Goal: Task Accomplishment & Management: Manage account settings

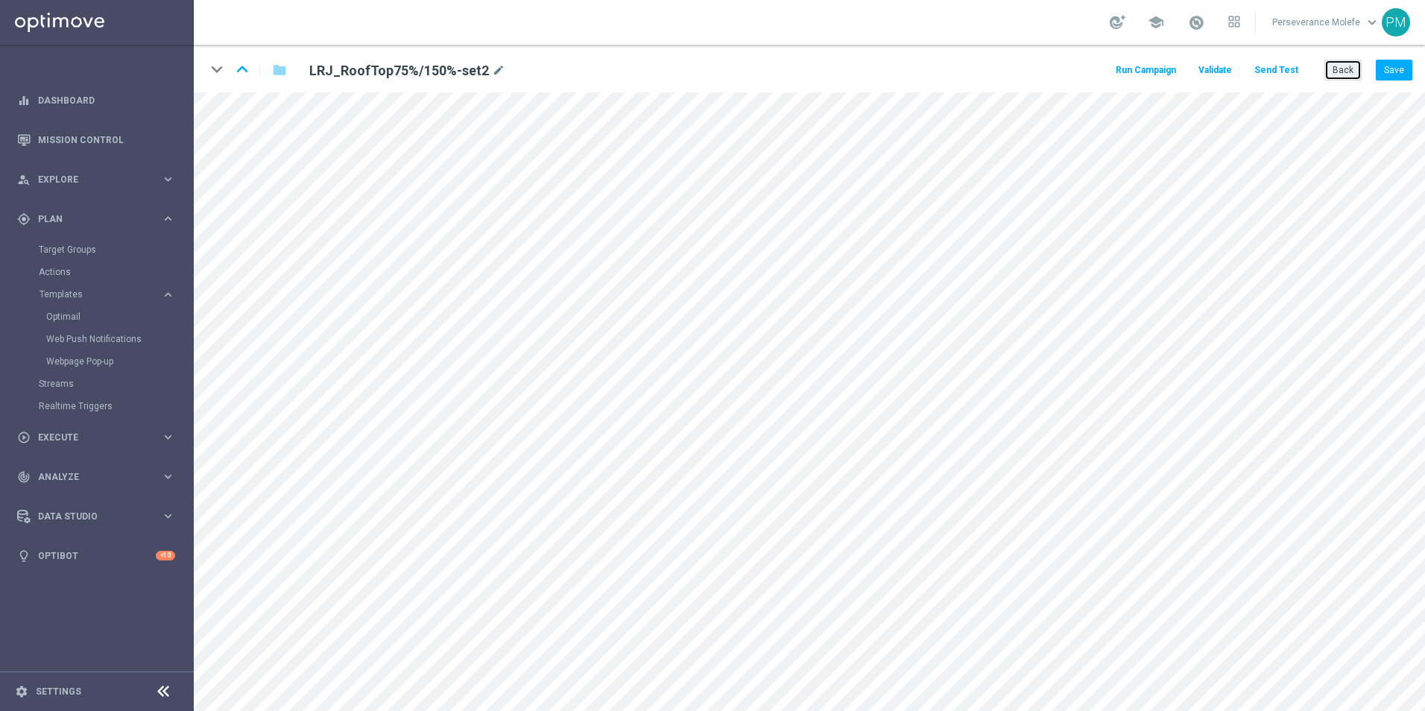
click at [1339, 72] on button "Back" at bounding box center [1342, 70] width 37 height 21
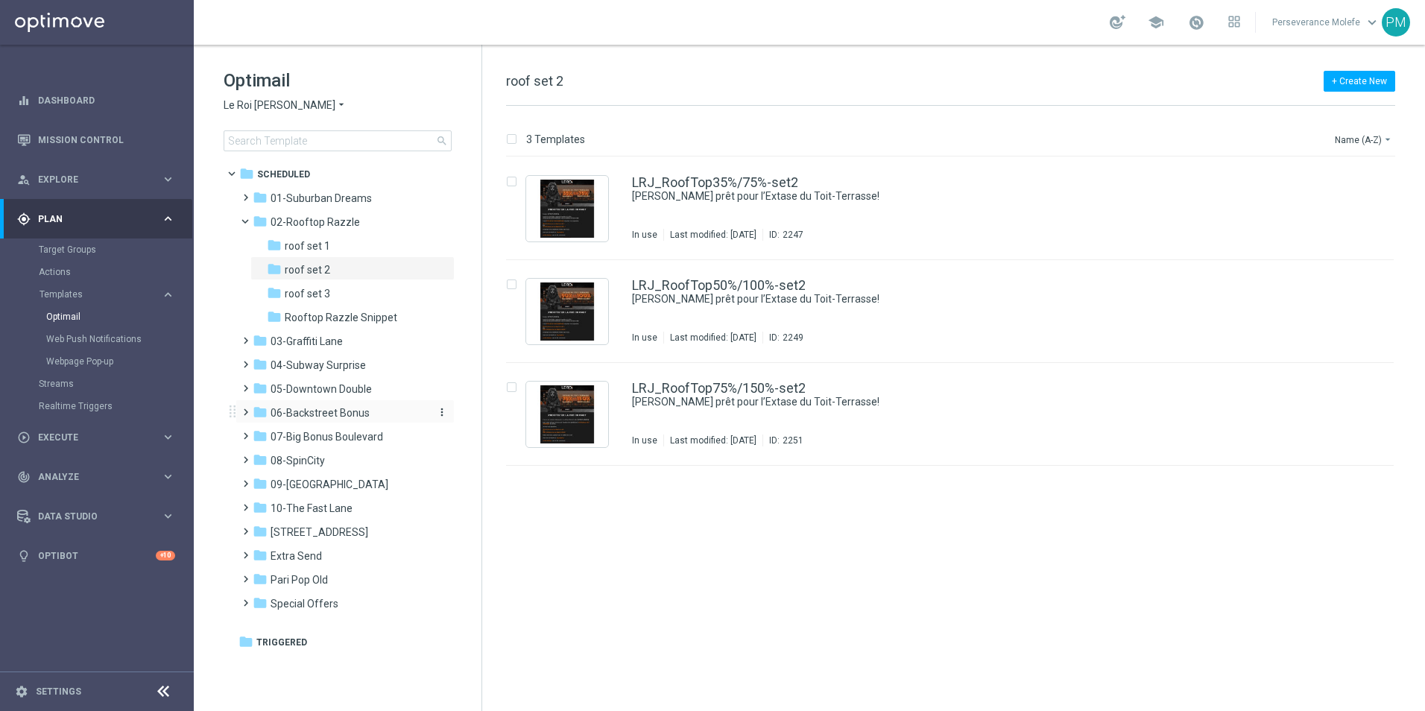
click at [349, 406] on span "06-Backstreet Bonus" at bounding box center [320, 412] width 99 height 13
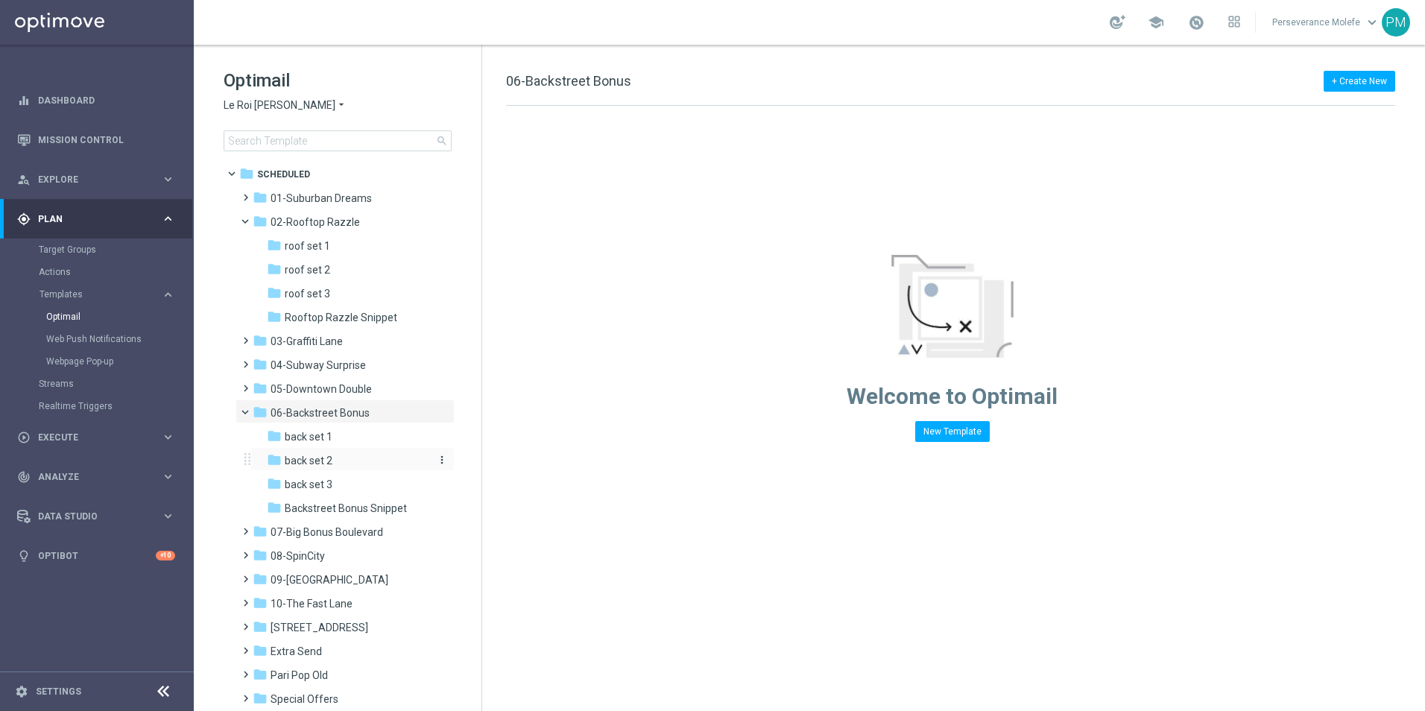
click at [361, 463] on div "folder back set 2" at bounding box center [346, 460] width 159 height 17
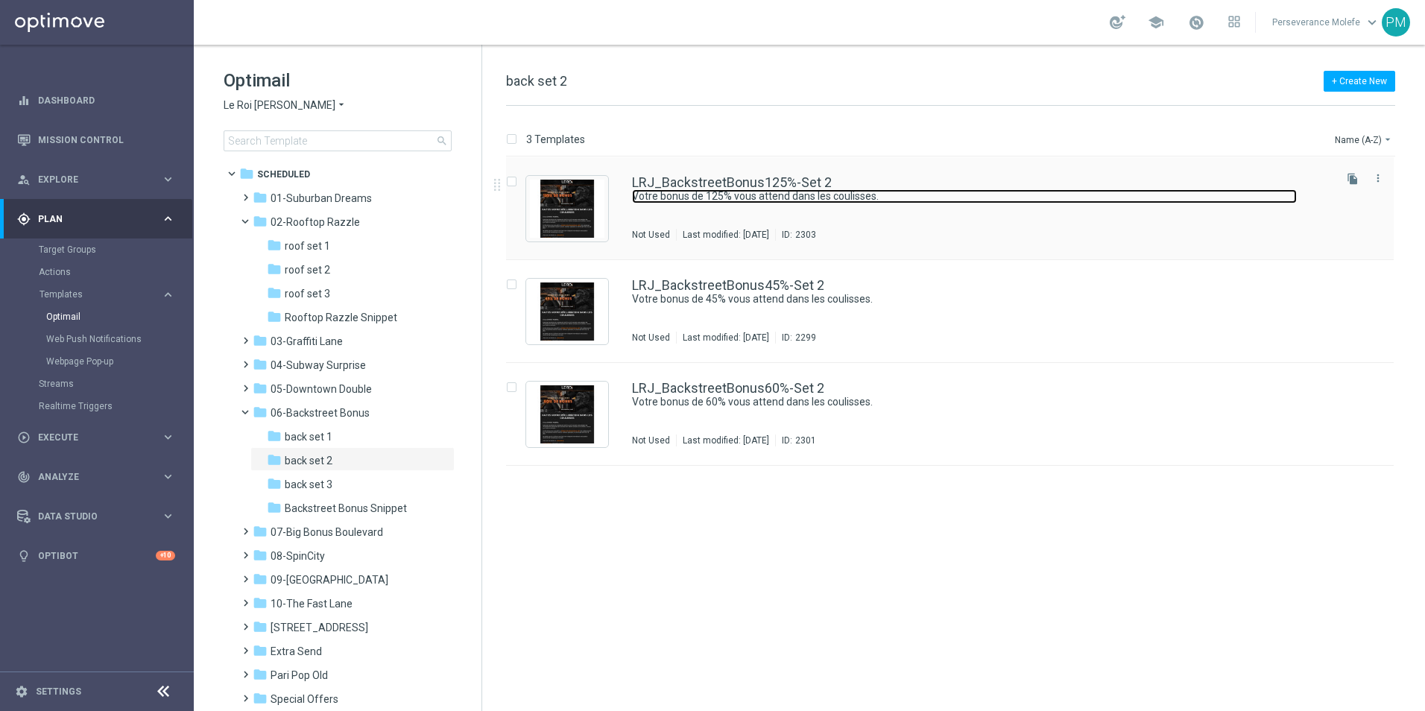
click at [695, 194] on link "Votre bonus de 125% vous attend dans les coulisses." at bounding box center [964, 196] width 665 height 14
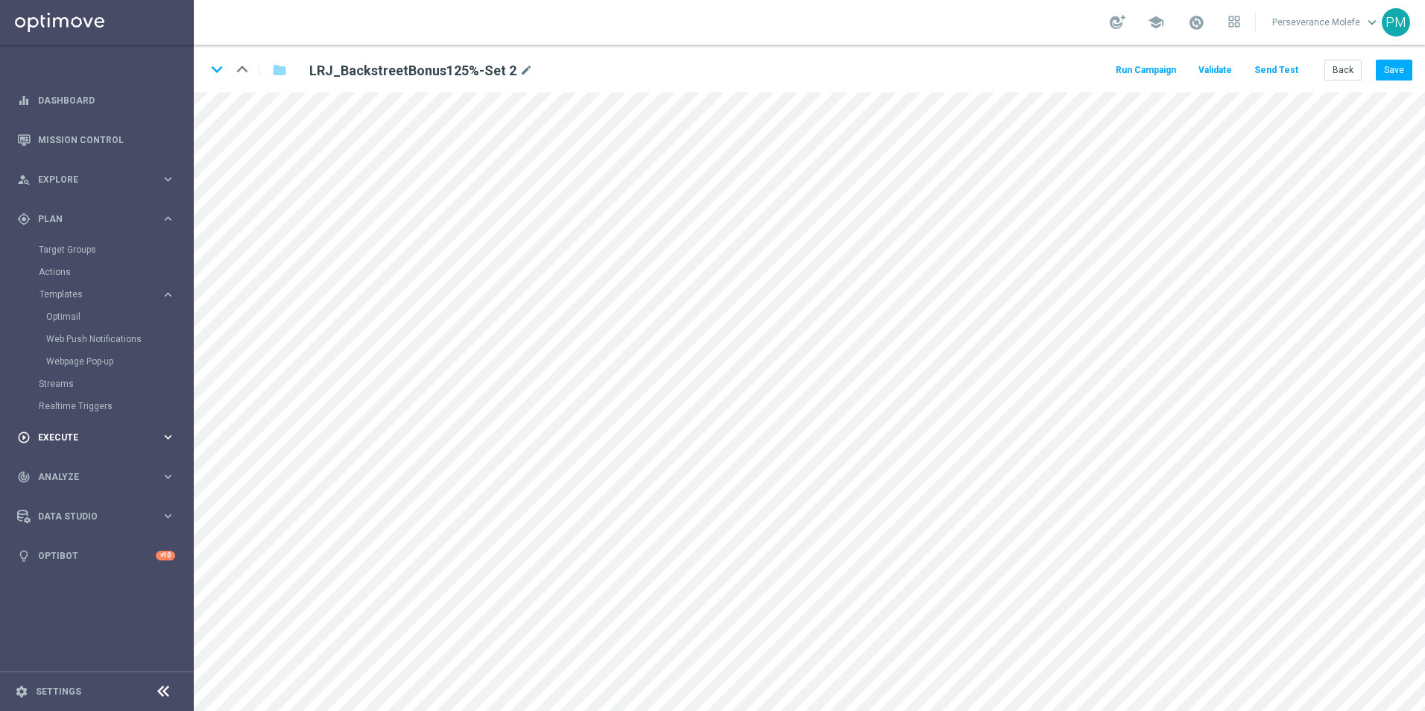
click at [192, 426] on main "equalizer Dashboard Mission Control" at bounding box center [712, 355] width 1425 height 711
click at [1348, 78] on button "Back" at bounding box center [1342, 70] width 37 height 21
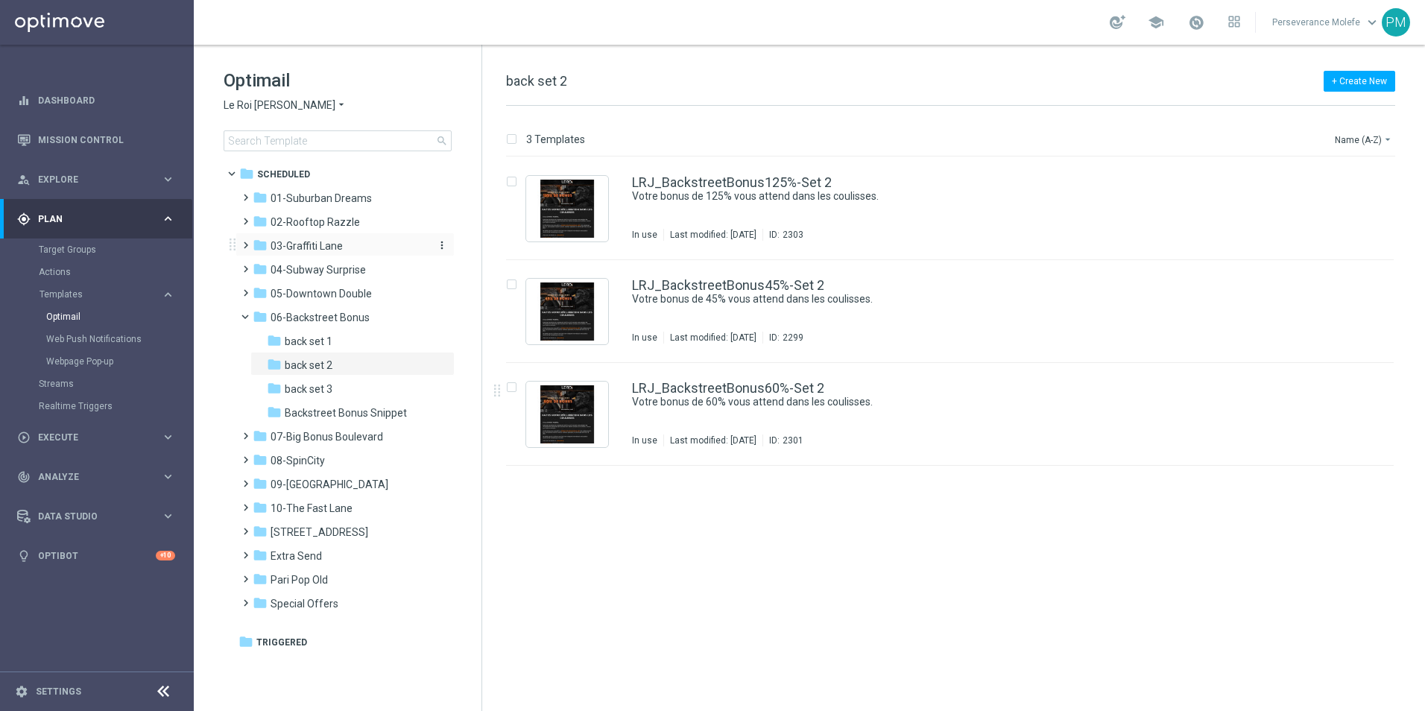
click at [327, 251] on span "03-Graffiti Lane" at bounding box center [307, 245] width 72 height 13
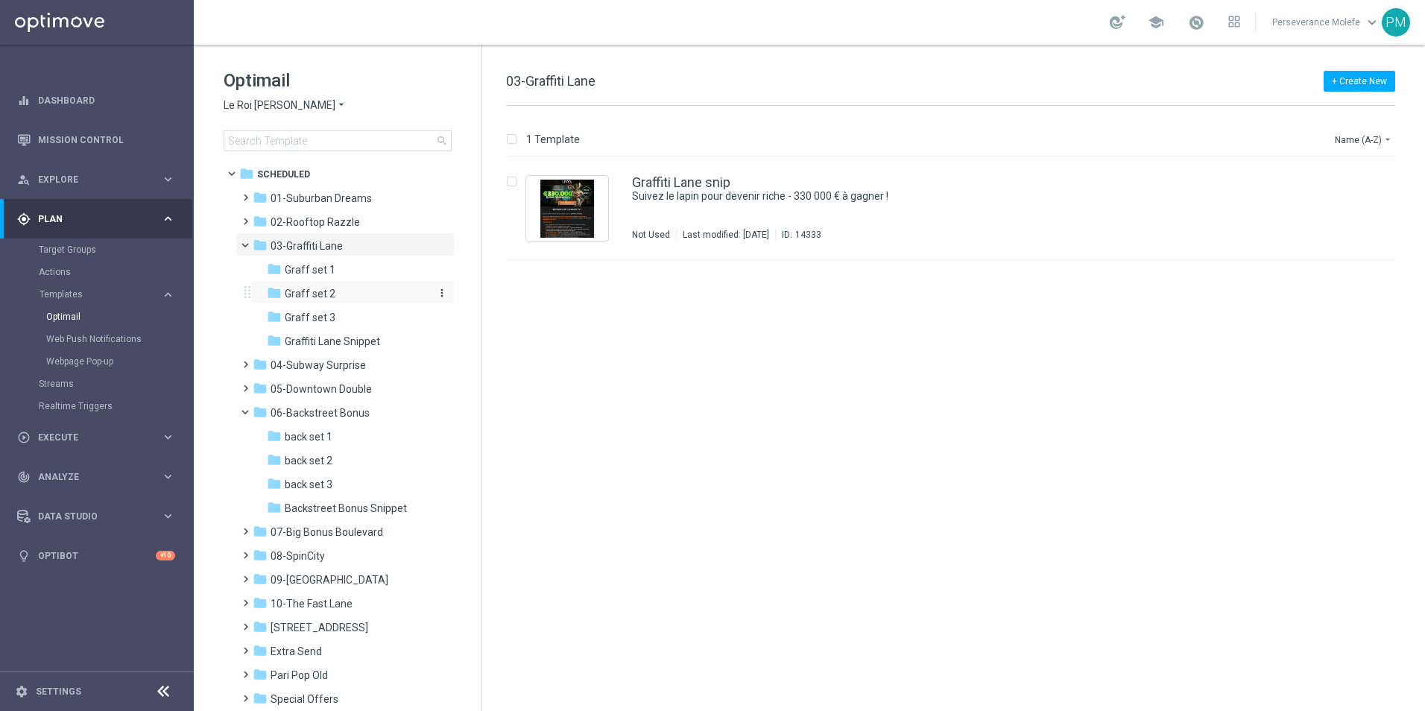
click at [336, 285] on div "folder Graff set 2" at bounding box center [346, 293] width 159 height 17
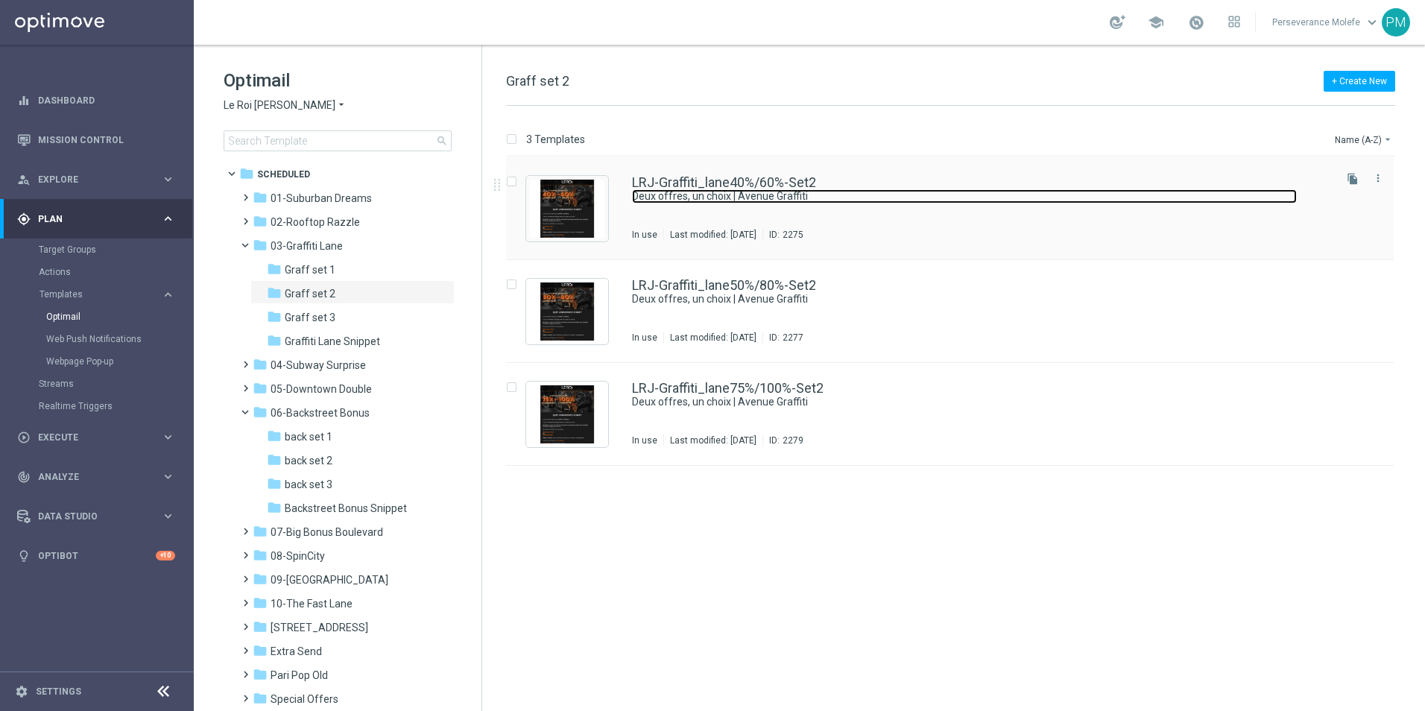
click at [676, 194] on link "Deux offres, un choix | Avenue Graffiti" at bounding box center [964, 196] width 665 height 14
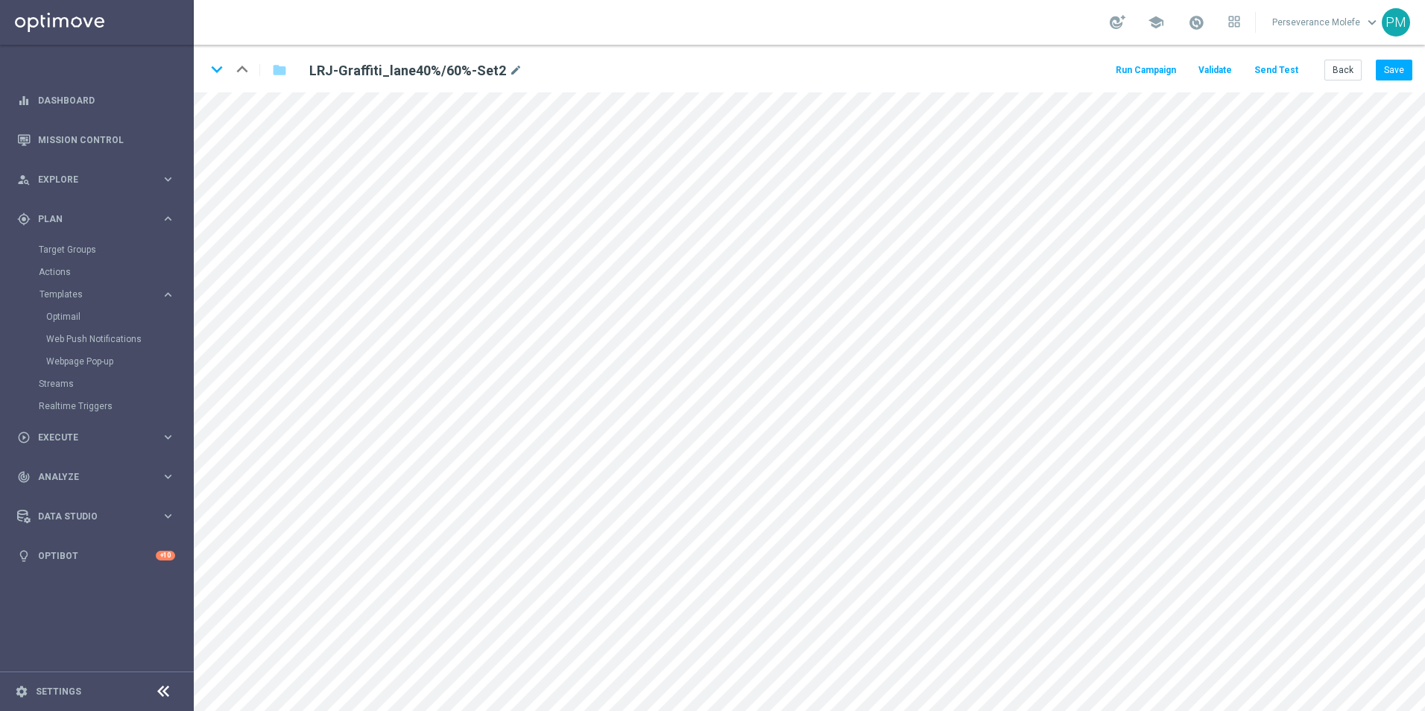
click at [292, 710] on html "equalizer Dashboard Mission Control" at bounding box center [712, 355] width 1425 height 711
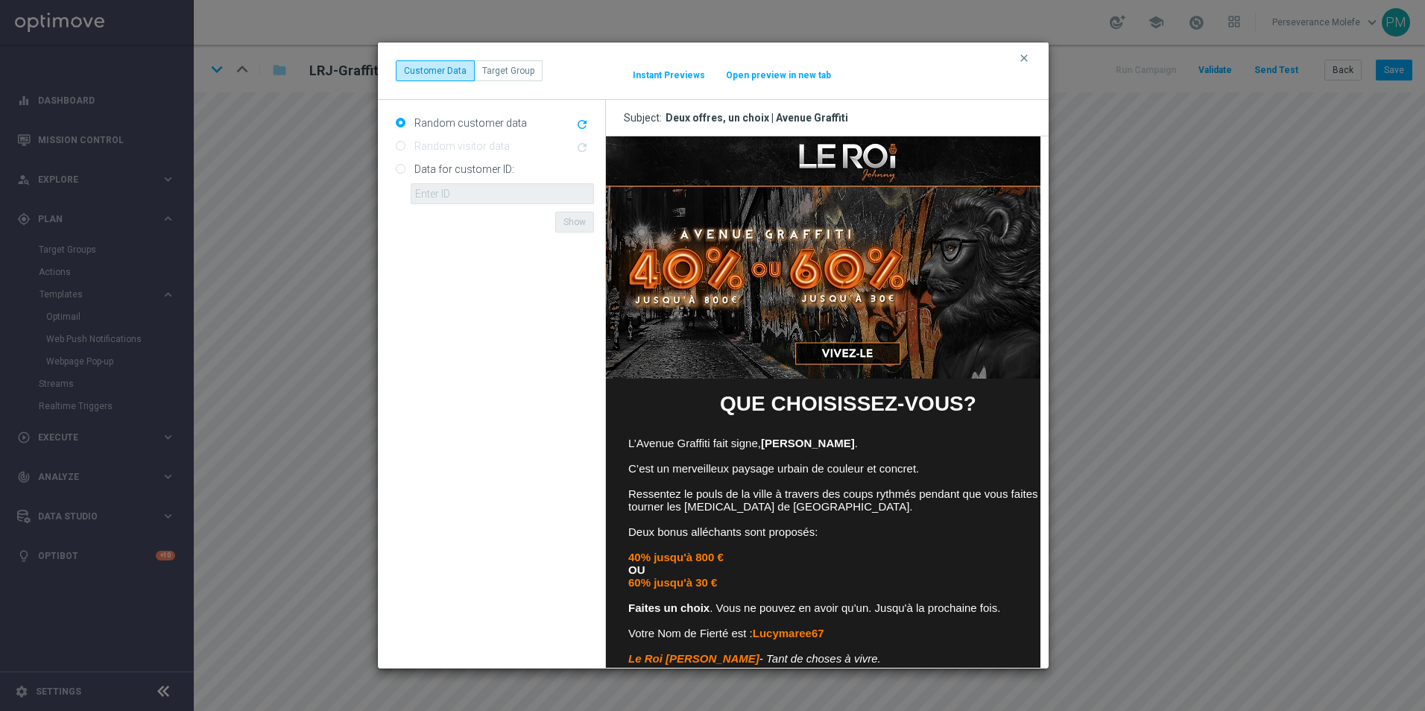
click at [781, 72] on button "Open preview in new tab" at bounding box center [778, 75] width 107 height 12
click at [1022, 66] on div "clear Customer Data Target Group It might take a while... Instant Previews Open…" at bounding box center [713, 70] width 635 height 21
click at [1026, 61] on icon "clear" at bounding box center [1024, 58] width 12 height 12
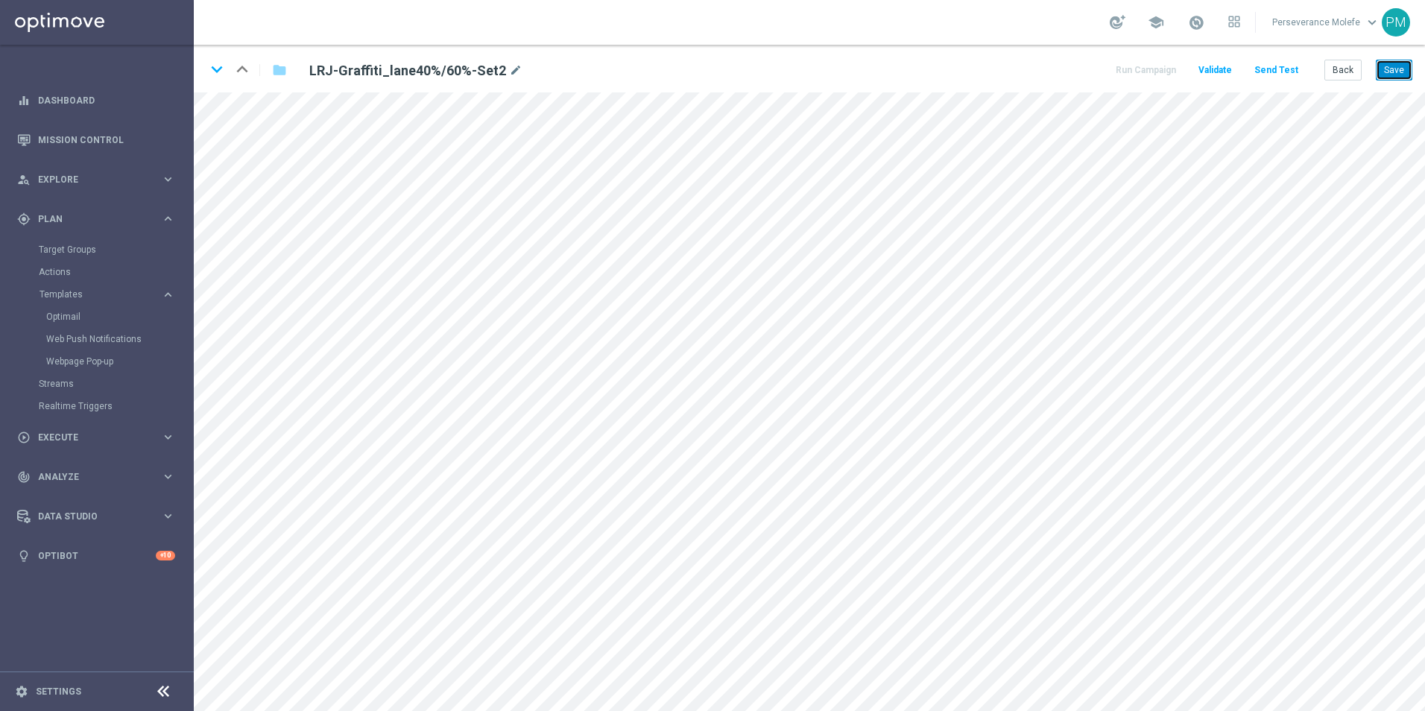
click at [1400, 62] on button "Save" at bounding box center [1394, 70] width 37 height 21
click at [1336, 69] on button "Back" at bounding box center [1342, 70] width 37 height 21
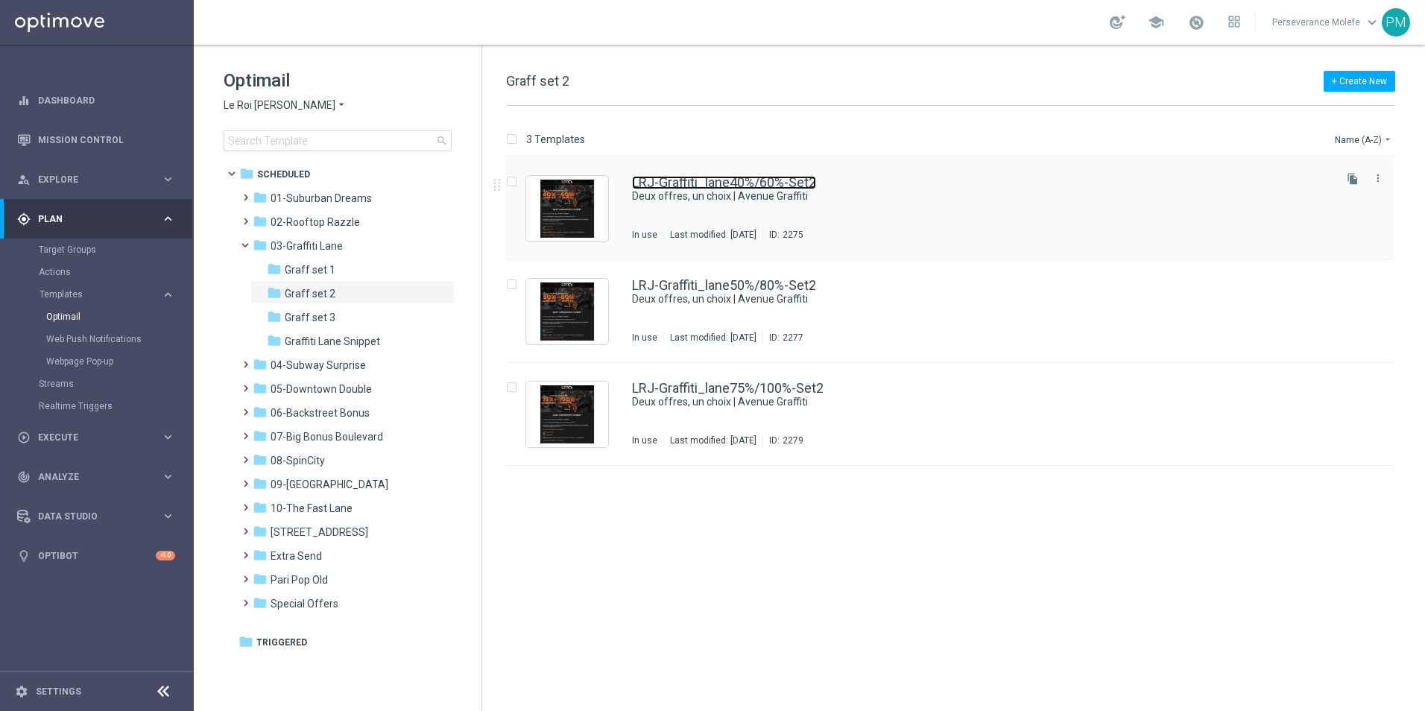
click at [738, 178] on link "LRJ-Graffiti_lane40%/60%-Set2" at bounding box center [724, 182] width 184 height 13
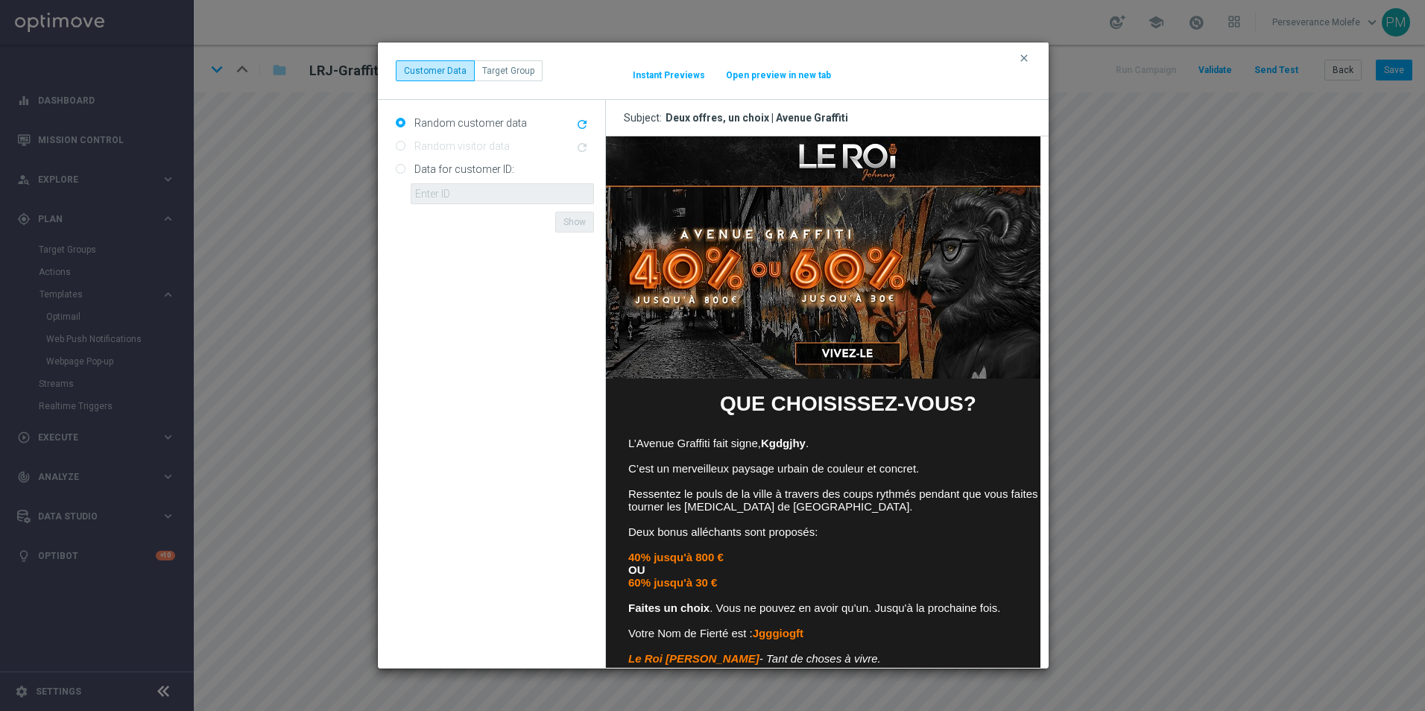
click at [768, 72] on button "Open preview in new tab" at bounding box center [778, 75] width 107 height 12
click at [1021, 61] on icon "clear" at bounding box center [1024, 58] width 12 height 12
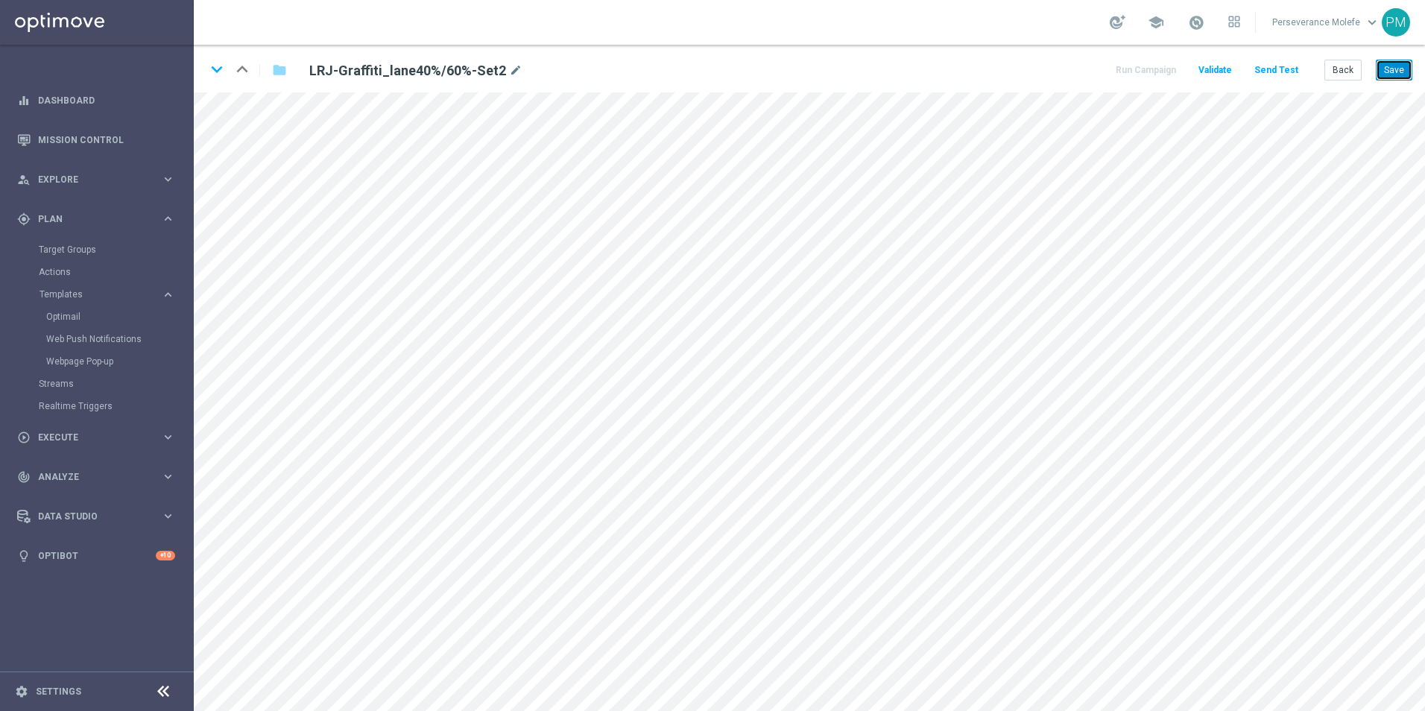
click at [1405, 64] on button "Save" at bounding box center [1394, 70] width 37 height 21
click at [1353, 72] on button "Back" at bounding box center [1342, 70] width 37 height 21
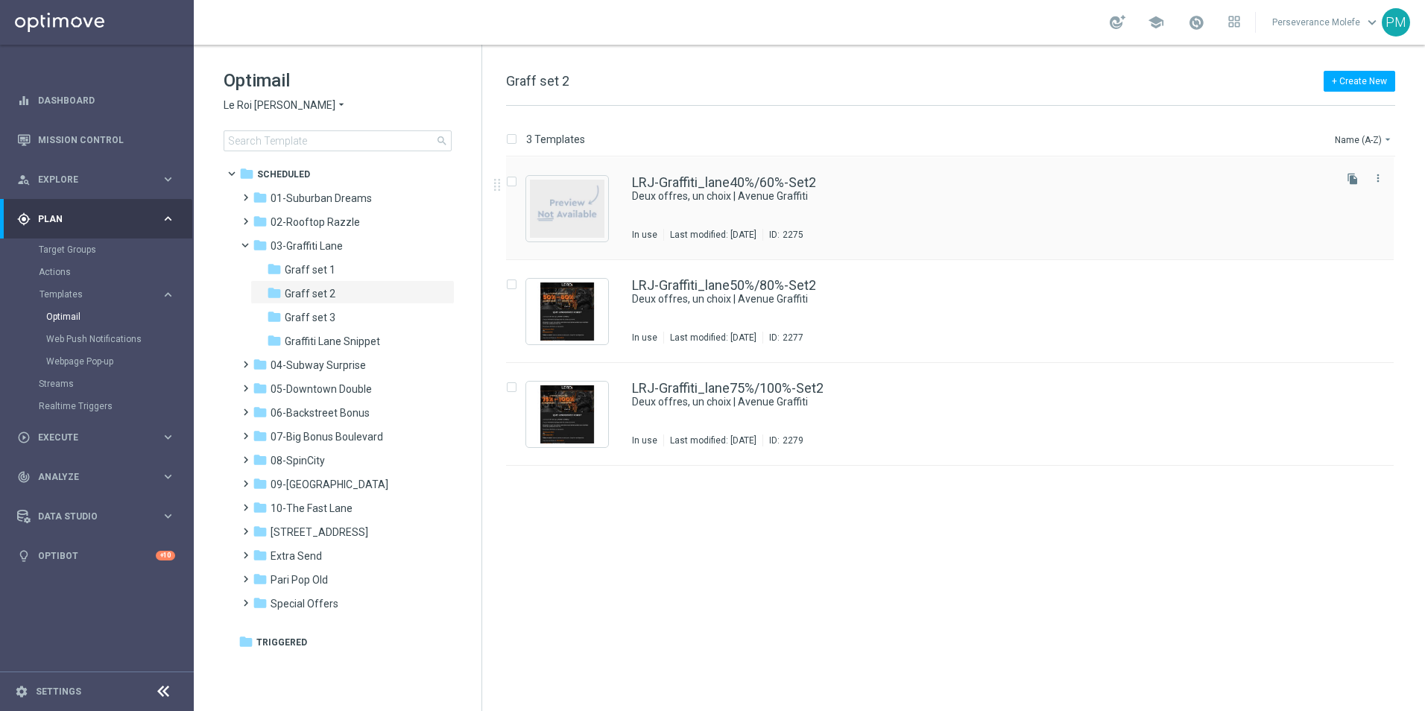
click at [701, 175] on div "LRJ-Graffiti_lane40%/60%-Set2 Deux offres, un choix | Avenue Graffiti In use La…" at bounding box center [950, 208] width 888 height 103
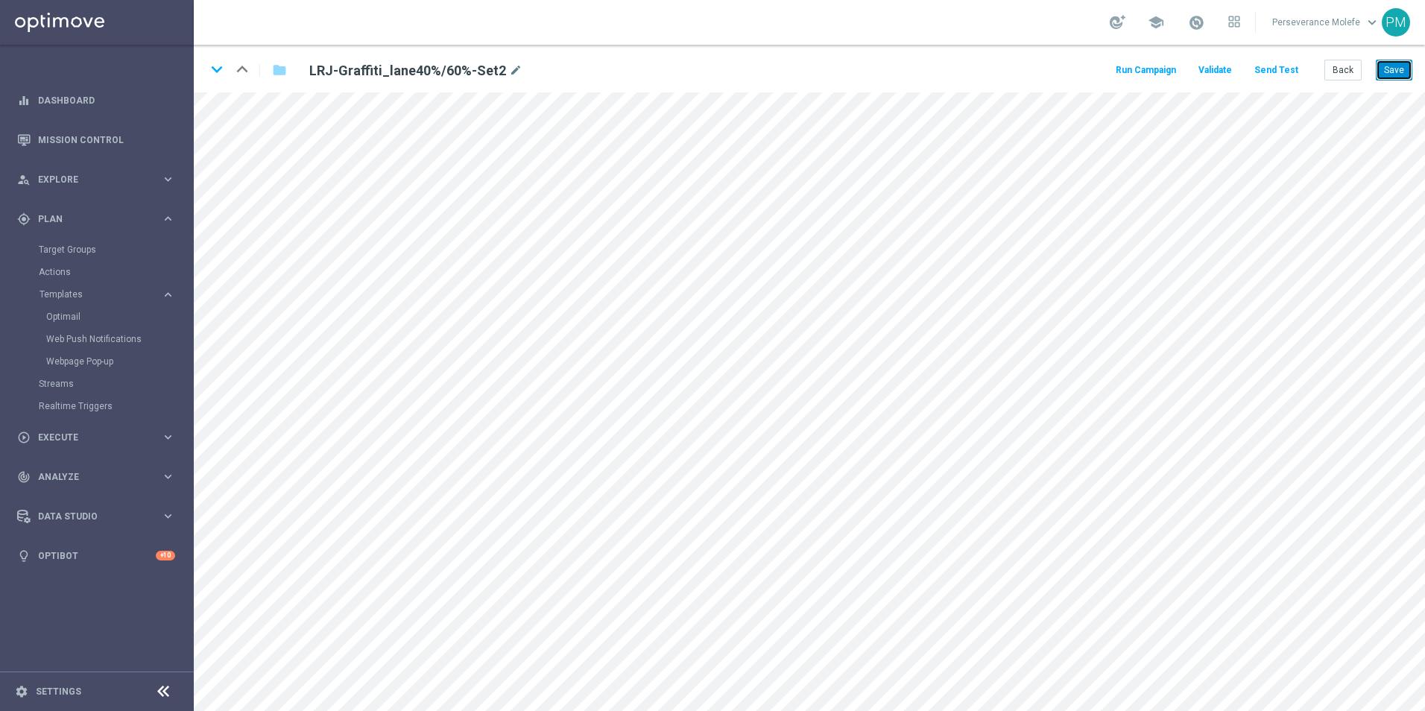
click at [1379, 75] on button "Save" at bounding box center [1394, 70] width 37 height 21
click at [1390, 80] on button "Save" at bounding box center [1394, 70] width 37 height 21
click at [1385, 72] on button "Save" at bounding box center [1394, 70] width 37 height 21
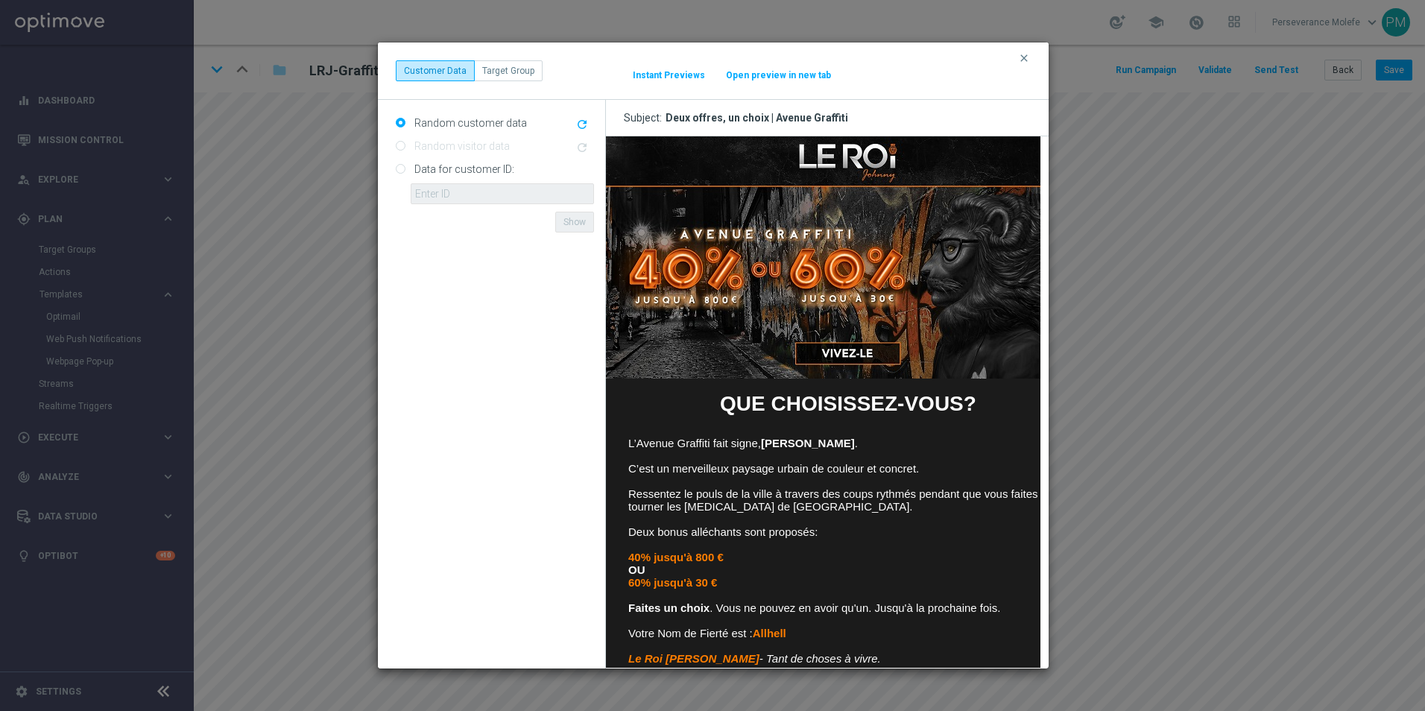
click at [797, 76] on button "Open preview in new tab" at bounding box center [778, 75] width 107 height 12
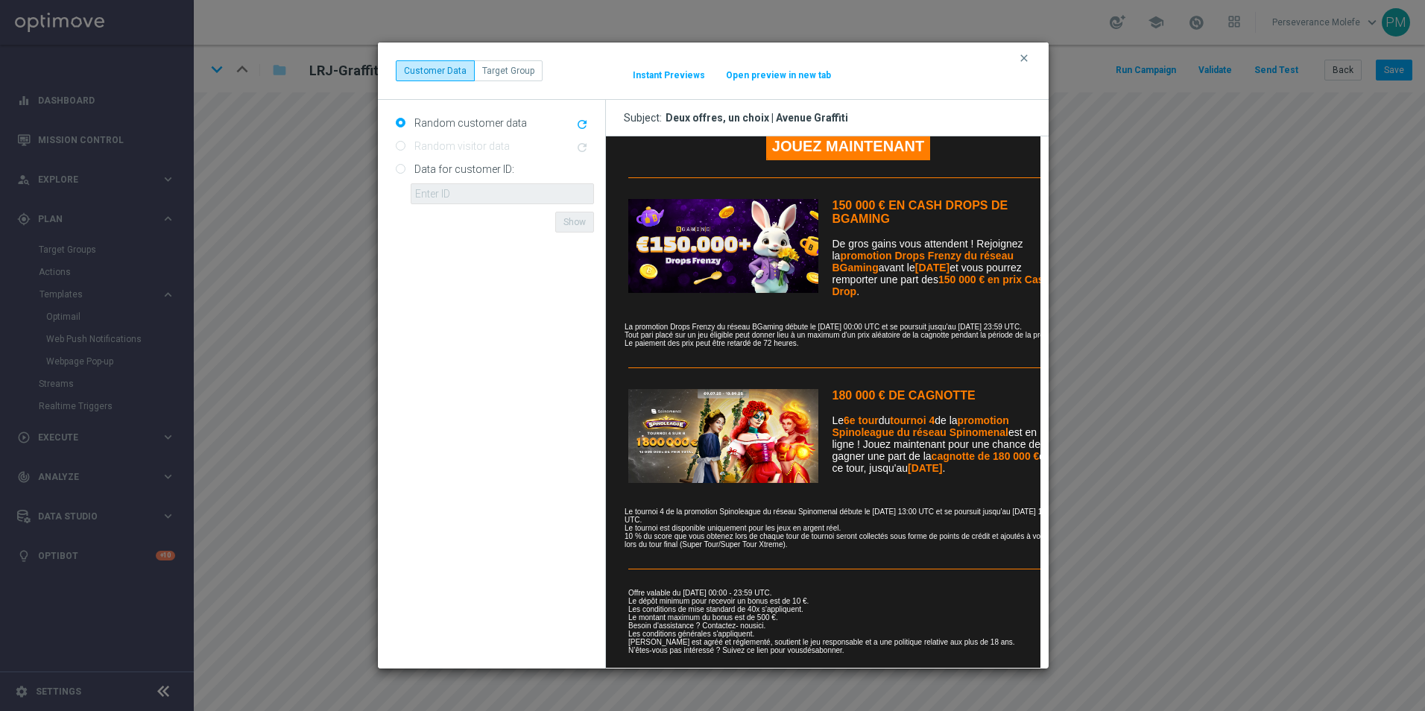
scroll to position [572, 0]
drag, startPoint x: 1019, startPoint y: 49, endPoint x: 1018, endPoint y: 39, distance: 10.5
click at [1019, 48] on div "clear Customer Data Target Group It might take a while... Instant Previews Open…" at bounding box center [713, 70] width 671 height 57
click at [1022, 60] on icon "clear" at bounding box center [1024, 58] width 12 height 12
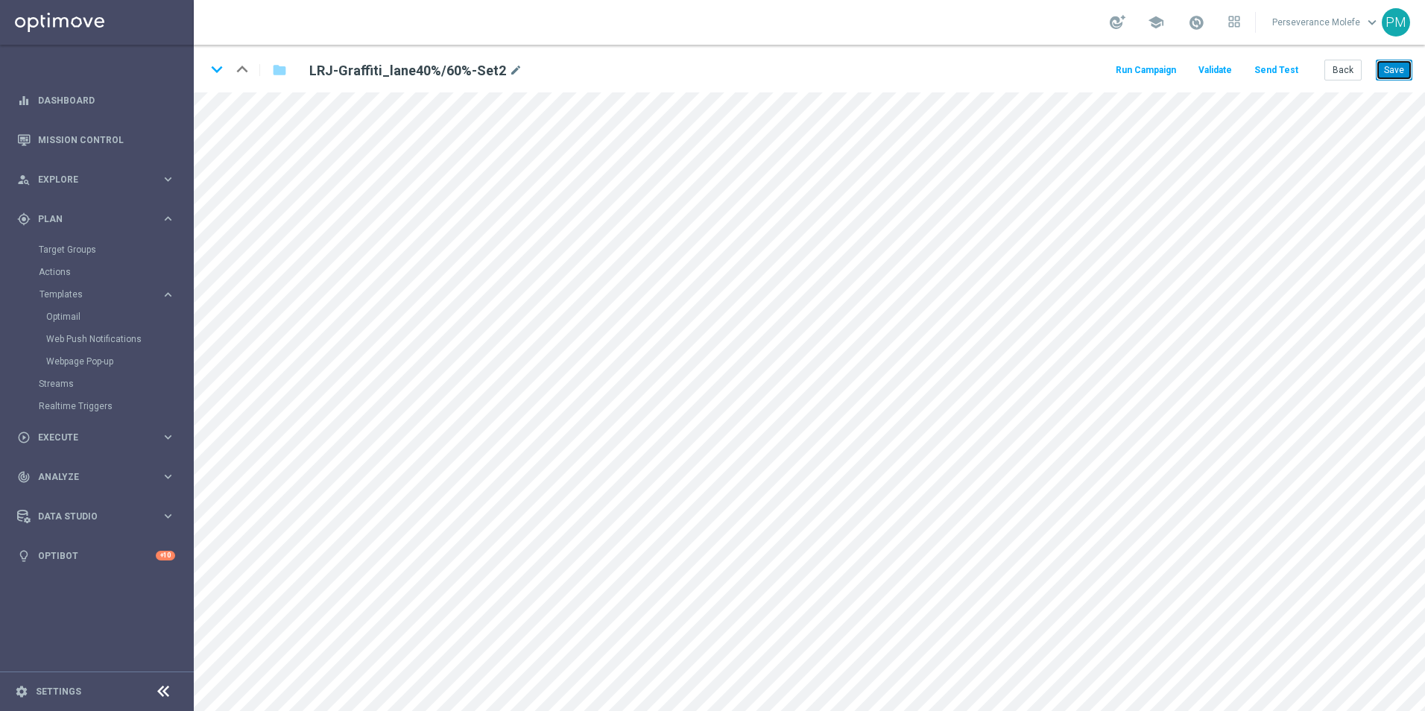
click at [1393, 75] on button "Save" at bounding box center [1394, 70] width 37 height 21
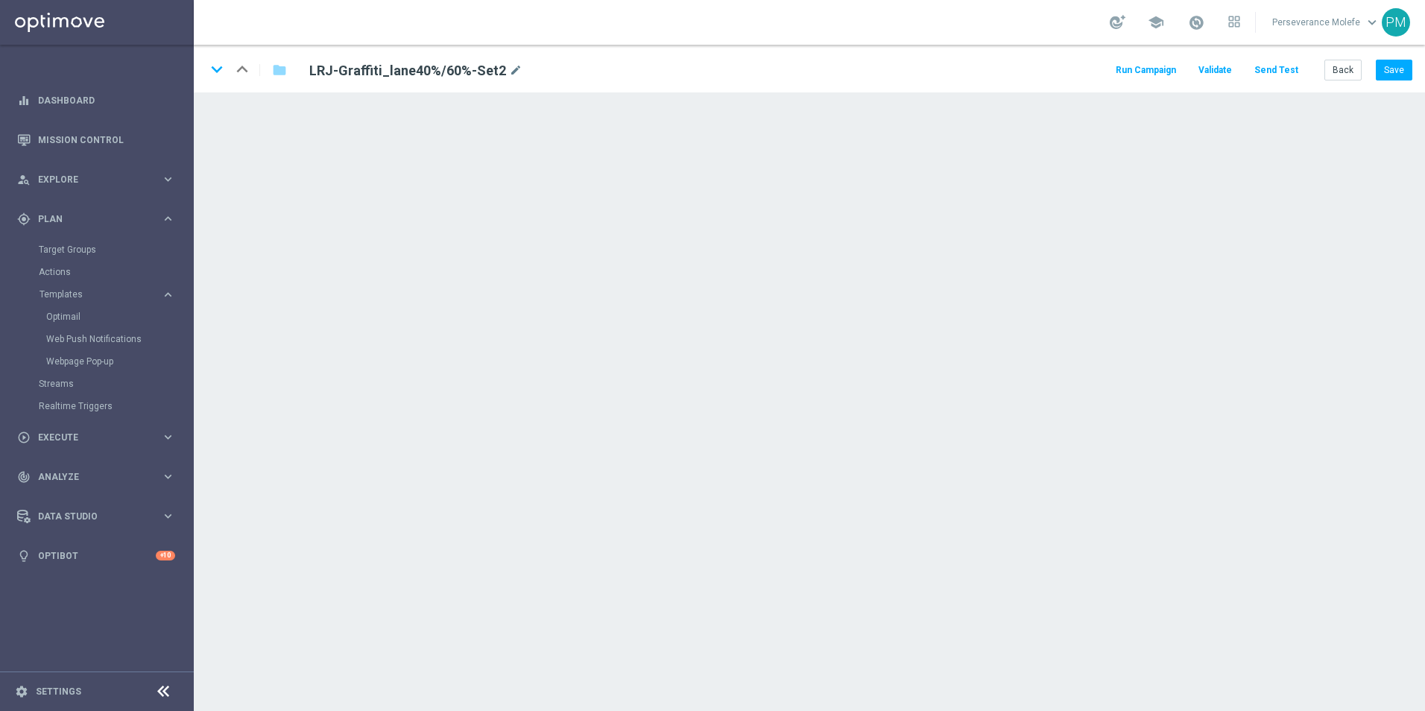
click at [1245, 68] on div "Run Campaign Validate Send Test Back Save" at bounding box center [1262, 70] width 299 height 21
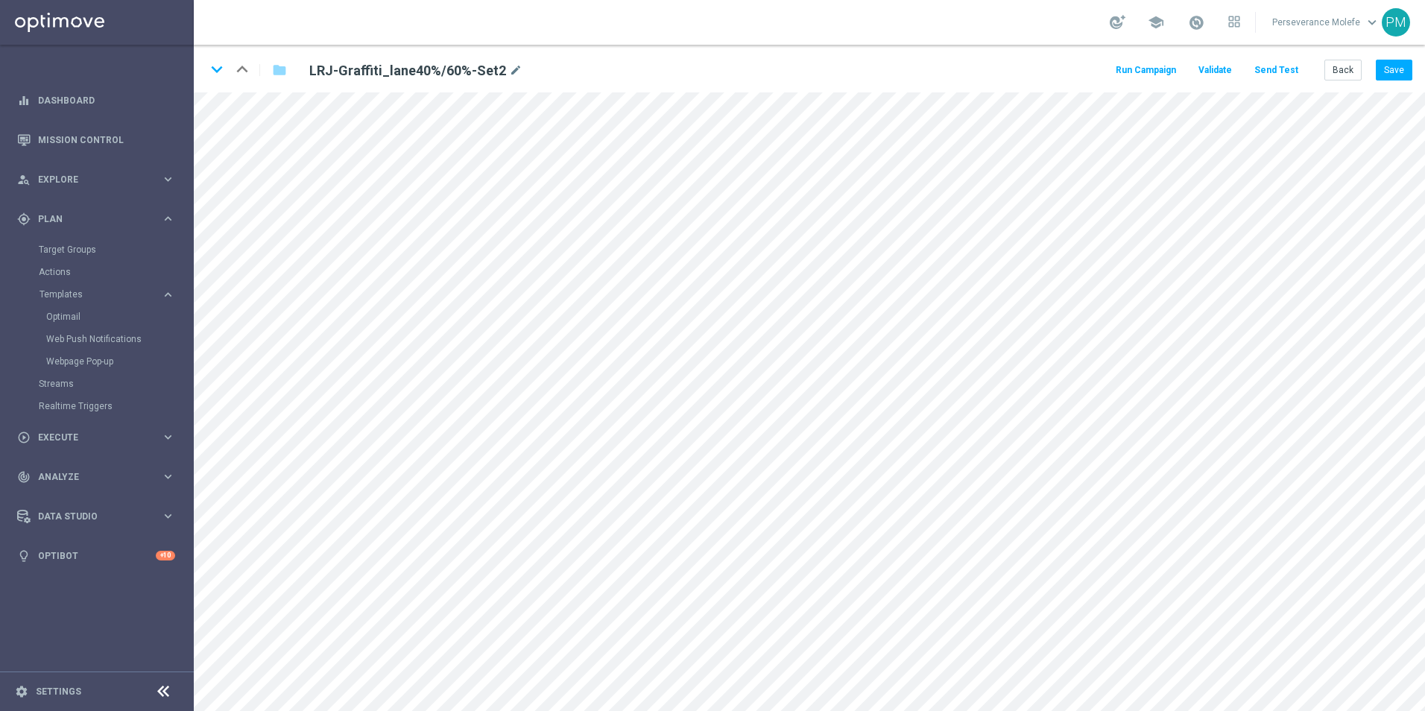
click at [1274, 69] on button "Send Test" at bounding box center [1276, 70] width 48 height 20
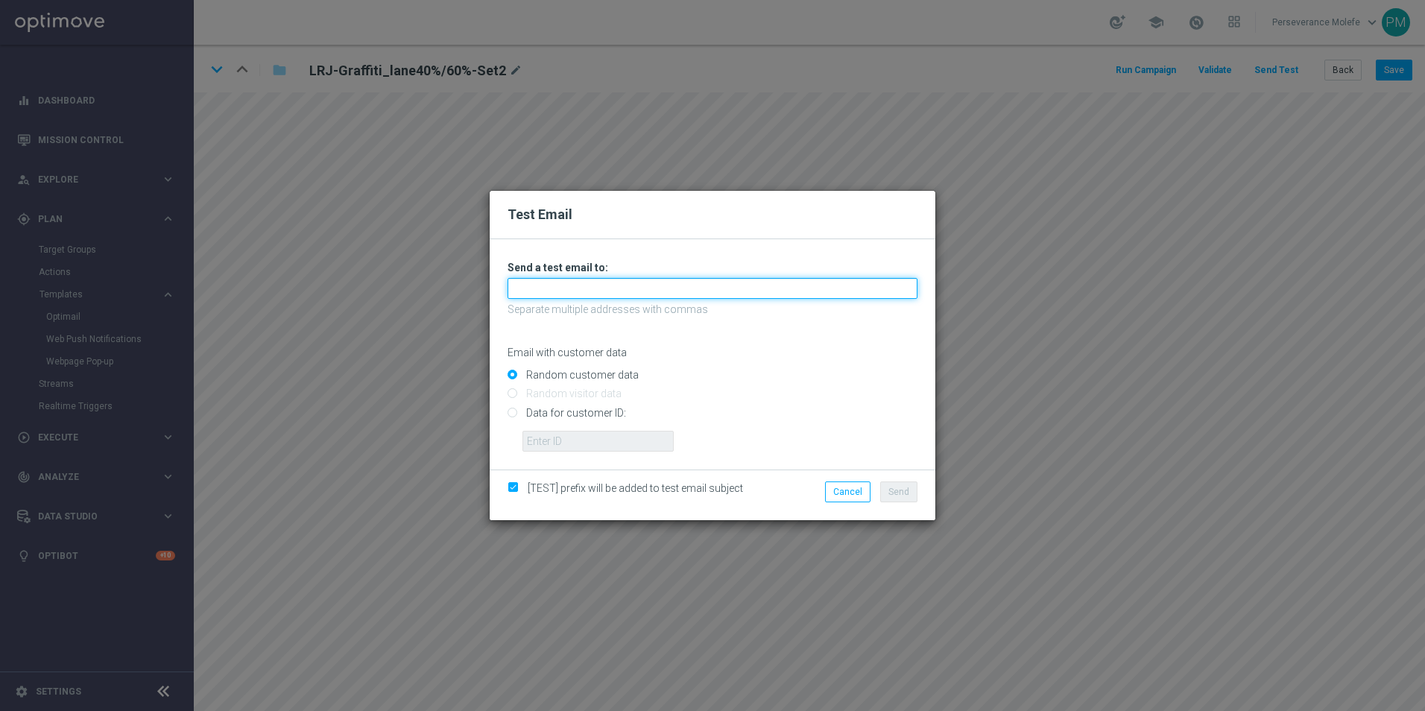
click at [605, 285] on input "text" at bounding box center [713, 288] width 410 height 21
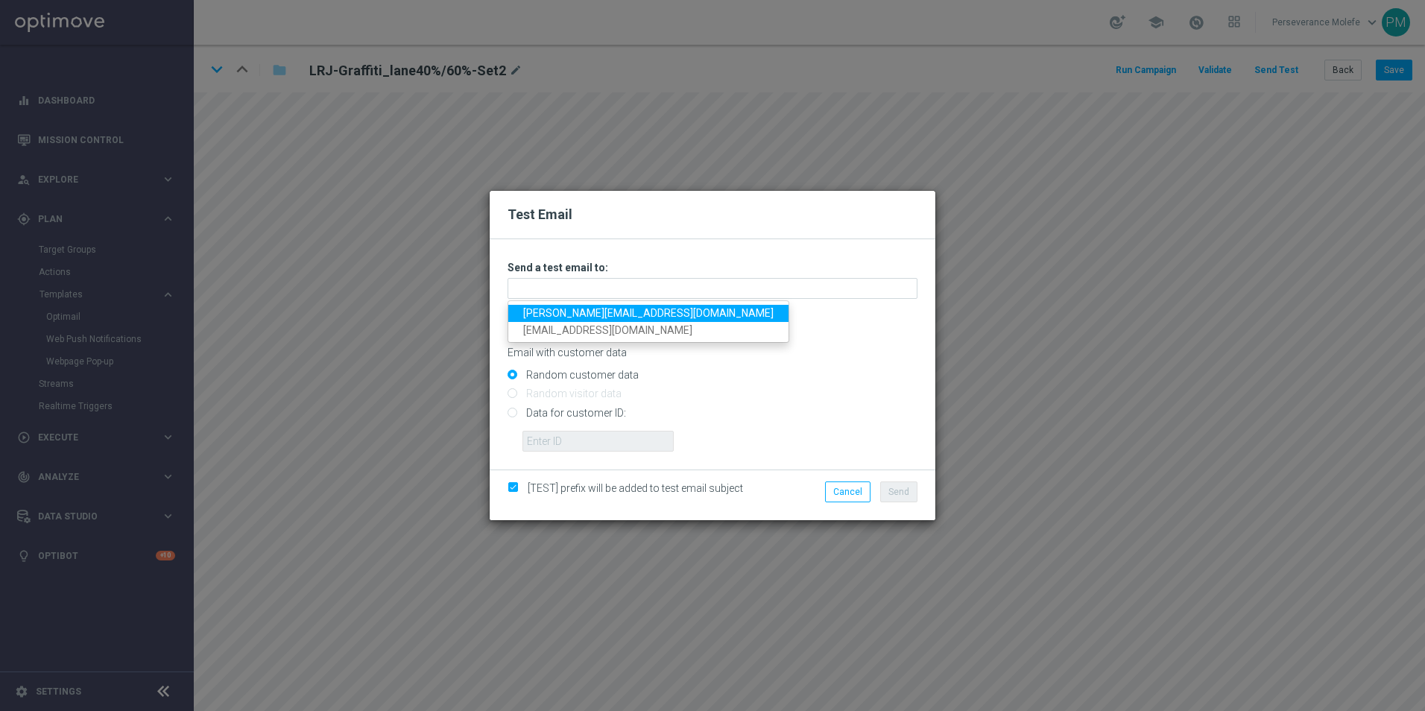
click at [590, 307] on link "[PERSON_NAME][EMAIL_ADDRESS][DOMAIN_NAME]" at bounding box center [648, 313] width 280 height 17
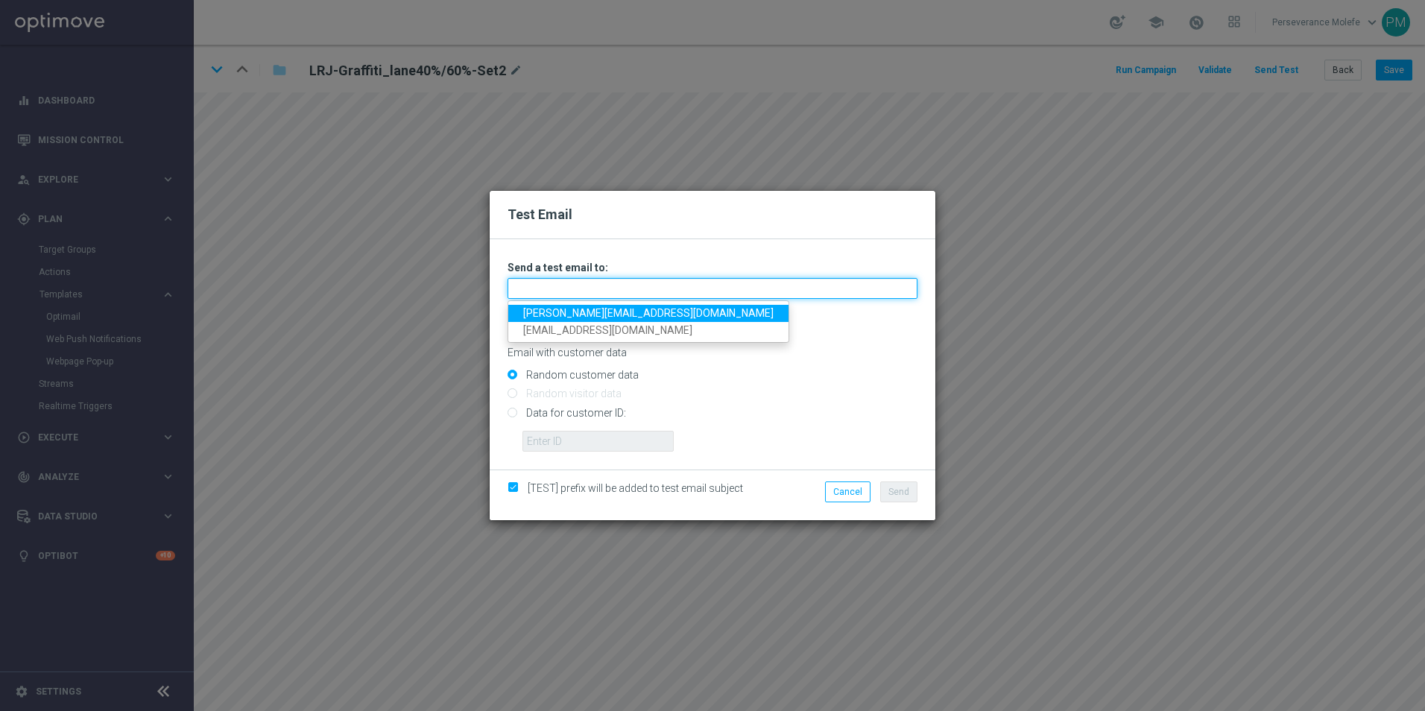
type input "[PERSON_NAME][EMAIL_ADDRESS][DOMAIN_NAME]"
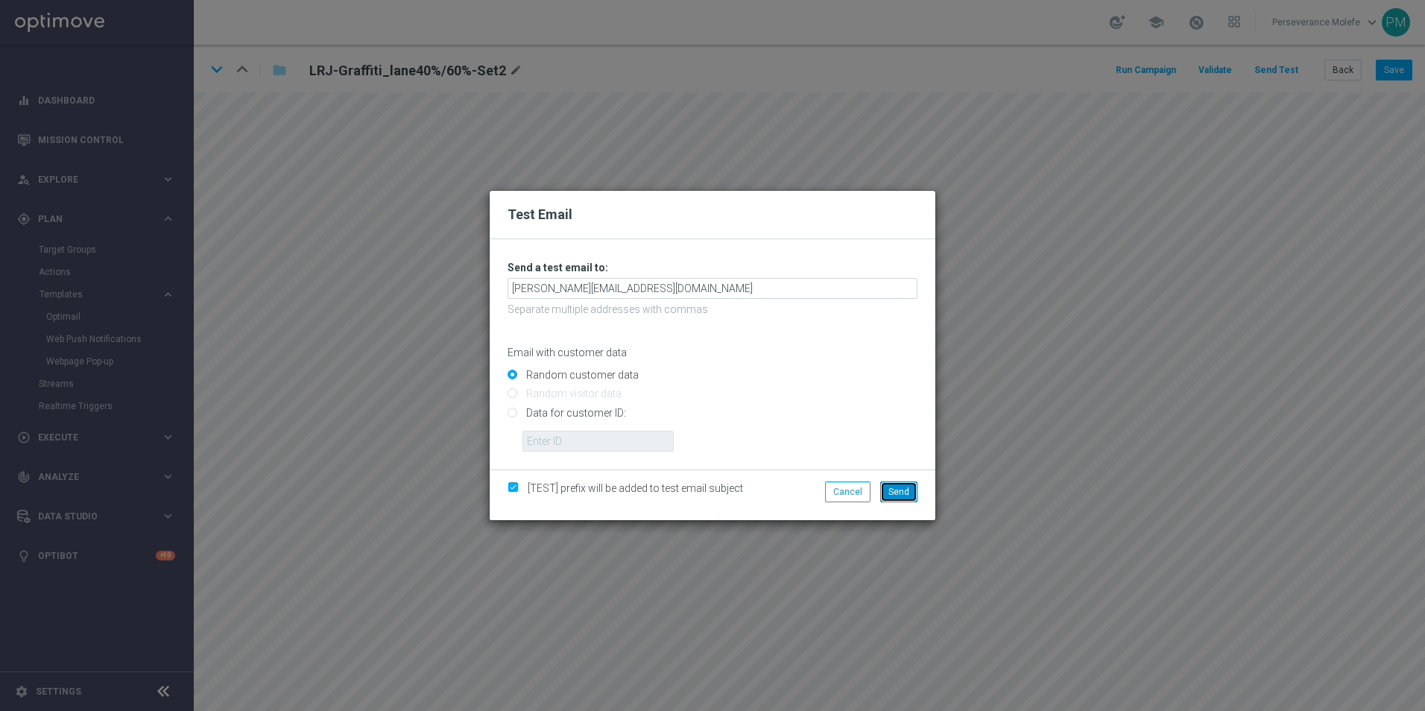
click at [901, 495] on span "Send" at bounding box center [898, 492] width 21 height 10
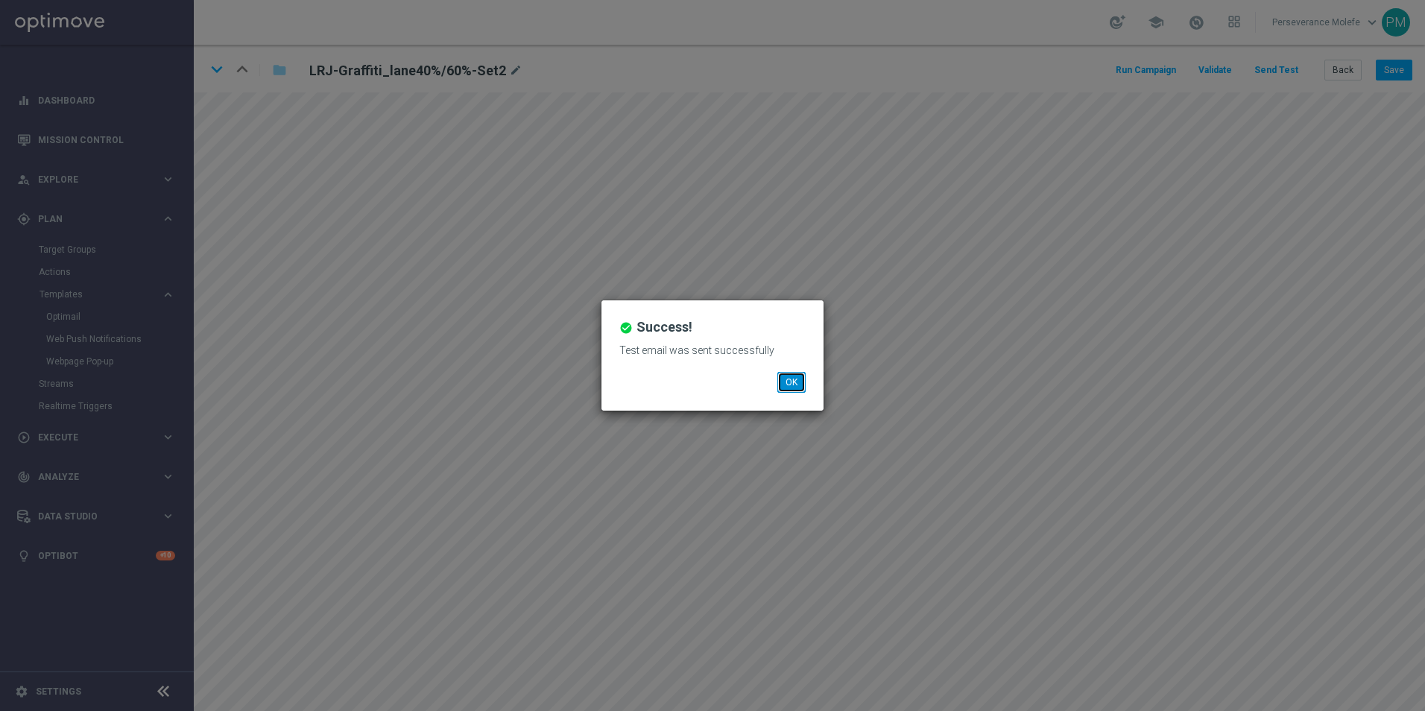
click at [803, 378] on button "OK" at bounding box center [791, 382] width 28 height 21
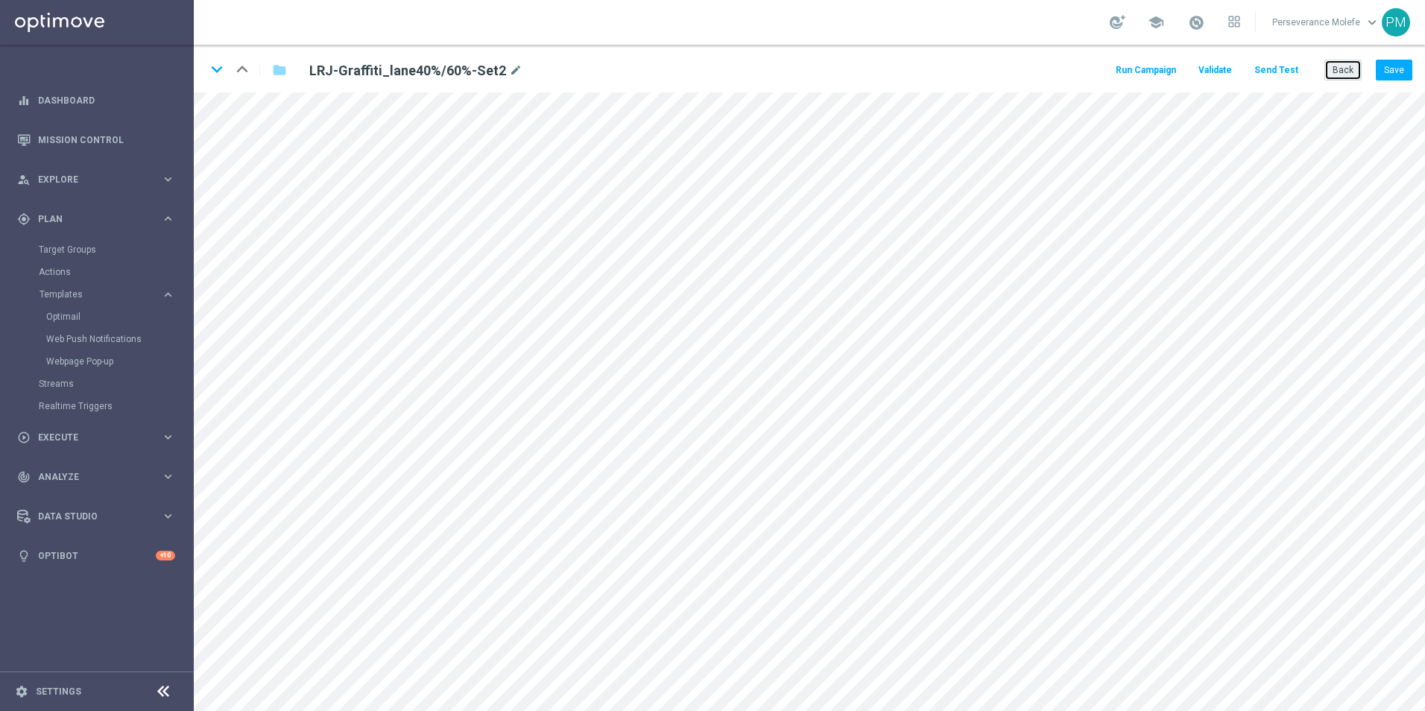
click at [1362, 71] on button "Back" at bounding box center [1342, 70] width 37 height 21
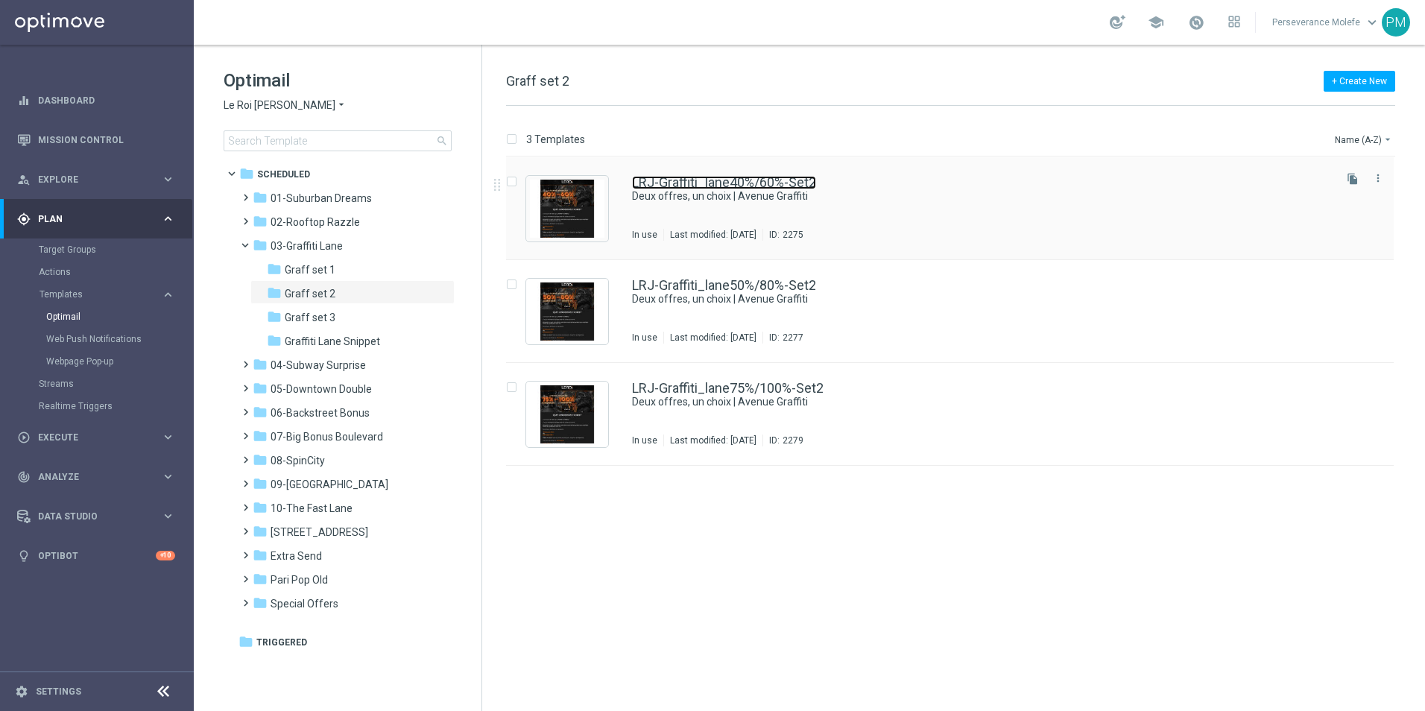
click at [697, 183] on link "LRJ-Graffiti_lane40%/60%-Set2" at bounding box center [724, 182] width 184 height 13
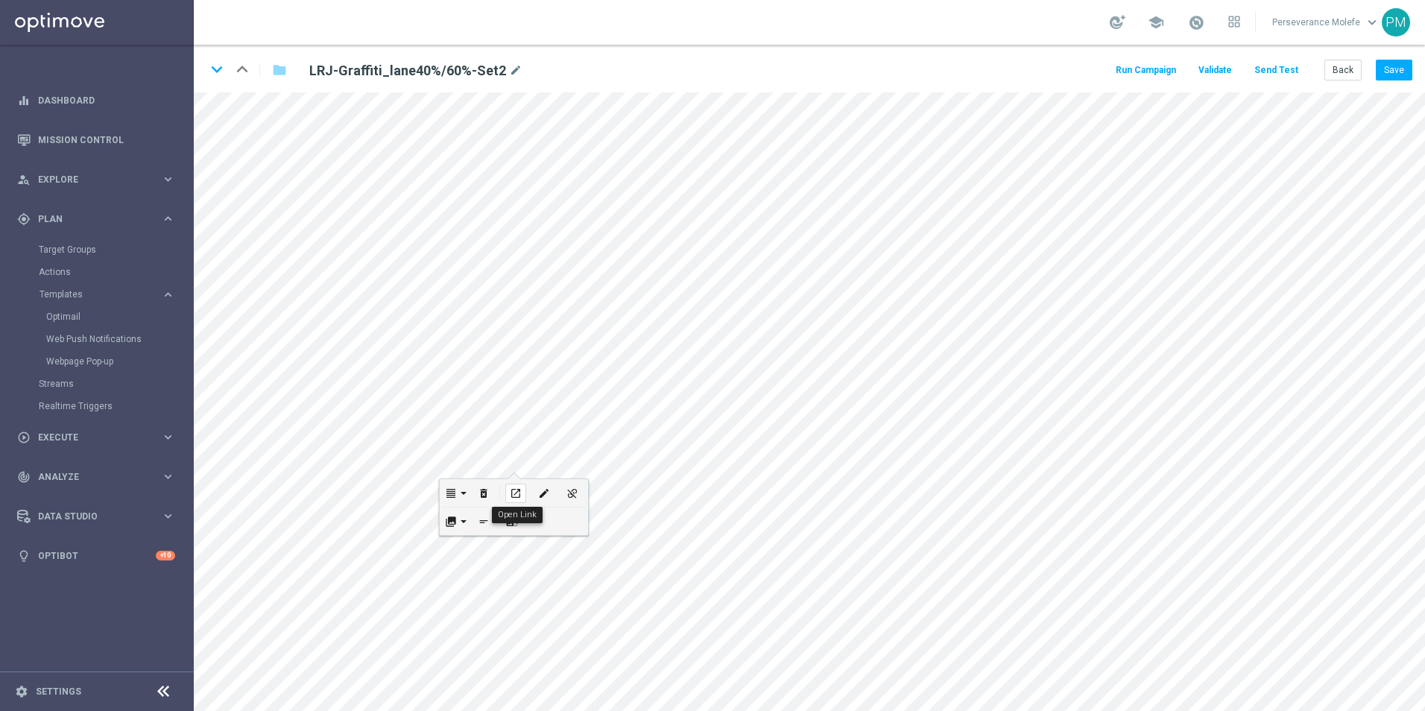
click at [523, 493] on div "open_in_new" at bounding box center [515, 493] width 21 height 19
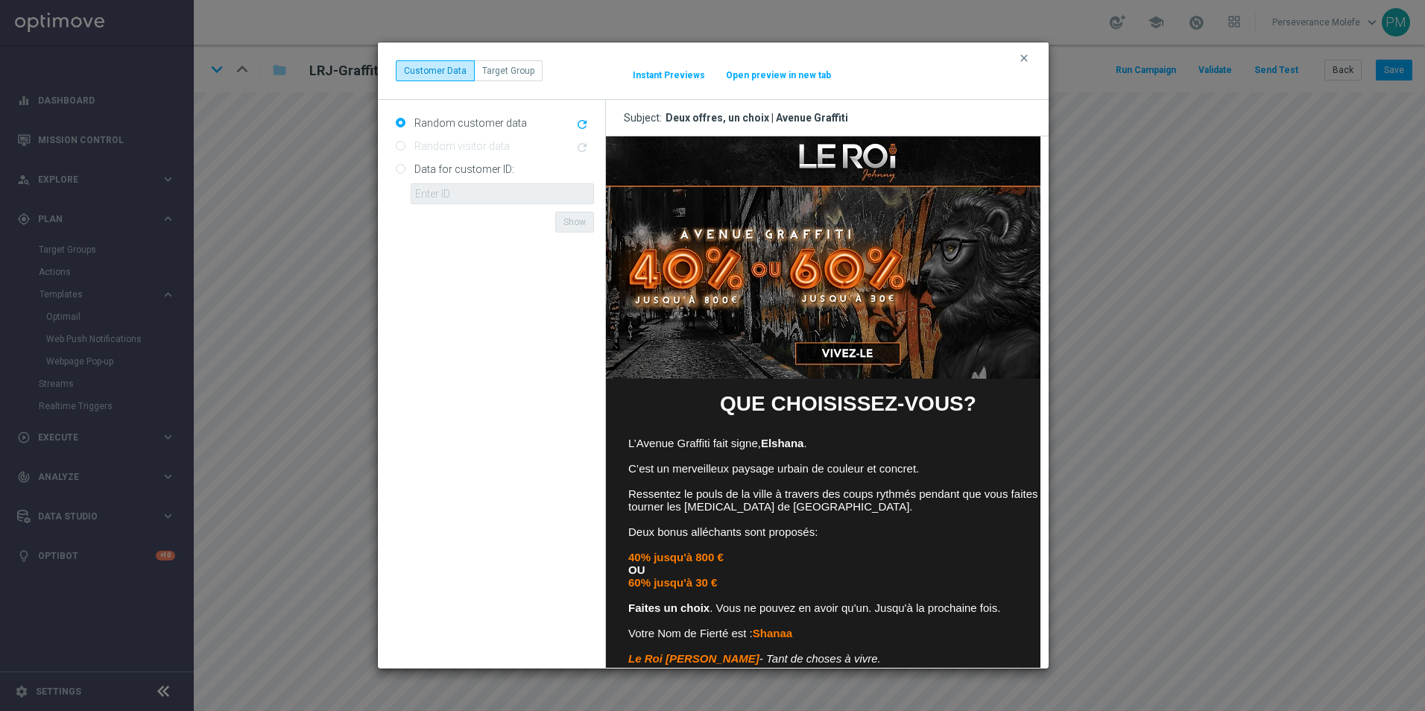
click at [799, 78] on button "Open preview in new tab" at bounding box center [778, 75] width 107 height 12
click at [1035, 60] on div "clear Customer Data Target Group It might take a while... Instant Previews Open…" at bounding box center [713, 70] width 671 height 57
click at [1017, 57] on div "clear Customer Data Target Group It might take a while... Instant Previews Open…" at bounding box center [713, 70] width 671 height 57
click at [1020, 58] on icon "clear" at bounding box center [1024, 58] width 12 height 12
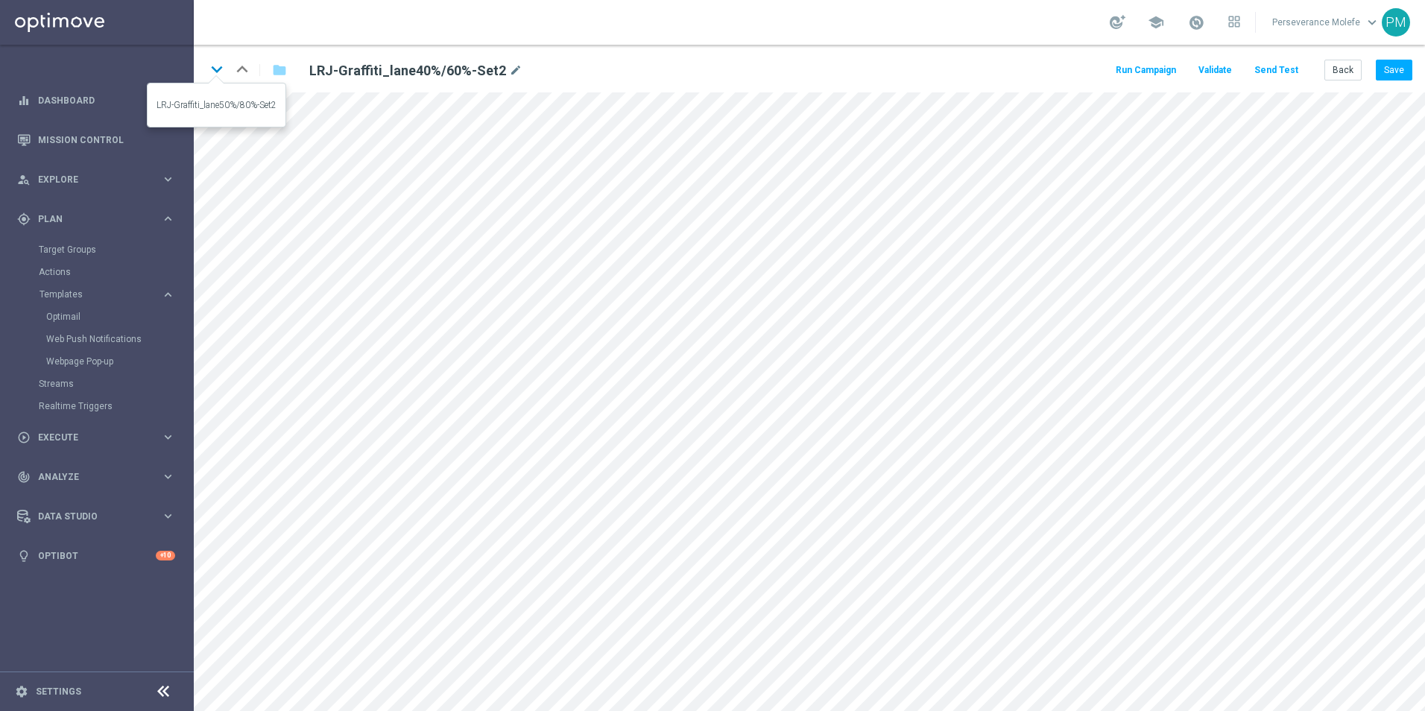
click at [215, 69] on icon "keyboard_arrow_down" at bounding box center [217, 69] width 22 height 22
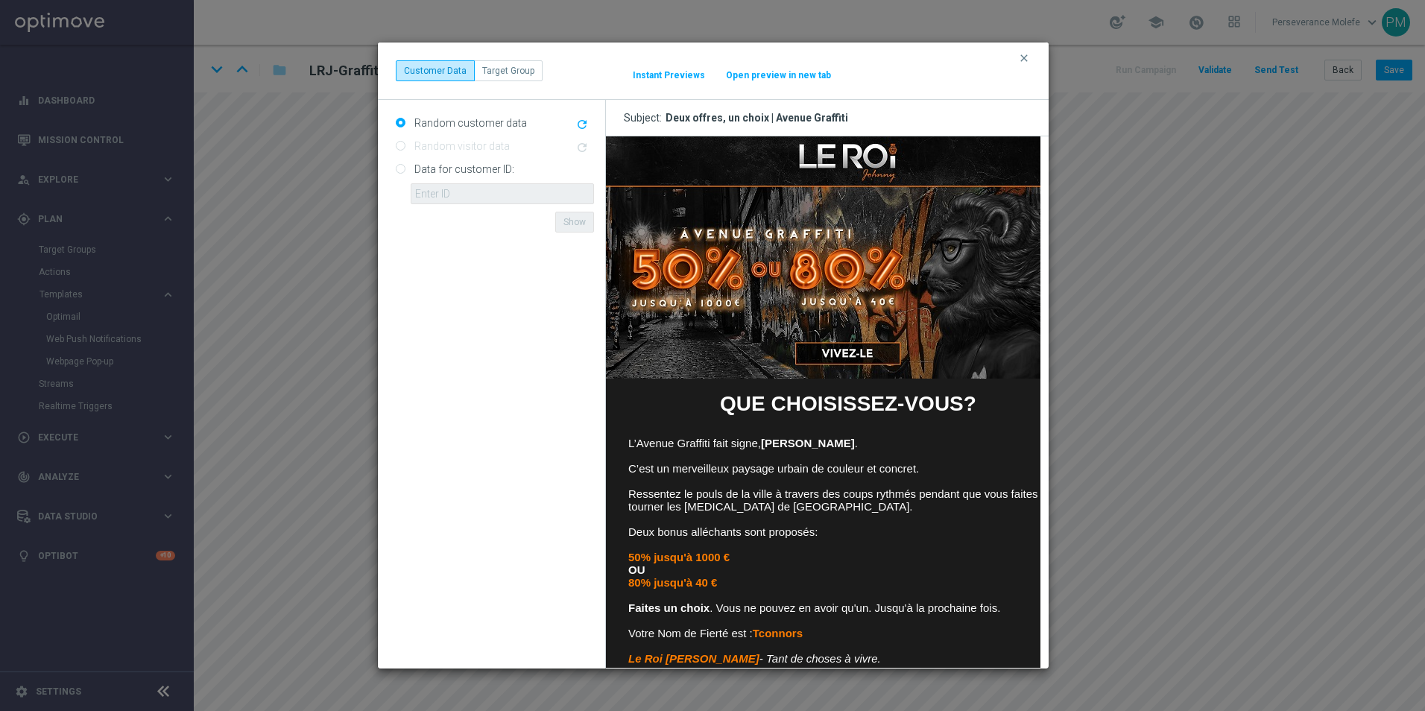
click at [790, 72] on button "Open preview in new tab" at bounding box center [778, 75] width 107 height 12
click at [1026, 60] on icon "clear" at bounding box center [1024, 58] width 12 height 12
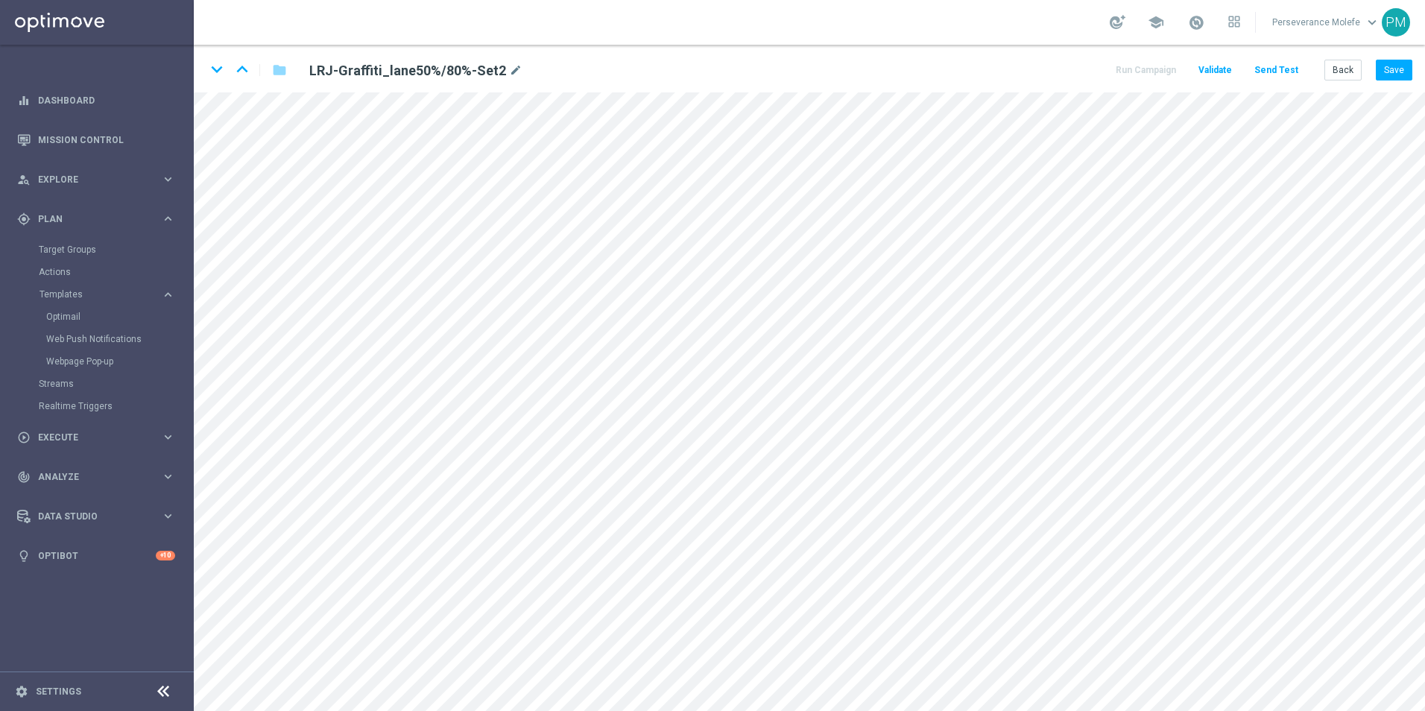
click at [1394, 81] on div "keyboard_arrow_down keyboard_arrow_up folder LRJ-Graffiti_lane50%/80%-Set2 mode…" at bounding box center [809, 69] width 1231 height 48
click at [1392, 77] on button "Save" at bounding box center [1394, 70] width 37 height 21
click at [1336, 74] on button "Back" at bounding box center [1342, 70] width 37 height 21
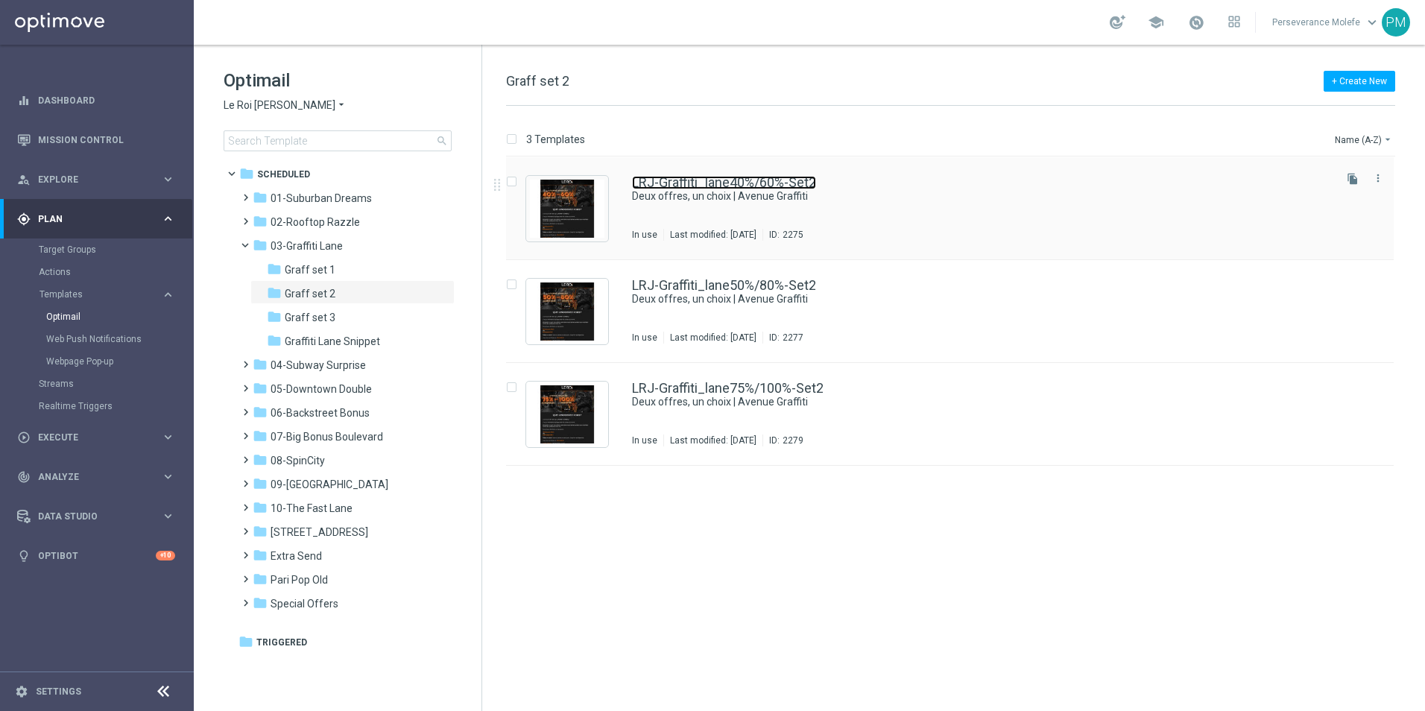
click at [677, 177] on link "LRJ-Graffiti_lane40%/60%-Set2" at bounding box center [724, 182] width 184 height 13
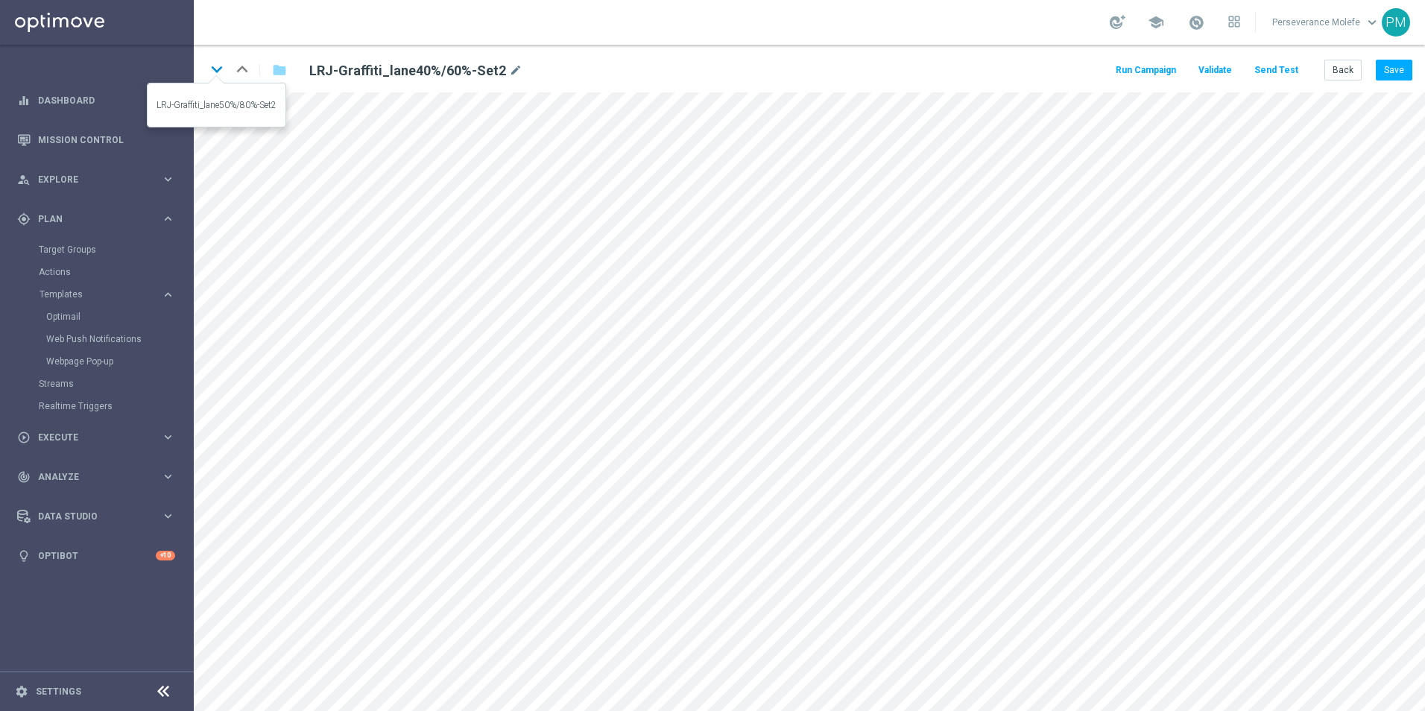
click at [215, 69] on icon "keyboard_arrow_down" at bounding box center [217, 69] width 22 height 22
click at [223, 72] on icon "keyboard_arrow_down" at bounding box center [217, 69] width 22 height 22
click at [1405, 75] on button "Save" at bounding box center [1394, 70] width 37 height 21
click at [1346, 63] on button "Back" at bounding box center [1342, 70] width 37 height 21
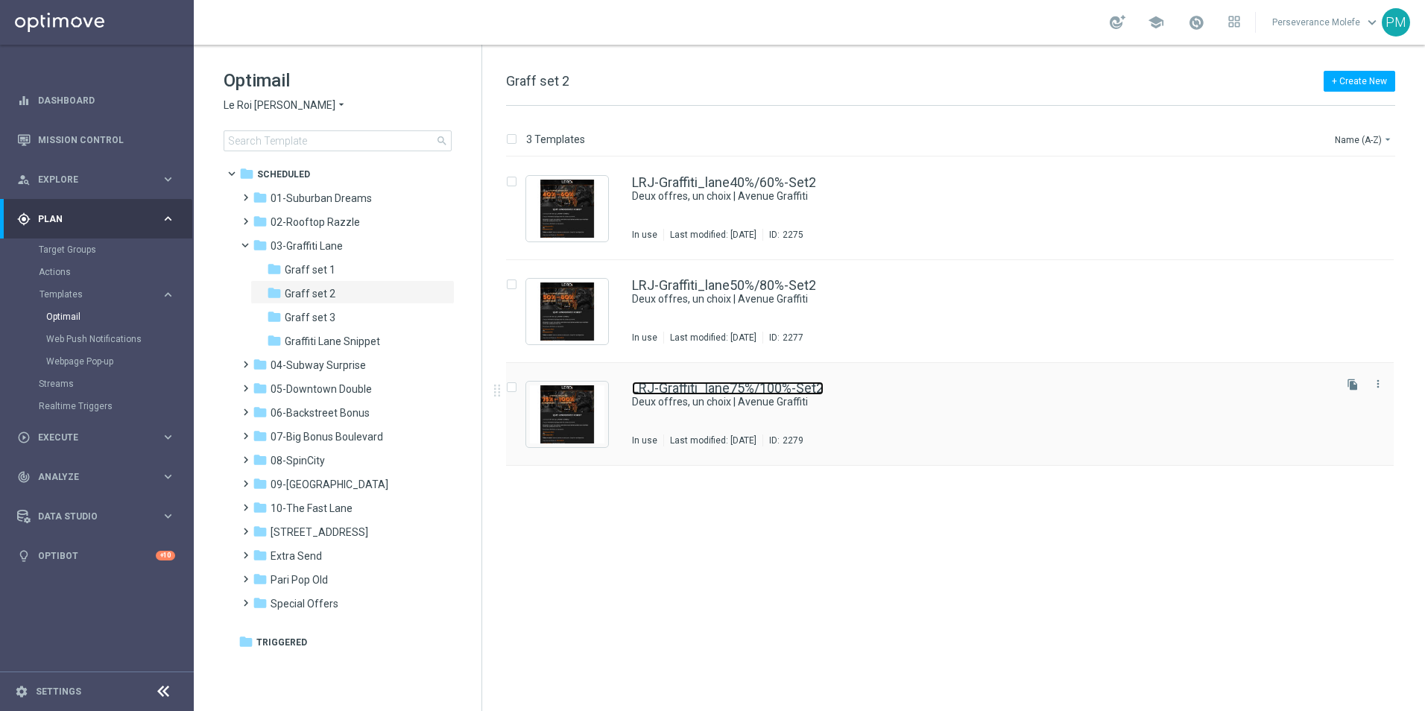
click at [731, 388] on link "LRJ-Graffiti_lane75%/100%-Set2" at bounding box center [728, 388] width 192 height 13
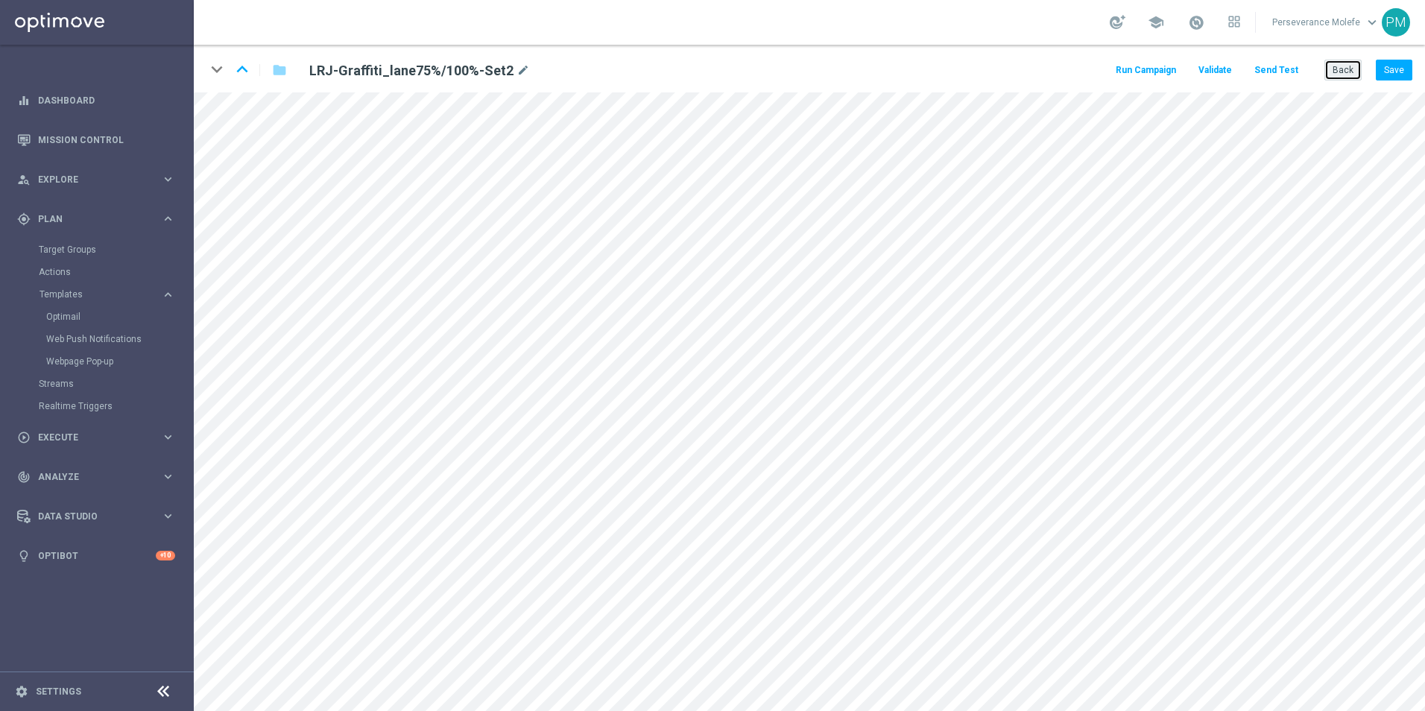
click at [1342, 69] on button "Back" at bounding box center [1342, 70] width 37 height 21
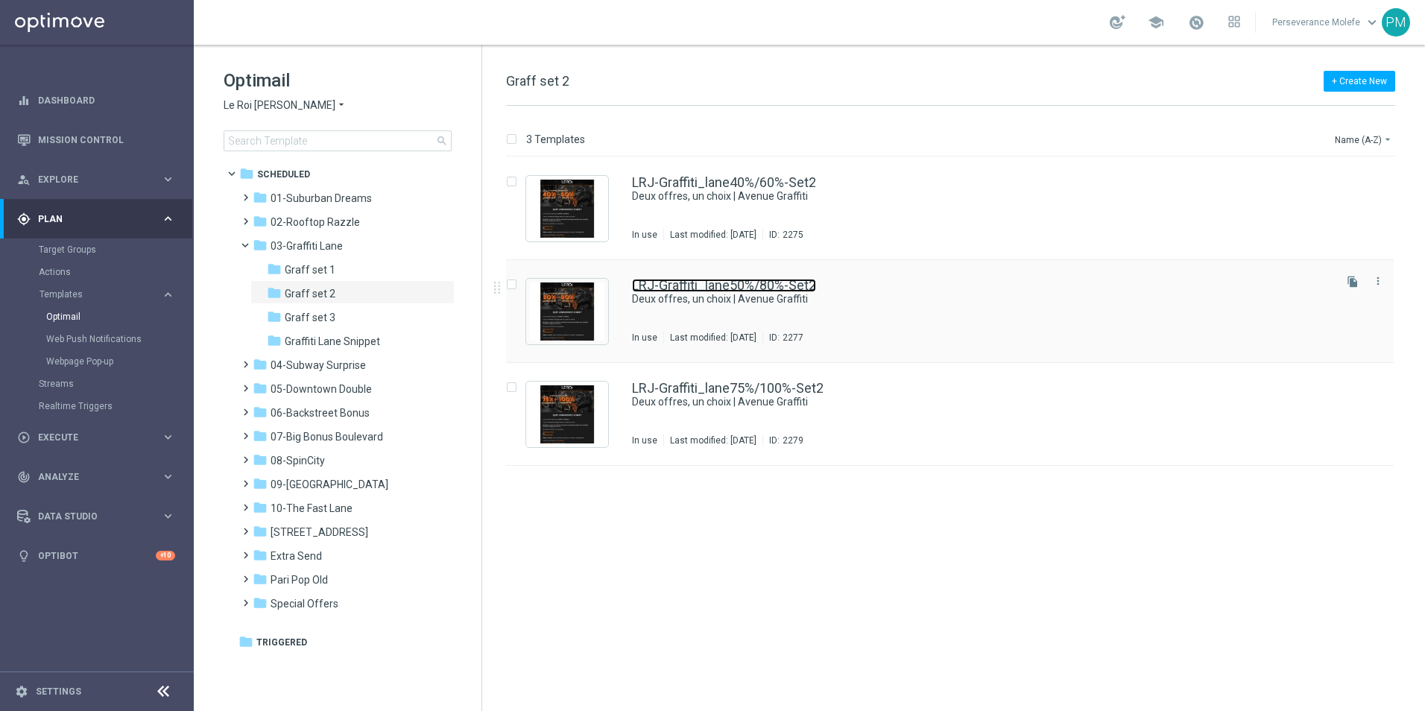
click at [697, 280] on link "LRJ-Graffiti_lane50%/80%-Set2" at bounding box center [724, 285] width 184 height 13
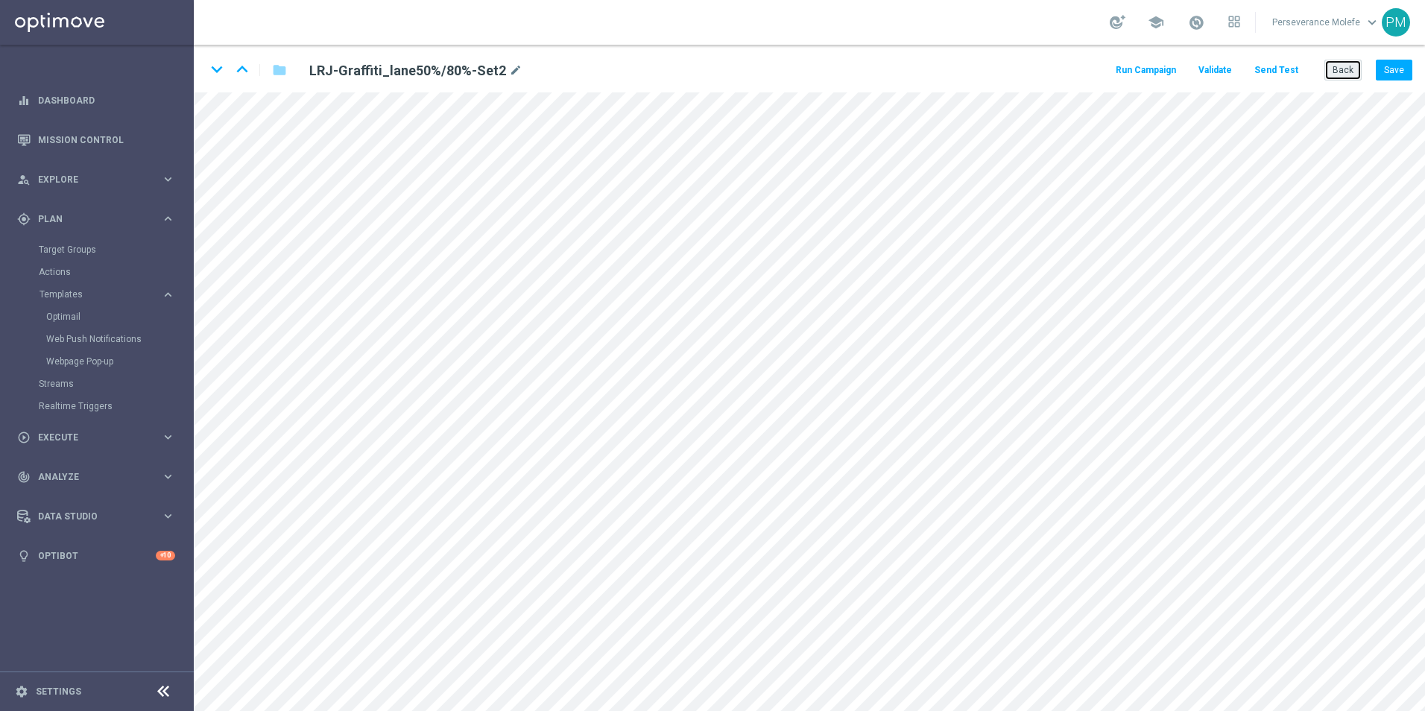
click at [1334, 75] on button "Back" at bounding box center [1342, 70] width 37 height 21
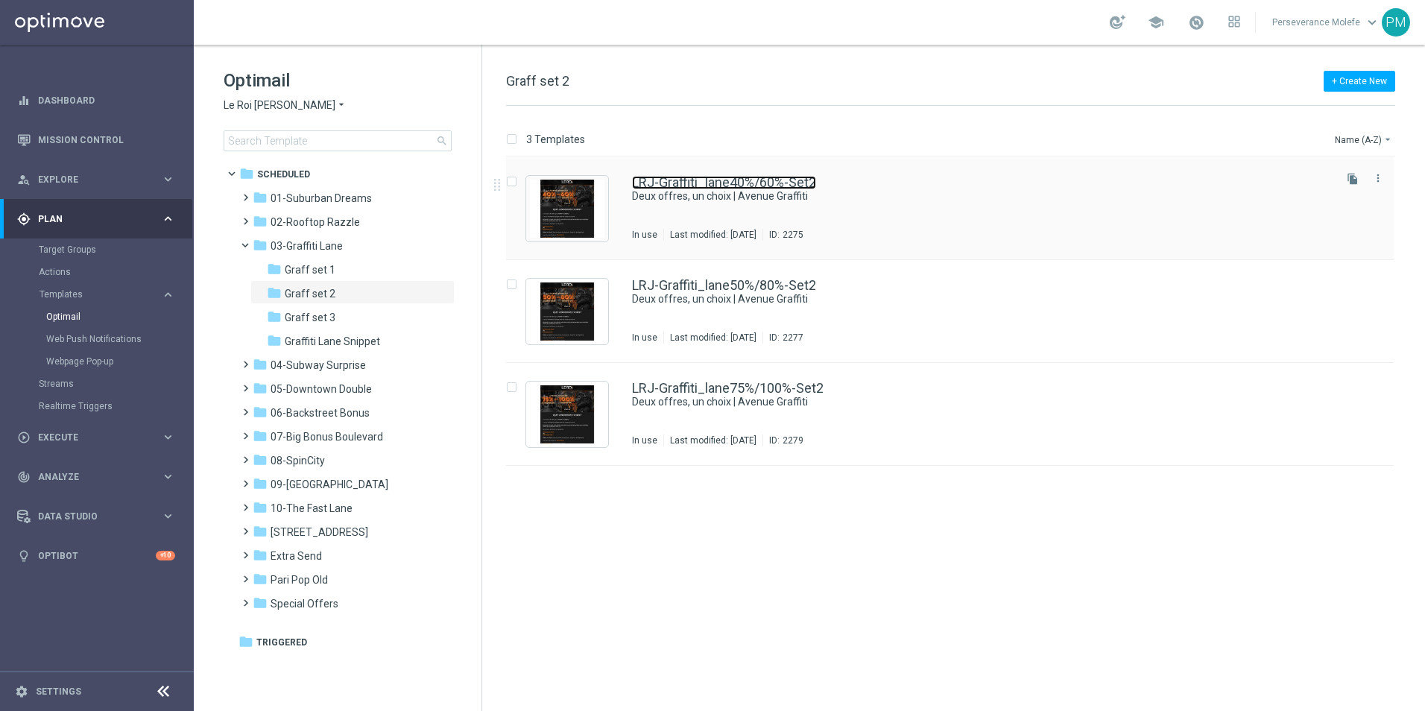
click at [675, 178] on link "LRJ-Graffiti_lane40%/60%-Set2" at bounding box center [724, 182] width 184 height 13
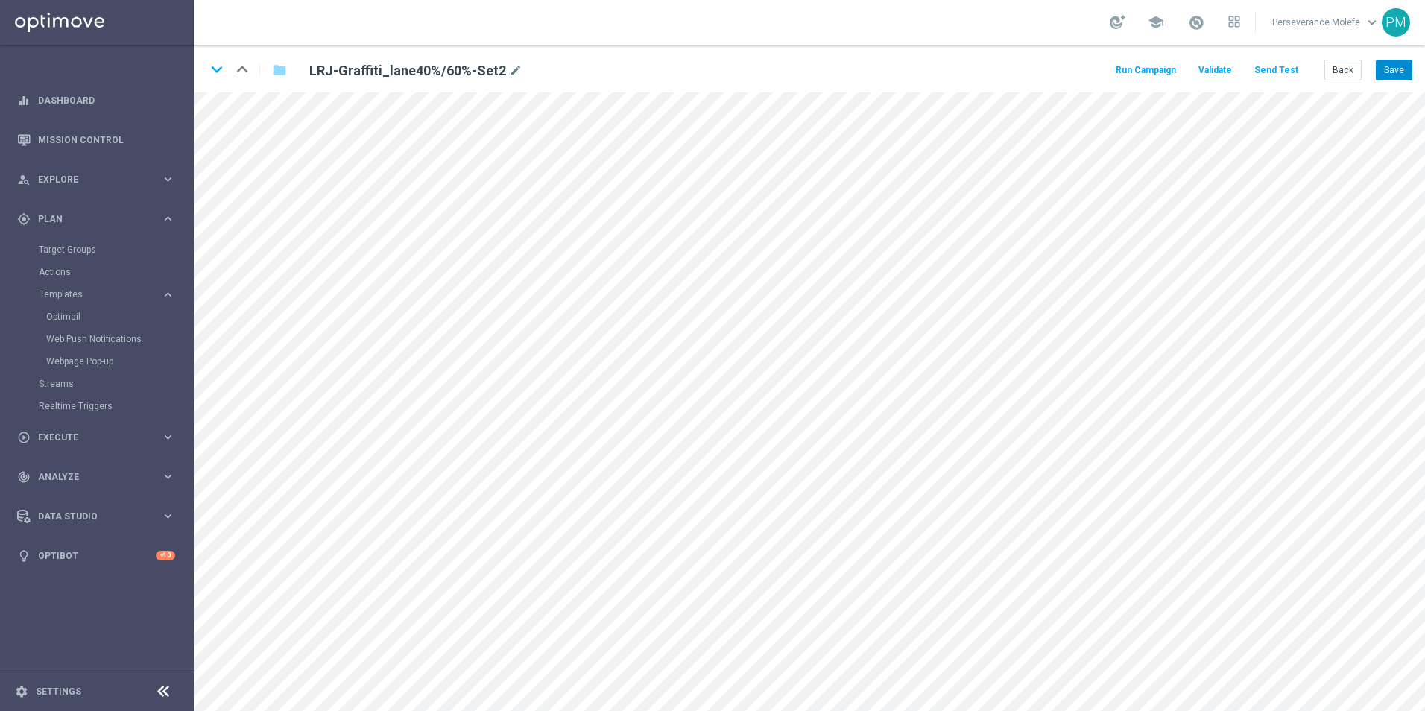
click at [1377, 77] on div "Back Save" at bounding box center [1368, 70] width 88 height 21
click at [1379, 76] on button "Save" at bounding box center [1394, 70] width 37 height 21
click at [224, 75] on icon "keyboard_arrow_down" at bounding box center [217, 69] width 22 height 22
click at [1408, 79] on button "Save" at bounding box center [1394, 70] width 37 height 21
click at [217, 76] on icon "keyboard_arrow_down" at bounding box center [217, 69] width 22 height 22
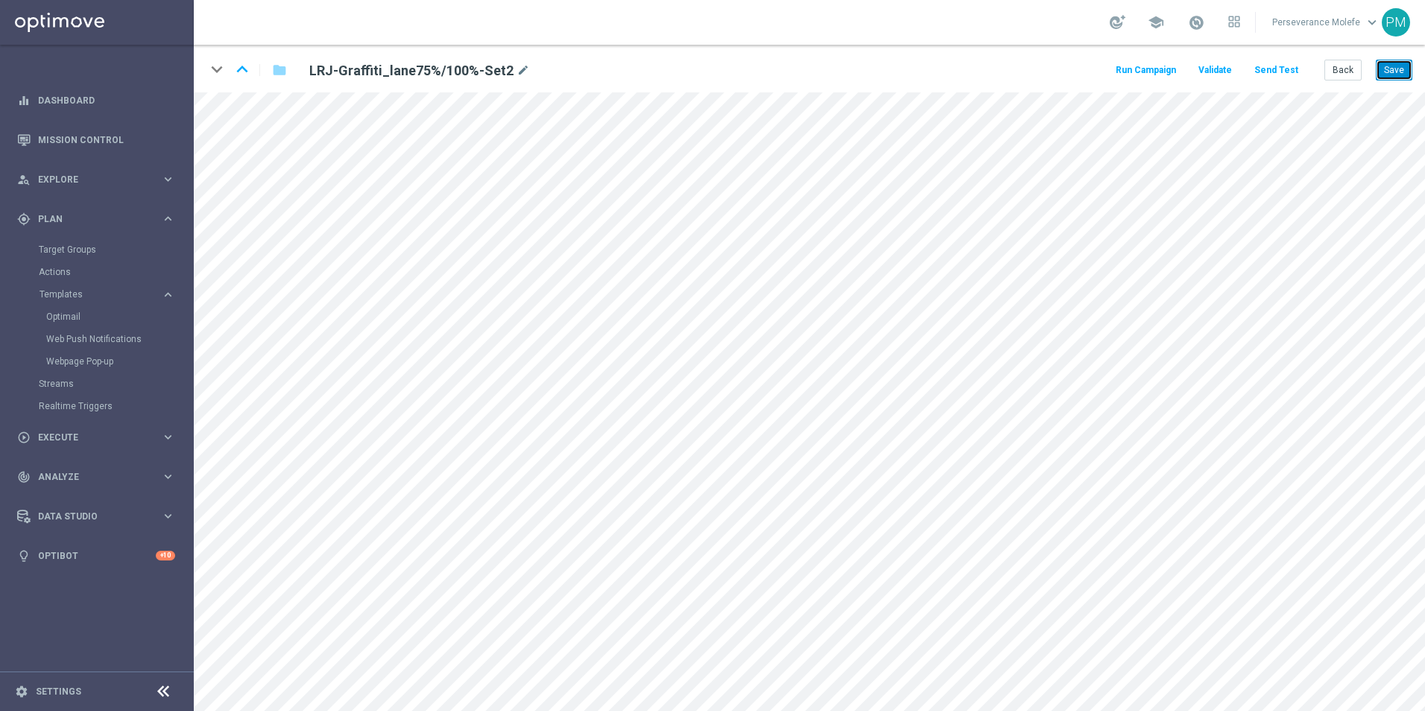
click at [1403, 73] on button "Save" at bounding box center [1394, 70] width 37 height 21
click at [1346, 77] on button "Back" at bounding box center [1342, 70] width 37 height 21
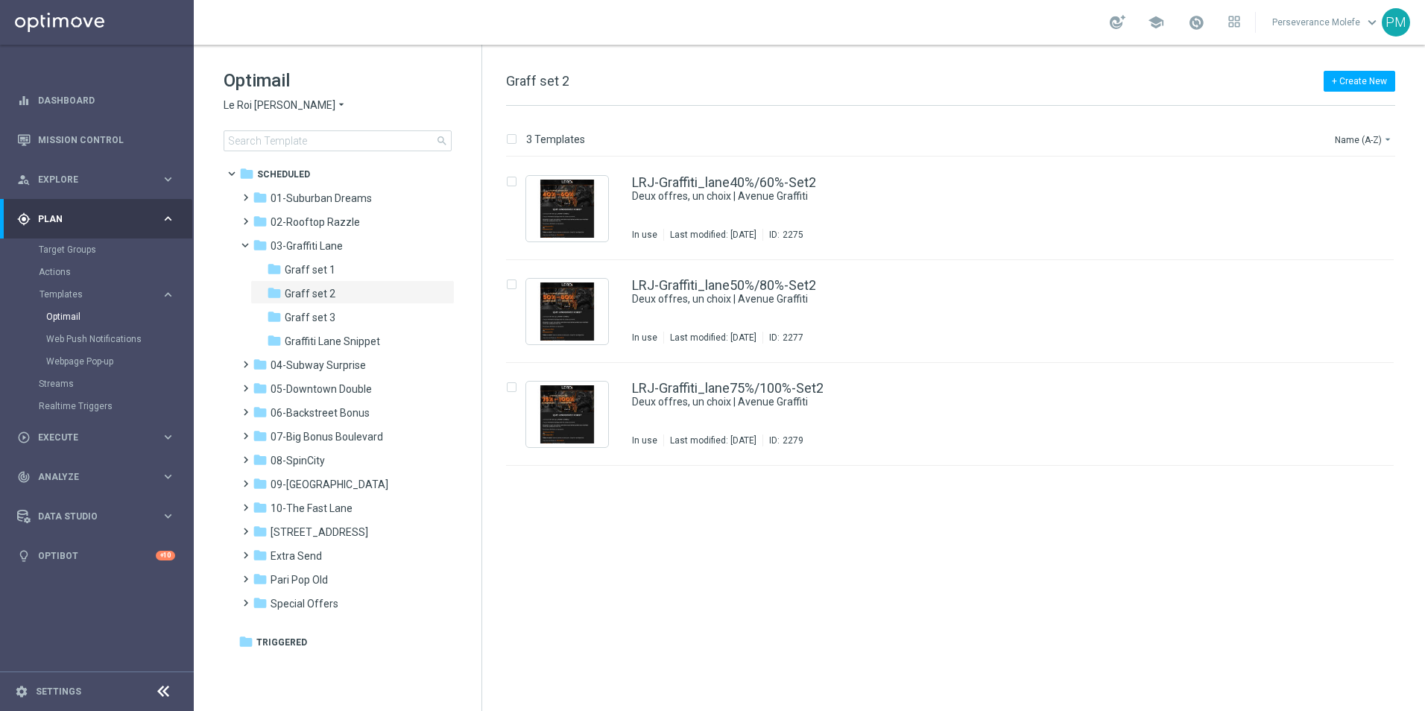
click at [244, 103] on span "Le Roi [PERSON_NAME]" at bounding box center [280, 105] width 112 height 14
click at [0, 0] on span "Casino Joka" at bounding box center [0, 0] width 0 height 0
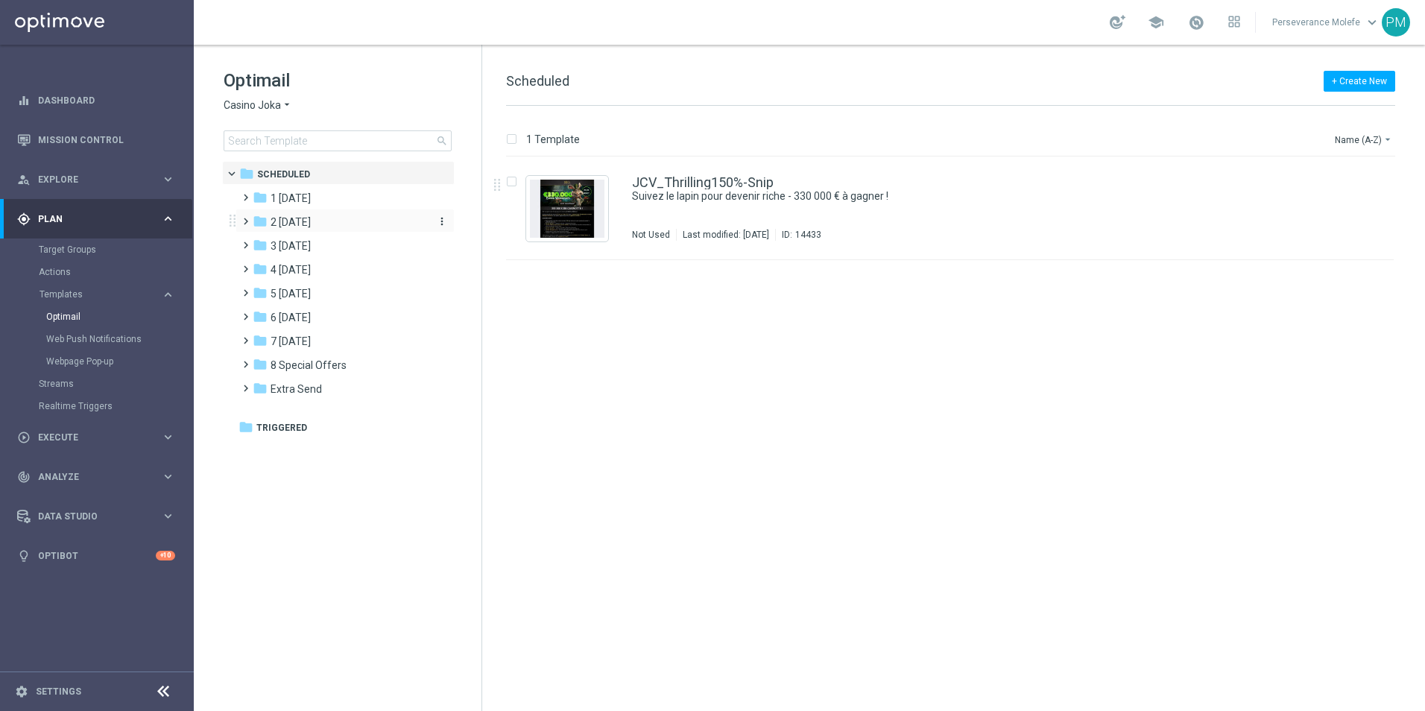
click at [311, 224] on span "2 [DATE]" at bounding box center [291, 221] width 40 height 13
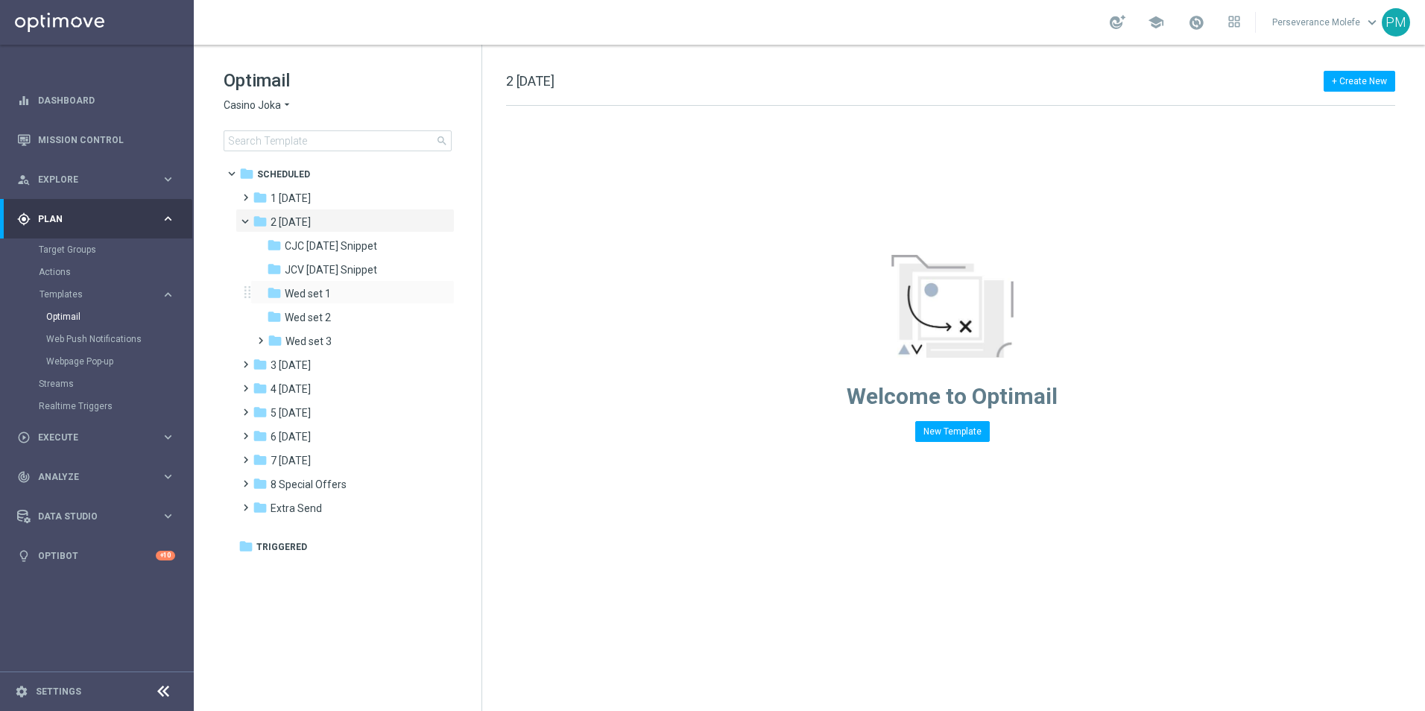
click at [331, 303] on div "folder Wed set 1 more_vert" at bounding box center [352, 292] width 204 height 24
click at [329, 294] on span "Wed set 1" at bounding box center [308, 293] width 46 height 13
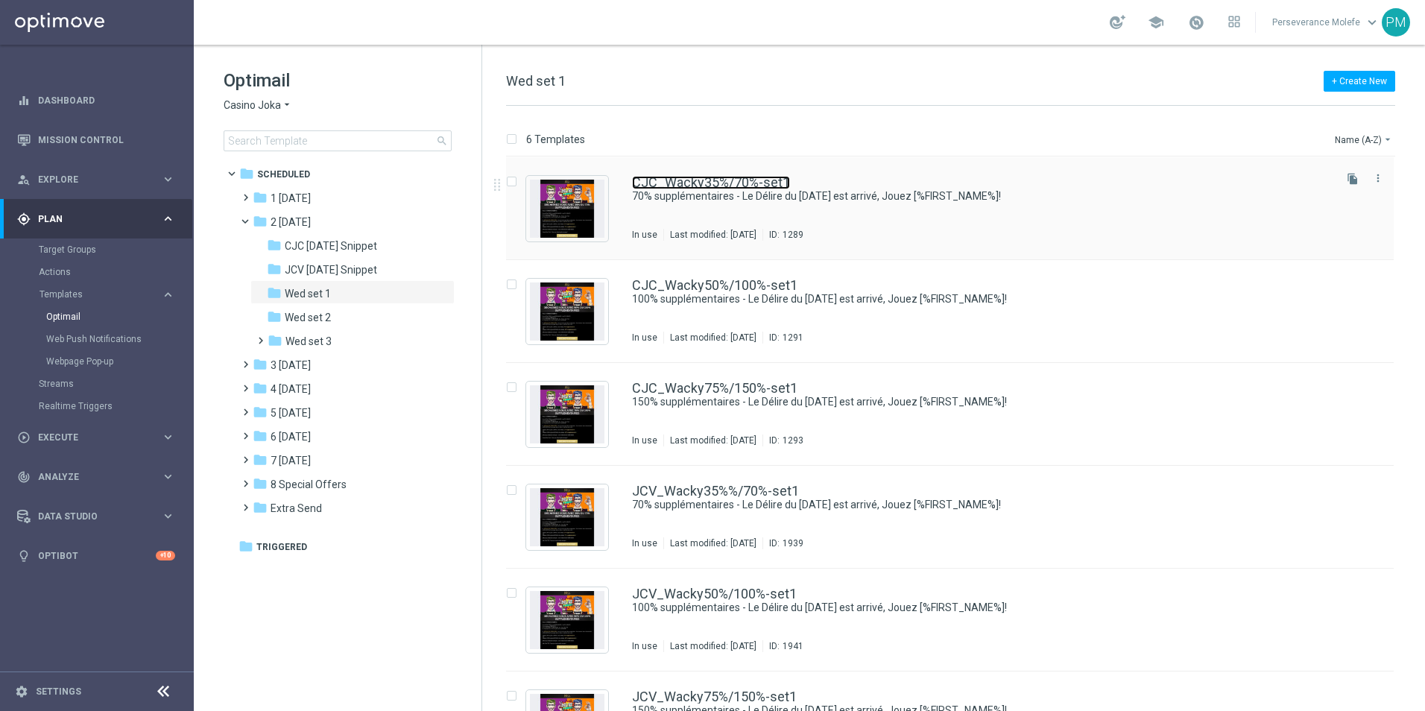
click at [713, 186] on link "CJC_Wacky35%/70%-set1" at bounding box center [711, 182] width 158 height 13
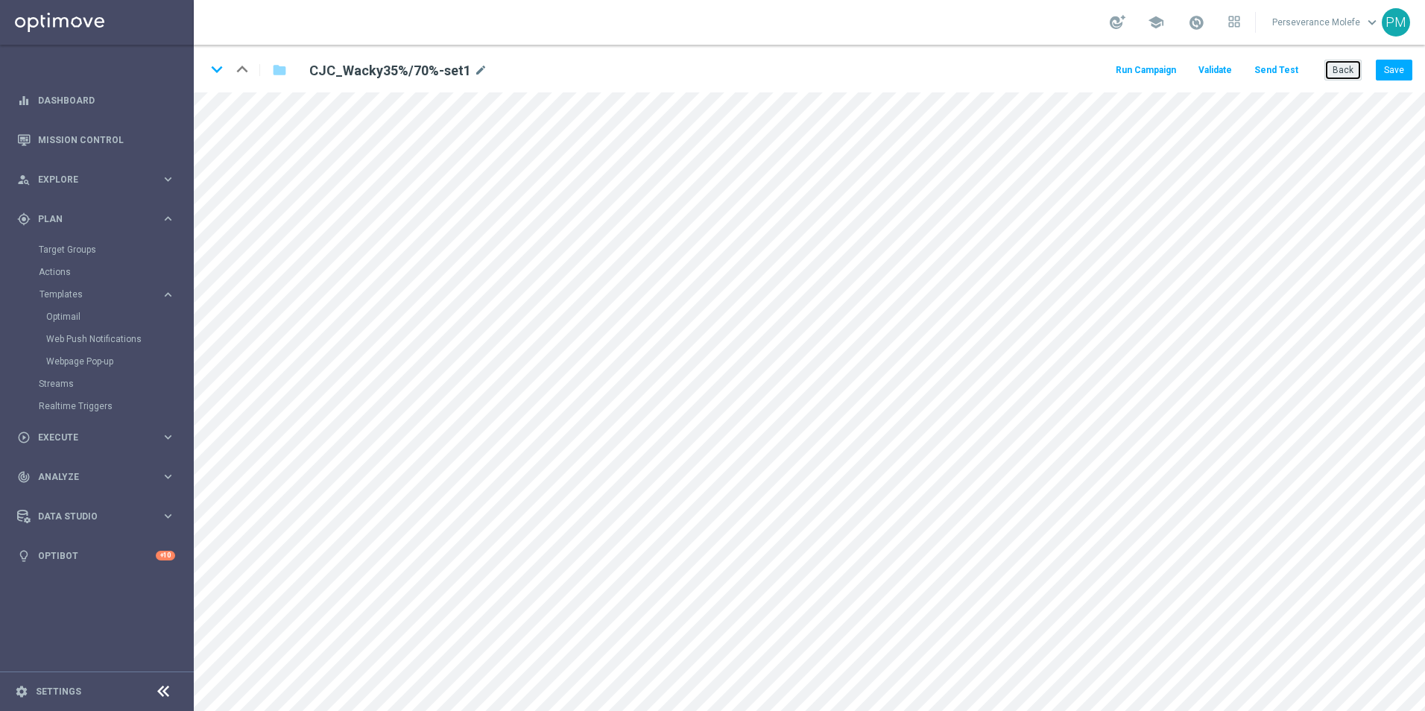
click at [1344, 75] on button "Back" at bounding box center [1342, 70] width 37 height 21
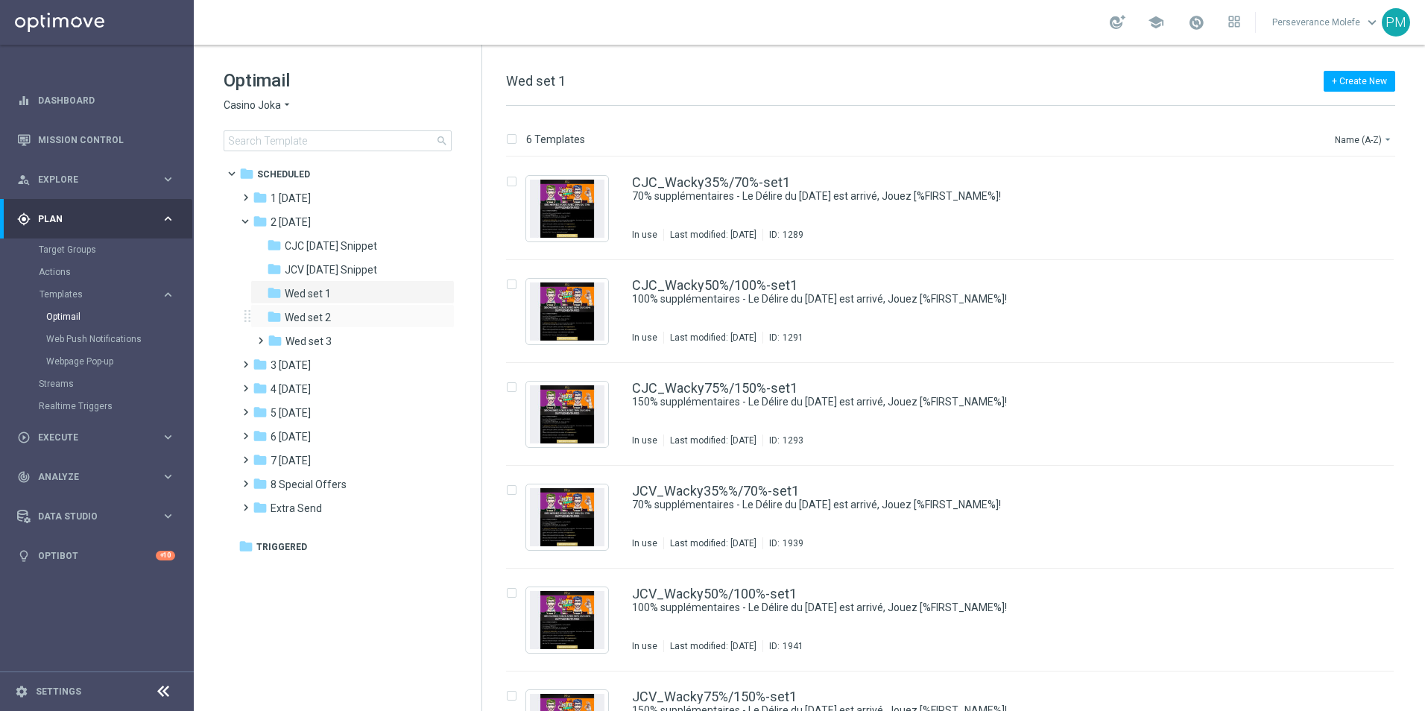
click at [337, 306] on div "folder Wed set 2 more_vert" at bounding box center [352, 316] width 204 height 24
click at [342, 310] on div "folder Wed set 2" at bounding box center [346, 317] width 159 height 17
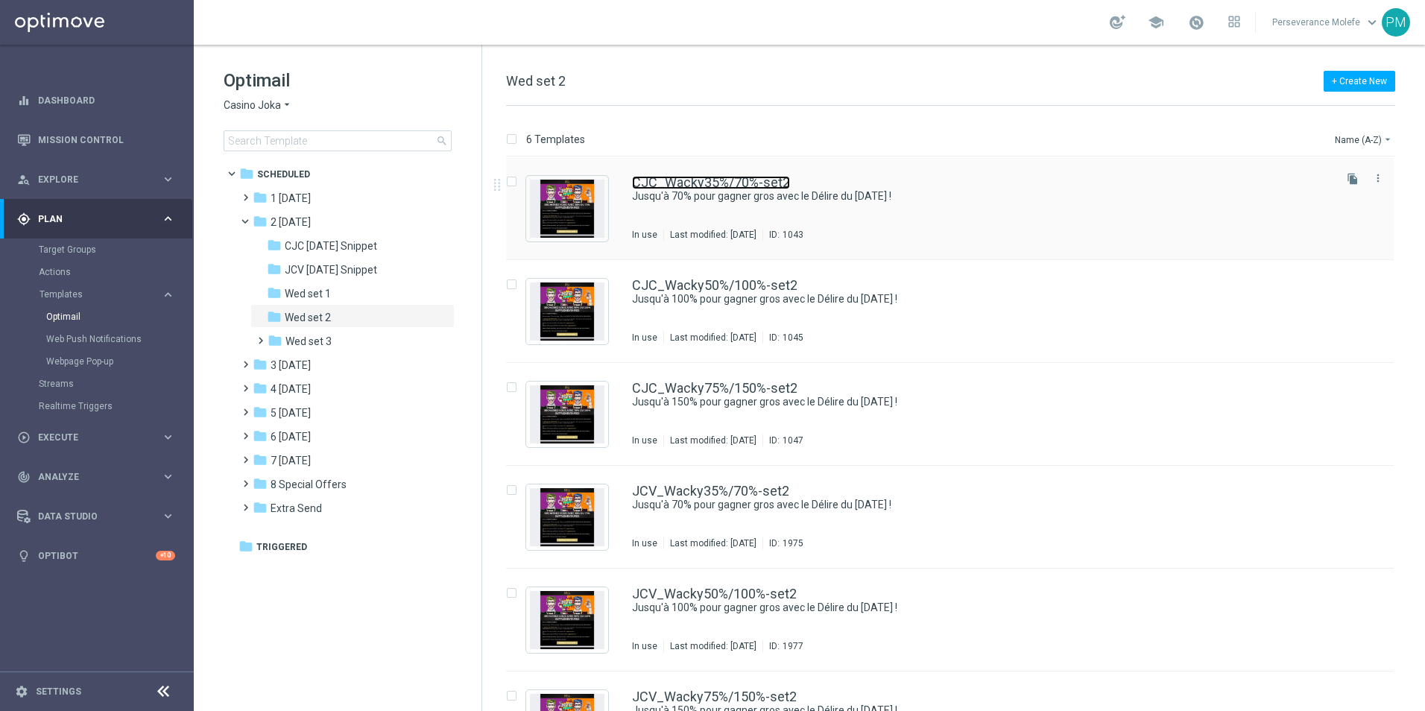
click at [679, 180] on link "CJC_Wacky35%/70%-set2" at bounding box center [711, 182] width 158 height 13
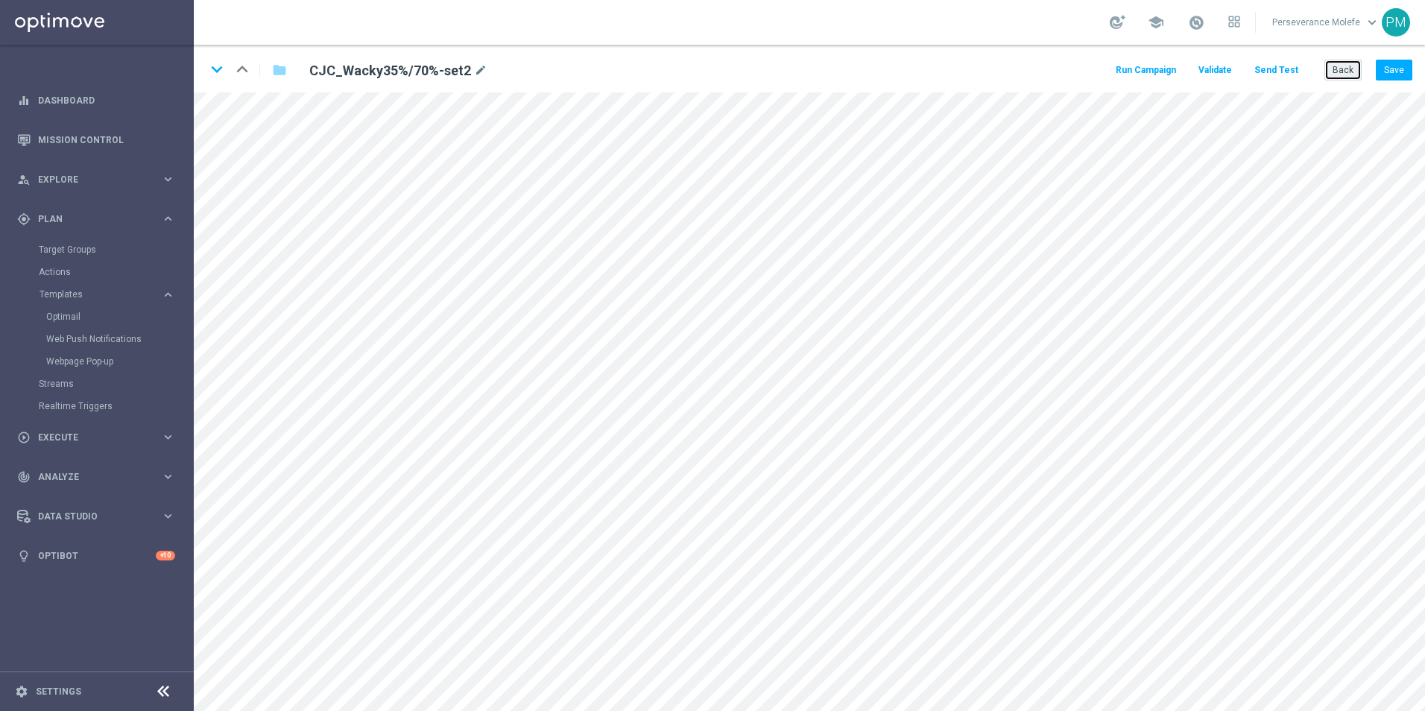
click at [1333, 66] on button "Back" at bounding box center [1342, 70] width 37 height 21
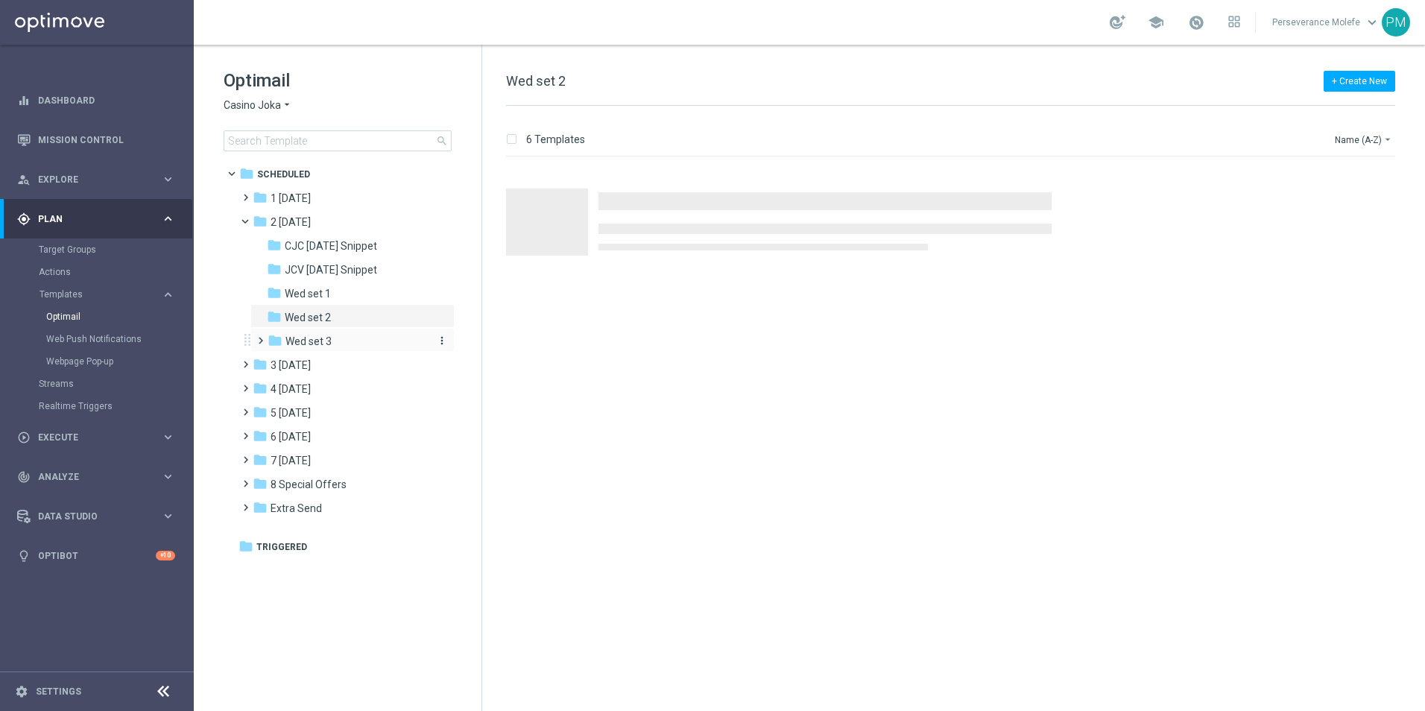
click at [308, 338] on span "Wed set 3" at bounding box center [308, 341] width 46 height 13
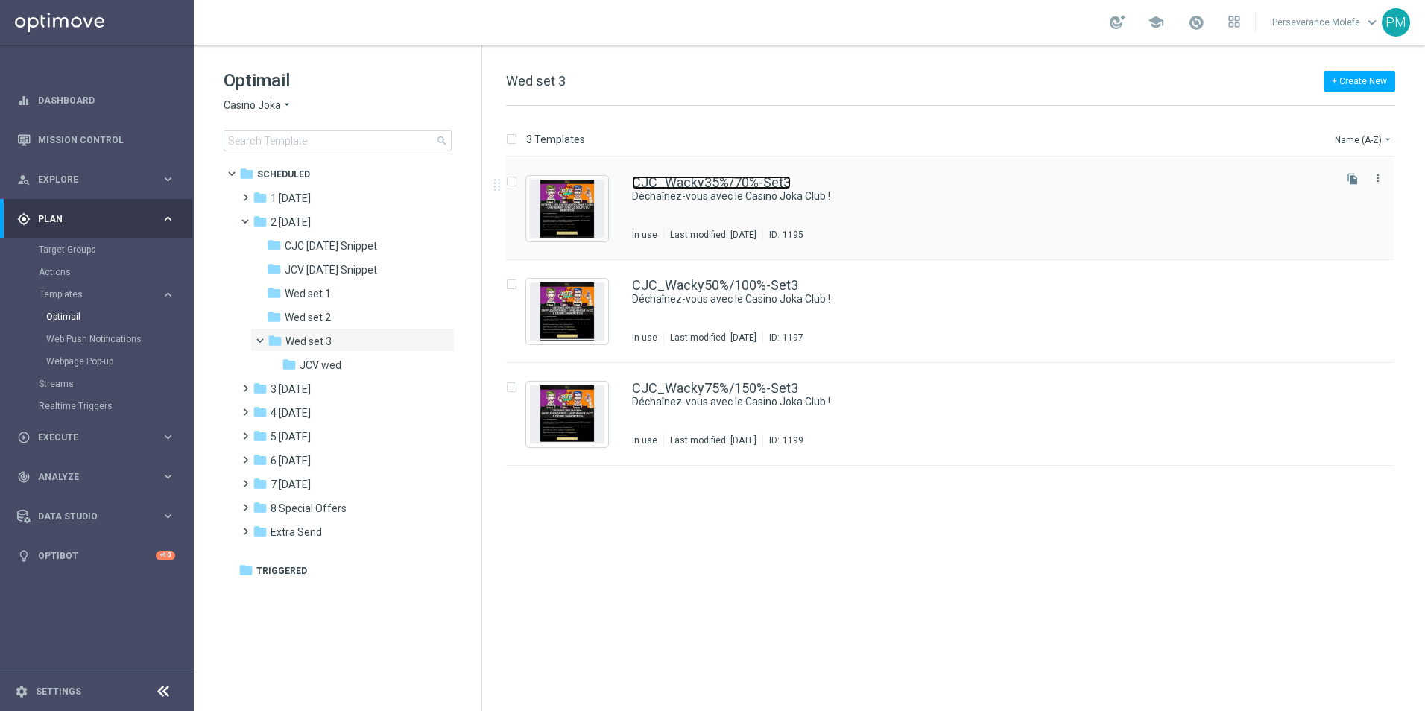
click at [673, 177] on link "CJC_Wacky35%/70%-Set3" at bounding box center [711, 182] width 159 height 13
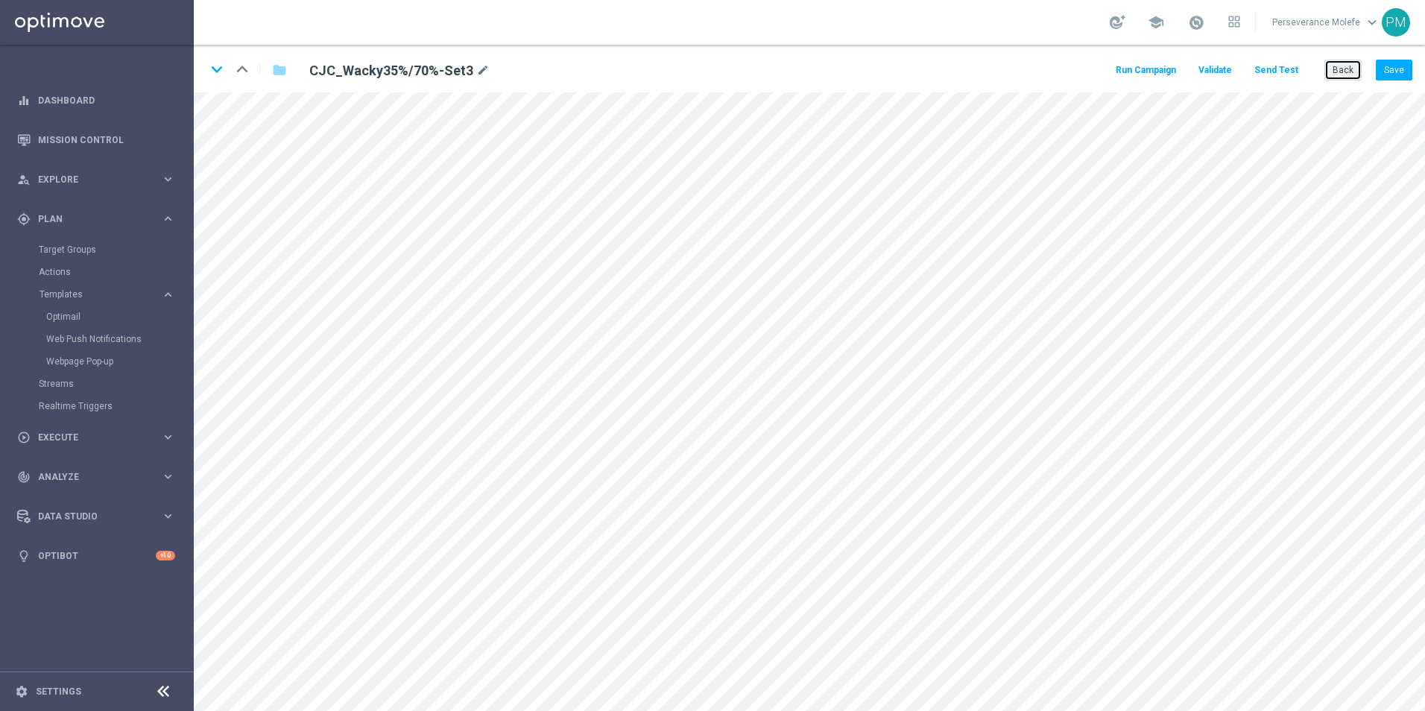
click at [1330, 72] on button "Back" at bounding box center [1342, 70] width 37 height 21
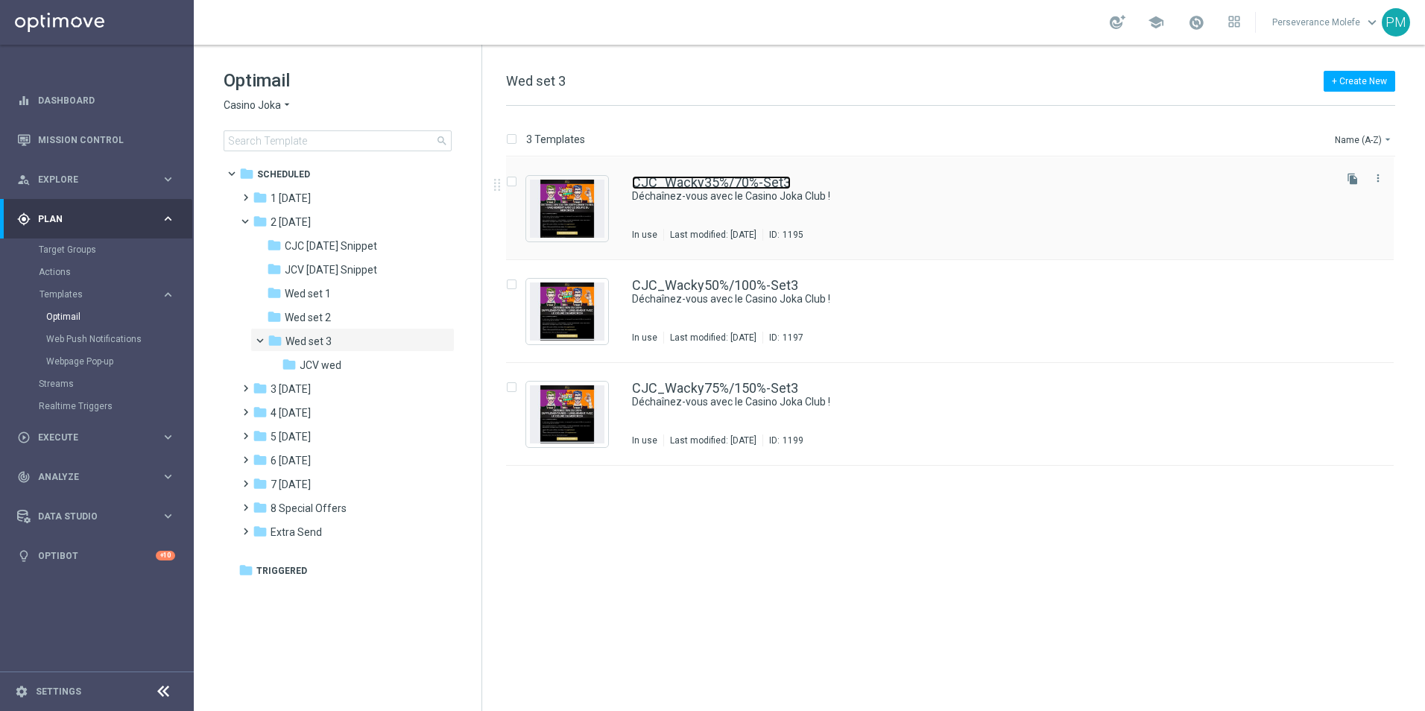
click at [689, 188] on link "CJC_Wacky35%/70%-Set3" at bounding box center [711, 182] width 159 height 13
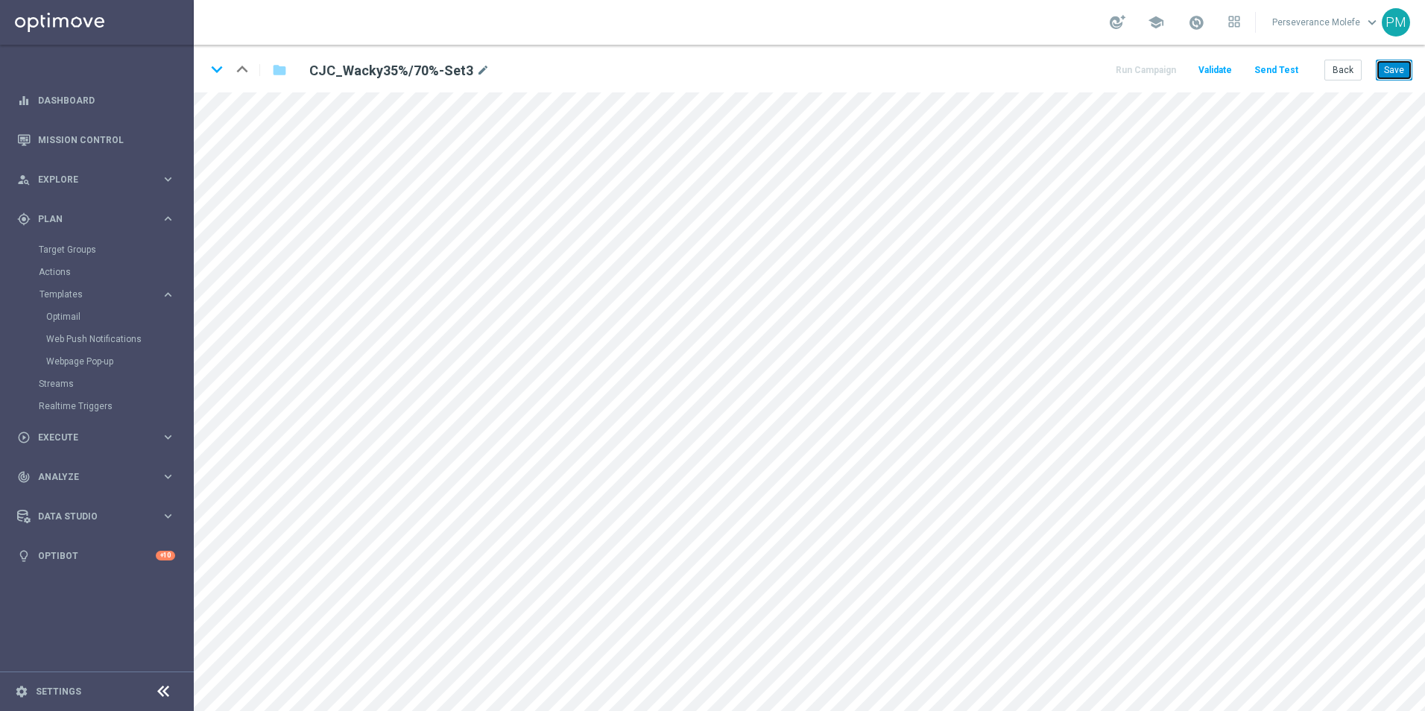
click at [1387, 62] on button "Save" at bounding box center [1394, 70] width 37 height 21
click at [1341, 71] on button "Back" at bounding box center [1342, 70] width 37 height 21
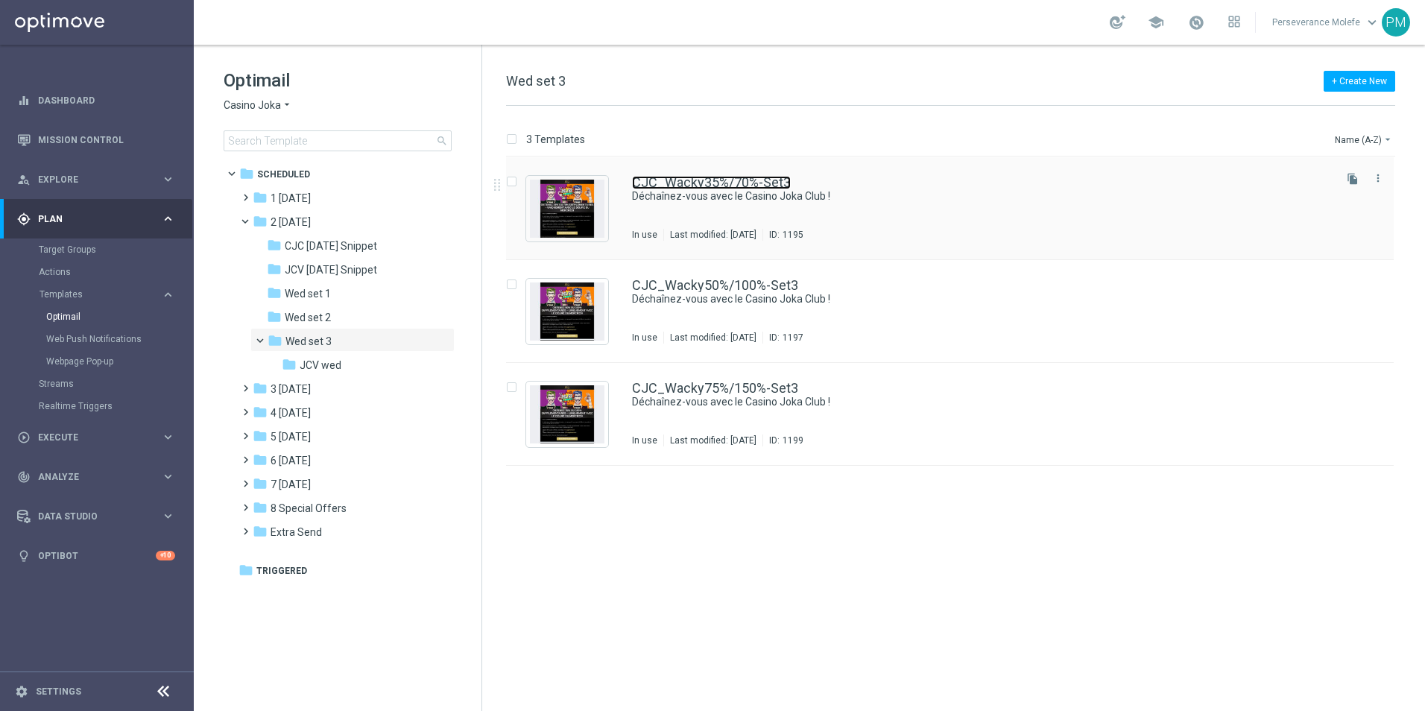
click at [695, 182] on link "CJC_Wacky35%/70%-Set3" at bounding box center [711, 182] width 159 height 13
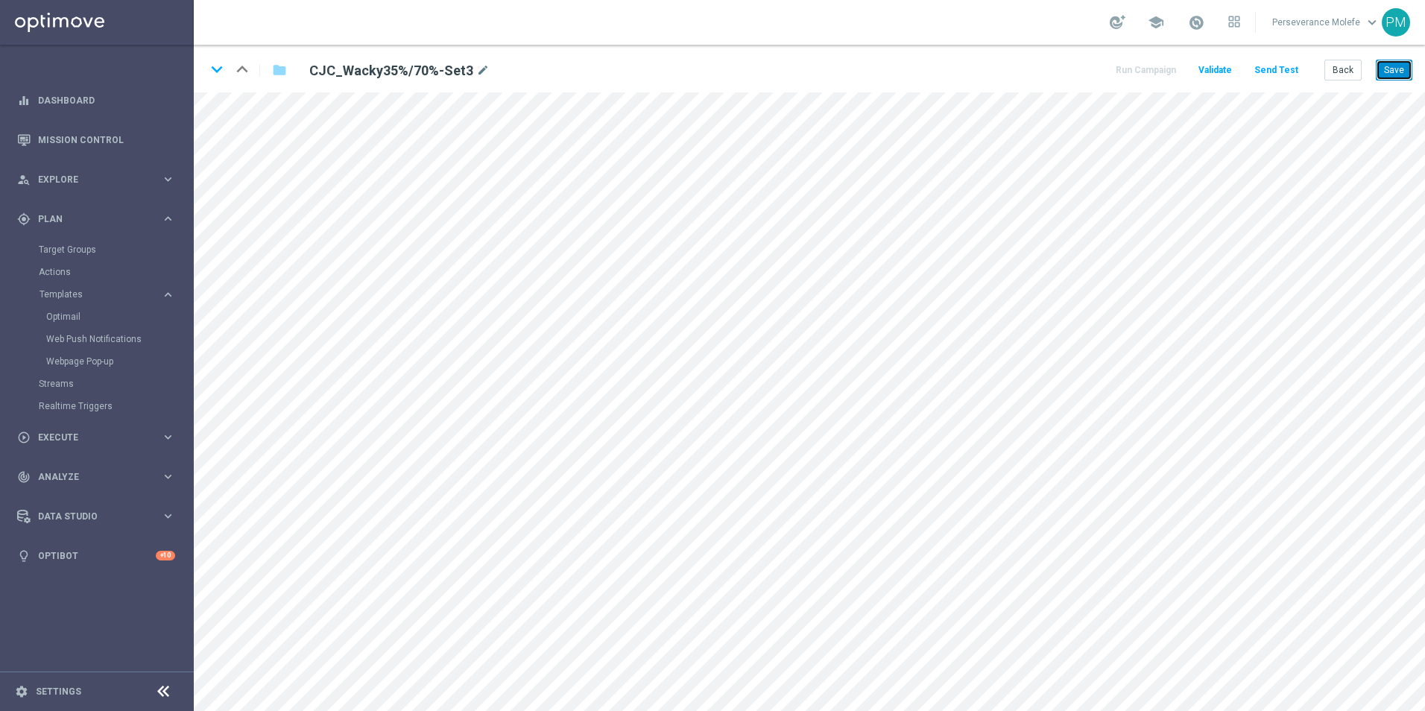
click at [1397, 73] on button "Save" at bounding box center [1394, 70] width 37 height 21
click at [1350, 72] on button "Back" at bounding box center [1342, 70] width 37 height 21
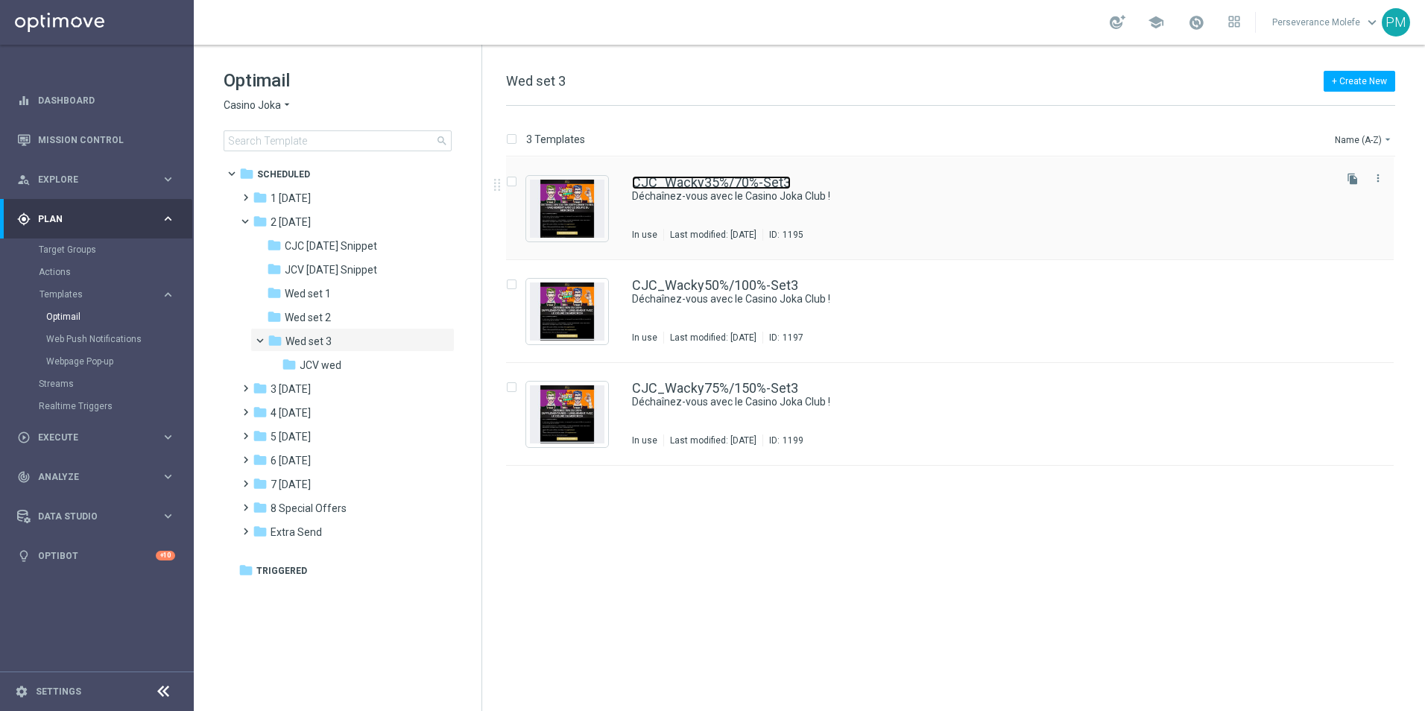
click at [715, 187] on link "CJC_Wacky35%/70%-Set3" at bounding box center [711, 182] width 159 height 13
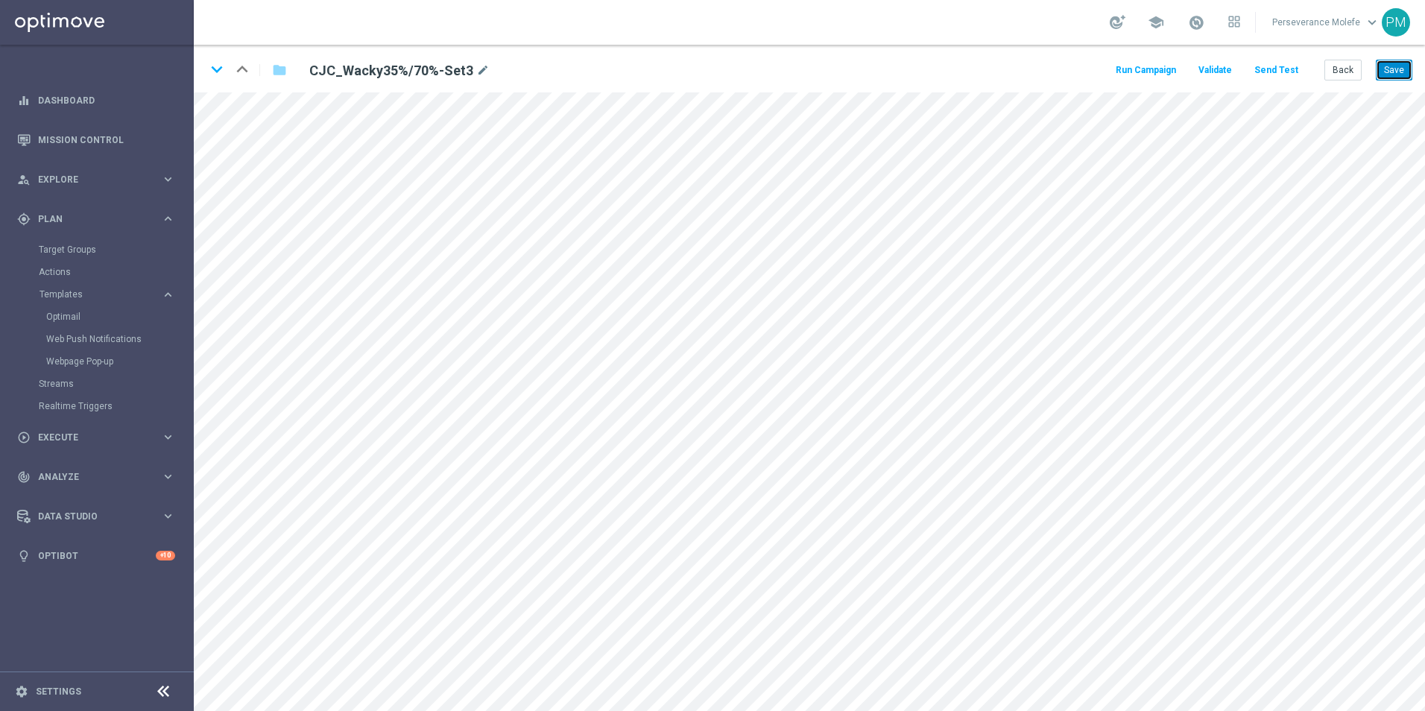
click at [1389, 62] on button "Save" at bounding box center [1394, 70] width 37 height 21
click at [1394, 74] on button "Save" at bounding box center [1394, 70] width 37 height 21
click at [1347, 79] on button "Back" at bounding box center [1342, 70] width 37 height 21
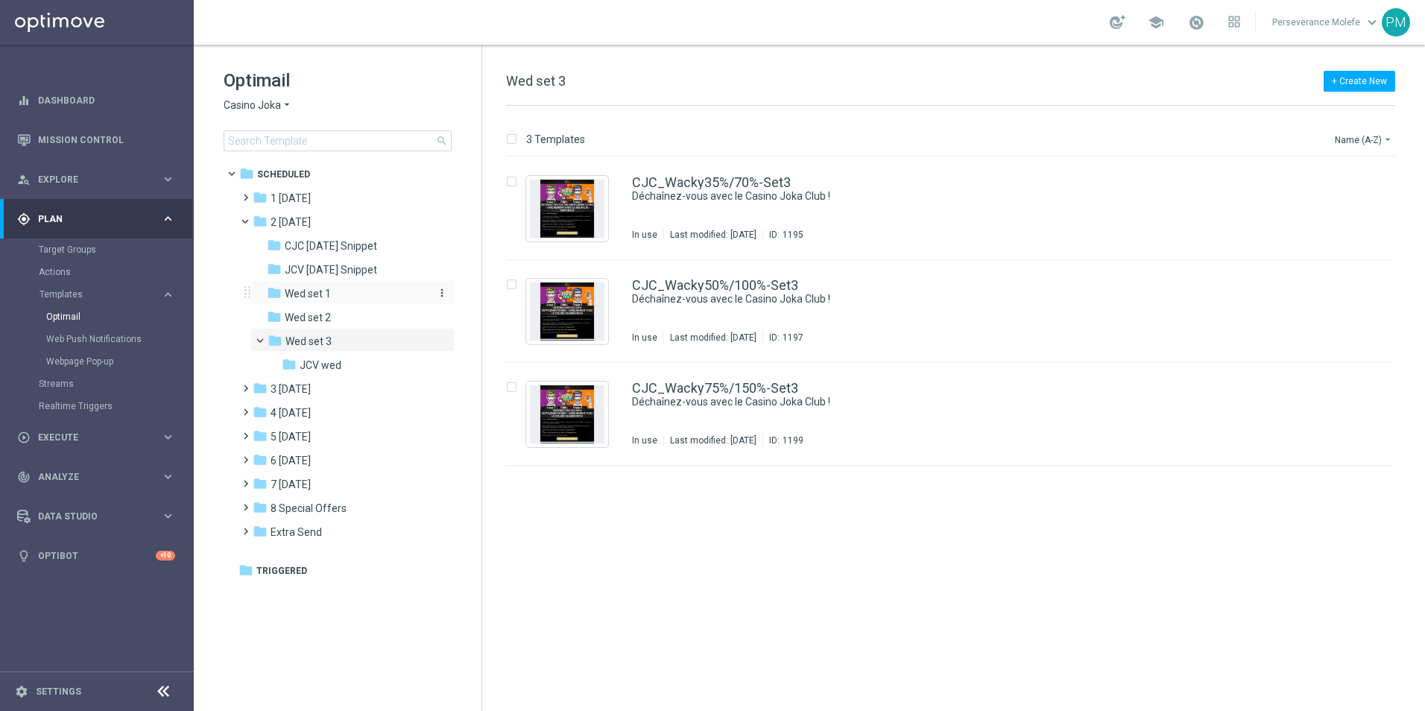
click at [336, 290] on div "folder Wed set 1" at bounding box center [346, 293] width 159 height 17
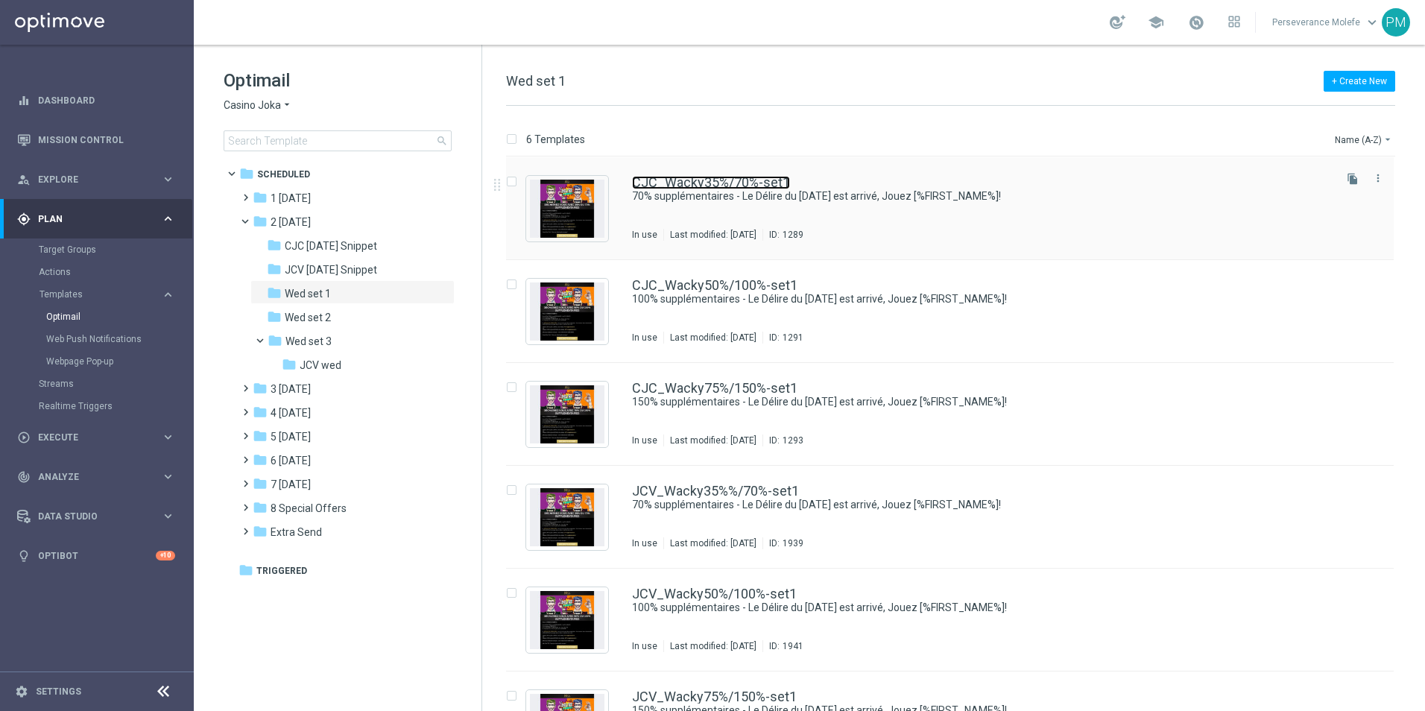
click at [692, 186] on link "CJC_Wacky35%/70%-set1" at bounding box center [711, 182] width 158 height 13
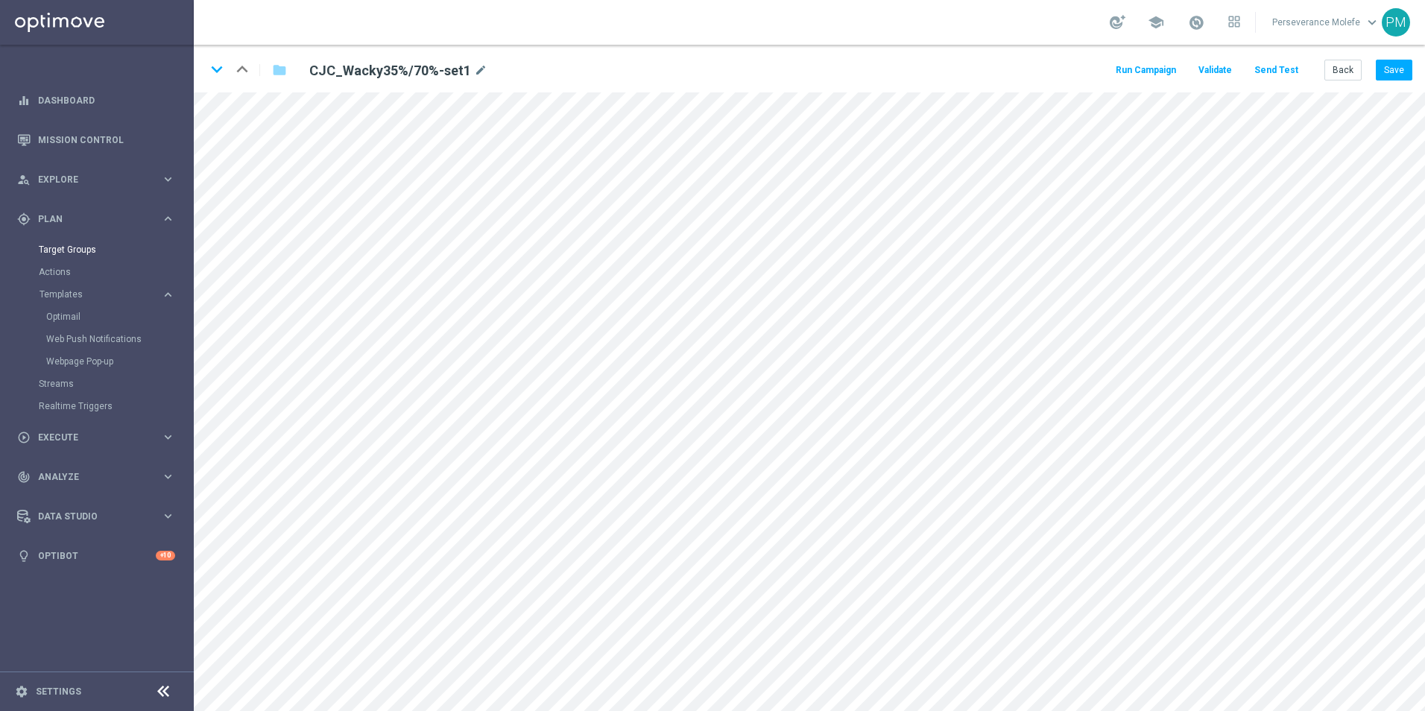
click at [135, 249] on main "equalizer Dashboard Mission Control" at bounding box center [712, 355] width 1425 height 711
click at [1391, 69] on button "Save" at bounding box center [1394, 70] width 37 height 21
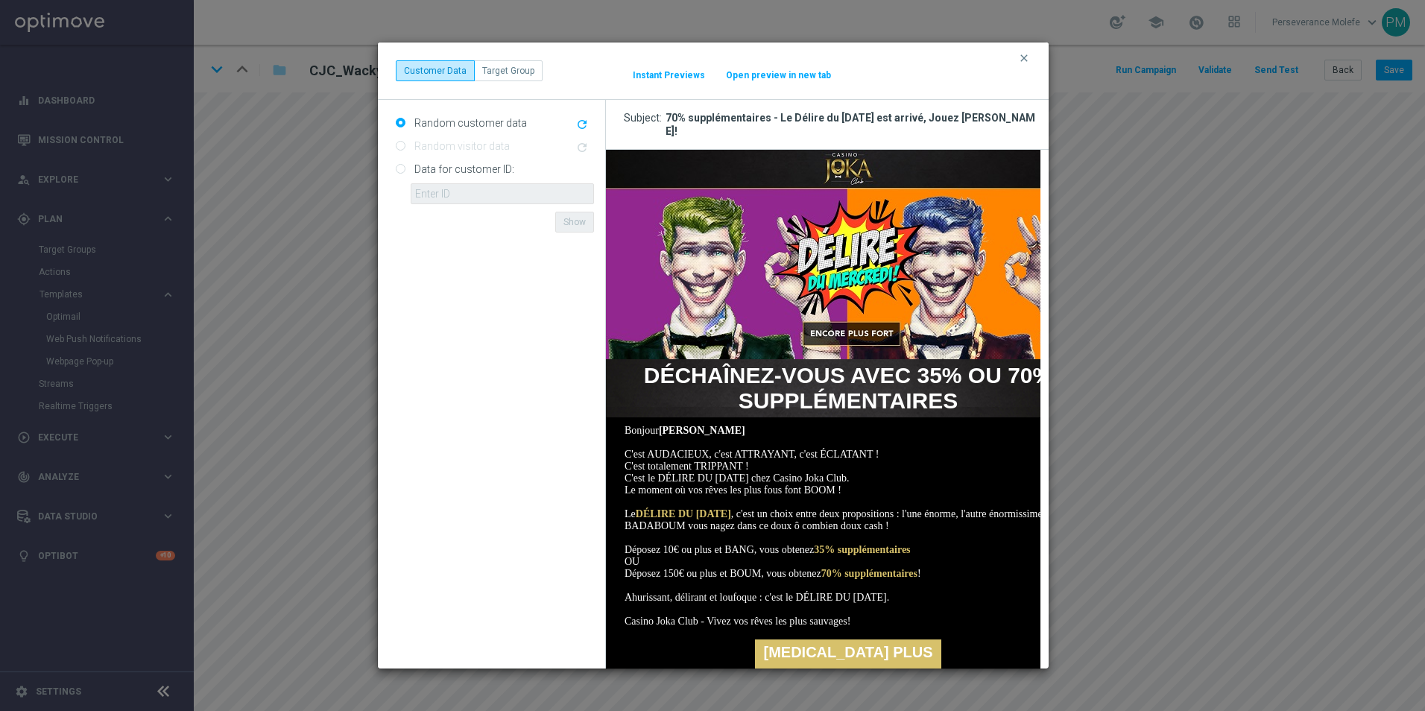
click at [773, 70] on button "Open preview in new tab" at bounding box center [778, 75] width 107 height 12
click at [1020, 60] on icon "clear" at bounding box center [1024, 58] width 12 height 12
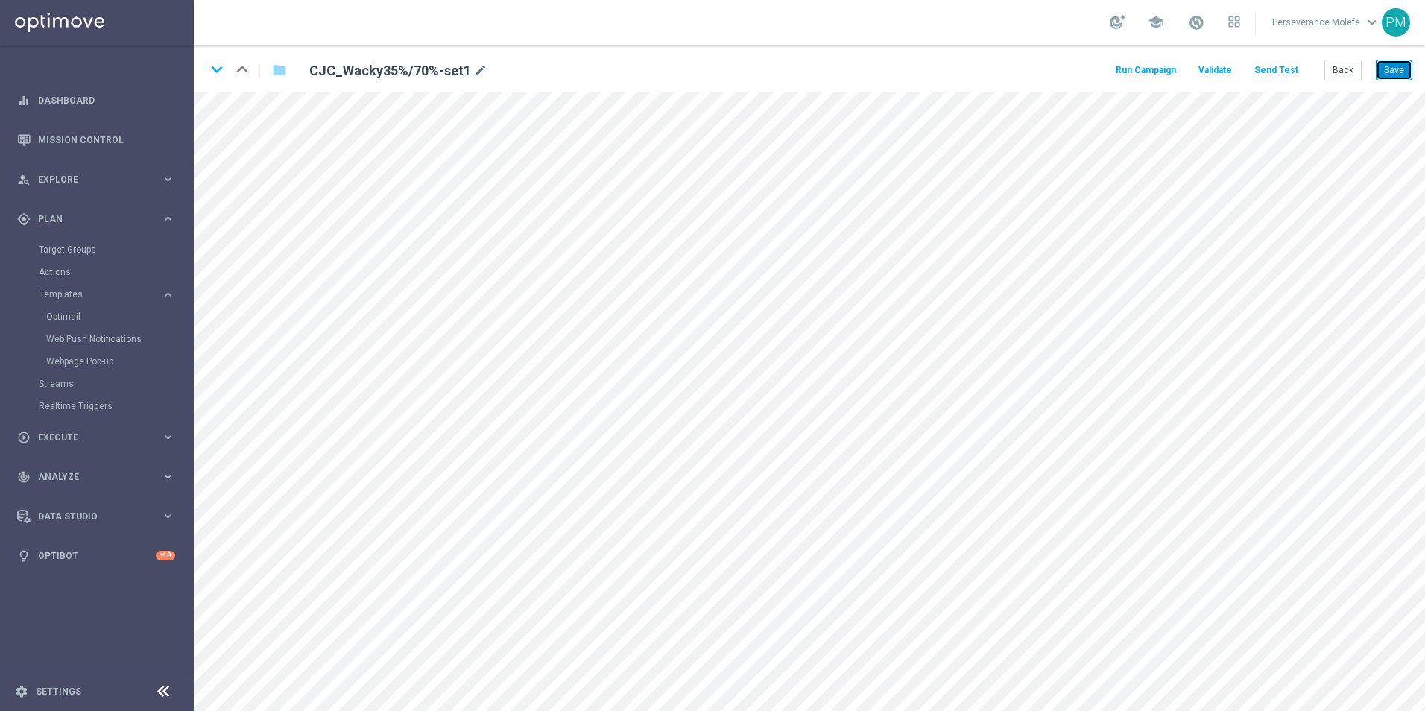
click at [1392, 63] on button "Save" at bounding box center [1394, 70] width 37 height 21
click at [215, 66] on icon "keyboard_arrow_down" at bounding box center [217, 69] width 22 height 22
click at [1396, 65] on button "Save" at bounding box center [1394, 70] width 37 height 21
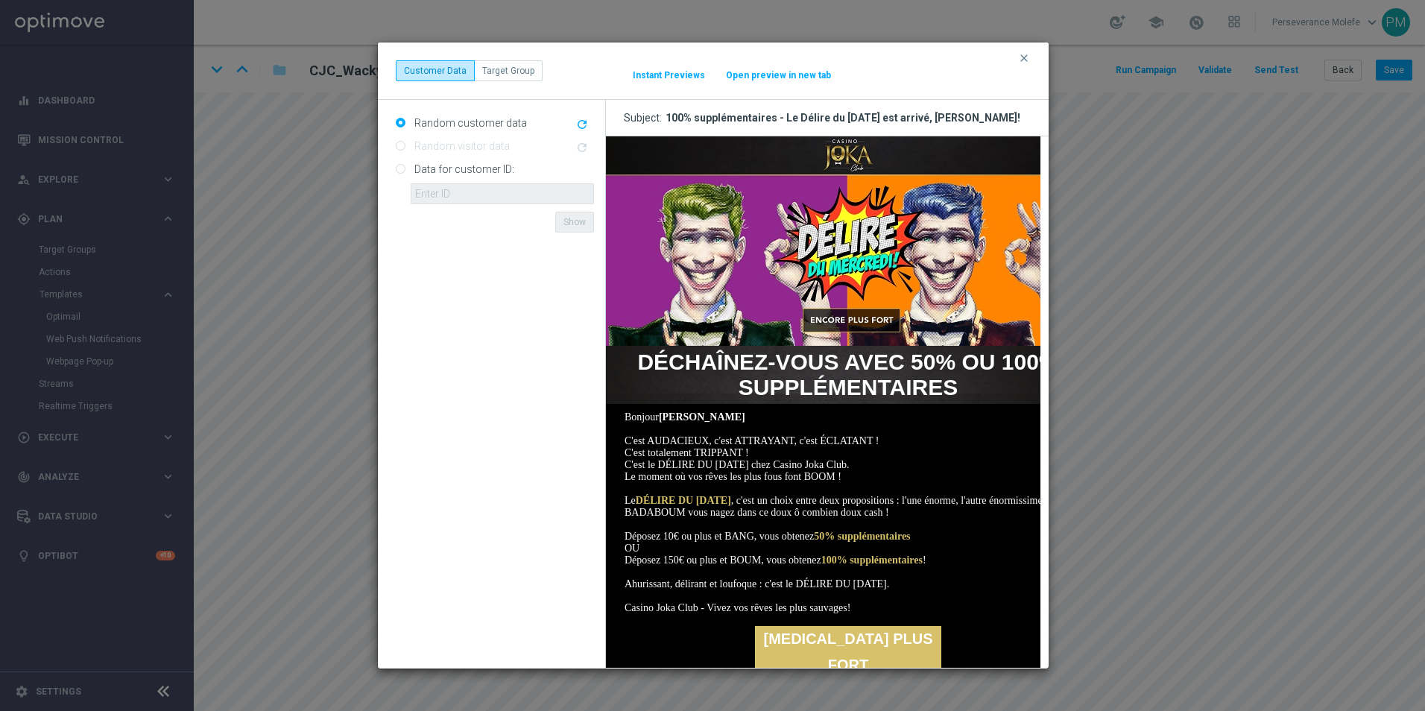
click at [774, 78] on button "Open preview in new tab" at bounding box center [778, 75] width 107 height 12
click at [1017, 63] on button "clear" at bounding box center [1025, 57] width 17 height 13
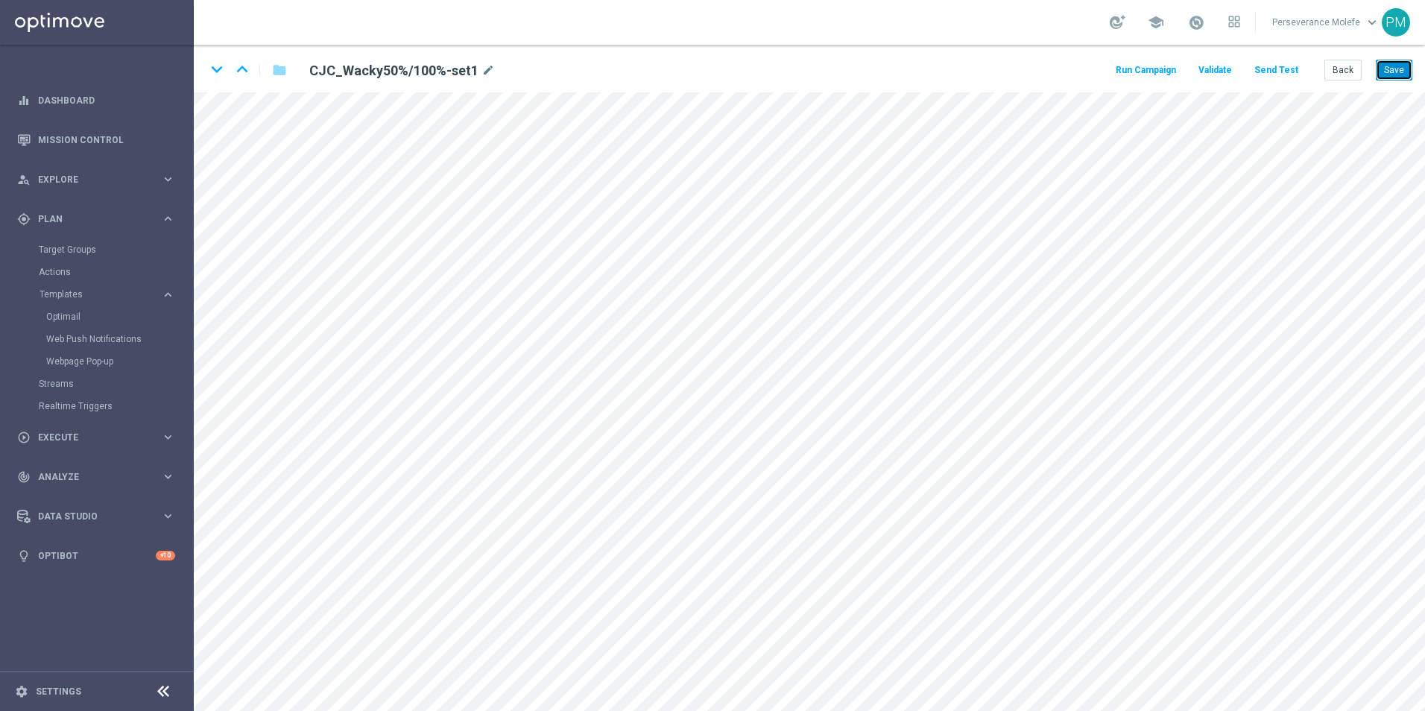
click at [1393, 66] on button "Save" at bounding box center [1394, 70] width 37 height 21
click at [1341, 74] on button "Back" at bounding box center [1342, 70] width 37 height 21
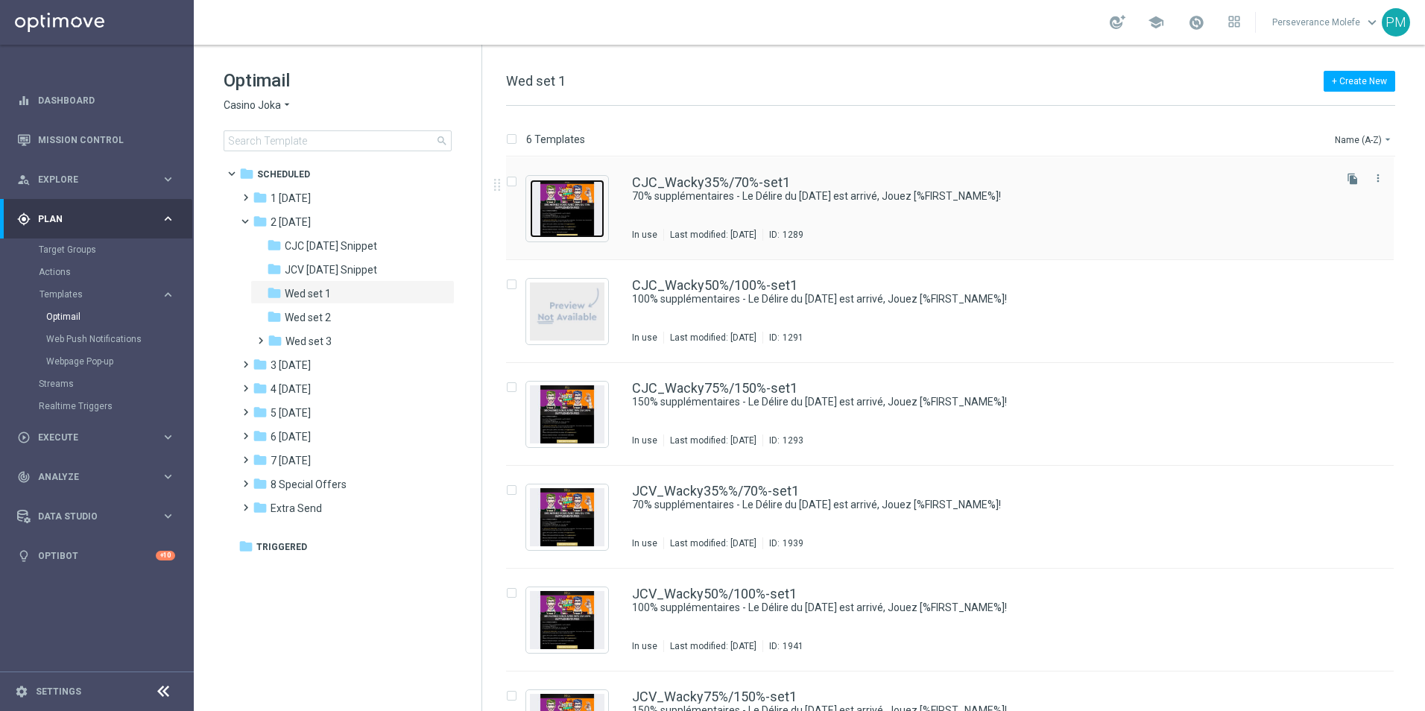
click at [582, 212] on img "Press SPACE to select this row." at bounding box center [567, 209] width 75 height 58
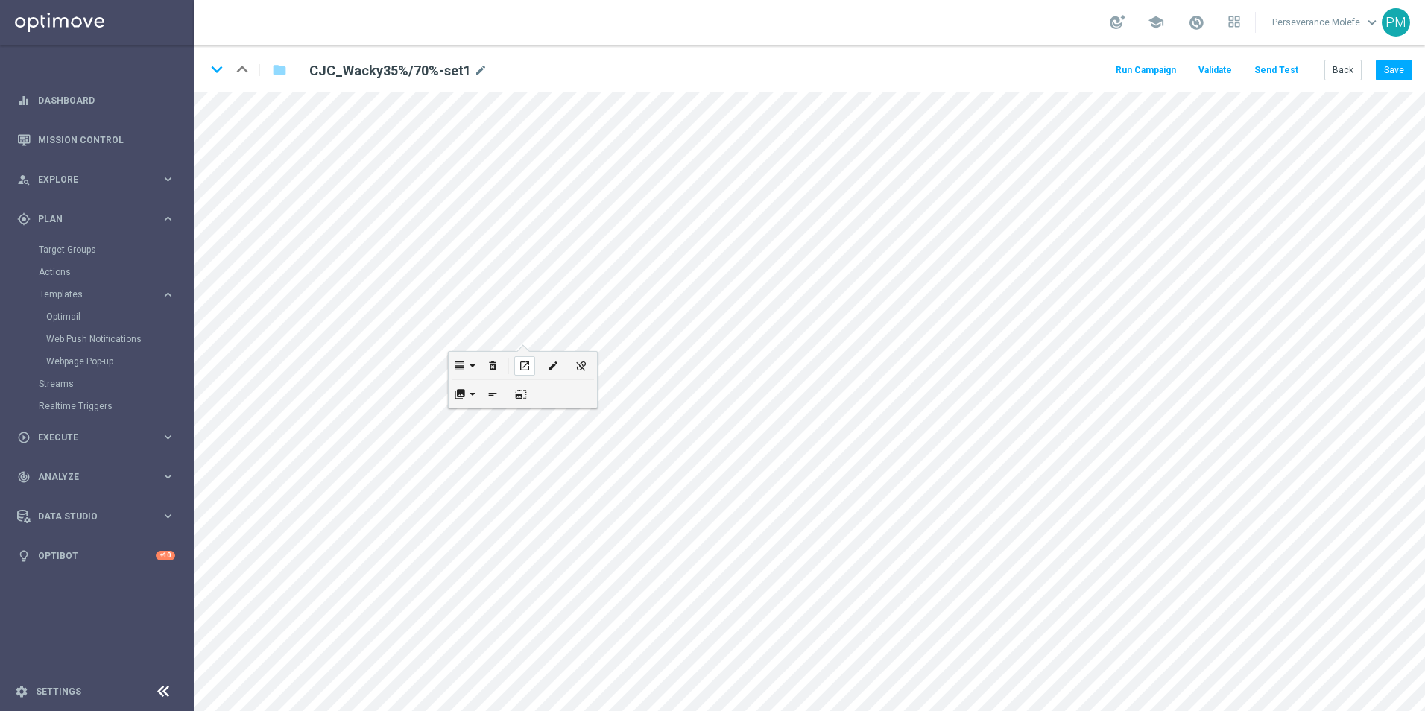
click at [529, 365] on icon "open_in_new" at bounding box center [524, 366] width 11 height 12
click at [549, 574] on icon "open_in_new" at bounding box center [544, 578] width 11 height 12
click at [538, 341] on icon "edit" at bounding box center [543, 343] width 11 height 12
click at [581, 393] on button "Update" at bounding box center [571, 390] width 45 height 21
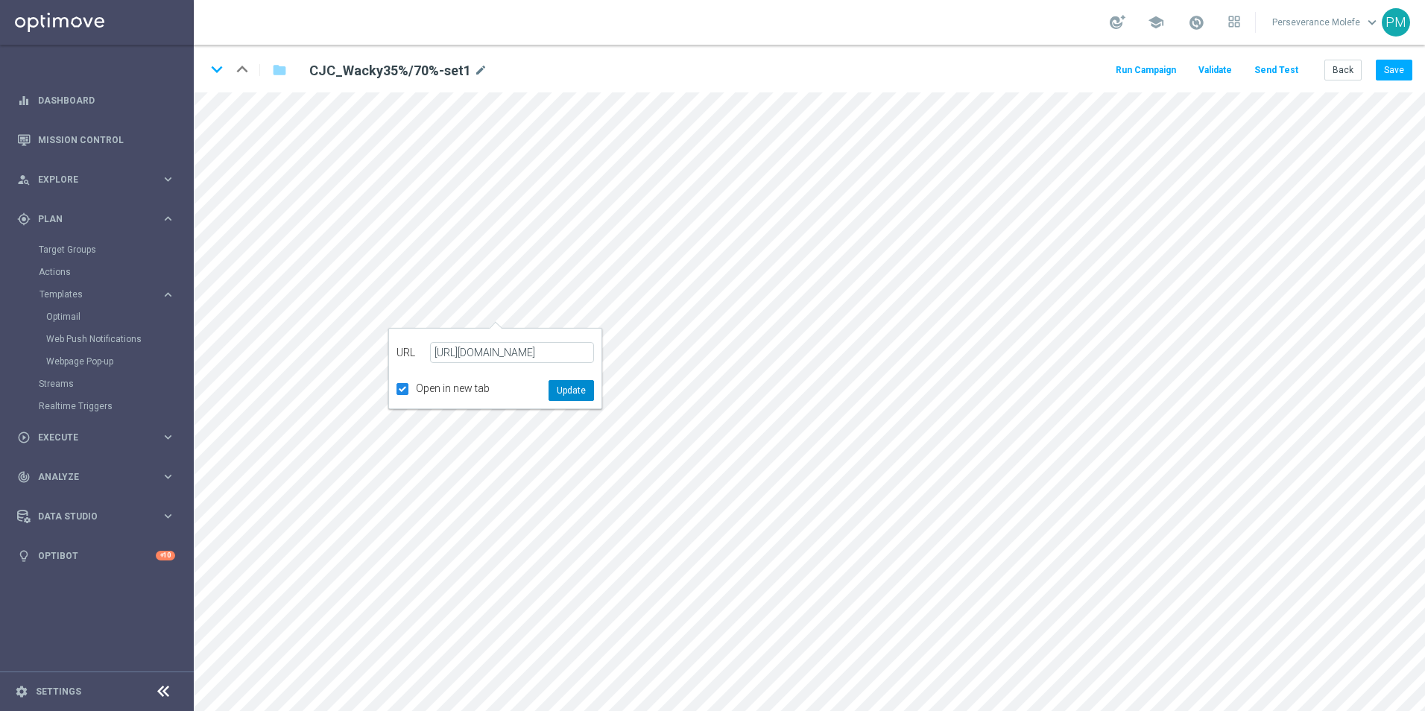
scroll to position [0, 0]
click at [555, 545] on icon "edit" at bounding box center [557, 551] width 11 height 12
type input "https://www.jokacasino.me/"
checkbox input "true"
paste input "casinojokaclub.info/fr"
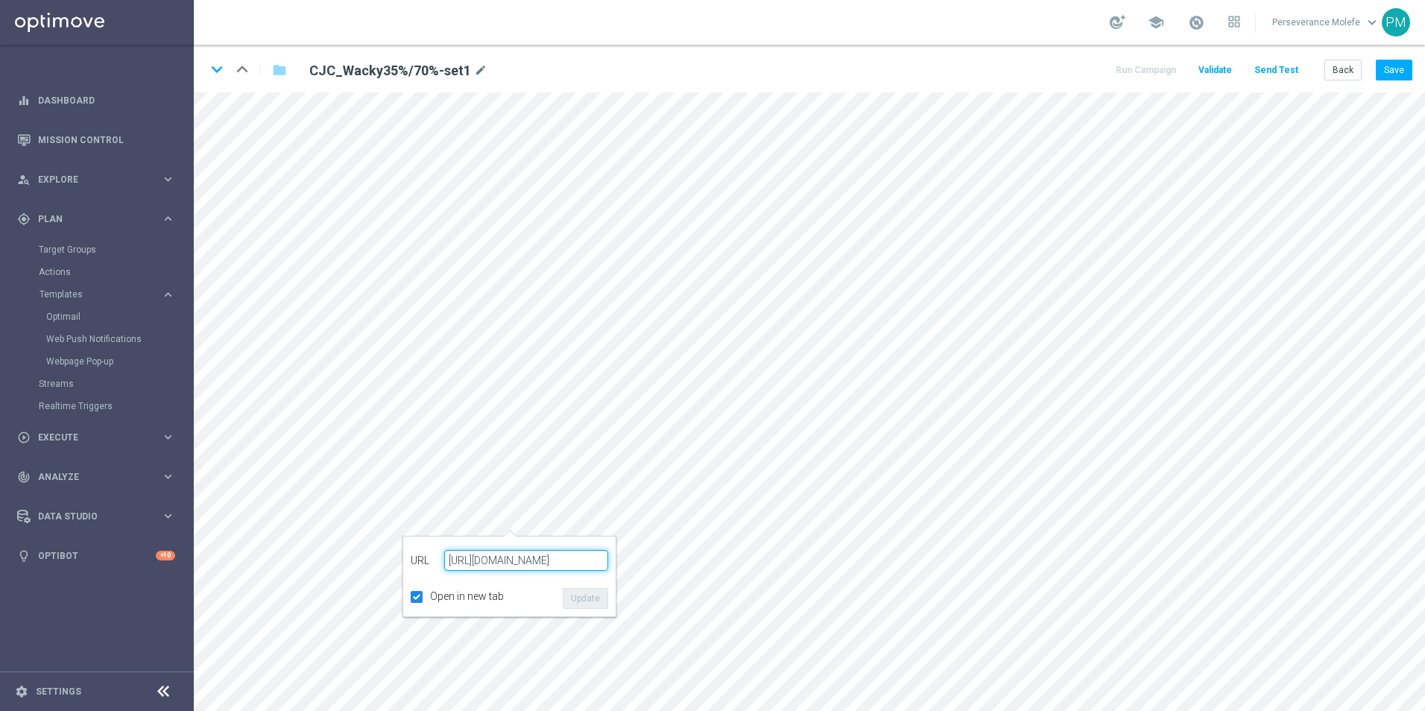
type input "https://www.casinojokaclub.info/fr"
click at [592, 600] on button "Update" at bounding box center [585, 598] width 45 height 21
click at [629, 622] on div "open_in_new" at bounding box center [623, 631] width 21 height 19
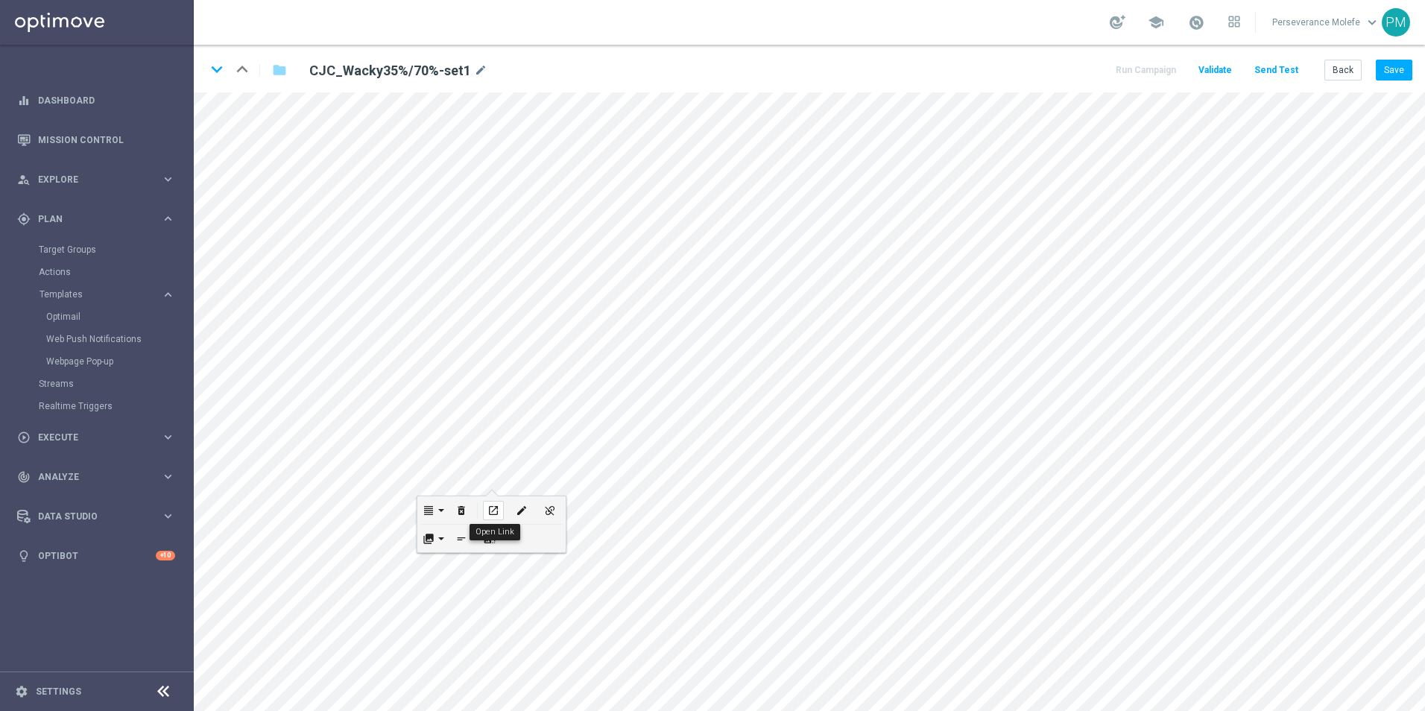
click at [501, 511] on div "open_in_new" at bounding box center [493, 510] width 21 height 19
click at [219, 60] on icon "keyboard_arrow_down" at bounding box center [217, 69] width 22 height 22
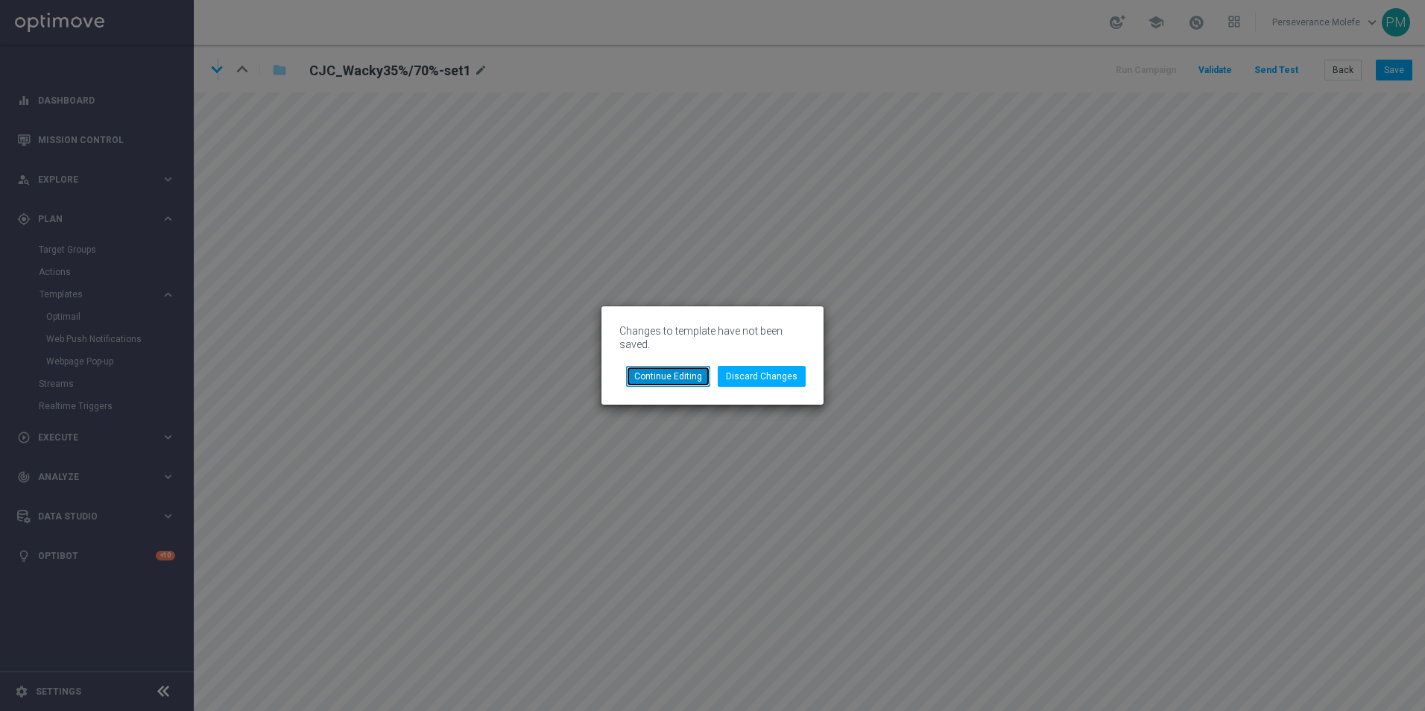
click at [687, 371] on button "Continue Editing" at bounding box center [668, 376] width 84 height 21
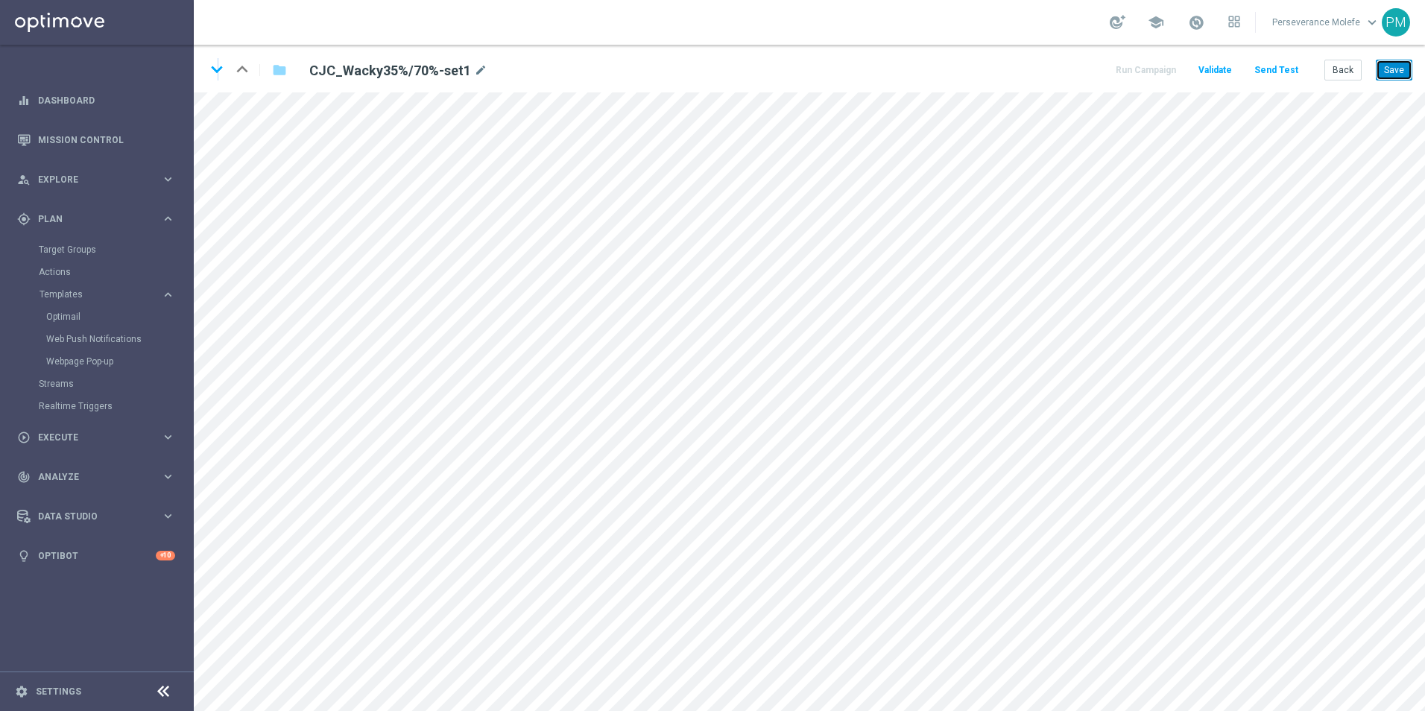
click at [1388, 77] on button "Save" at bounding box center [1394, 70] width 37 height 21
click at [222, 72] on icon "keyboard_arrow_down" at bounding box center [217, 69] width 22 height 22
click at [557, 347] on div "edit" at bounding box center [565, 354] width 21 height 19
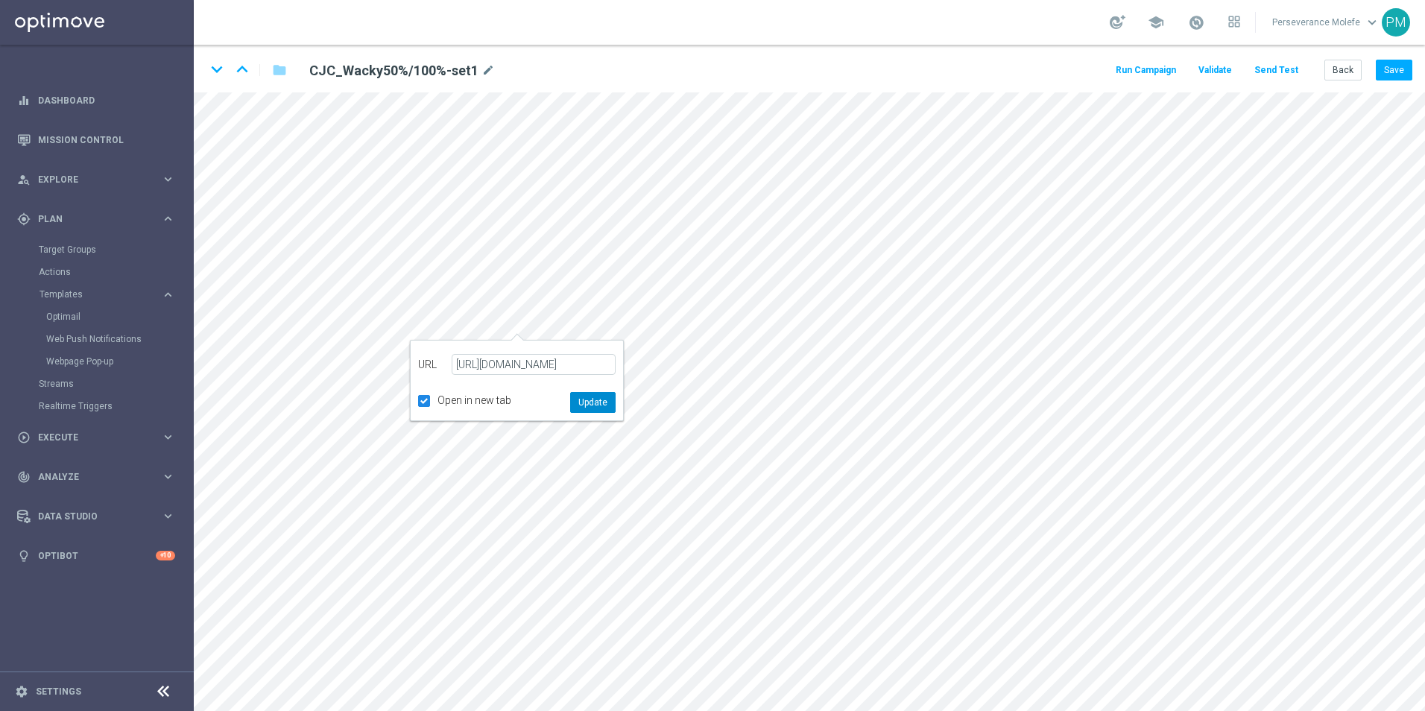
click at [584, 410] on button "Update" at bounding box center [592, 402] width 45 height 21
click at [554, 543] on div "edit" at bounding box center [563, 548] width 21 height 19
type input "https://www.jokacasino.me/"
checkbox input "true"
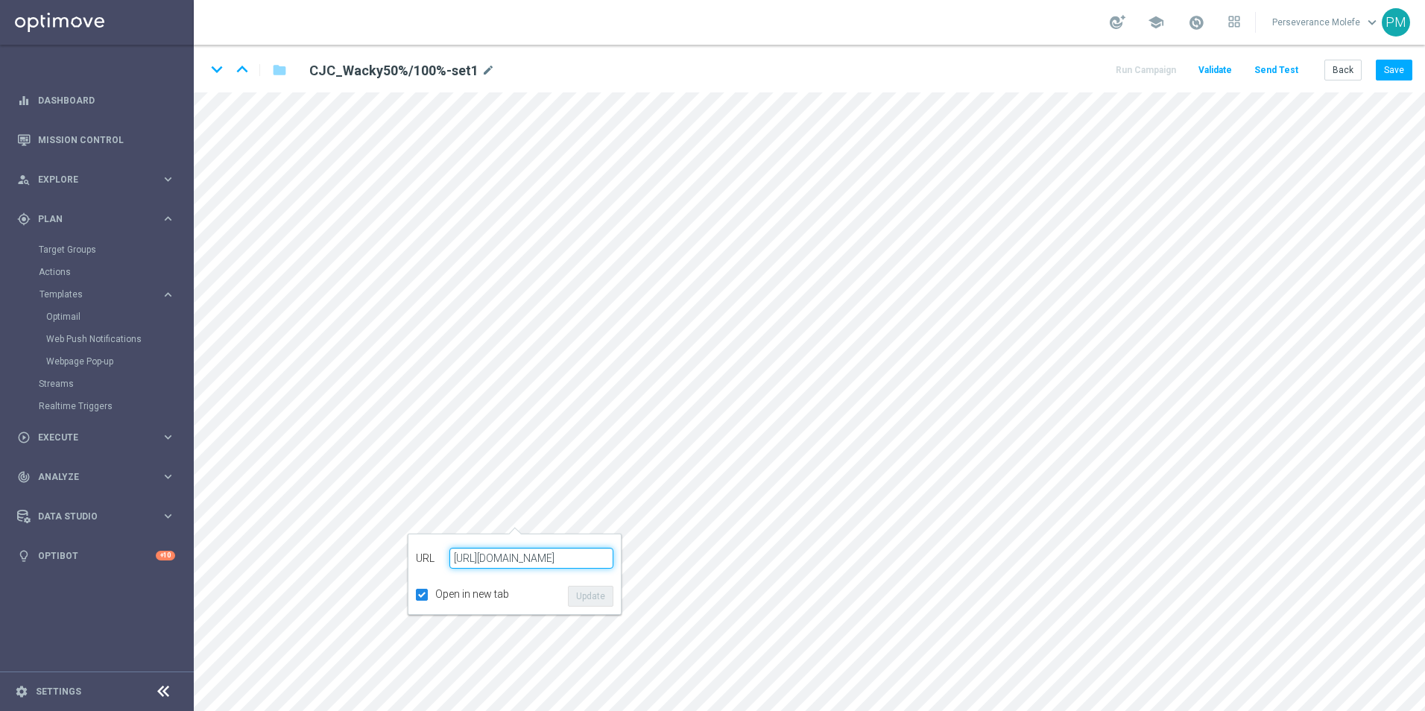
paste input "casinojokaclub.info/fr"
type input "https://www.casinojokaclub.info/fr"
click at [593, 606] on button "Update" at bounding box center [590, 596] width 45 height 21
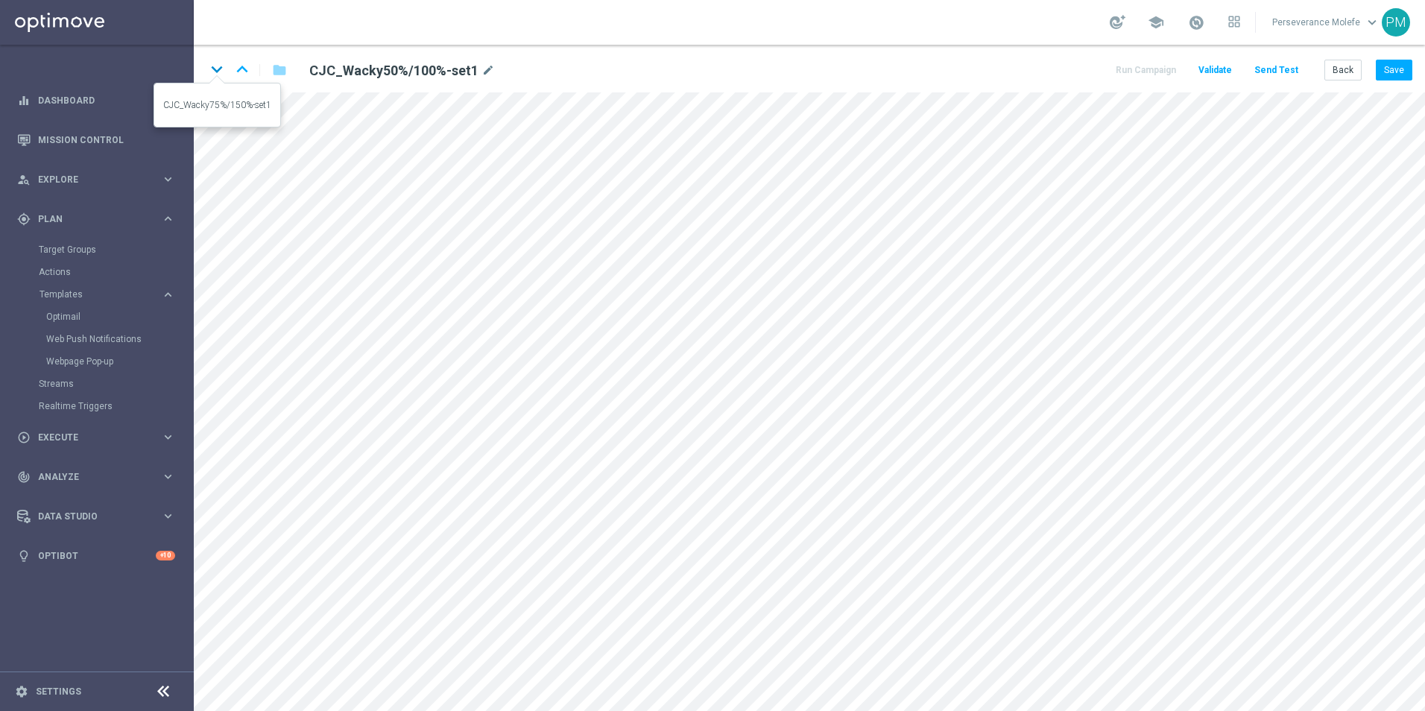
click at [215, 69] on icon "keyboard_arrow_down" at bounding box center [217, 69] width 22 height 22
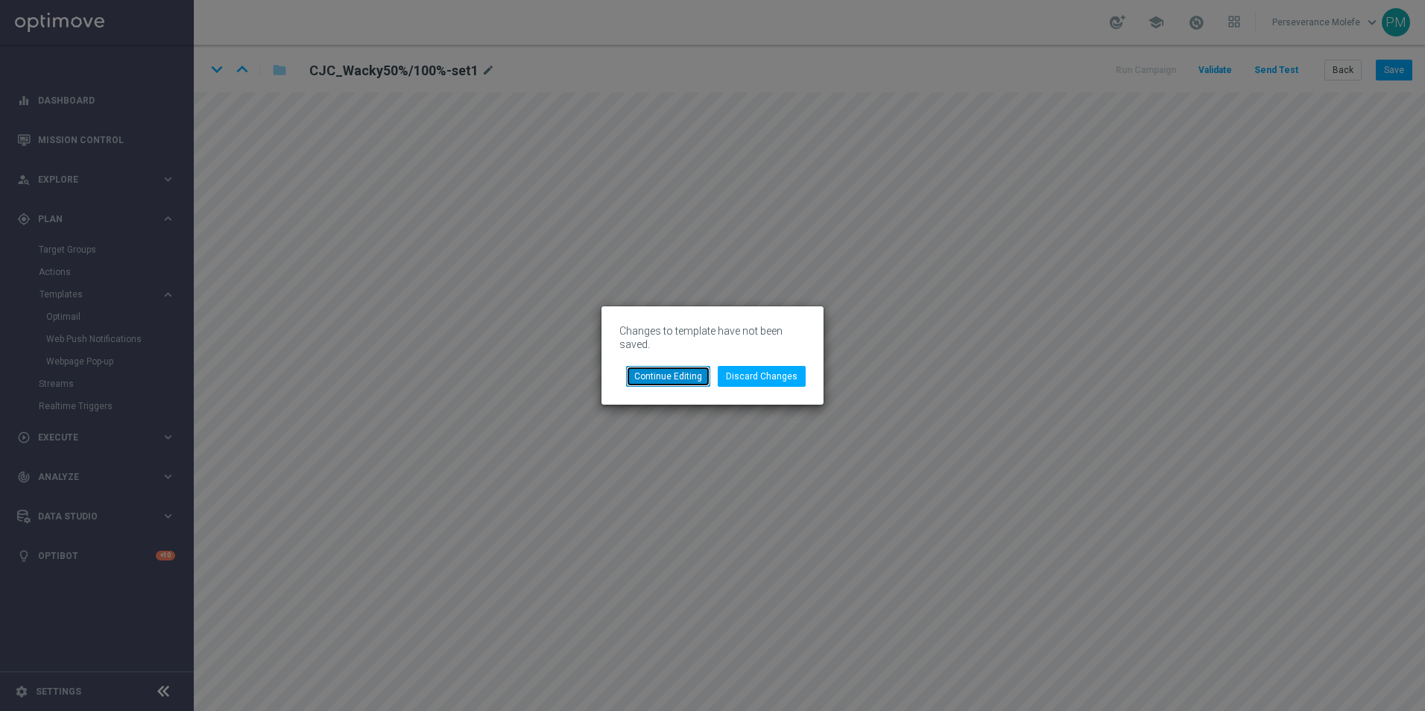
click at [692, 373] on button "Continue Editing" at bounding box center [668, 376] width 84 height 21
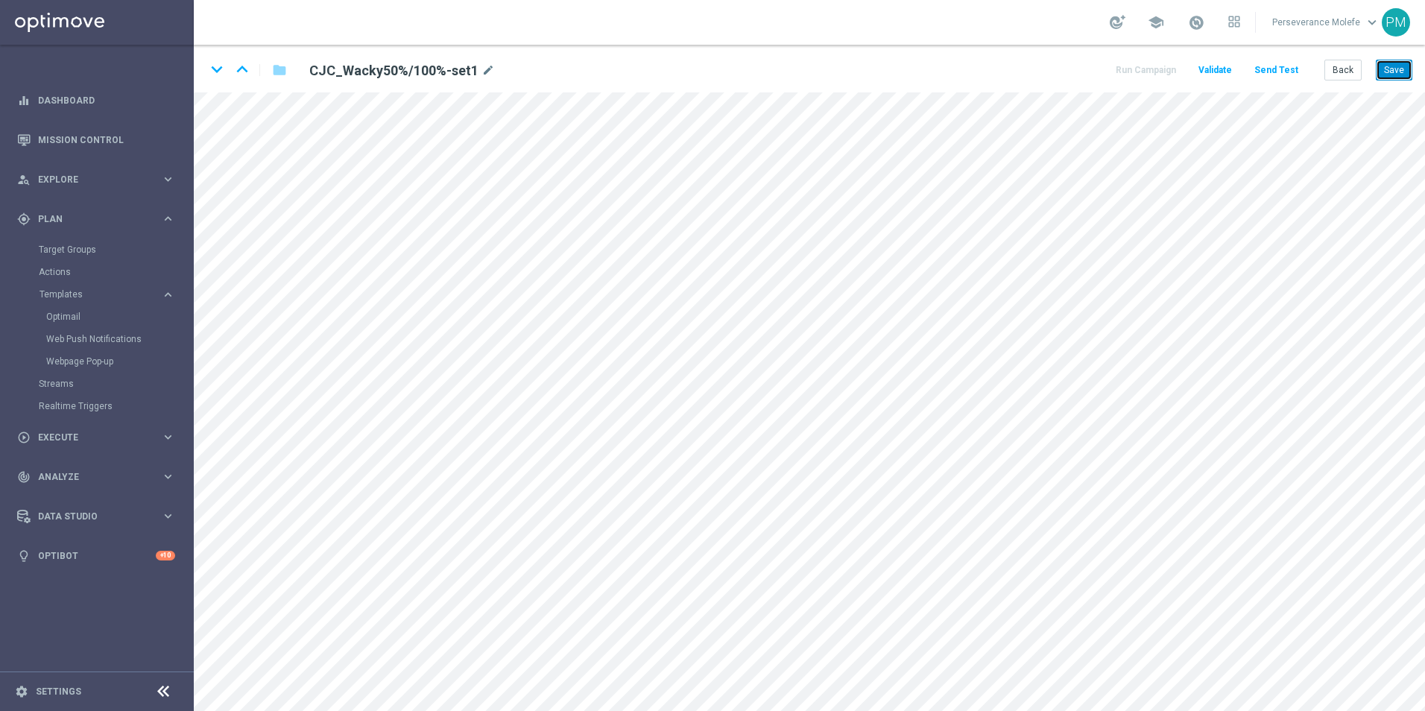
click at [1404, 64] on button "Save" at bounding box center [1394, 70] width 37 height 21
click at [216, 75] on icon "keyboard_arrow_down" at bounding box center [217, 69] width 22 height 22
click at [604, 525] on icon "edit" at bounding box center [605, 524] width 11 height 12
click at [242, 63] on icon "keyboard_arrow_up" at bounding box center [242, 69] width 22 height 22
click at [216, 72] on icon "keyboard_arrow_down" at bounding box center [217, 69] width 22 height 22
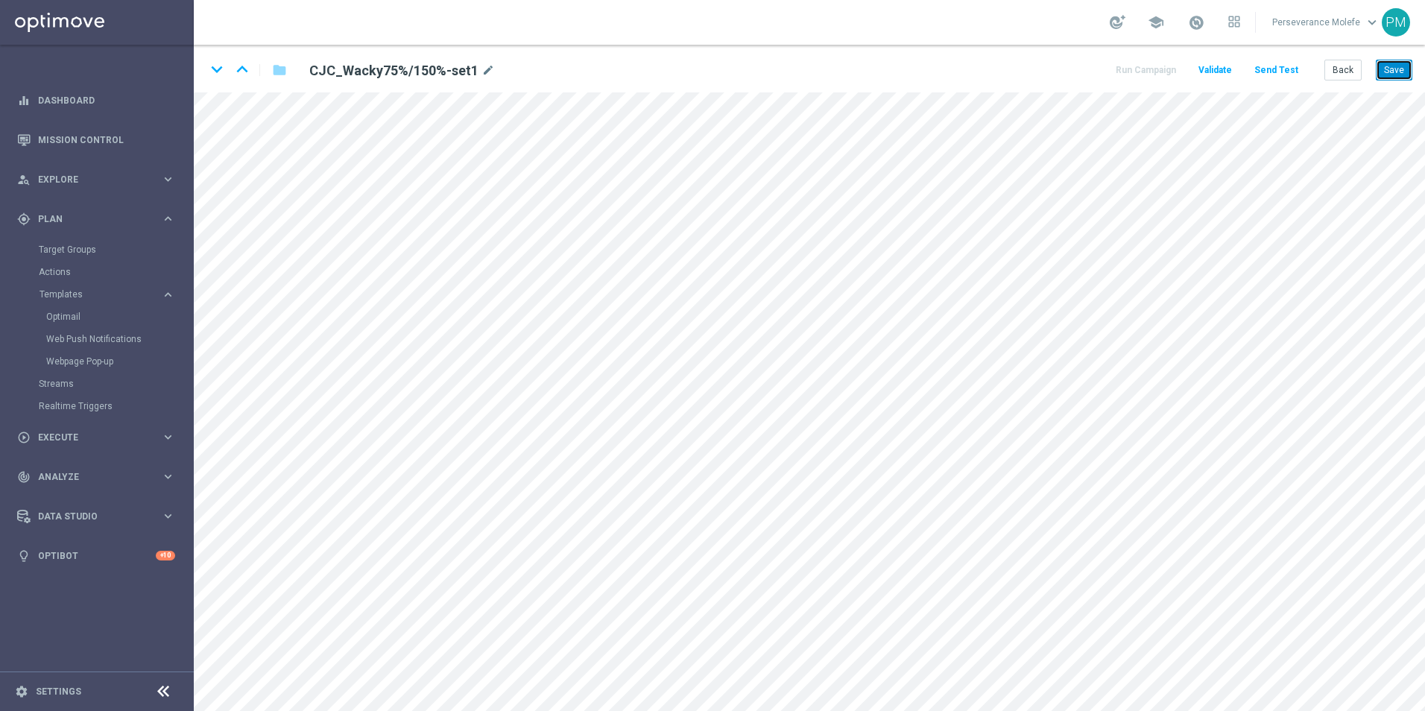
click at [1395, 67] on button "Save" at bounding box center [1394, 70] width 37 height 21
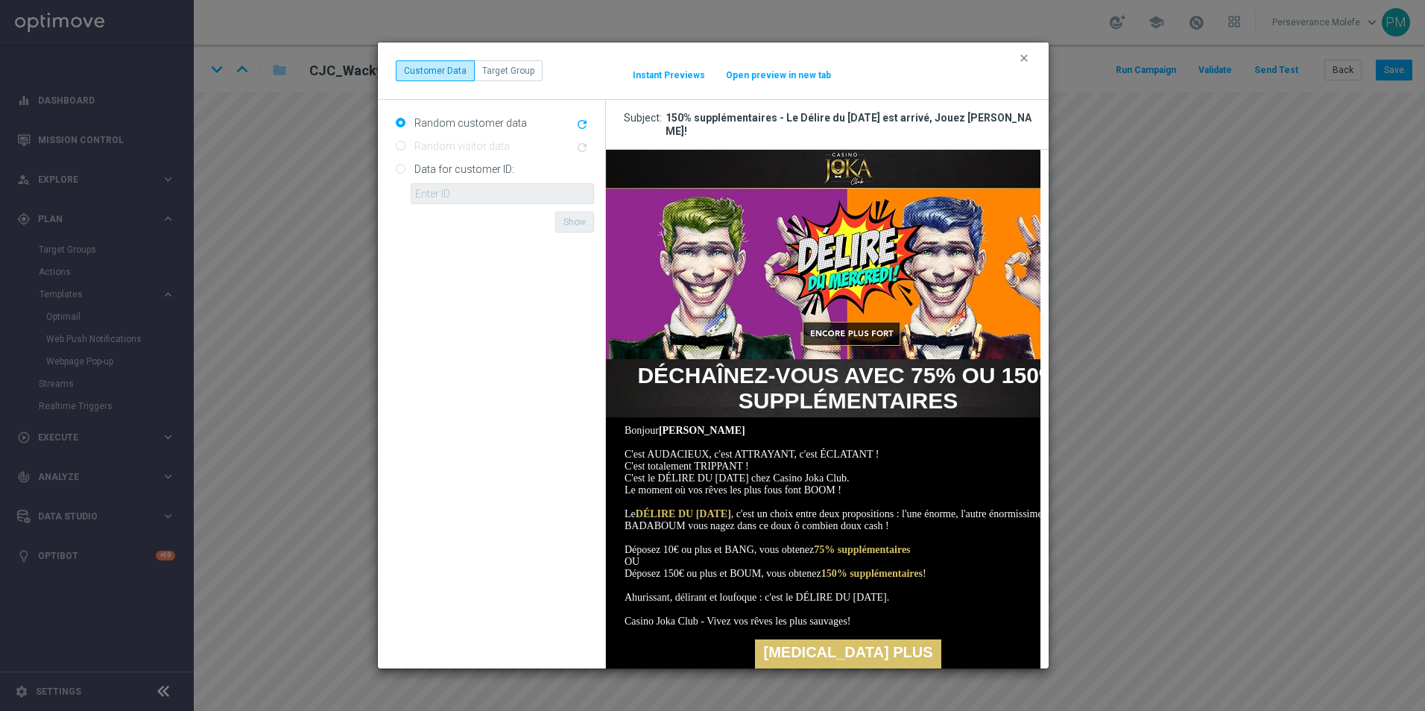
click at [759, 74] on button "Open preview in new tab" at bounding box center [778, 75] width 107 height 12
click at [1031, 60] on button "clear" at bounding box center [1025, 57] width 17 height 13
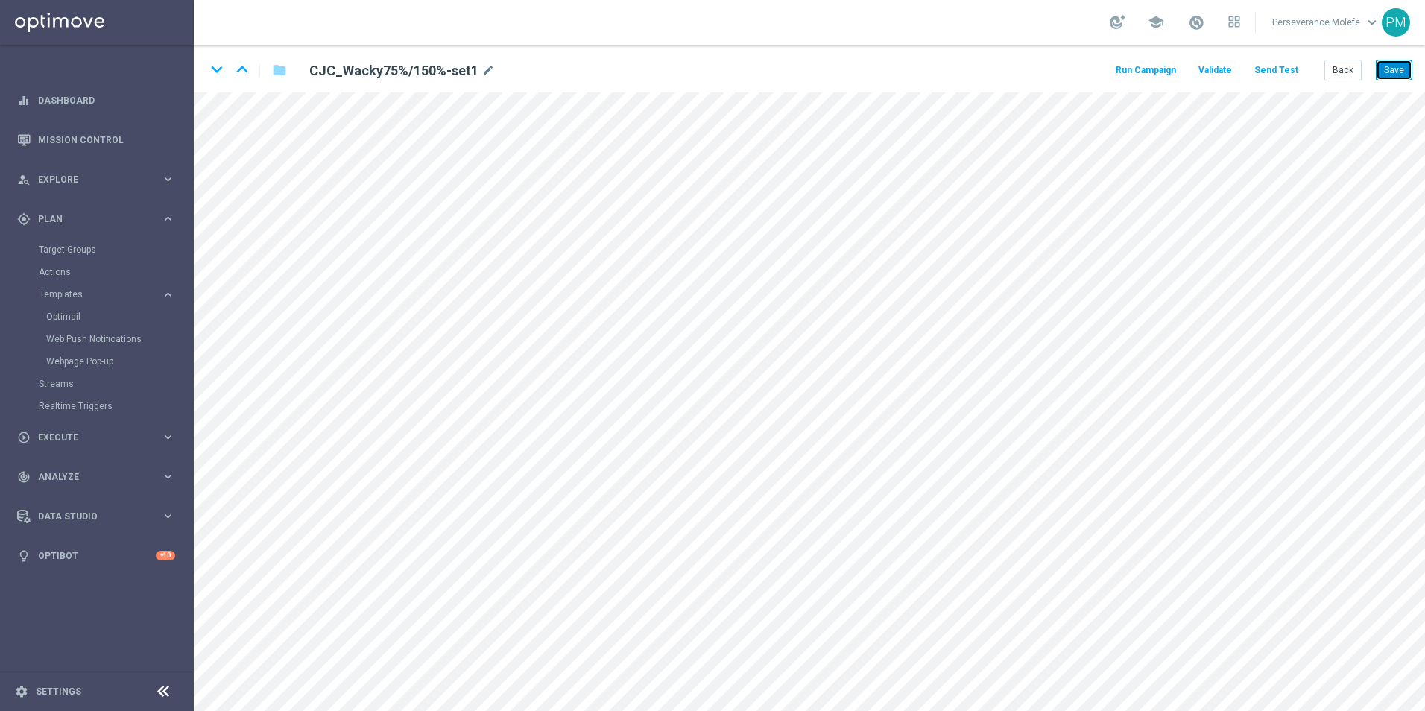
click at [1397, 79] on button "Save" at bounding box center [1394, 70] width 37 height 21
click at [1393, 72] on button "Save" at bounding box center [1394, 70] width 37 height 21
click at [1342, 71] on button "Back" at bounding box center [1342, 70] width 37 height 21
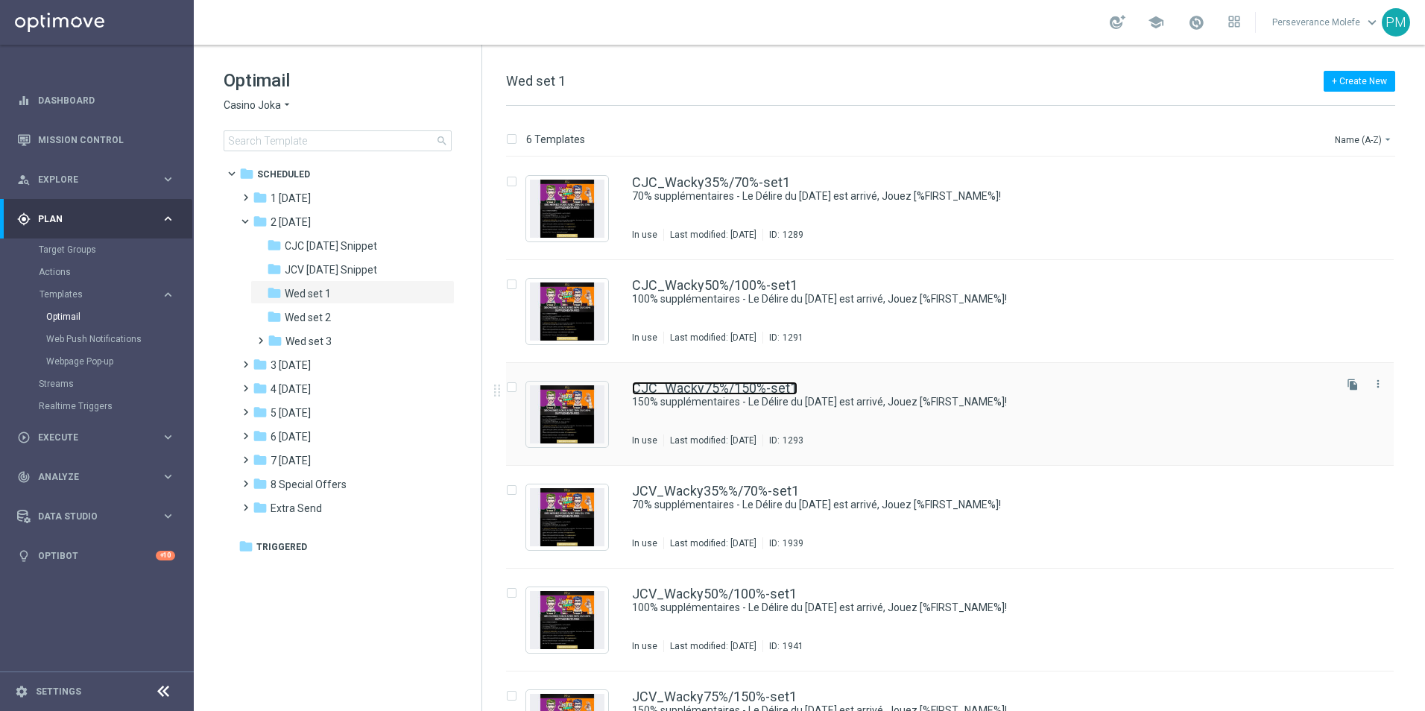
click at [692, 388] on link "CJC_Wacky75%/150%-set1" at bounding box center [714, 388] width 165 height 13
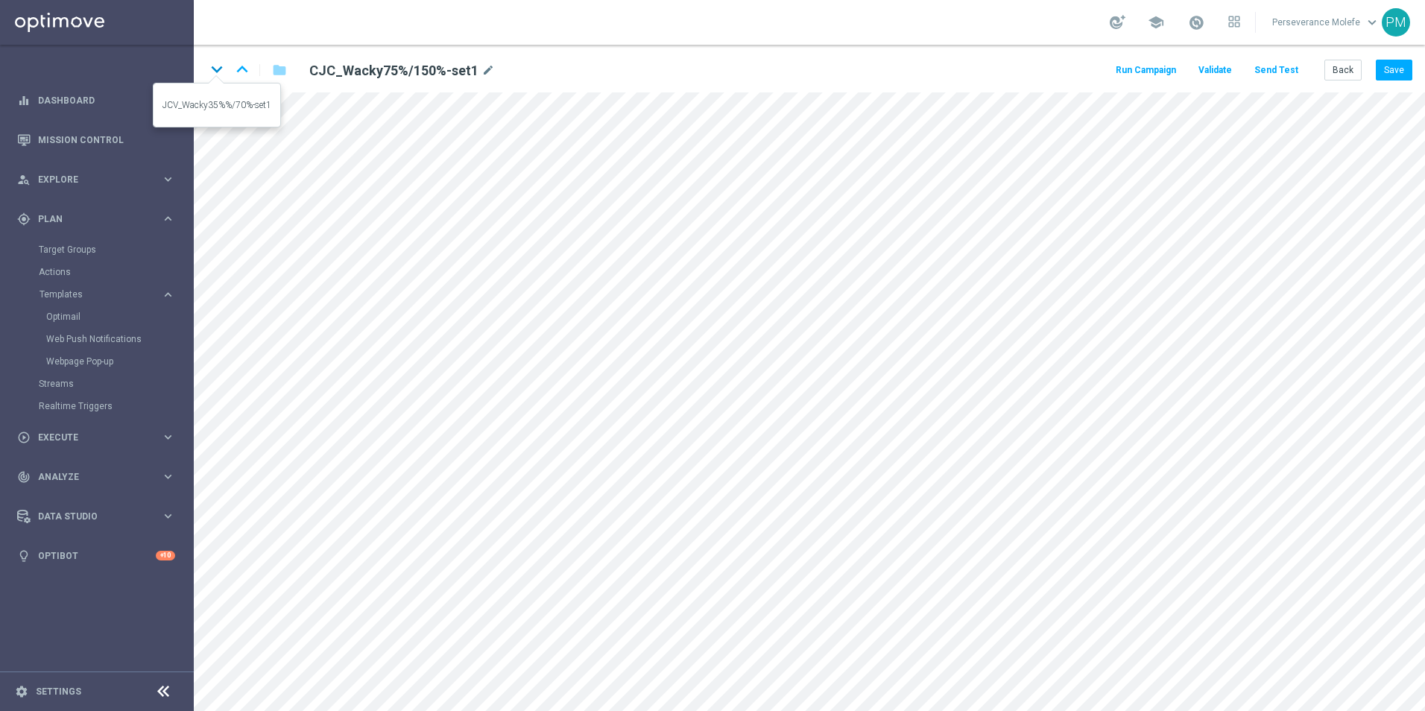
click at [214, 70] on icon "keyboard_arrow_down" at bounding box center [217, 69] width 22 height 22
click at [1391, 78] on button "Save" at bounding box center [1394, 70] width 37 height 21
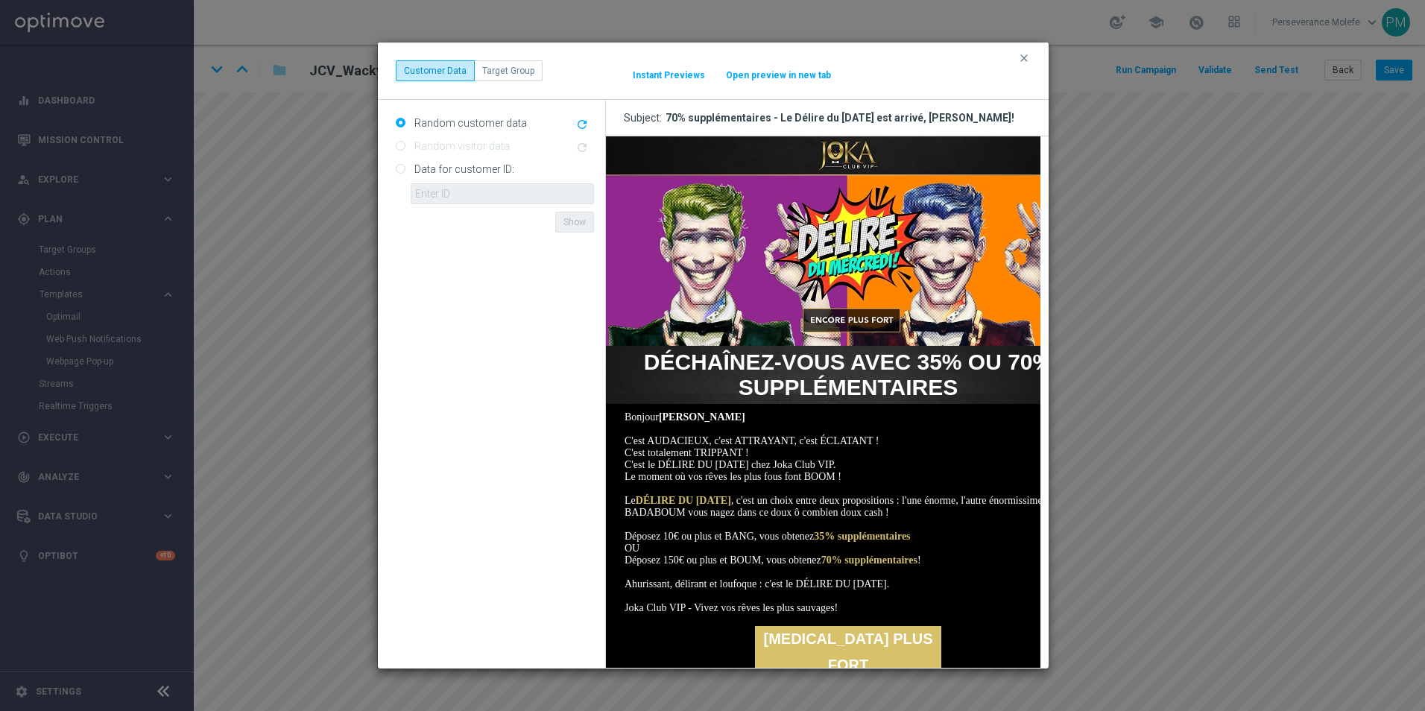
click at [756, 81] on div "clear Customer Data Target Group It might take a while... Instant Previews Open…" at bounding box center [713, 70] width 635 height 21
click at [761, 74] on button "Open preview in new tab" at bounding box center [778, 75] width 107 height 12
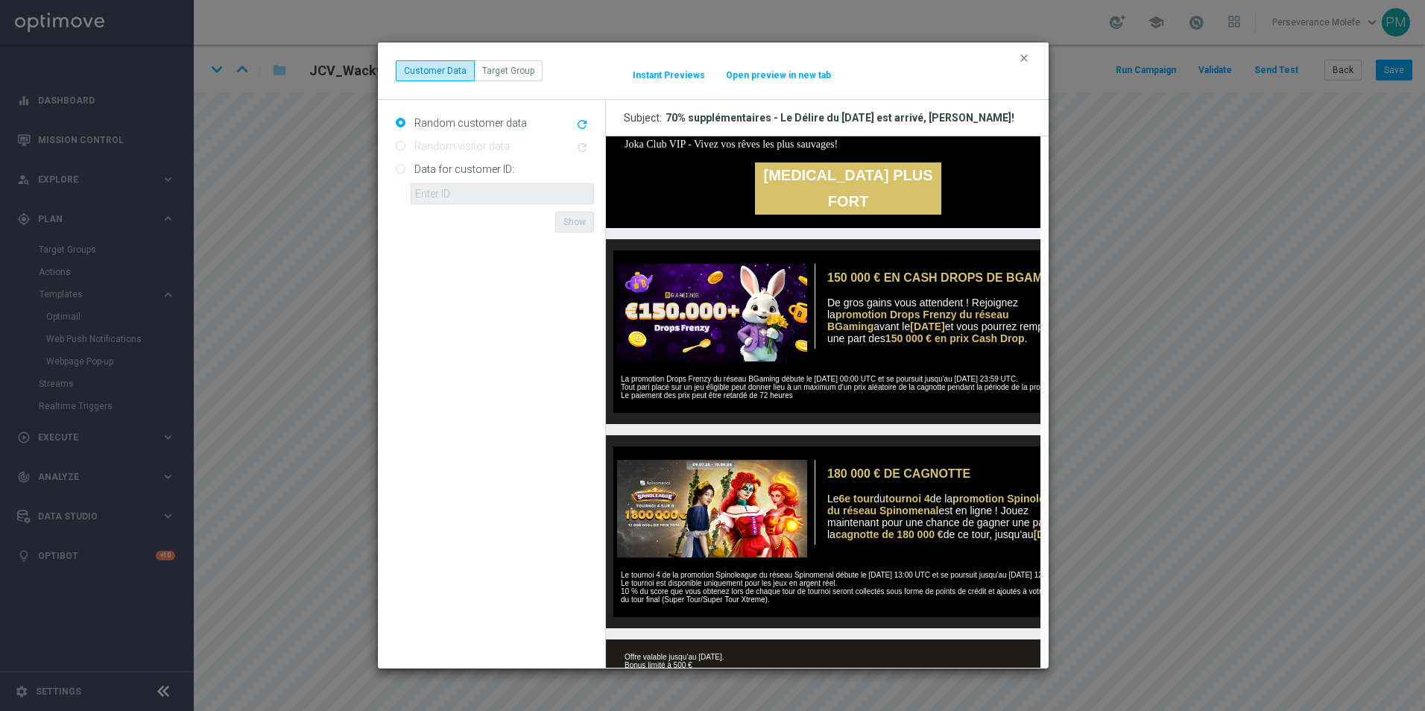
scroll to position [557, 0]
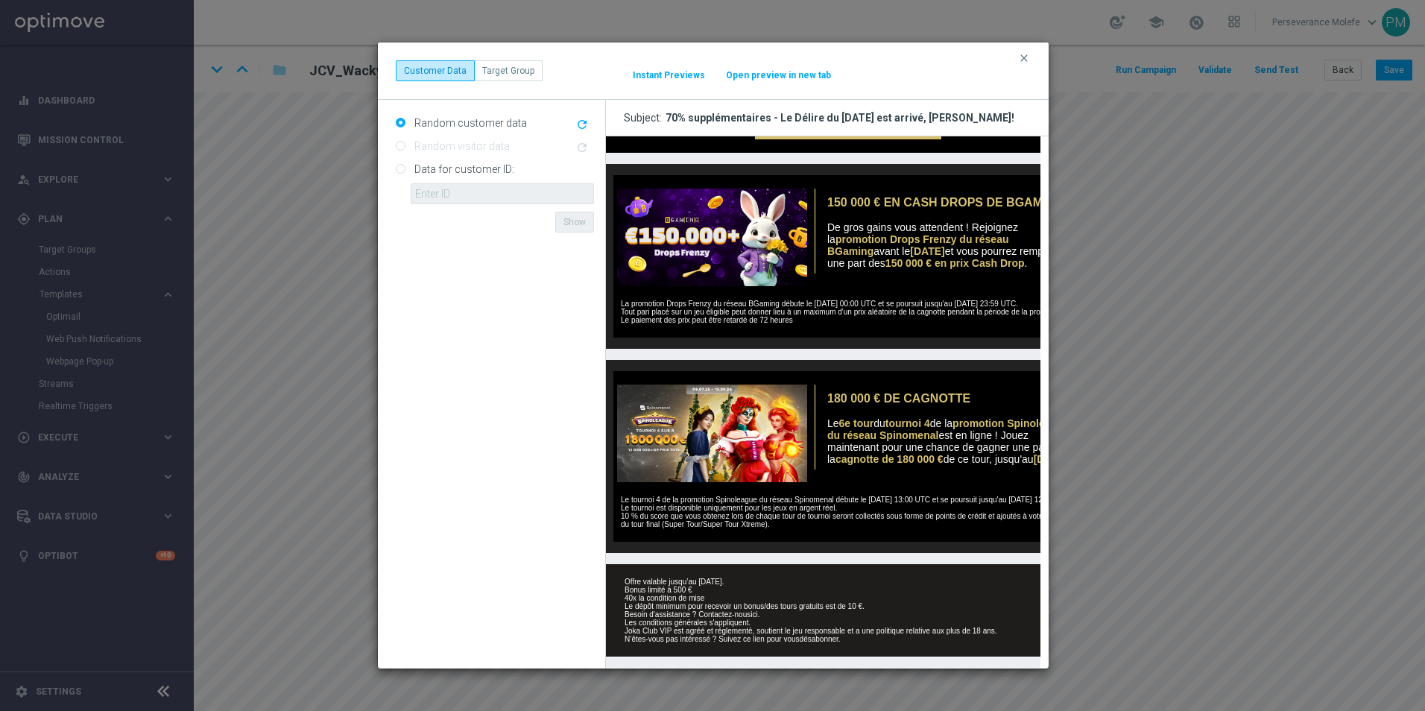
click at [715, 209] on img at bounding box center [710, 238] width 194 height 98
click at [1025, 54] on icon "clear" at bounding box center [1024, 58] width 12 height 12
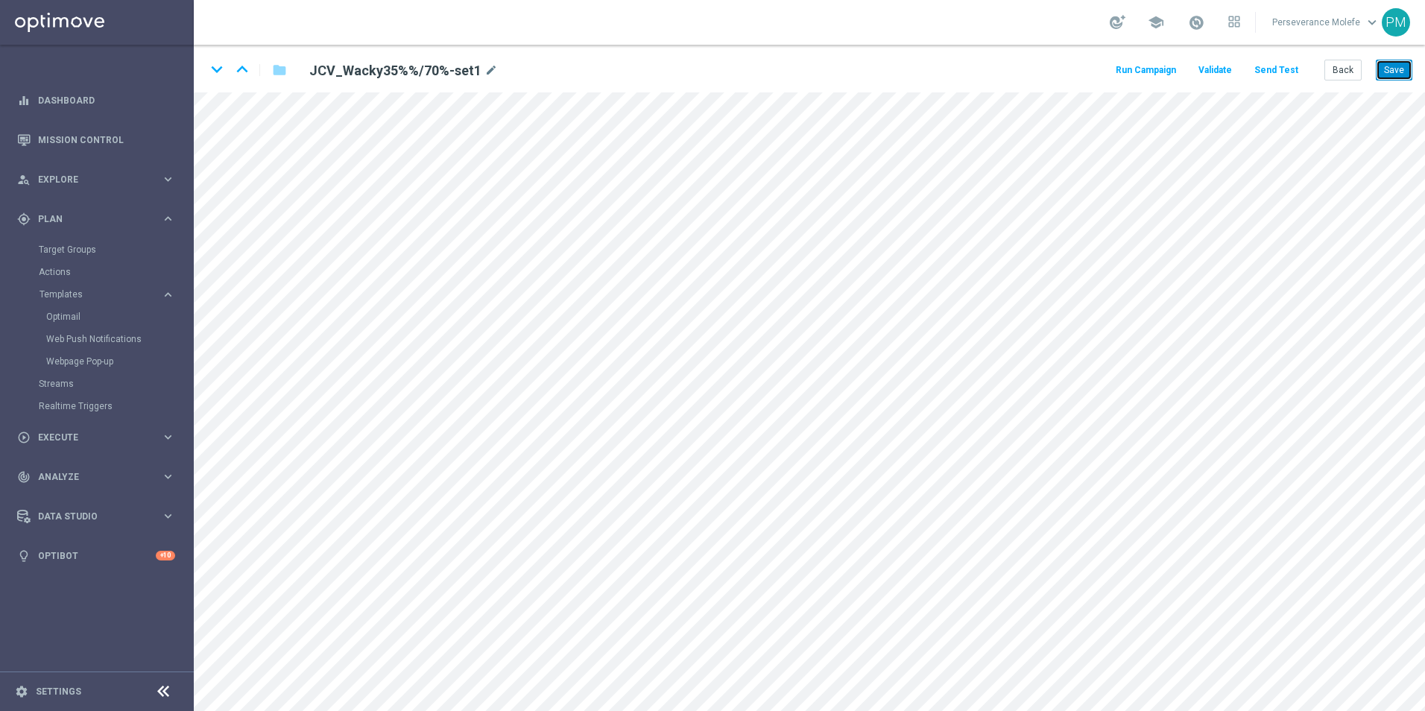
click at [1396, 77] on button "Save" at bounding box center [1394, 70] width 37 height 21
click at [1353, 73] on button "Back" at bounding box center [1342, 70] width 37 height 21
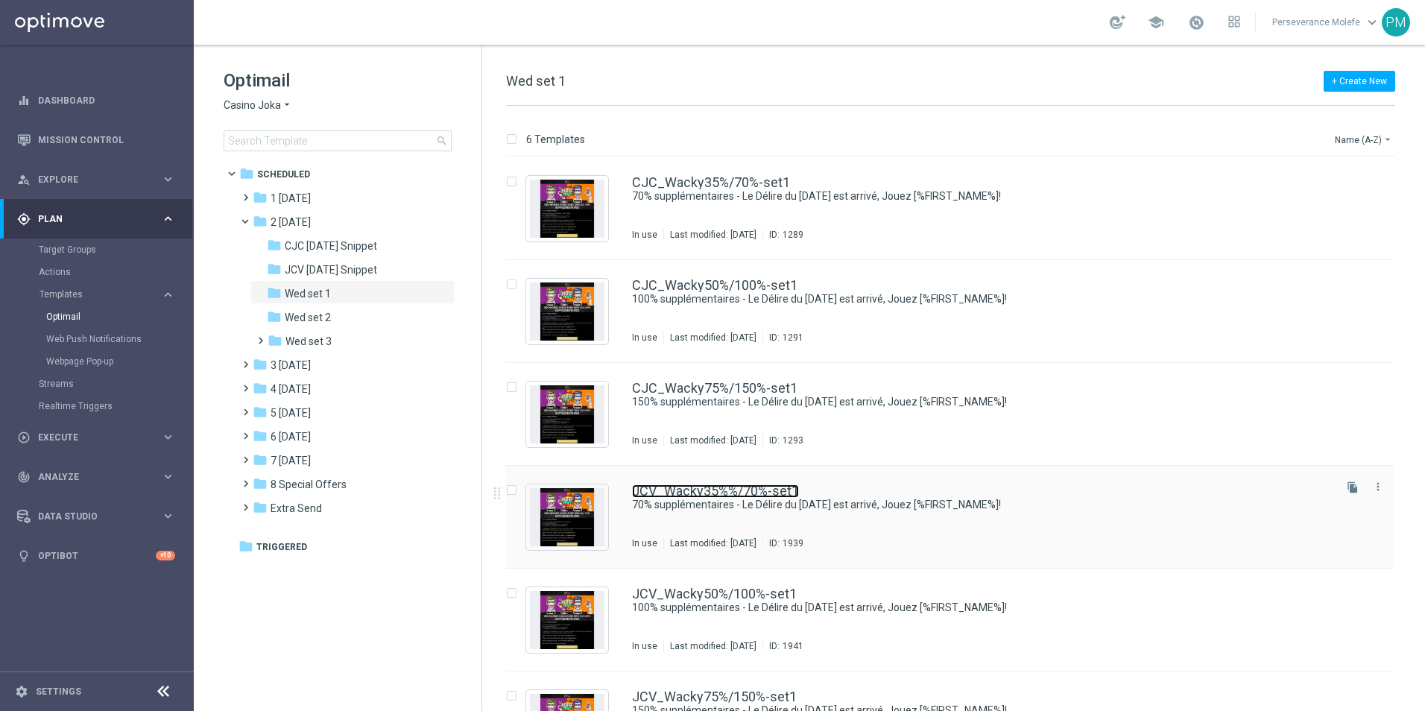
click at [697, 488] on link "JCV_Wacky35%%/70%-set1" at bounding box center [715, 490] width 167 height 13
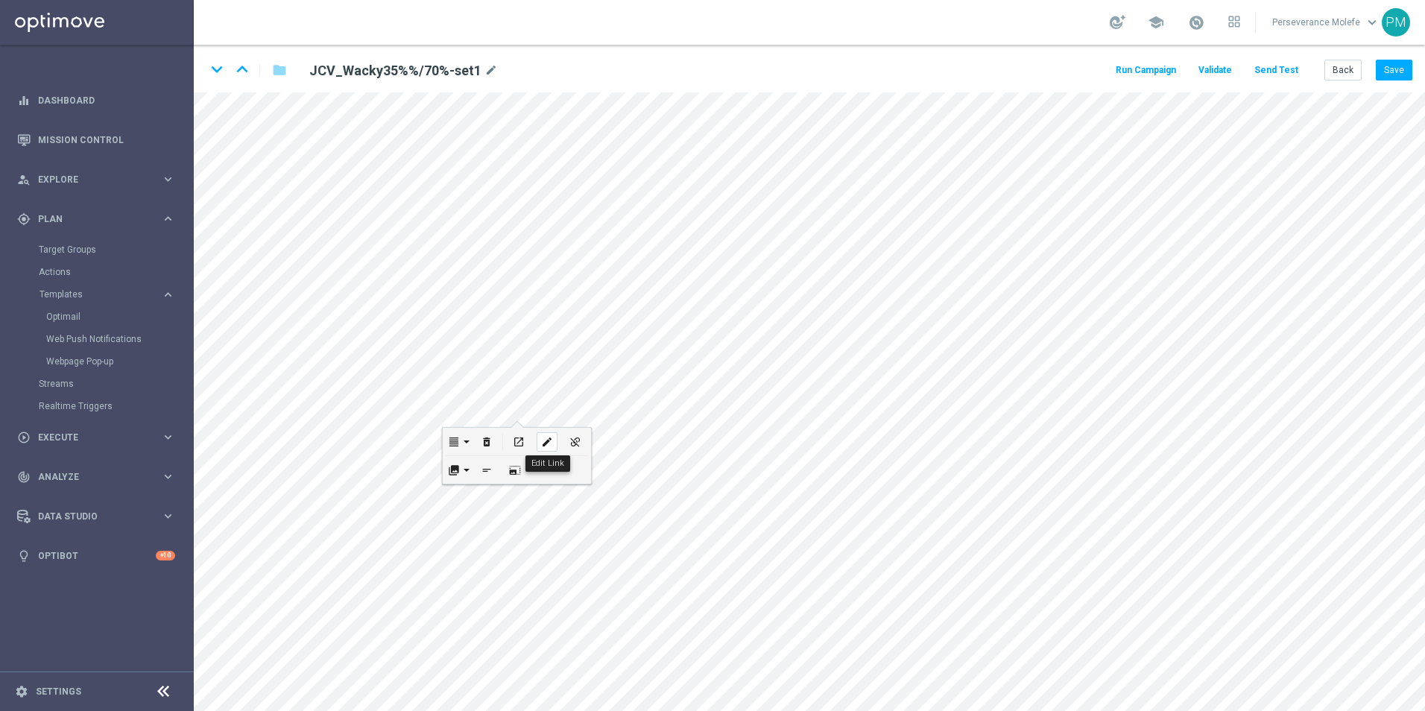
click at [549, 435] on div "edit" at bounding box center [547, 441] width 21 height 19
click at [560, 496] on button "Update" at bounding box center [573, 489] width 45 height 21
click at [578, 647] on div "edit" at bounding box center [571, 654] width 21 height 19
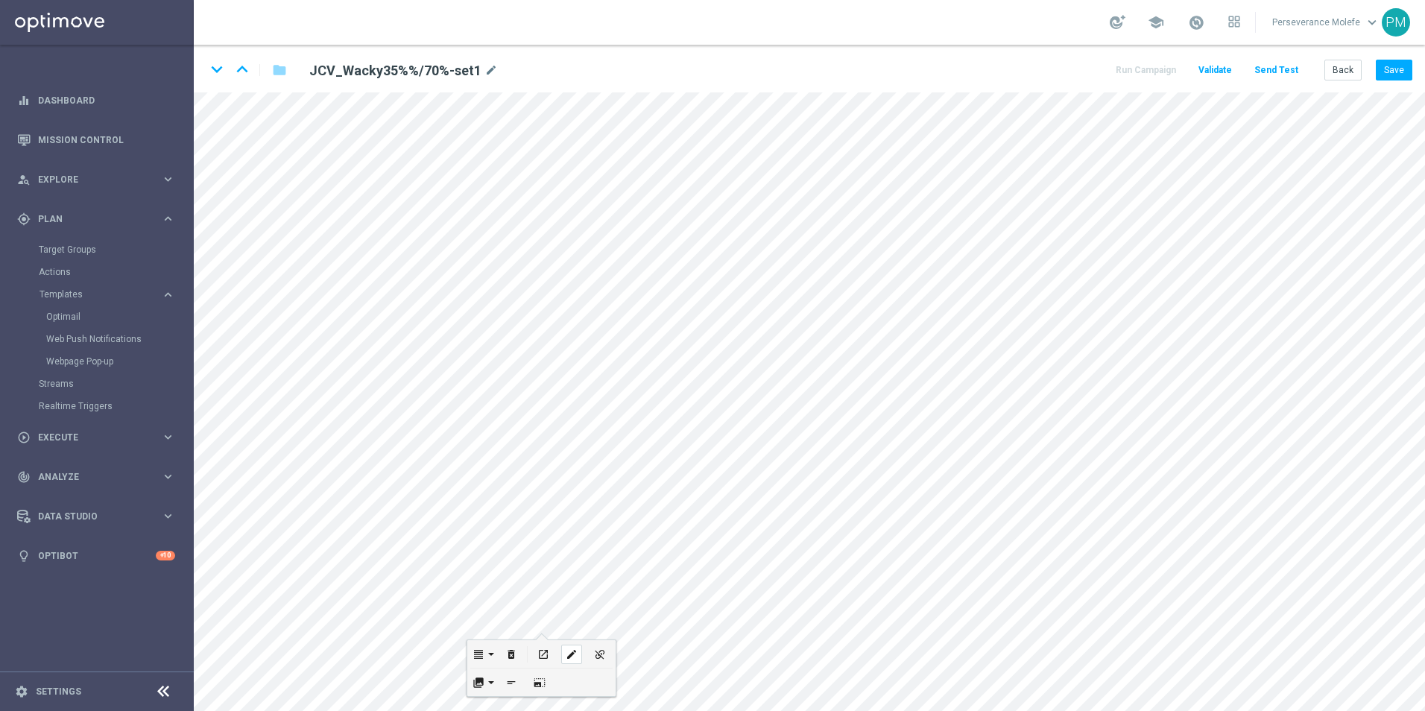
type input "https://www.casinojokaclub.info/fr"
checkbox input "true"
paste input "jokaclubvip.net/fr/login"
type input "[URL][DOMAIN_NAME]"
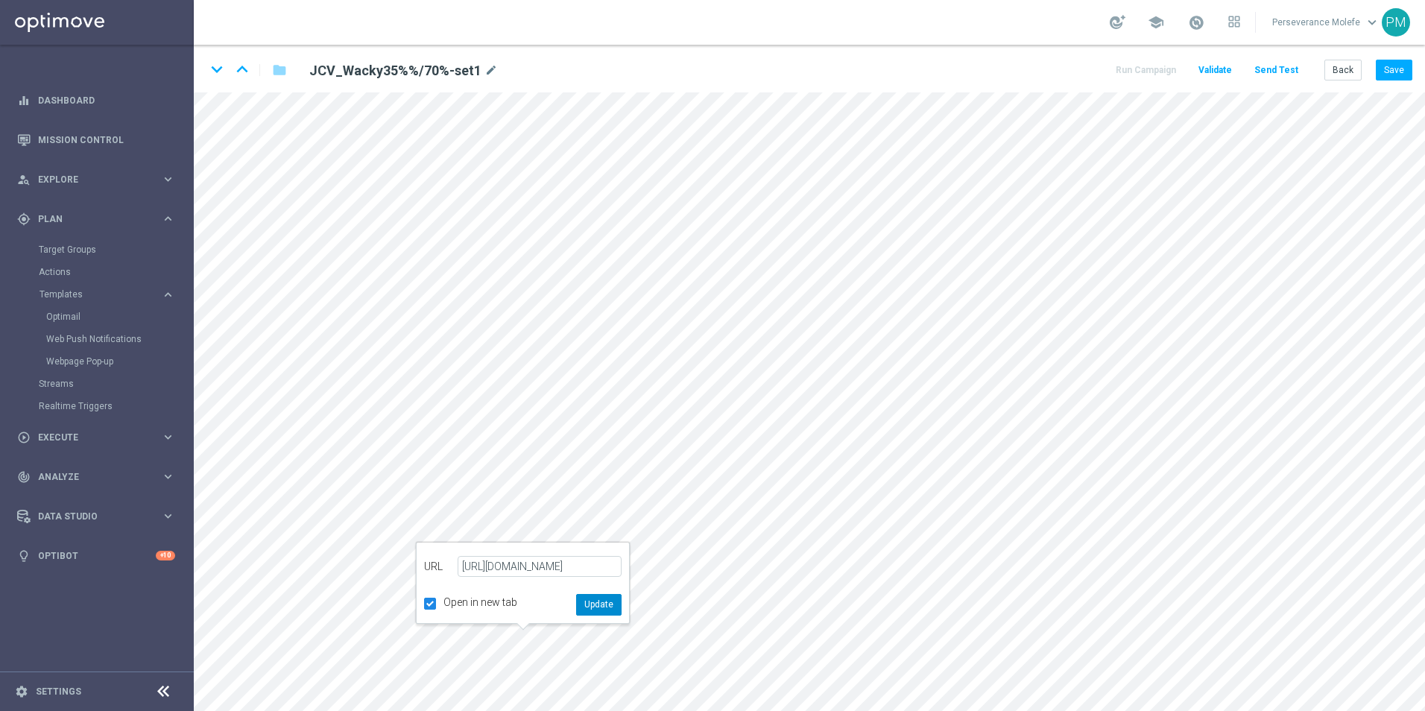
click at [597, 602] on button "Update" at bounding box center [598, 604] width 45 height 21
click at [224, 61] on icon "keyboard_arrow_down" at bounding box center [217, 69] width 22 height 22
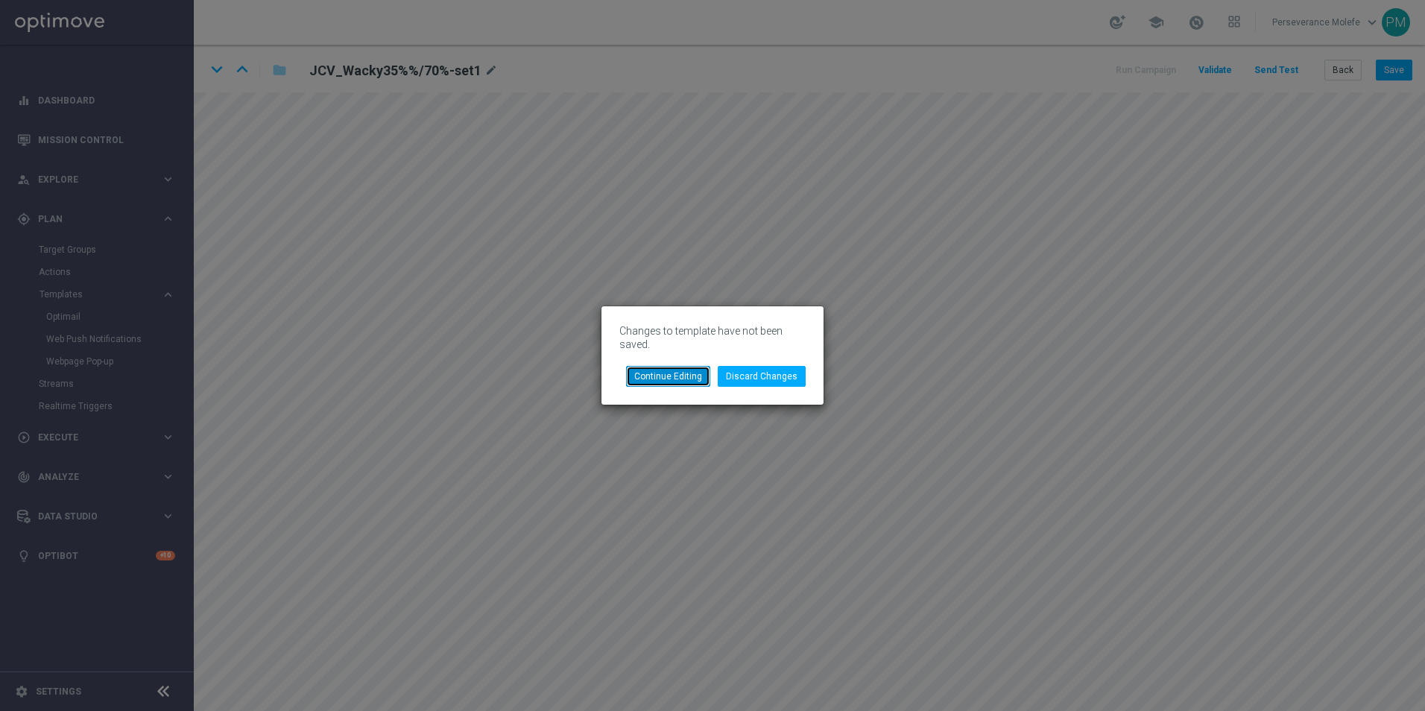
drag, startPoint x: 684, startPoint y: 373, endPoint x: 750, endPoint y: 355, distance: 68.7
click at [683, 373] on button "Continue Editing" at bounding box center [668, 376] width 84 height 21
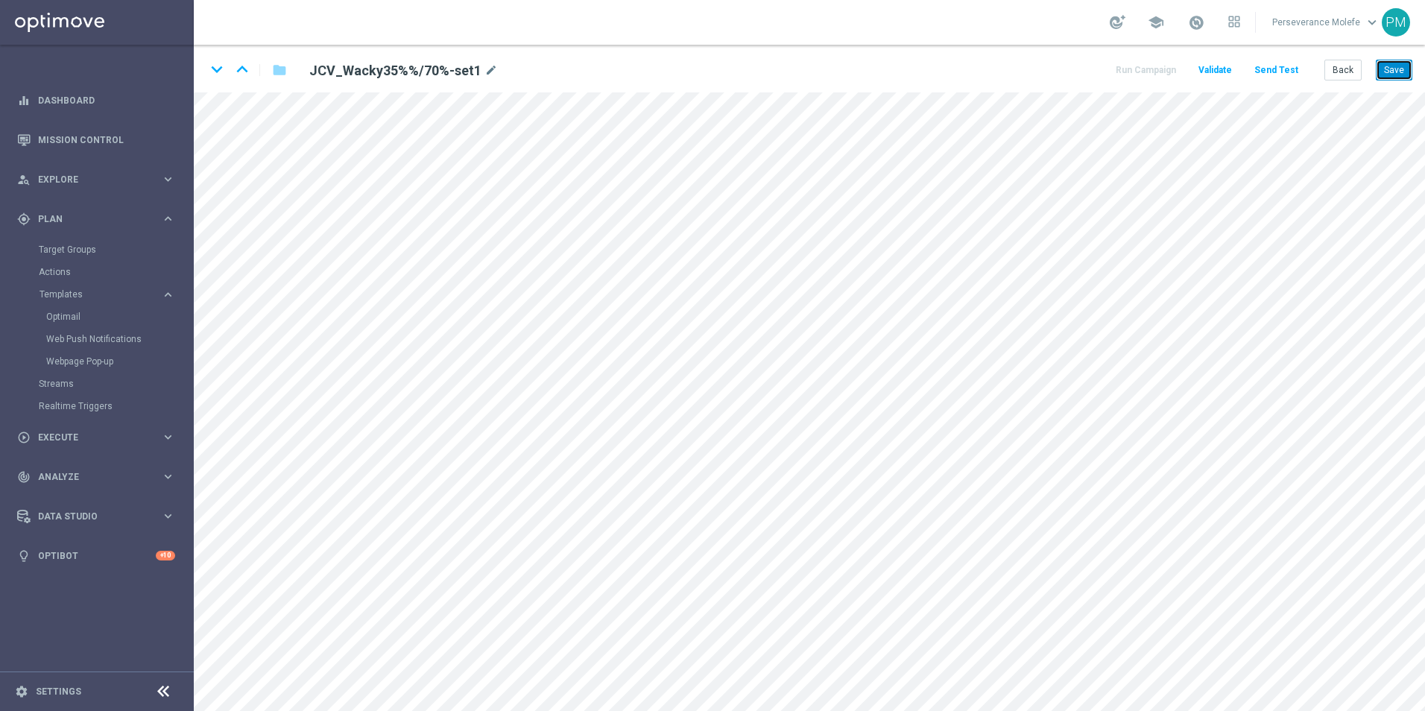
click at [1399, 72] on button "Save" at bounding box center [1394, 70] width 37 height 21
click at [221, 77] on icon "keyboard_arrow_down" at bounding box center [217, 69] width 22 height 22
click at [1402, 73] on button "Save" at bounding box center [1394, 70] width 37 height 21
click at [1381, 71] on button "Save" at bounding box center [1394, 70] width 37 height 21
click at [1356, 71] on button "Back" at bounding box center [1342, 70] width 37 height 21
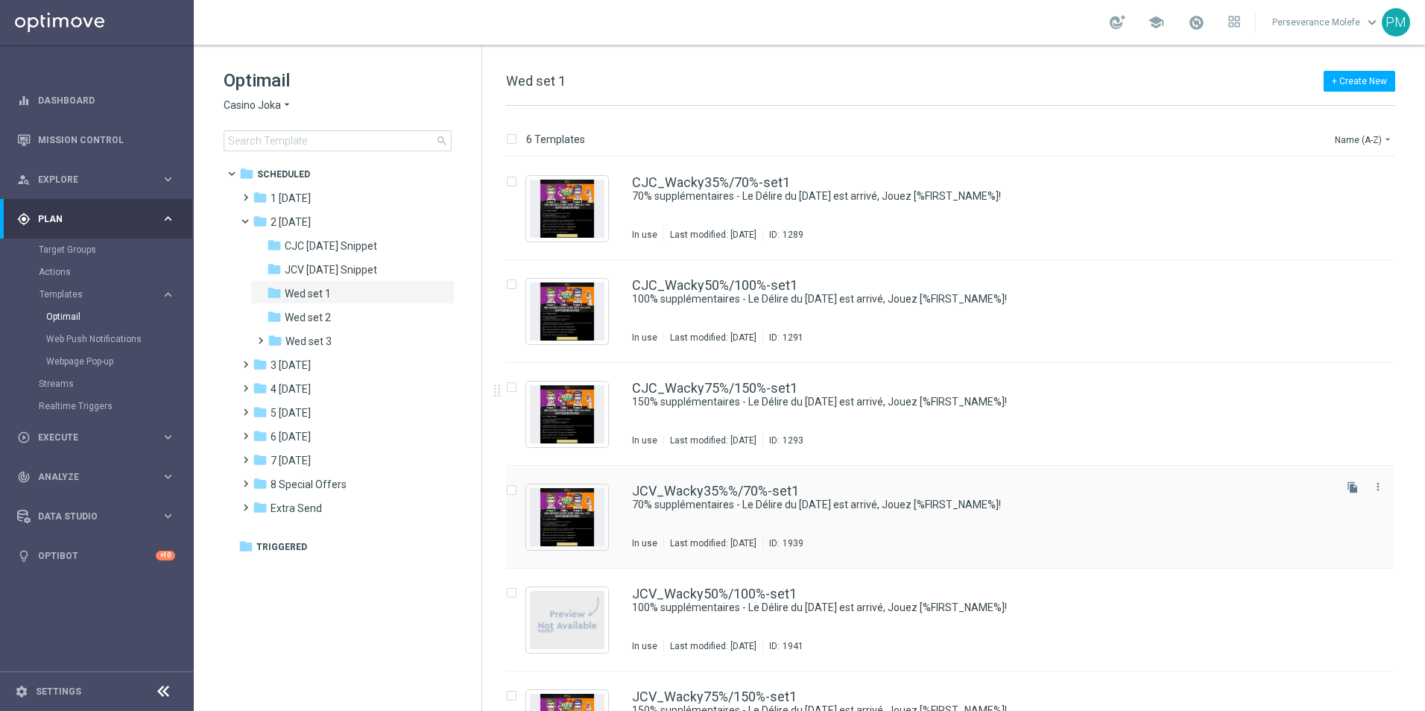
scroll to position [63, 0]
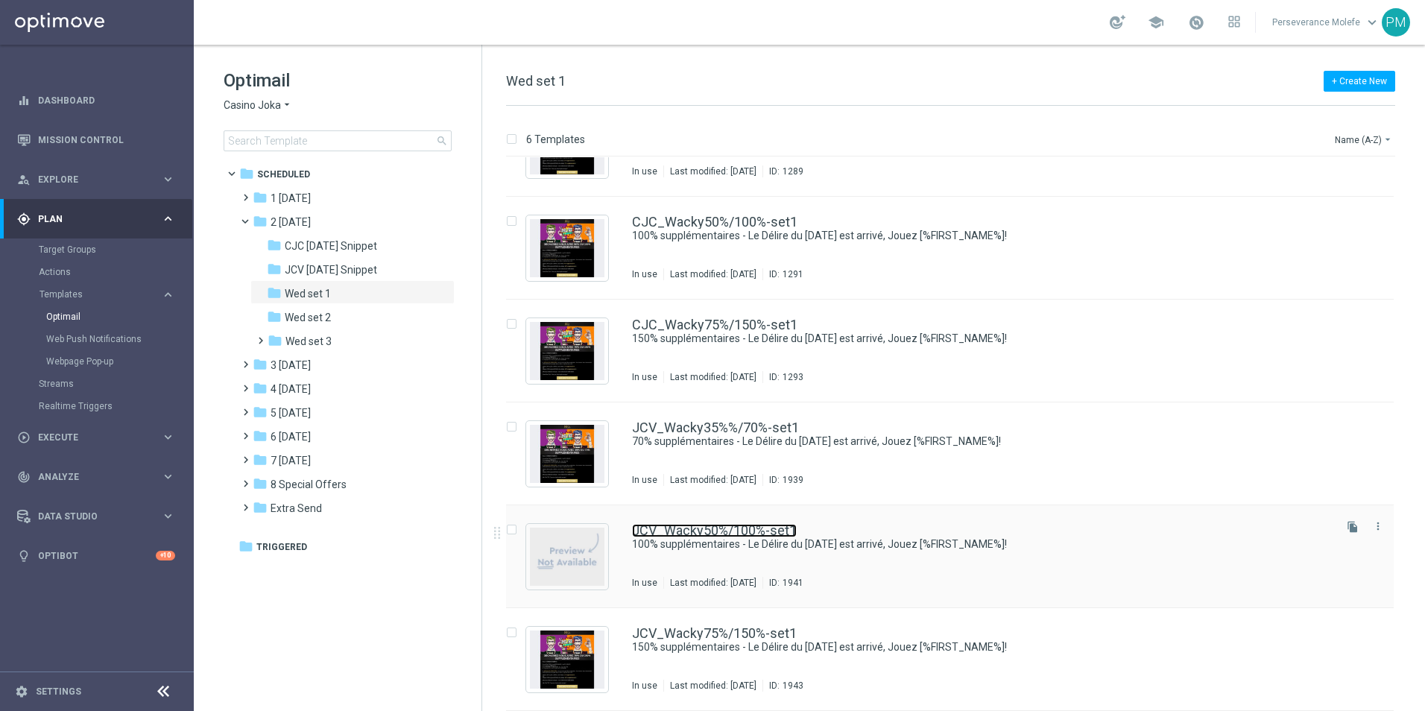
click at [709, 536] on link "JCV_Wacky50%/100%-set1" at bounding box center [714, 530] width 165 height 13
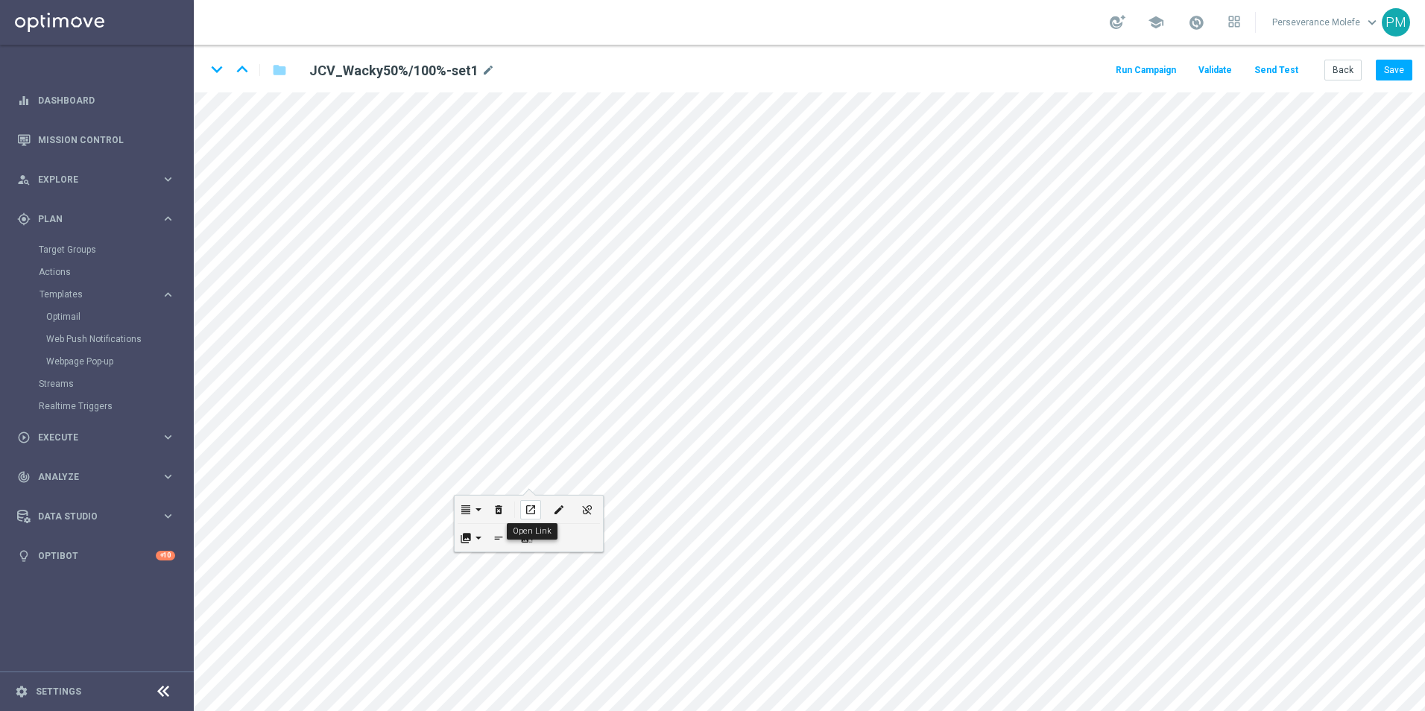
click at [532, 505] on icon "open_in_new" at bounding box center [530, 510] width 11 height 12
click at [488, 289] on icon "open_in_new" at bounding box center [486, 288] width 11 height 12
click at [211, 69] on icon "keyboard_arrow_down" at bounding box center [217, 69] width 22 height 22
click at [1382, 72] on button "Save" at bounding box center [1394, 70] width 37 height 21
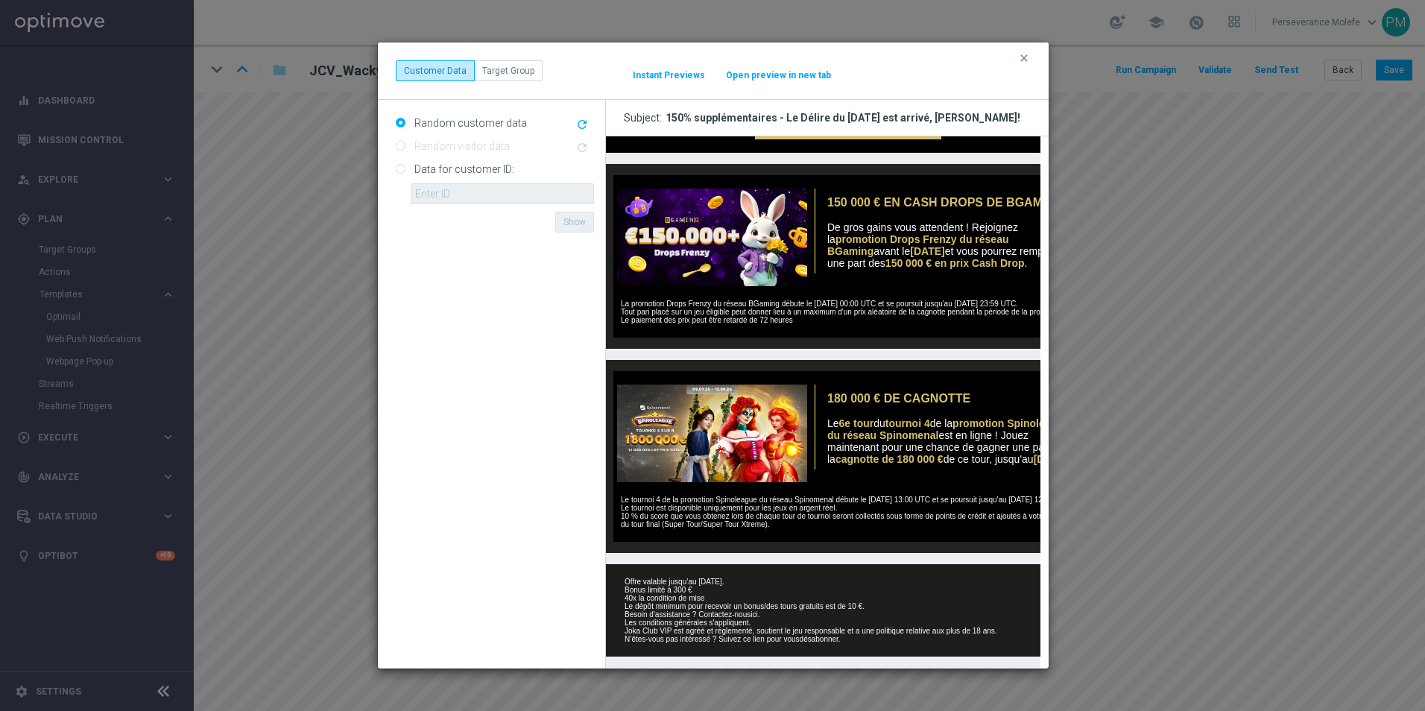
scroll to position [557, 0]
click at [786, 78] on button "Open preview in new tab" at bounding box center [778, 75] width 107 height 12
click at [1024, 58] on icon "clear" at bounding box center [1024, 58] width 12 height 12
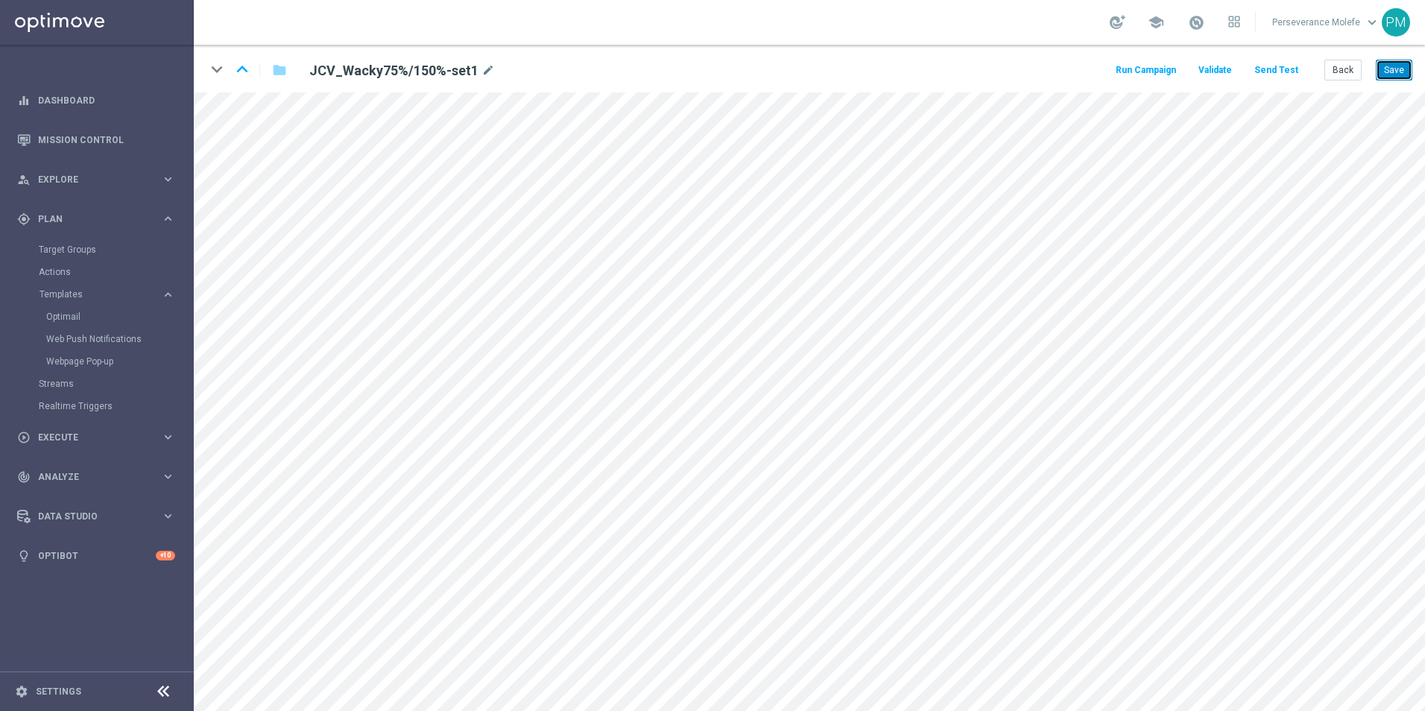
click at [1404, 62] on button "Save" at bounding box center [1394, 70] width 37 height 21
click at [1344, 69] on button "Back" at bounding box center [1342, 70] width 37 height 21
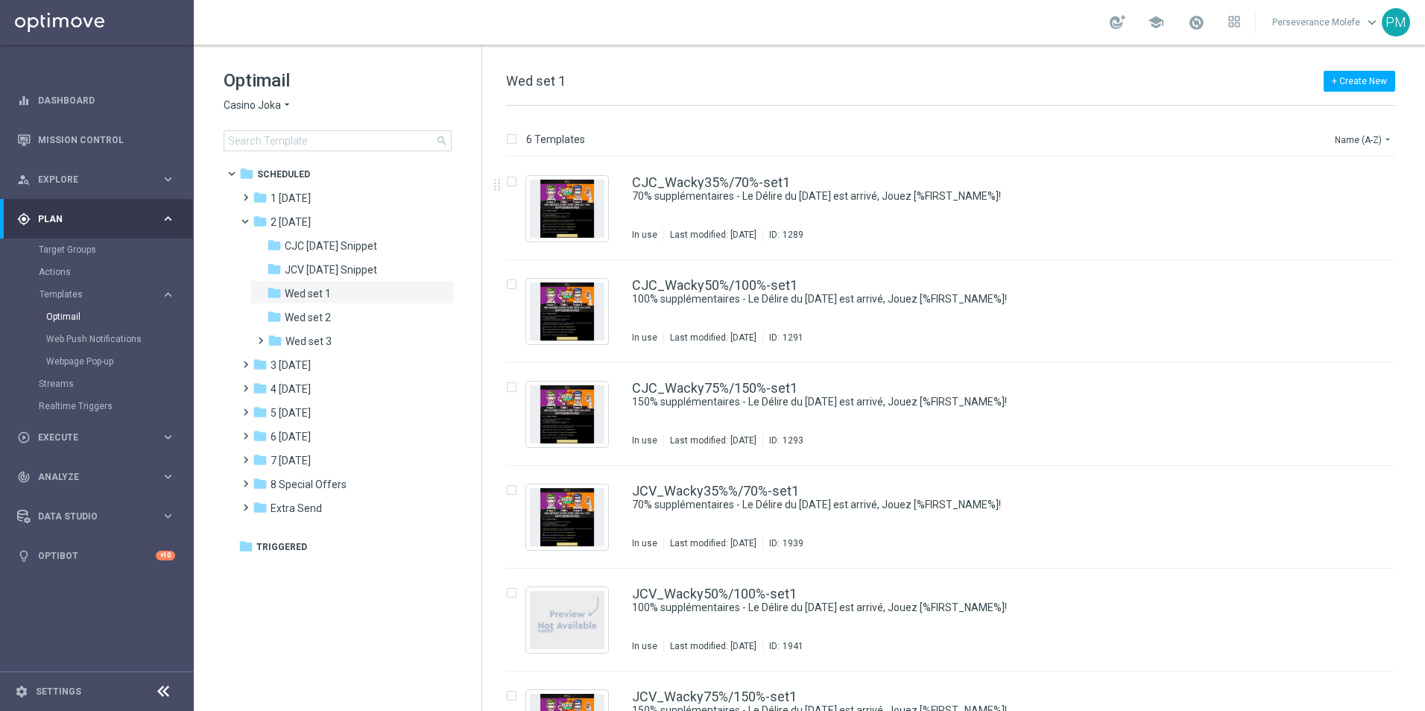
click at [667, 162] on div "CJC_Wacky35%/70%-set1 70% supplémentaires - Le Délire du mercredi est arrivé, J…" at bounding box center [950, 208] width 888 height 103
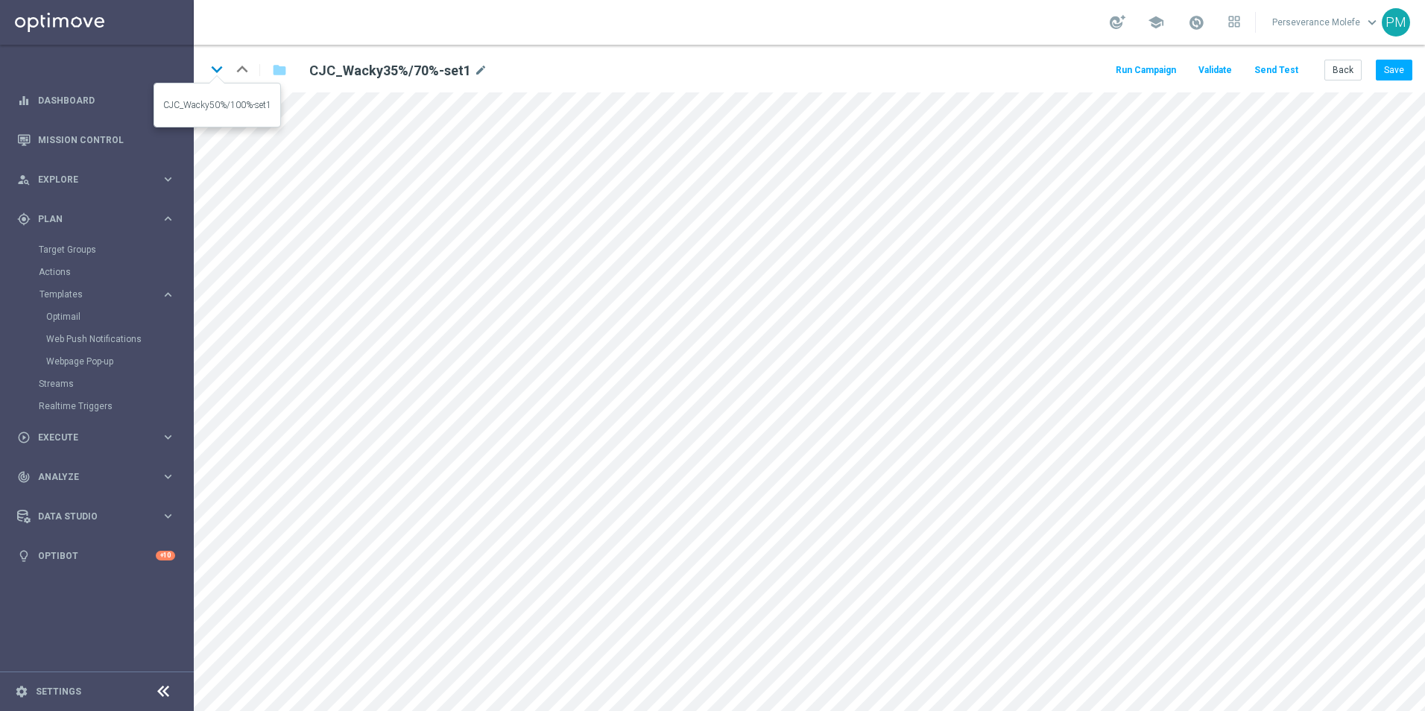
click at [221, 66] on icon "keyboard_arrow_down" at bounding box center [217, 69] width 22 height 22
click at [216, 77] on icon "keyboard_arrow_down" at bounding box center [217, 69] width 22 height 22
click at [224, 70] on icon "keyboard_arrow_down" at bounding box center [217, 69] width 22 height 22
click at [209, 75] on icon "keyboard_arrow_down" at bounding box center [217, 69] width 22 height 22
click at [1335, 69] on button "Back" at bounding box center [1342, 70] width 37 height 21
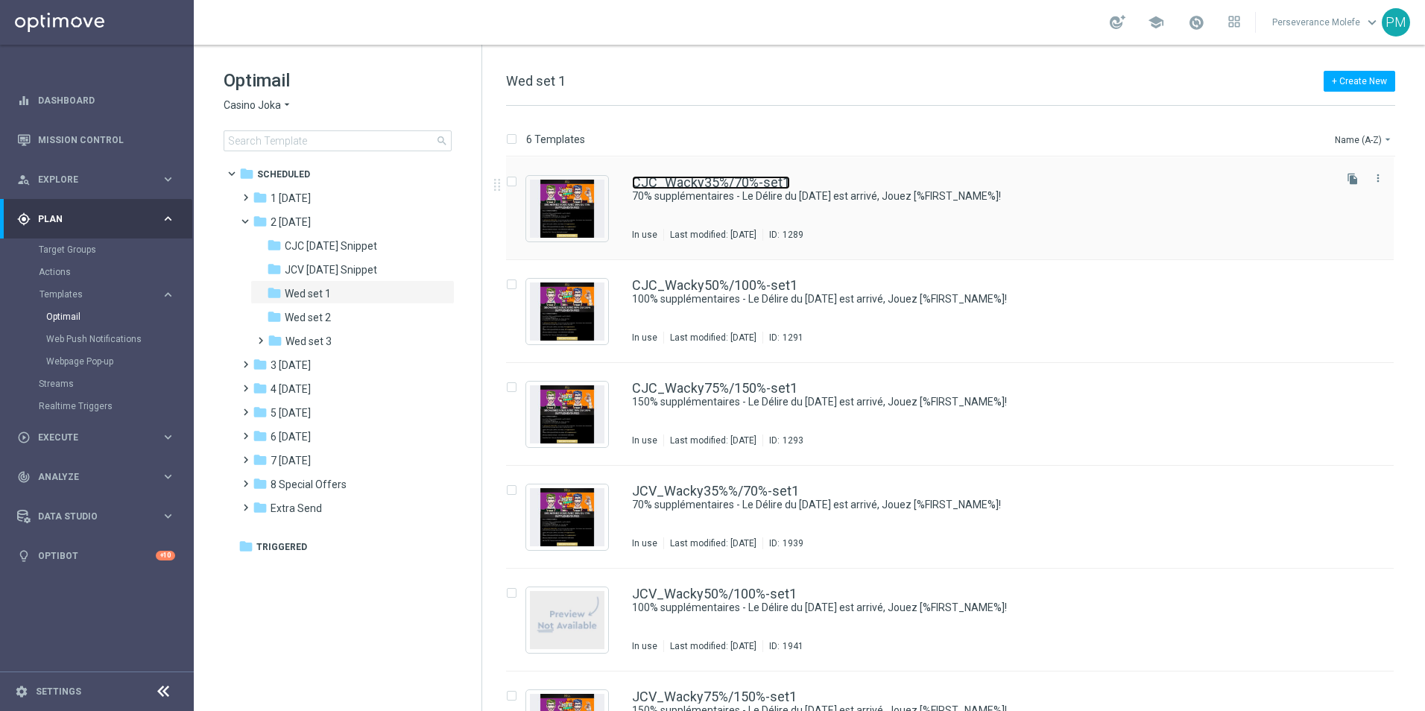
click at [649, 177] on link "CJC_Wacky35%/70%-set1" at bounding box center [711, 182] width 158 height 13
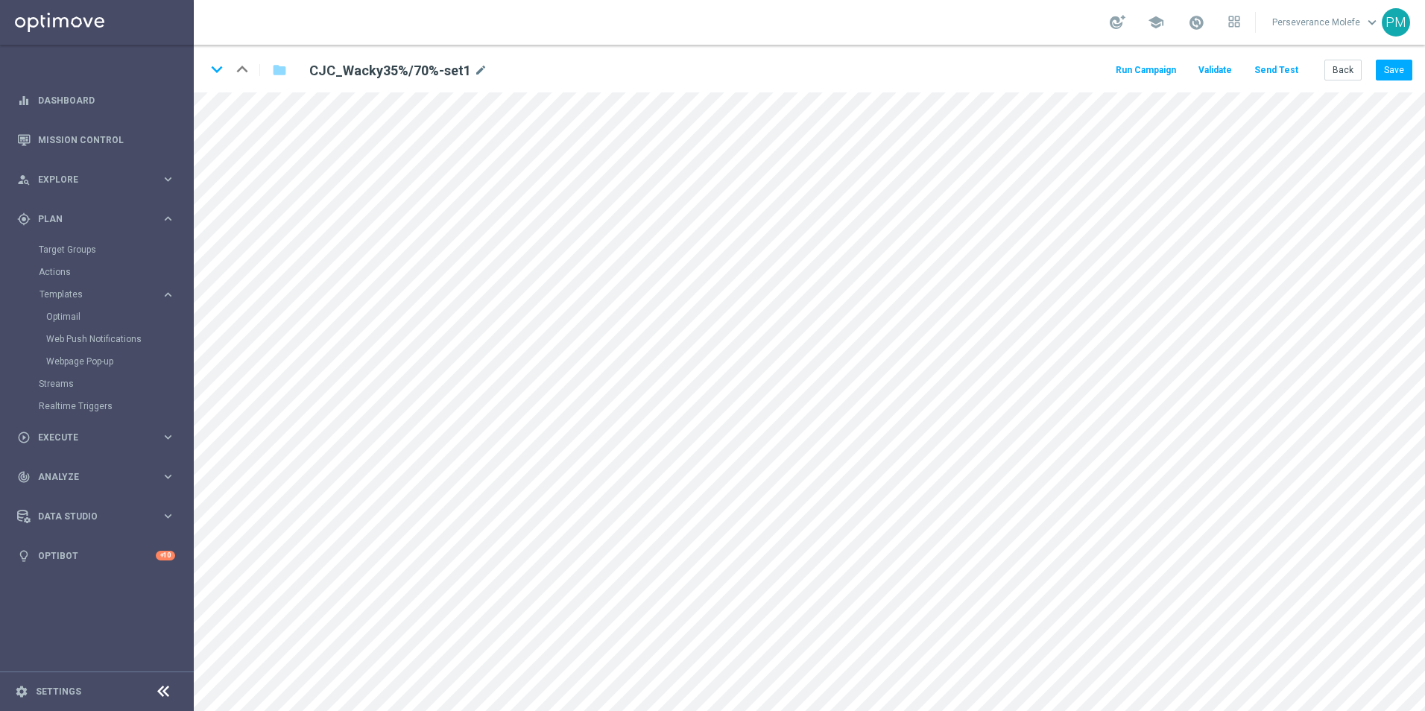
click at [1269, 72] on button "Send Test" at bounding box center [1276, 70] width 48 height 20
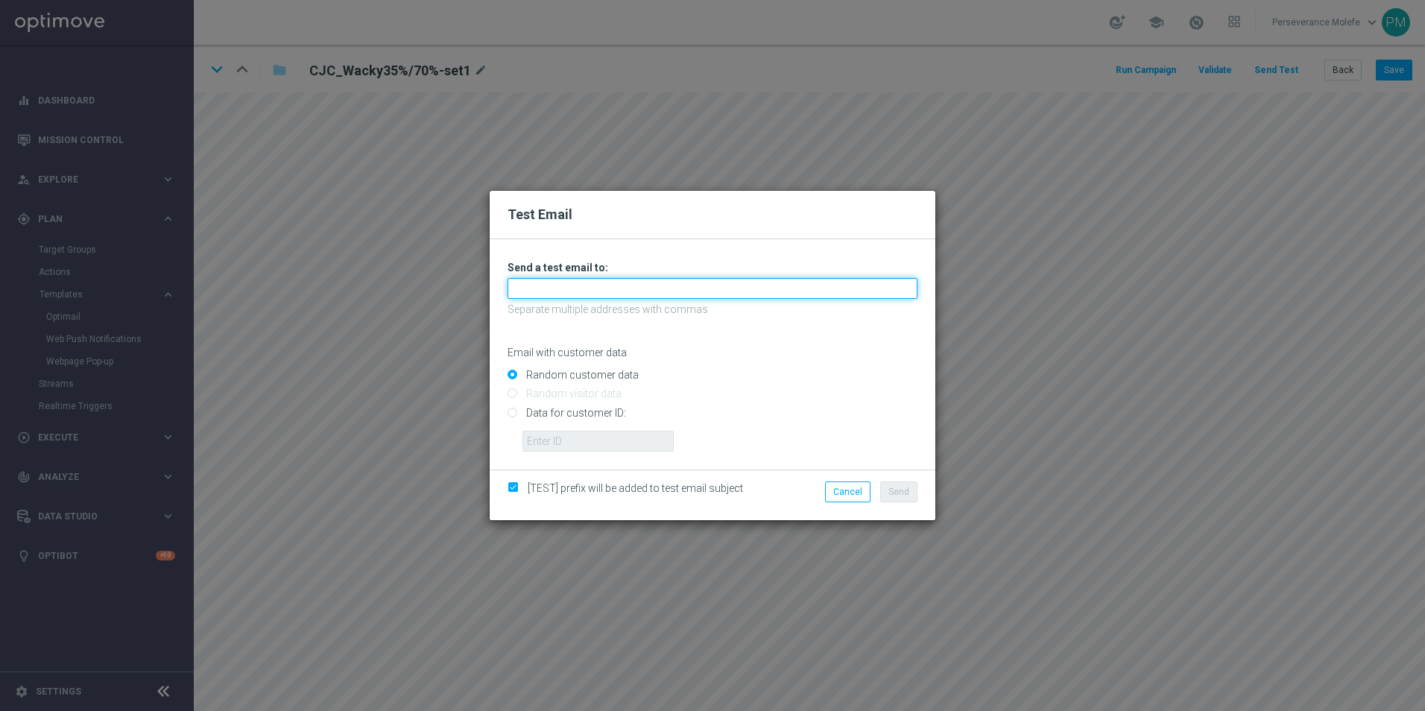
click at [581, 286] on input "text" at bounding box center [713, 288] width 410 height 21
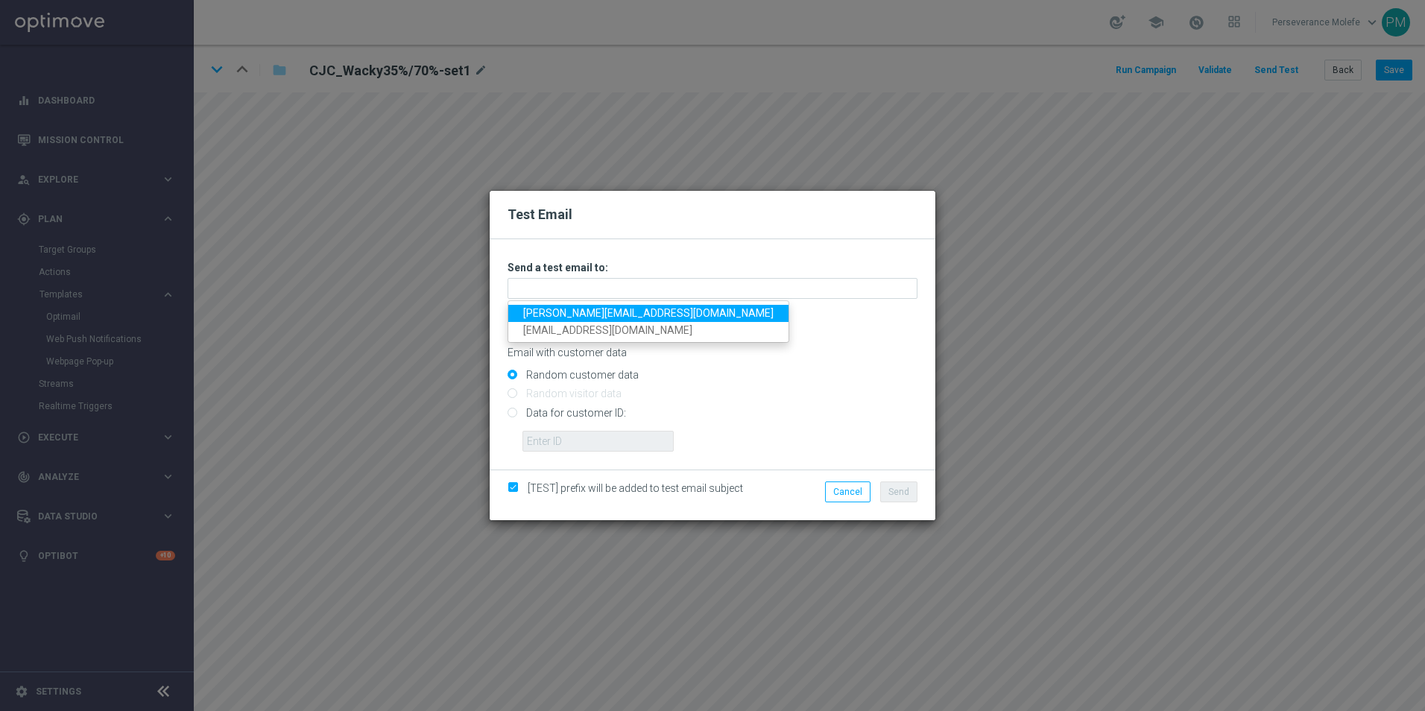
click at [569, 308] on link "Madeleine@viva-vision.net" at bounding box center [648, 313] width 280 height 17
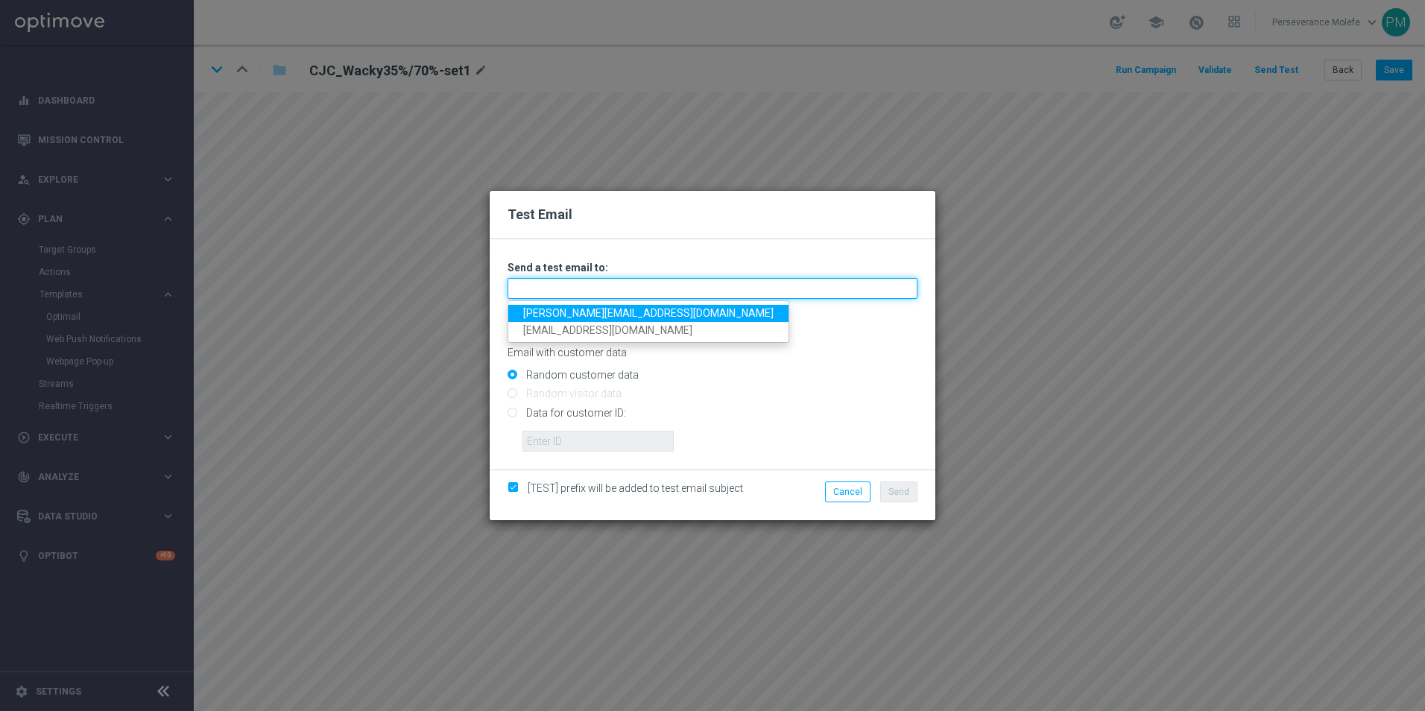
type input "Madeleine@viva-vision.net"
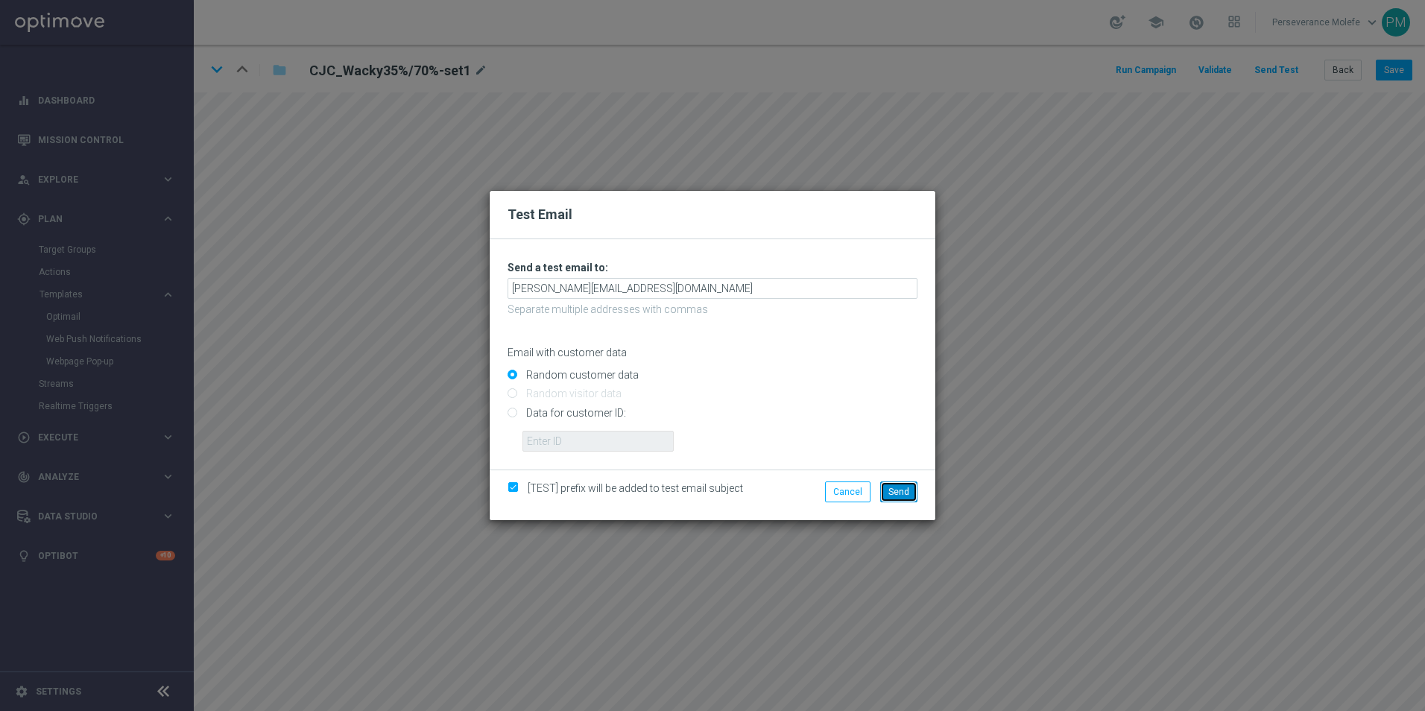
click at [901, 496] on span "Send" at bounding box center [898, 492] width 21 height 10
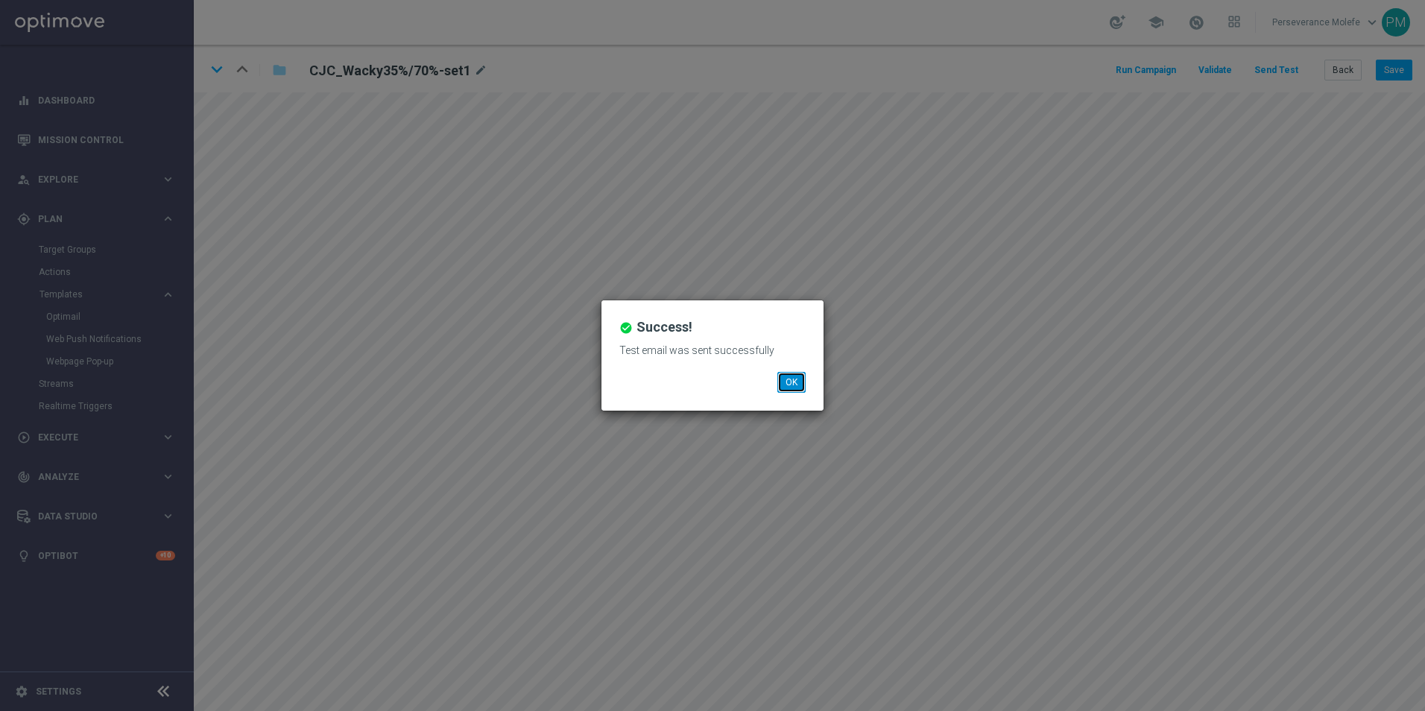
click at [803, 380] on button "OK" at bounding box center [791, 382] width 28 height 21
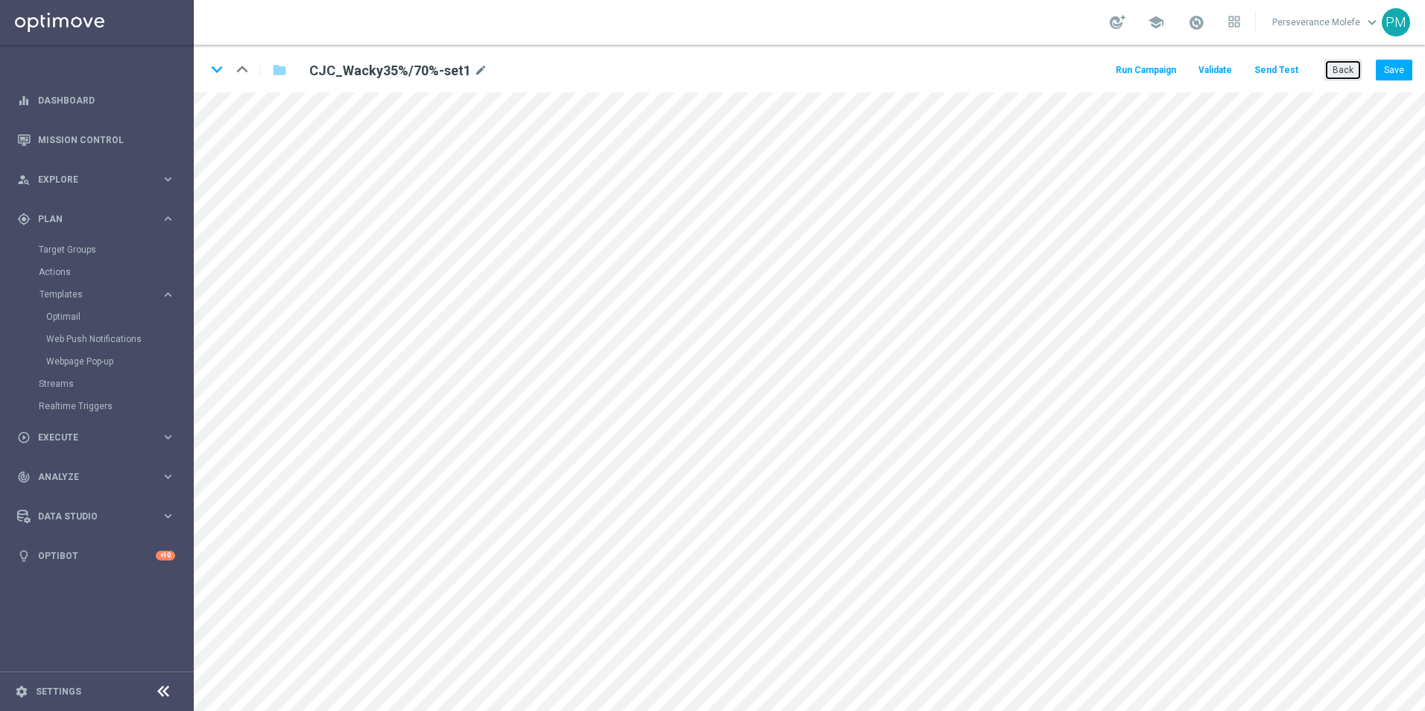
click at [1328, 64] on button "Back" at bounding box center [1342, 70] width 37 height 21
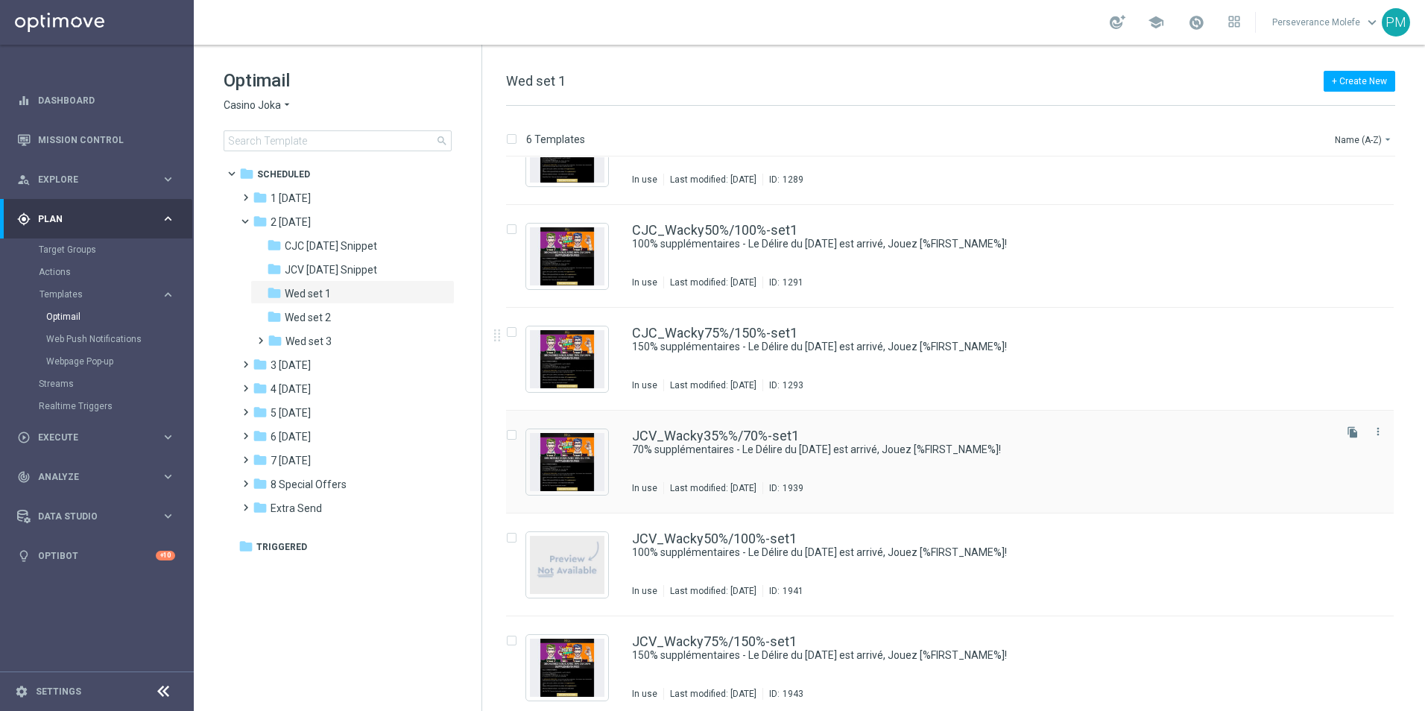
scroll to position [63, 0]
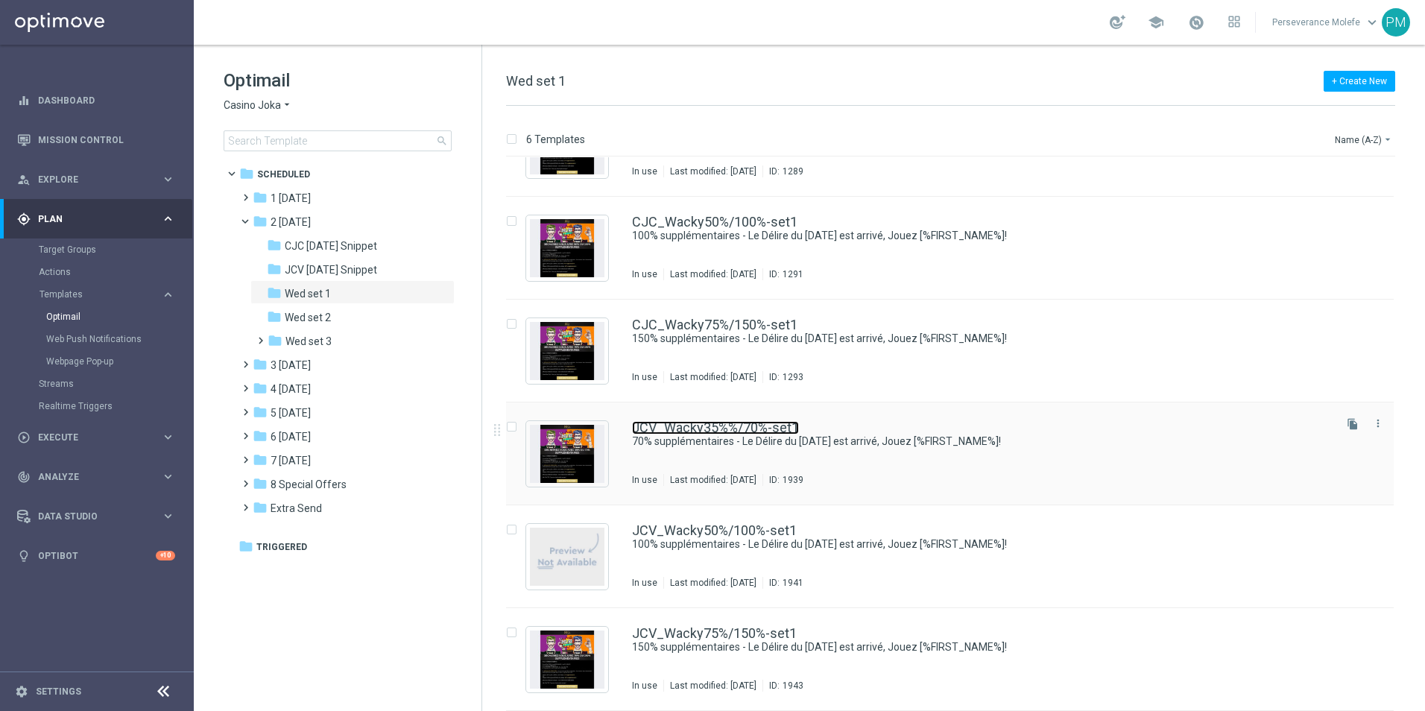
click at [723, 423] on link "JCV_Wacky35%%/70%-set1" at bounding box center [715, 427] width 167 height 13
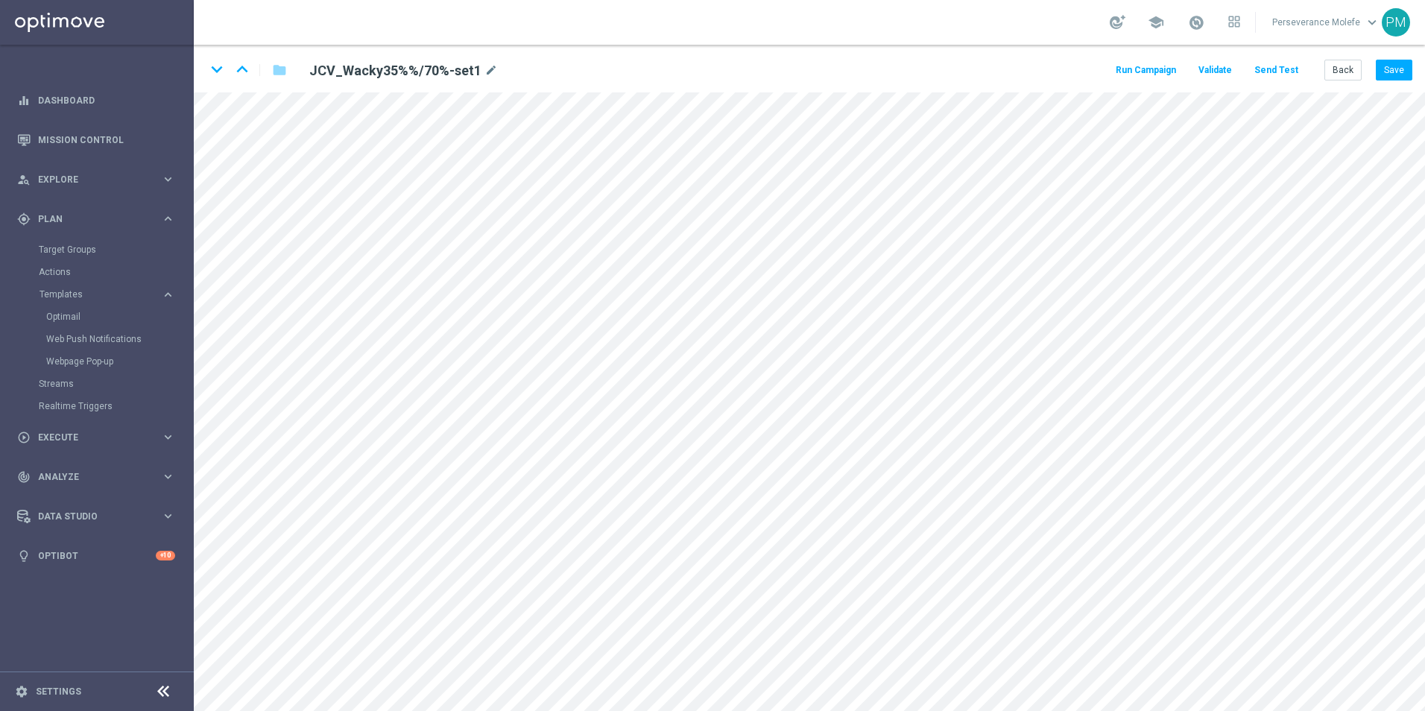
click at [1285, 72] on button "Send Test" at bounding box center [1276, 70] width 48 height 20
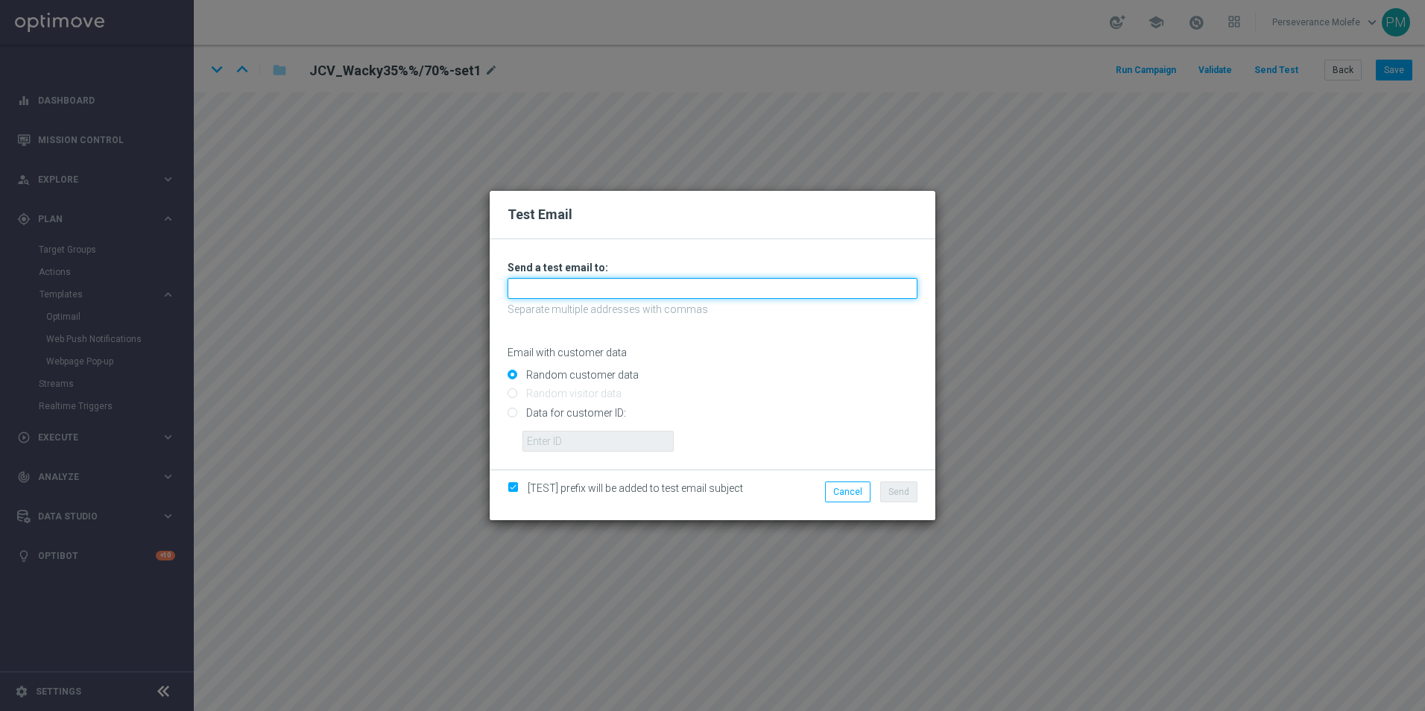
click at [728, 282] on input "text" at bounding box center [713, 288] width 410 height 21
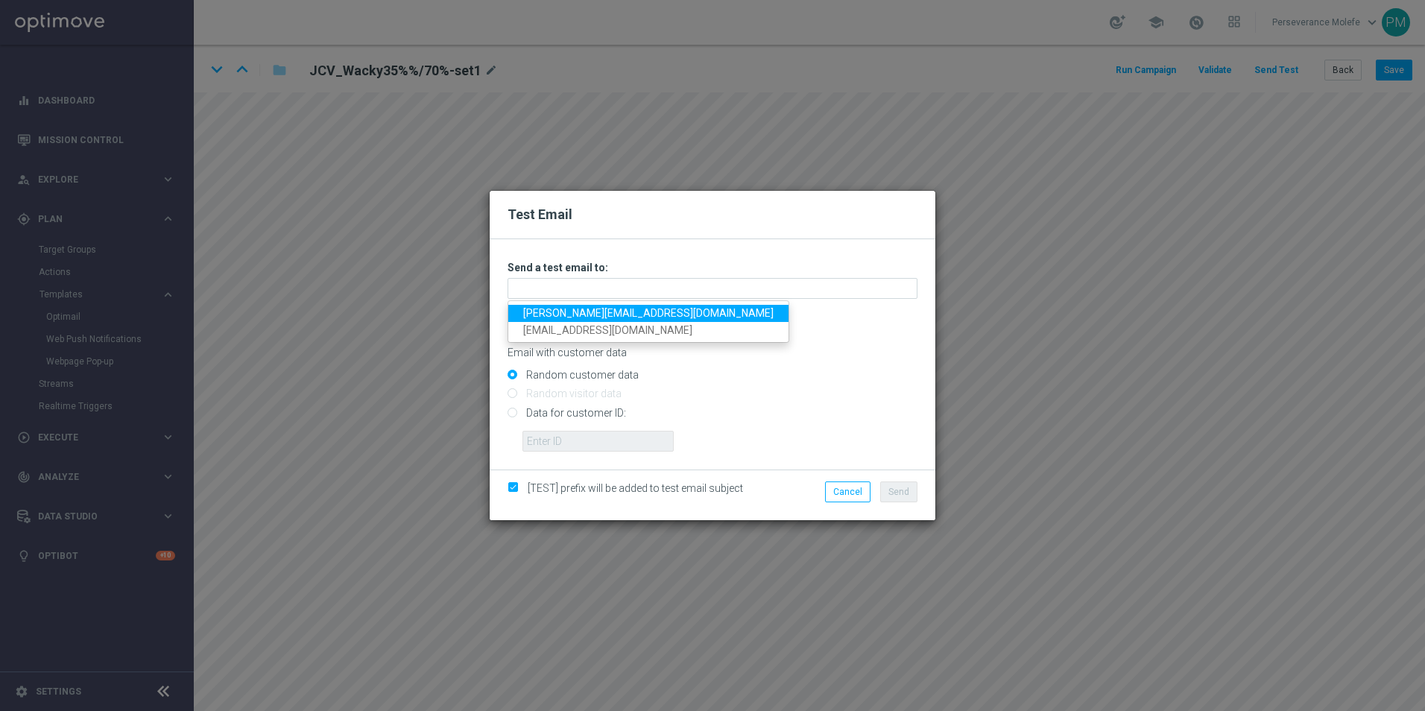
click at [616, 312] on link "Madeleine@viva-vision.net" at bounding box center [648, 313] width 280 height 17
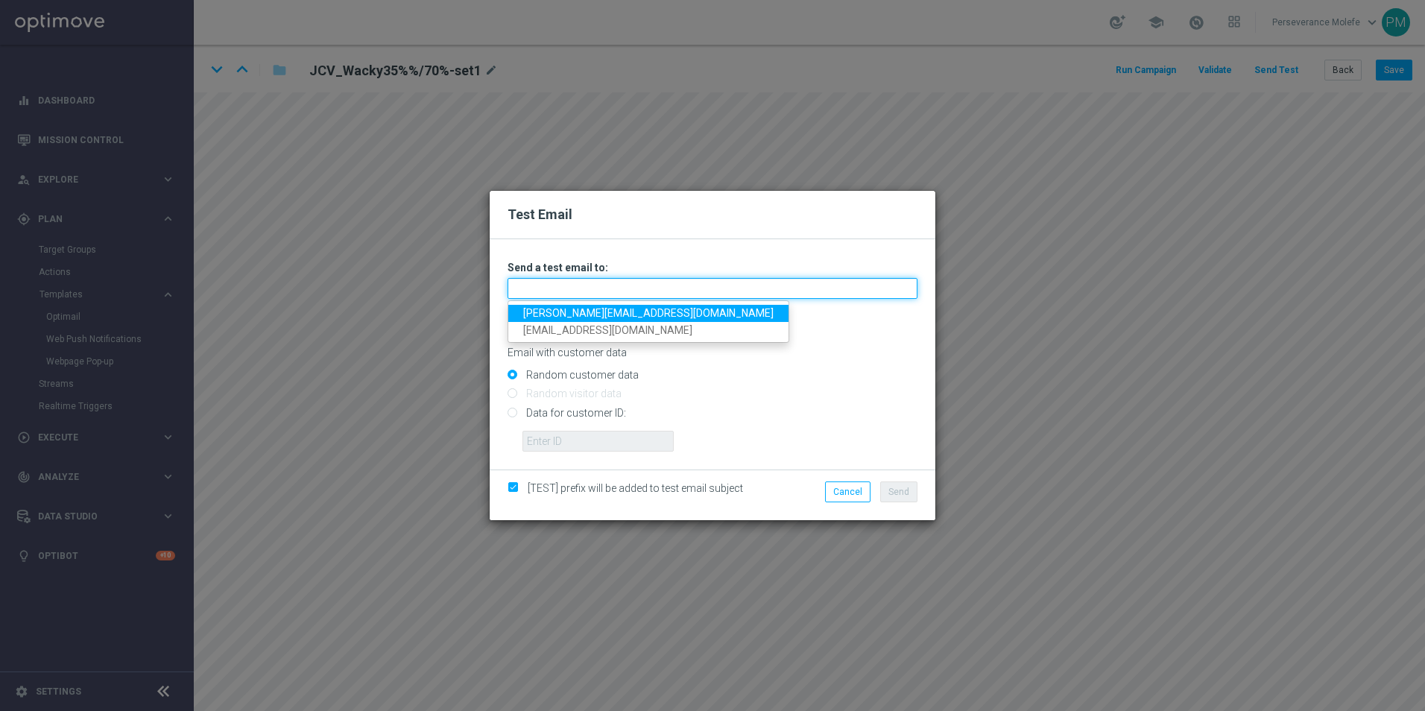
type input "Madeleine@viva-vision.net"
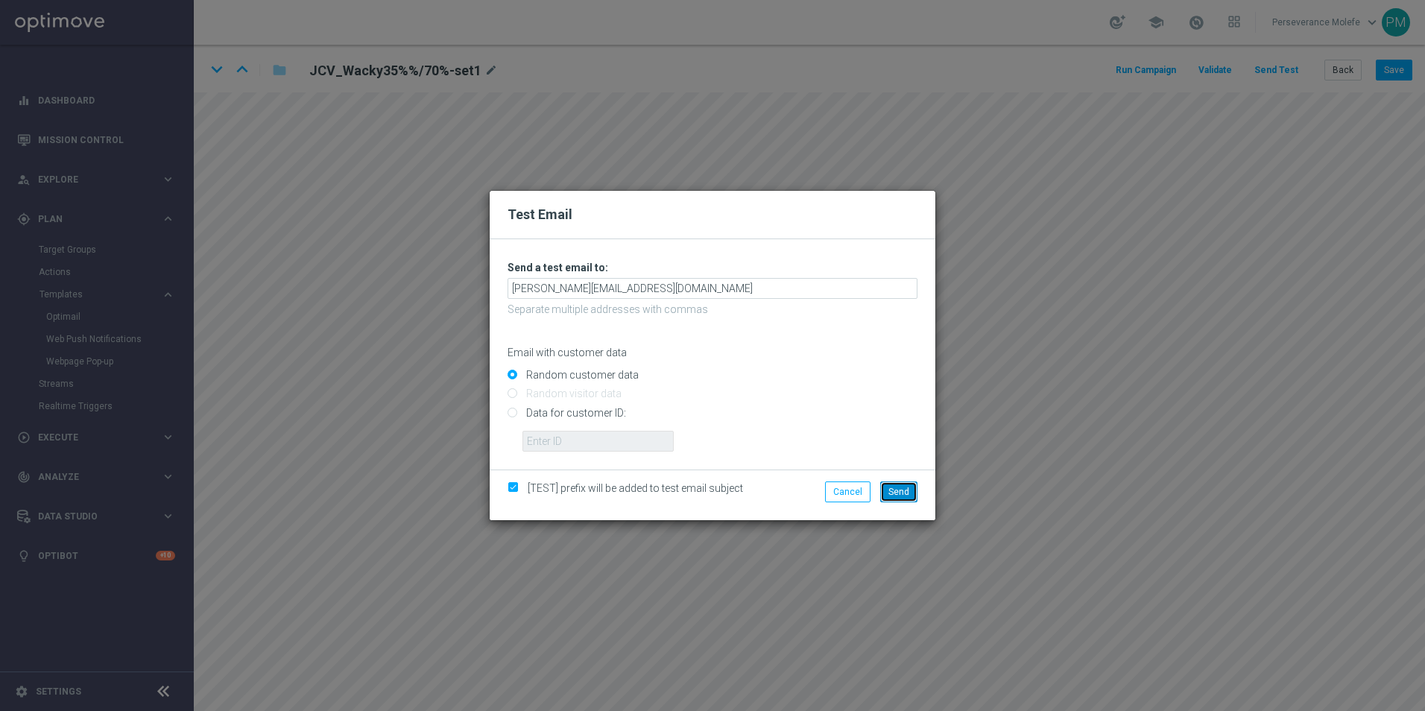
click at [905, 487] on span "Send" at bounding box center [898, 492] width 21 height 10
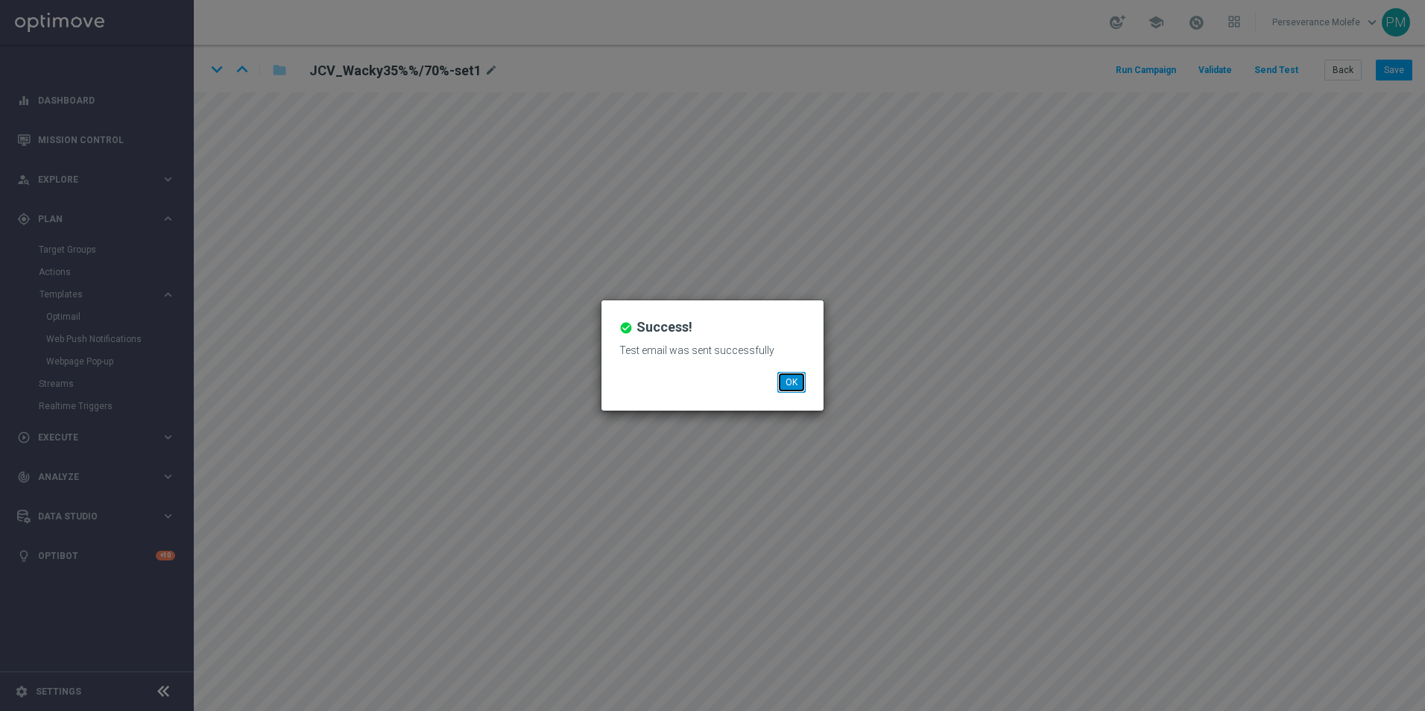
click at [793, 375] on button "OK" at bounding box center [791, 382] width 28 height 21
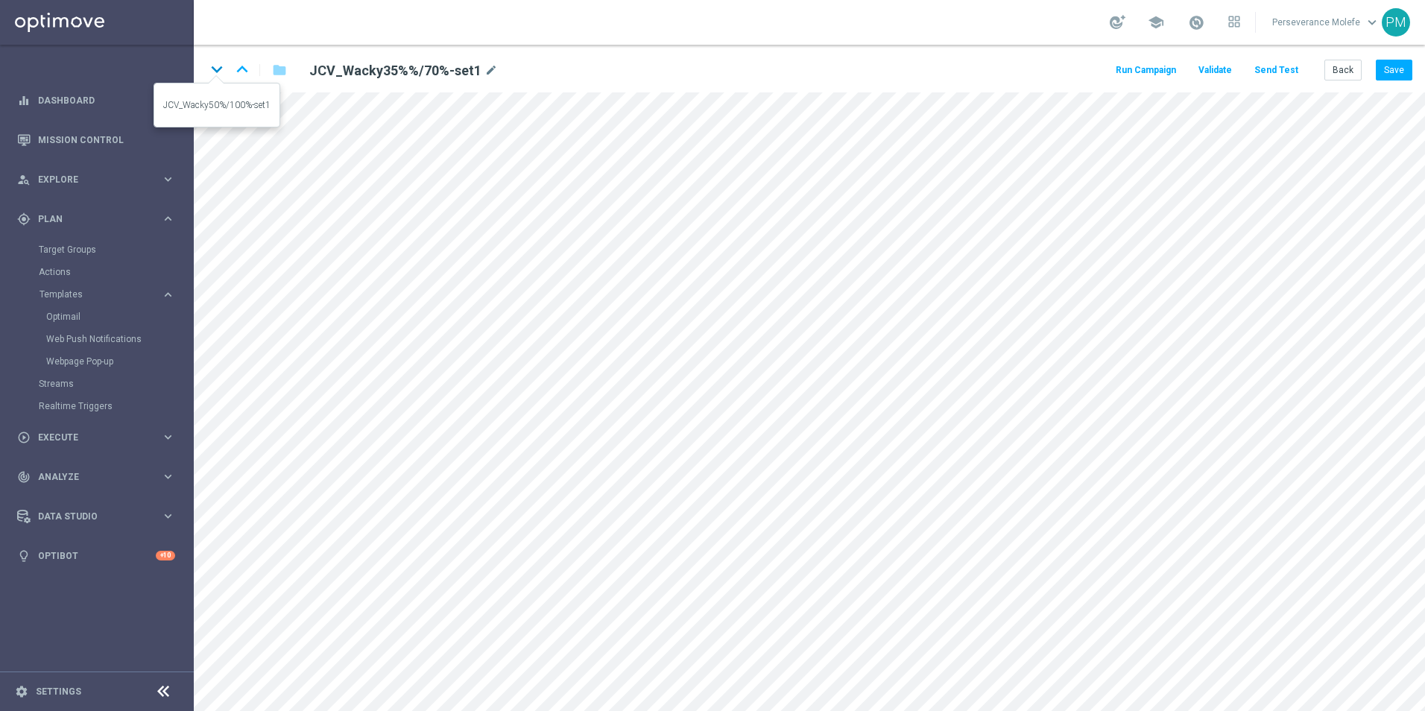
click at [217, 74] on icon "keyboard_arrow_down" at bounding box center [217, 69] width 22 height 22
click at [1386, 79] on button "Save" at bounding box center [1394, 70] width 37 height 21
click at [1386, 73] on button "Save" at bounding box center [1394, 70] width 37 height 21
click at [1385, 72] on button "Save" at bounding box center [1394, 70] width 37 height 21
click at [1336, 68] on button "Back" at bounding box center [1342, 70] width 37 height 21
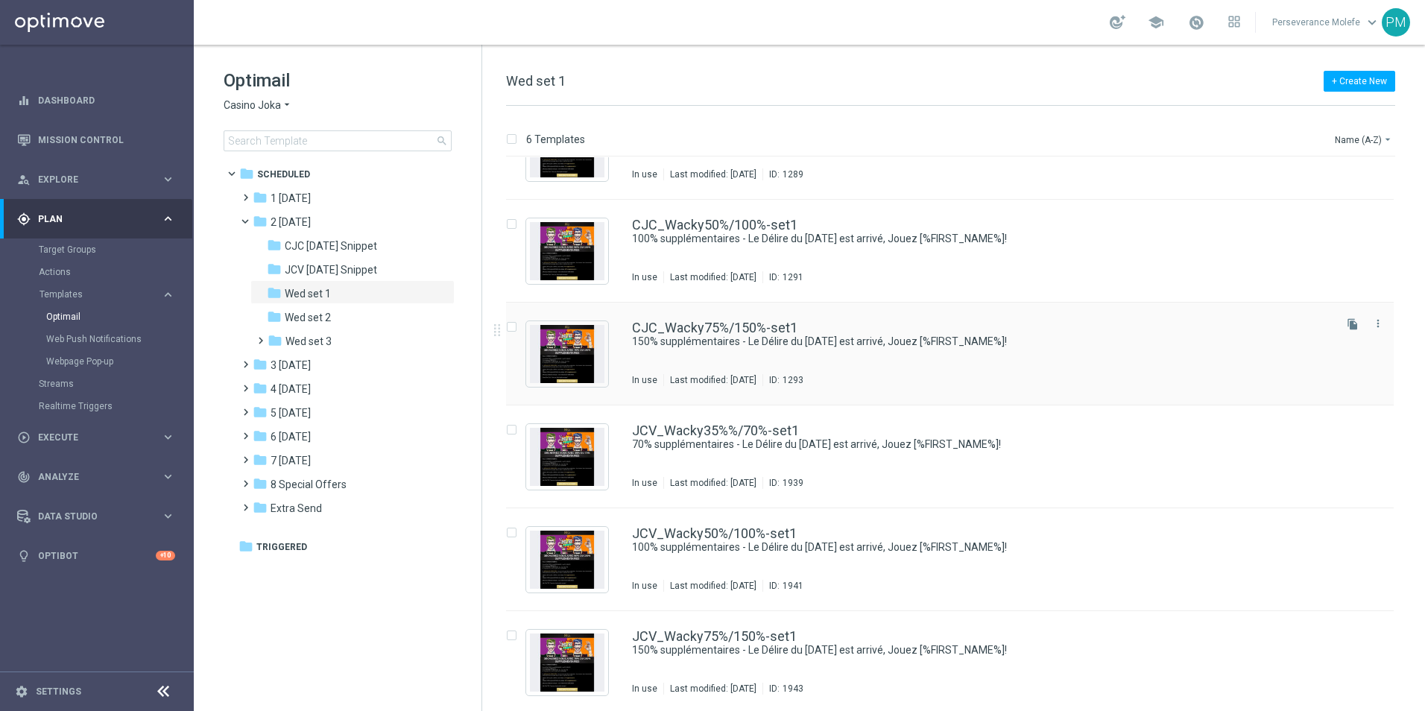
scroll to position [63, 0]
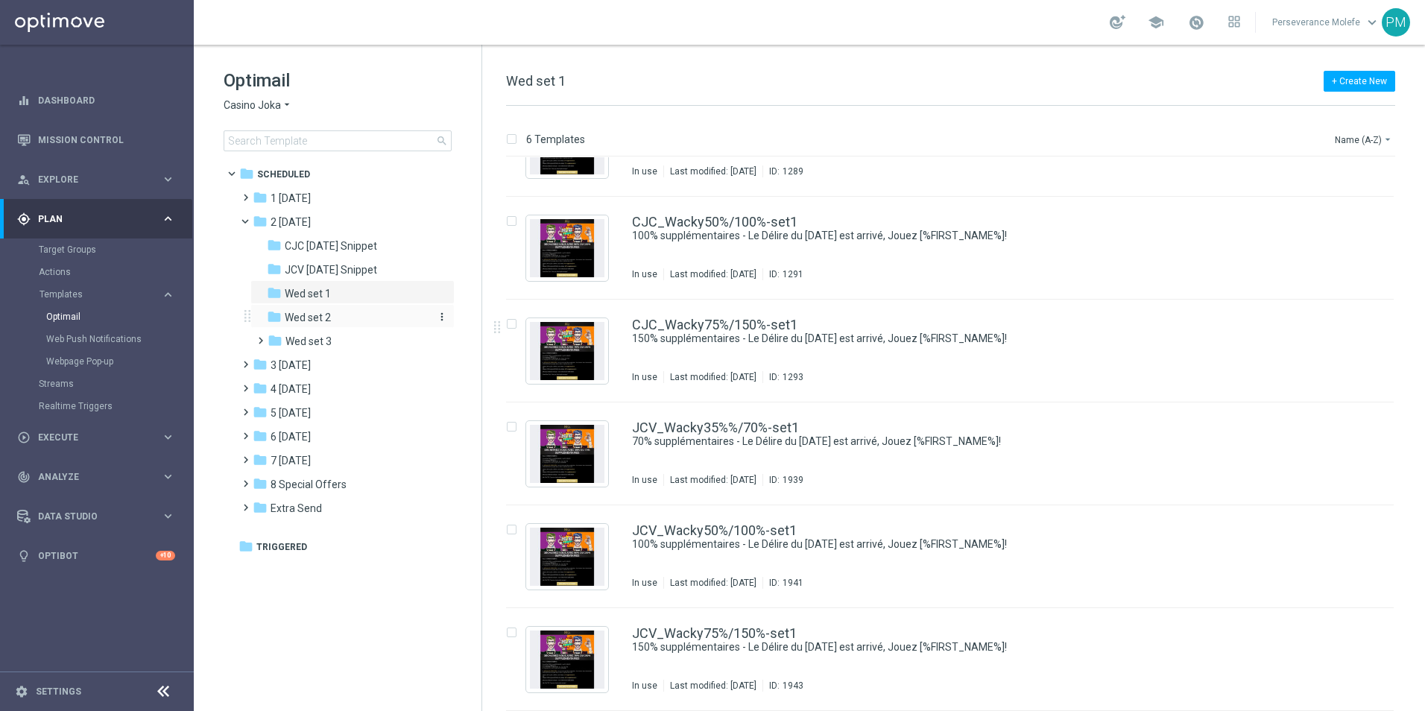
click at [365, 323] on div "folder Wed set 2" at bounding box center [346, 317] width 159 height 17
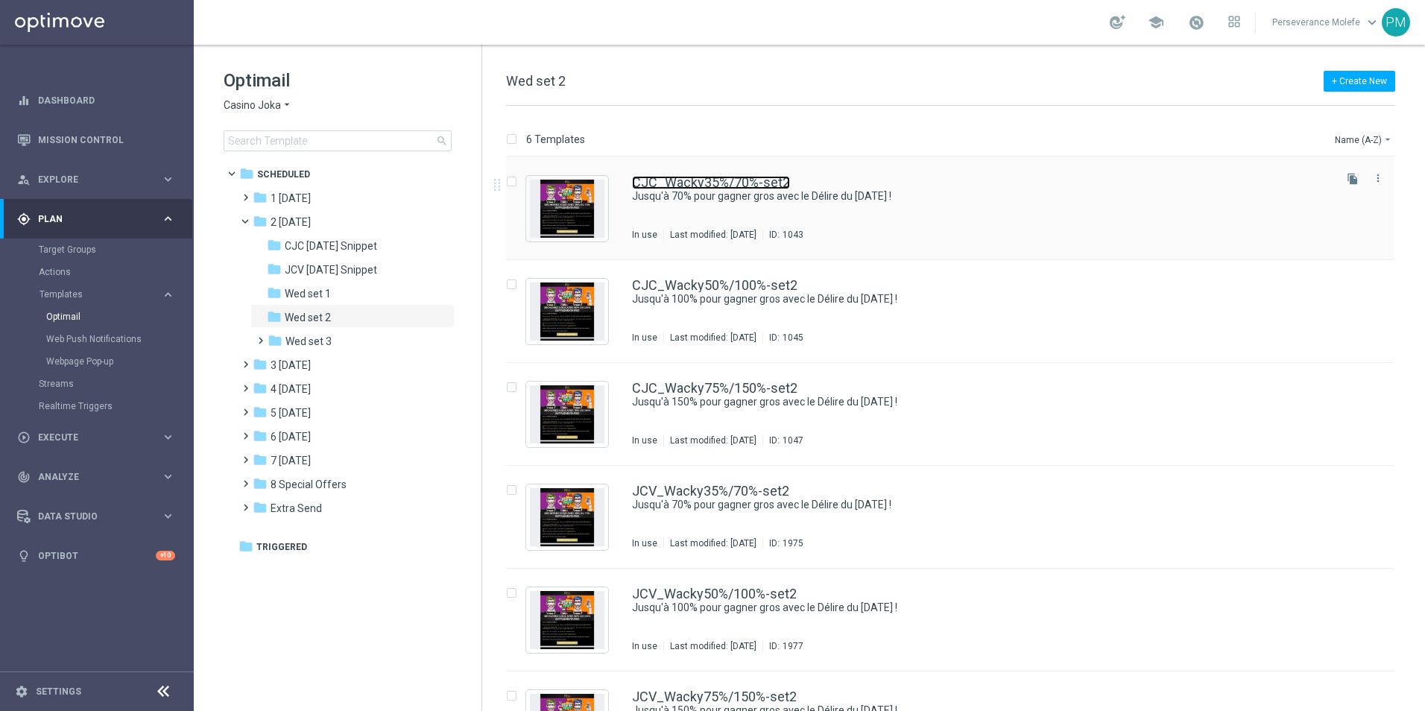
click at [713, 186] on link "CJC_Wacky35%/70%-set2" at bounding box center [711, 182] width 158 height 13
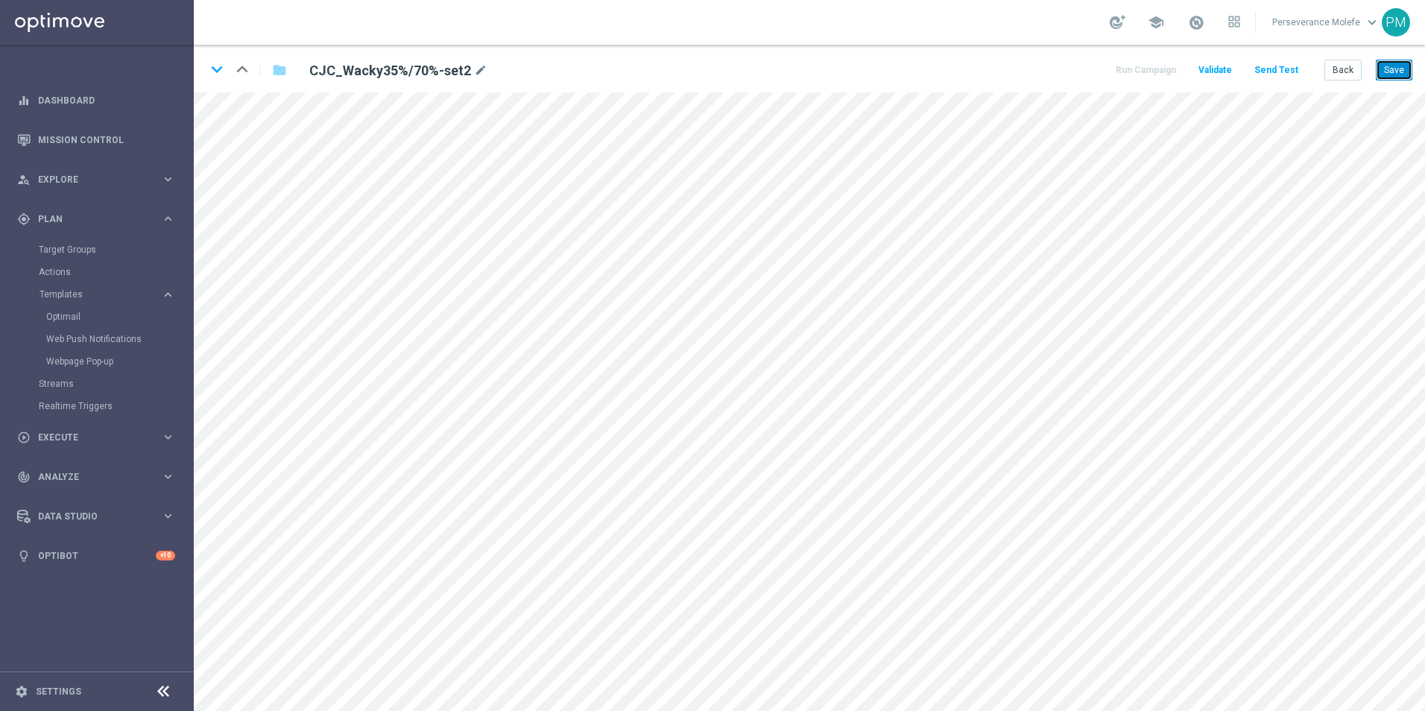
click at [1404, 71] on button "Save" at bounding box center [1394, 70] width 37 height 21
click at [1355, 69] on button "Back" at bounding box center [1342, 70] width 37 height 21
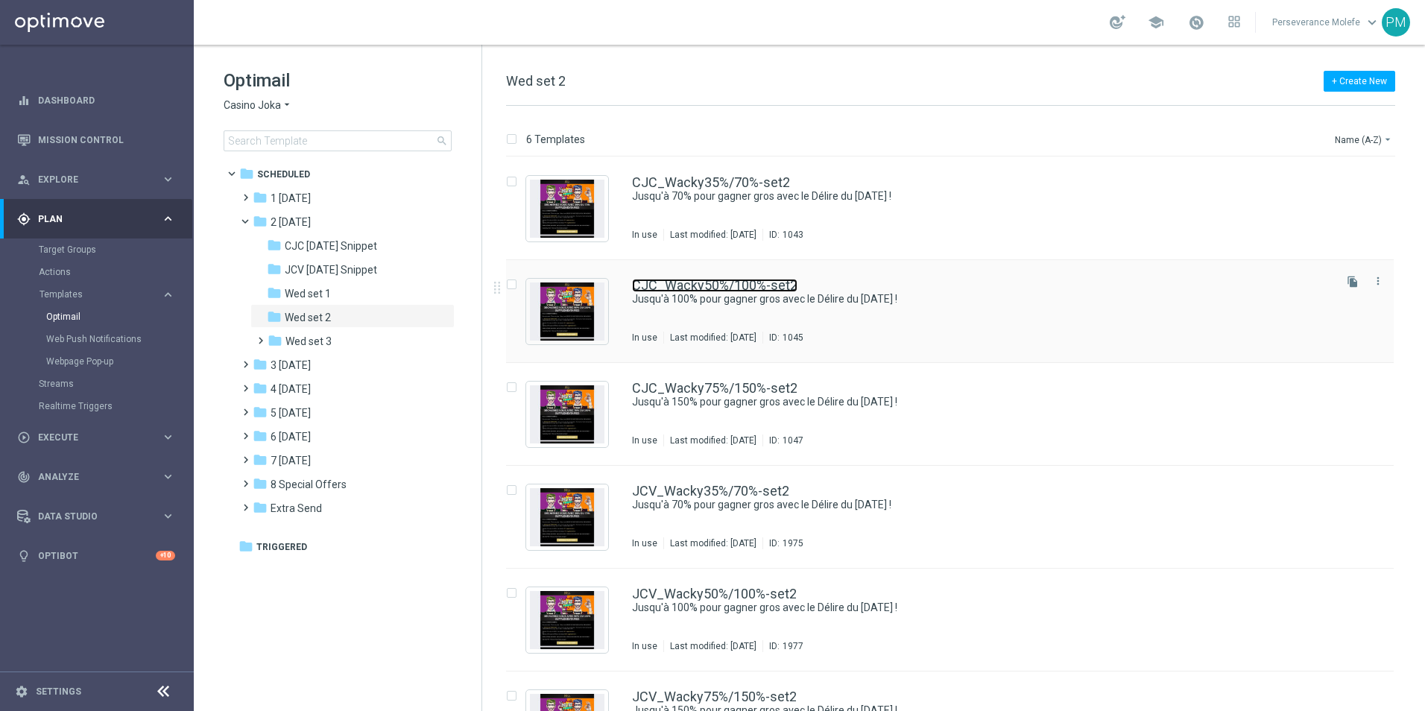
click at [689, 285] on link "CJC_Wacky50%/100%-set2" at bounding box center [714, 285] width 165 height 13
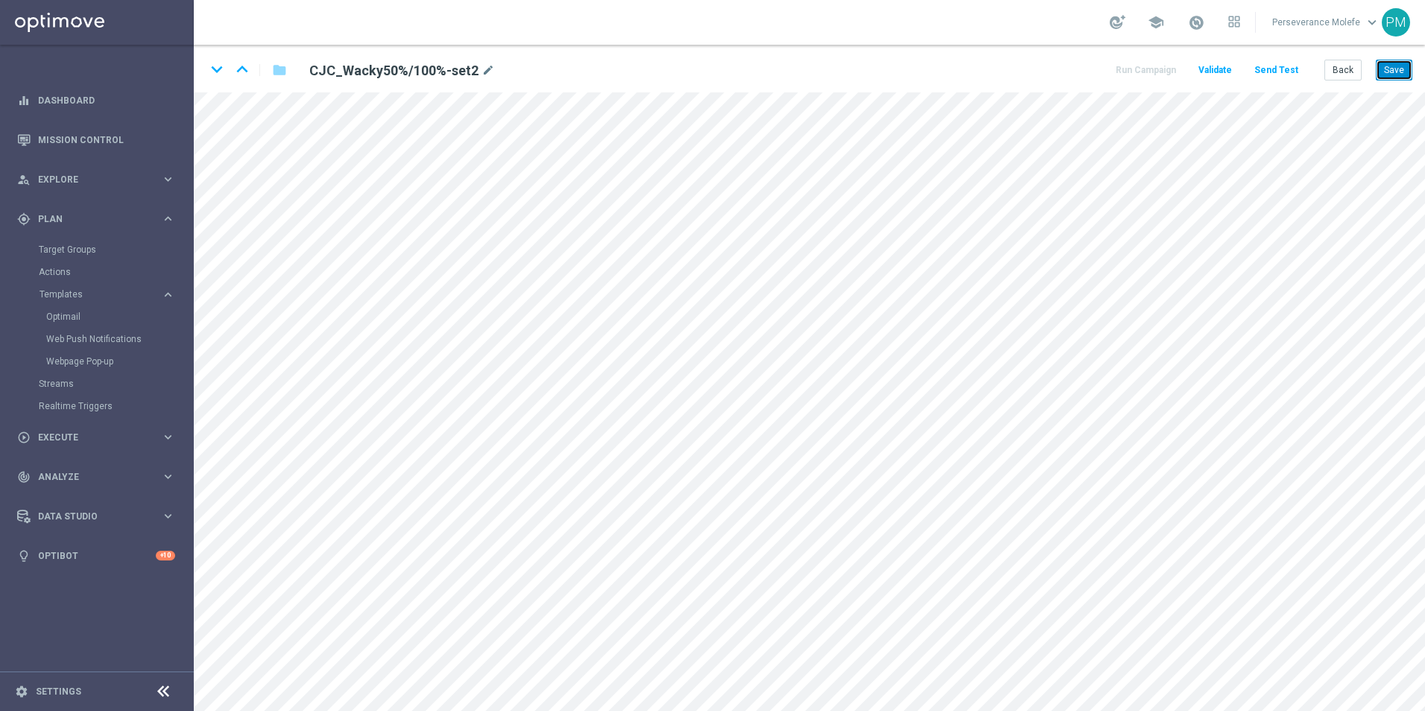
click at [1409, 68] on button "Save" at bounding box center [1394, 70] width 37 height 21
click at [1401, 67] on button "Save" at bounding box center [1394, 70] width 37 height 21
click at [1385, 67] on button "Save" at bounding box center [1394, 70] width 37 height 21
click at [1352, 75] on button "Back" at bounding box center [1342, 70] width 37 height 21
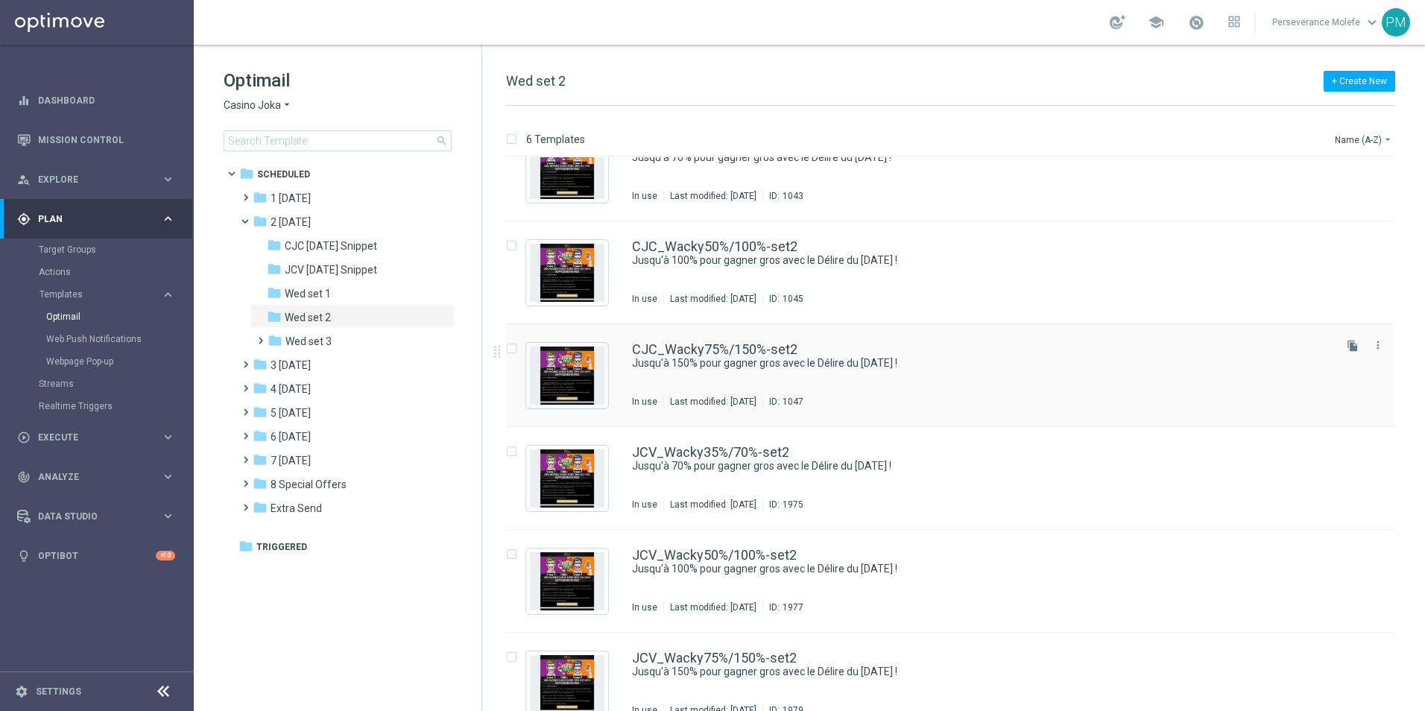
scroll to position [63, 0]
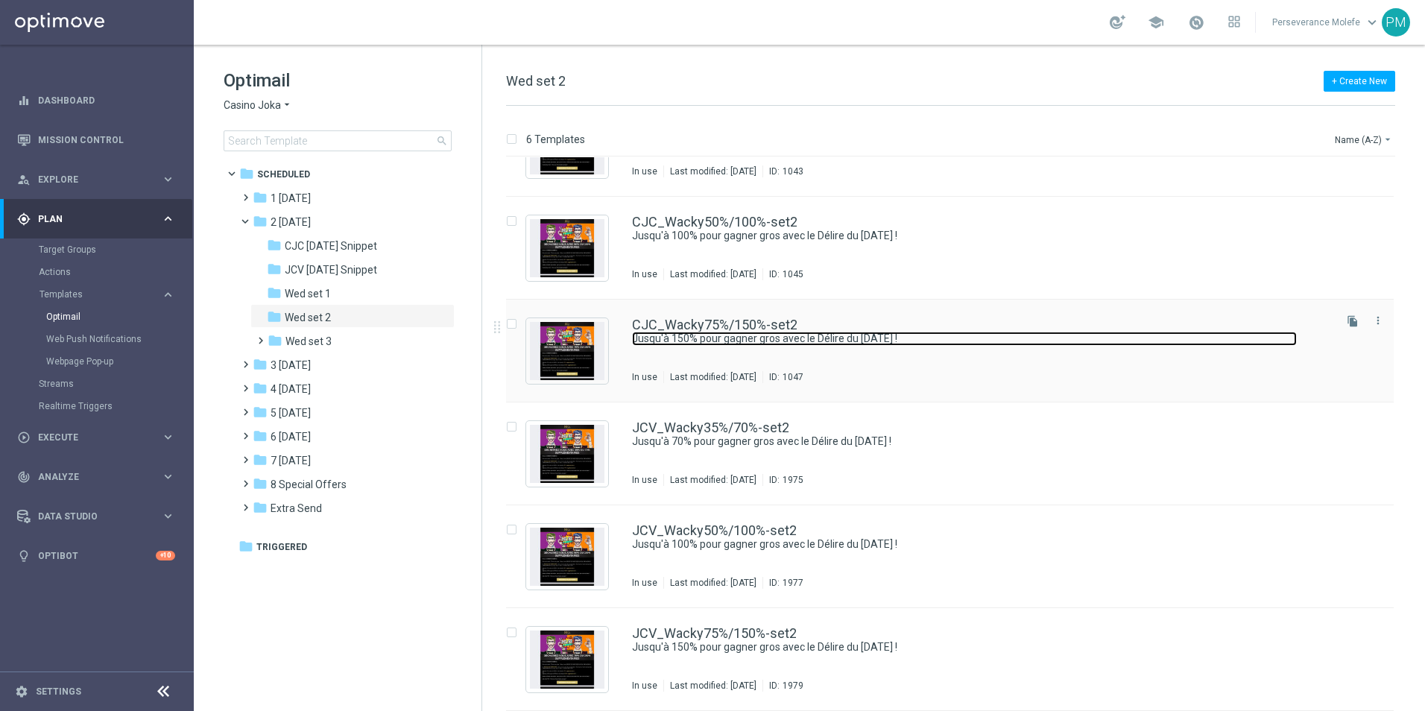
click at [701, 337] on link "Jusqu'à 150% pour gagner gros avec le Délire du mercredi !" at bounding box center [964, 339] width 665 height 14
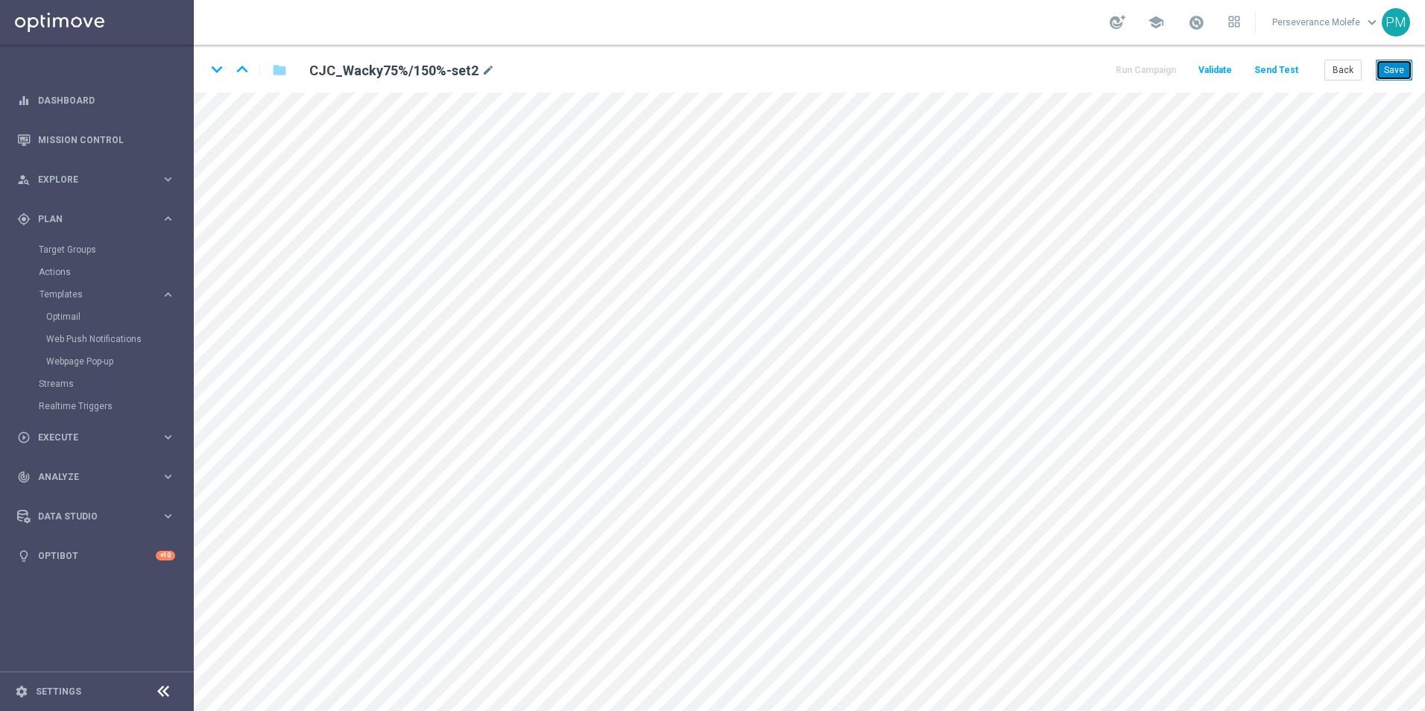
click at [1398, 62] on button "Save" at bounding box center [1394, 70] width 37 height 21
click at [1347, 67] on button "Back" at bounding box center [1342, 70] width 37 height 21
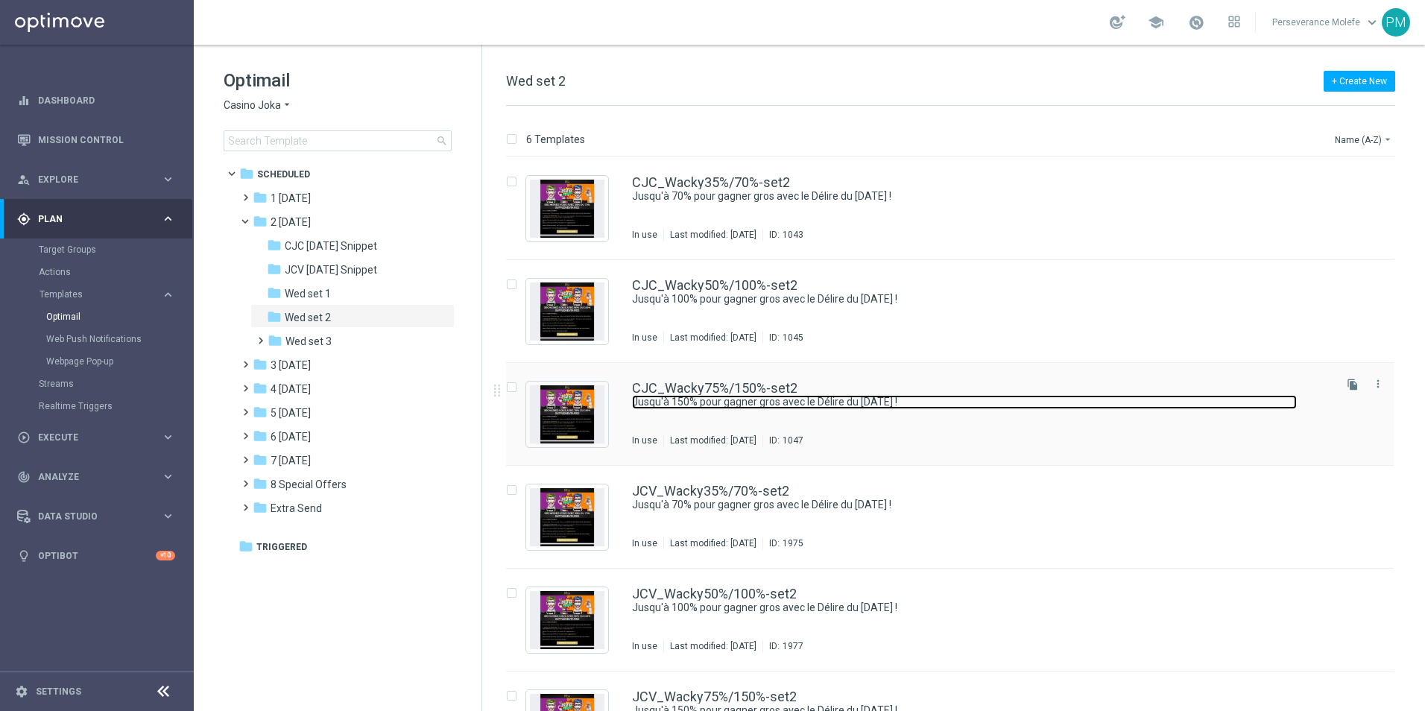
click at [710, 396] on link "Jusqu'à 150% pour gagner gros avec le Délire du mercredi !" at bounding box center [964, 402] width 665 height 14
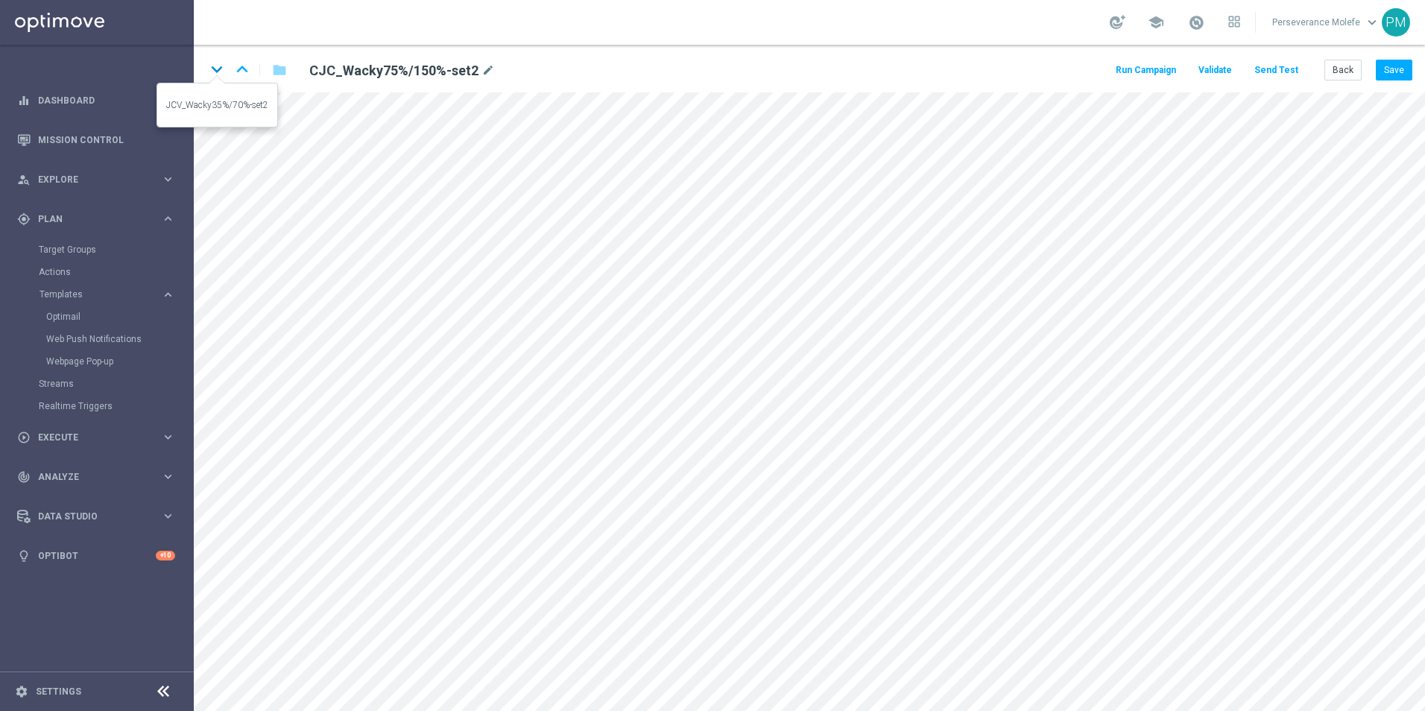
click at [221, 70] on icon "keyboard_arrow_down" at bounding box center [217, 69] width 22 height 22
click at [1388, 78] on button "Save" at bounding box center [1394, 70] width 37 height 21
click at [1361, 72] on button "Back" at bounding box center [1342, 70] width 37 height 21
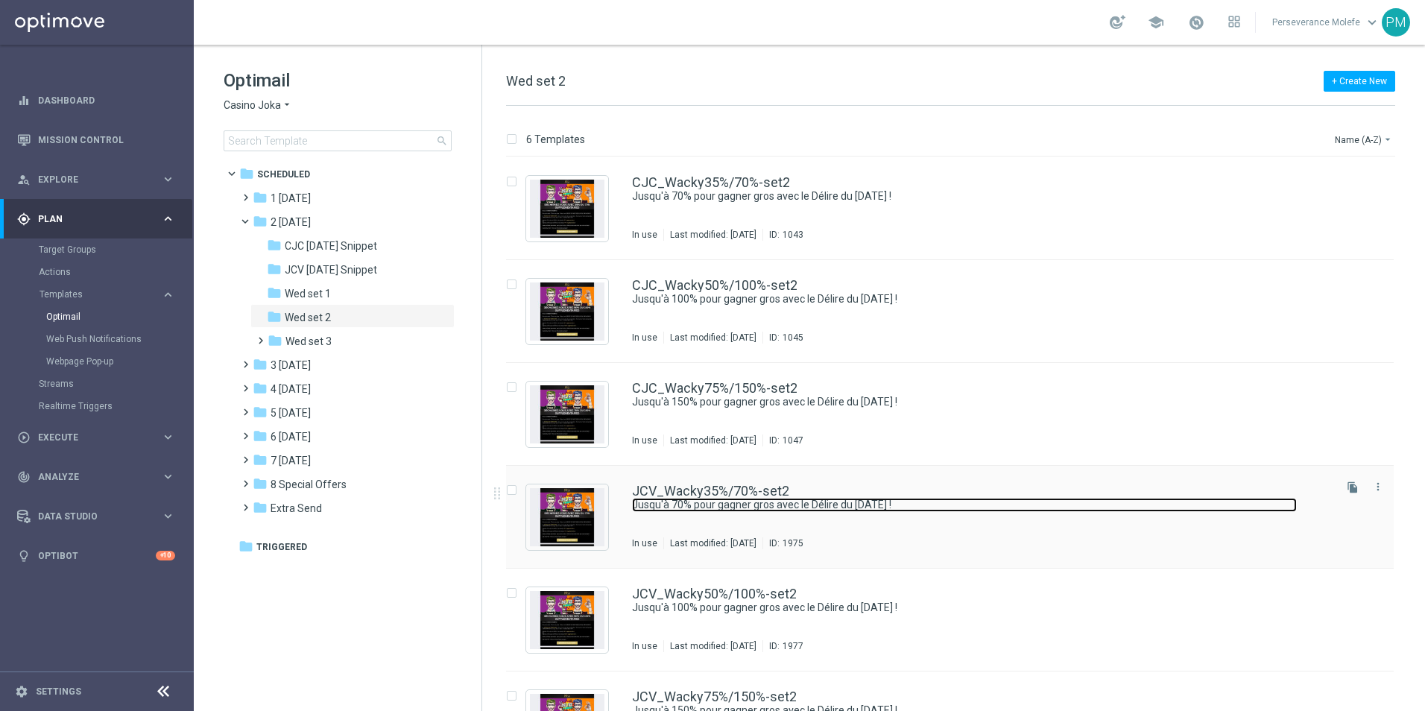
click at [686, 502] on link "Jusqu'à 70% pour gagner gros avec le Délire du mercredi !" at bounding box center [964, 505] width 665 height 14
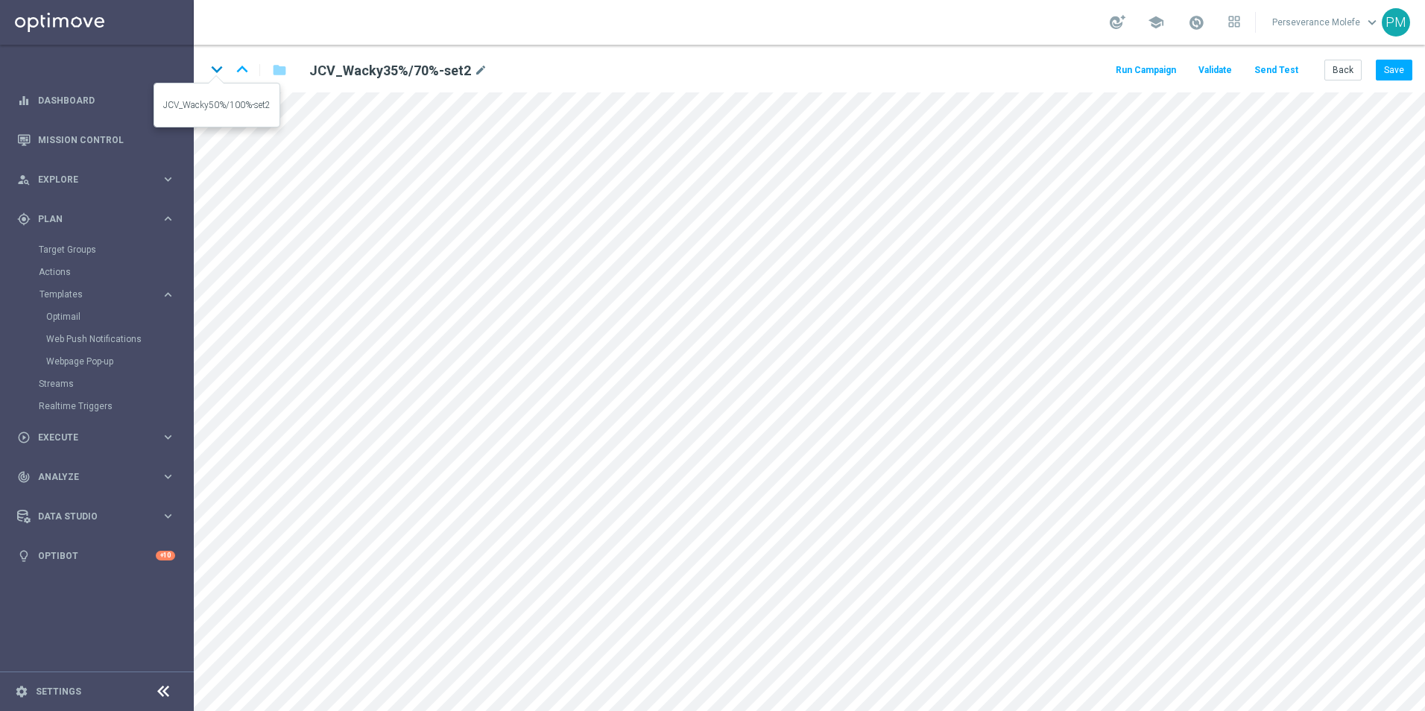
click at [215, 70] on icon "keyboard_arrow_down" at bounding box center [217, 69] width 22 height 22
click at [1392, 75] on button "Save" at bounding box center [1394, 70] width 37 height 21
click at [225, 75] on icon "keyboard_arrow_down" at bounding box center [217, 69] width 22 height 22
click at [1402, 69] on button "Save" at bounding box center [1394, 70] width 37 height 21
click at [1343, 67] on button "Back" at bounding box center [1342, 70] width 37 height 21
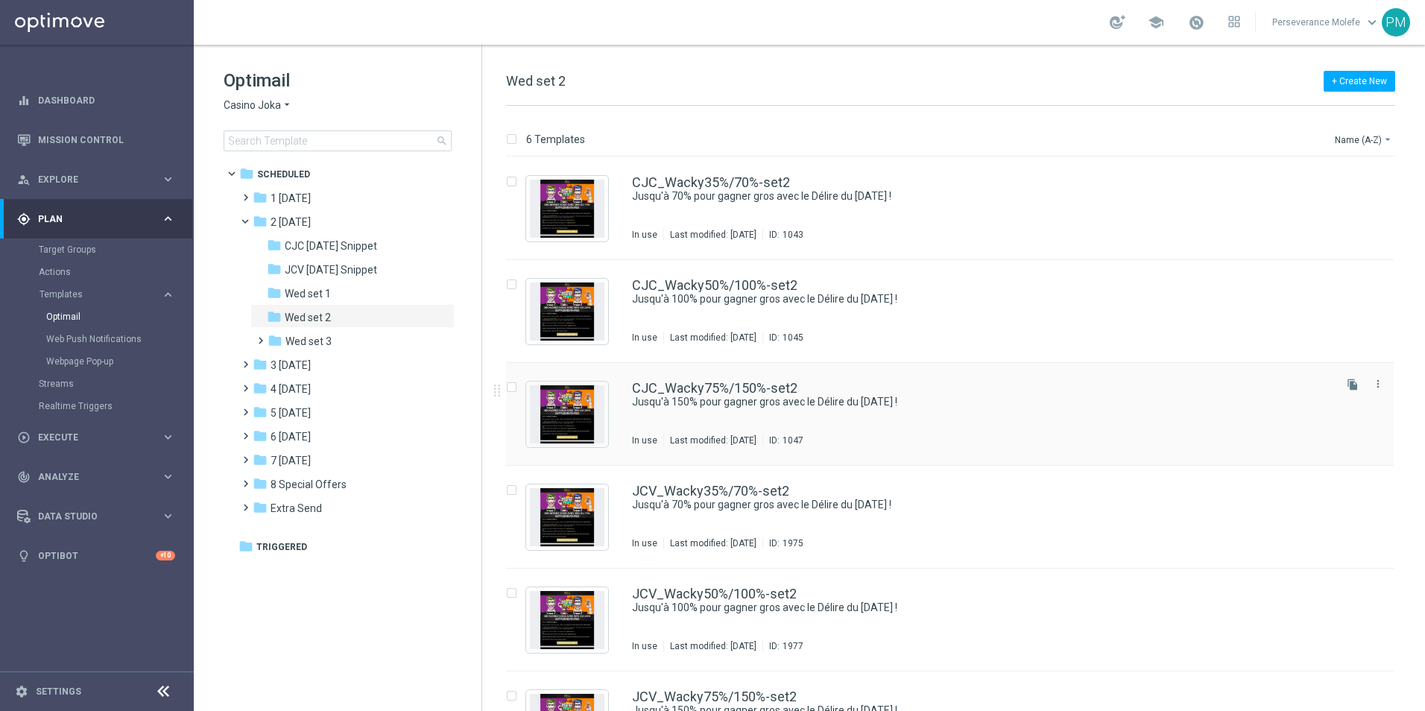
scroll to position [63, 0]
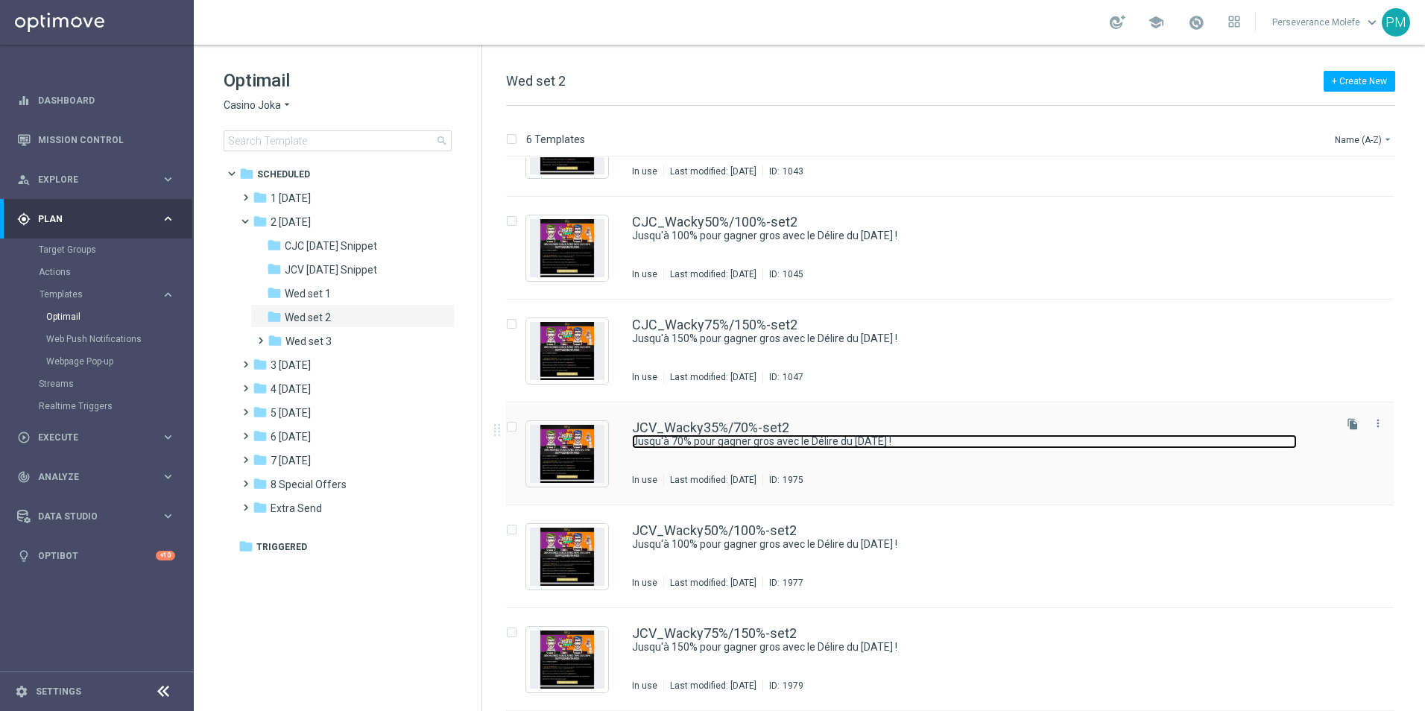
click at [706, 437] on link "Jusqu'à 70% pour gagner gros avec le Délire du mercredi !" at bounding box center [964, 441] width 665 height 14
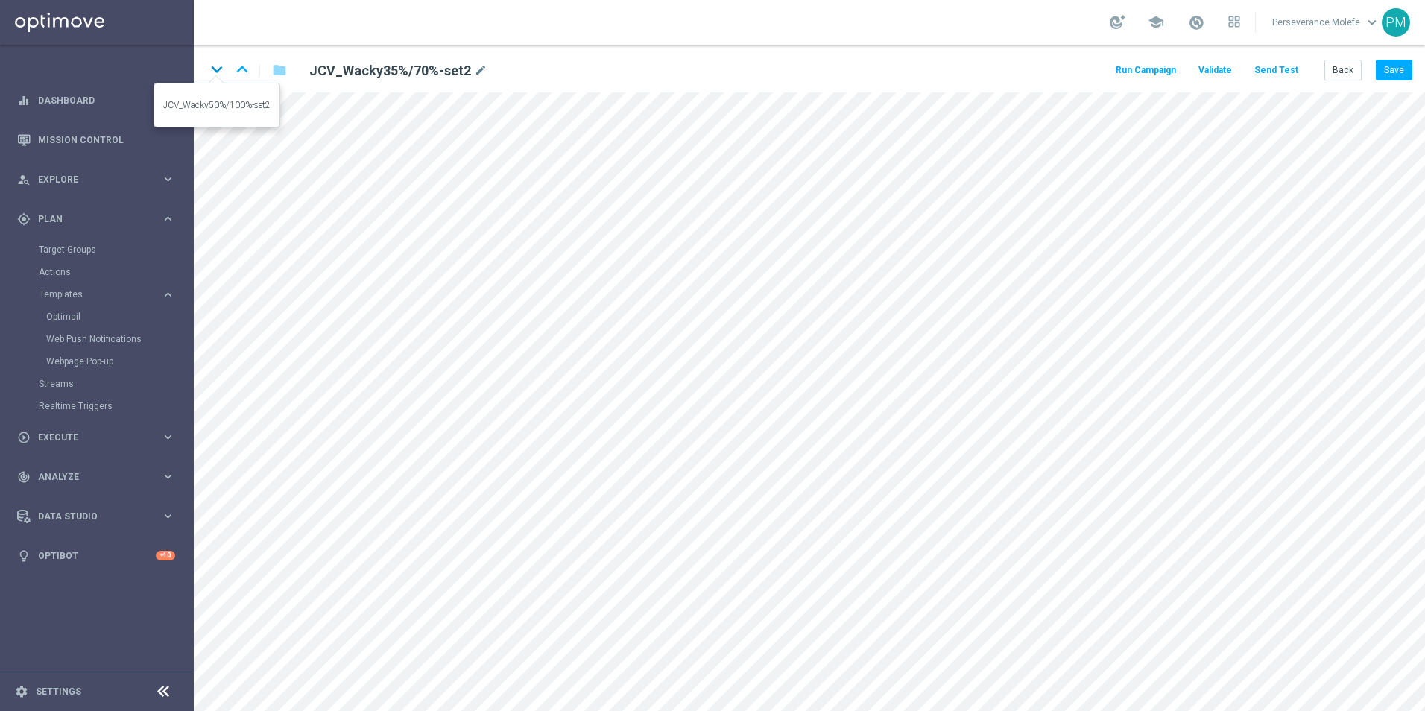
click at [218, 64] on icon "keyboard_arrow_down" at bounding box center [217, 69] width 22 height 22
click at [208, 66] on icon "keyboard_arrow_down" at bounding box center [217, 69] width 22 height 22
click at [244, 69] on icon "keyboard_arrow_up" at bounding box center [242, 69] width 22 height 22
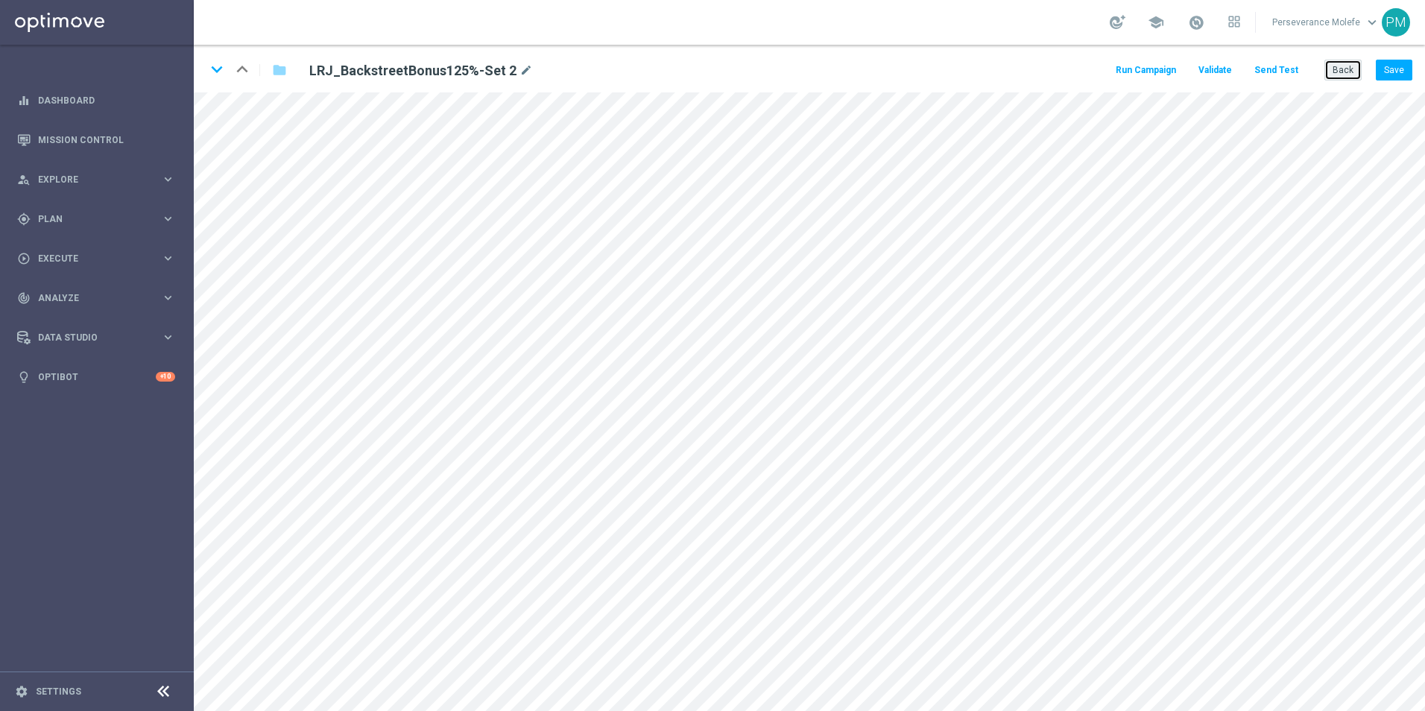
click at [1344, 73] on button "Back" at bounding box center [1342, 70] width 37 height 21
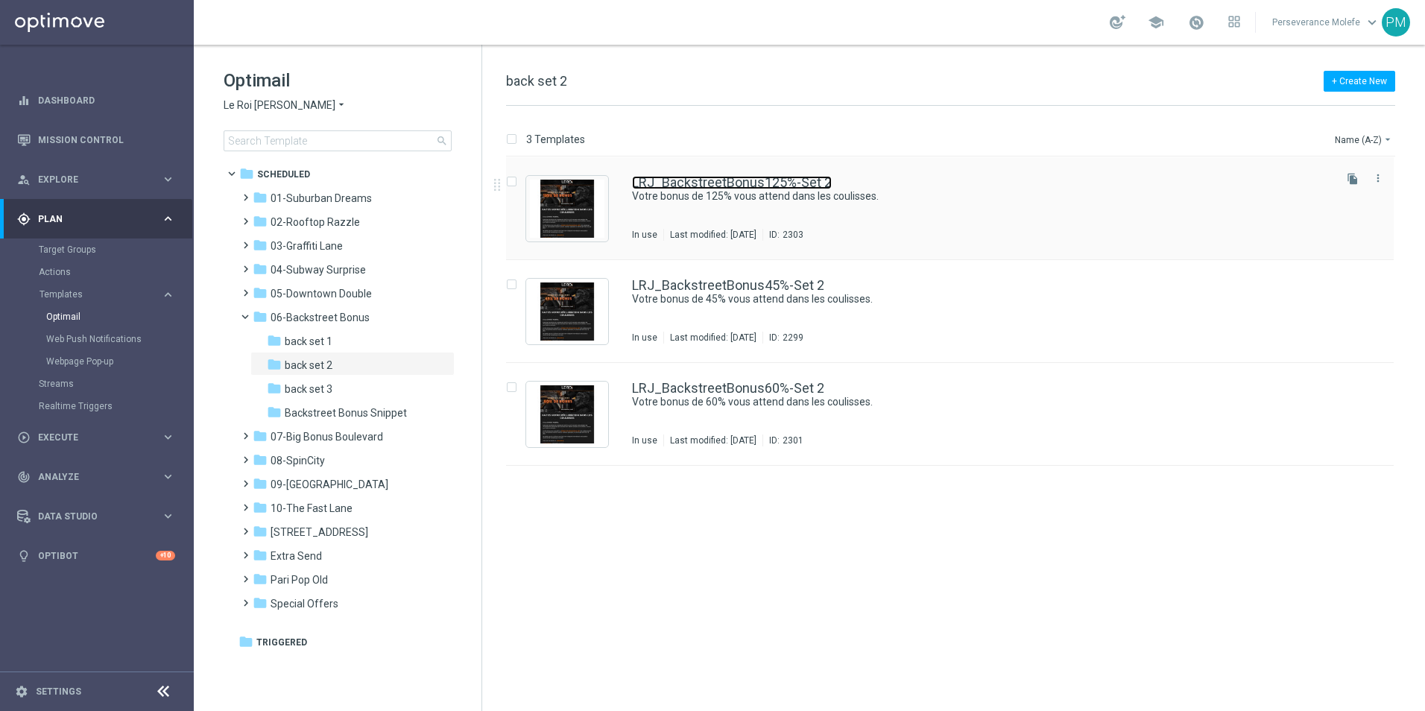
click at [633, 183] on link "LRJ_BackstreetBonus125%-Set 2" at bounding box center [732, 182] width 200 height 13
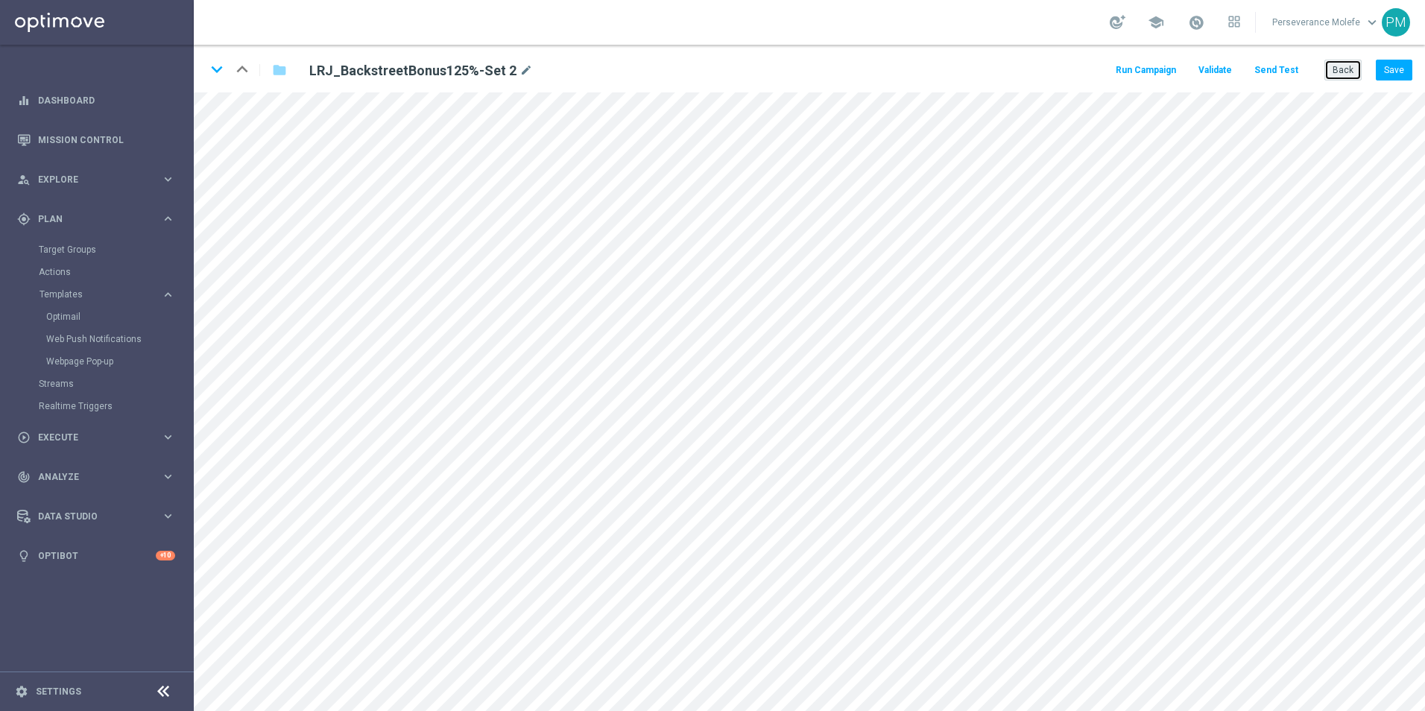
click at [1350, 73] on button "Back" at bounding box center [1342, 70] width 37 height 21
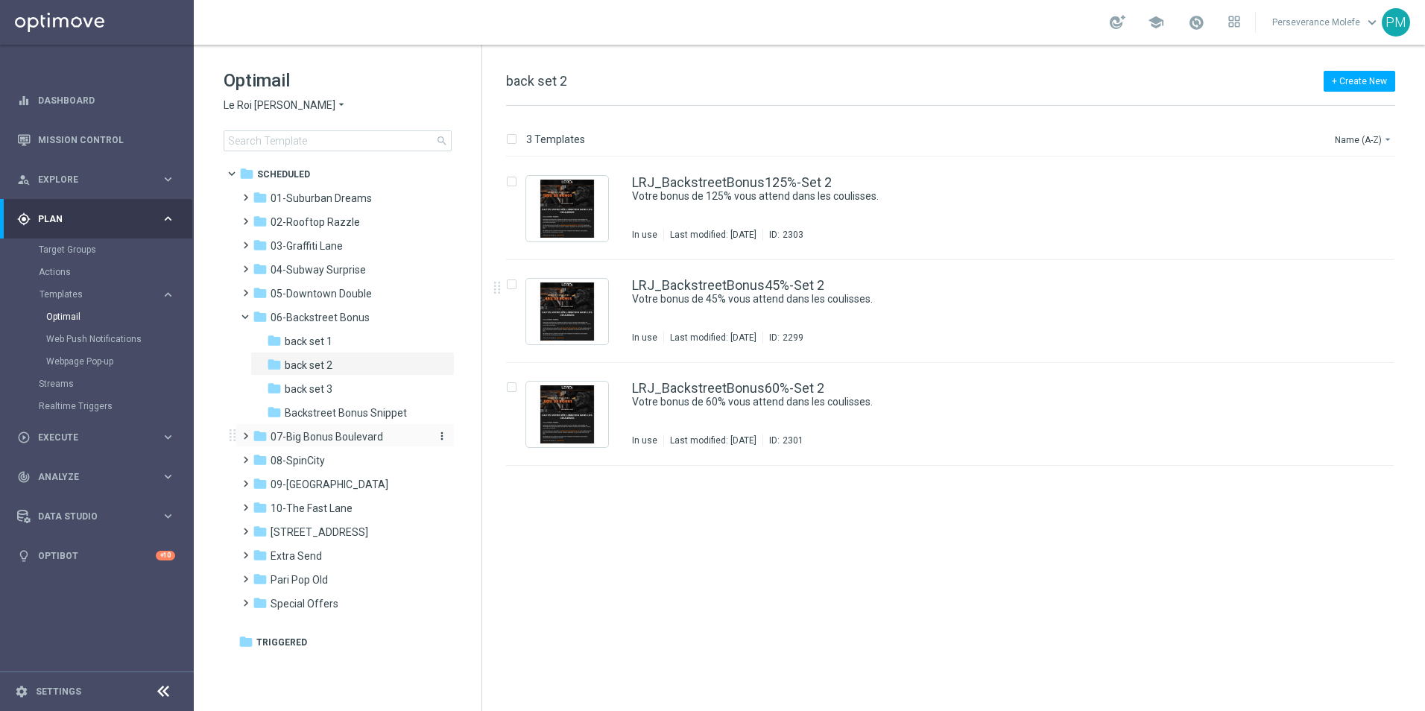
click at [373, 440] on span "07-Big Bonus Boulevard" at bounding box center [327, 436] width 113 height 13
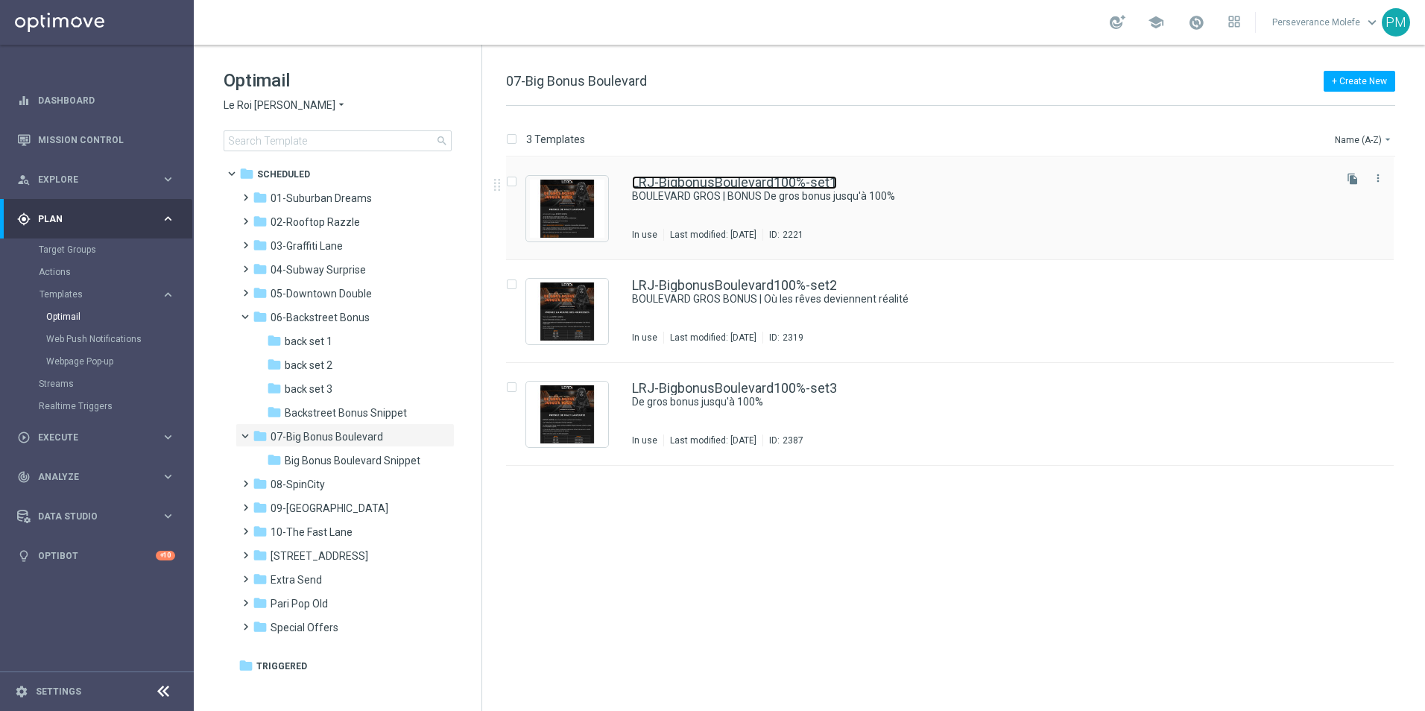
click at [796, 185] on link "LRJ-BigbonusBoulevard100%-set1" at bounding box center [734, 182] width 205 height 13
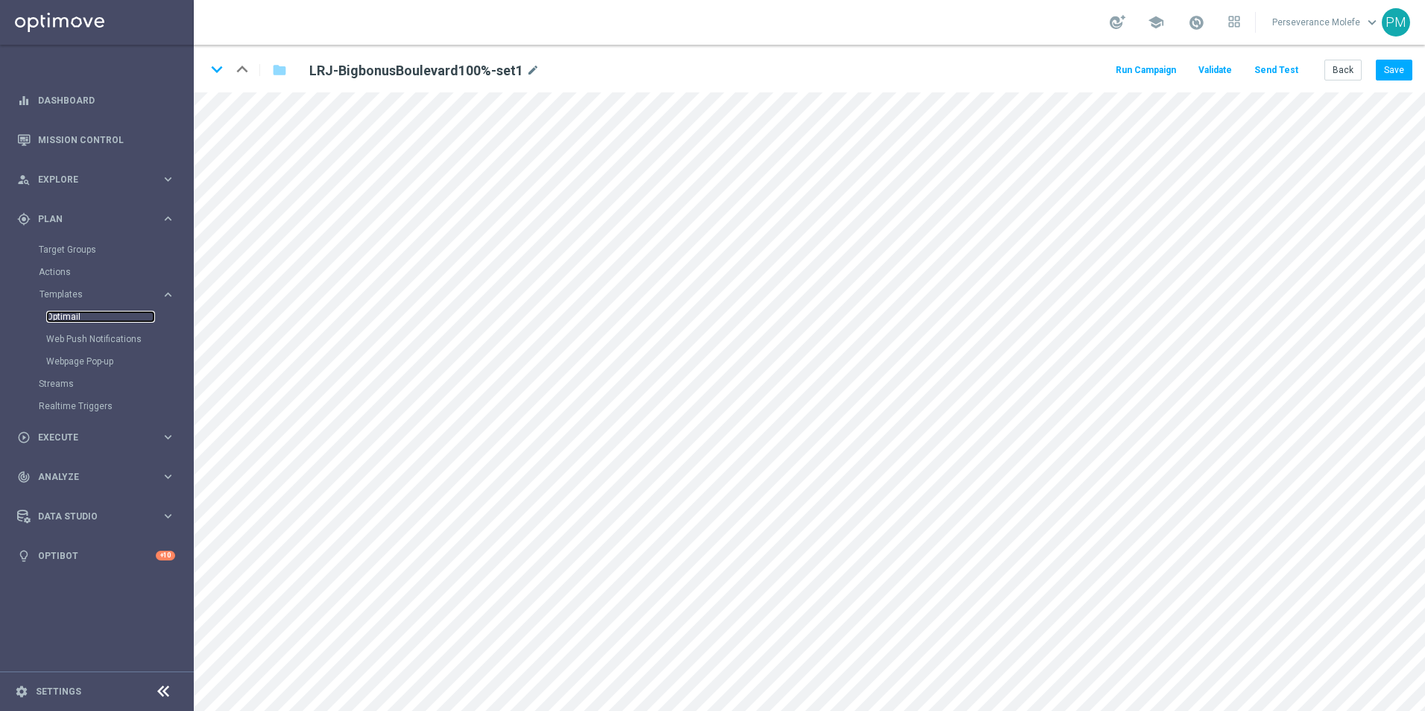
click at [58, 317] on link "Optimail" at bounding box center [100, 317] width 109 height 12
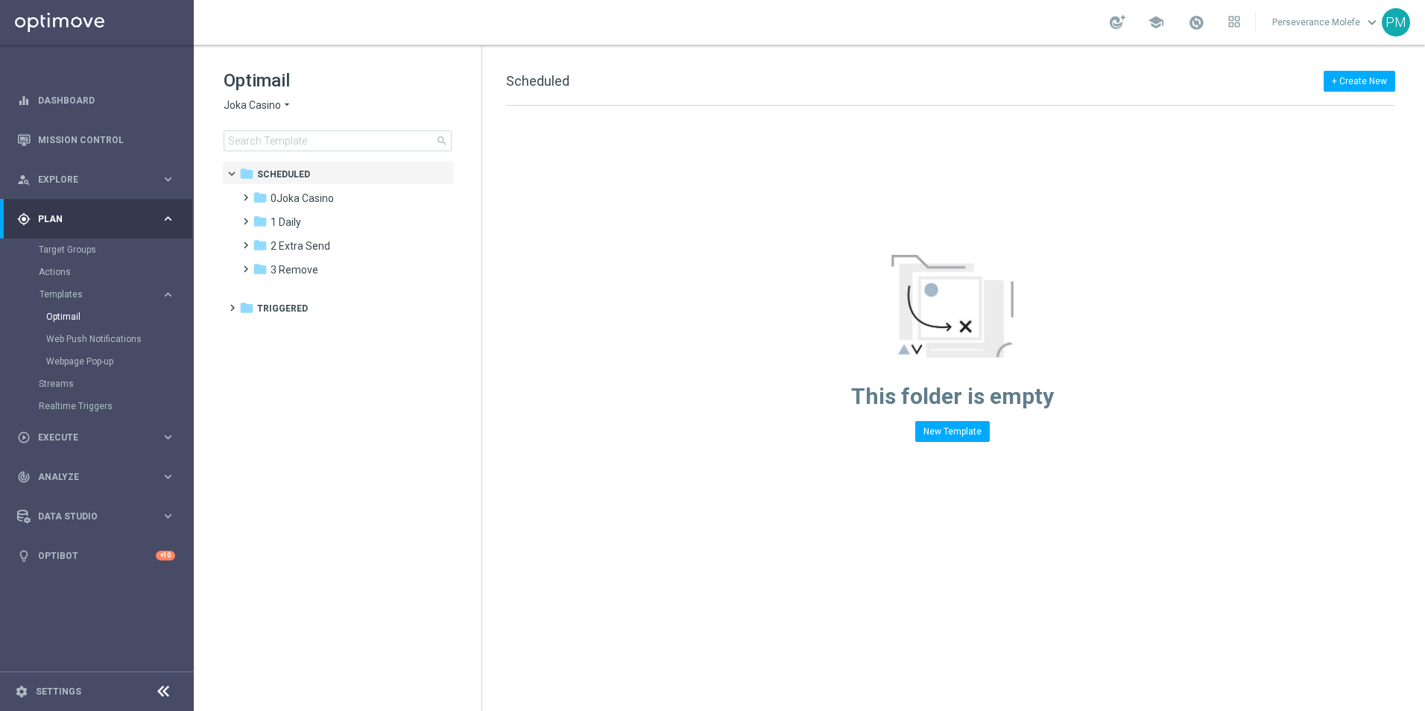
click at [277, 102] on span "Joka Casino" at bounding box center [252, 105] width 57 height 14
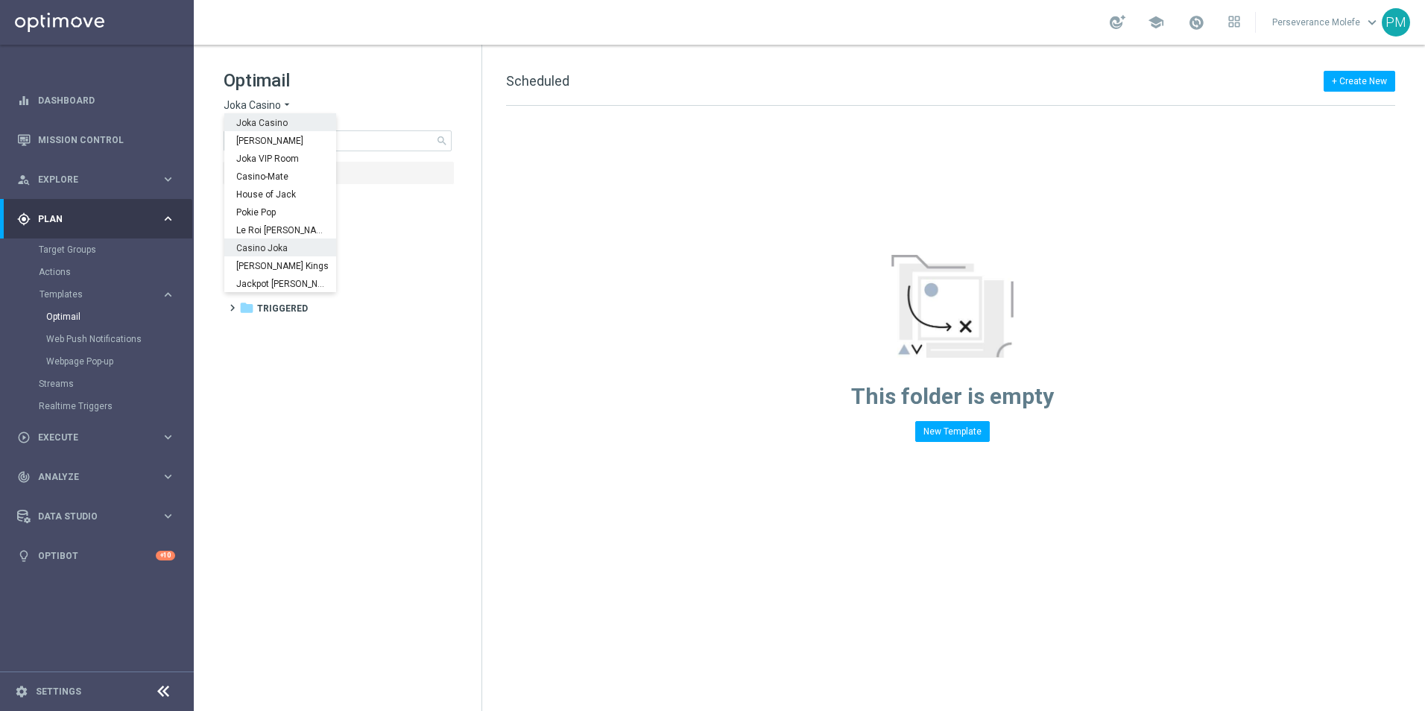
click at [0, 0] on span "Casino Joka" at bounding box center [0, 0] width 0 height 0
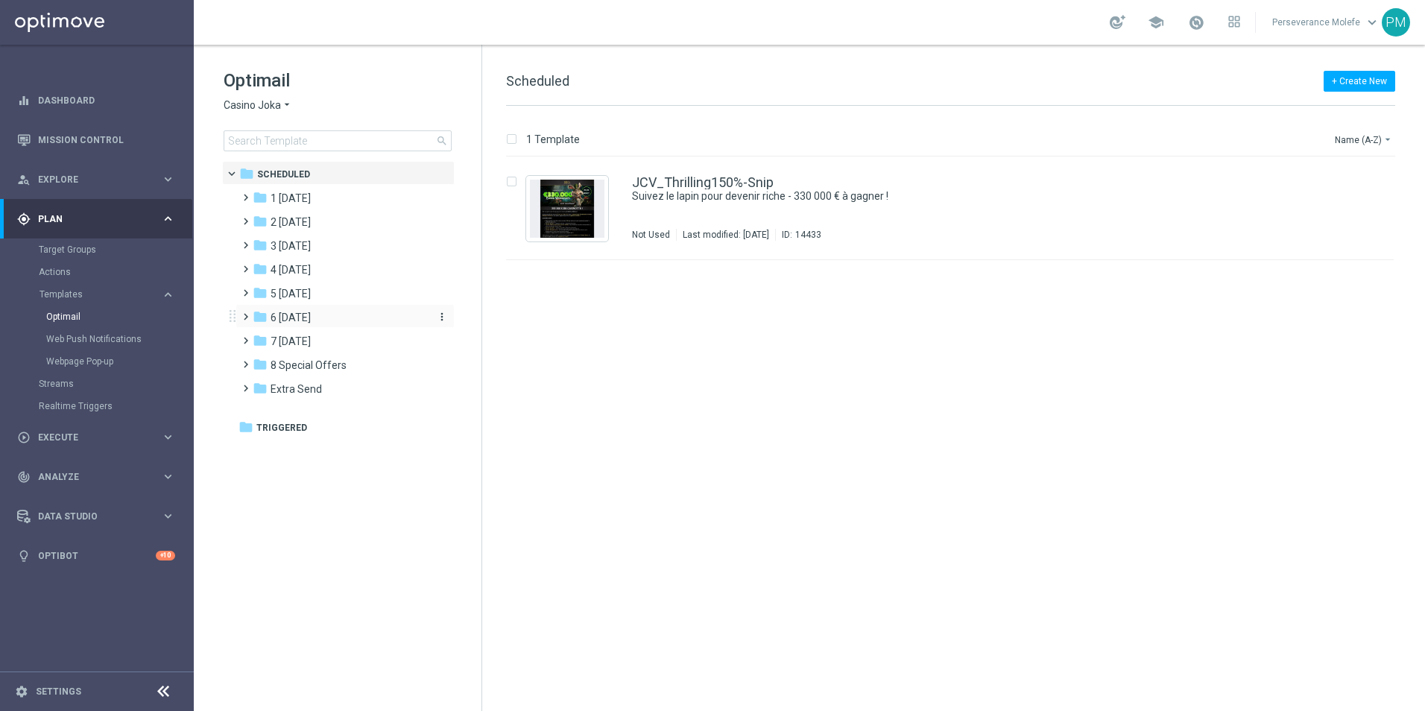
click at [318, 310] on div "folder 6 Sunday" at bounding box center [338, 317] width 171 height 17
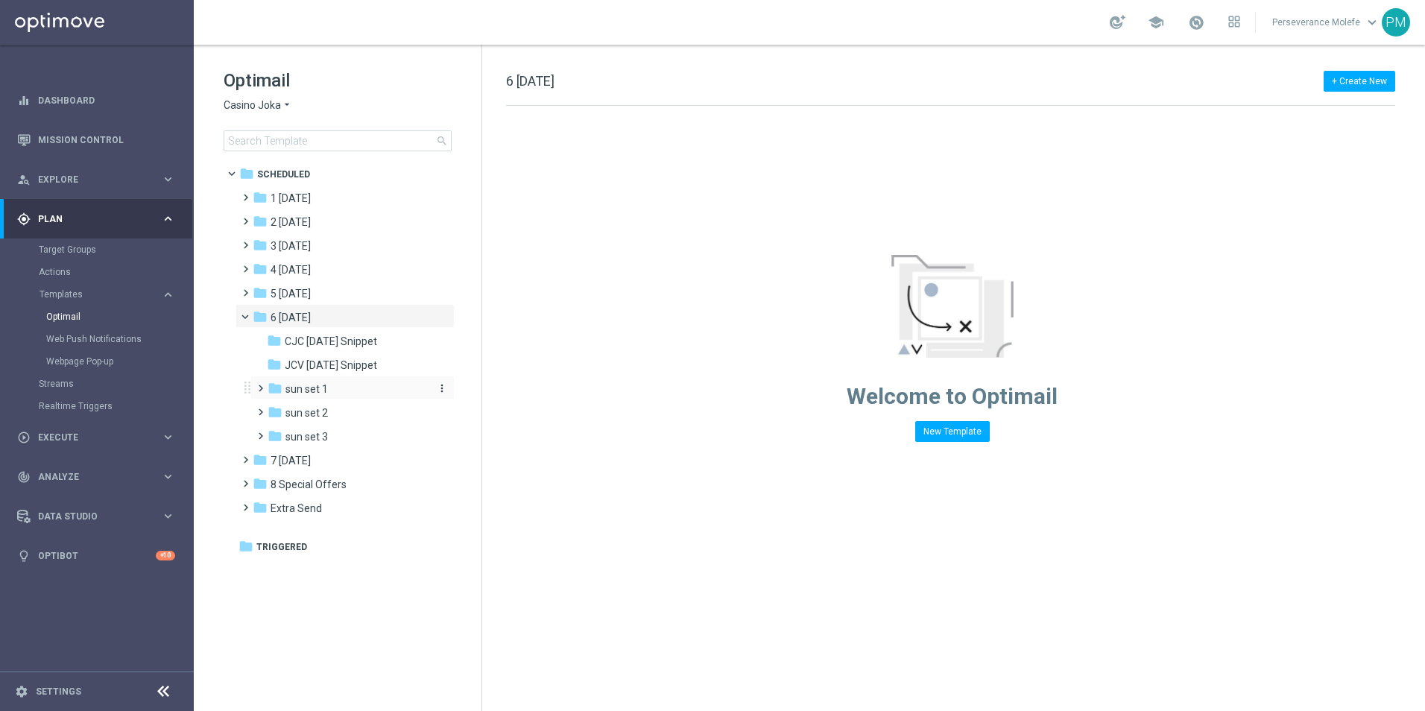
click at [326, 386] on span "sun set 1" at bounding box center [306, 388] width 42 height 13
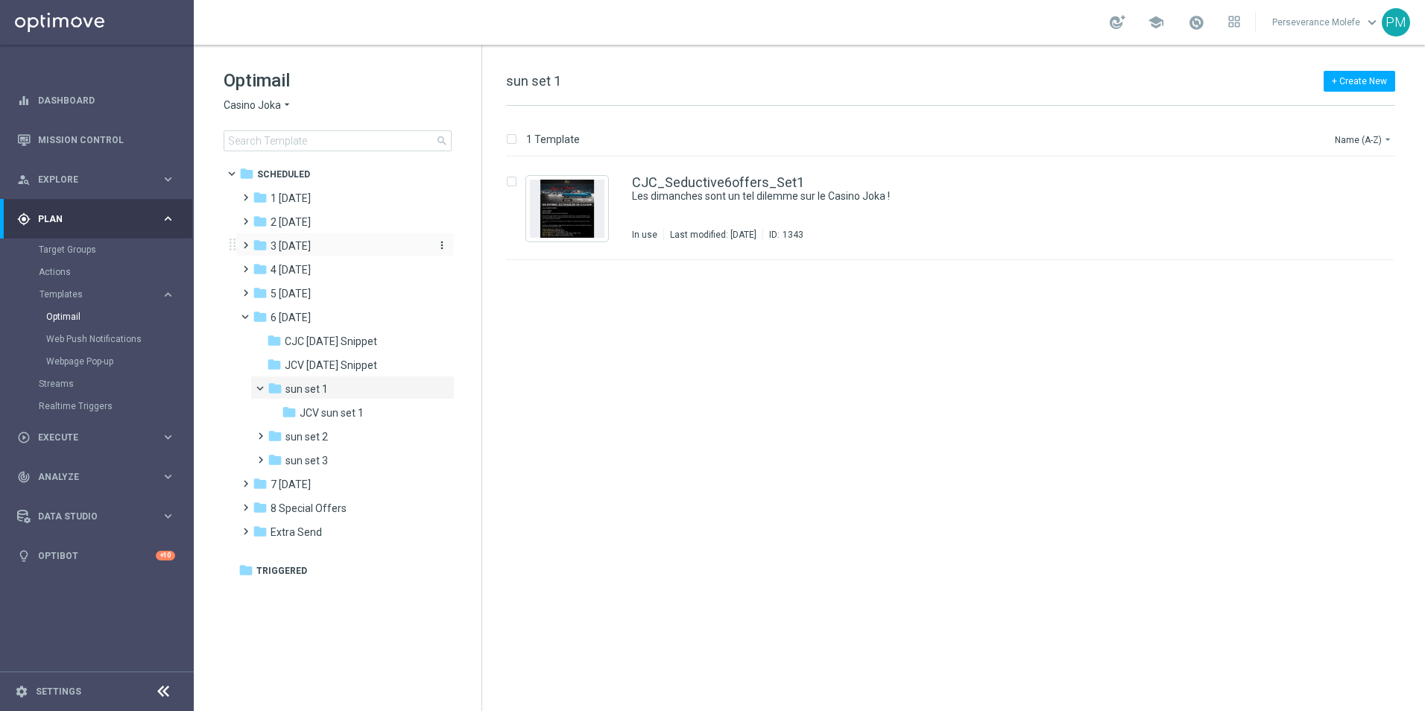
click at [323, 250] on div "folder 3 Thursday" at bounding box center [338, 246] width 171 height 17
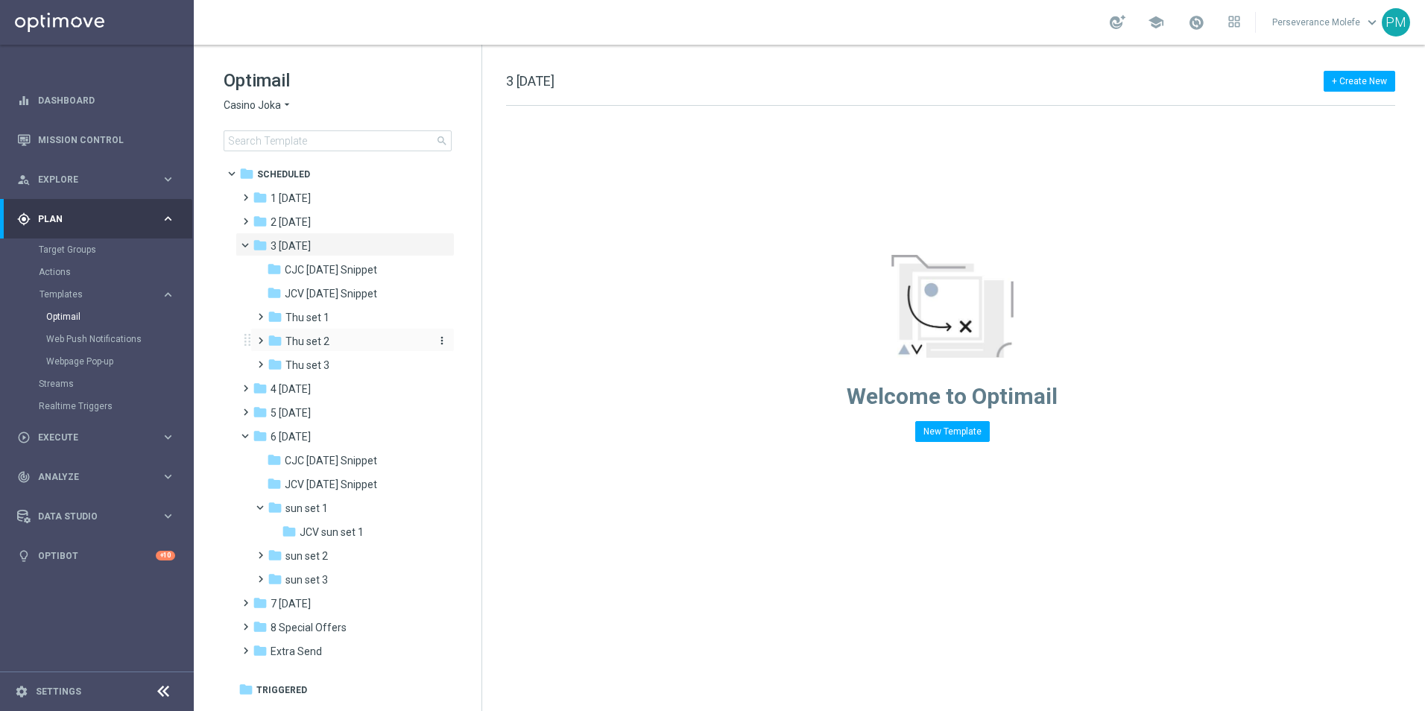
click at [323, 343] on span "Thu set 2" at bounding box center [307, 341] width 44 height 13
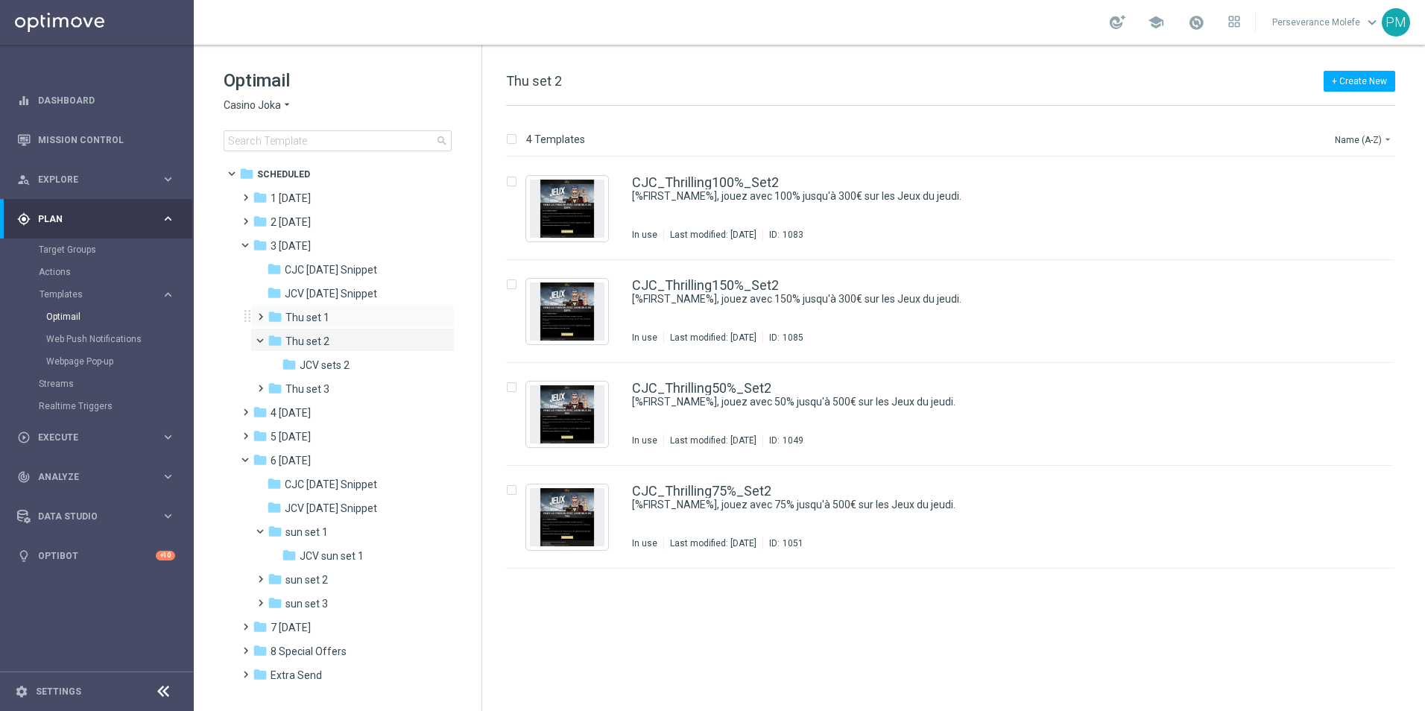
click at [368, 306] on div "folder Thu set 1 more_vert" at bounding box center [352, 316] width 204 height 24
click at [367, 311] on div "folder Thu set 1" at bounding box center [347, 317] width 159 height 17
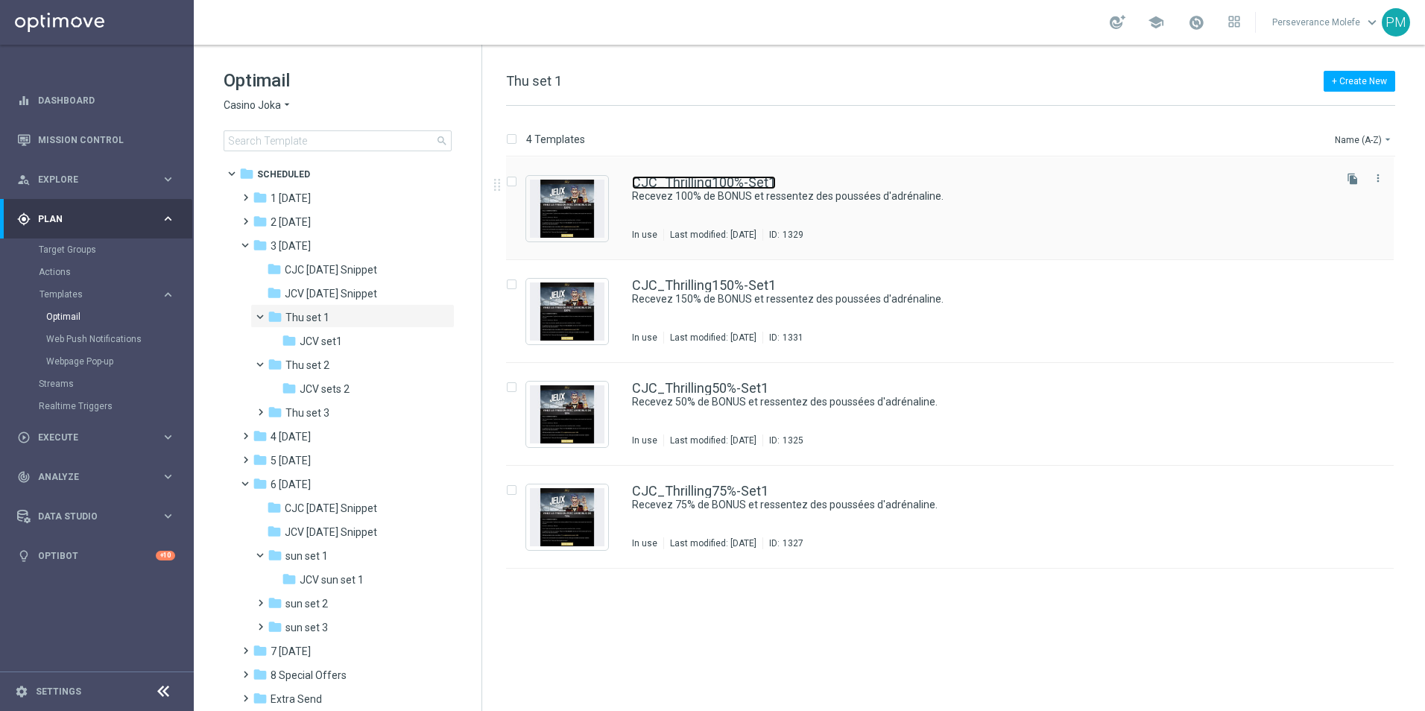
click at [703, 178] on link "CJC_Thrilling100%-Set1" at bounding box center [704, 182] width 144 height 13
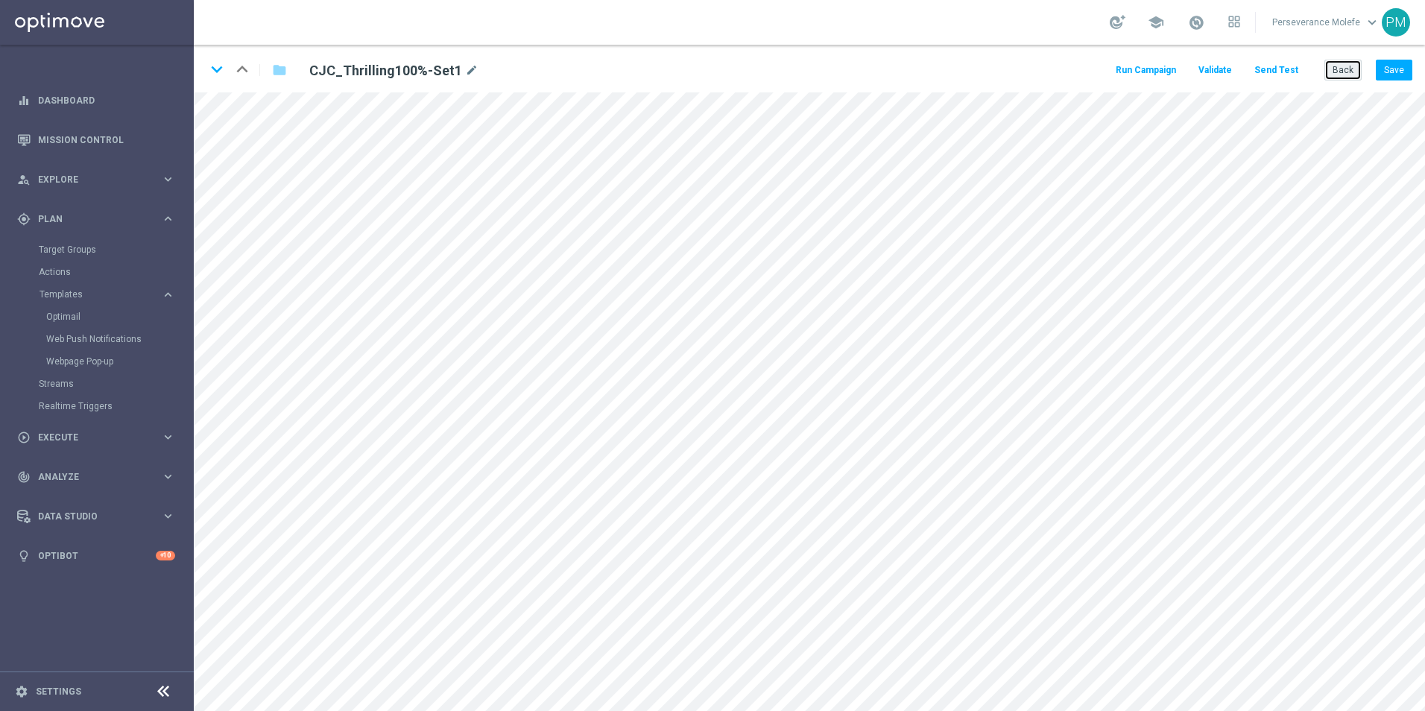
click at [1341, 70] on button "Back" at bounding box center [1342, 70] width 37 height 21
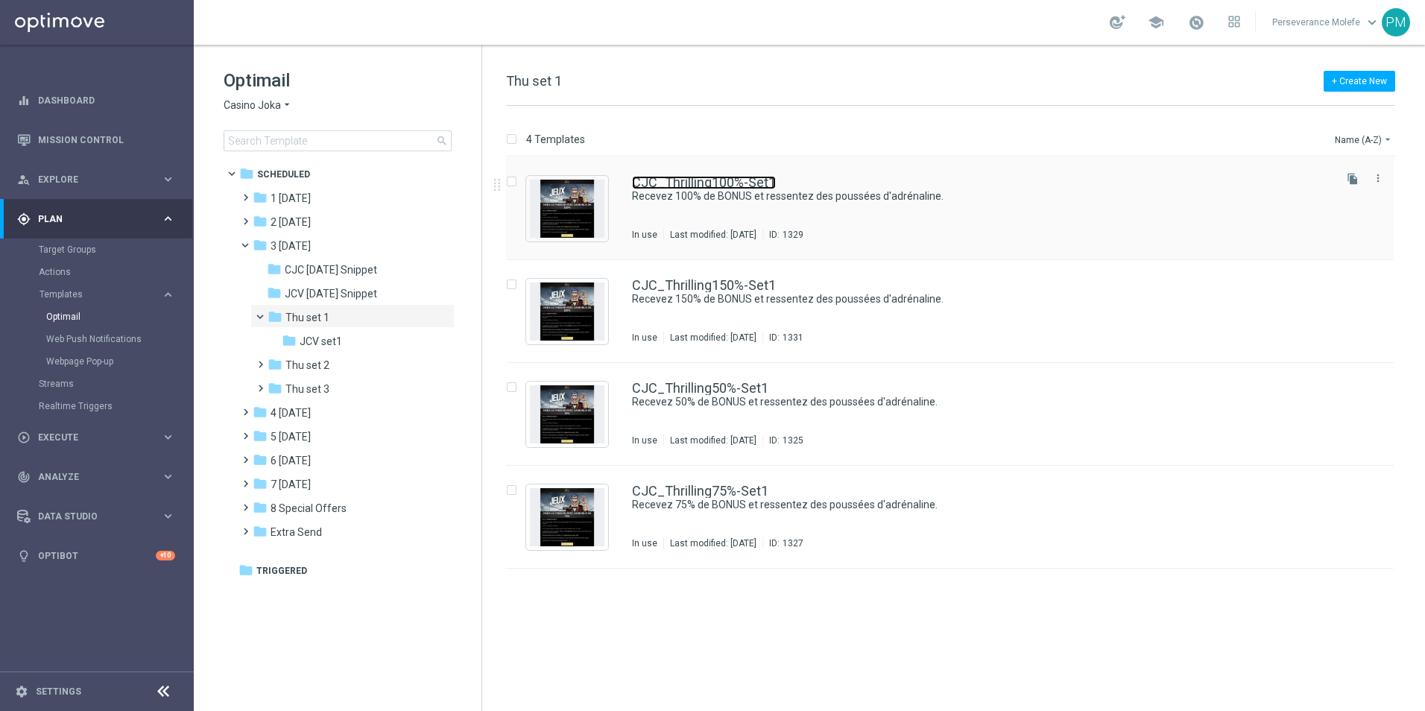
click at [728, 176] on link "CJC_Thrilling100%-Set1" at bounding box center [704, 182] width 144 height 13
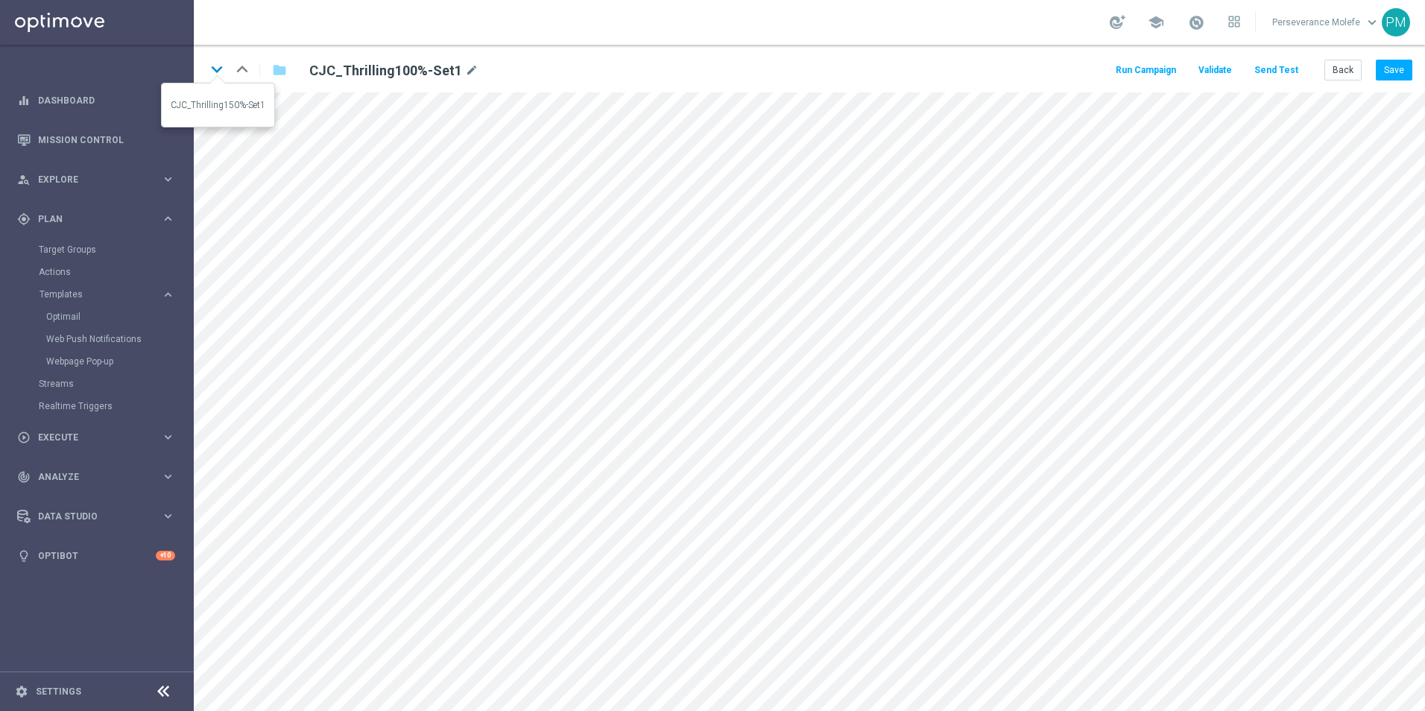
click at [224, 74] on icon "keyboard_arrow_down" at bounding box center [217, 69] width 22 height 22
click at [216, 79] on icon "keyboard_arrow_down" at bounding box center [217, 69] width 22 height 22
click at [241, 64] on icon "keyboard_arrow_up" at bounding box center [242, 69] width 22 height 22
click at [241, 60] on icon "keyboard_arrow_up" at bounding box center [242, 69] width 22 height 22
click at [1336, 77] on button "Back" at bounding box center [1342, 70] width 37 height 21
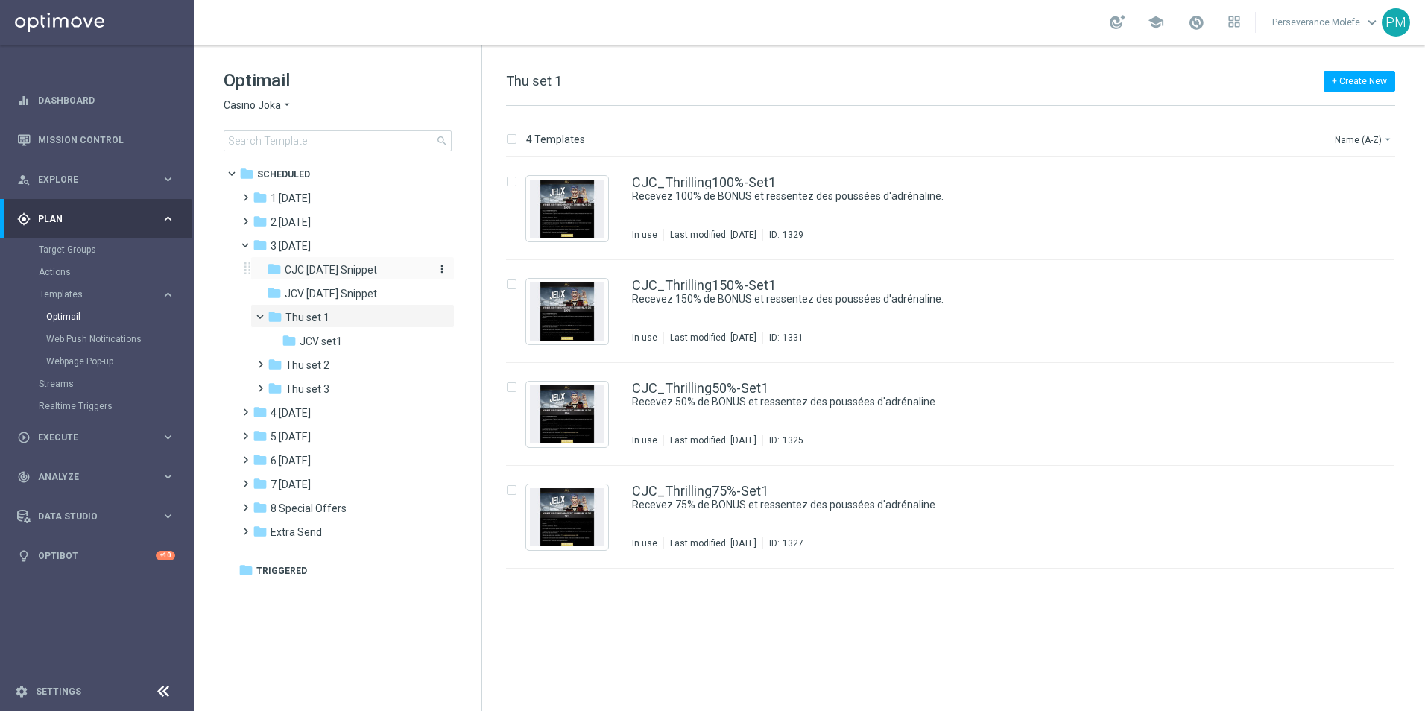
click at [355, 269] on span "CJC [DATE] Snippet" at bounding box center [331, 269] width 92 height 13
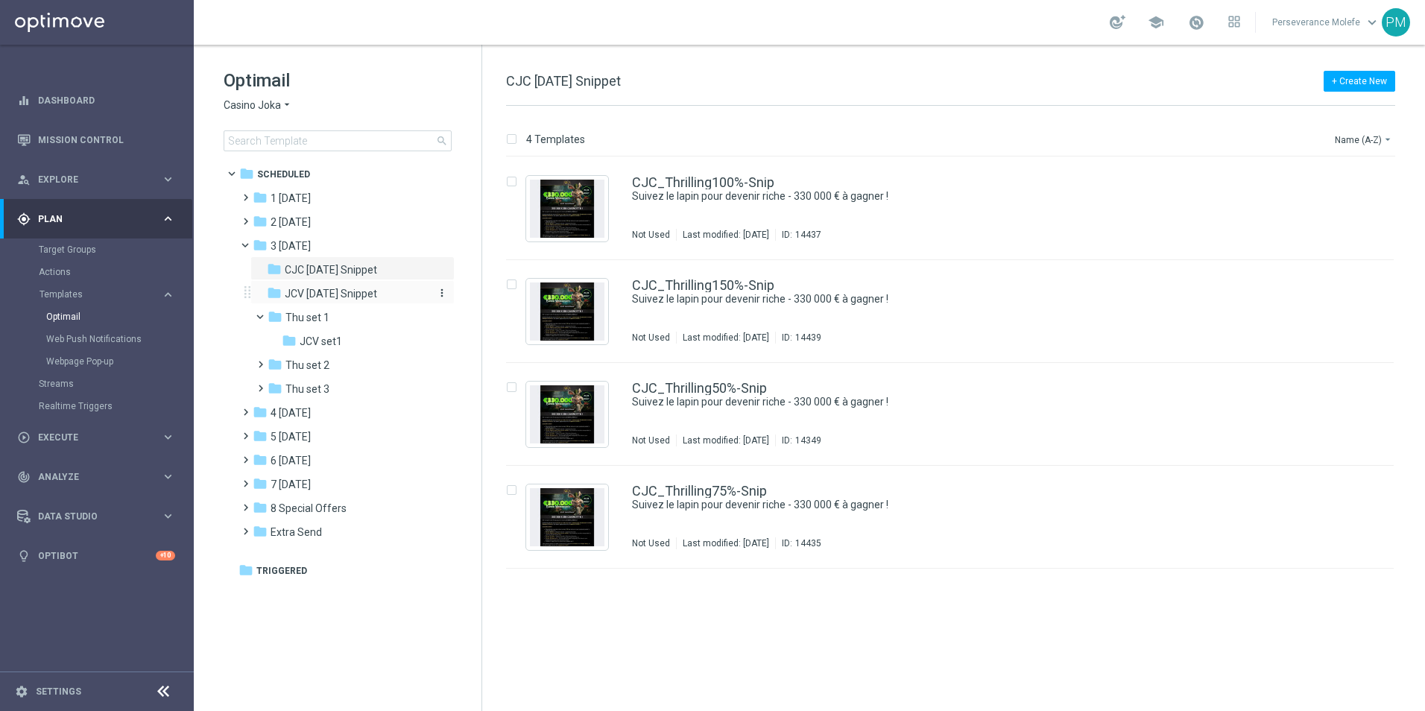
click at [356, 288] on span "JCV [DATE] Snippet" at bounding box center [331, 293] width 92 height 13
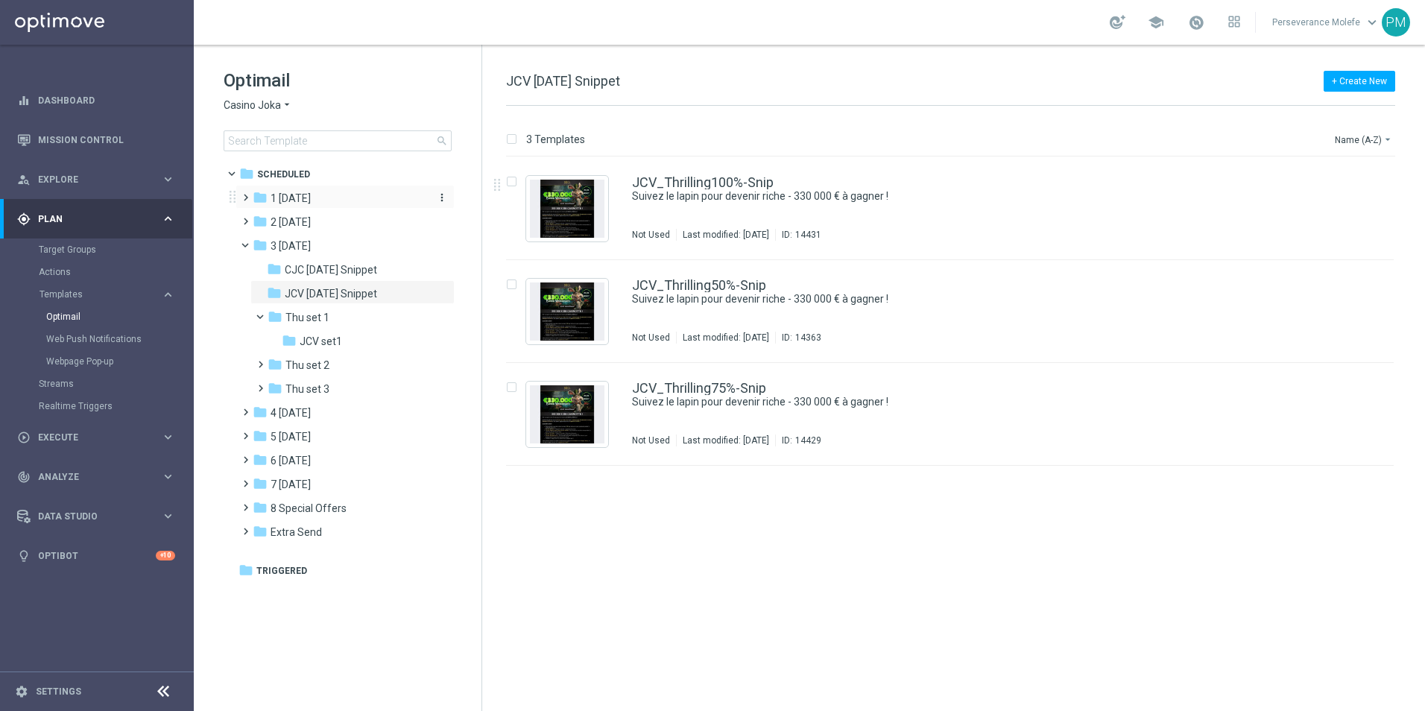
click at [293, 198] on span "1 [DATE]" at bounding box center [291, 198] width 40 height 13
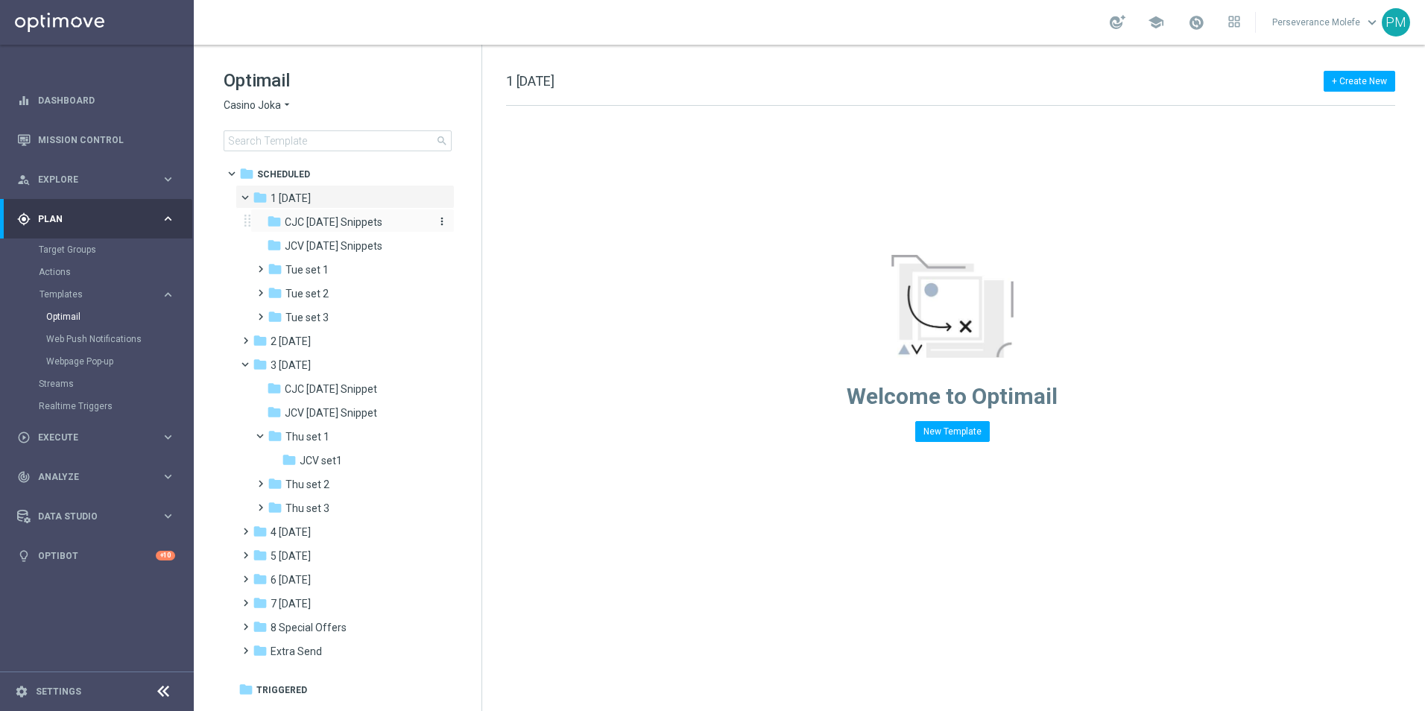
click at [351, 223] on span "CJC Tuesday Snippets" at bounding box center [334, 221] width 98 height 13
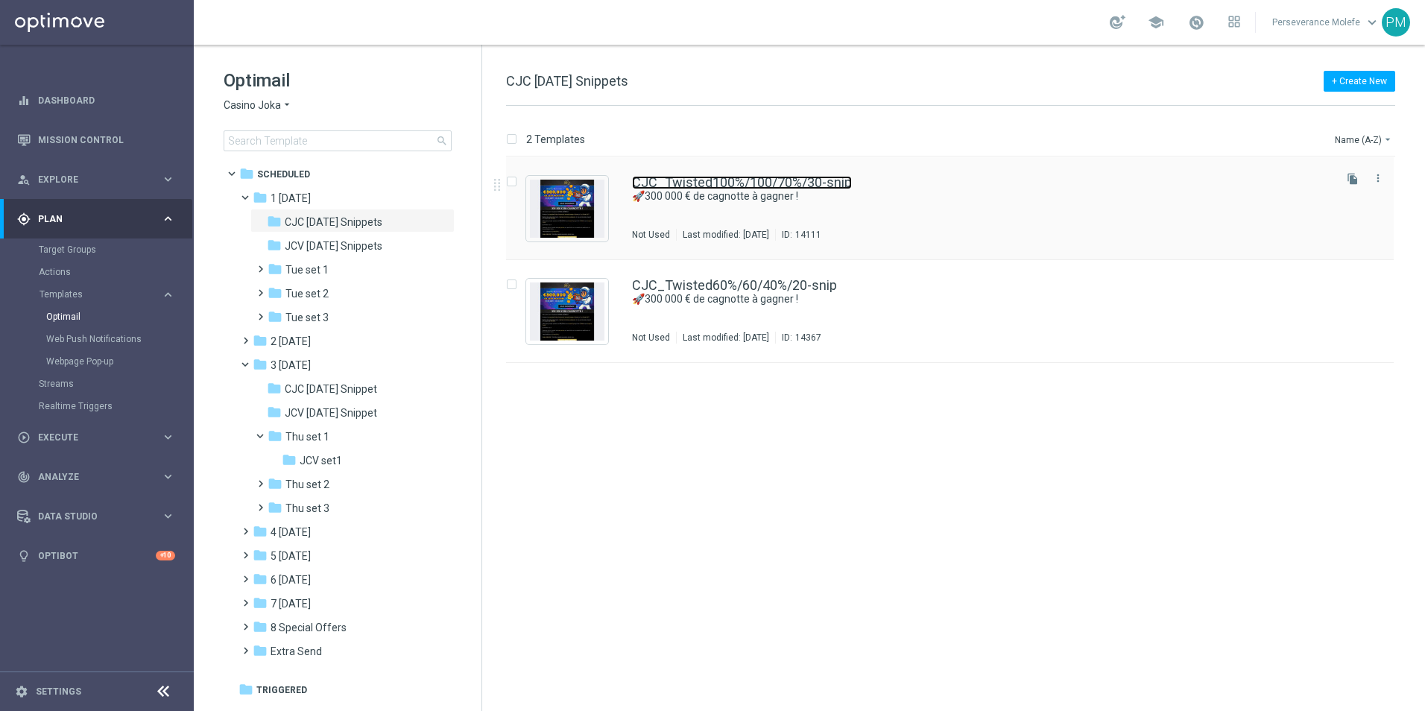
click at [684, 177] on link "CJC_Twisted100%/100/70%/30-snip" at bounding box center [742, 182] width 220 height 13
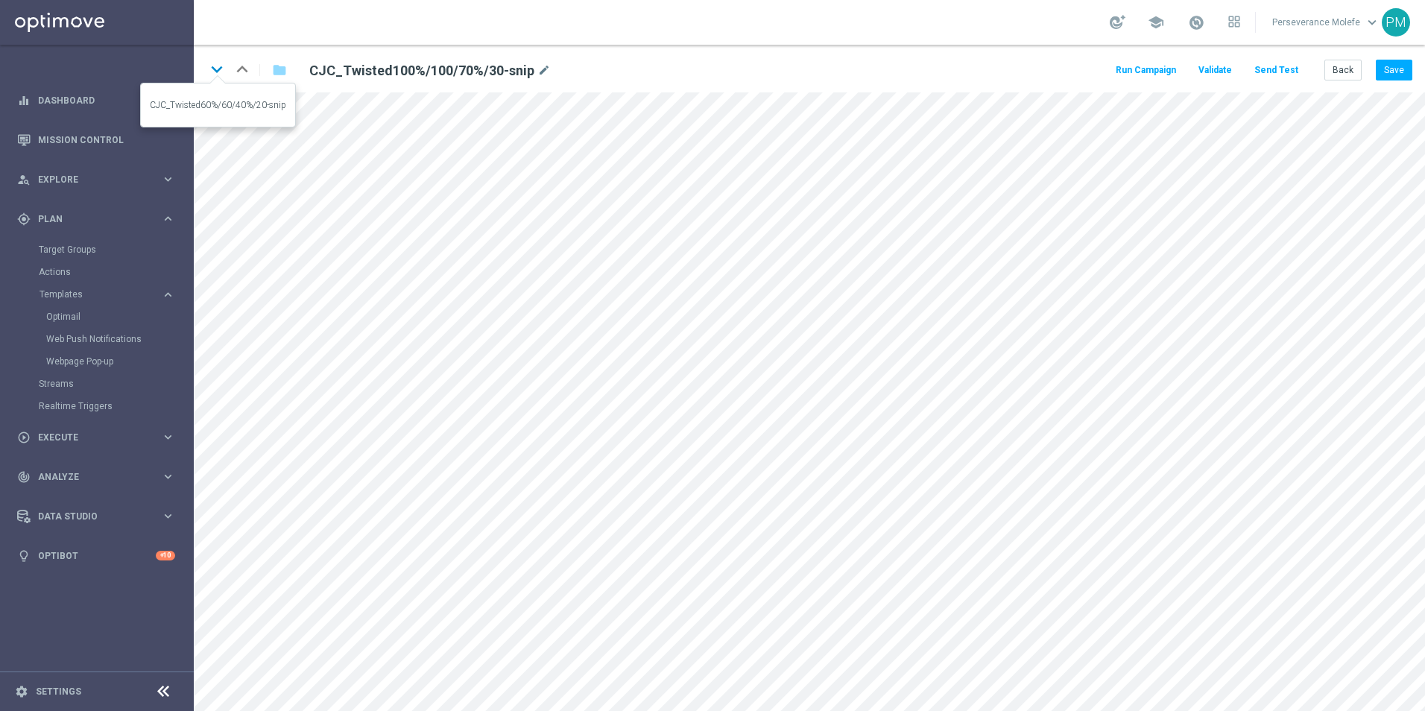
click at [219, 72] on icon "keyboard_arrow_down" at bounding box center [217, 69] width 22 height 22
click at [1350, 70] on button "Back" at bounding box center [1342, 70] width 37 height 21
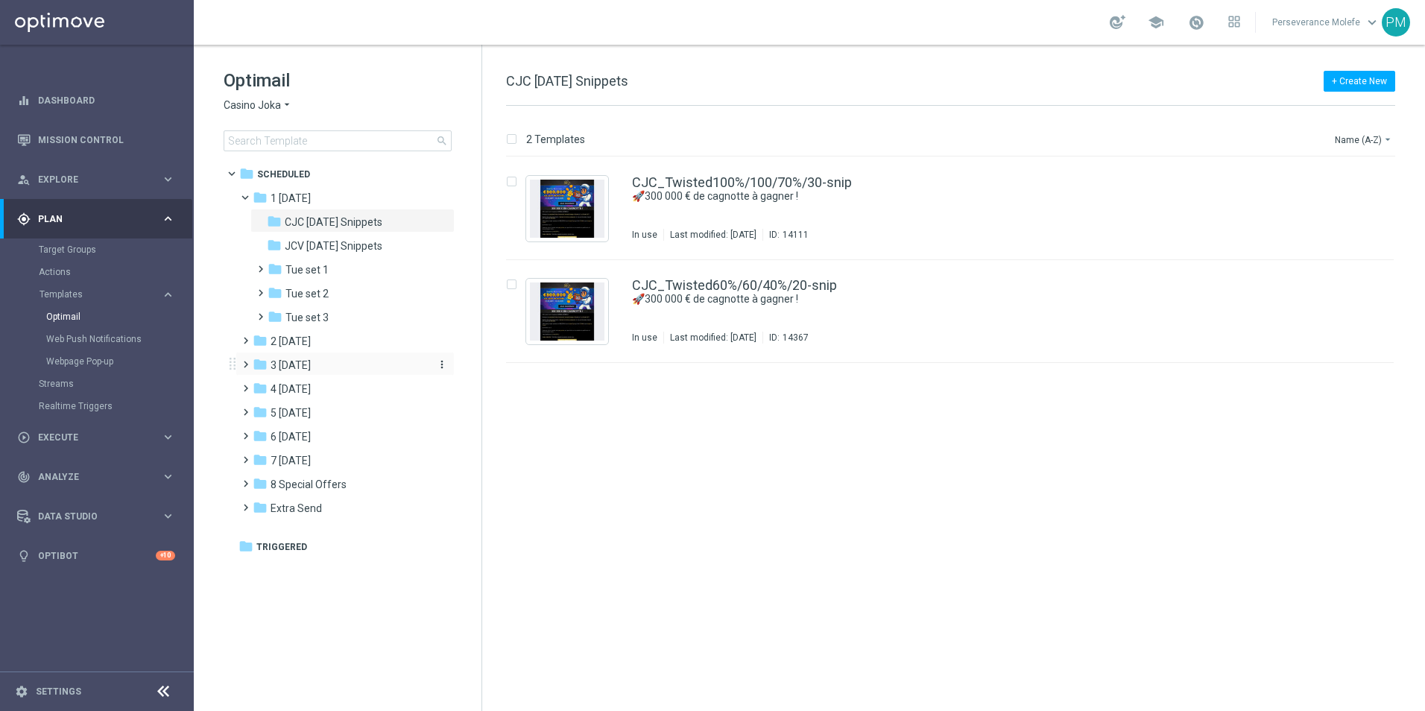
click at [310, 371] on span "3 [DATE]" at bounding box center [291, 364] width 40 height 13
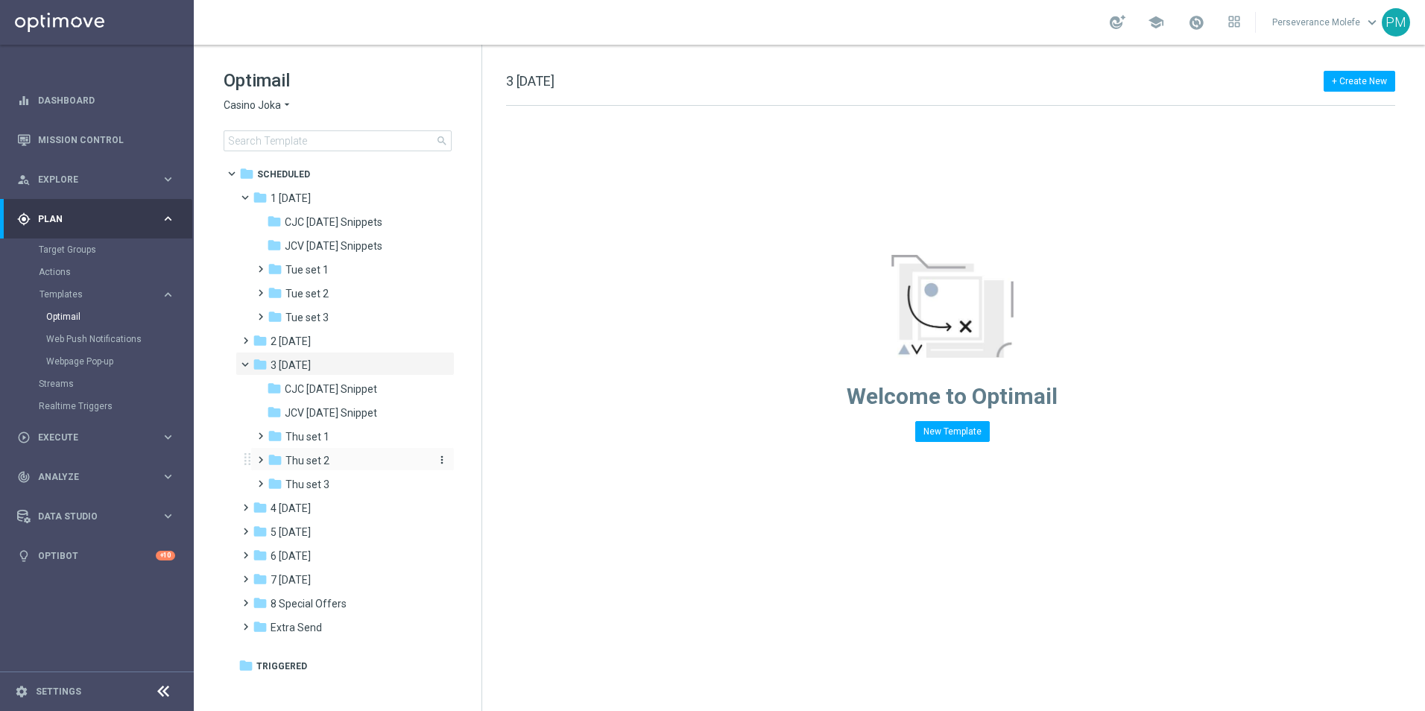
click at [346, 455] on div "folder Thu set 2" at bounding box center [347, 460] width 159 height 17
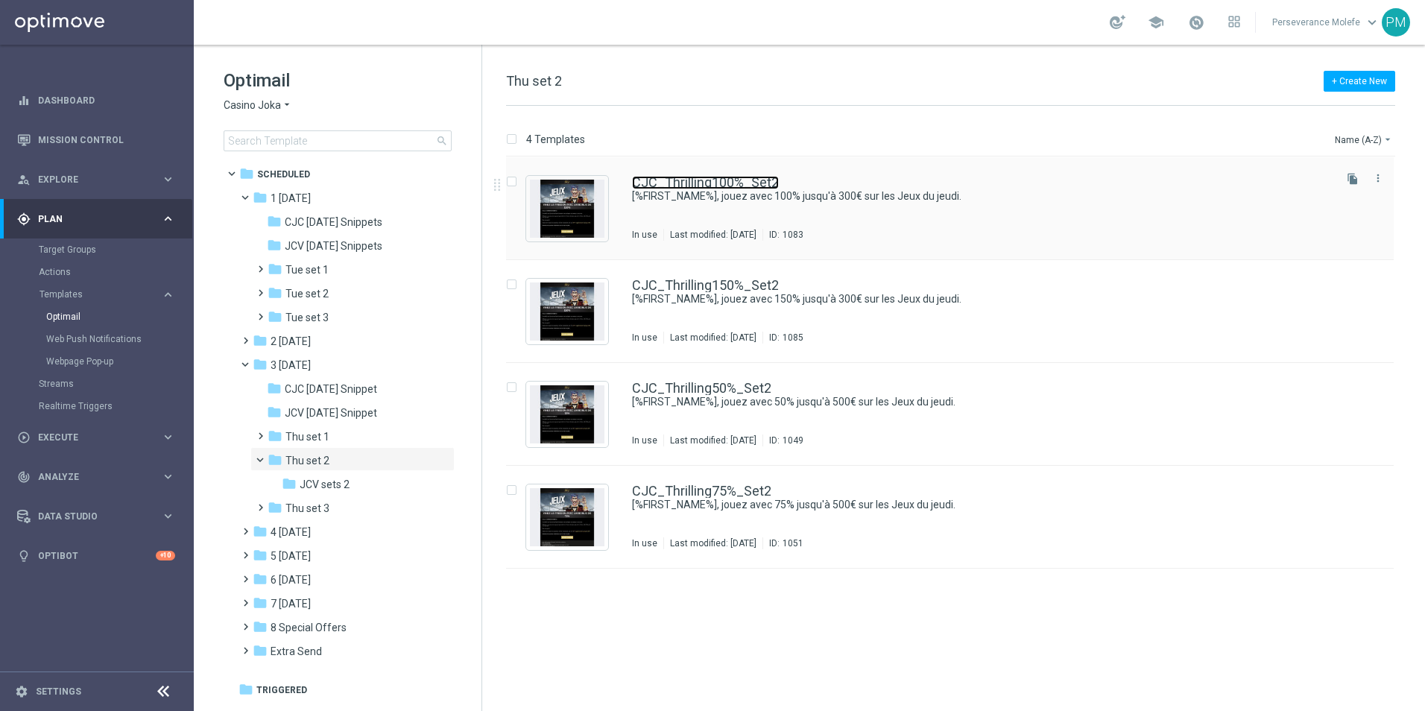
click at [687, 182] on link "CJC_Thrilling100%_Set2" at bounding box center [705, 182] width 147 height 13
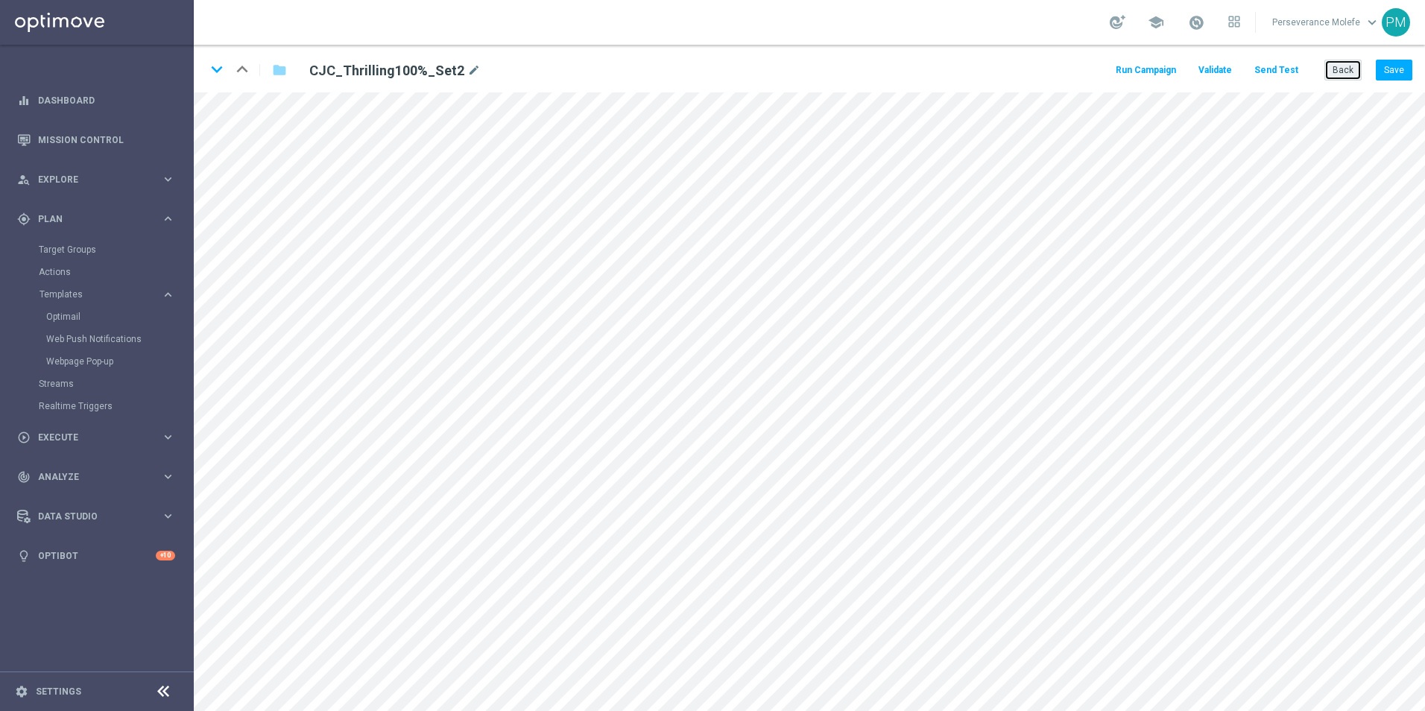
click at [1355, 60] on button "Back" at bounding box center [1342, 70] width 37 height 21
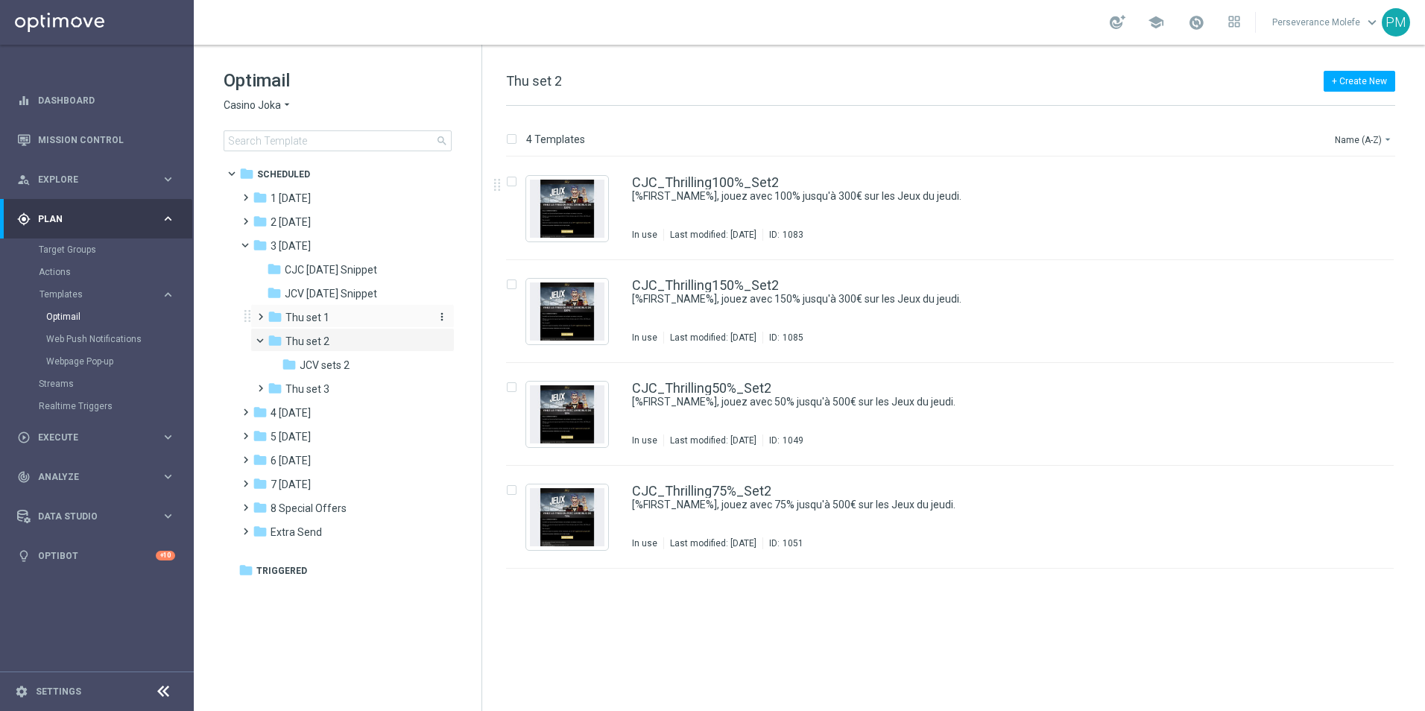
click at [313, 310] on div "folder Thu set 1" at bounding box center [347, 317] width 159 height 17
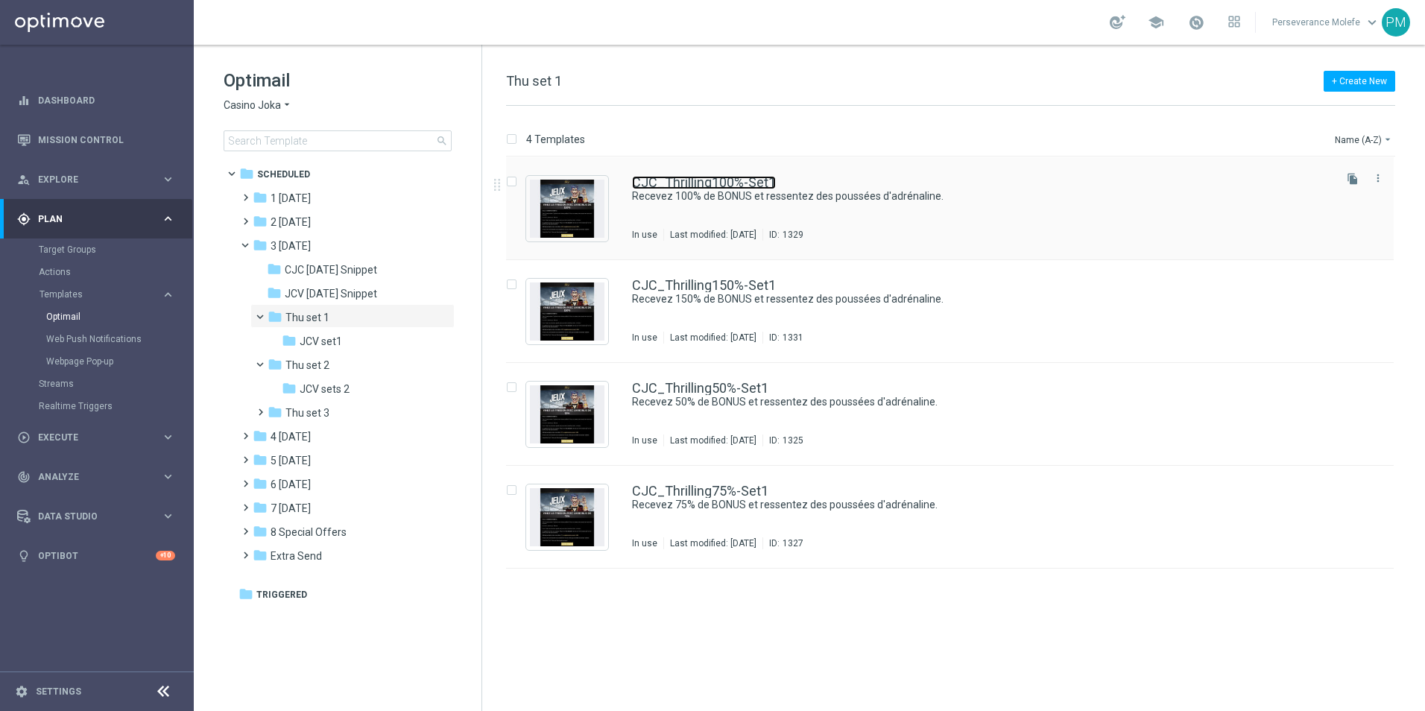
click at [745, 186] on link "CJC_Thrilling100%-Set1" at bounding box center [704, 182] width 144 height 13
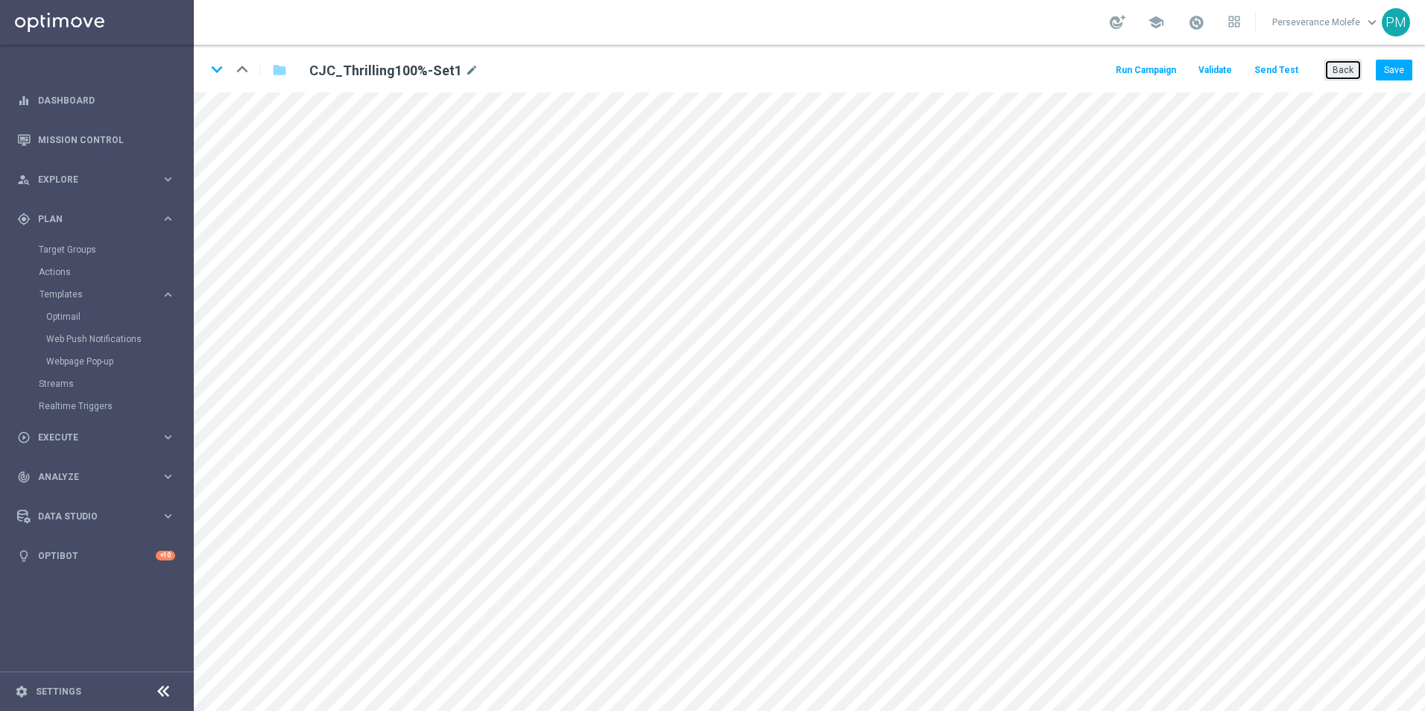
click at [1350, 76] on button "Back" at bounding box center [1342, 70] width 37 height 21
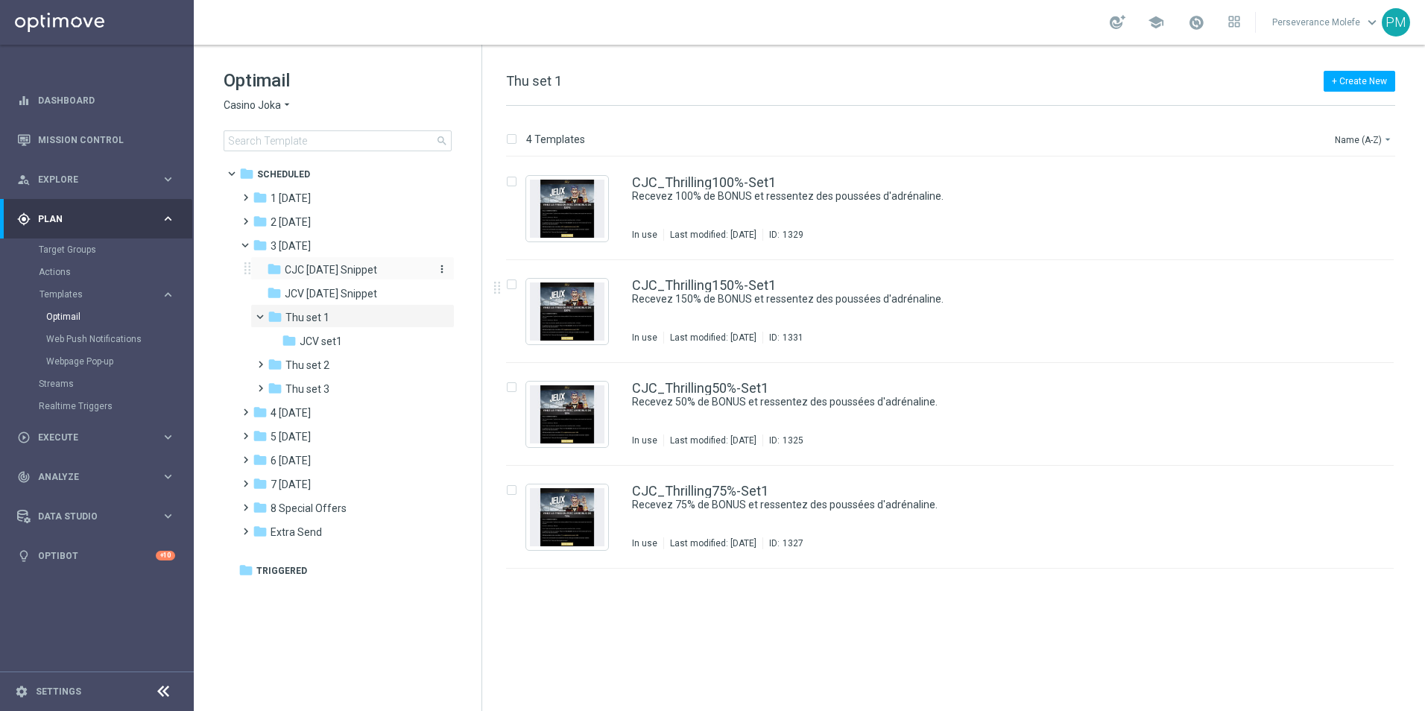
click at [377, 265] on span "CJC [DATE] Snippet" at bounding box center [331, 269] width 92 height 13
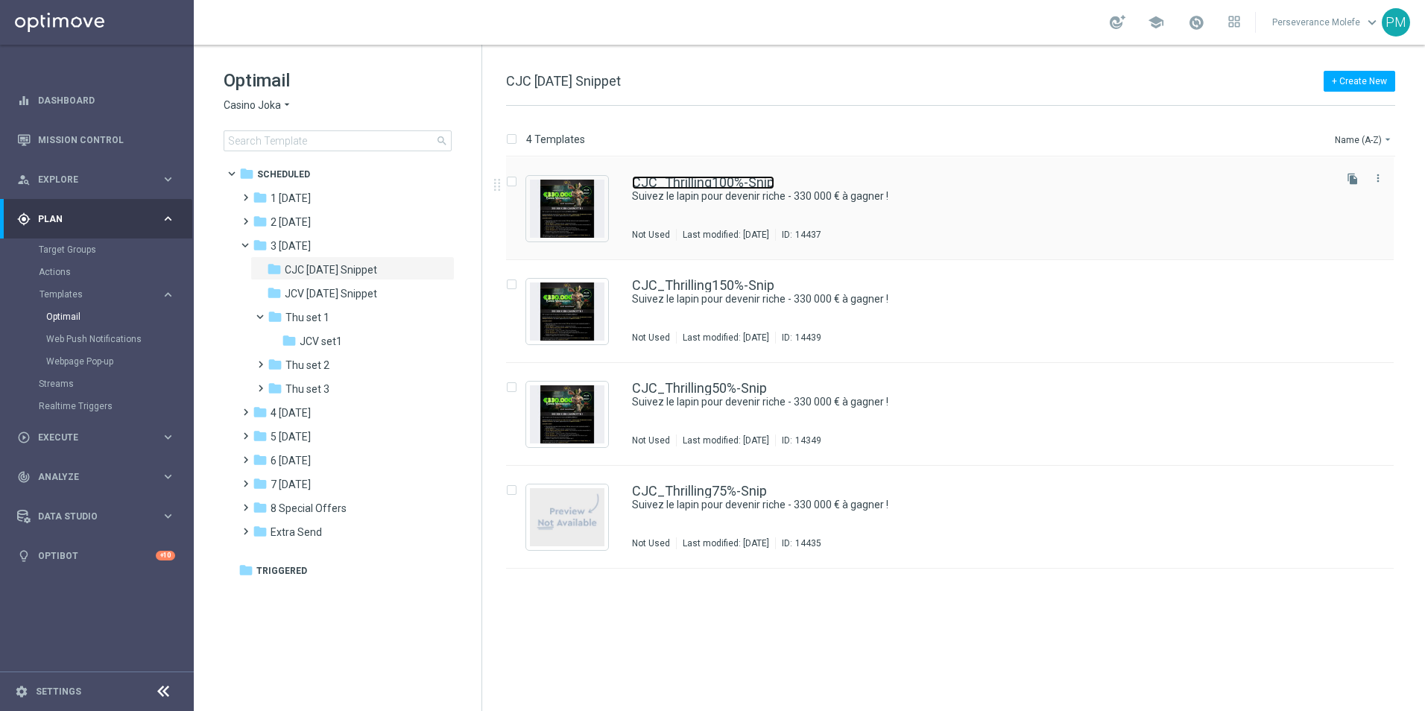
click at [685, 186] on link "CJC_Thrilling100%-Snip" at bounding box center [703, 182] width 142 height 13
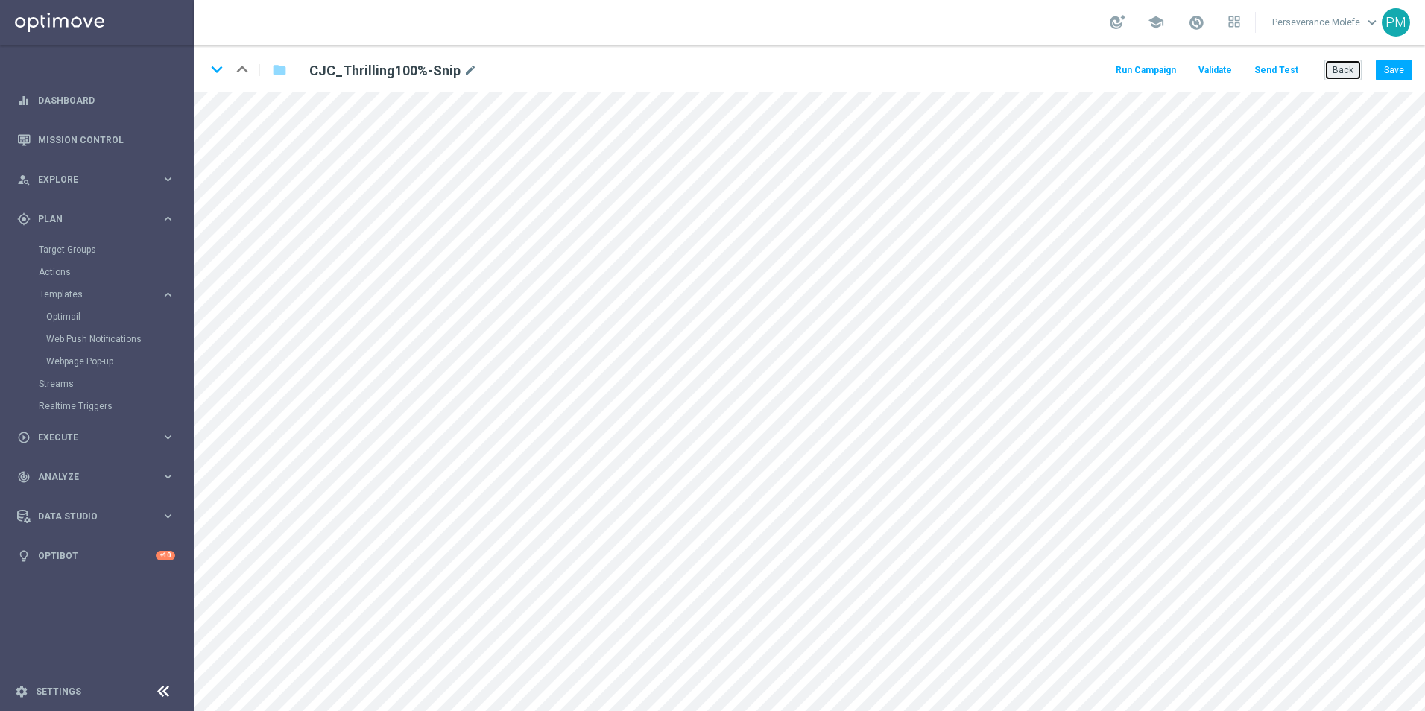
click at [1353, 68] on button "Back" at bounding box center [1342, 70] width 37 height 21
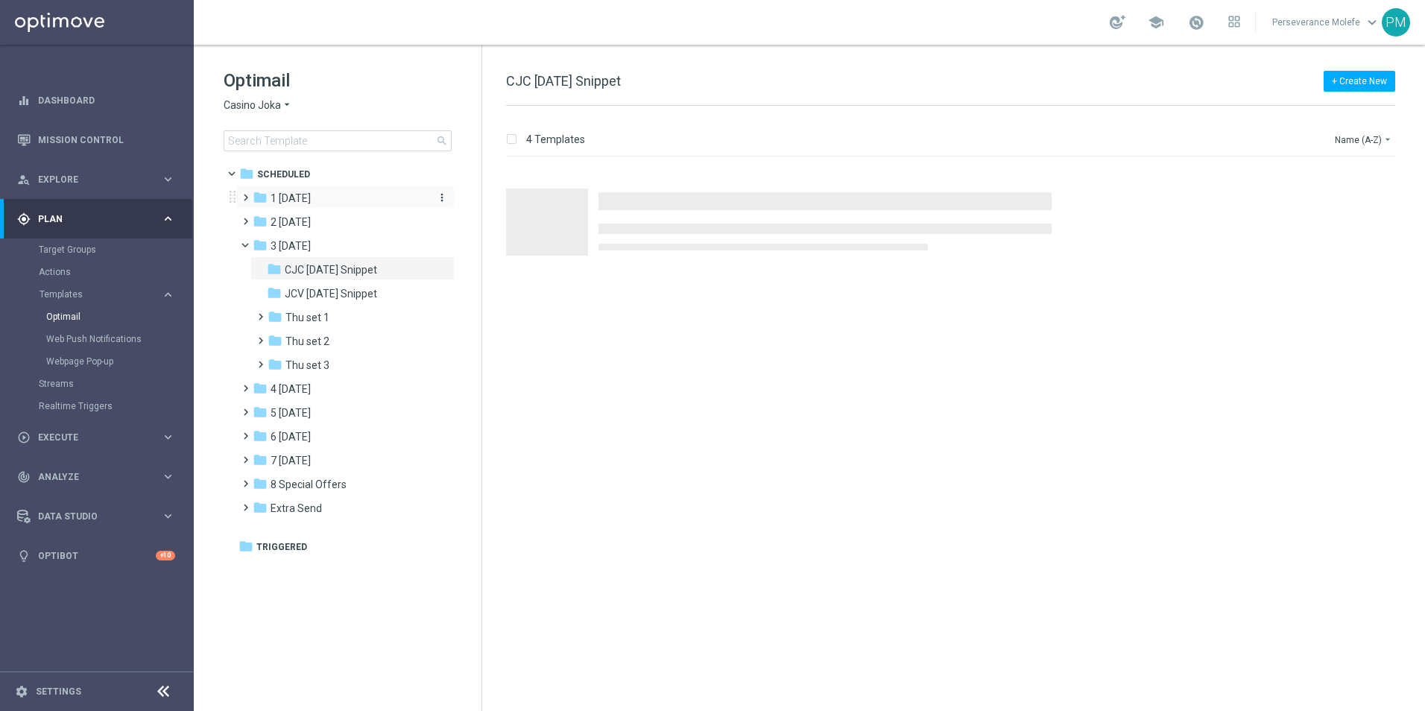
click at [323, 200] on div "folder 1 Tuesday" at bounding box center [338, 198] width 171 height 17
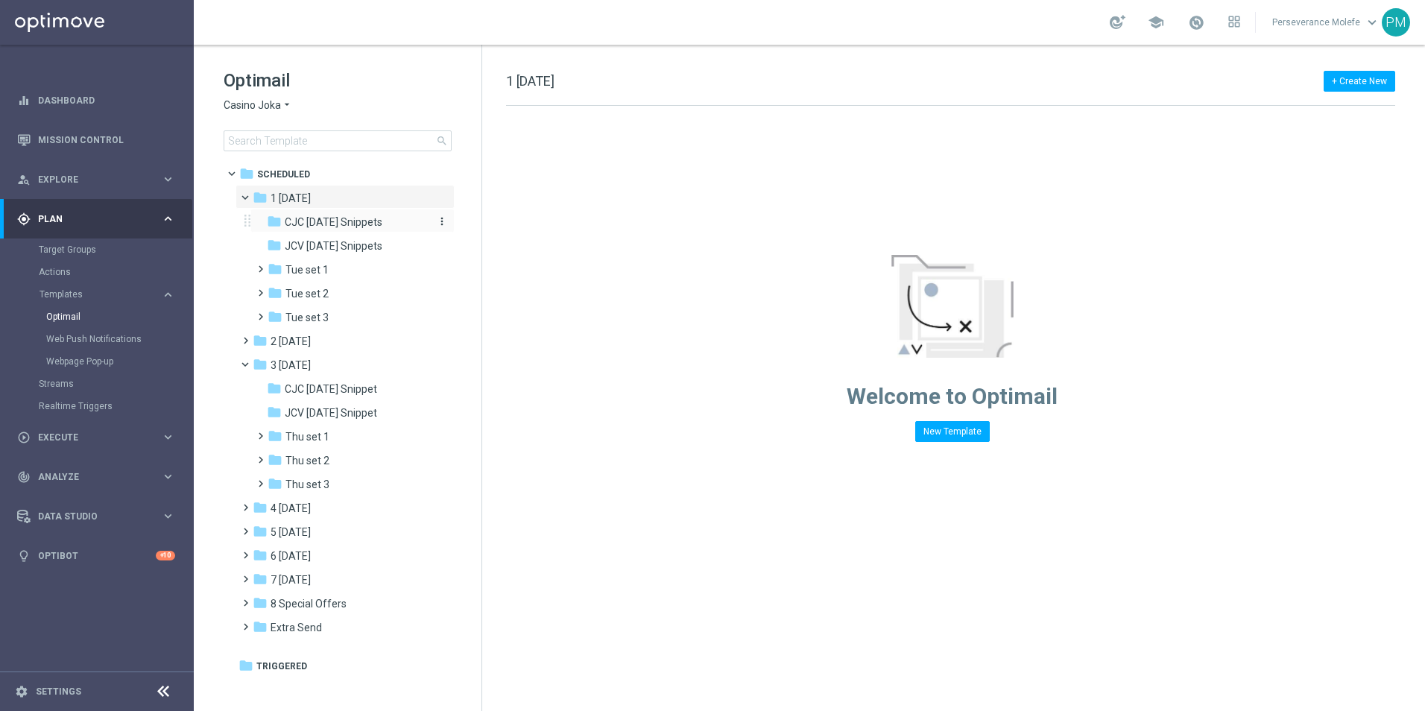
click at [332, 224] on span "CJC Tuesday Snippets" at bounding box center [334, 221] width 98 height 13
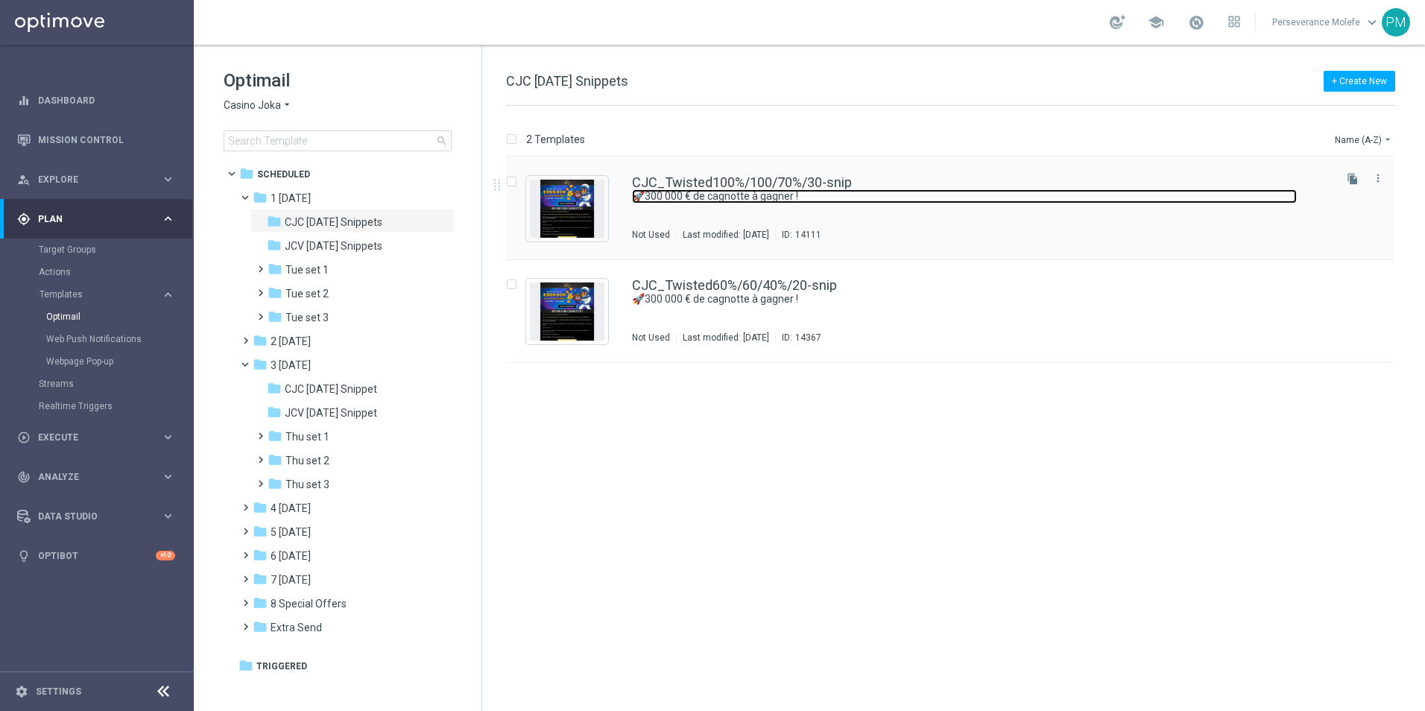
click at [736, 195] on link "🚀300 000 € de cagnotte à gagner !" at bounding box center [964, 196] width 665 height 14
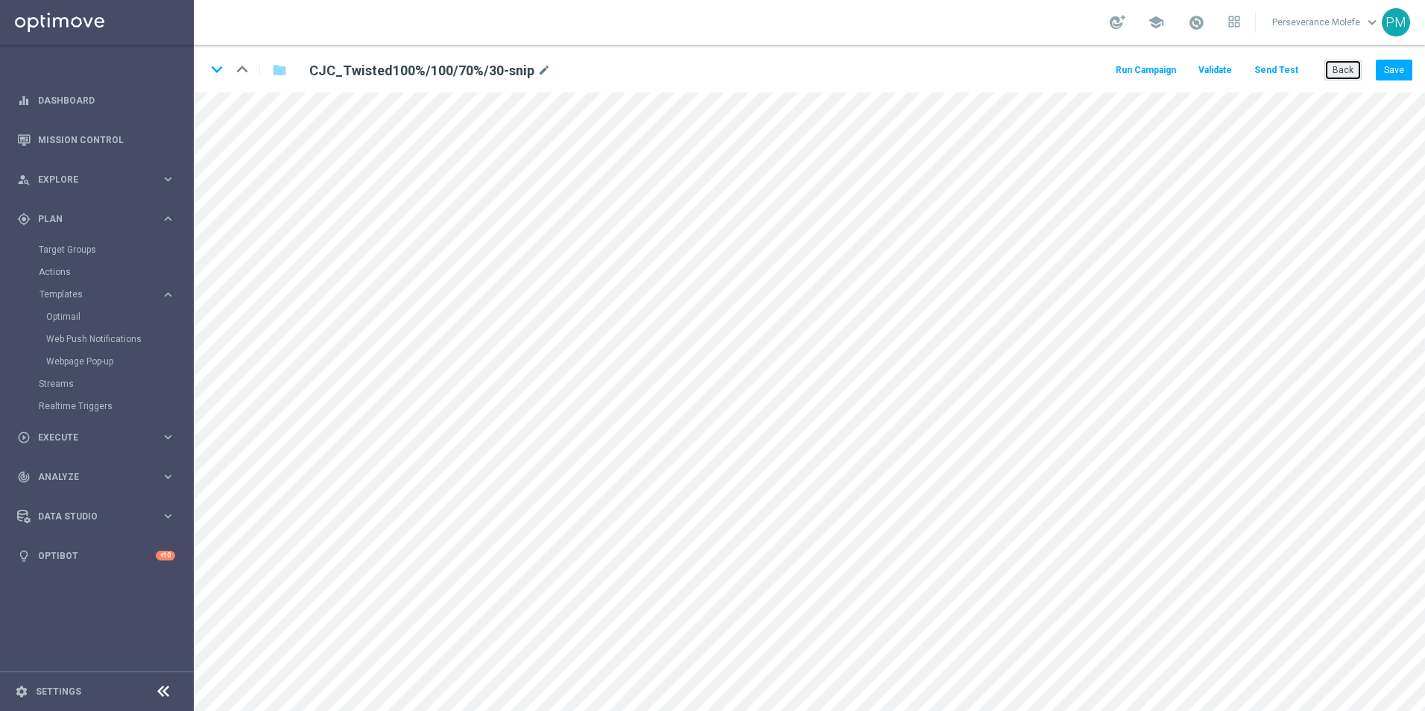
click at [1345, 69] on button "Back" at bounding box center [1342, 70] width 37 height 21
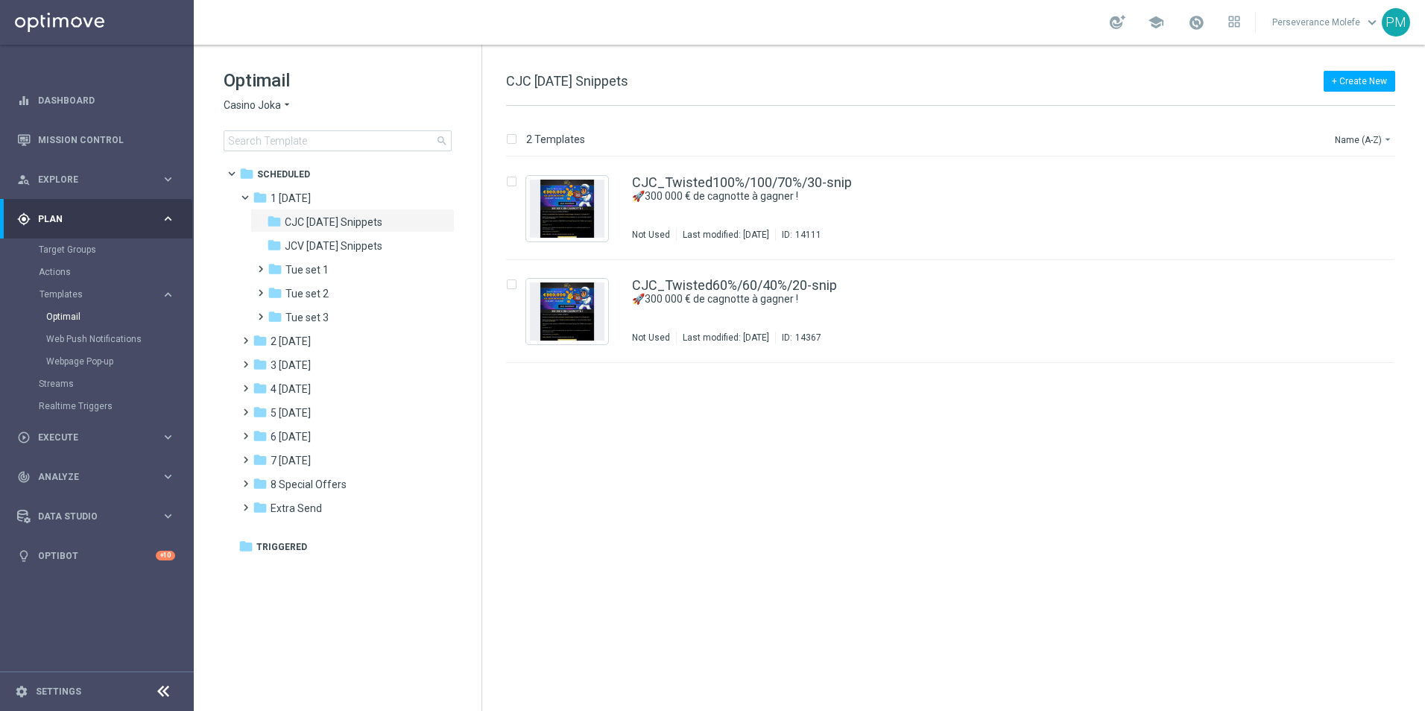
click at [268, 107] on span "Casino Joka" at bounding box center [252, 105] width 57 height 14
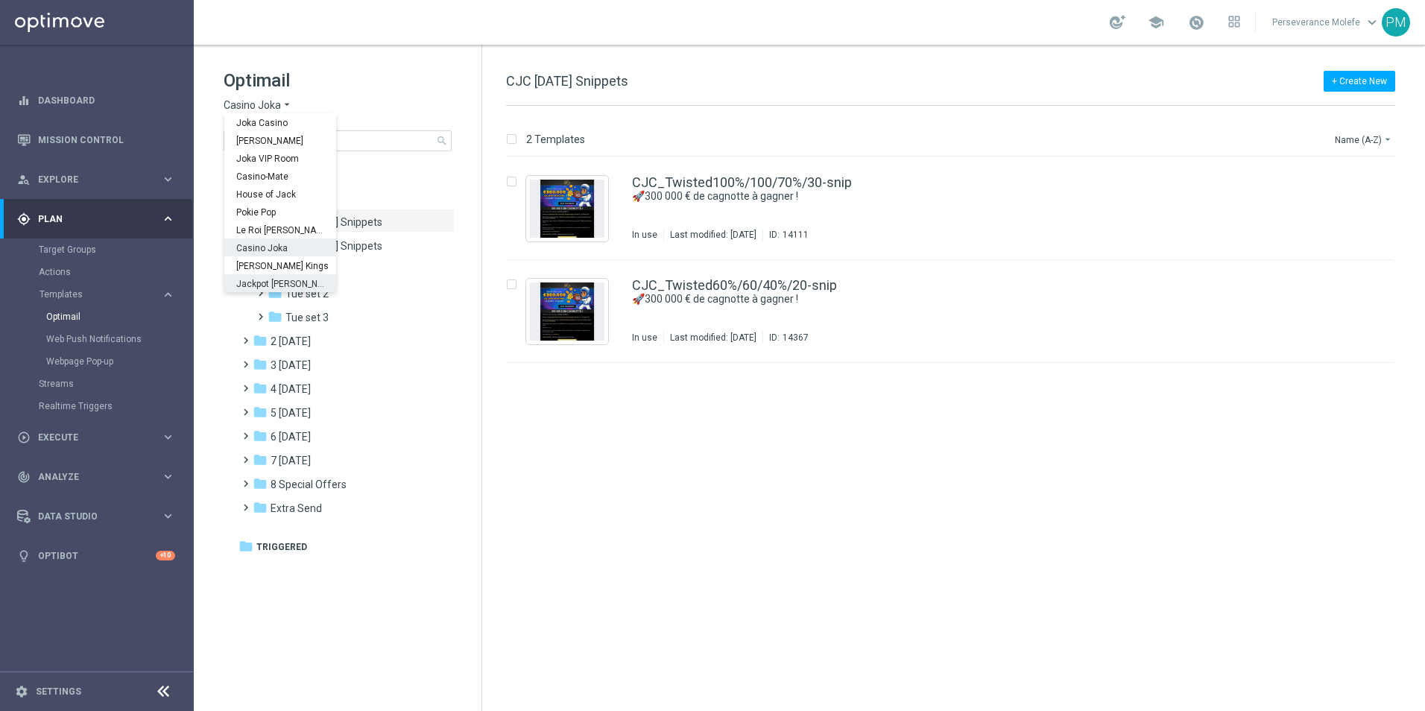
click at [511, 370] on div "insert_drive_file CJC_Twisted100%/100/70%/30-snip 🚀300 000 € de cagnotte à gagn…" at bounding box center [956, 434] width 931 height 554
click at [366, 370] on div "folder 3 Thursday" at bounding box center [338, 365] width 171 height 17
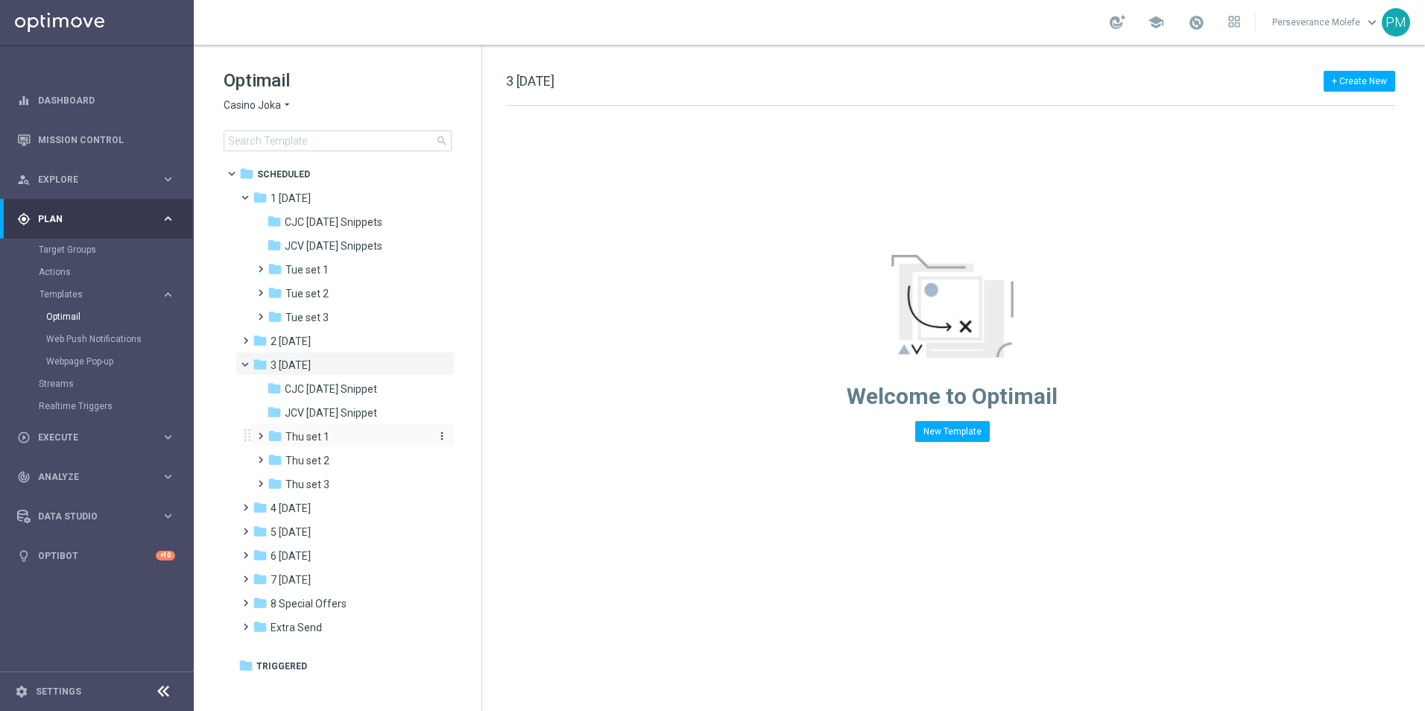
click at [334, 440] on div "folder Thu set 1" at bounding box center [347, 437] width 159 height 17
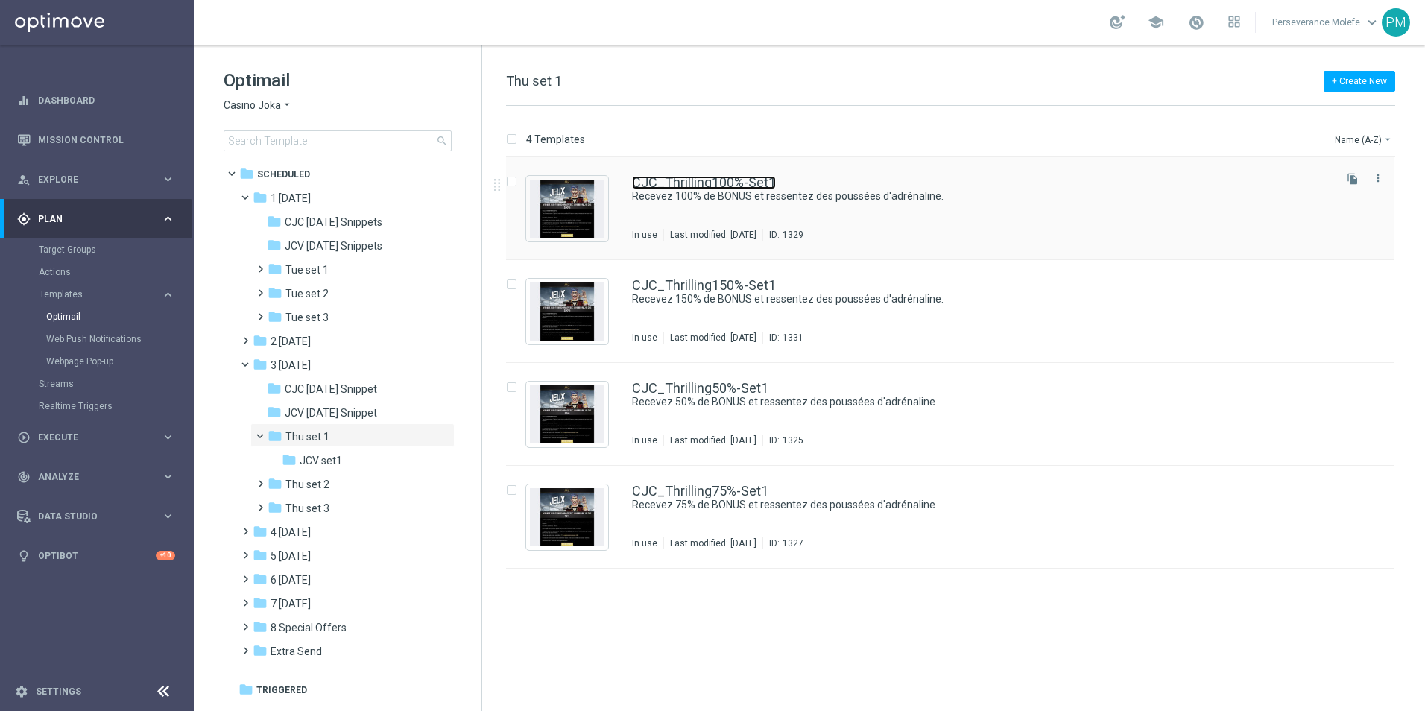
click at [665, 180] on link "CJC_Thrilling100%-Set1" at bounding box center [704, 182] width 144 height 13
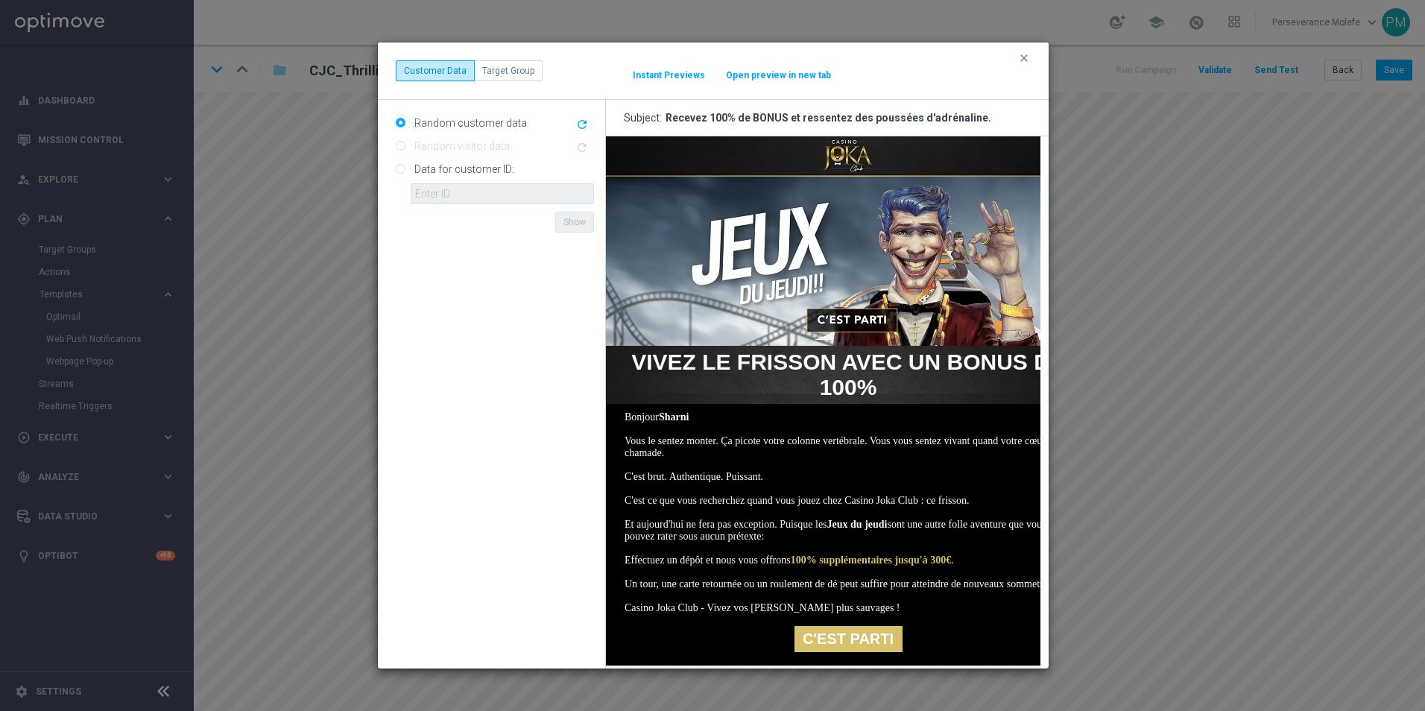
click at [791, 75] on button "Open preview in new tab" at bounding box center [778, 75] width 107 height 12
click at [1023, 56] on icon "clear" at bounding box center [1024, 58] width 12 height 12
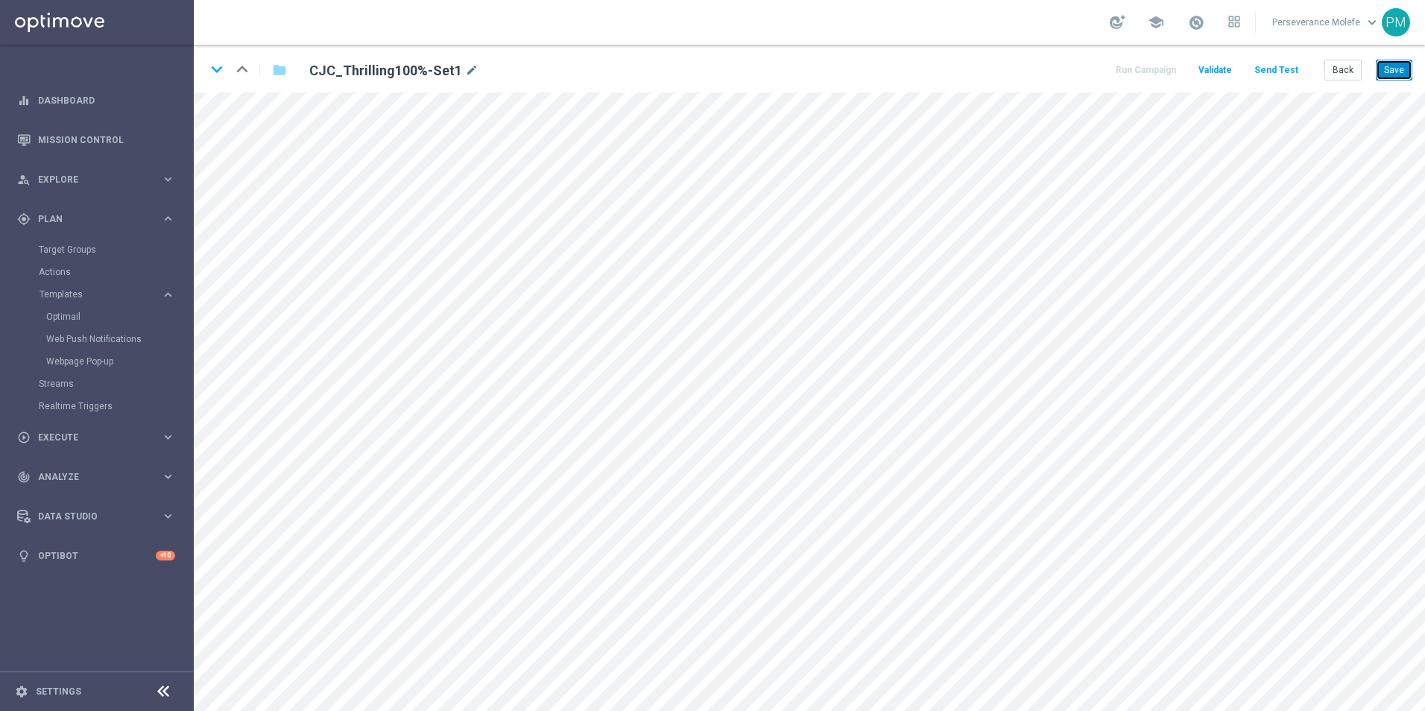
click at [1401, 74] on button "Save" at bounding box center [1394, 70] width 37 height 21
click at [1286, 61] on button "Send Test" at bounding box center [1276, 70] width 48 height 20
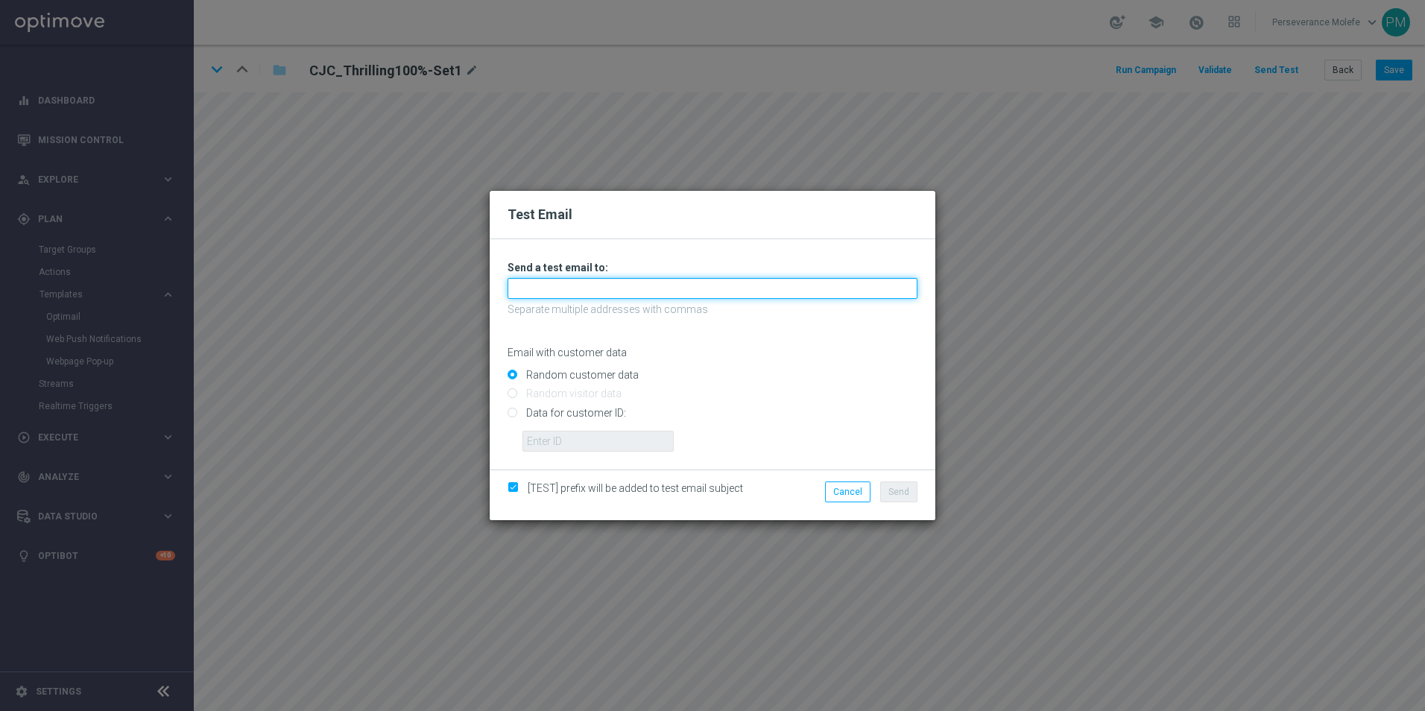
click at [648, 287] on input "text" at bounding box center [713, 288] width 410 height 21
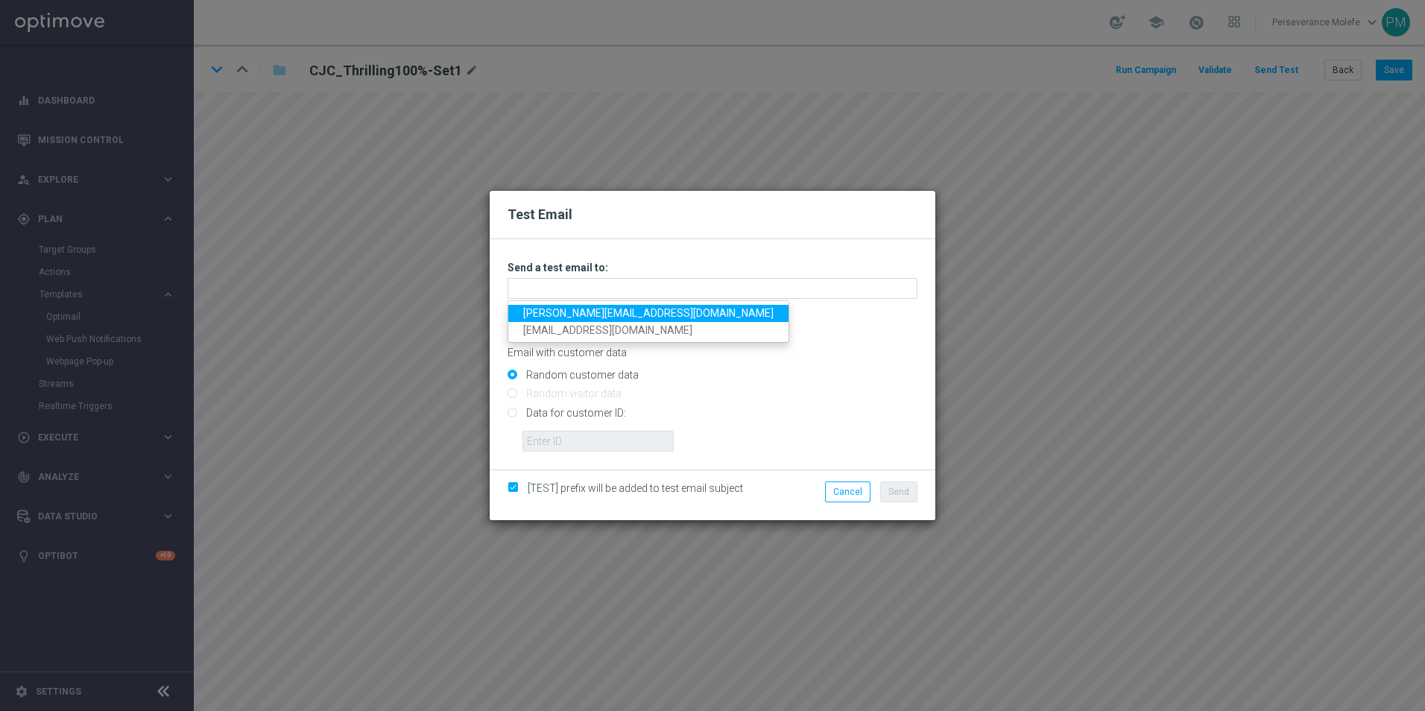
click at [575, 316] on link "Madeleine@viva-vision.net" at bounding box center [648, 313] width 280 height 17
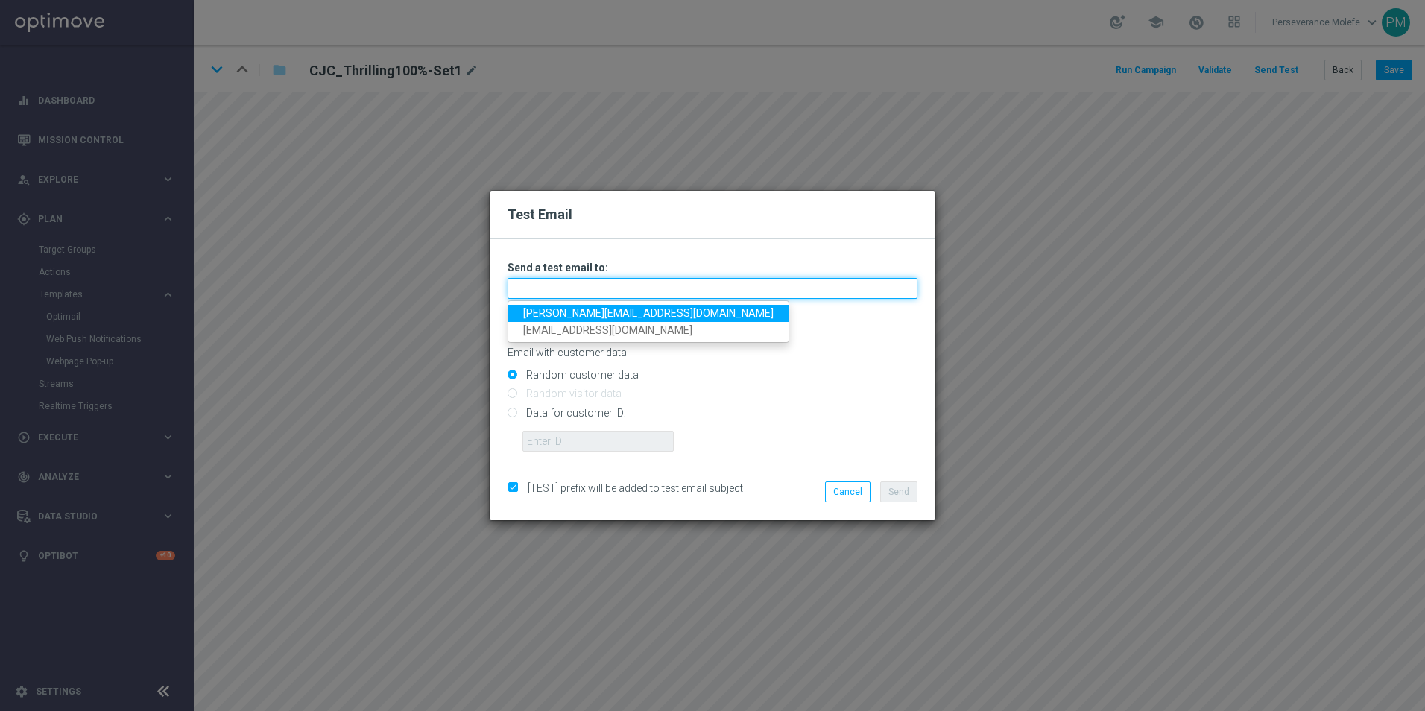
type input "Madeleine@viva-vision.net"
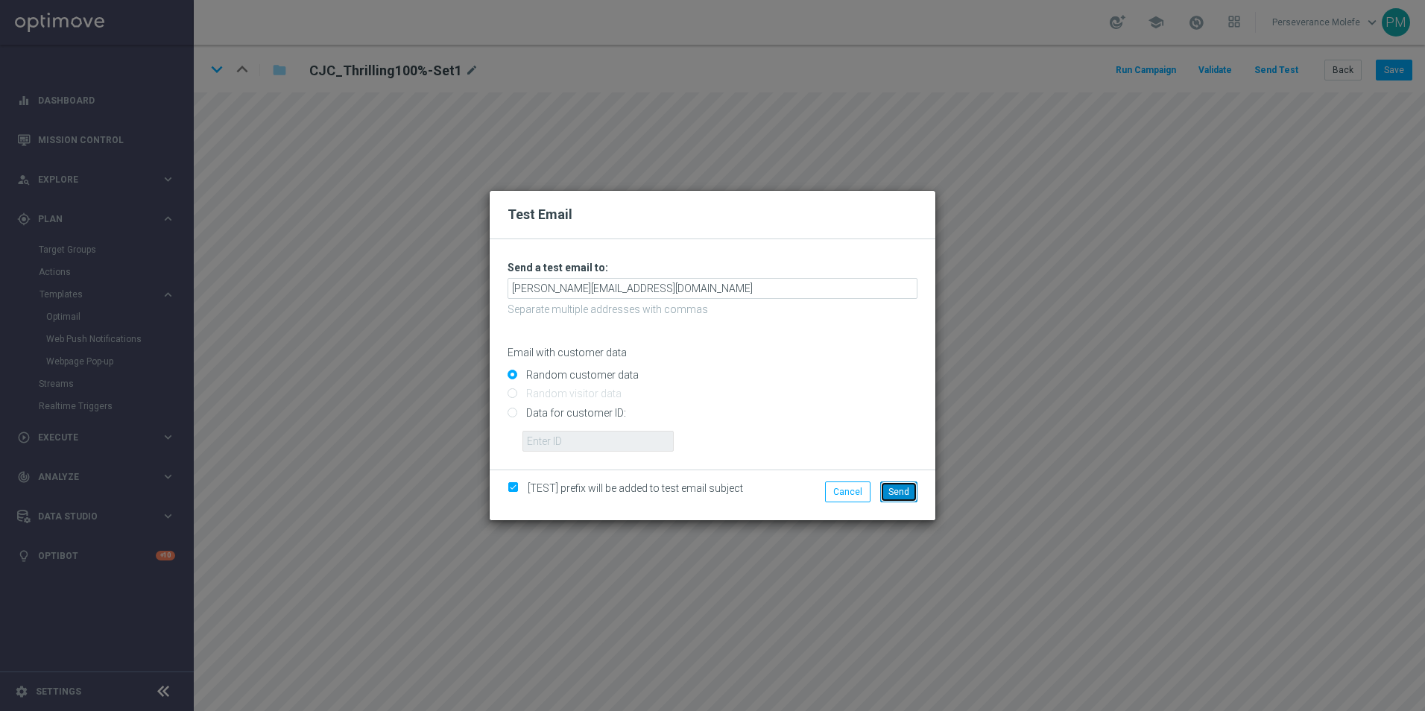
click at [900, 490] on span "Send" at bounding box center [898, 492] width 21 height 10
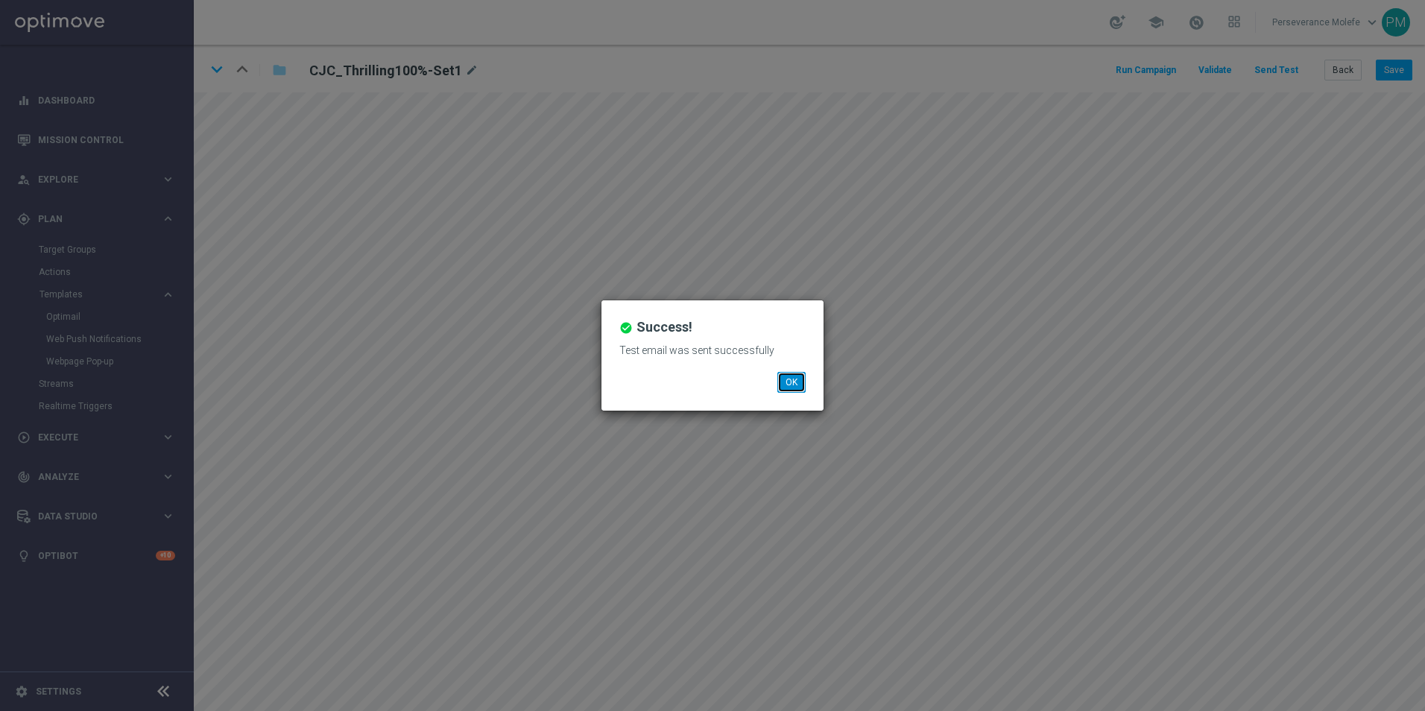
click at [791, 380] on button "OK" at bounding box center [791, 382] width 28 height 21
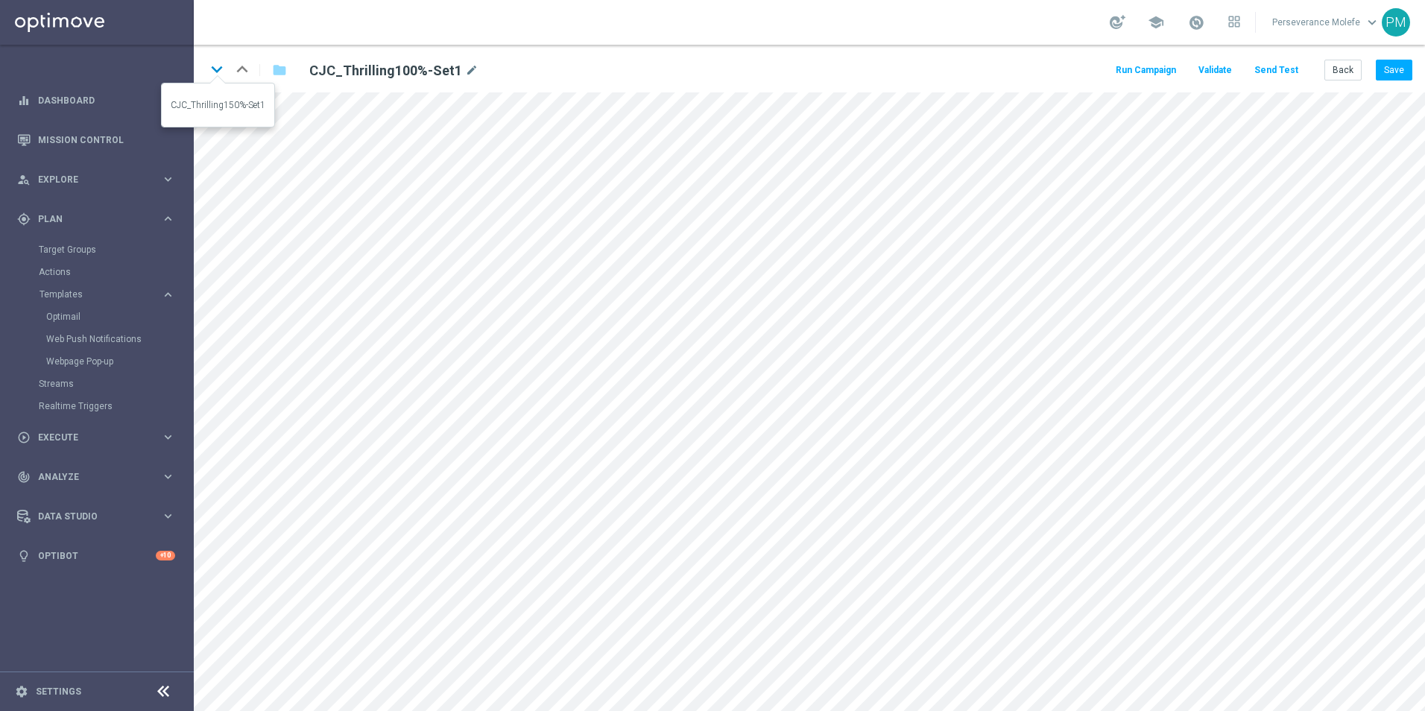
click at [215, 69] on icon "keyboard_arrow_down" at bounding box center [217, 69] width 22 height 22
click at [253, 73] on icon "keyboard_arrow_up" at bounding box center [242, 69] width 22 height 22
click at [489, 486] on icon "open_in_new" at bounding box center [490, 489] width 11 height 12
click at [218, 71] on icon "keyboard_arrow_down" at bounding box center [217, 69] width 22 height 22
click at [1385, 74] on button "Save" at bounding box center [1394, 70] width 37 height 21
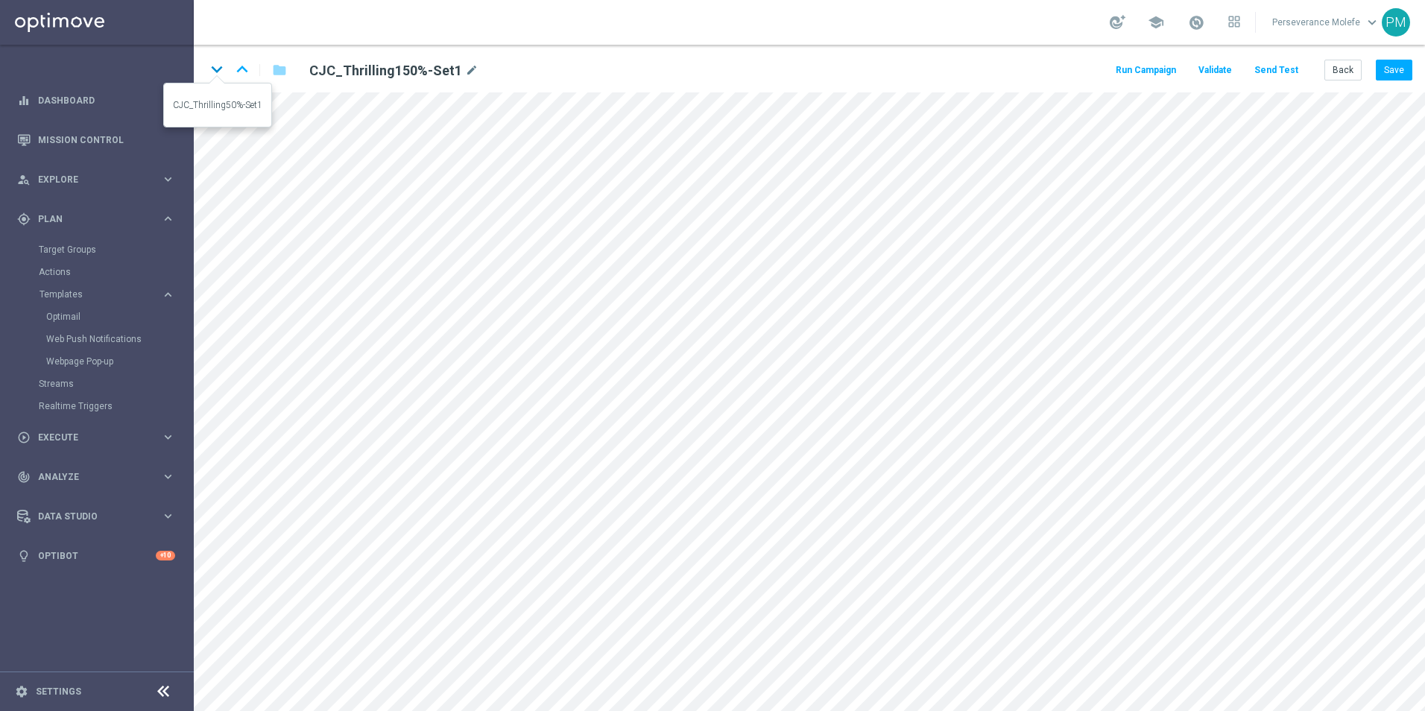
click at [221, 73] on icon "keyboard_arrow_down" at bounding box center [217, 69] width 22 height 22
click at [1400, 69] on button "Save" at bounding box center [1394, 70] width 37 height 21
click at [214, 71] on icon "keyboard_arrow_down" at bounding box center [217, 69] width 22 height 22
click at [1397, 60] on button "Save" at bounding box center [1394, 70] width 37 height 21
click at [1342, 77] on button "Back" at bounding box center [1342, 70] width 37 height 21
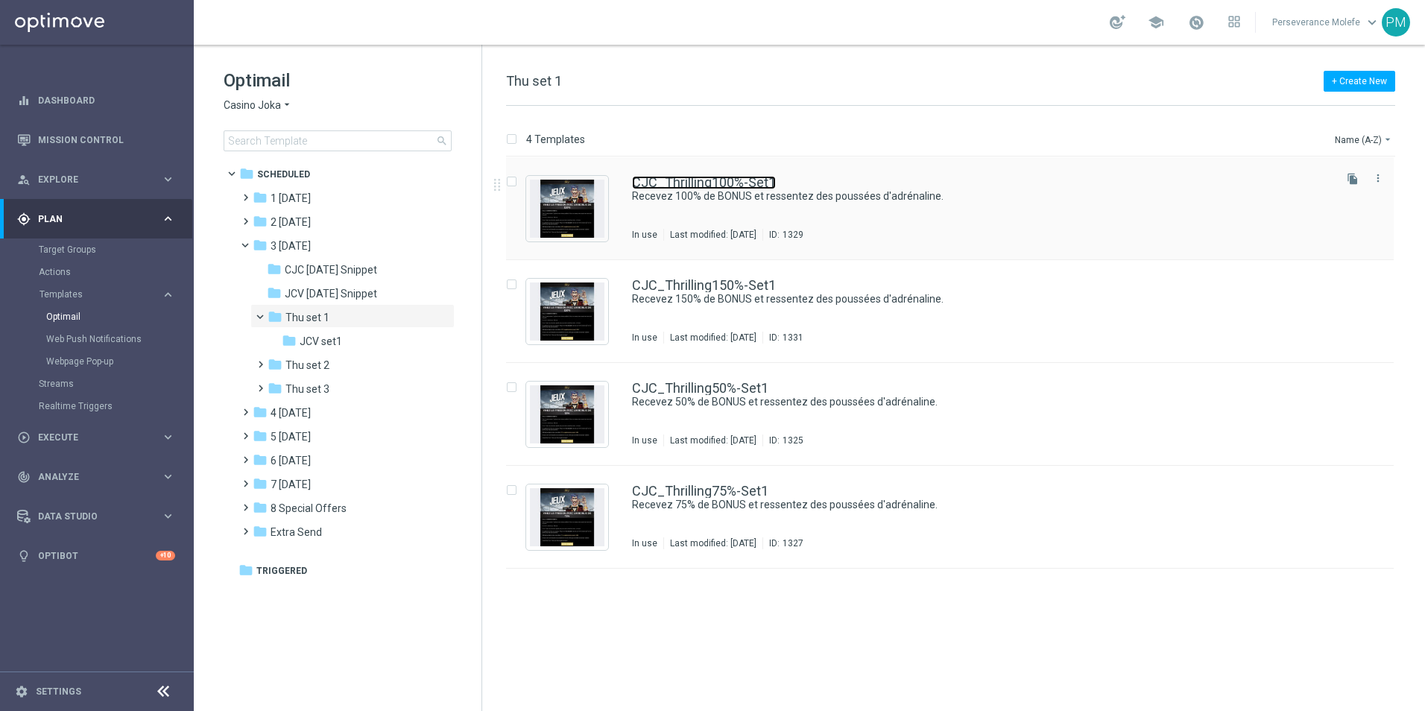
click at [663, 186] on link "CJC_Thrilling100%-Set1" at bounding box center [704, 182] width 144 height 13
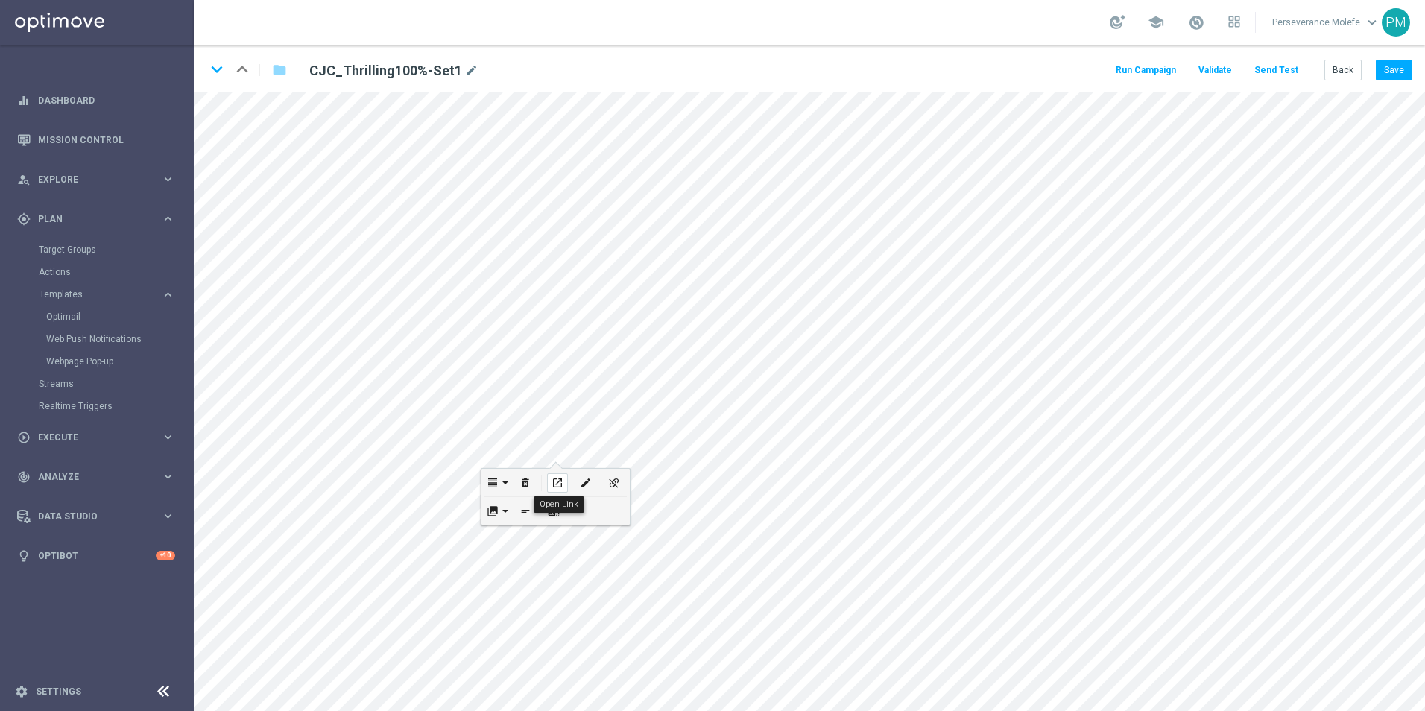
click at [560, 484] on icon "open_in_new" at bounding box center [556, 483] width 11 height 12
click at [567, 262] on div "open_in_new" at bounding box center [559, 262] width 21 height 19
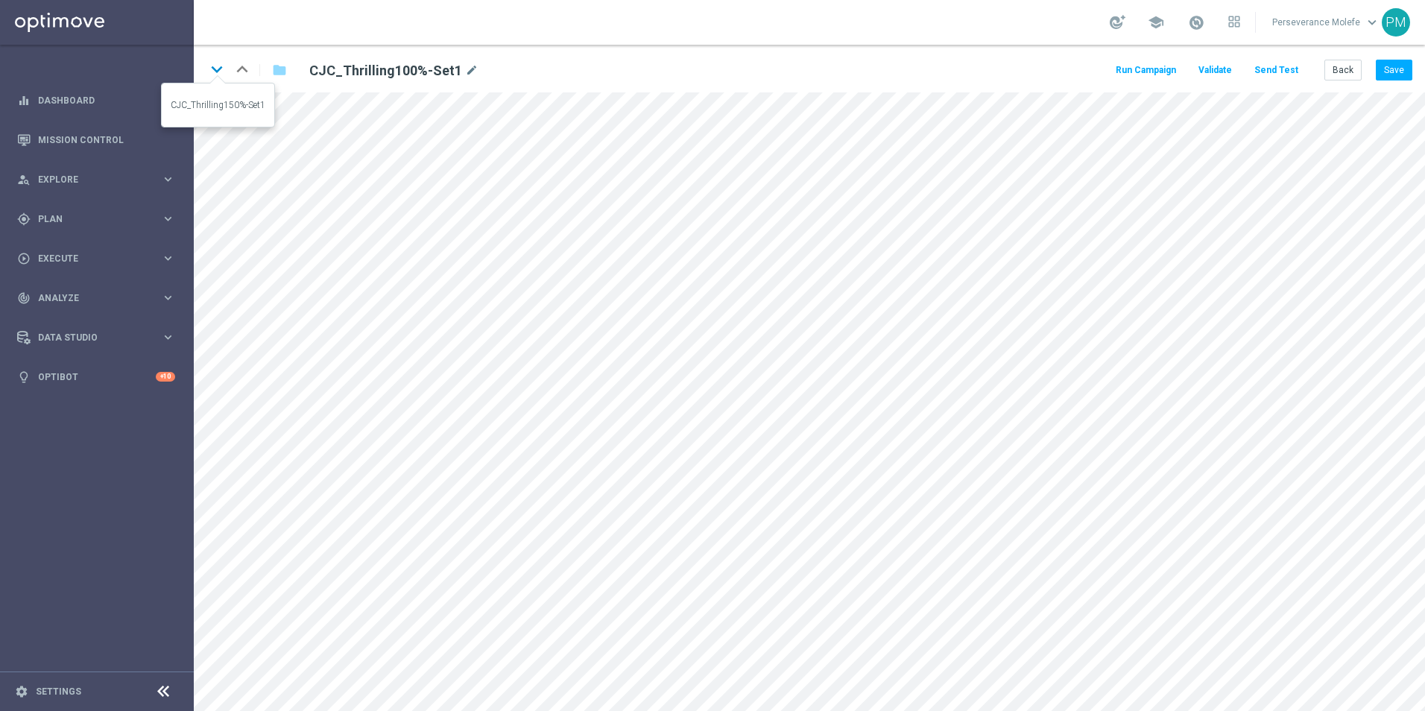
click at [218, 69] on icon "keyboard_arrow_down" at bounding box center [217, 69] width 22 height 22
click at [223, 69] on icon "keyboard_arrow_down" at bounding box center [217, 69] width 22 height 22
click at [222, 69] on icon "keyboard_arrow_down" at bounding box center [217, 69] width 22 height 22
click at [1343, 77] on button "Back" at bounding box center [1342, 70] width 37 height 21
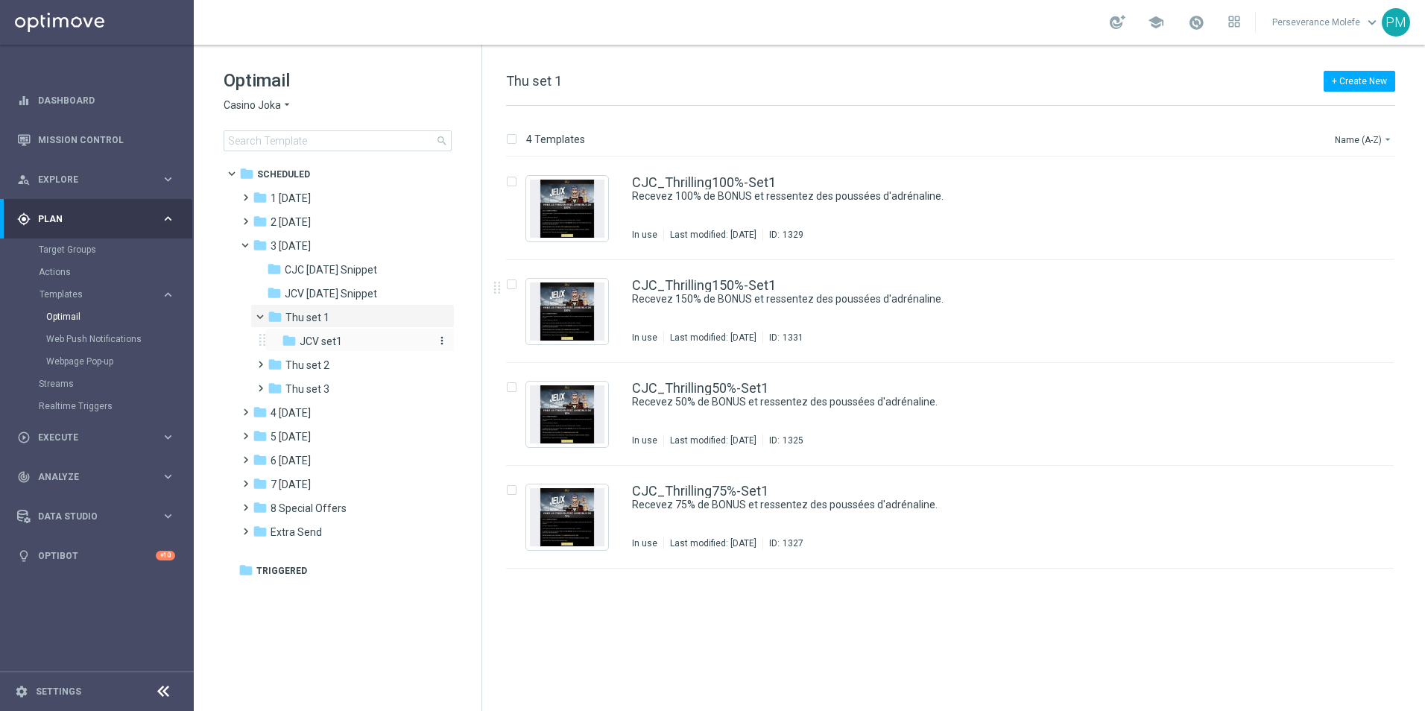
click at [361, 333] on div "folder JCV set1" at bounding box center [355, 341] width 147 height 17
click at [701, 186] on link "JCV_Thrilling100%-Set1" at bounding box center [703, 182] width 143 height 13
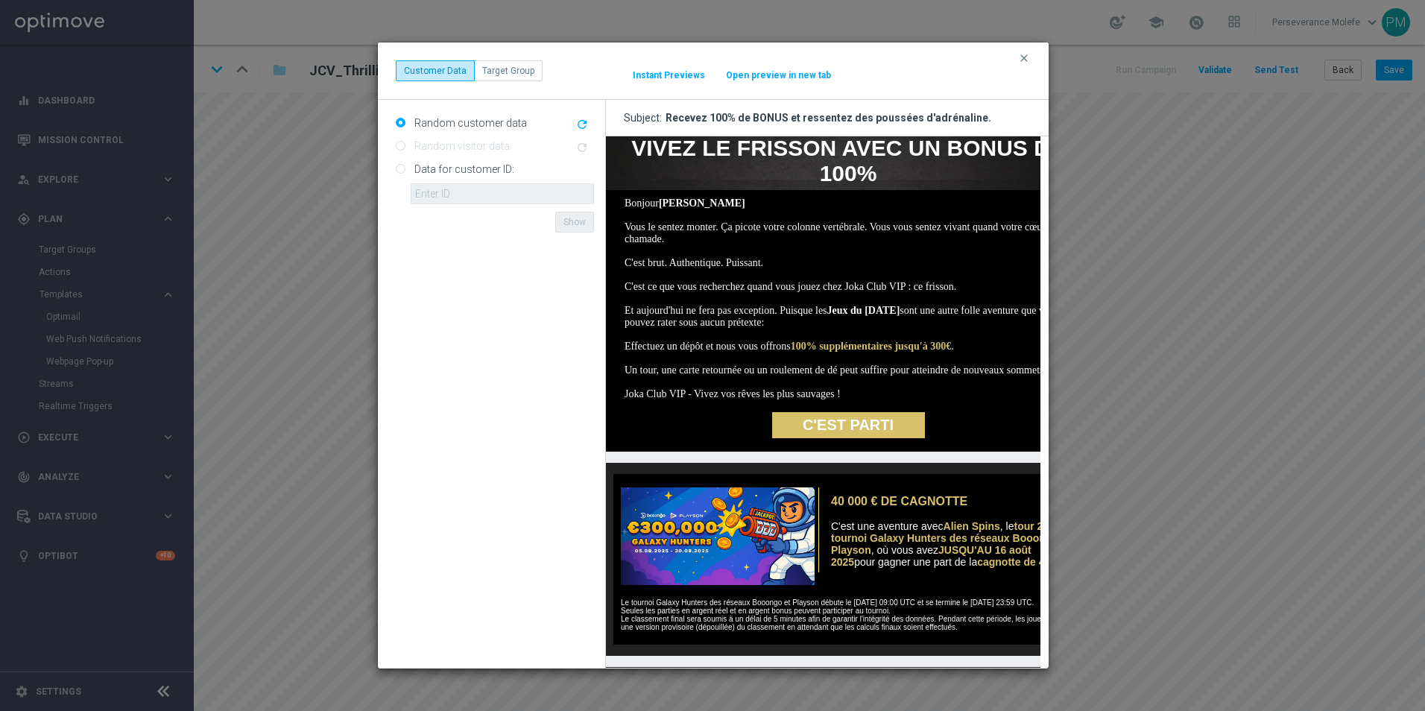
scroll to position [213, 0]
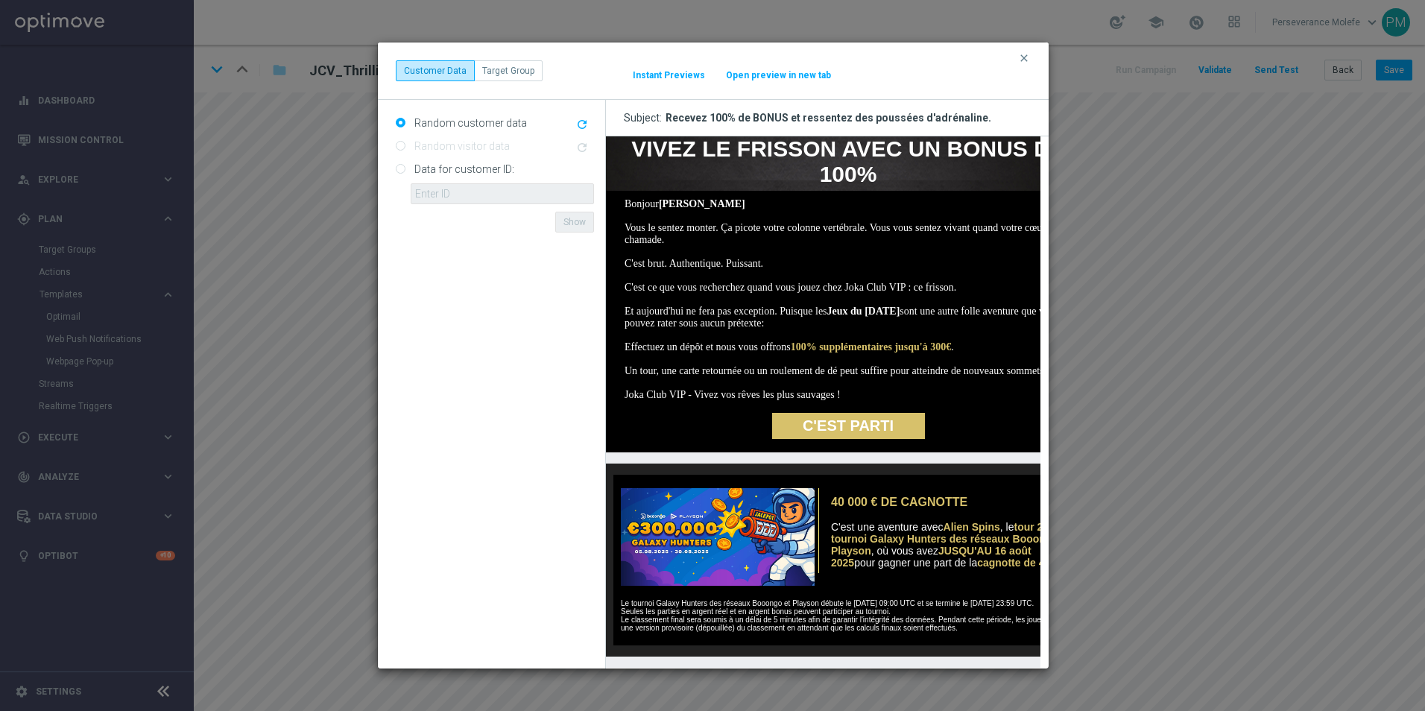
click at [779, 77] on button "Open preview in new tab" at bounding box center [778, 75] width 107 height 12
click at [1030, 60] on button "clear" at bounding box center [1025, 57] width 17 height 13
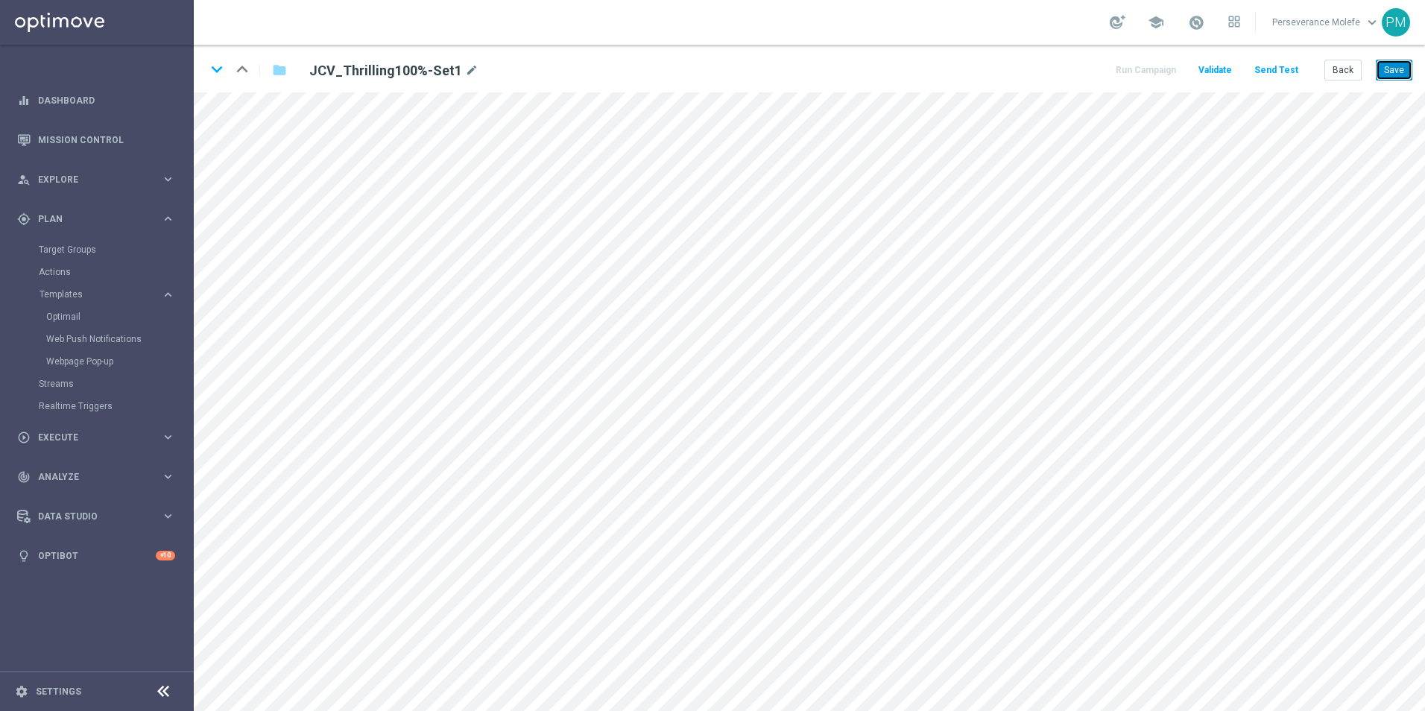
click at [1379, 77] on button "Save" at bounding box center [1394, 70] width 37 height 21
click at [211, 66] on icon "keyboard_arrow_down" at bounding box center [217, 69] width 22 height 22
click at [1403, 71] on button "Save" at bounding box center [1394, 70] width 37 height 21
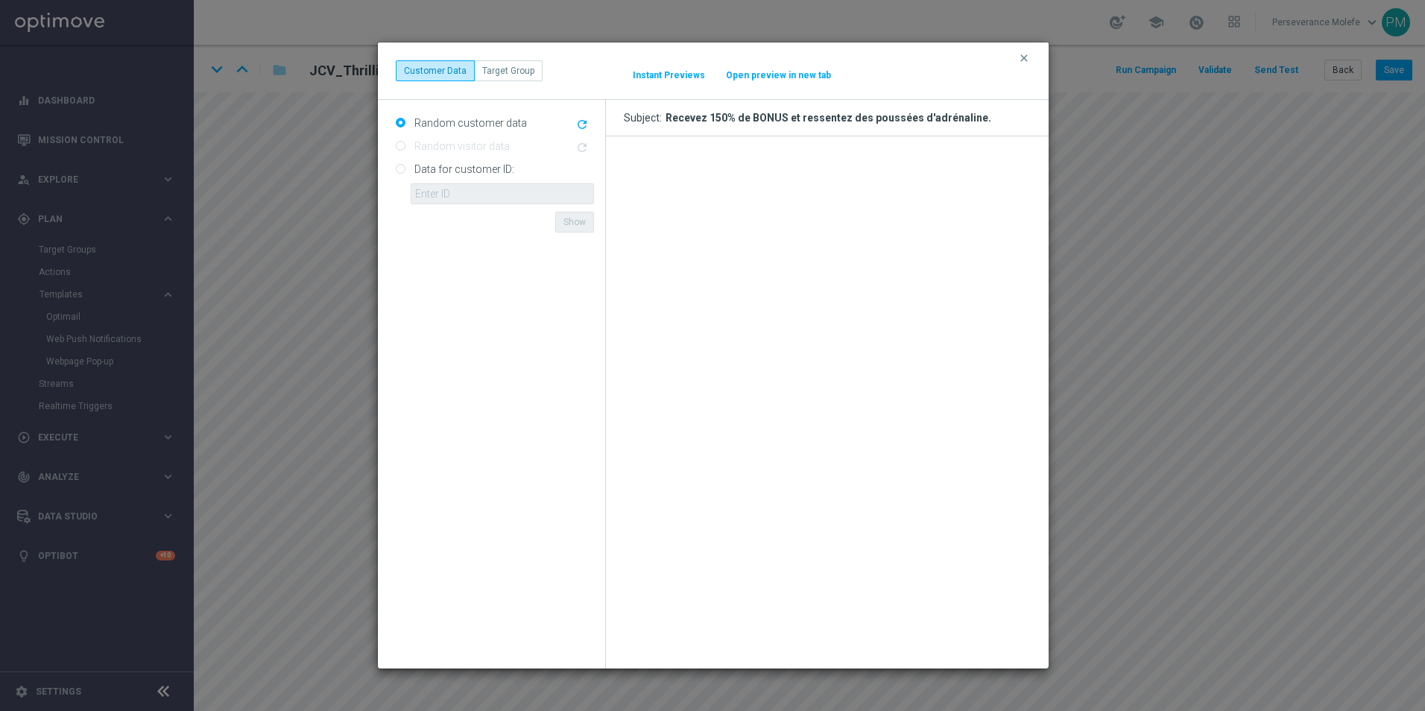
click at [793, 76] on button "Open preview in new tab" at bounding box center [778, 75] width 107 height 12
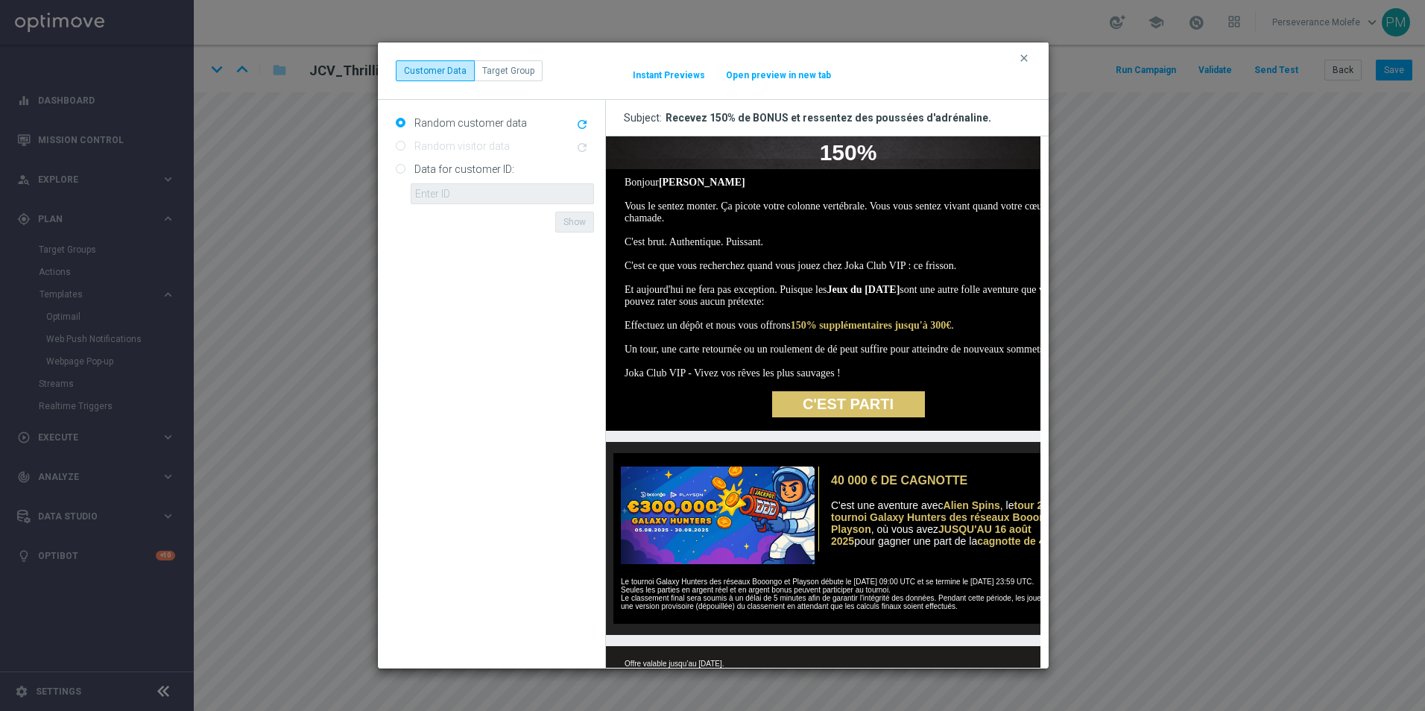
scroll to position [362, 0]
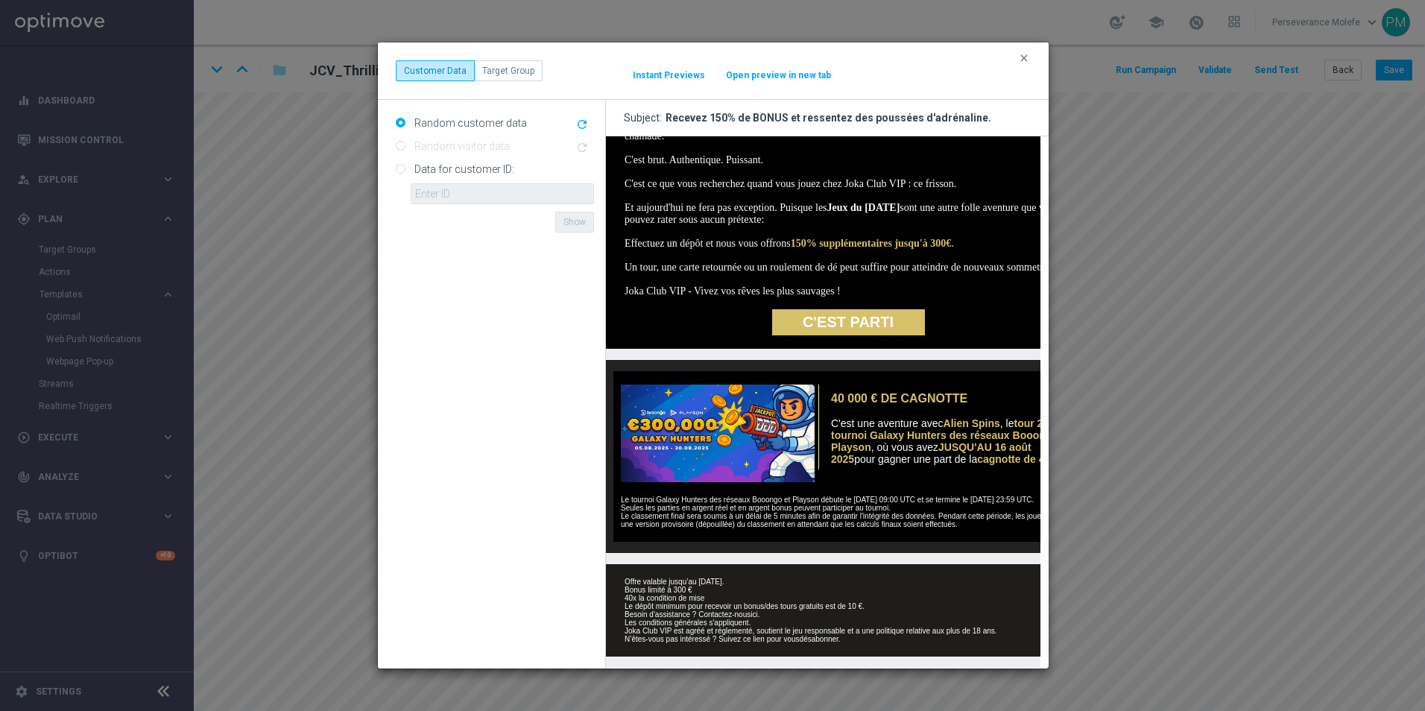
click at [1030, 53] on button "clear" at bounding box center [1025, 57] width 17 height 13
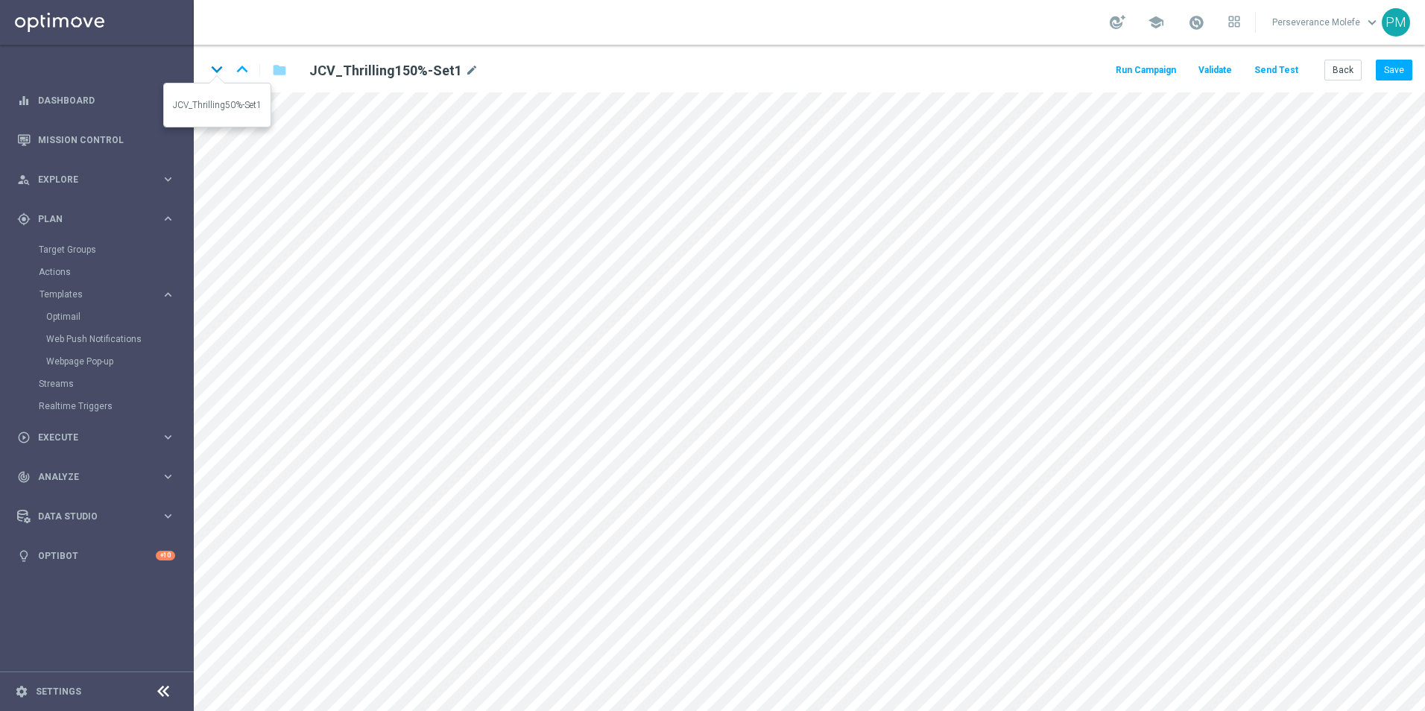
click at [216, 73] on icon "keyboard_arrow_down" at bounding box center [217, 69] width 22 height 22
click at [1394, 70] on button "Save" at bounding box center [1394, 70] width 37 height 21
click at [1354, 72] on button "Back" at bounding box center [1342, 70] width 37 height 21
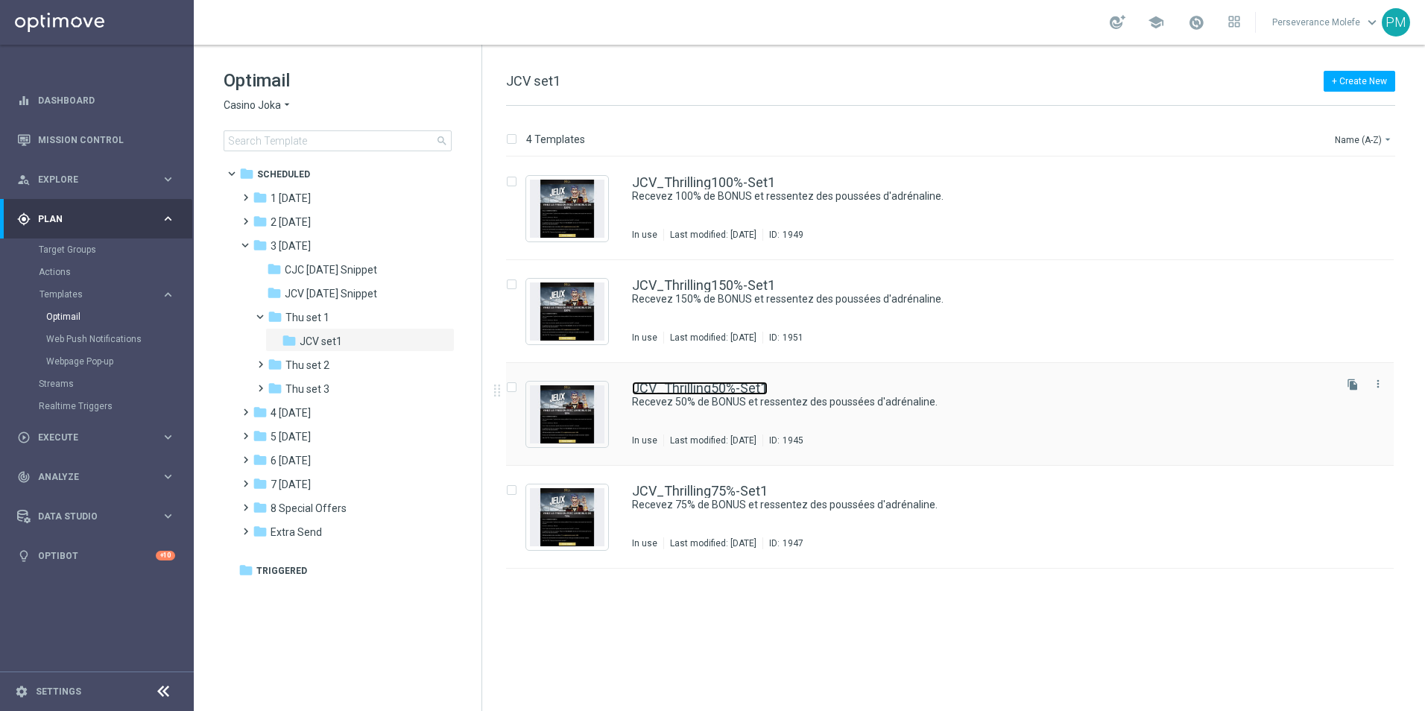
click at [694, 382] on link "JCV_Thrilling50%-Set1" at bounding box center [700, 388] width 136 height 13
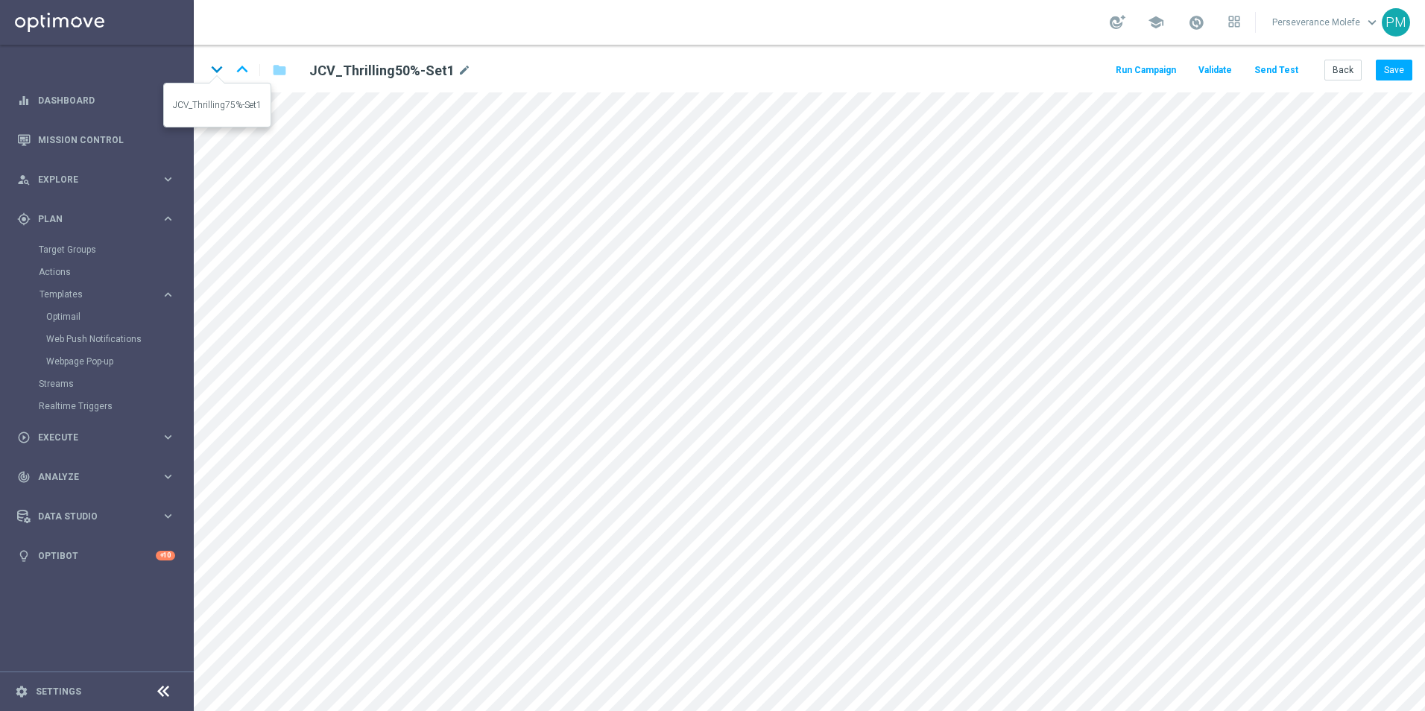
click at [222, 70] on icon "keyboard_arrow_down" at bounding box center [217, 69] width 22 height 22
click at [1386, 63] on button "Save" at bounding box center [1394, 70] width 37 height 21
click at [1392, 64] on button "Save" at bounding box center [1394, 70] width 37 height 21
click at [1333, 73] on button "Back" at bounding box center [1342, 70] width 37 height 21
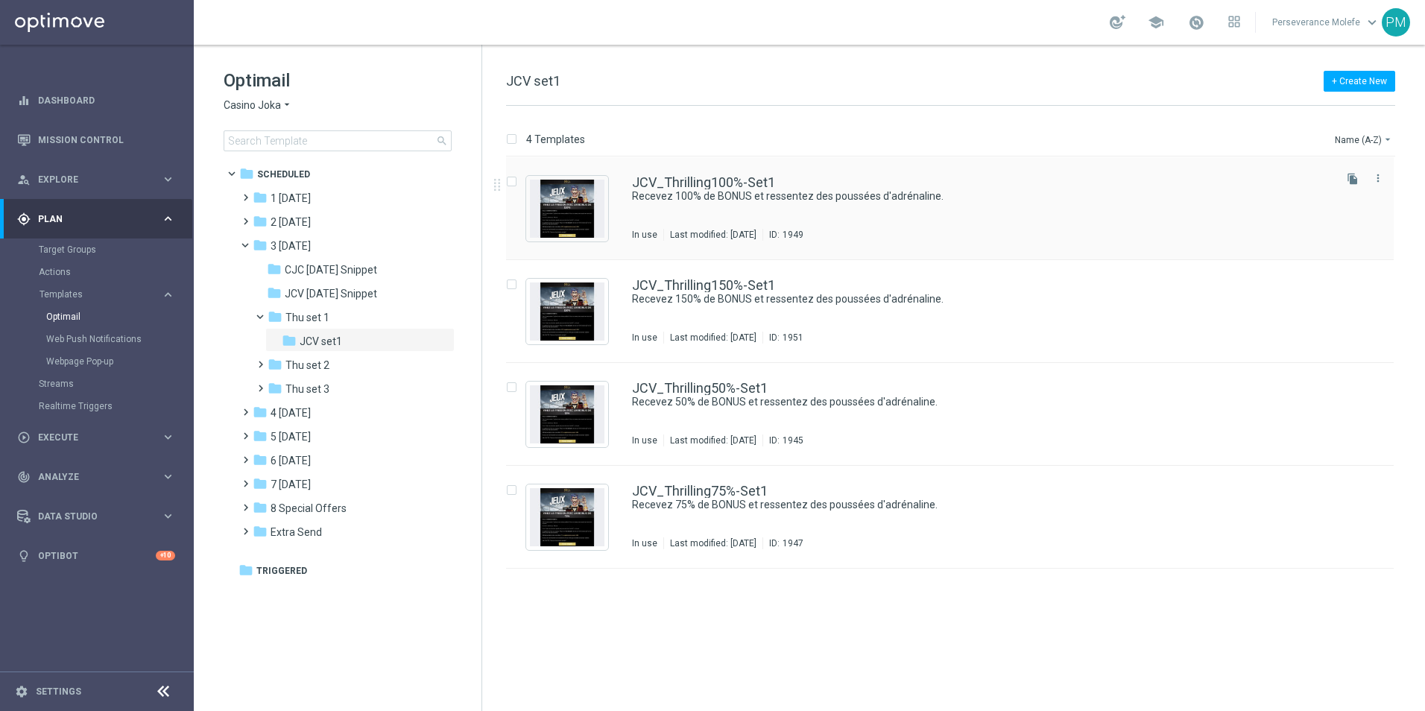
click at [703, 170] on div "JCV_Thrilling100%-Set1 Recevez 100% de BONUS et ressentez des poussées d'adréna…" at bounding box center [950, 208] width 888 height 103
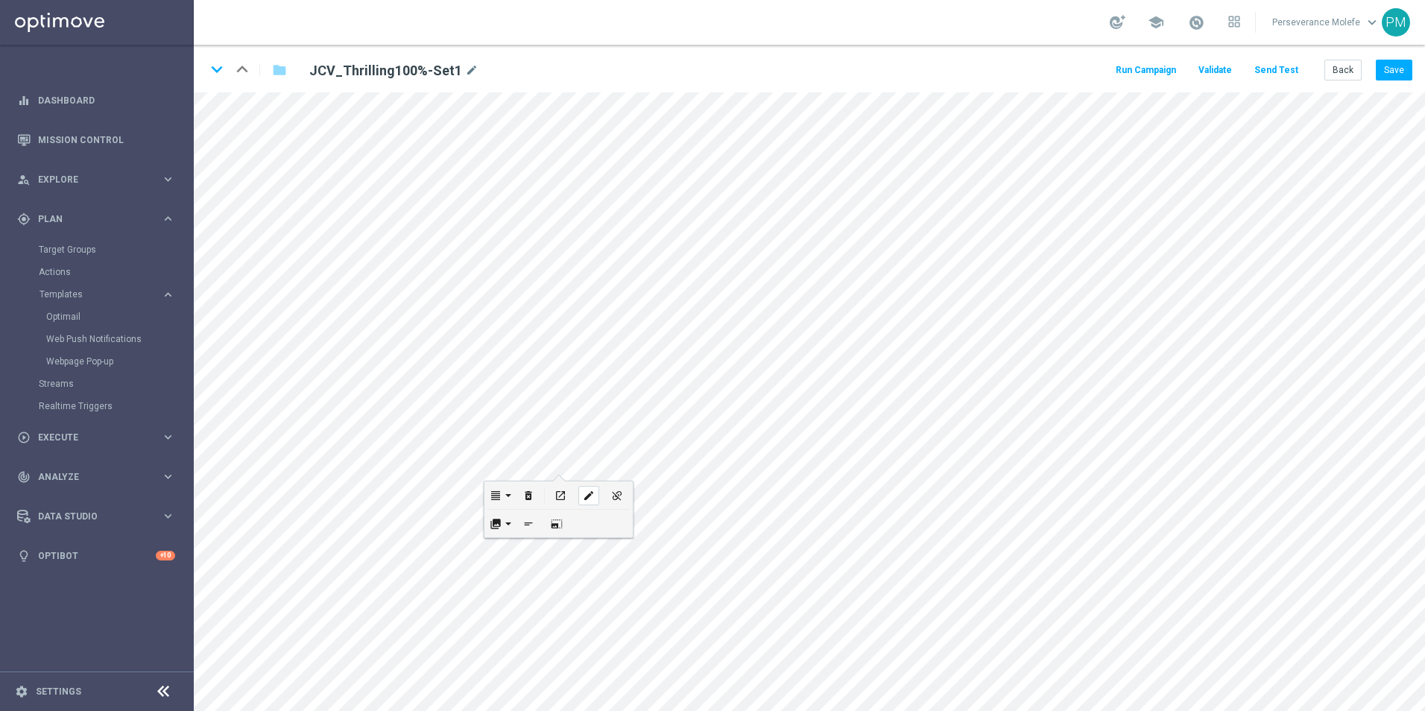
click at [595, 490] on div "edit" at bounding box center [588, 495] width 21 height 19
type input "https://www.jokaclubvip.net/fr/login"
click at [628, 543] on button "Update" at bounding box center [615, 543] width 45 height 21
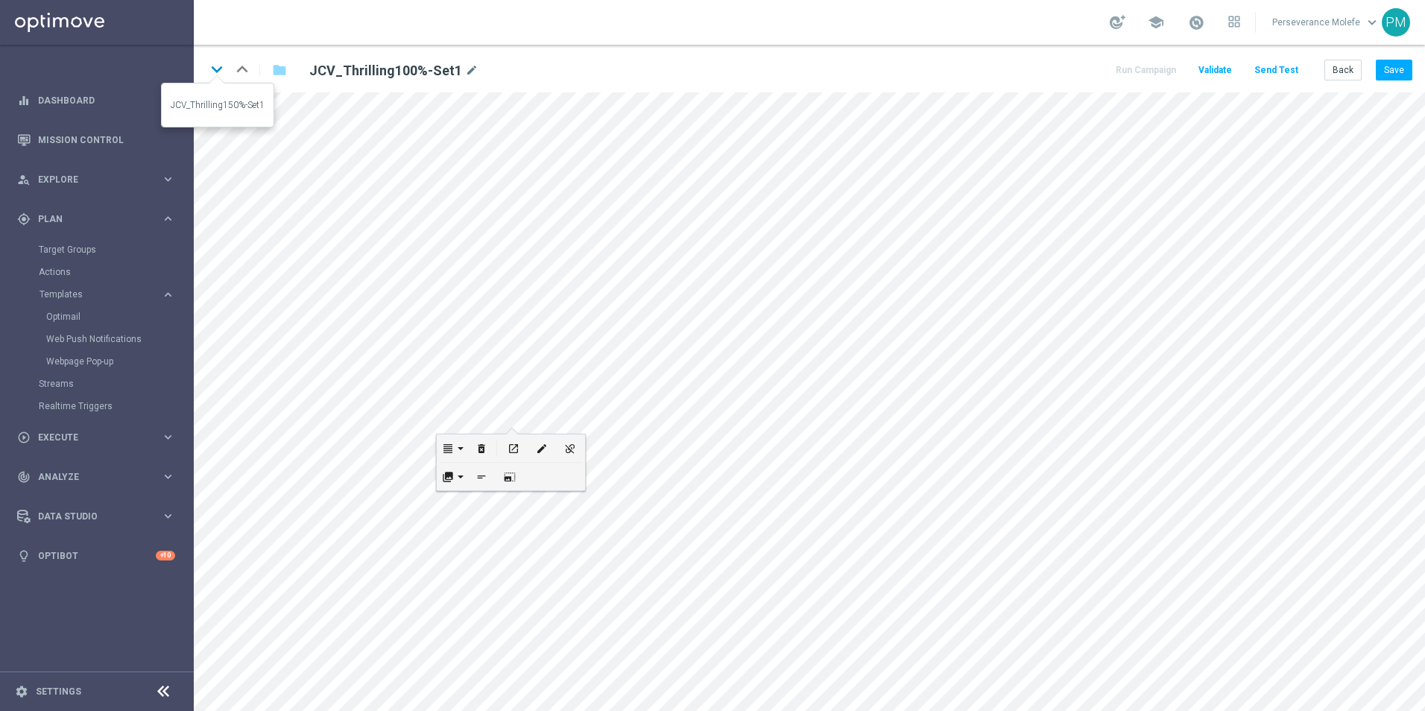
click at [215, 74] on icon "keyboard_arrow_down" at bounding box center [217, 69] width 22 height 22
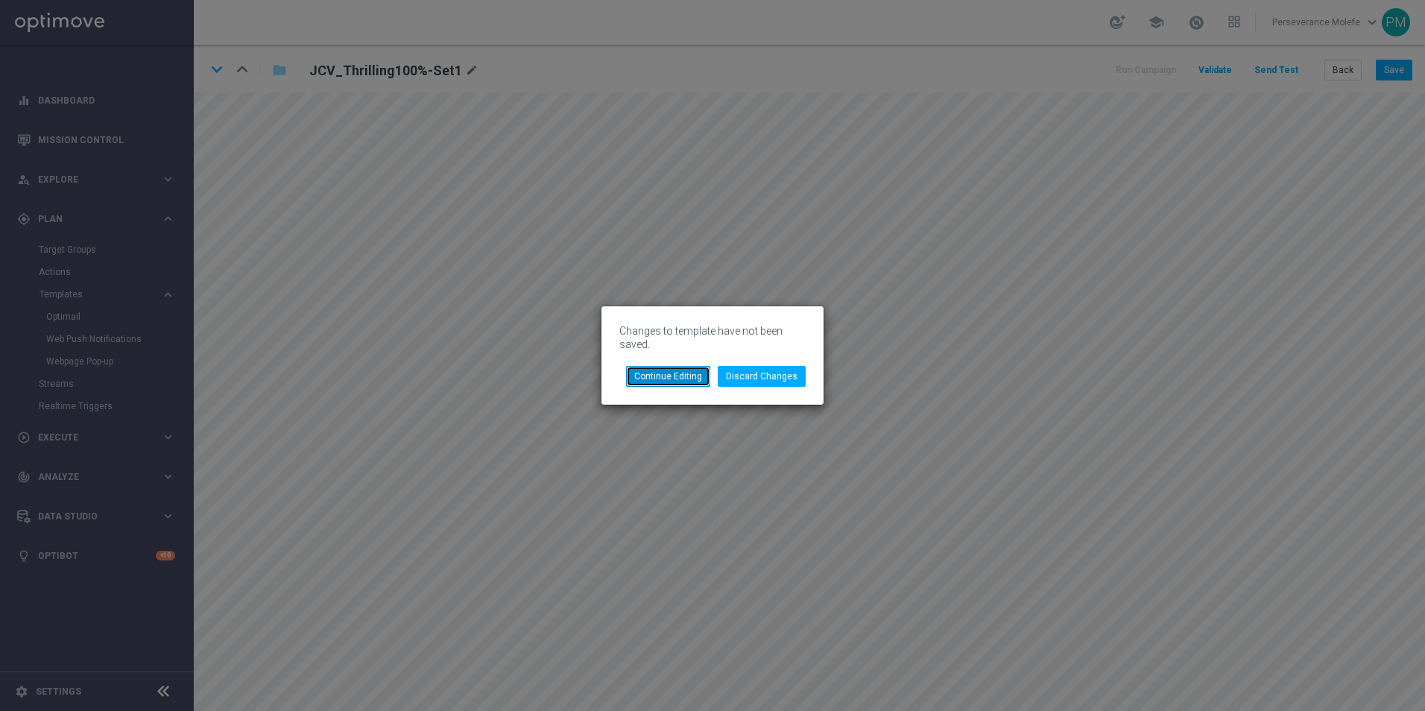
click at [675, 385] on button "Continue Editing" at bounding box center [668, 376] width 84 height 21
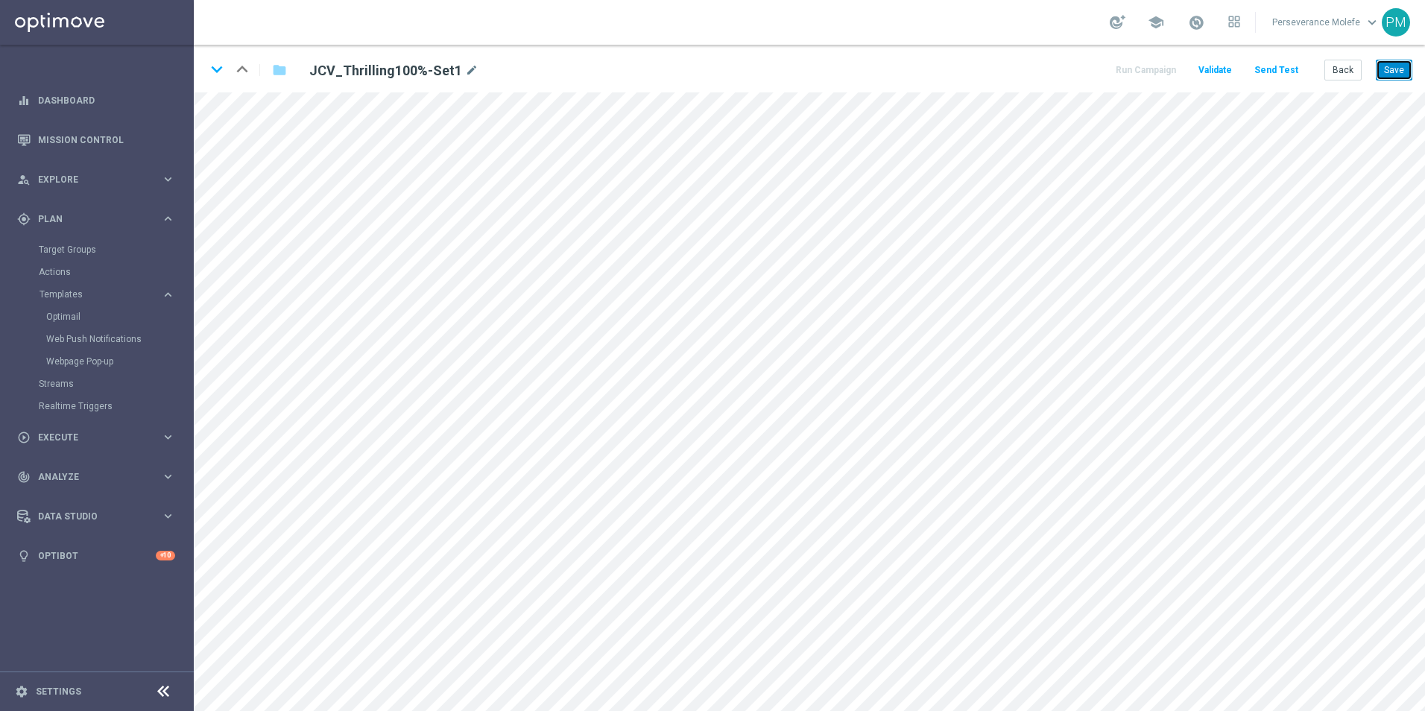
click at [1398, 68] on button "Save" at bounding box center [1394, 70] width 37 height 21
click at [218, 72] on icon "keyboard_arrow_down" at bounding box center [217, 69] width 22 height 22
click at [545, 541] on icon "edit" at bounding box center [543, 541] width 11 height 12
type input "https://www.jokaclubvip.net/fr/login"
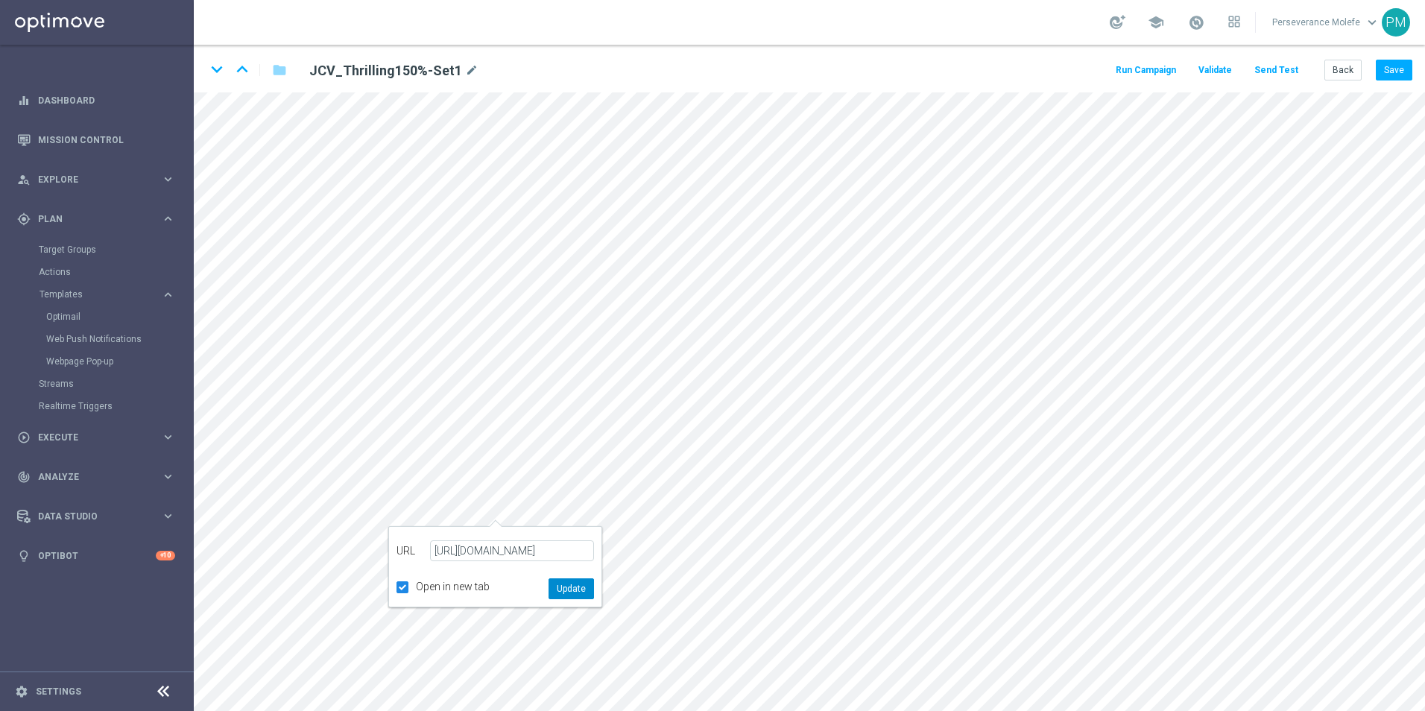
click at [572, 598] on button "Update" at bounding box center [571, 588] width 45 height 21
click at [1394, 75] on button "Save" at bounding box center [1394, 70] width 37 height 21
click at [221, 75] on icon "keyboard_arrow_down" at bounding box center [217, 69] width 22 height 22
click at [515, 529] on icon "edit" at bounding box center [518, 534] width 11 height 12
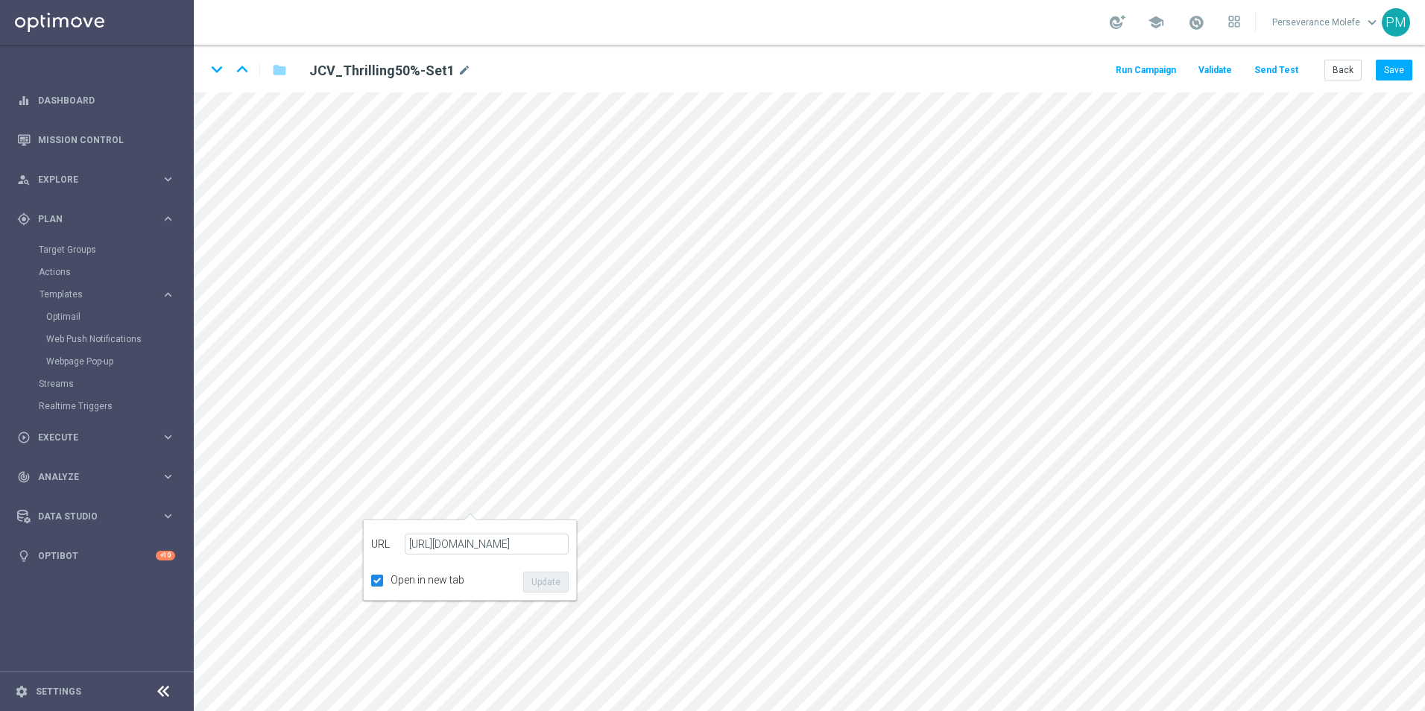
type input "https://www.jokaclubvip.net/fr/login"
click at [544, 582] on button "Update" at bounding box center [545, 582] width 45 height 21
click at [1406, 68] on button "Save" at bounding box center [1394, 70] width 37 height 21
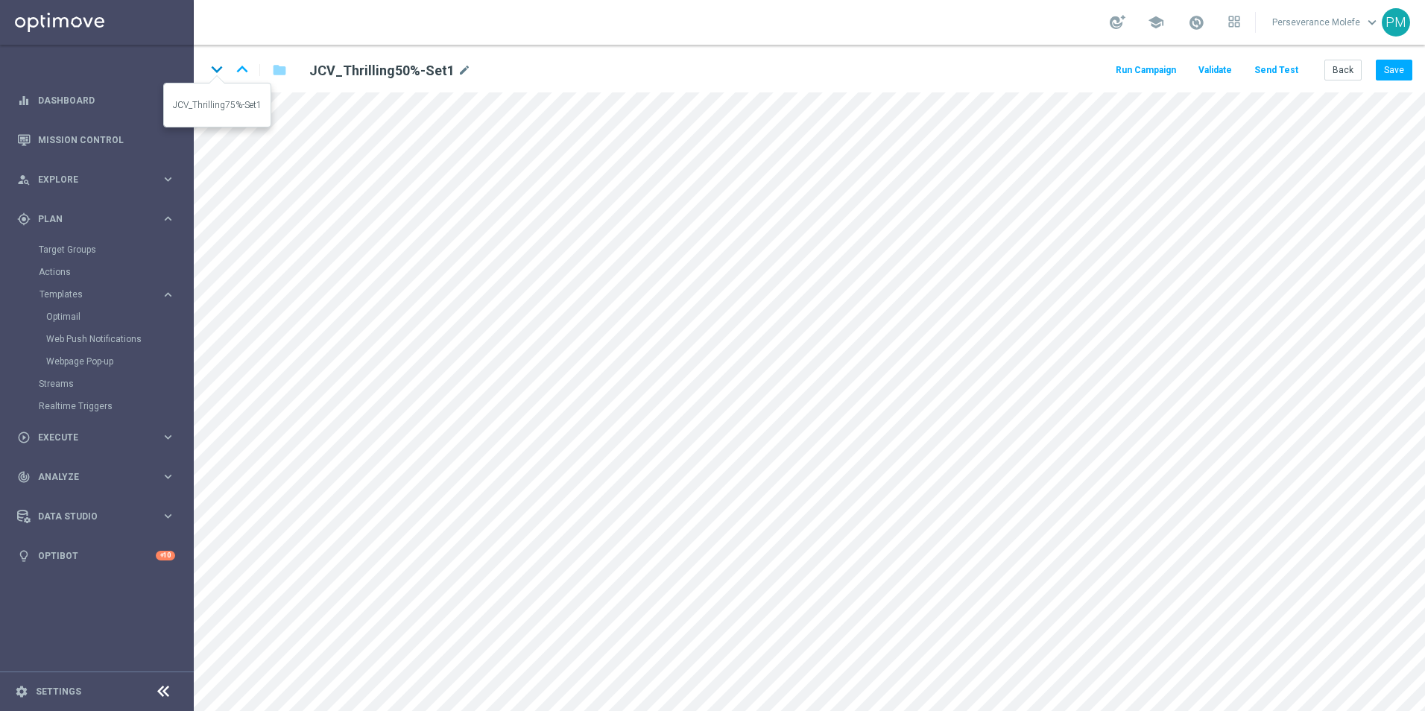
click at [221, 71] on icon "keyboard_arrow_down" at bounding box center [217, 69] width 22 height 22
click at [487, 473] on icon "edit" at bounding box center [492, 475] width 11 height 12
type input "https://www.jokaclubvip.net/fr/login"
click at [516, 520] on button "Update" at bounding box center [520, 522] width 45 height 21
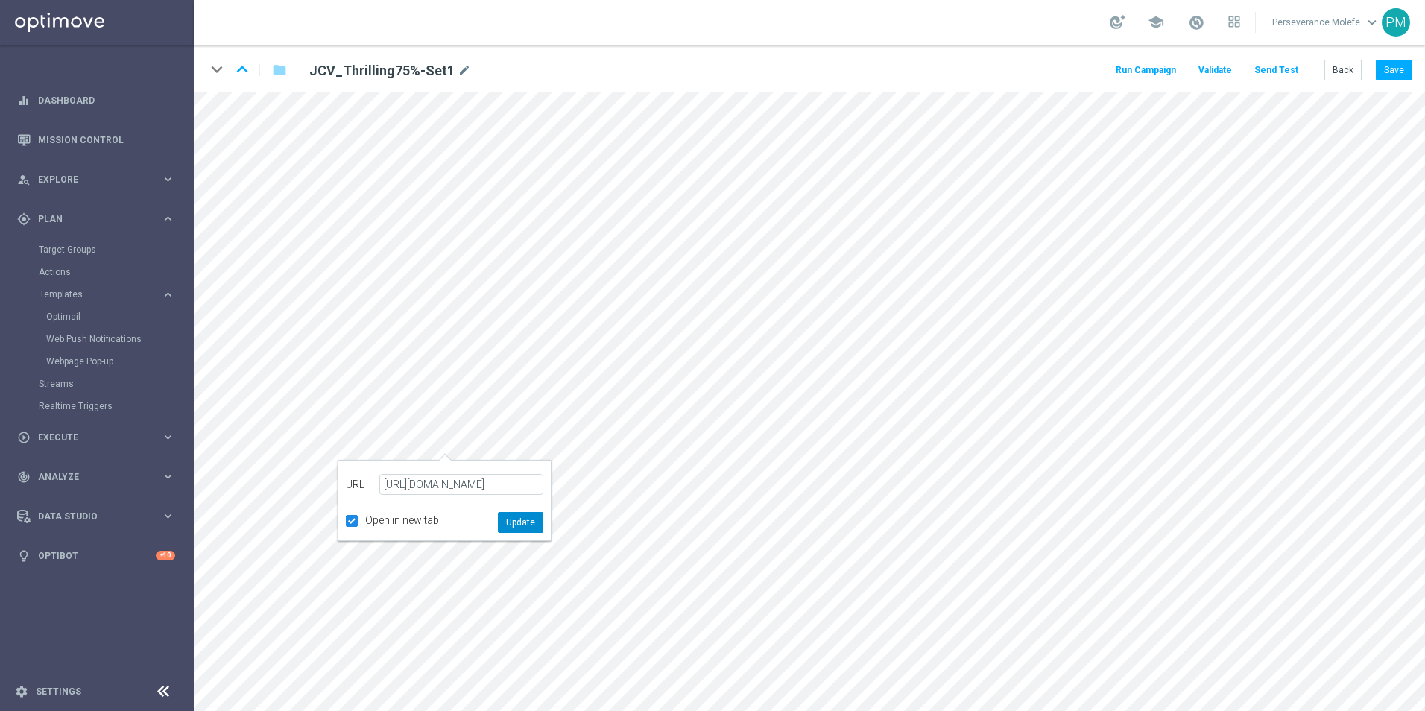
scroll to position [0, 0]
click at [1397, 80] on button "Save" at bounding box center [1394, 70] width 37 height 21
click at [1258, 69] on button "Send Test" at bounding box center [1276, 70] width 48 height 20
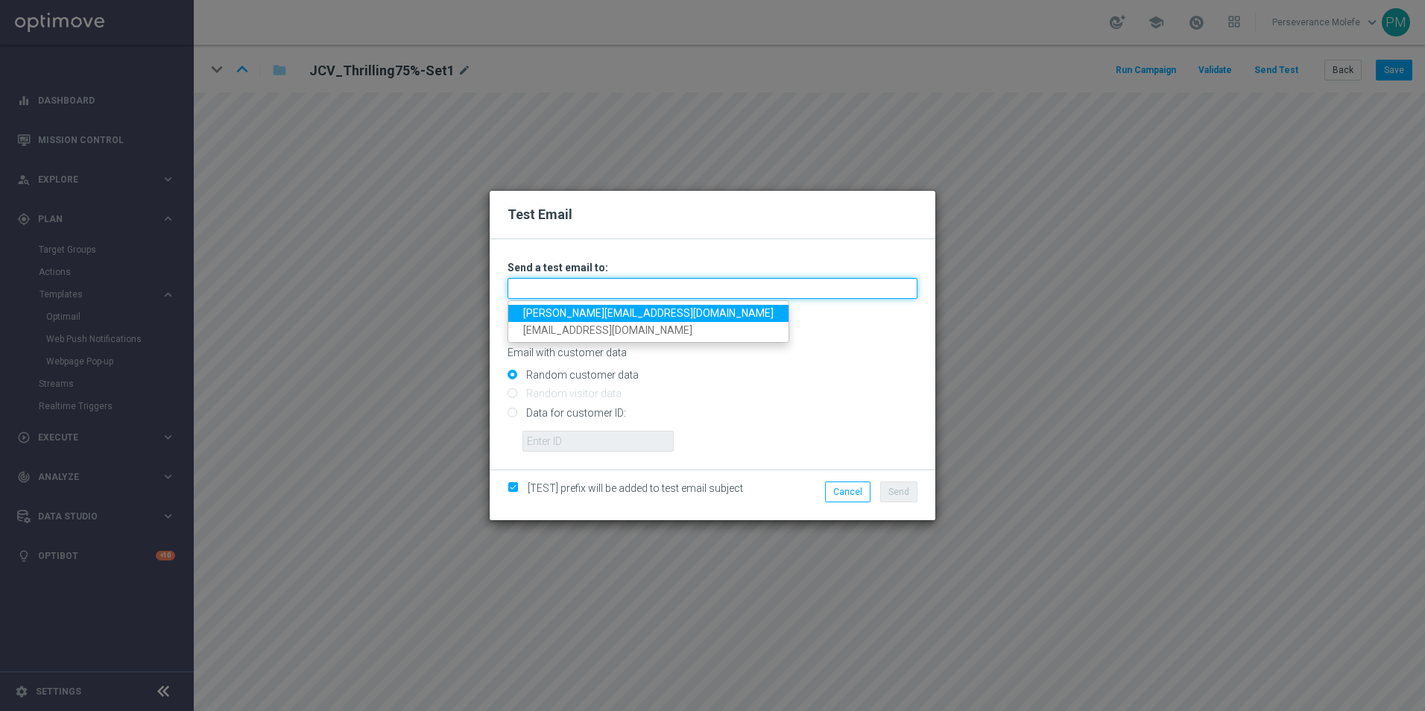
click at [545, 293] on input "text" at bounding box center [713, 288] width 410 height 21
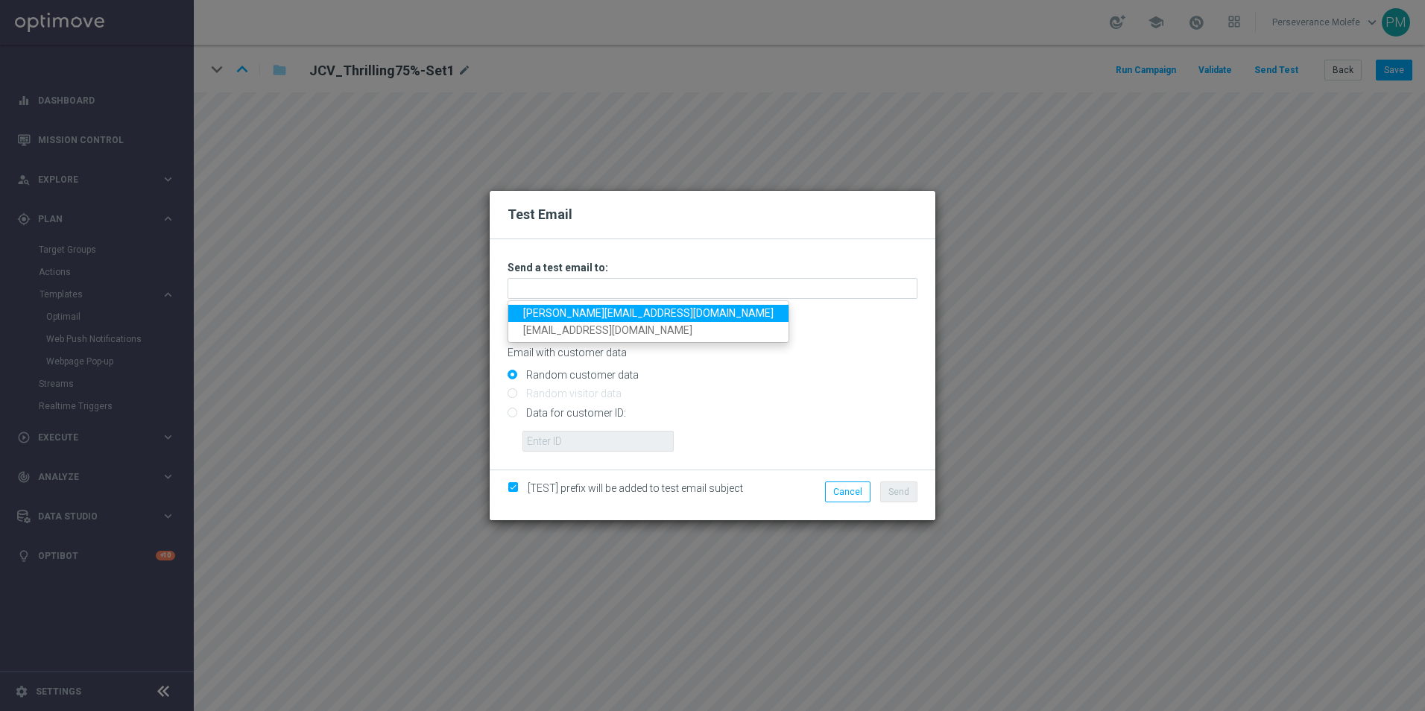
click at [553, 306] on link "[PERSON_NAME][EMAIL_ADDRESS][DOMAIN_NAME]" at bounding box center [648, 313] width 280 height 17
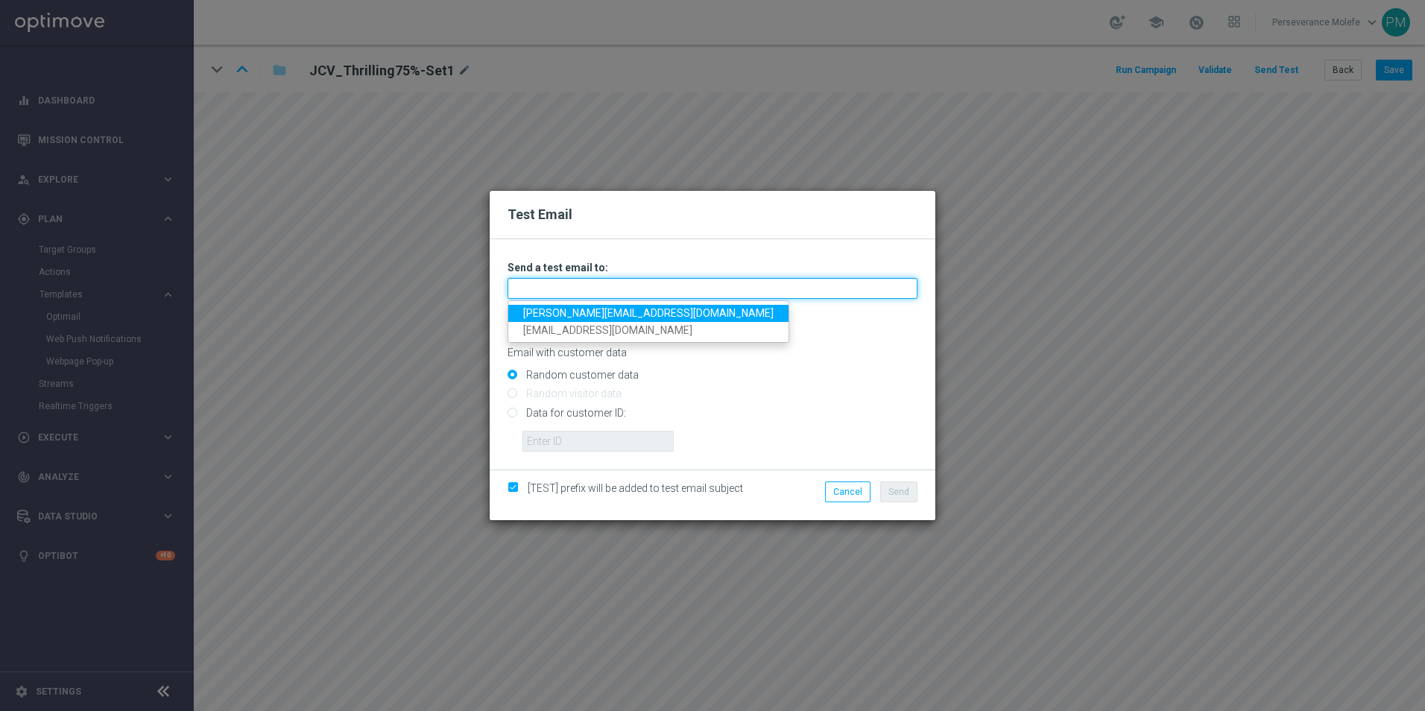
type input "[PERSON_NAME][EMAIL_ADDRESS][DOMAIN_NAME]"
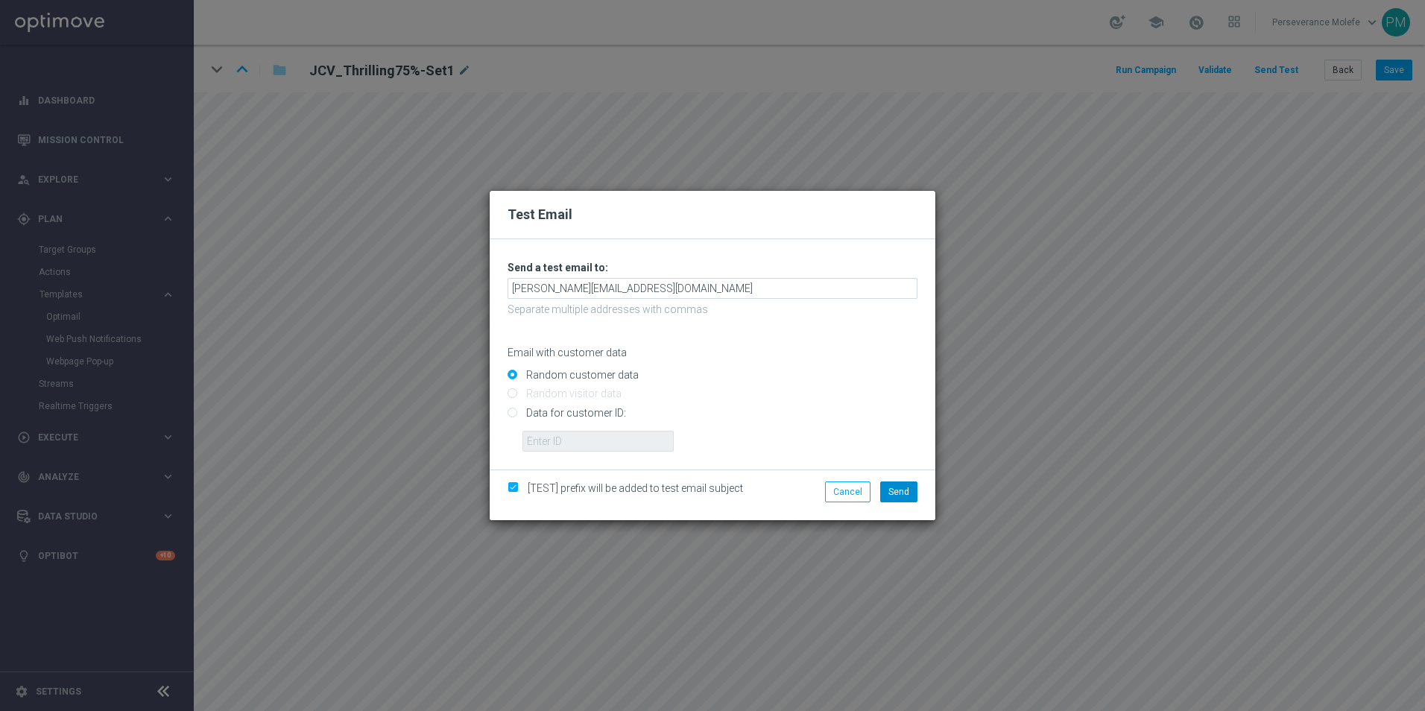
click at [891, 481] on div "[TEST] prefix will be added to test email subject Cancel Send" at bounding box center [713, 495] width 446 height 51
drag, startPoint x: 891, startPoint y: 481, endPoint x: 904, endPoint y: 485, distance: 13.2
click at [904, 485] on button "Send" at bounding box center [898, 491] width 37 height 21
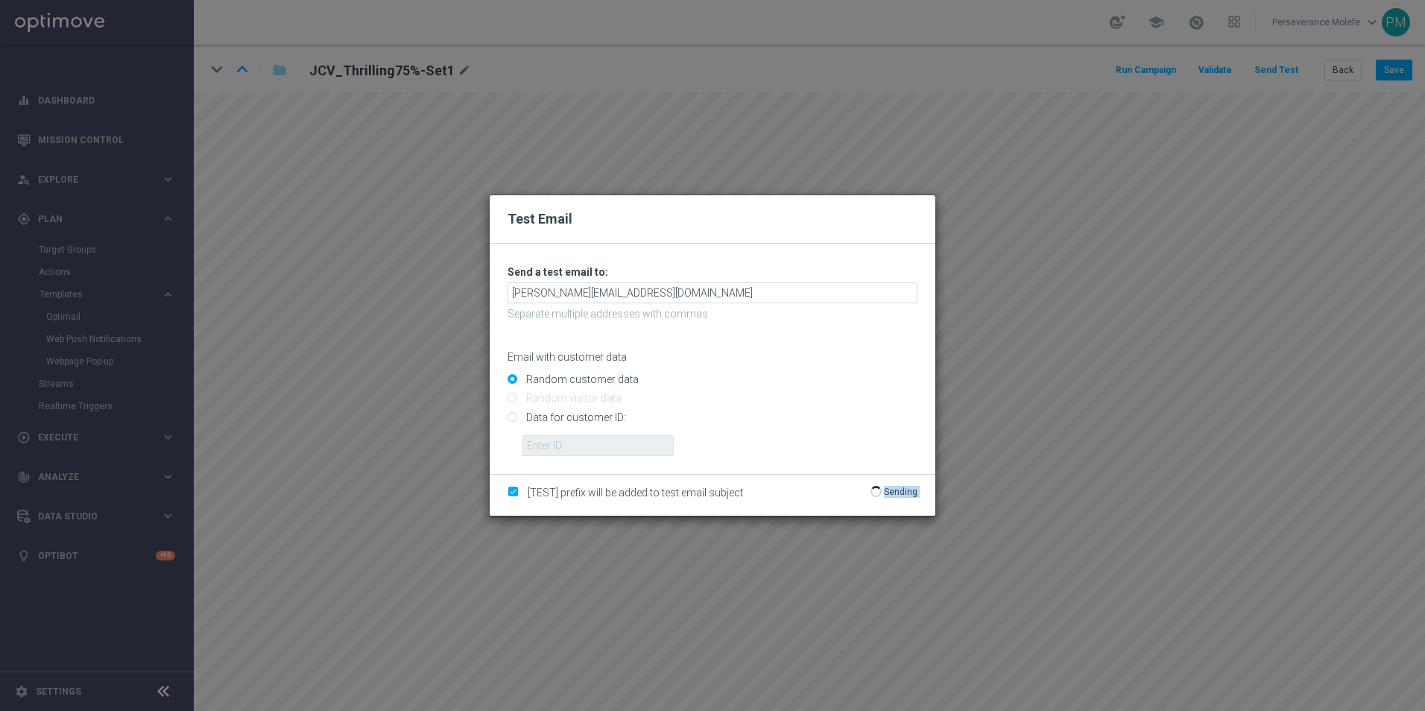
click at [904, 486] on p "Sending" at bounding box center [901, 492] width 34 height 12
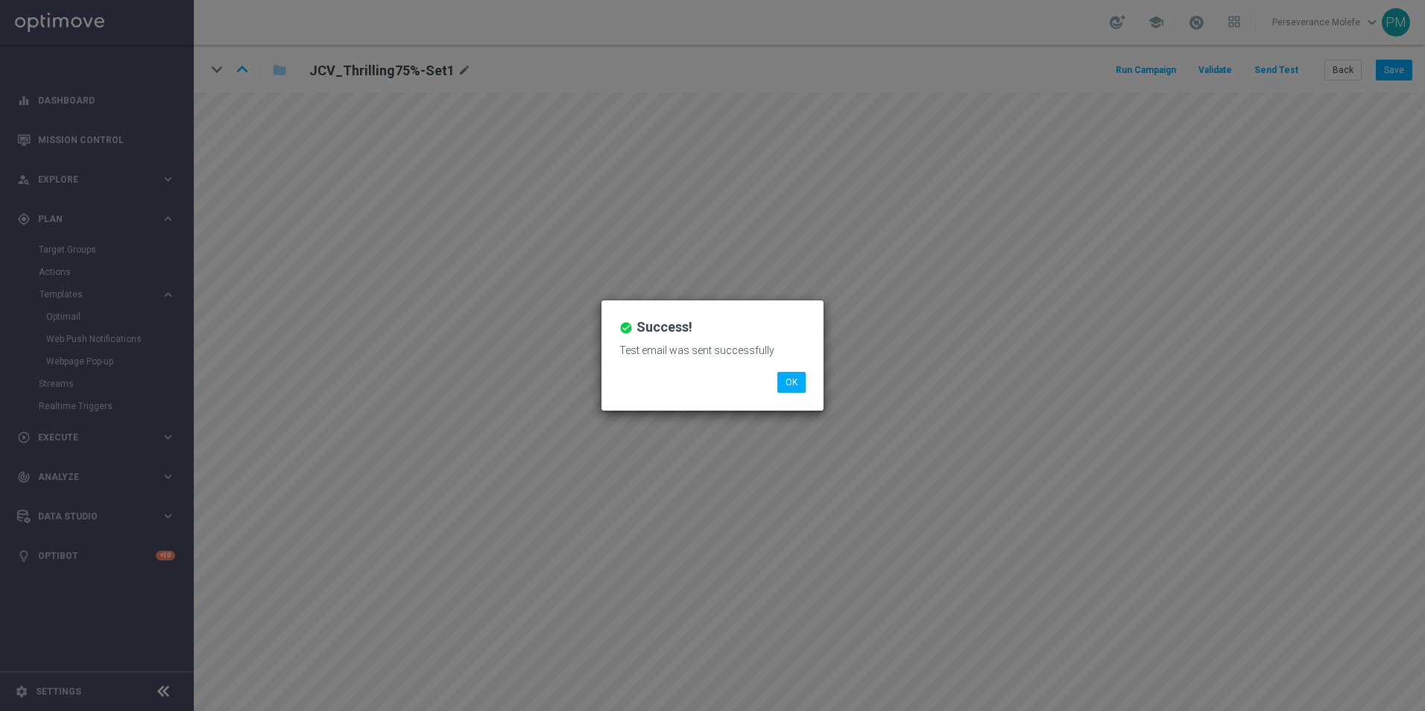
click at [367, 330] on div "check_circle Success! Test email was sent successfully OK" at bounding box center [712, 355] width 1425 height 711
click at [797, 385] on button "OK" at bounding box center [791, 382] width 28 height 21
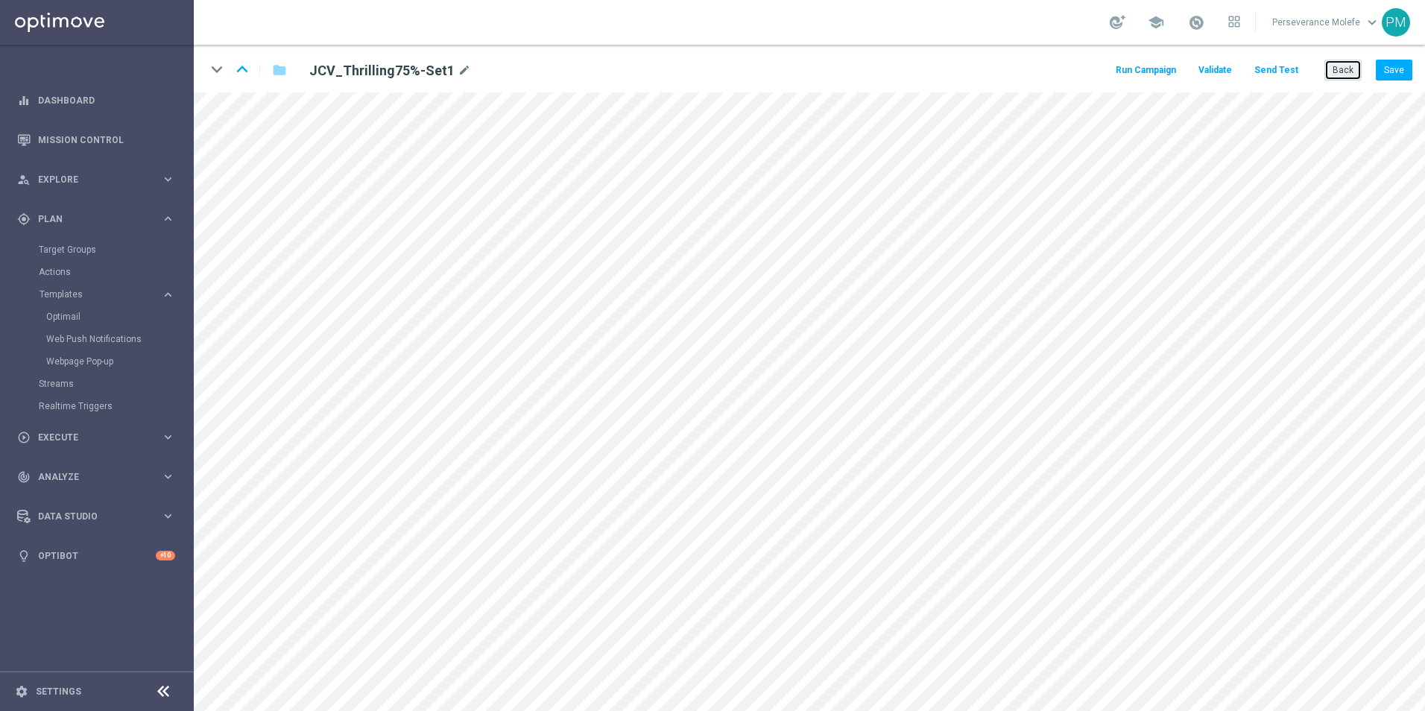
click at [1336, 66] on button "Back" at bounding box center [1342, 70] width 37 height 21
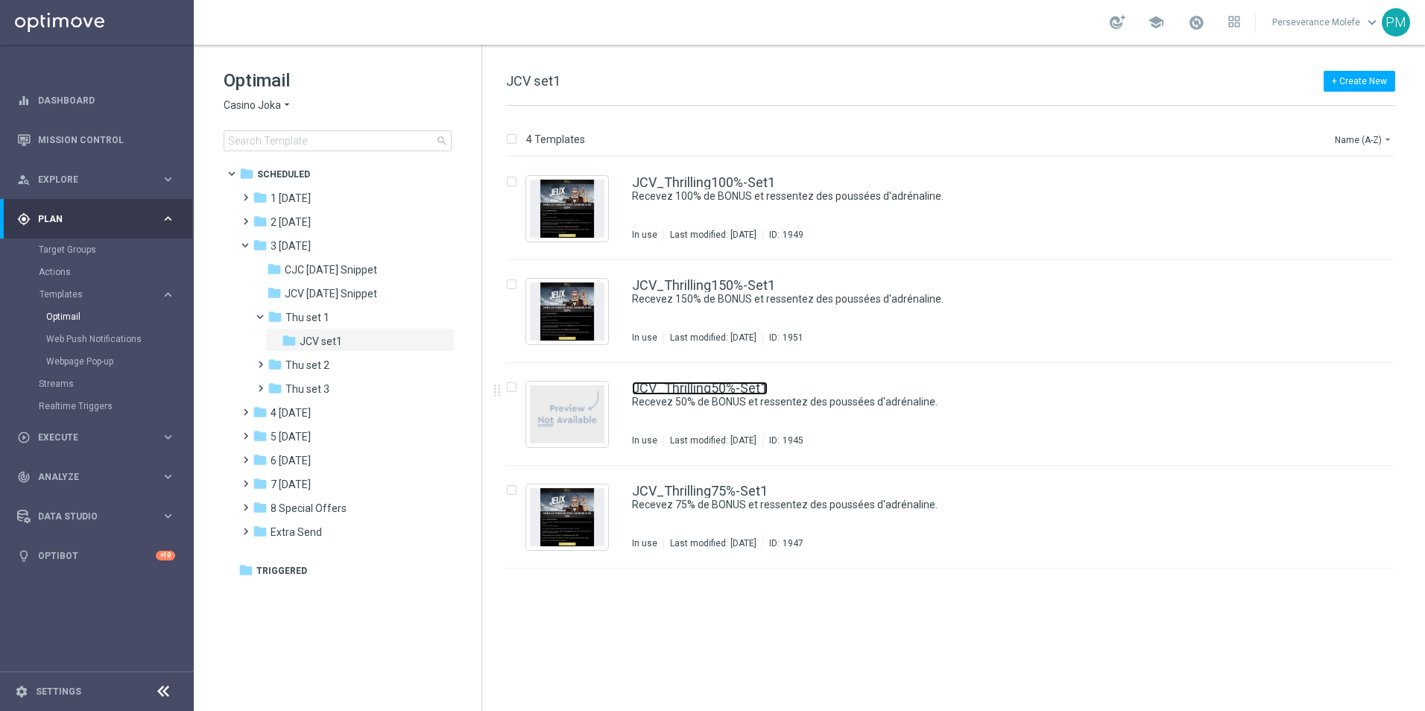
drag, startPoint x: 757, startPoint y: 384, endPoint x: 772, endPoint y: 382, distance: 15.1
click at [756, 384] on link "JCV_Thrilling50%-Set1" at bounding box center [700, 388] width 136 height 13
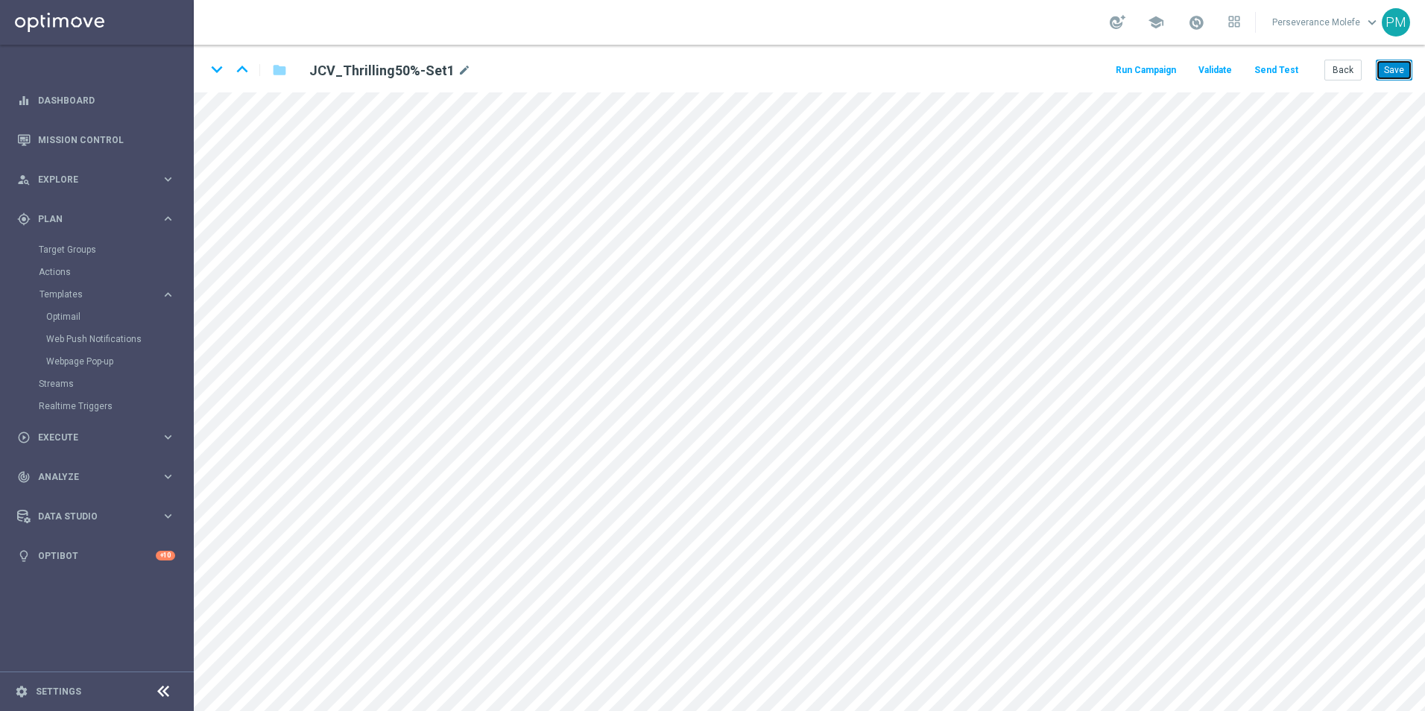
click at [1377, 78] on button "Save" at bounding box center [1394, 70] width 37 height 21
click at [499, 490] on icon "open_in_new" at bounding box center [497, 486] width 11 height 12
click at [1353, 78] on button "Back" at bounding box center [1342, 70] width 37 height 21
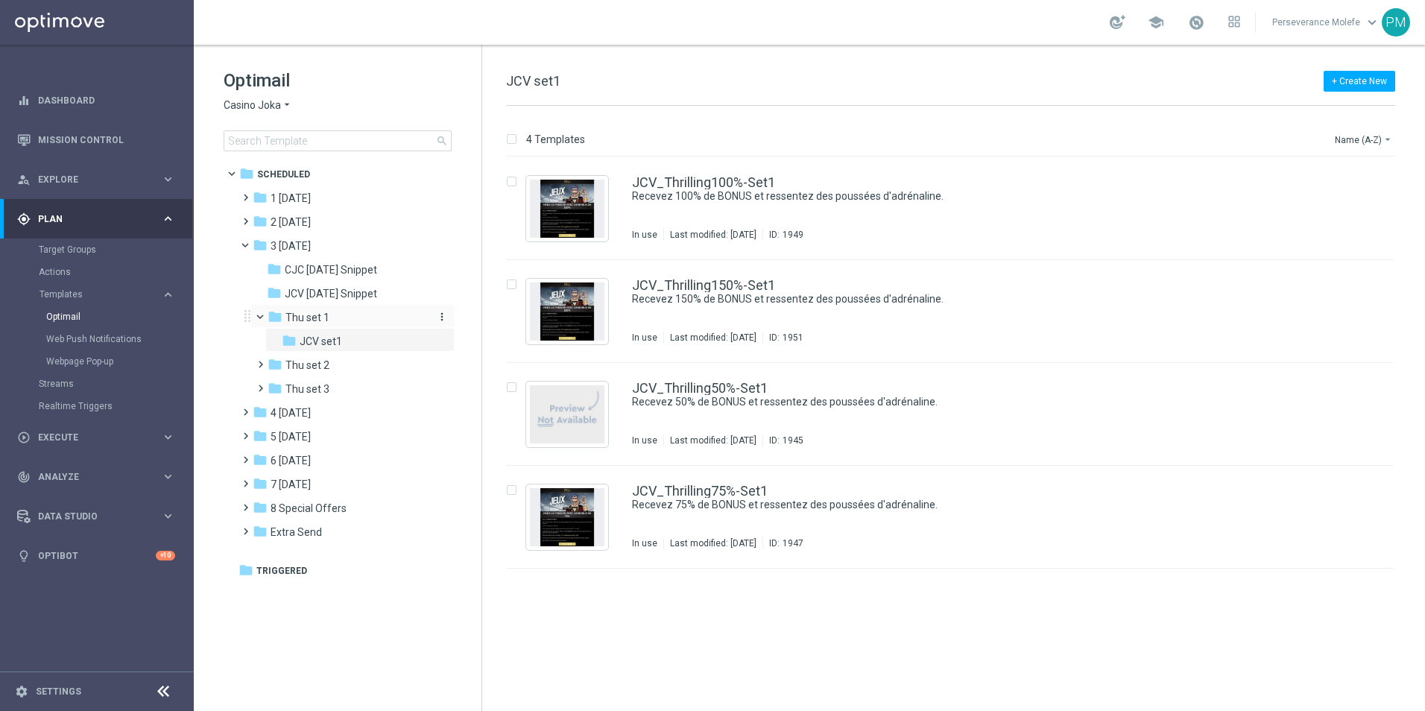
click at [373, 314] on div "folder Thu set 1" at bounding box center [347, 317] width 159 height 17
click at [335, 348] on div "folder JCV set1" at bounding box center [355, 341] width 147 height 17
click at [762, 375] on div "JCV_Thrilling50%-Set1 Recevez 50% de BONUS et ressentez des poussées d'adrénali…" at bounding box center [950, 414] width 888 height 103
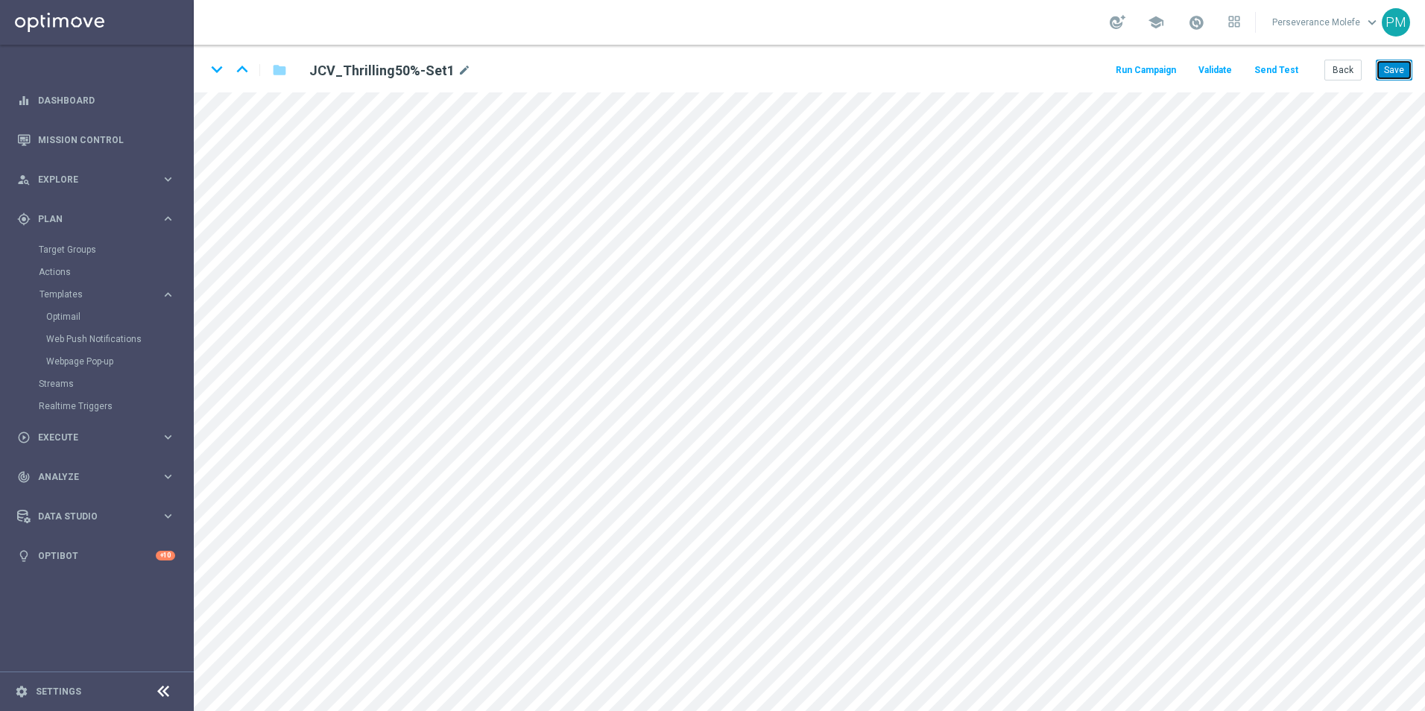
click at [1384, 70] on button "Save" at bounding box center [1394, 70] width 37 height 21
click at [1386, 70] on button "Save" at bounding box center [1394, 70] width 37 height 21
click at [1332, 65] on button "Back" at bounding box center [1342, 70] width 37 height 21
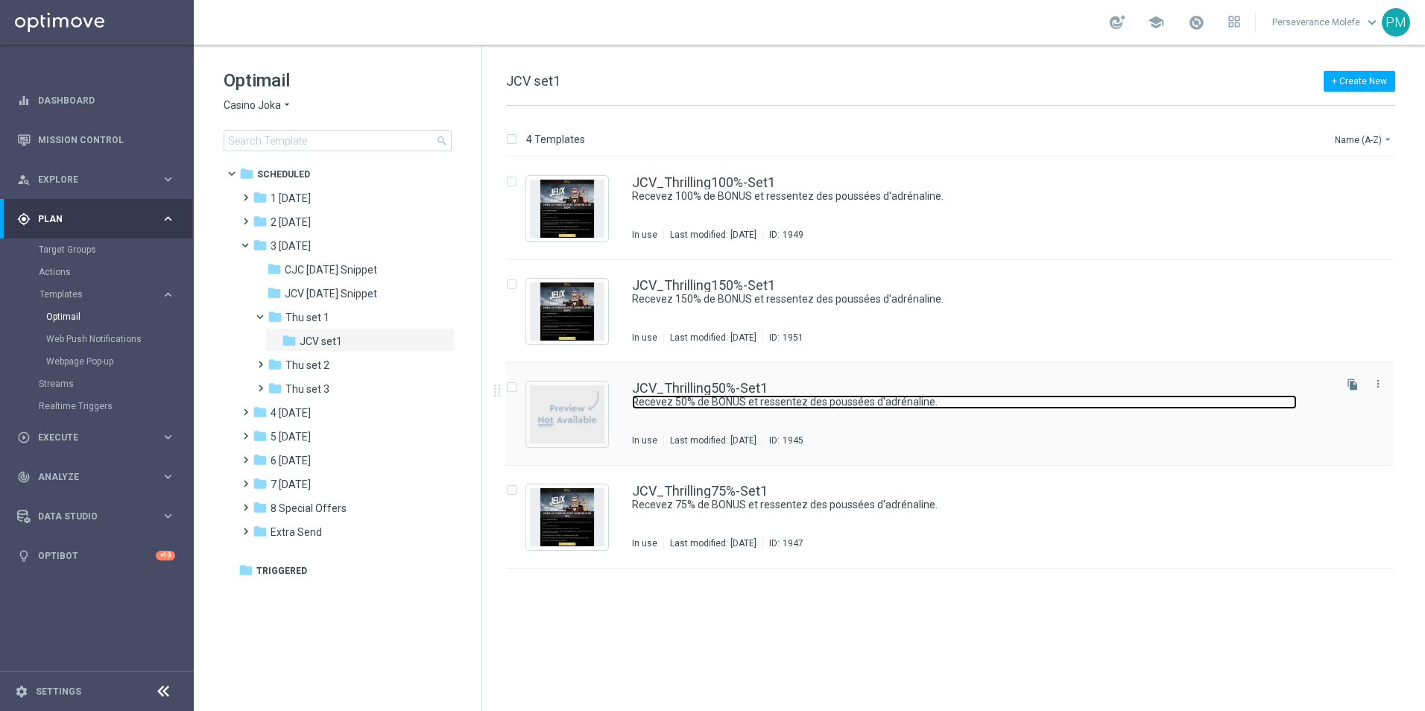
click at [668, 396] on link "Recevez 50% de BONUS et ressentez des poussées d'adrénaline." at bounding box center [964, 402] width 665 height 14
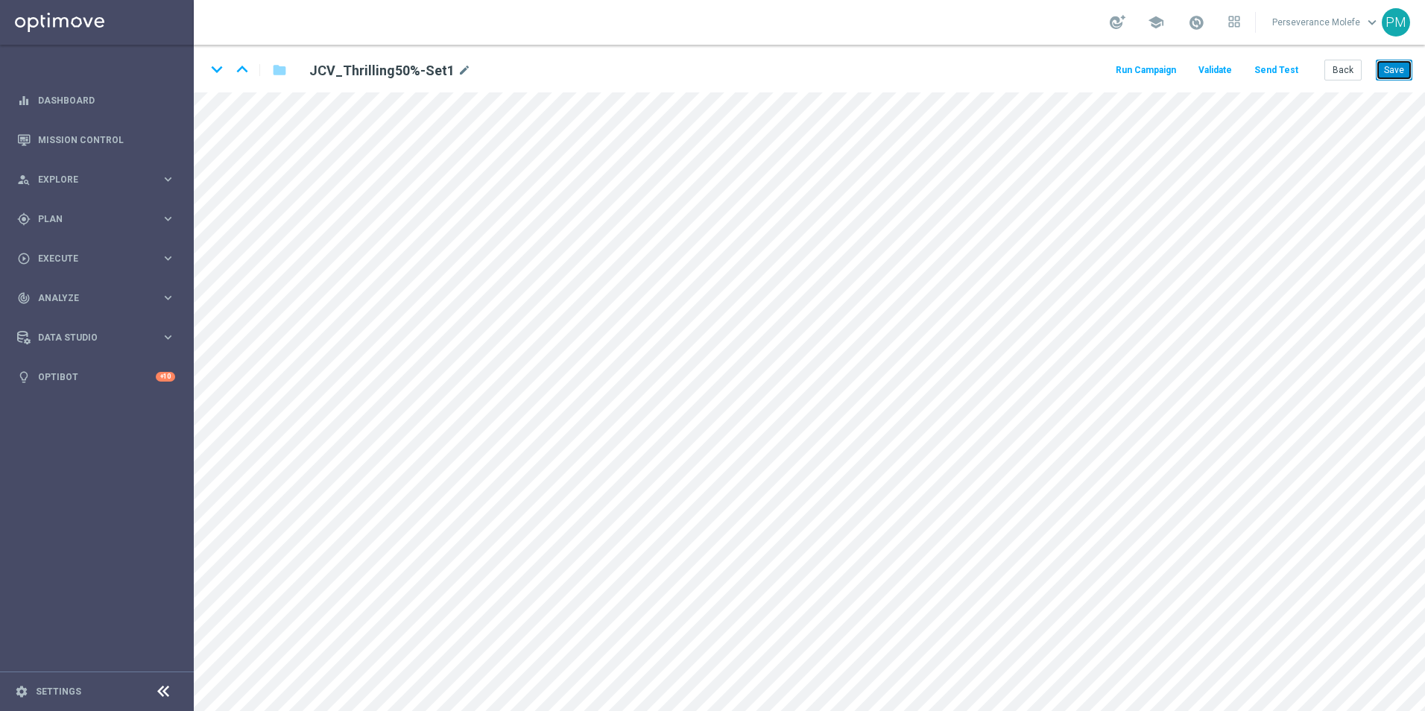
click at [1394, 68] on button "Save" at bounding box center [1394, 70] width 37 height 21
click at [1347, 67] on button "Back" at bounding box center [1342, 70] width 37 height 21
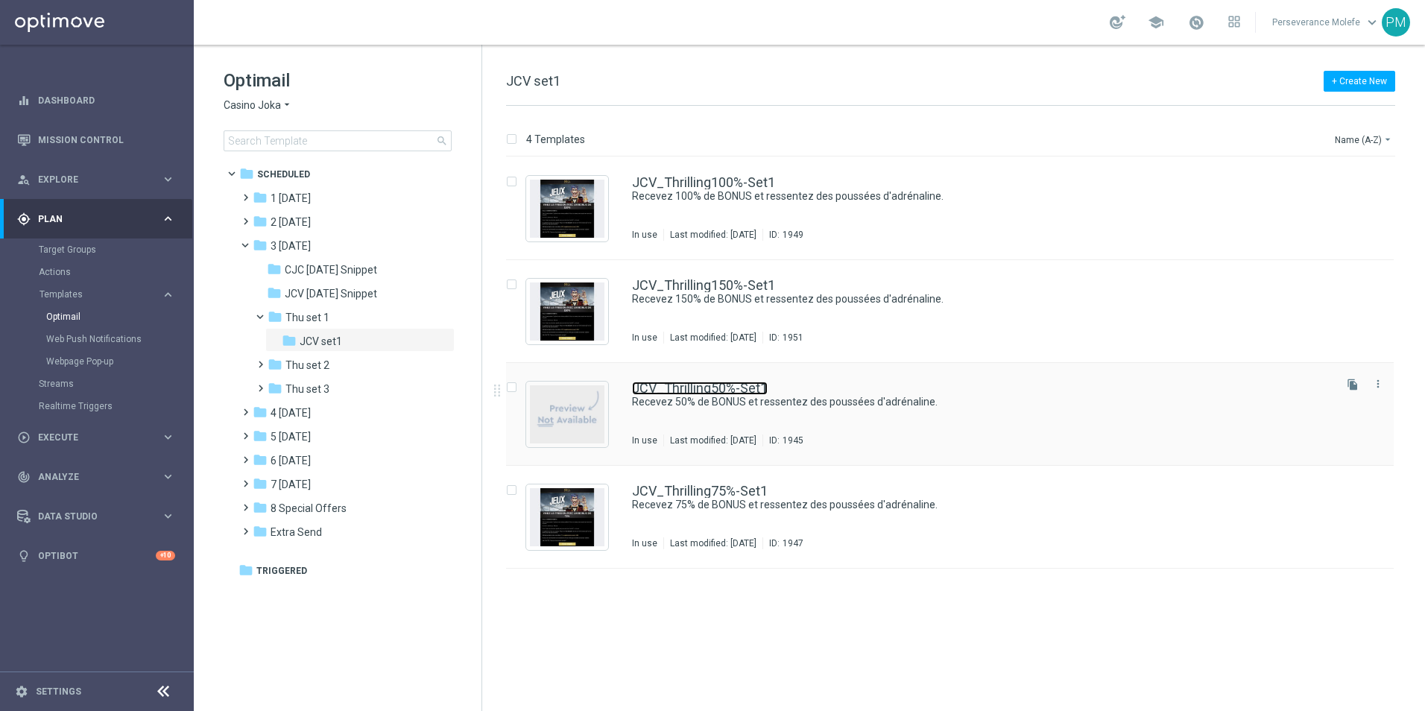
click at [747, 394] on link "JCV_Thrilling50%-Set1" at bounding box center [700, 388] width 136 height 13
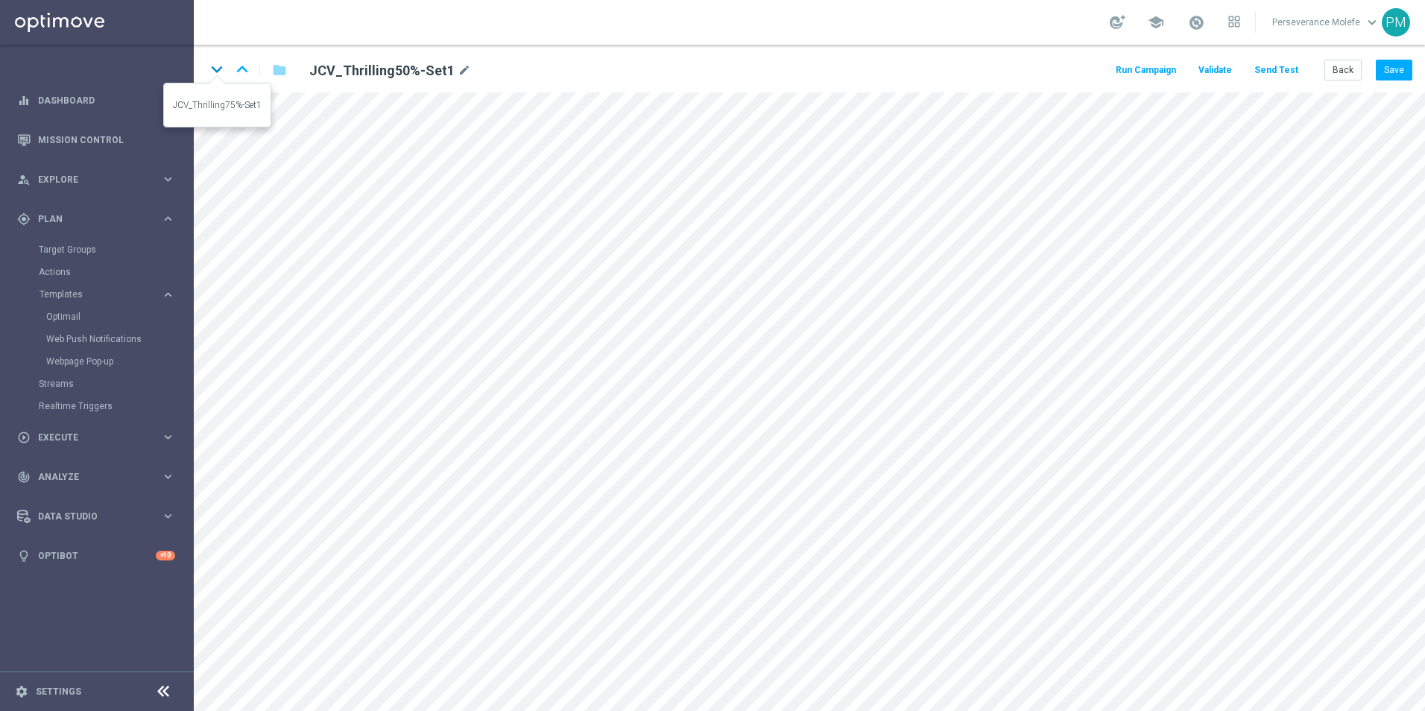
click at [218, 77] on icon "keyboard_arrow_down" at bounding box center [217, 69] width 22 height 22
click at [241, 73] on icon "keyboard_arrow_up" at bounding box center [242, 69] width 22 height 22
click at [244, 69] on icon "keyboard_arrow_up" at bounding box center [242, 69] width 22 height 22
click at [239, 63] on icon "keyboard_arrow_up" at bounding box center [242, 69] width 22 height 22
click at [211, 68] on icon "keyboard_arrow_down" at bounding box center [217, 69] width 22 height 22
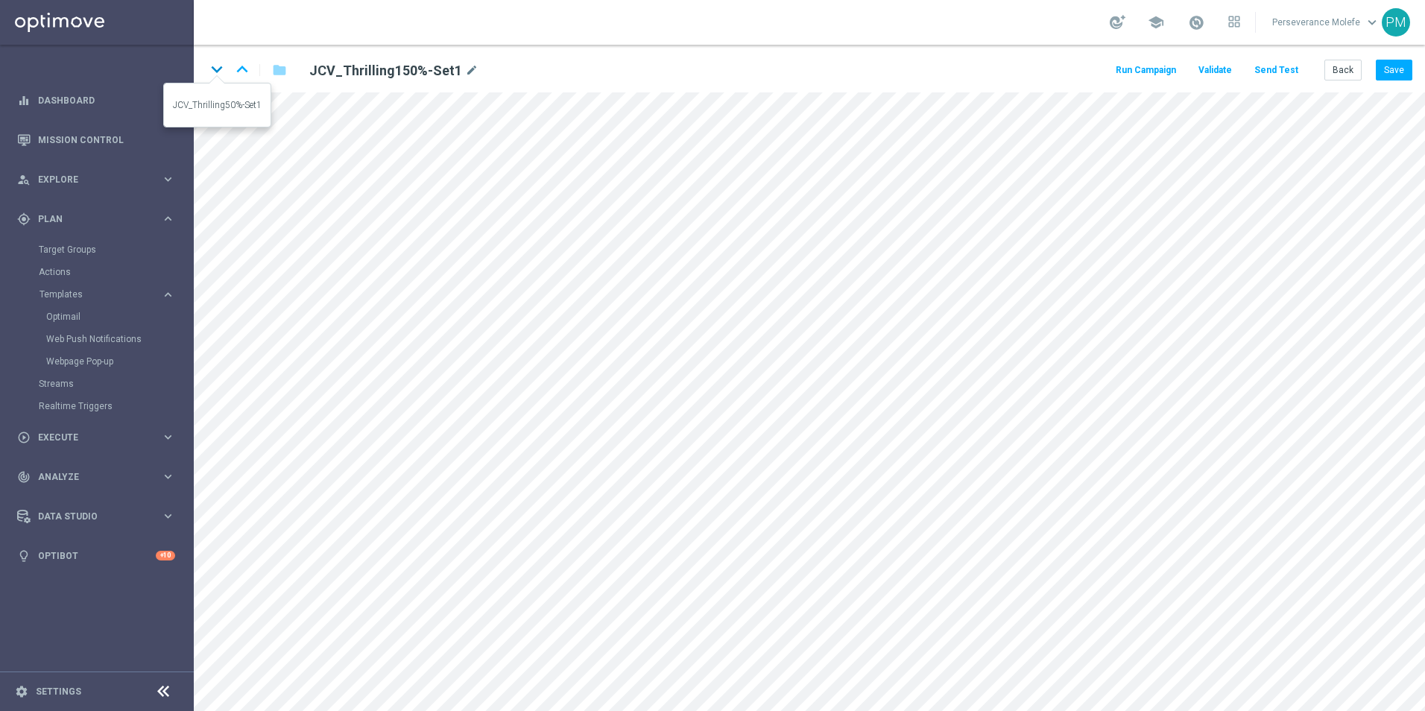
click at [216, 70] on icon "keyboard_arrow_down" at bounding box center [217, 69] width 22 height 22
click at [1402, 72] on button "Save" at bounding box center [1394, 70] width 37 height 21
click at [1388, 73] on button "Save" at bounding box center [1394, 70] width 37 height 21
click at [218, 69] on icon "keyboard_arrow_down" at bounding box center [217, 69] width 22 height 22
click at [1398, 60] on button "Save" at bounding box center [1394, 70] width 37 height 21
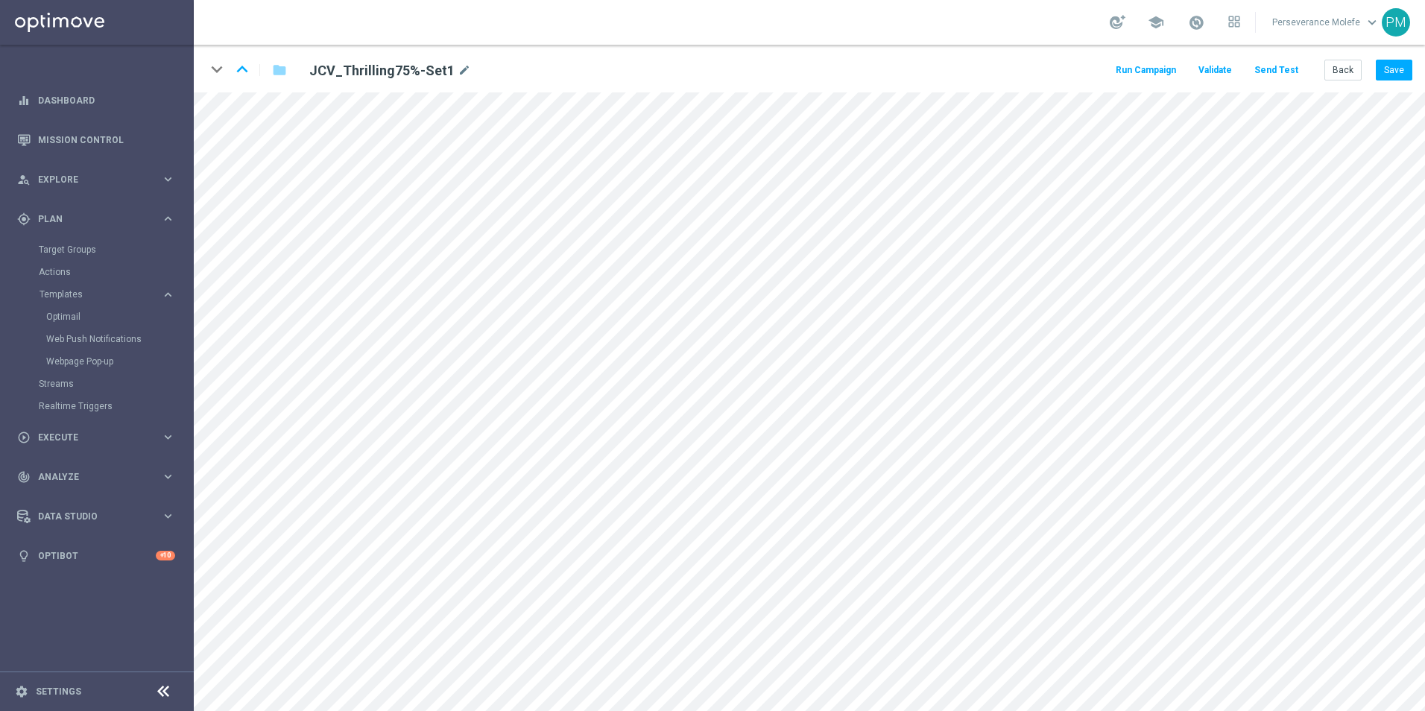
click at [1398, 58] on div "keyboard_arrow_down keyboard_arrow_up folder JCV_Thrilling75%-Set1 mode_edit Ru…" at bounding box center [809, 69] width 1231 height 48
click at [1397, 62] on button "Save" at bounding box center [1394, 70] width 37 height 21
click at [1395, 61] on button "Save" at bounding box center [1394, 70] width 37 height 21
click at [1383, 75] on button "Save" at bounding box center [1394, 70] width 37 height 21
click at [1348, 68] on button "Back" at bounding box center [1342, 70] width 37 height 21
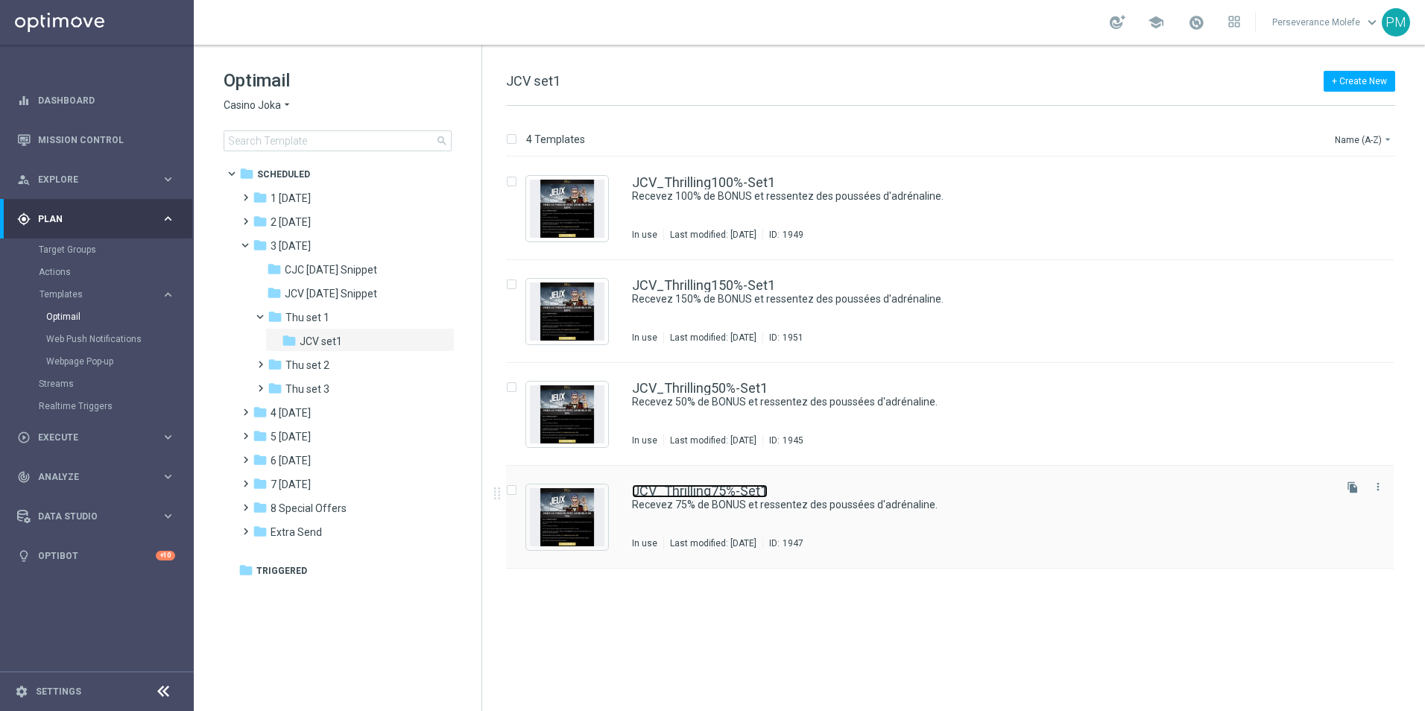
click at [708, 497] on link "JCV_Thrilling75%-Set1" at bounding box center [700, 490] width 136 height 13
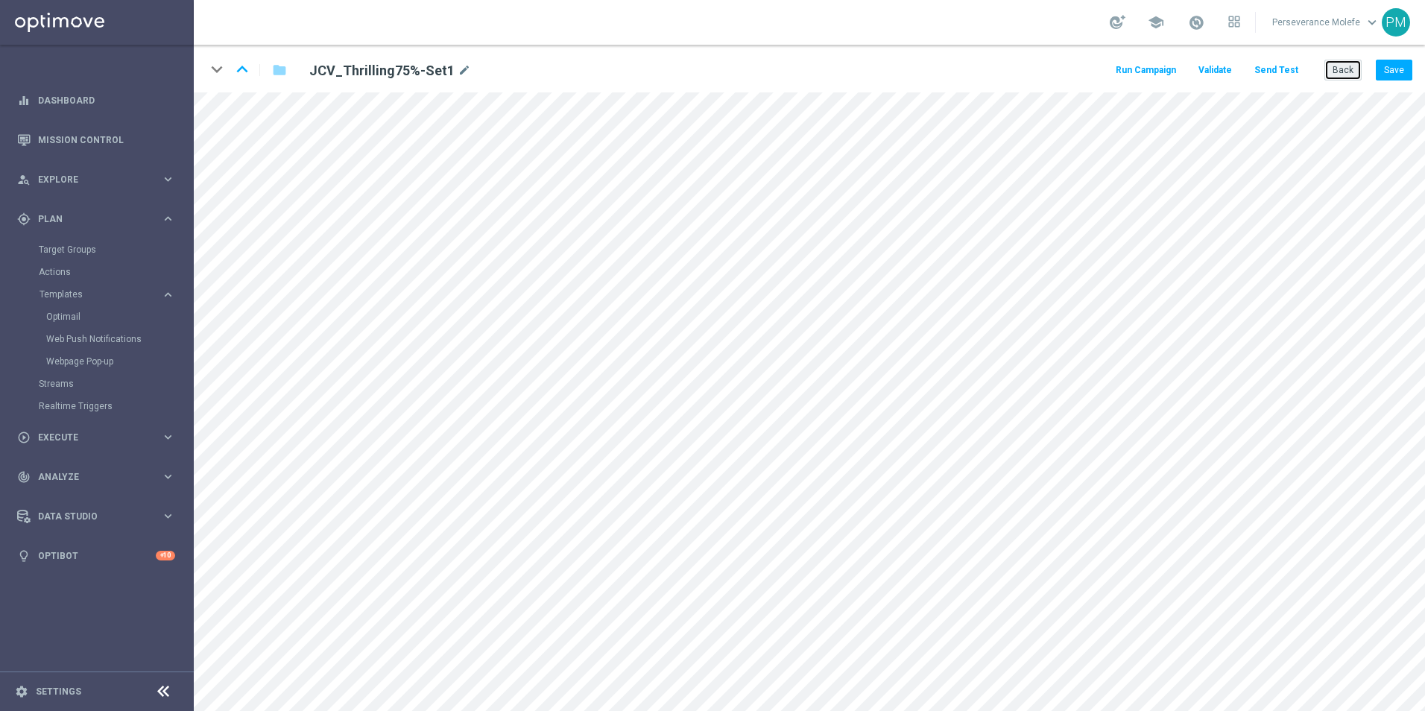
click at [1339, 76] on button "Back" at bounding box center [1342, 70] width 37 height 21
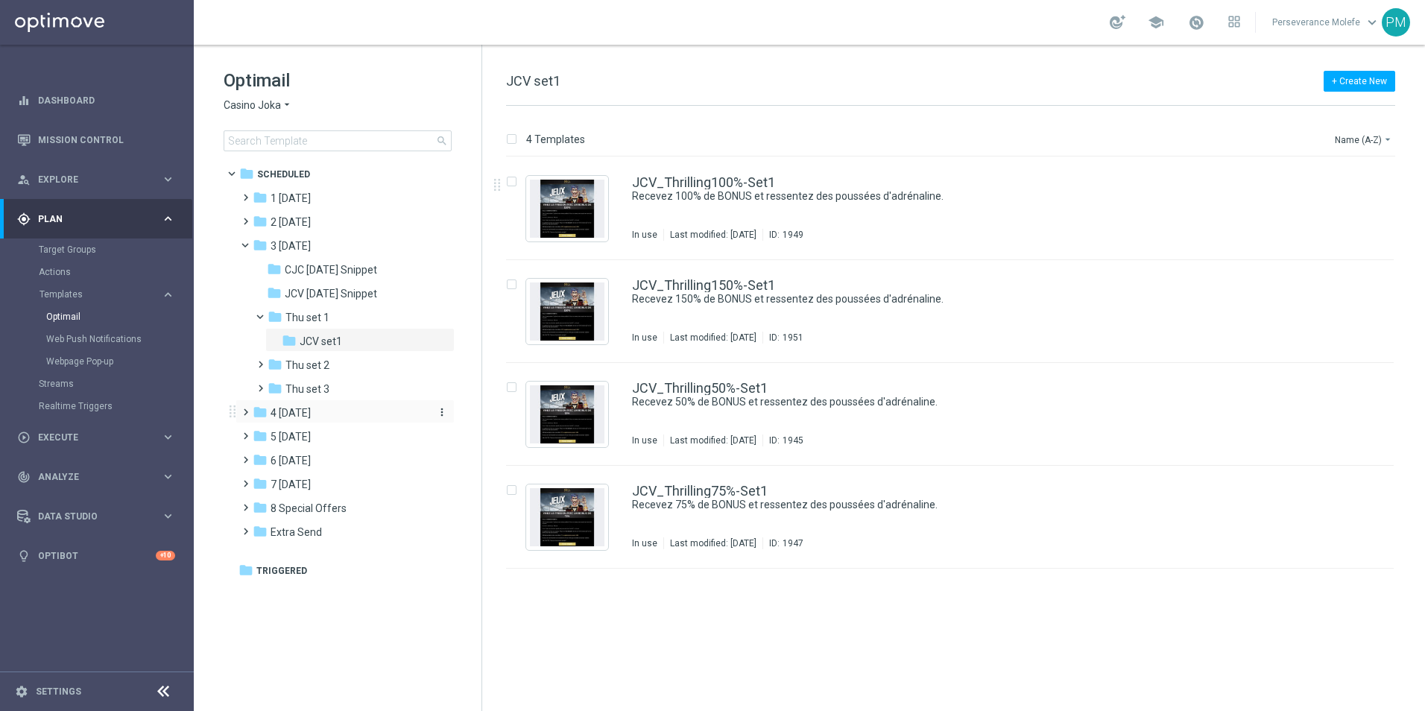
click at [320, 408] on div "folder 4 [DATE]" at bounding box center [338, 413] width 171 height 17
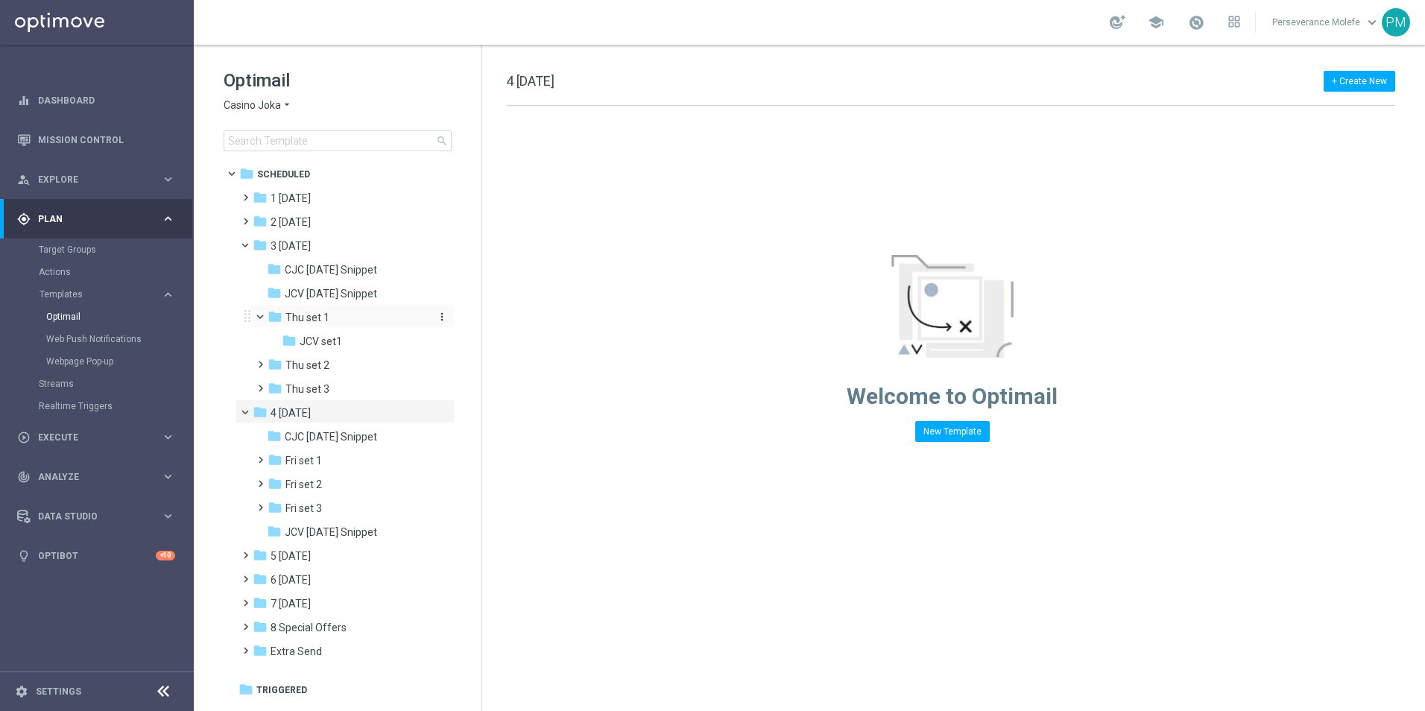
click at [323, 318] on span "Thu set 1" at bounding box center [307, 317] width 44 height 13
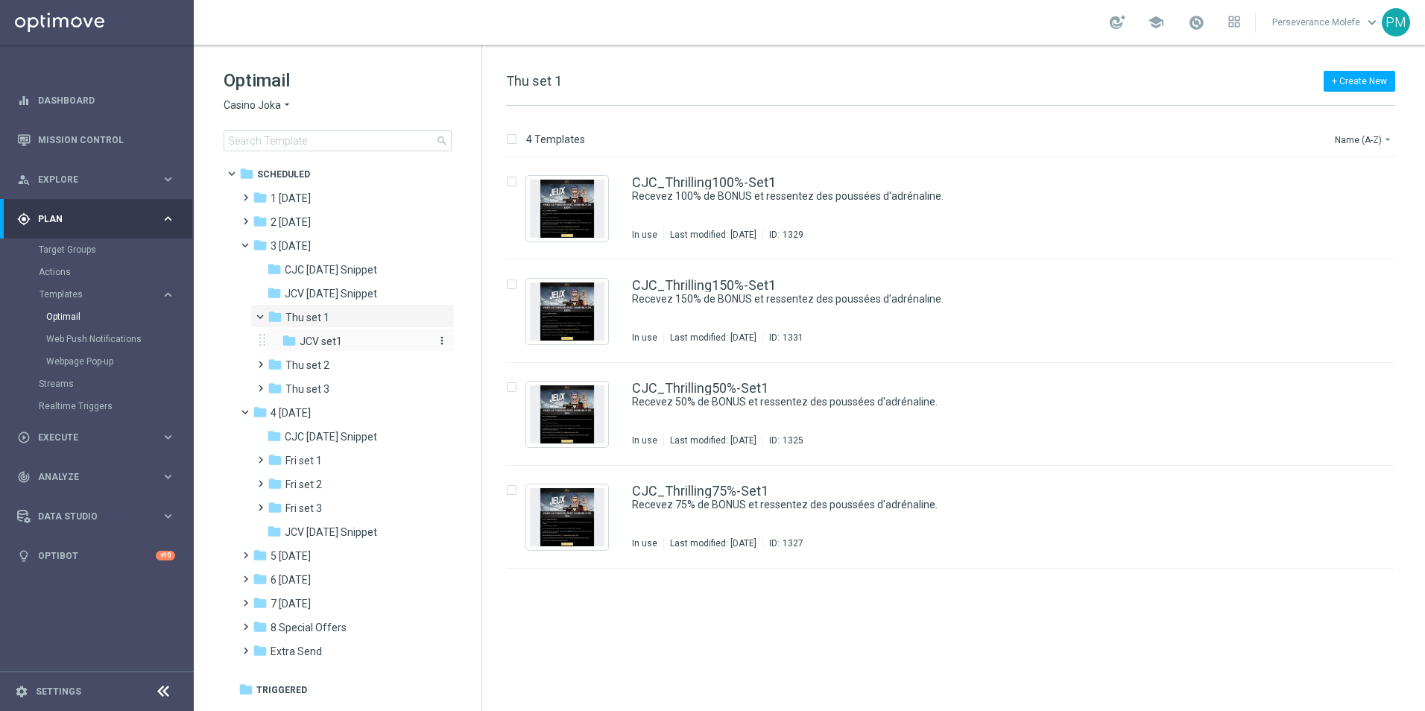
click at [341, 333] on div "folder JCV set1 more_vert" at bounding box center [359, 340] width 189 height 24
click at [344, 336] on div "folder JCV set1" at bounding box center [355, 341] width 147 height 17
click at [687, 178] on link "JCV_Thrilling100%-Set1" at bounding box center [703, 182] width 143 height 13
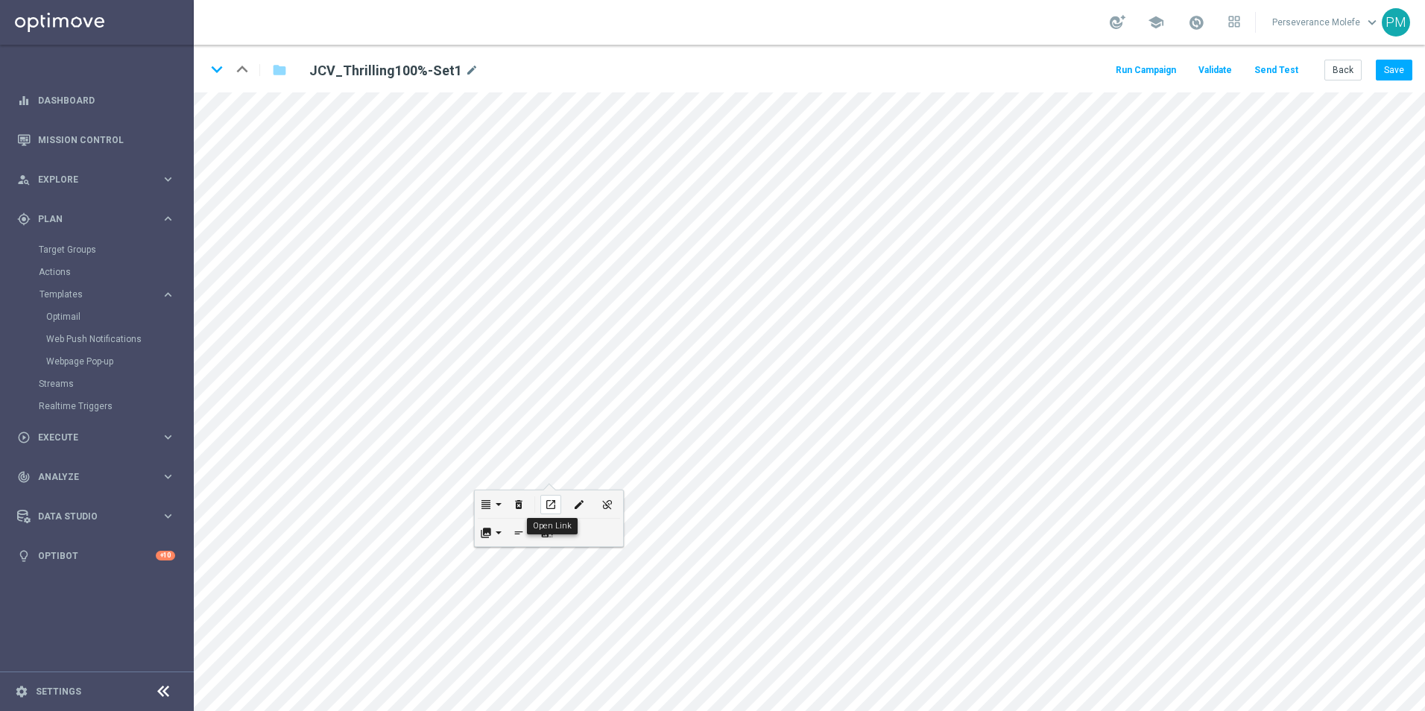
click at [550, 495] on div "open_in_new" at bounding box center [550, 504] width 21 height 19
click at [215, 68] on icon "keyboard_arrow_down" at bounding box center [217, 69] width 22 height 22
click at [493, 485] on icon "open_in_new" at bounding box center [489, 490] width 11 height 12
click at [220, 72] on icon "keyboard_arrow_down" at bounding box center [217, 69] width 22 height 22
click at [527, 516] on icon "open_in_new" at bounding box center [530, 513] width 11 height 12
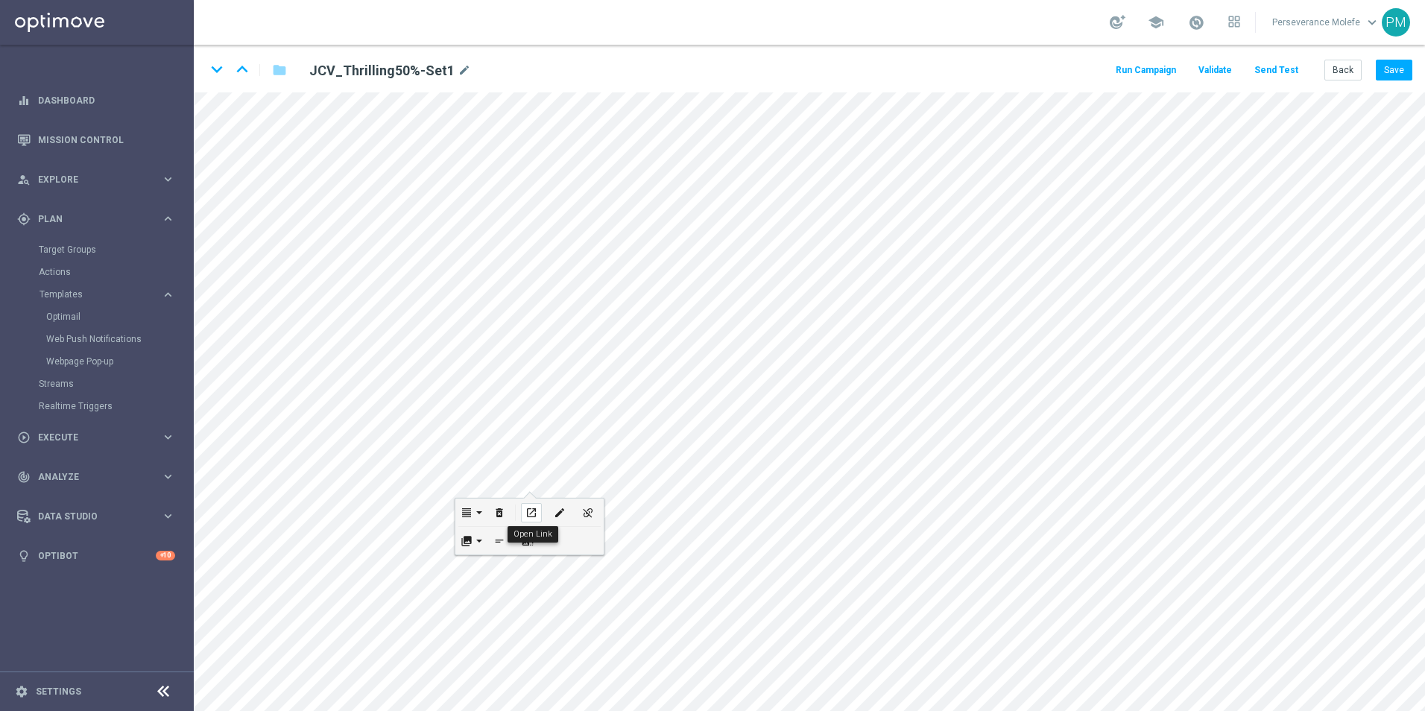
click at [521, 509] on div "open_in_new" at bounding box center [531, 512] width 21 height 19
click at [492, 508] on icon "open_in_new" at bounding box center [490, 513] width 11 height 12
click at [220, 69] on icon "keyboard_arrow_down" at bounding box center [217, 69] width 22 height 22
click at [547, 505] on div "open_in_new" at bounding box center [538, 505] width 21 height 19
click at [245, 70] on icon "keyboard_arrow_up" at bounding box center [242, 69] width 22 height 22
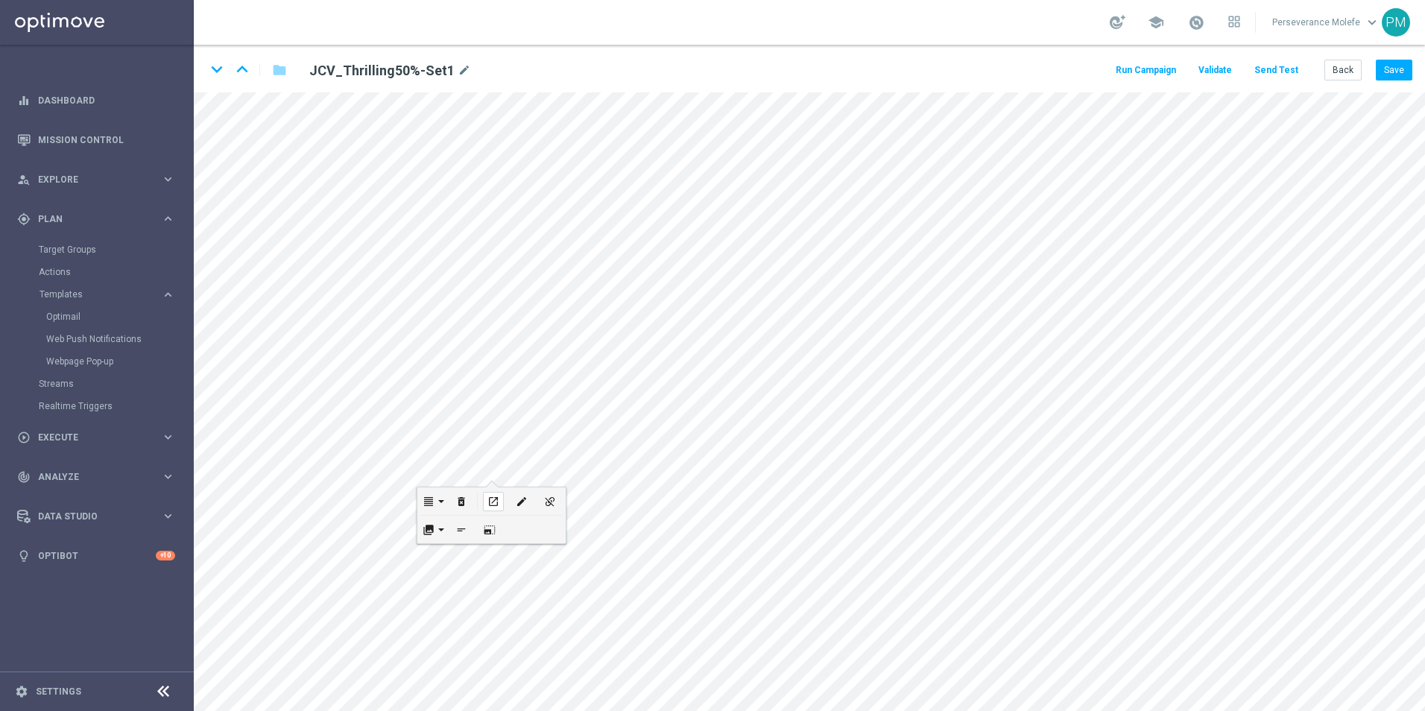
click at [495, 502] on icon "open_in_new" at bounding box center [492, 502] width 11 height 12
click at [1349, 61] on button "Back" at bounding box center [1342, 70] width 37 height 21
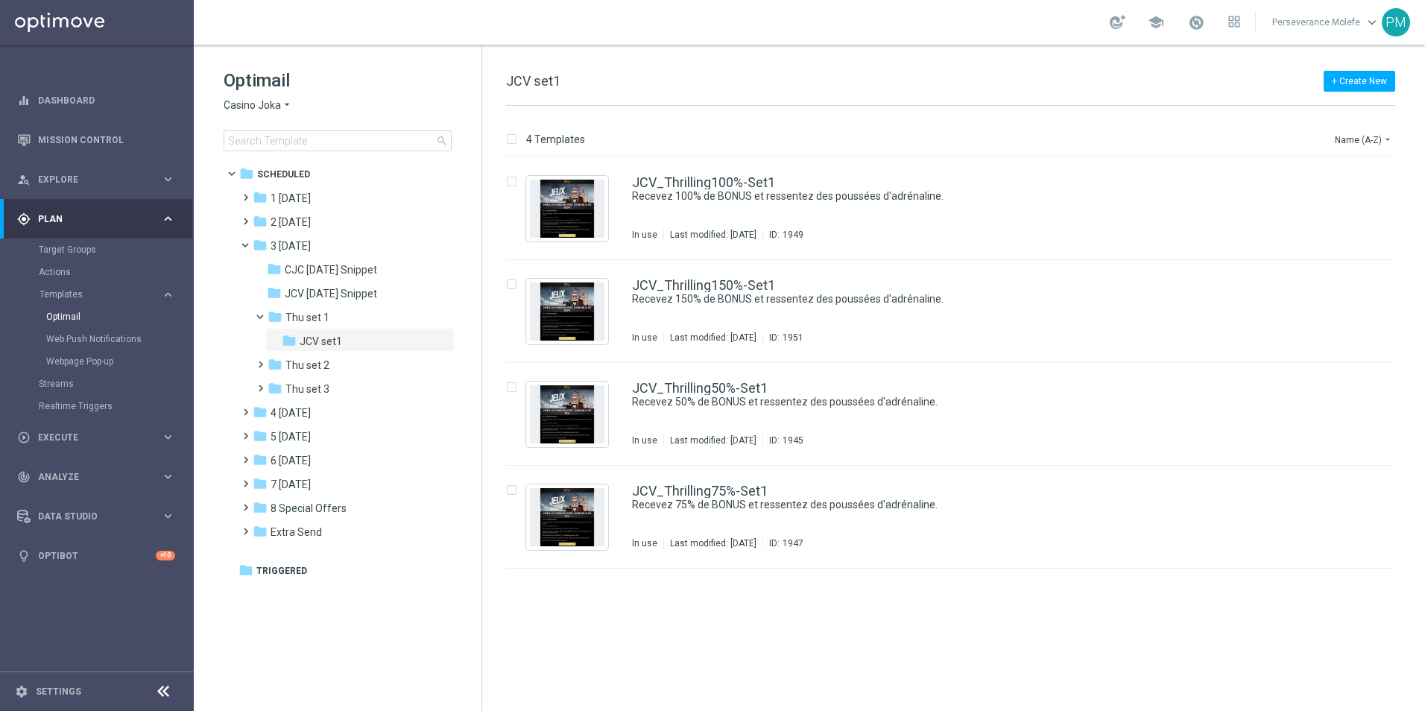
click at [263, 101] on span "Casino Joka" at bounding box center [252, 105] width 57 height 14
click at [278, 236] on div "Le Roi [PERSON_NAME]" at bounding box center [280, 230] width 112 height 18
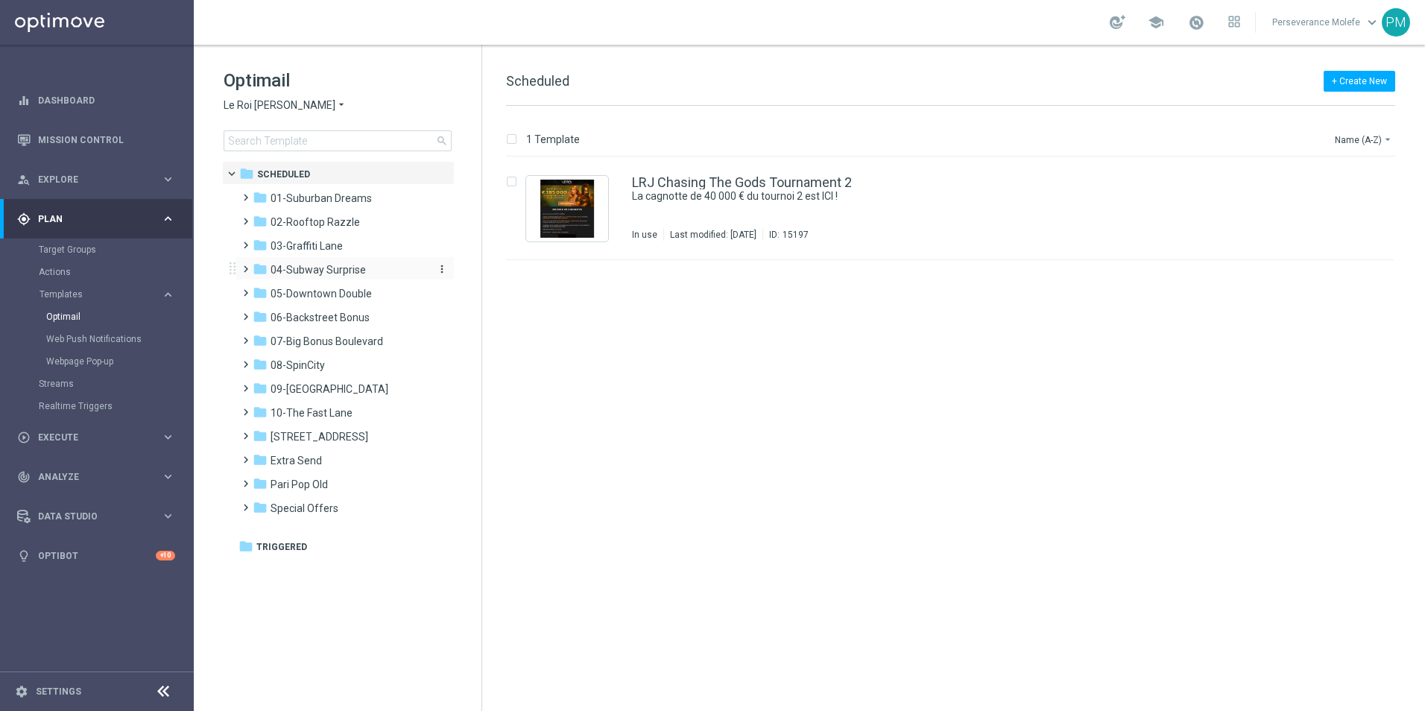
click at [358, 267] on span "04-Subway Surprise" at bounding box center [318, 269] width 95 height 13
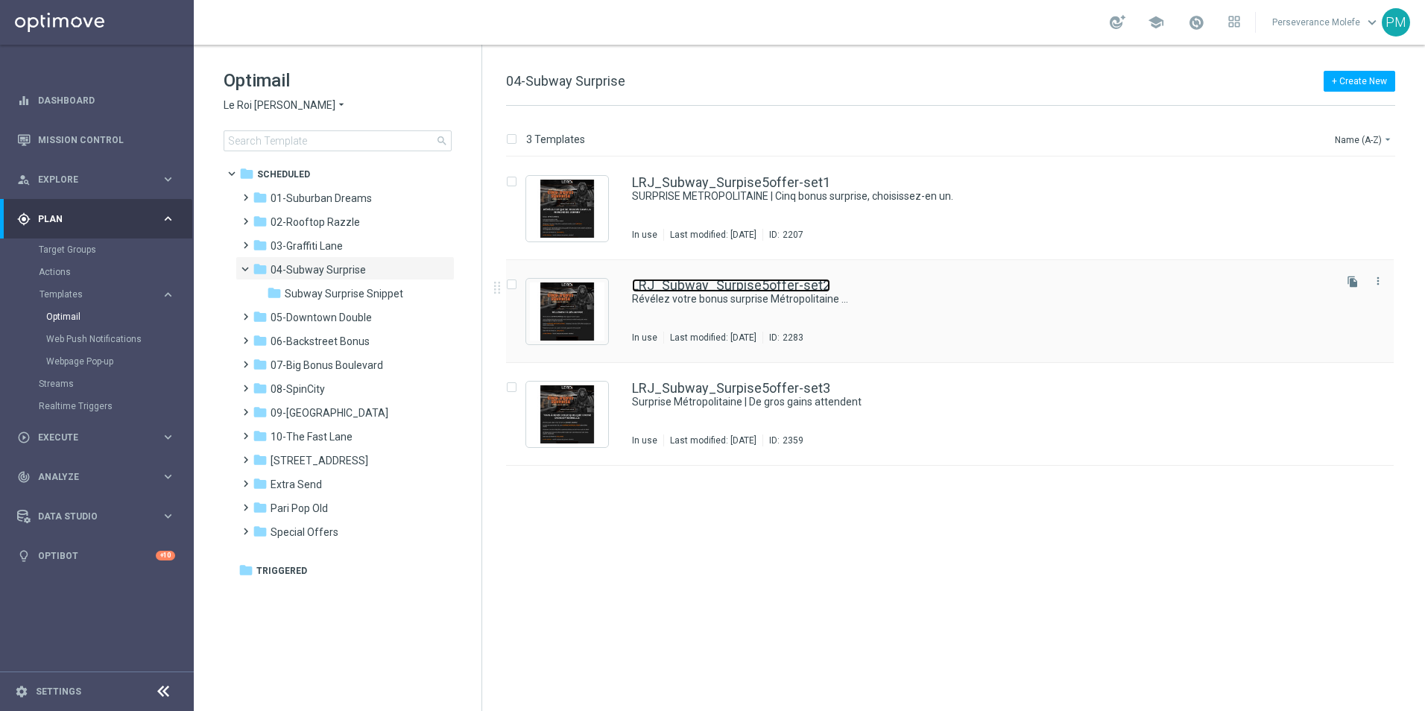
click at [704, 280] on link "LRJ_Subway_Surpise5offer-set2" at bounding box center [731, 285] width 198 height 13
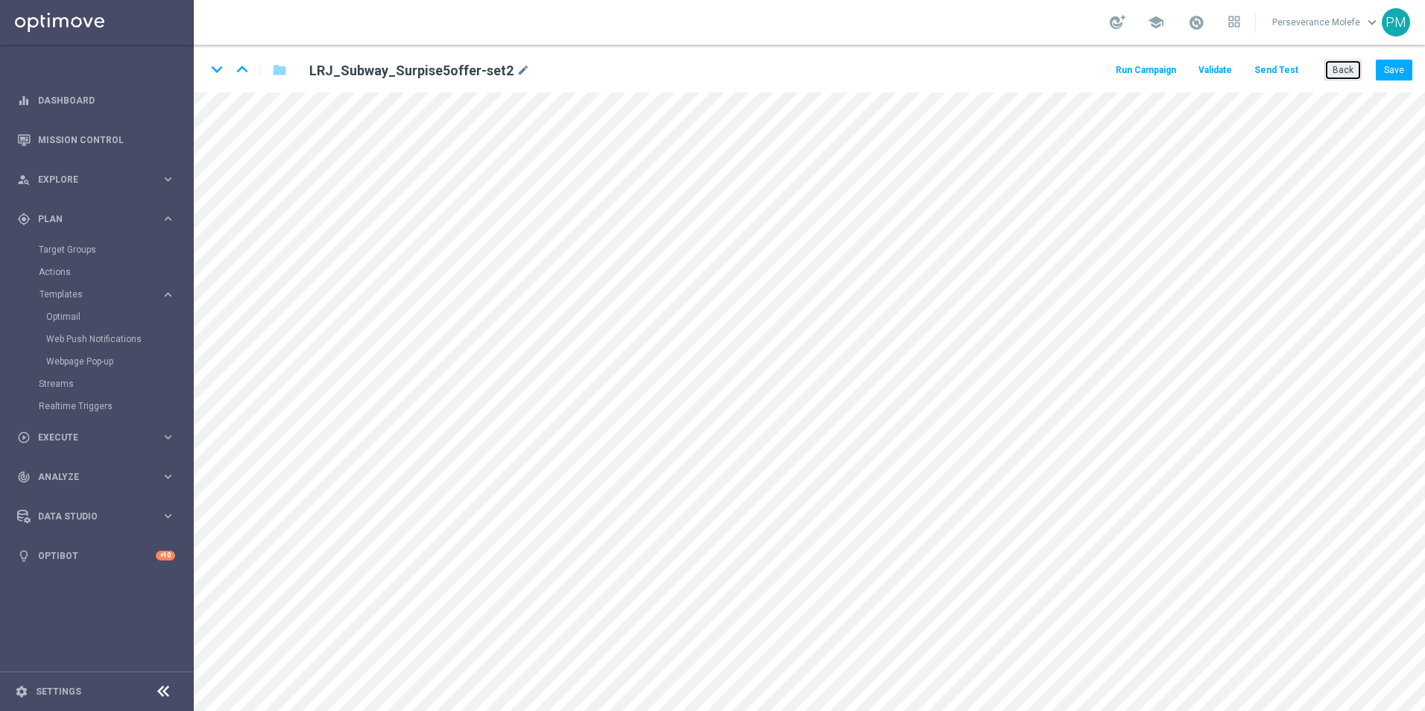
click at [1332, 66] on button "Back" at bounding box center [1342, 70] width 37 height 21
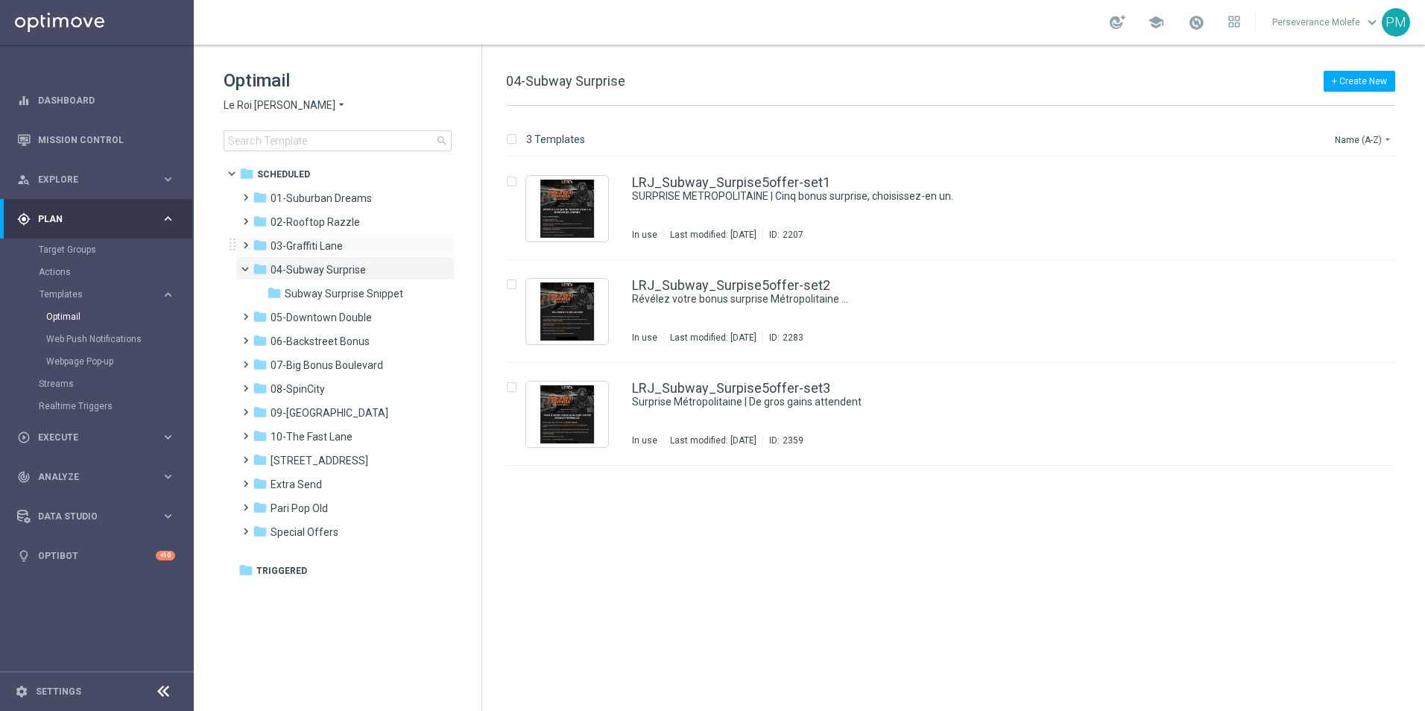
click at [317, 237] on div "folder 03-[GEOGRAPHIC_DATA] more_vert" at bounding box center [345, 245] width 219 height 24
click at [353, 244] on div "folder 03-Graffiti Lane" at bounding box center [338, 246] width 171 height 17
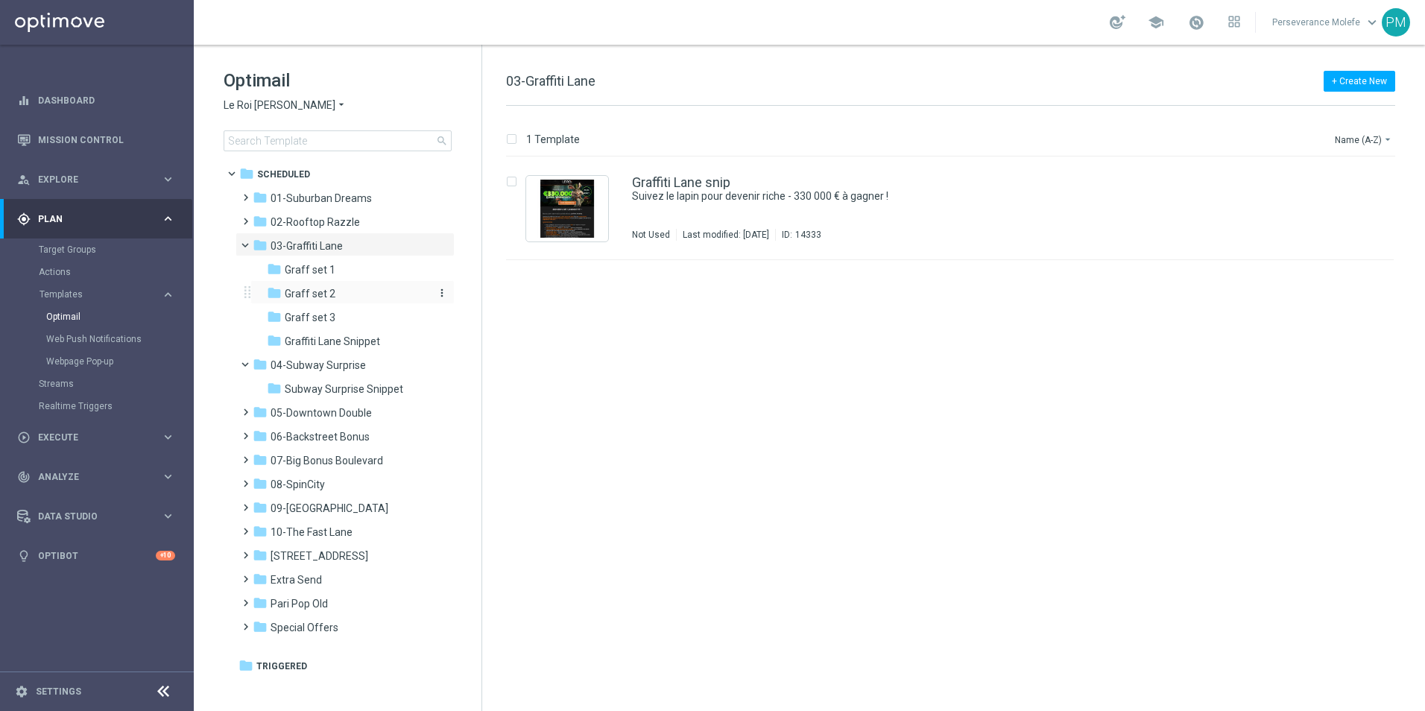
click at [353, 293] on div "folder Graff set 2" at bounding box center [346, 293] width 159 height 17
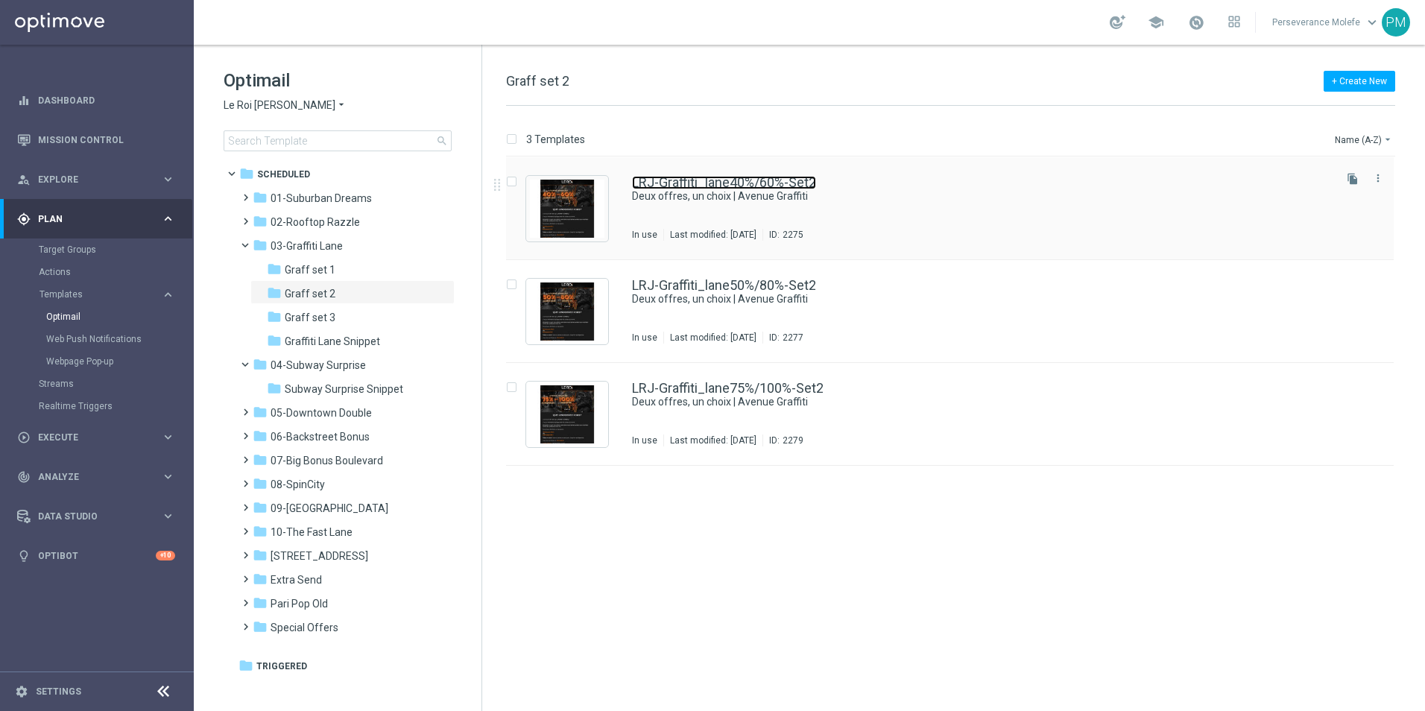
click at [731, 187] on link "LRJ-Graffiti_lane40%/60%-Set2" at bounding box center [724, 182] width 184 height 13
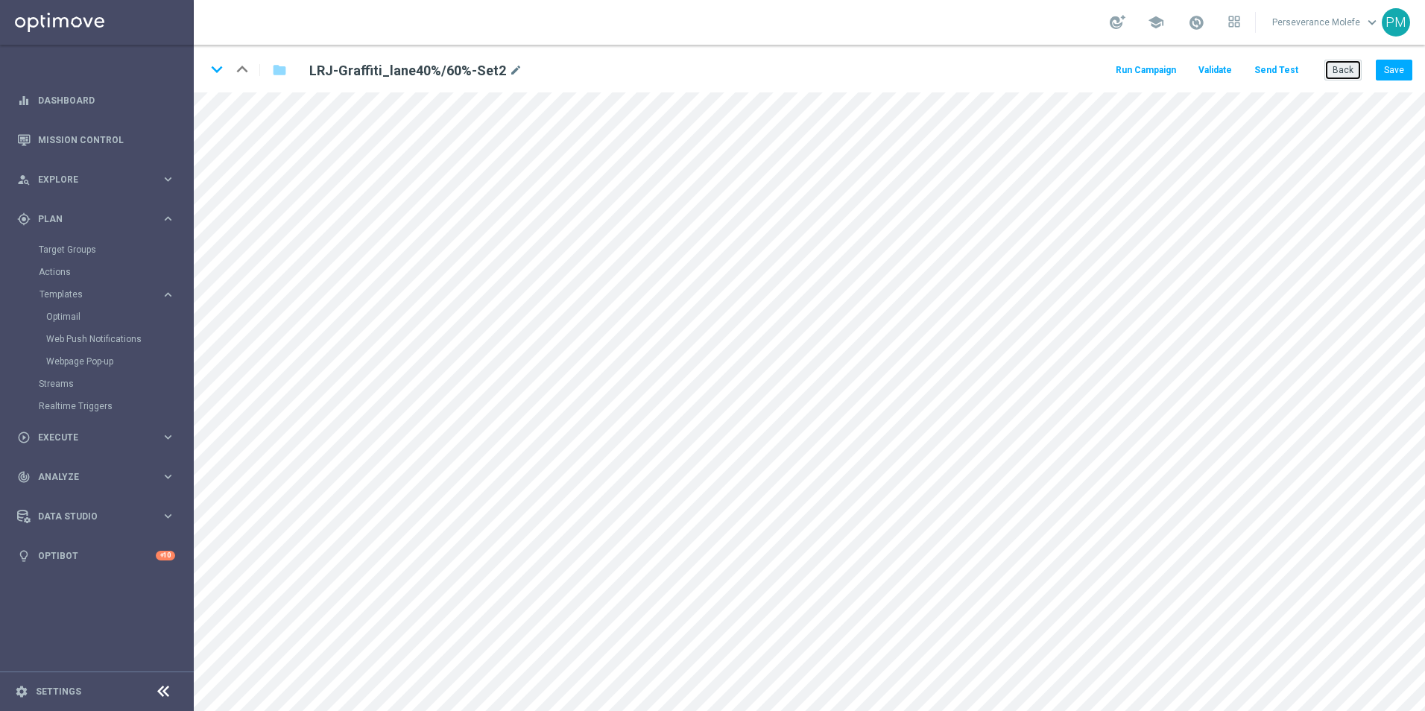
click at [1338, 73] on button "Back" at bounding box center [1342, 70] width 37 height 21
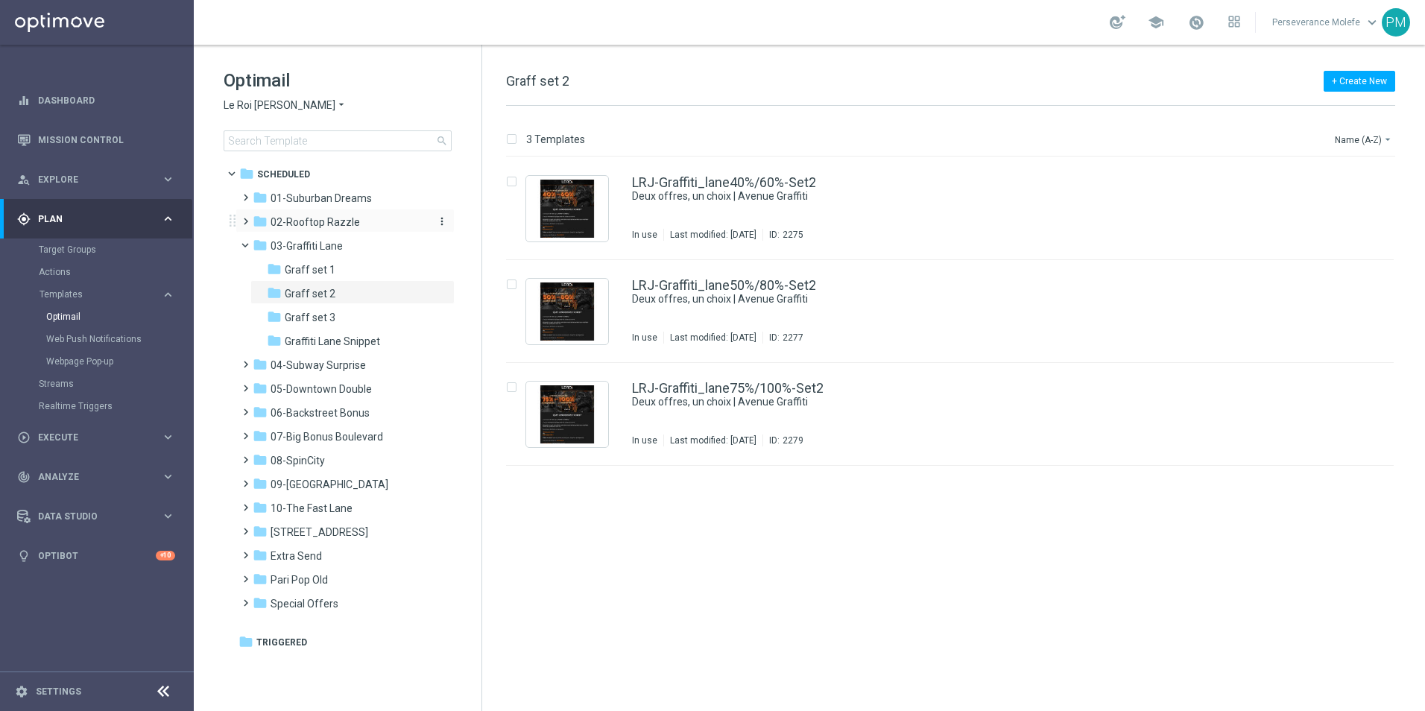
click at [306, 220] on span "02-Rooftop Razzle" at bounding box center [315, 221] width 89 height 13
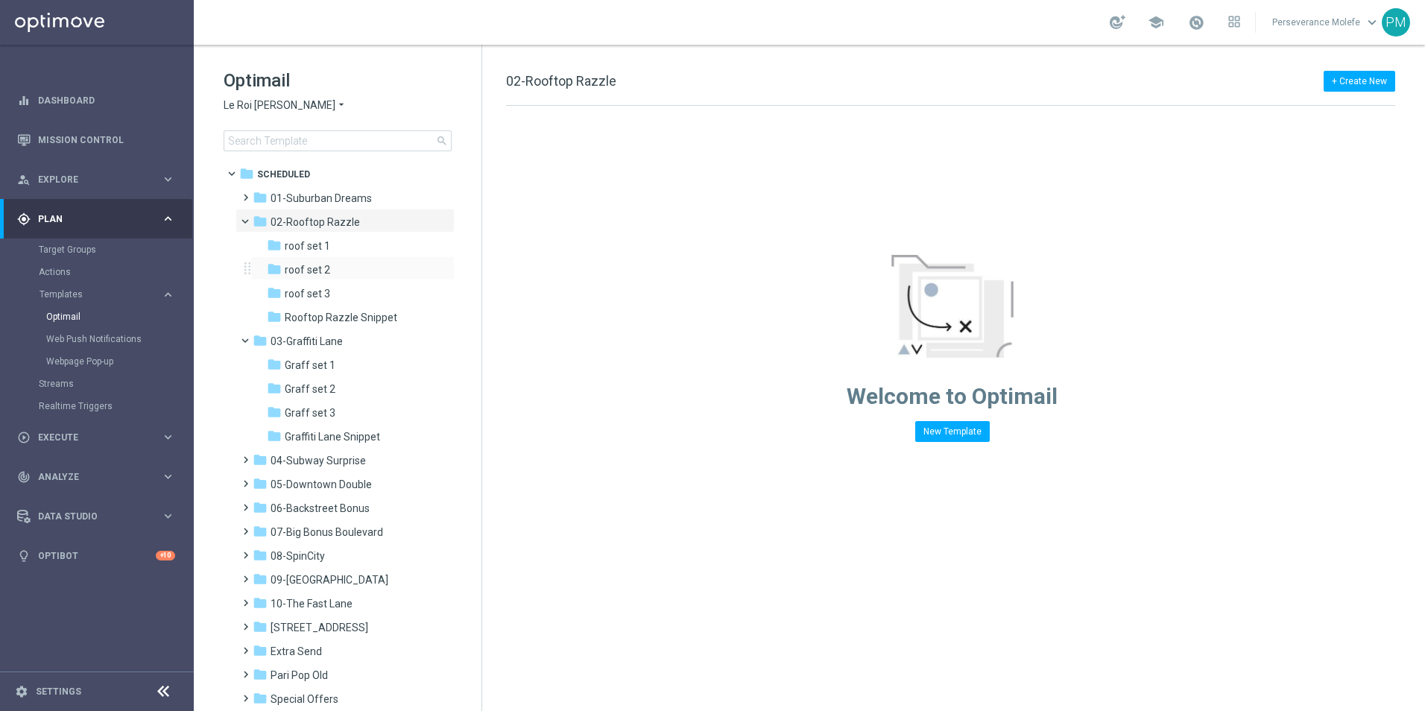
click at [350, 261] on div "folder roof set 2 more_vert" at bounding box center [352, 268] width 204 height 24
click at [361, 261] on div "folder roof set 2 more_vert" at bounding box center [352, 268] width 204 height 24
click at [311, 271] on span "roof set 2" at bounding box center [307, 269] width 45 height 13
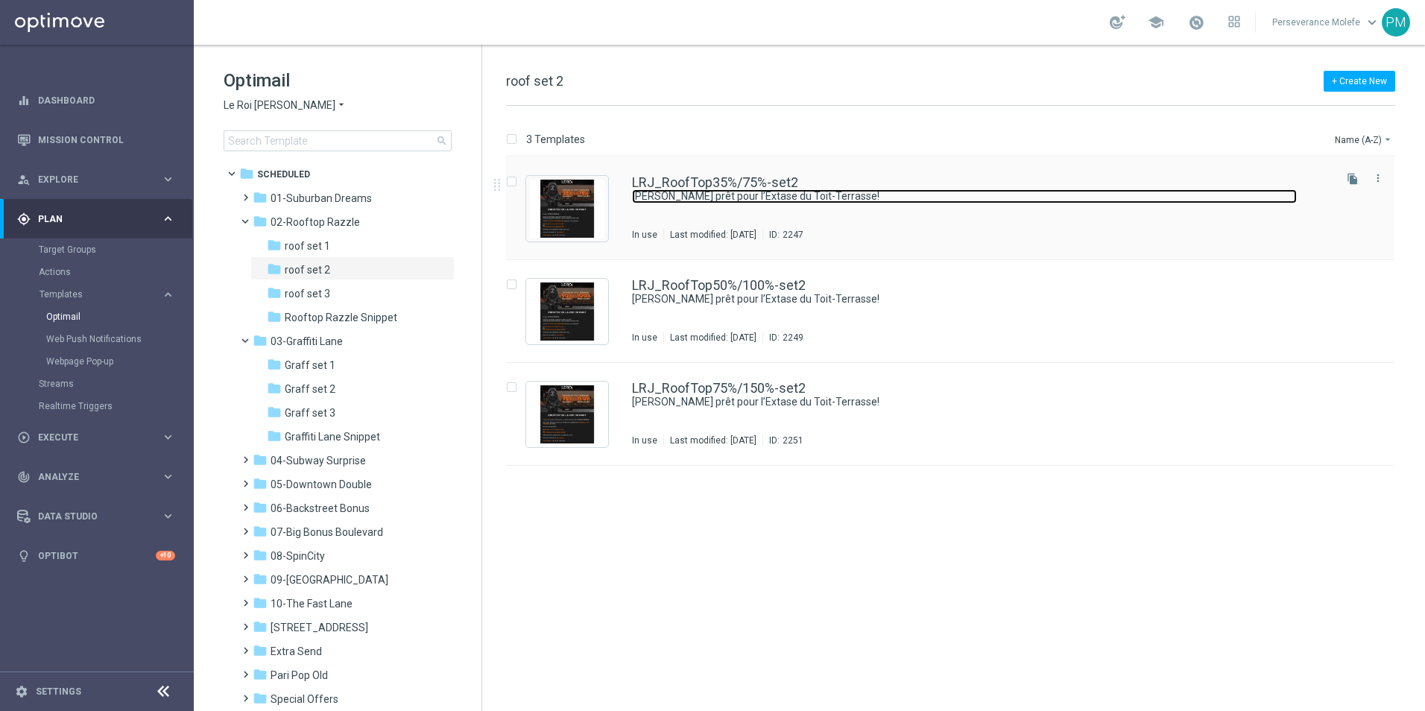
click at [712, 189] on link "Soyez prêt pour l’Extase du Toit-Terrasse!" at bounding box center [964, 196] width 665 height 14
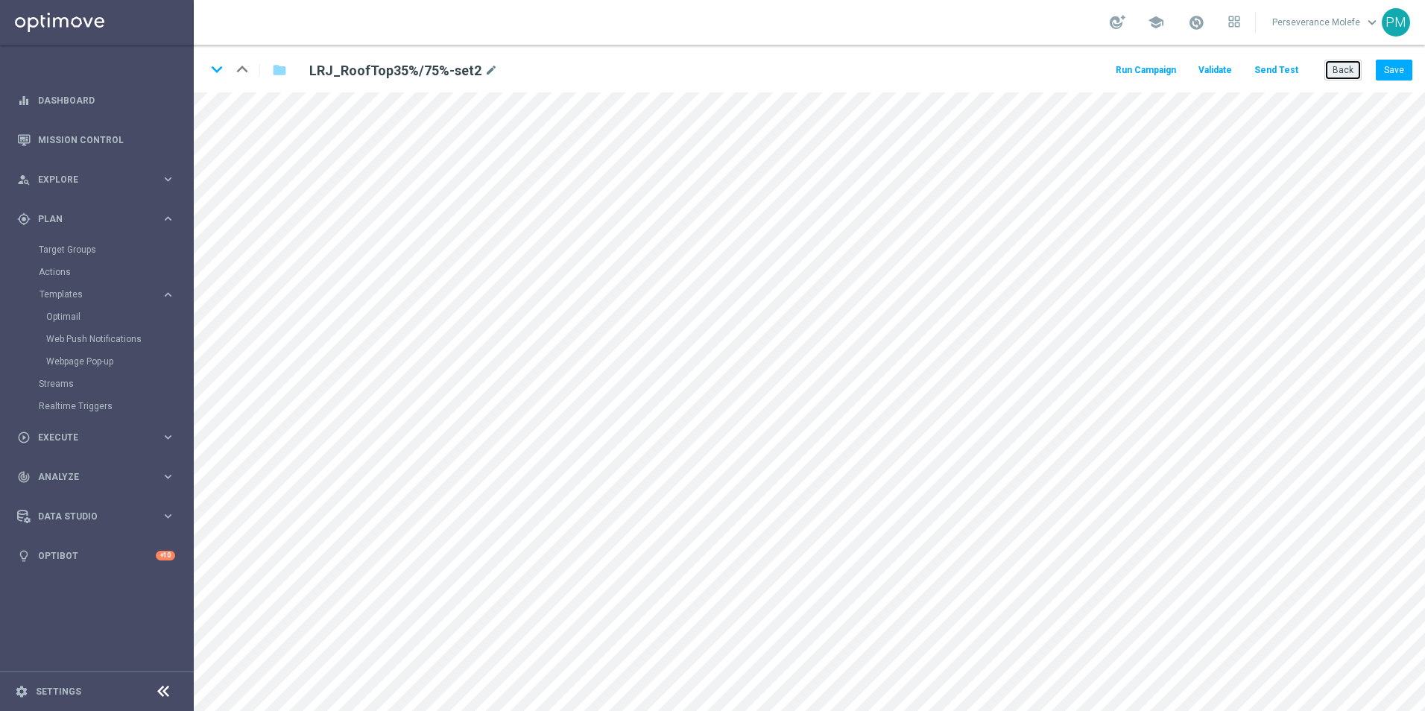
click at [1334, 74] on button "Back" at bounding box center [1342, 70] width 37 height 21
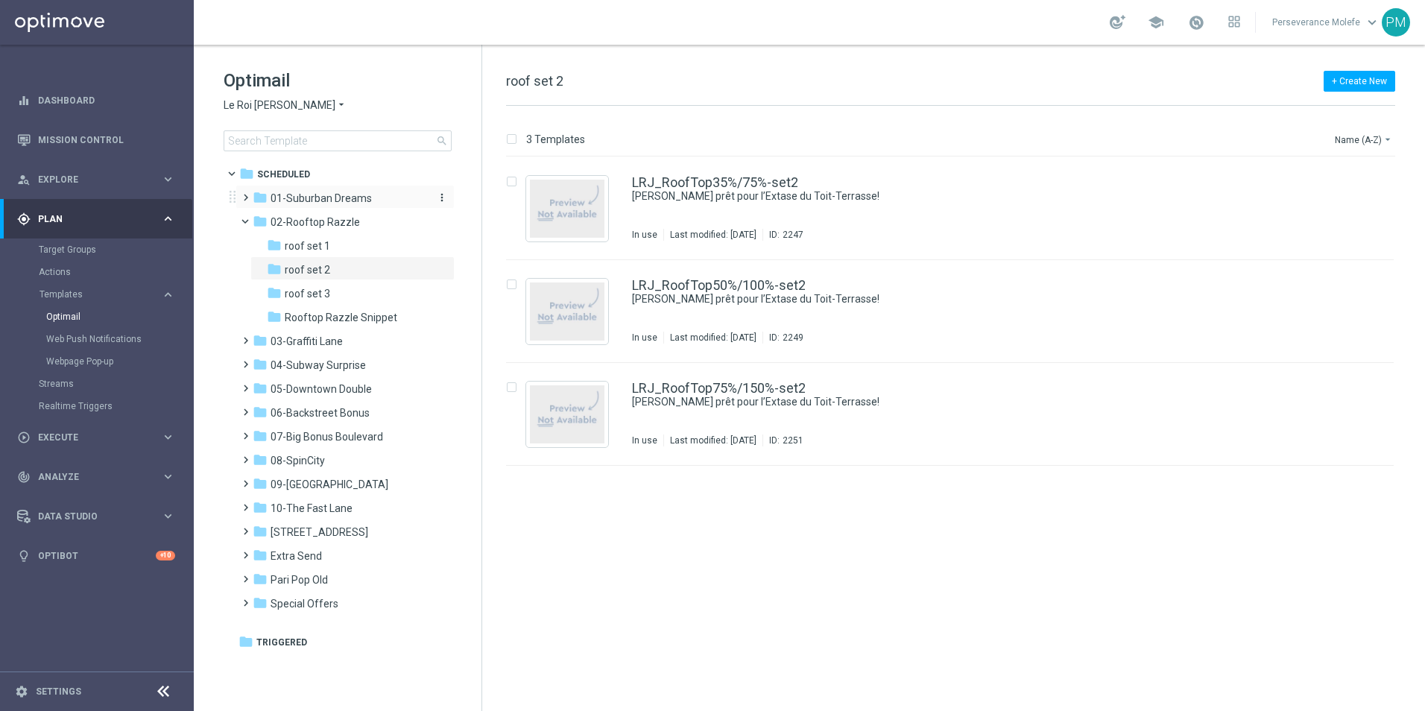
click at [292, 206] on div "folder 01-Suburban Dreams" at bounding box center [338, 198] width 171 height 17
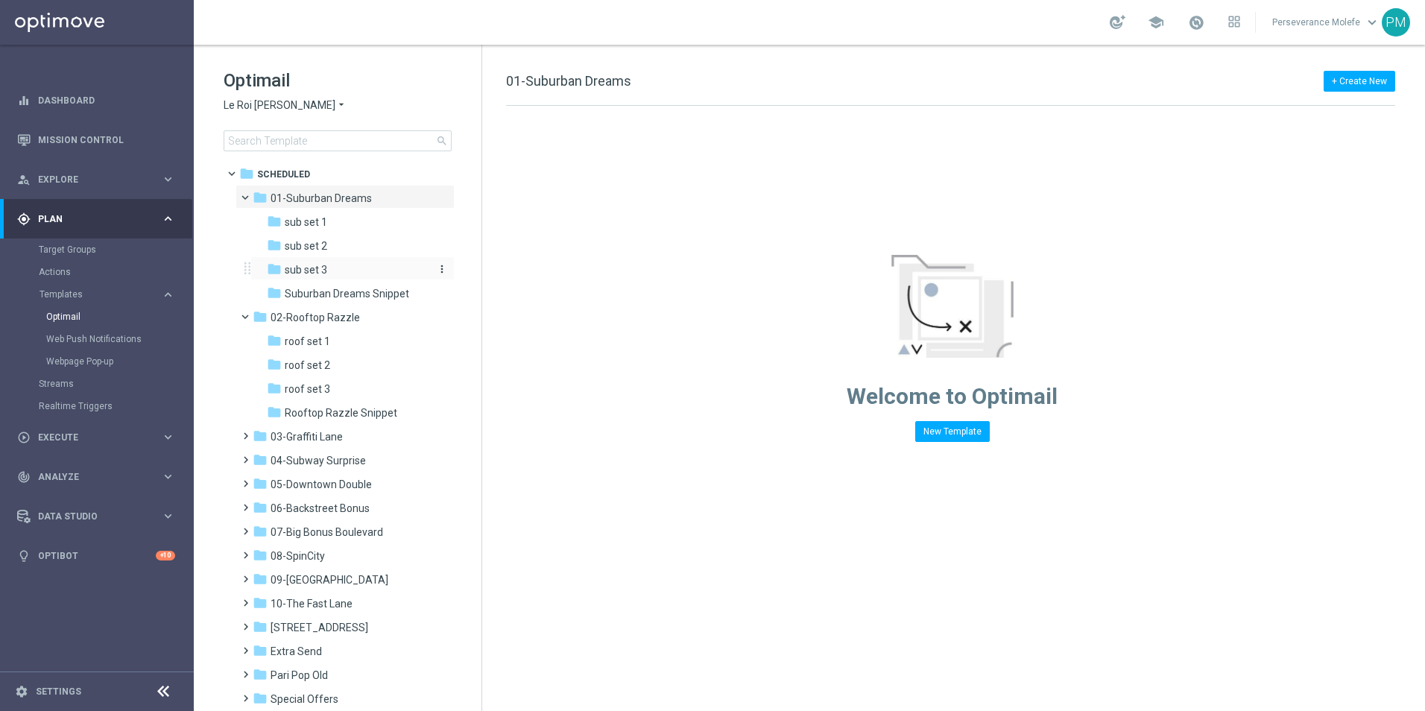
click at [314, 262] on div "folder sub set 3" at bounding box center [346, 270] width 159 height 17
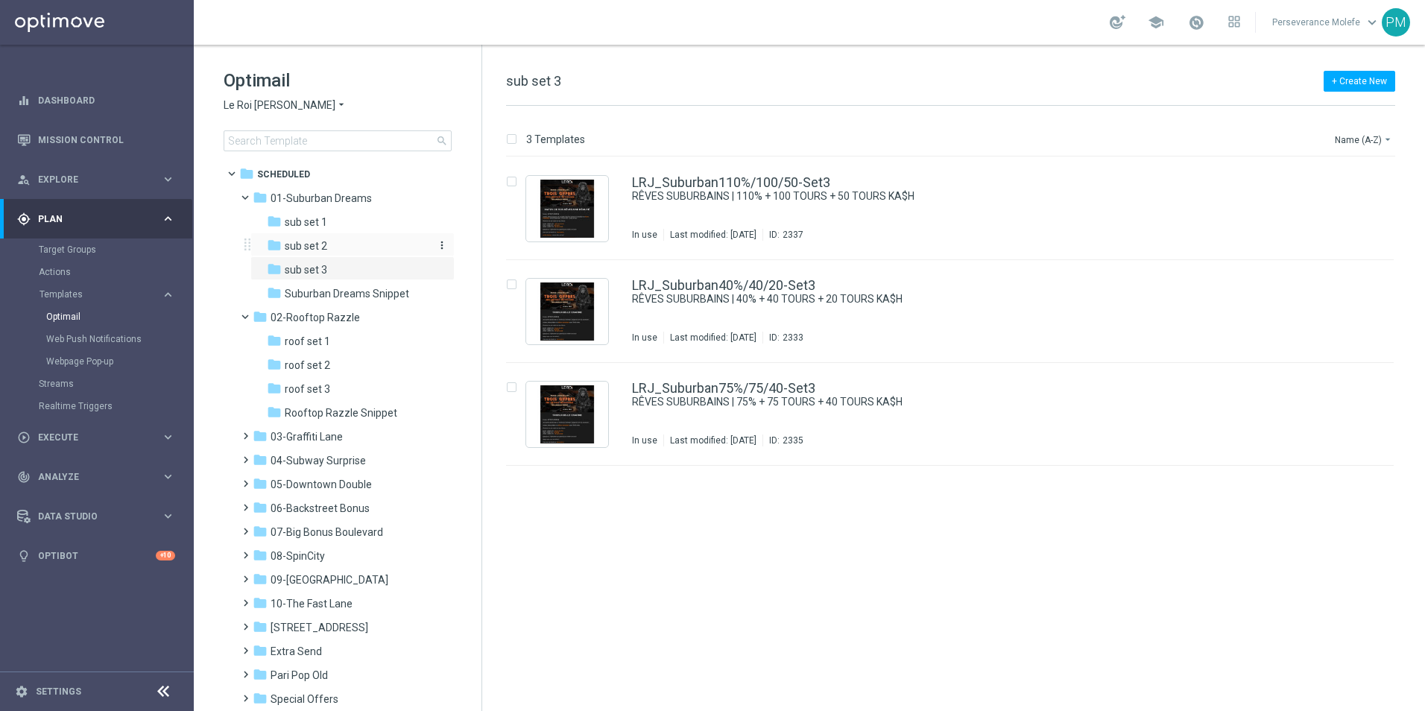
click at [319, 251] on span "sub set 2" at bounding box center [306, 245] width 42 height 13
click at [803, 176] on link "LRJ_Suburban110%/100/50-Set2" at bounding box center [731, 182] width 198 height 13
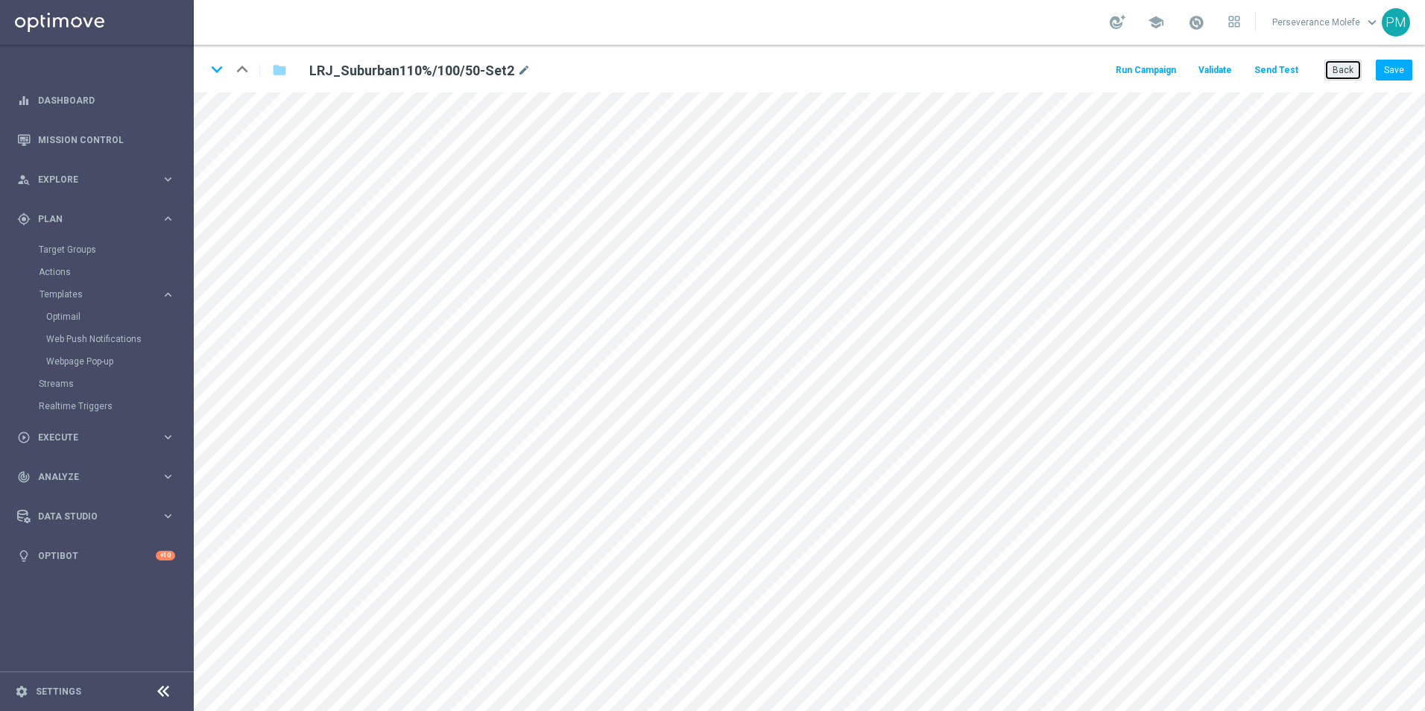
click at [1346, 71] on button "Back" at bounding box center [1342, 70] width 37 height 21
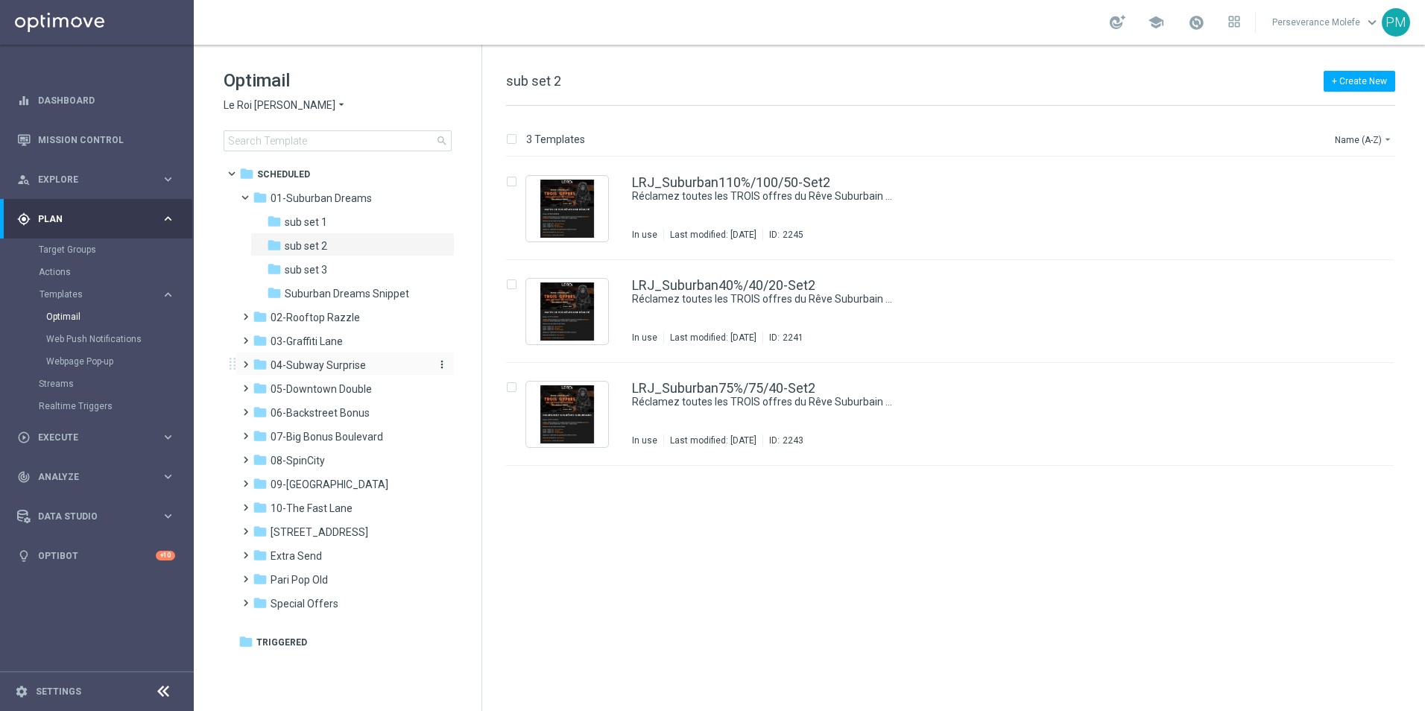
click at [351, 359] on span "04-Subway Surprise" at bounding box center [318, 364] width 95 height 13
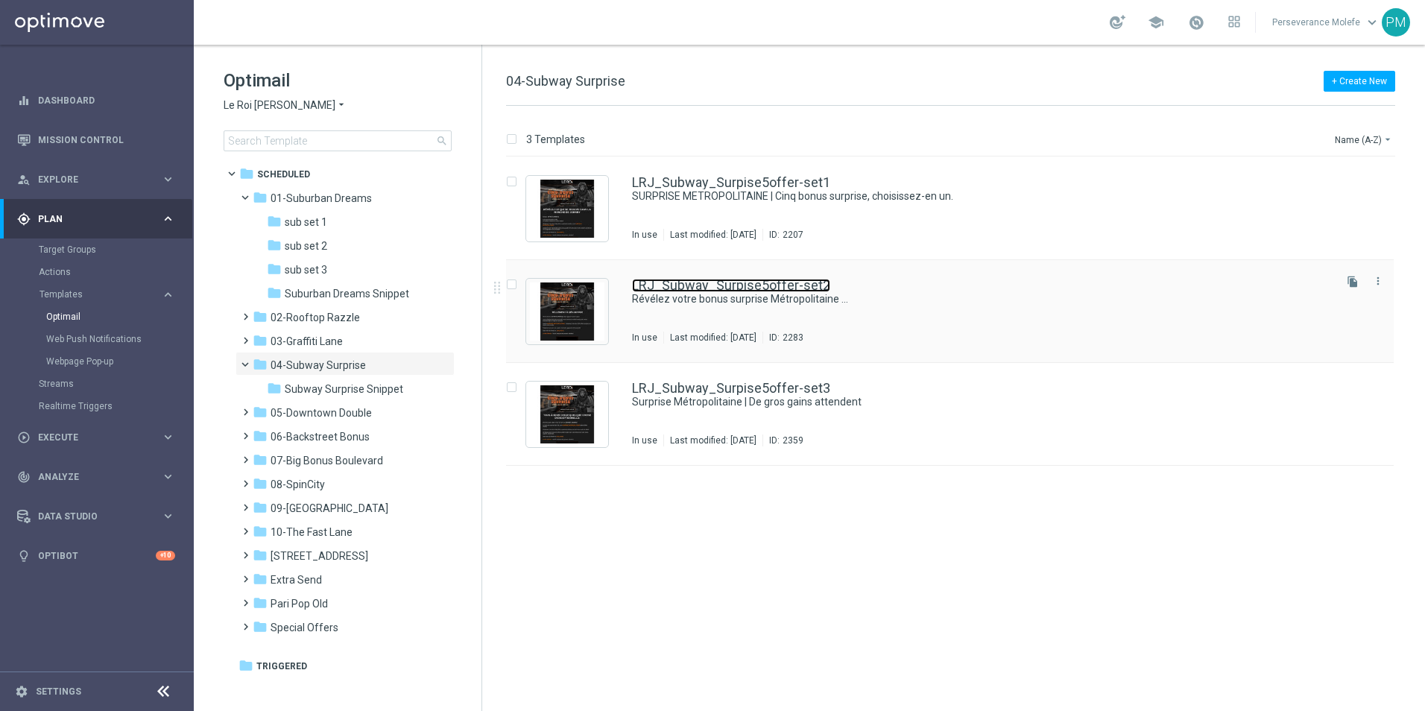
click at [718, 282] on link "LRJ_Subway_Surpise5offer-set2" at bounding box center [731, 285] width 198 height 13
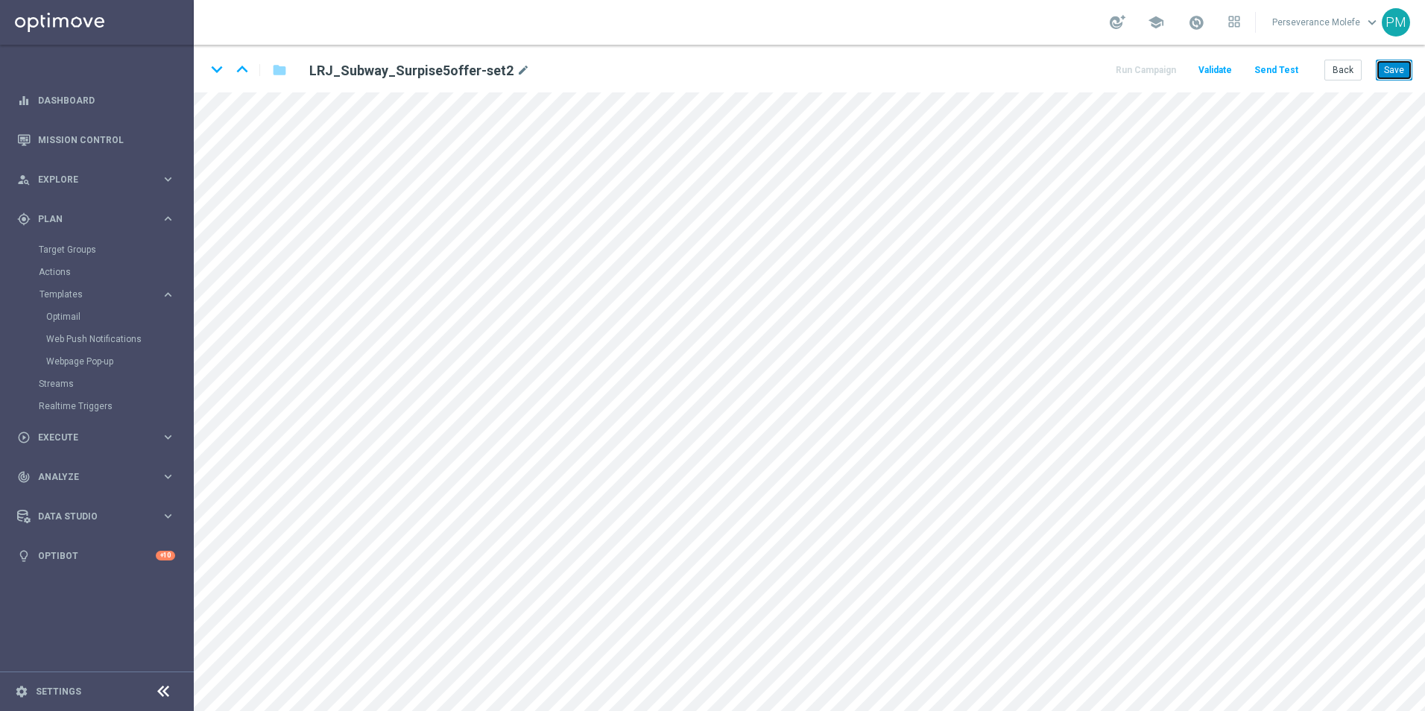
click at [1401, 66] on button "Save" at bounding box center [1394, 70] width 37 height 21
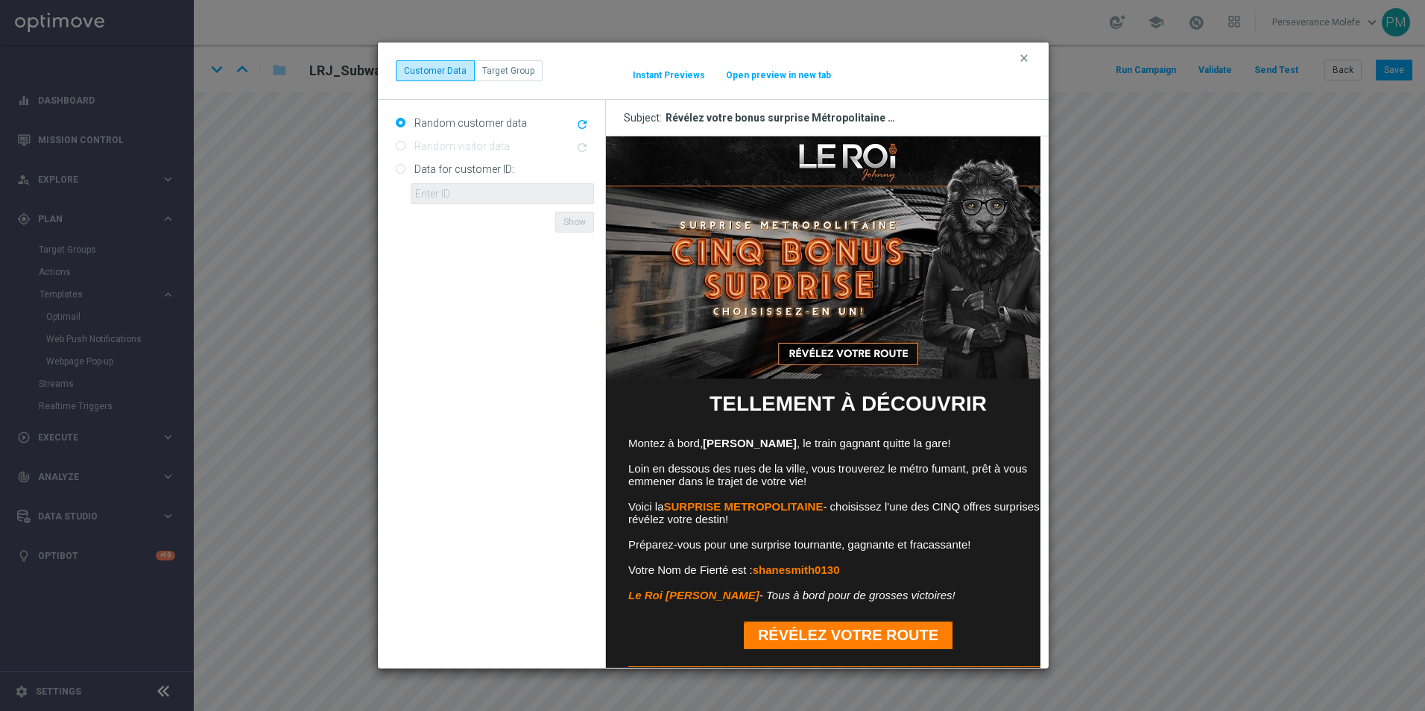
click at [802, 74] on button "Open preview in new tab" at bounding box center [778, 75] width 107 height 12
click at [1024, 54] on icon "clear" at bounding box center [1024, 58] width 12 height 12
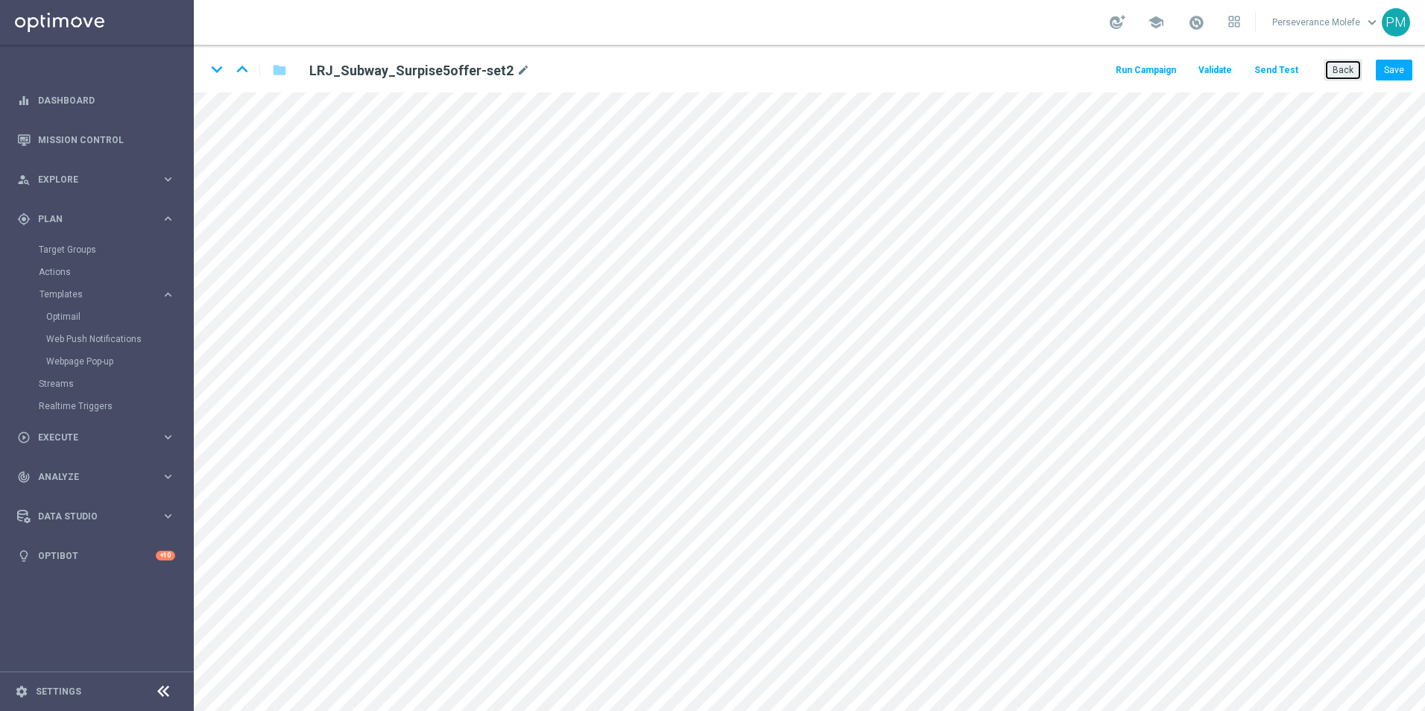
click at [1355, 69] on button "Back" at bounding box center [1342, 70] width 37 height 21
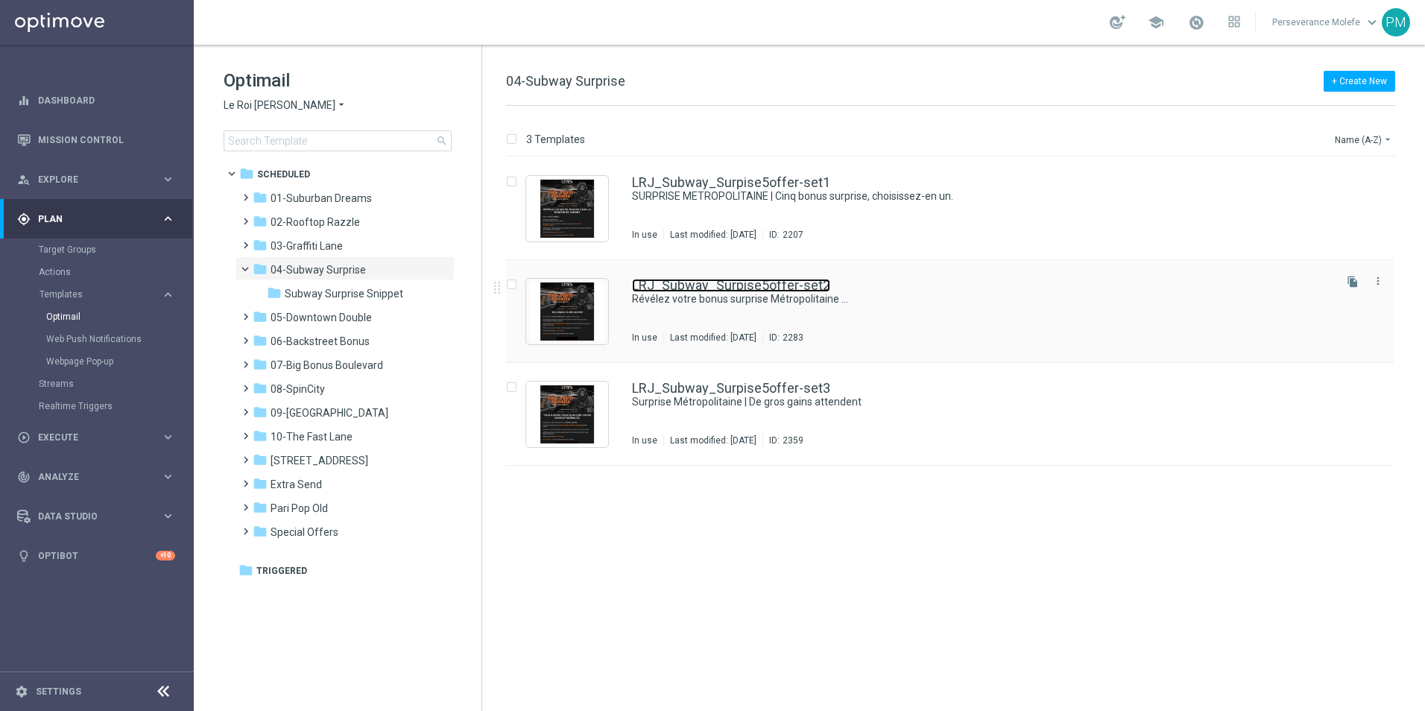
click at [721, 282] on link "LRJ_Subway_Surpise5offer-set2" at bounding box center [731, 285] width 198 height 13
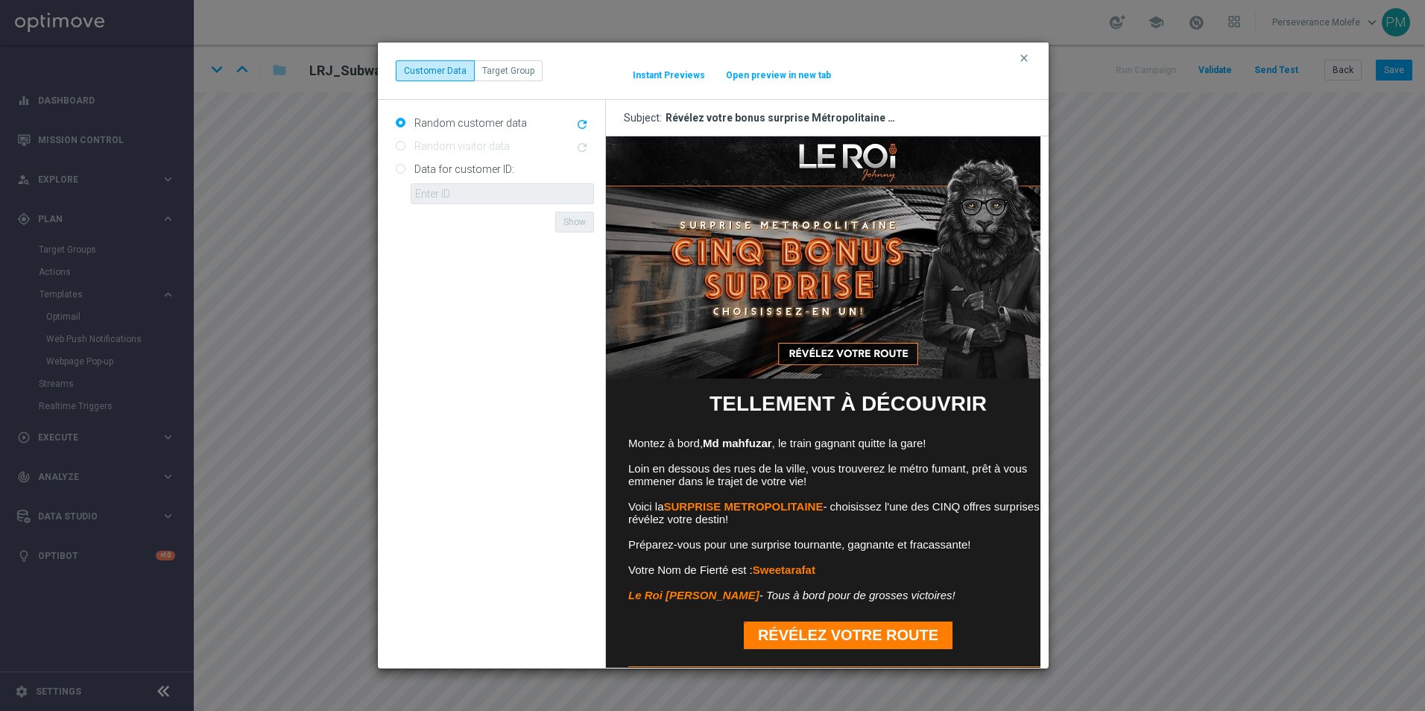
click at [755, 78] on button "Open preview in new tab" at bounding box center [778, 75] width 107 height 12
click at [1020, 57] on button "clear" at bounding box center [1025, 57] width 17 height 13
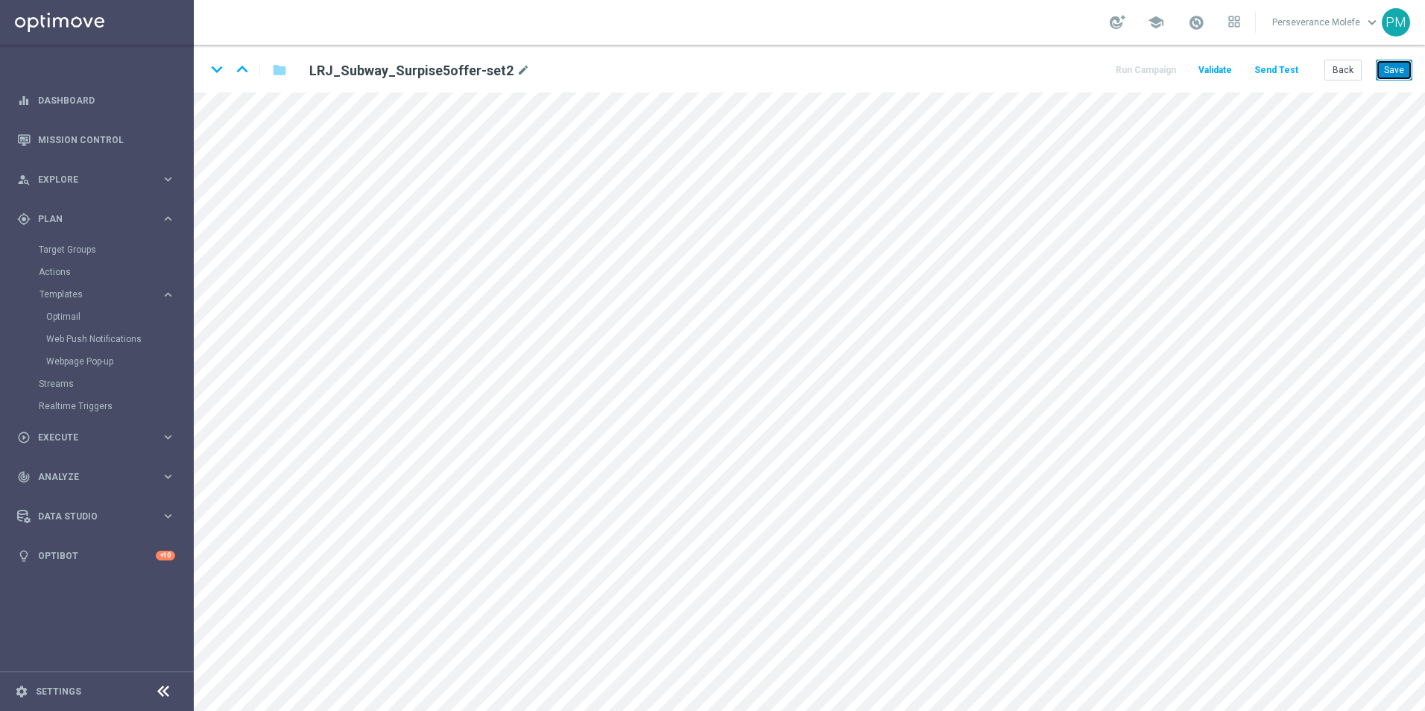
click at [1395, 72] on button "Save" at bounding box center [1394, 70] width 37 height 21
click at [1339, 73] on button "Back" at bounding box center [1342, 70] width 37 height 21
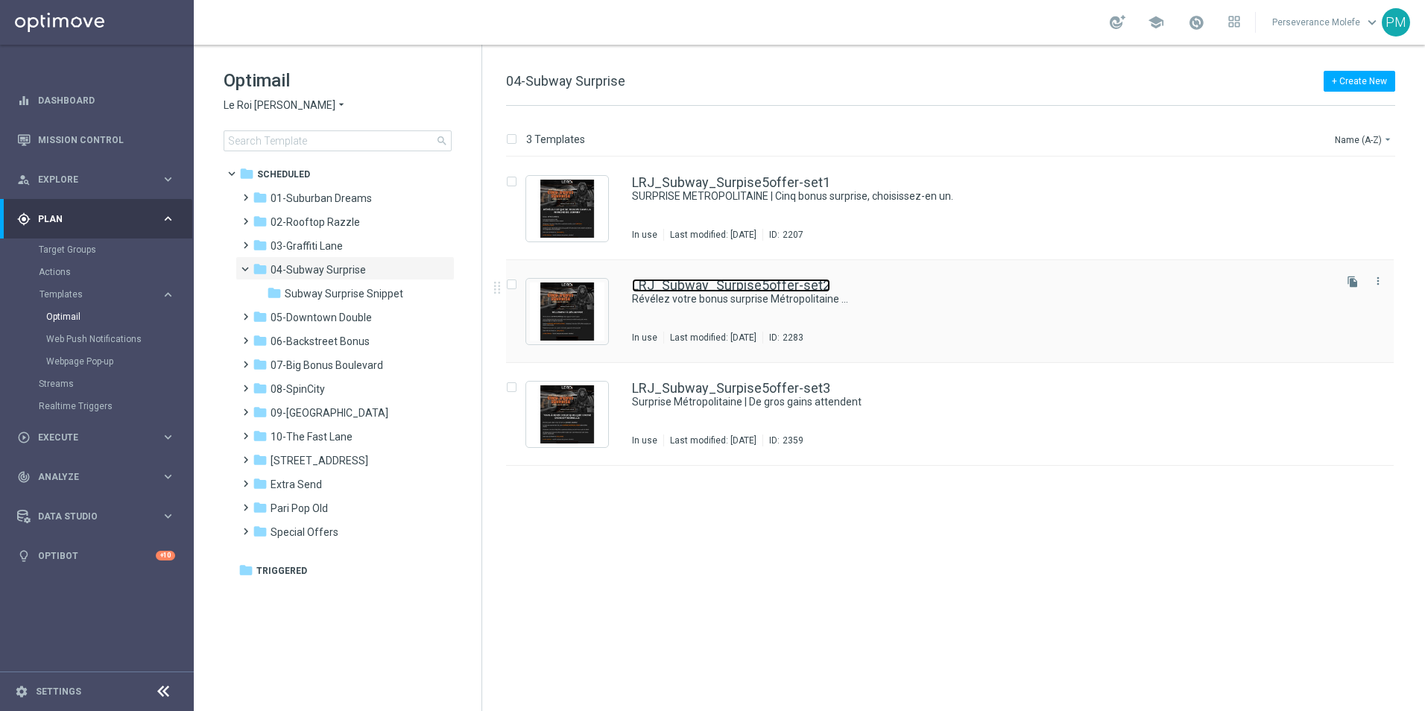
click at [701, 280] on link "LRJ_Subway_Surpise5offer-set2" at bounding box center [731, 285] width 198 height 13
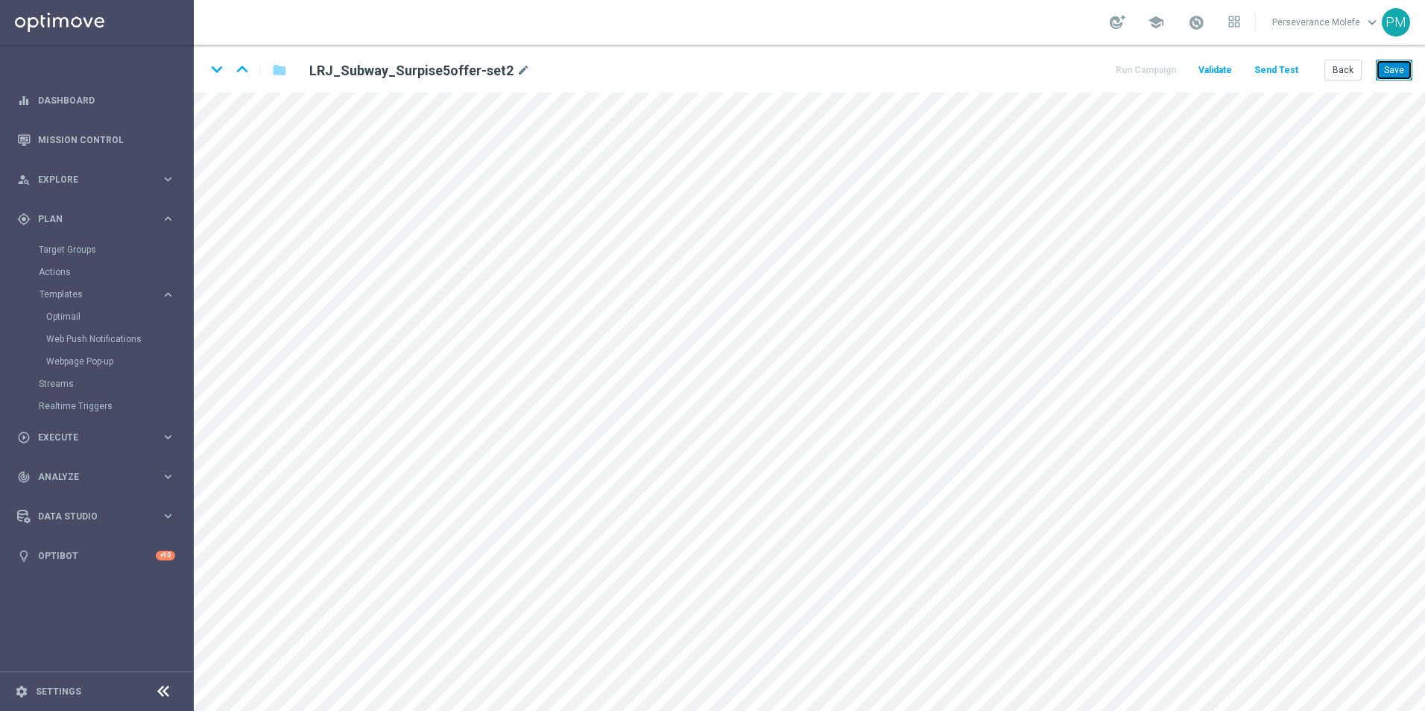
click at [1391, 74] on button "Save" at bounding box center [1394, 70] width 37 height 21
click at [1399, 72] on button "Save" at bounding box center [1394, 70] width 37 height 21
click at [1344, 72] on button "Back" at bounding box center [1342, 70] width 37 height 21
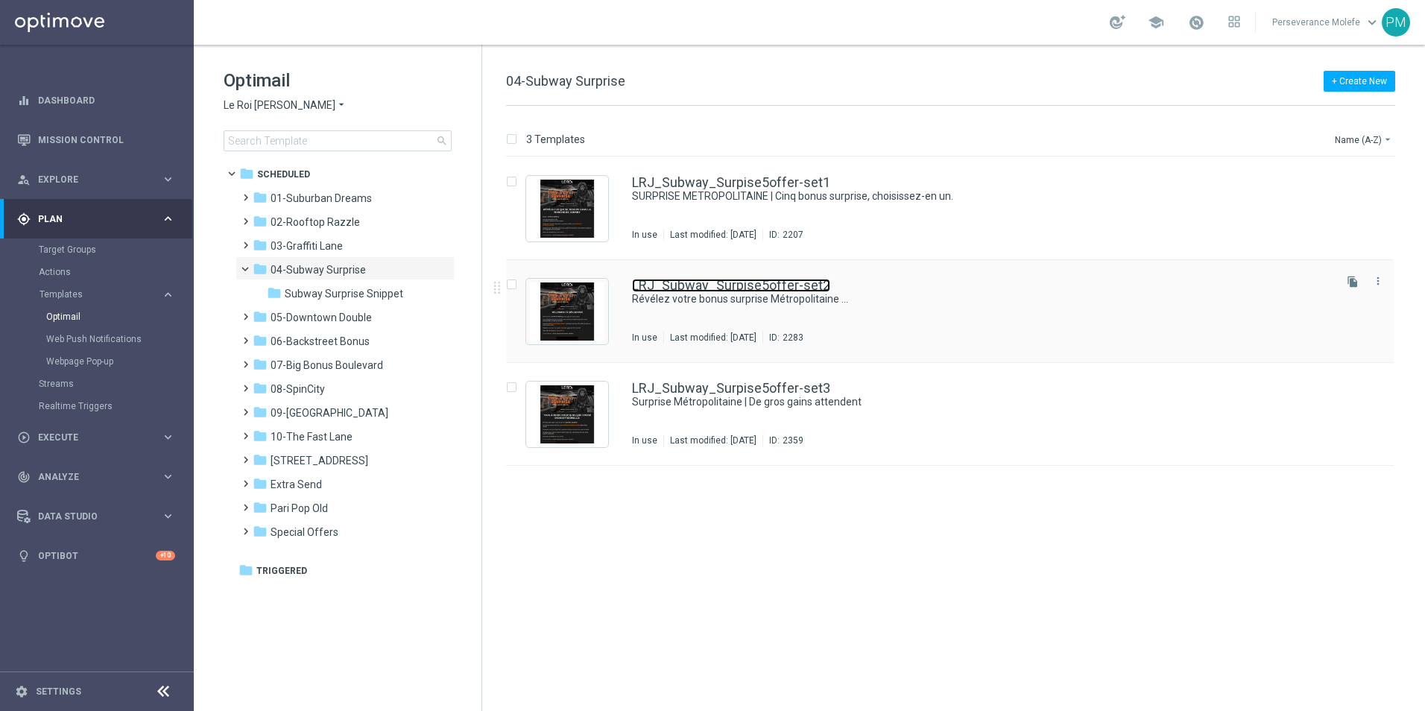
click at [701, 279] on link "LRJ_Subway_Surpise5offer-set2" at bounding box center [731, 285] width 198 height 13
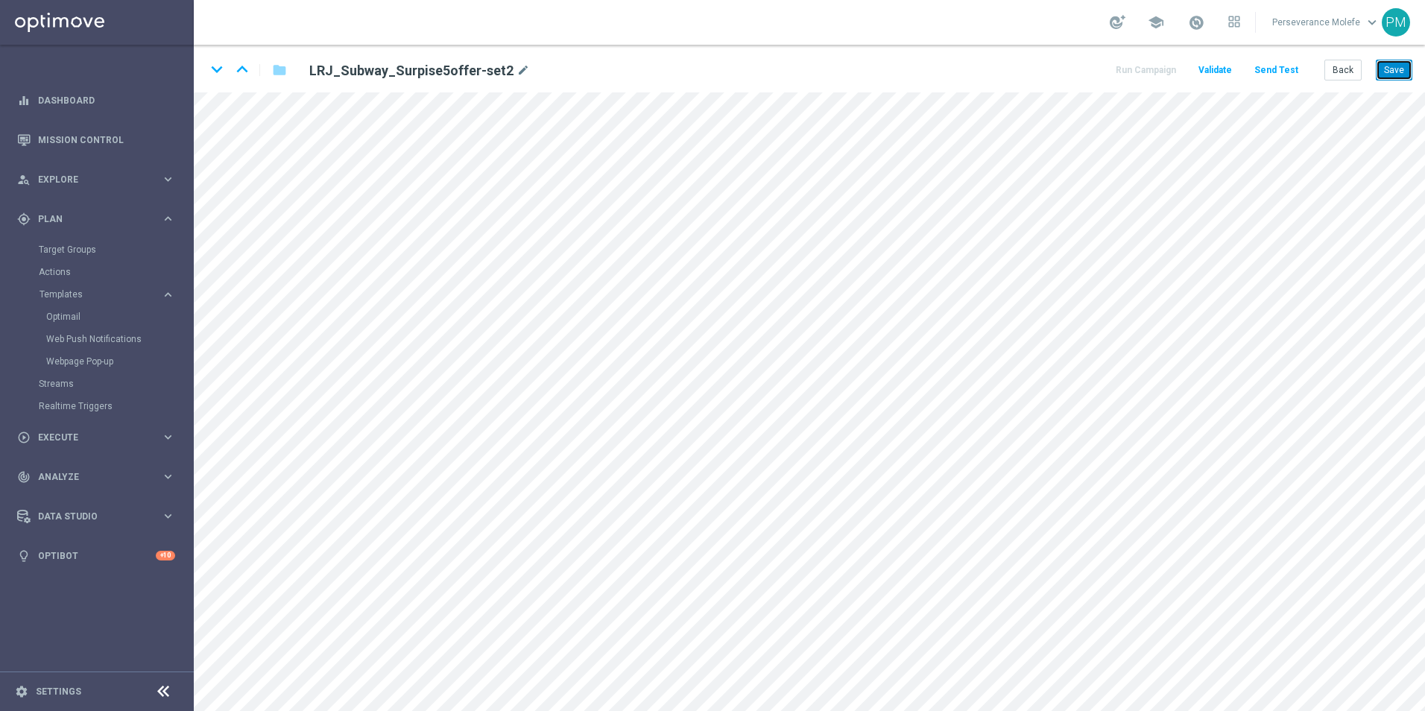
click at [1394, 64] on button "Save" at bounding box center [1394, 70] width 37 height 21
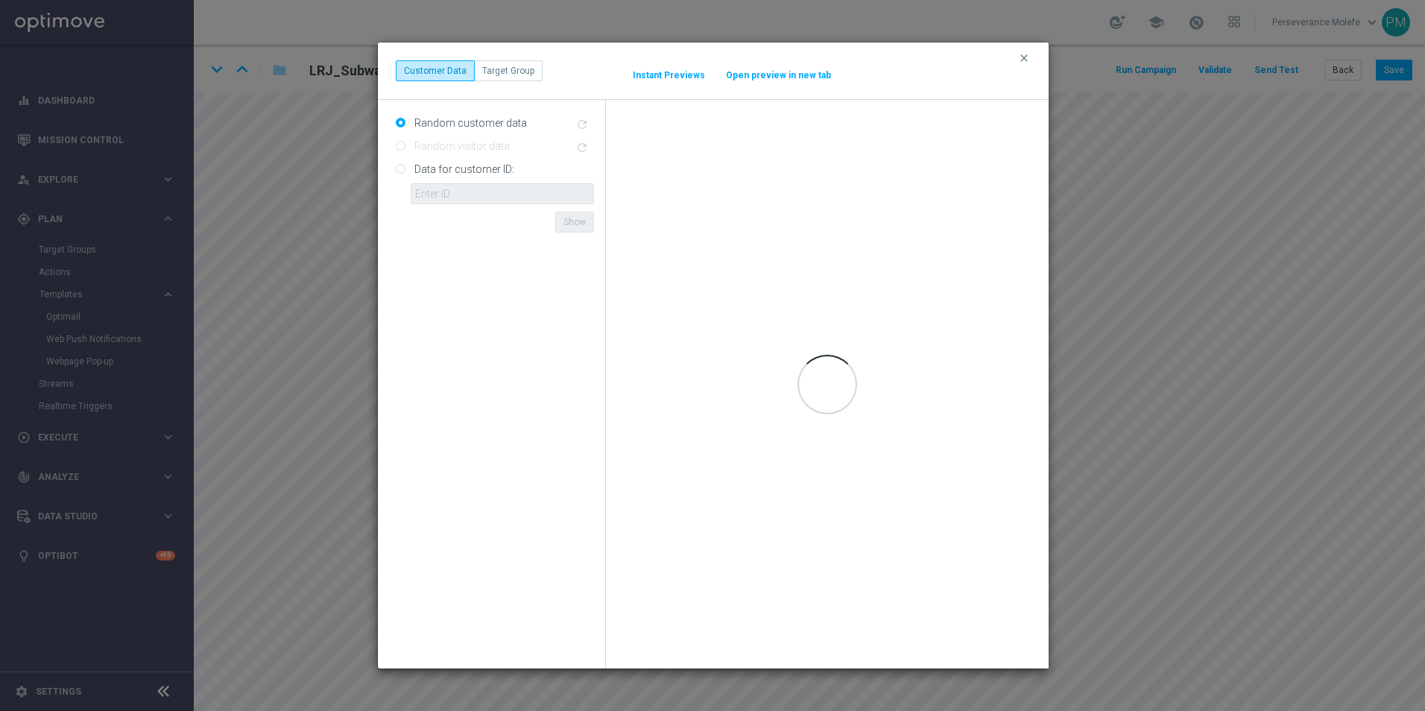
click at [775, 75] on button "Open preview in new tab" at bounding box center [778, 75] width 107 height 12
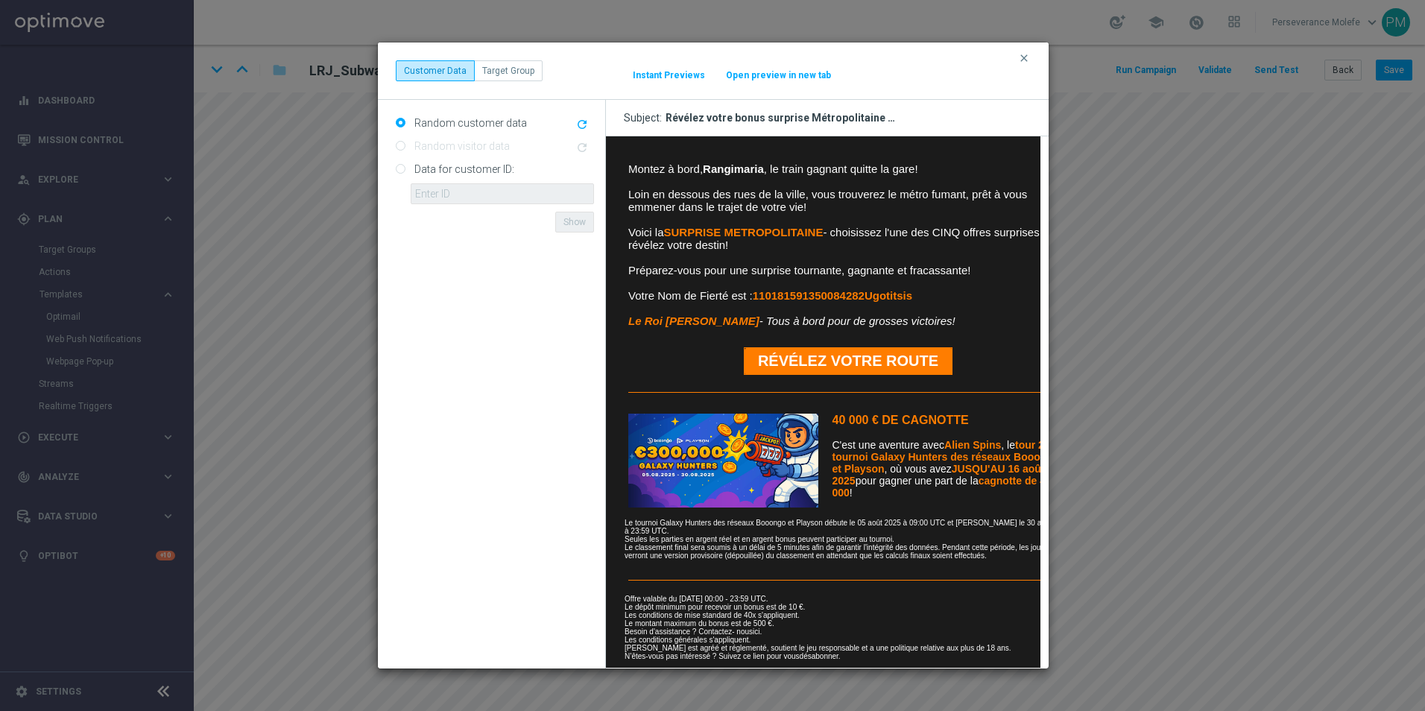
scroll to position [211, 0]
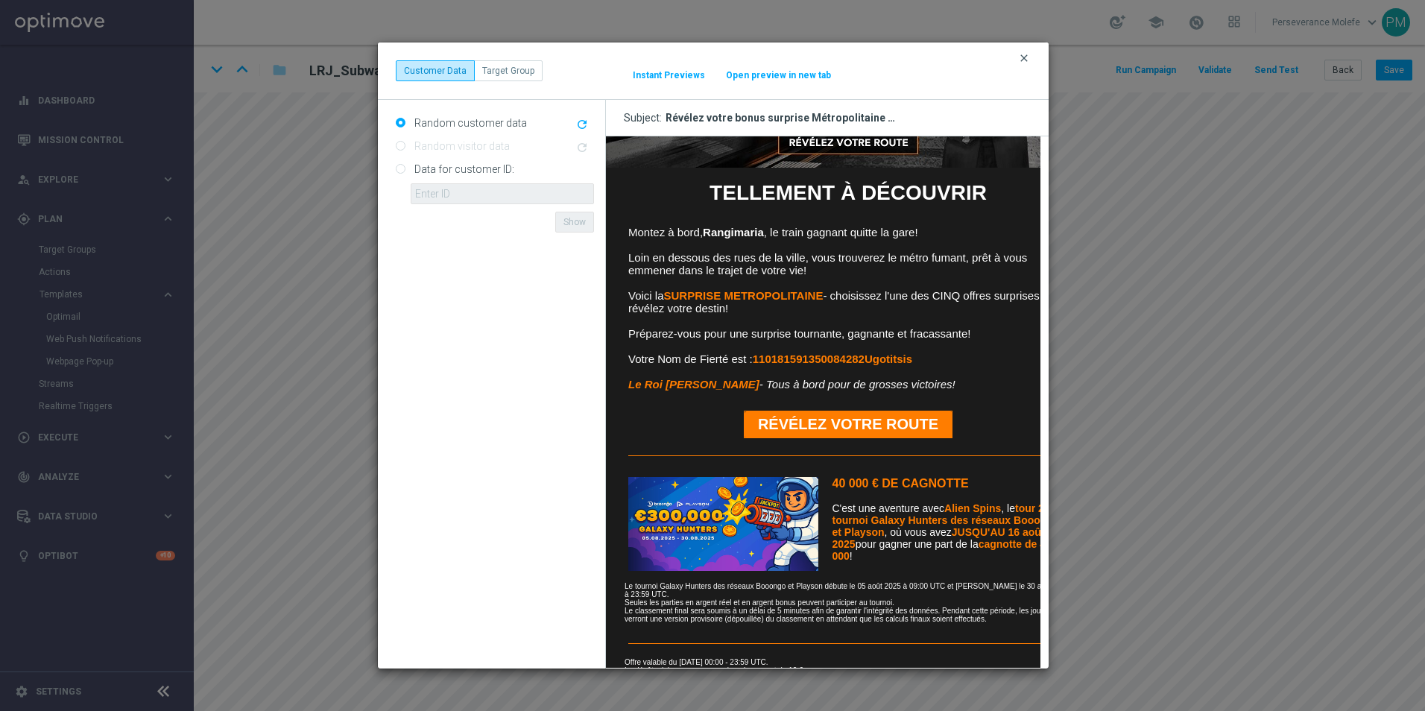
click at [1026, 60] on icon "clear" at bounding box center [1024, 58] width 12 height 12
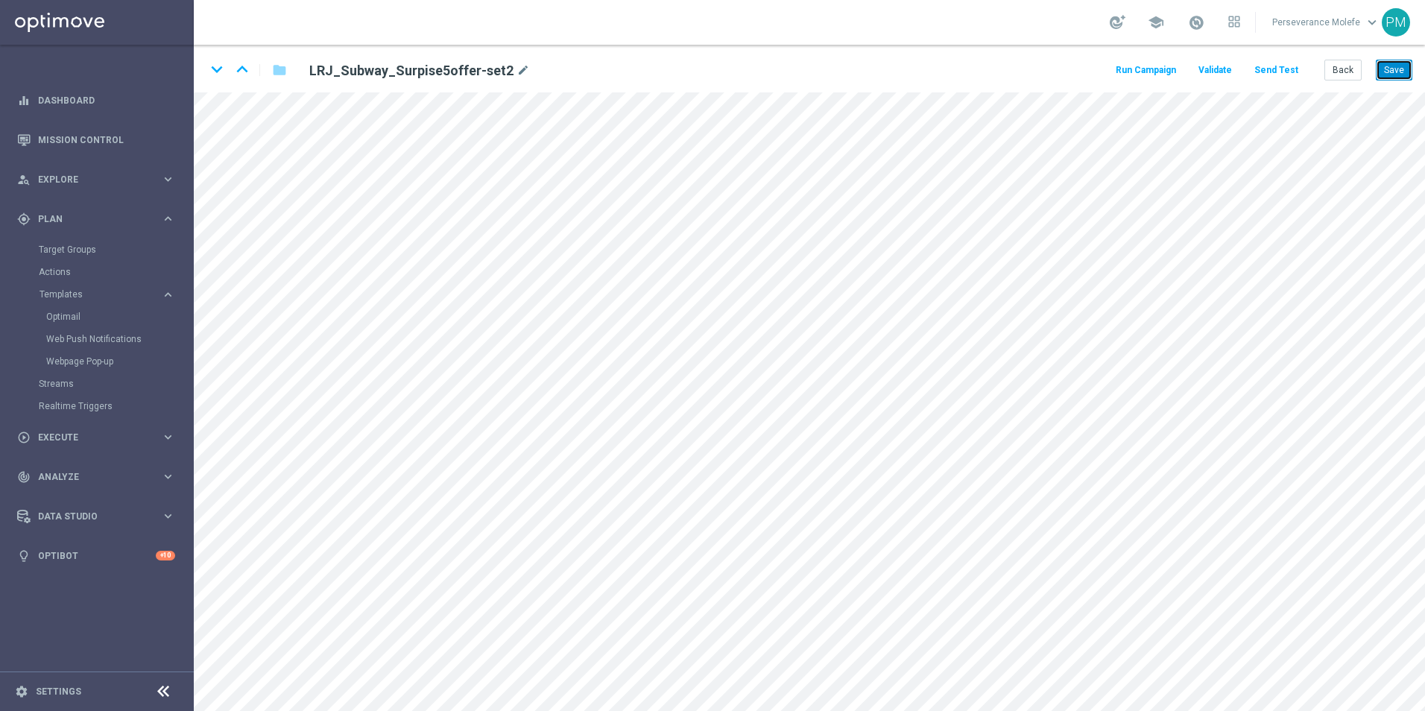
click at [1376, 78] on button "Save" at bounding box center [1394, 70] width 37 height 21
click at [1341, 69] on button "Back" at bounding box center [1342, 70] width 37 height 21
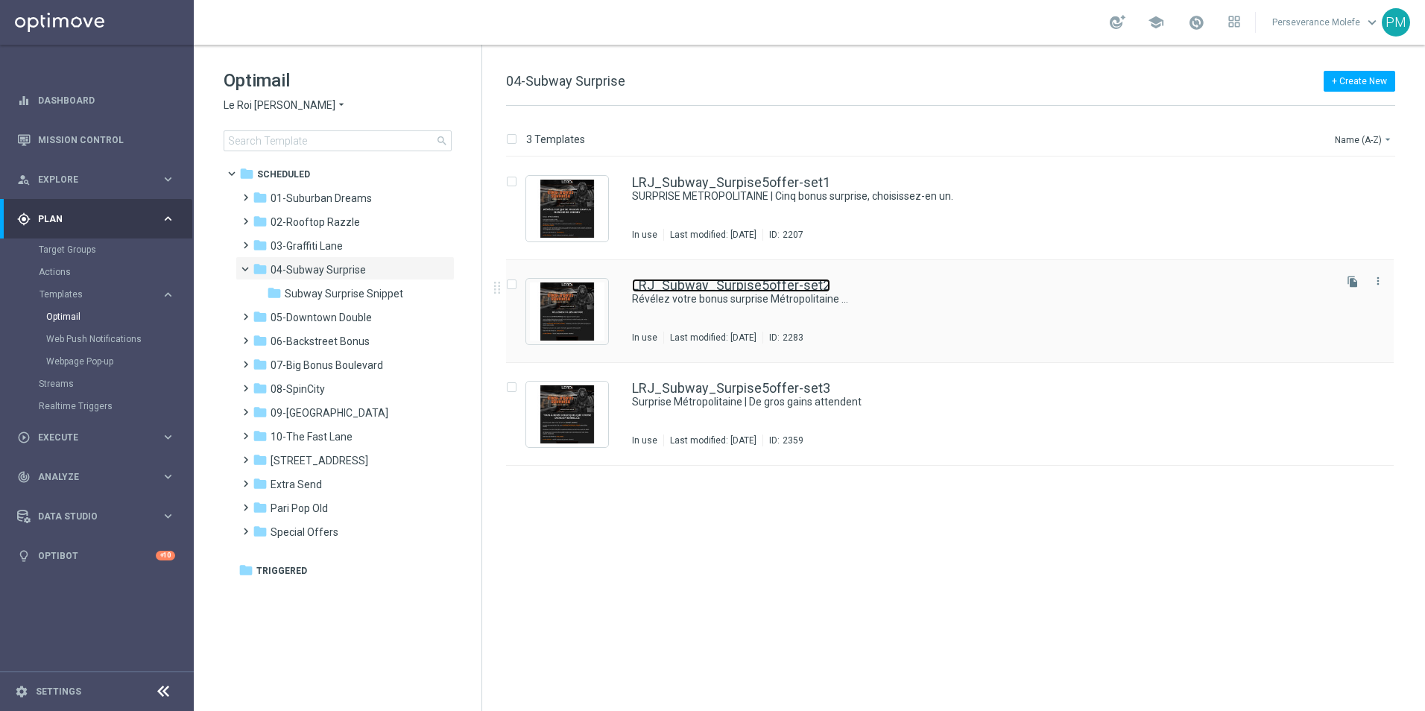
click at [738, 289] on link "LRJ_Subway_Surpise5offer-set2" at bounding box center [731, 285] width 198 height 13
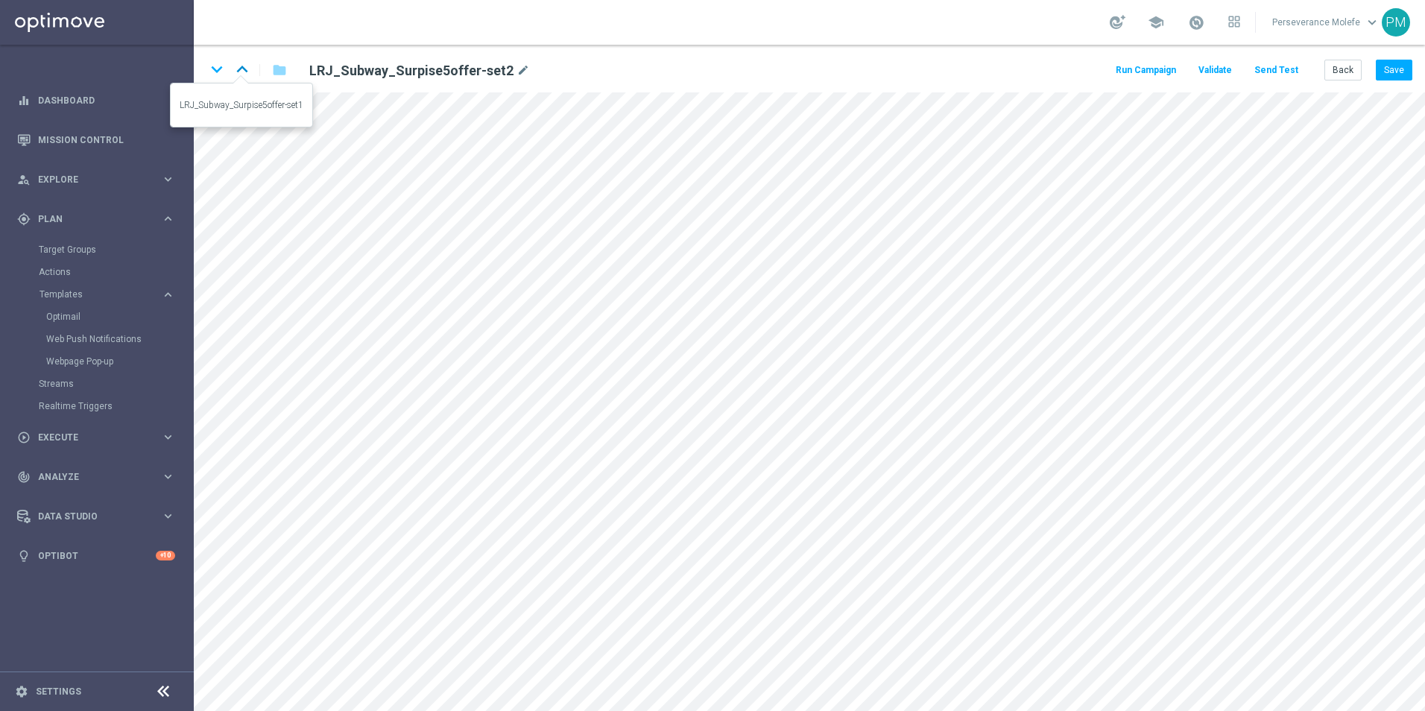
click at [238, 70] on icon "keyboard_arrow_up" at bounding box center [242, 69] width 22 height 22
click at [224, 73] on icon "keyboard_arrow_down" at bounding box center [217, 69] width 22 height 22
click at [1395, 74] on button "Save" at bounding box center [1394, 70] width 37 height 21
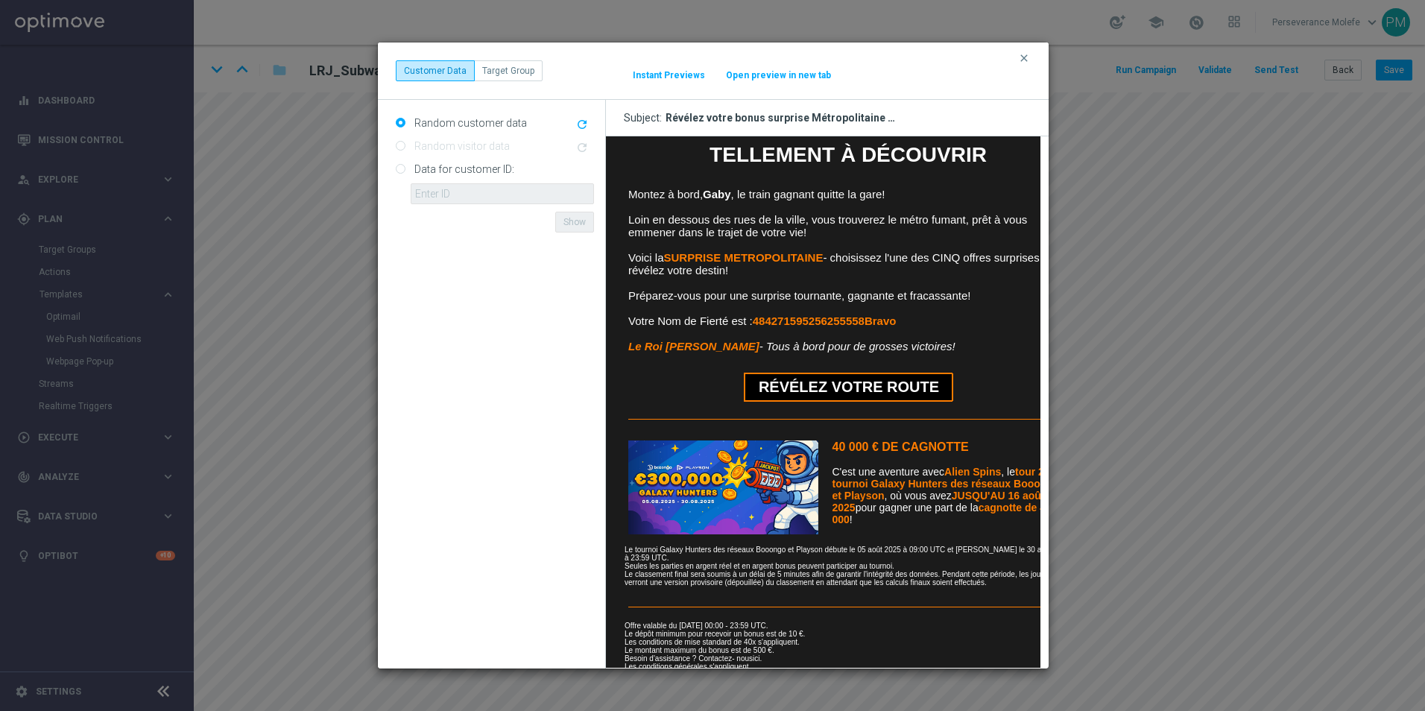
scroll to position [287, 0]
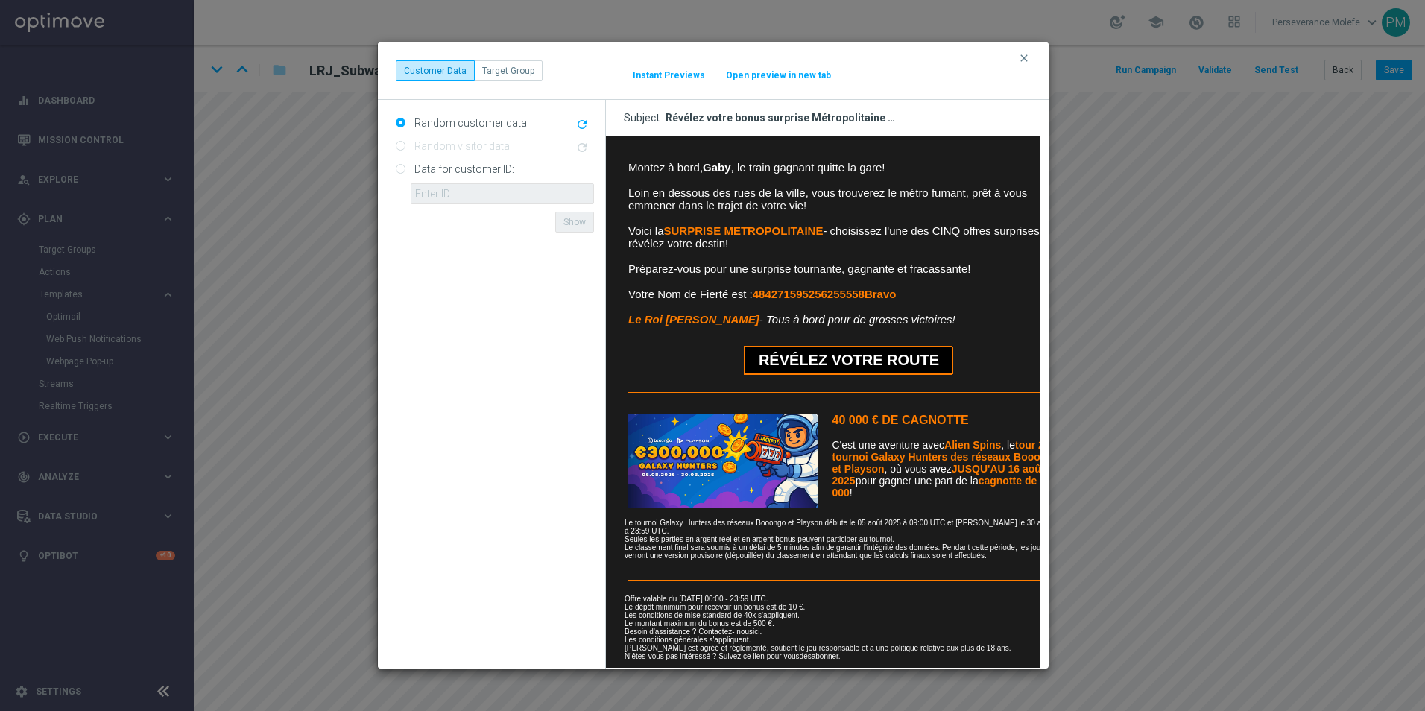
click at [777, 73] on button "Open preview in new tab" at bounding box center [778, 75] width 107 height 12
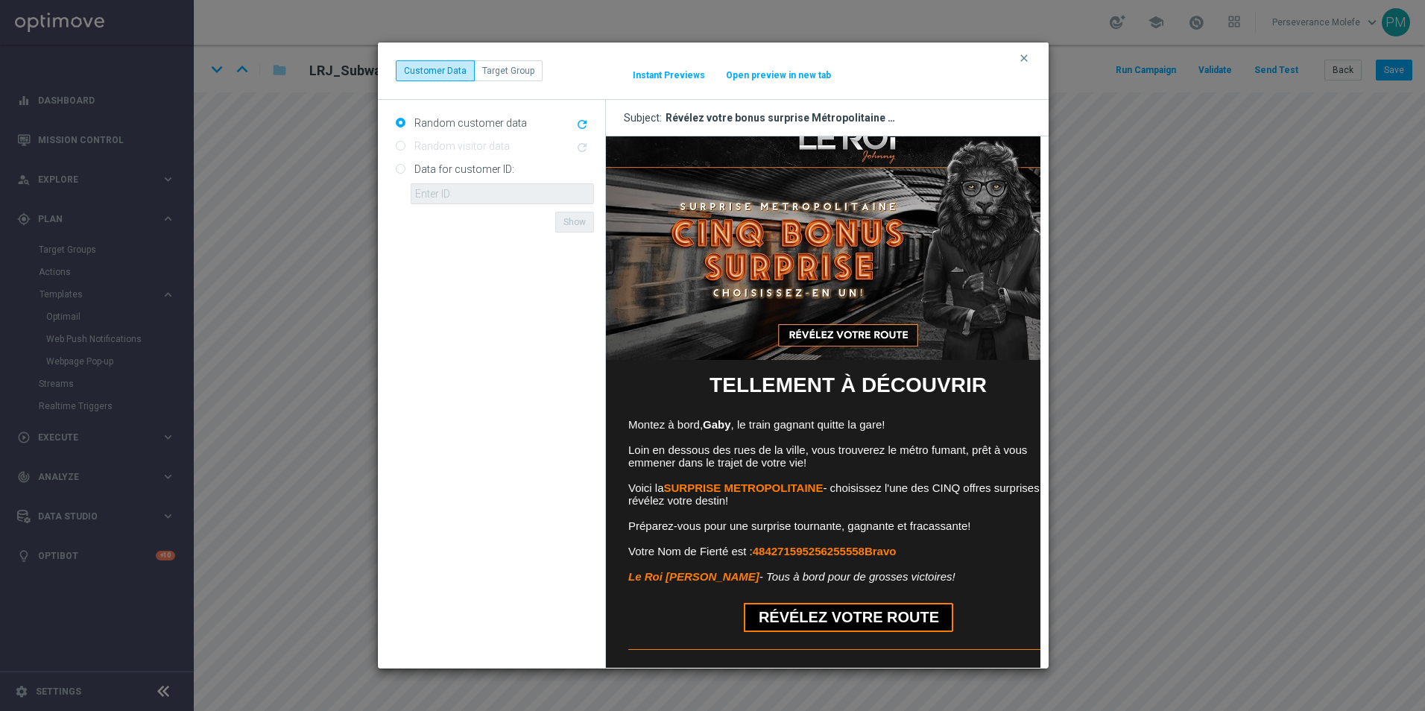
scroll to position [0, 0]
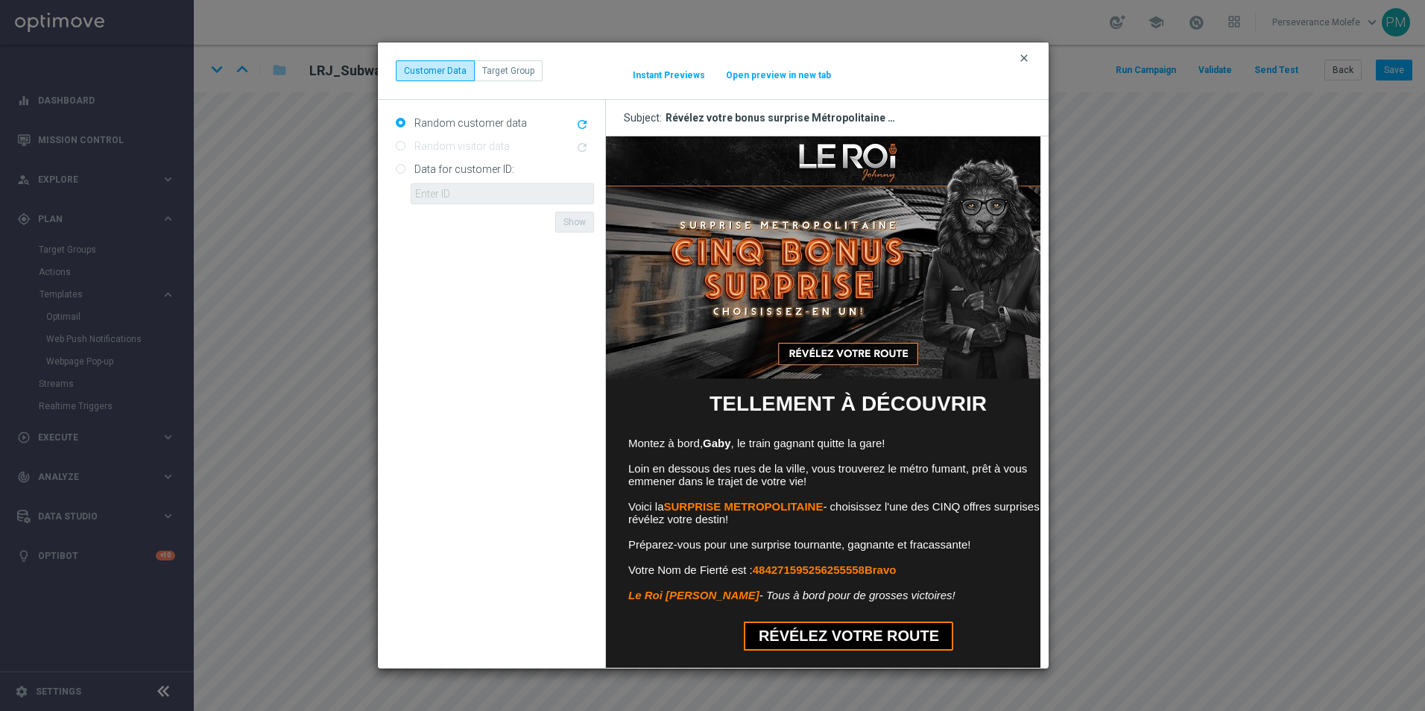
click at [1024, 57] on icon "clear" at bounding box center [1024, 58] width 12 height 12
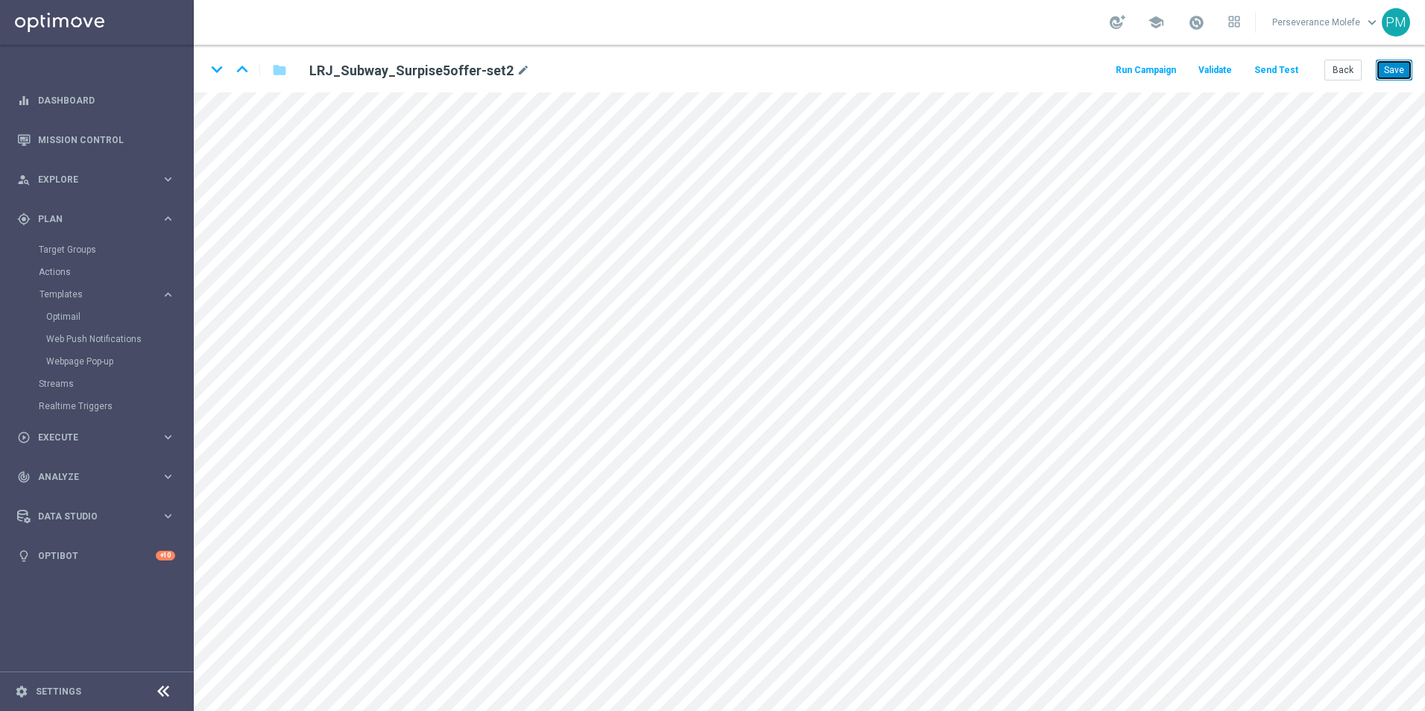
click at [1406, 65] on button "Save" at bounding box center [1394, 70] width 37 height 21
click at [1344, 71] on button "Back" at bounding box center [1342, 70] width 37 height 21
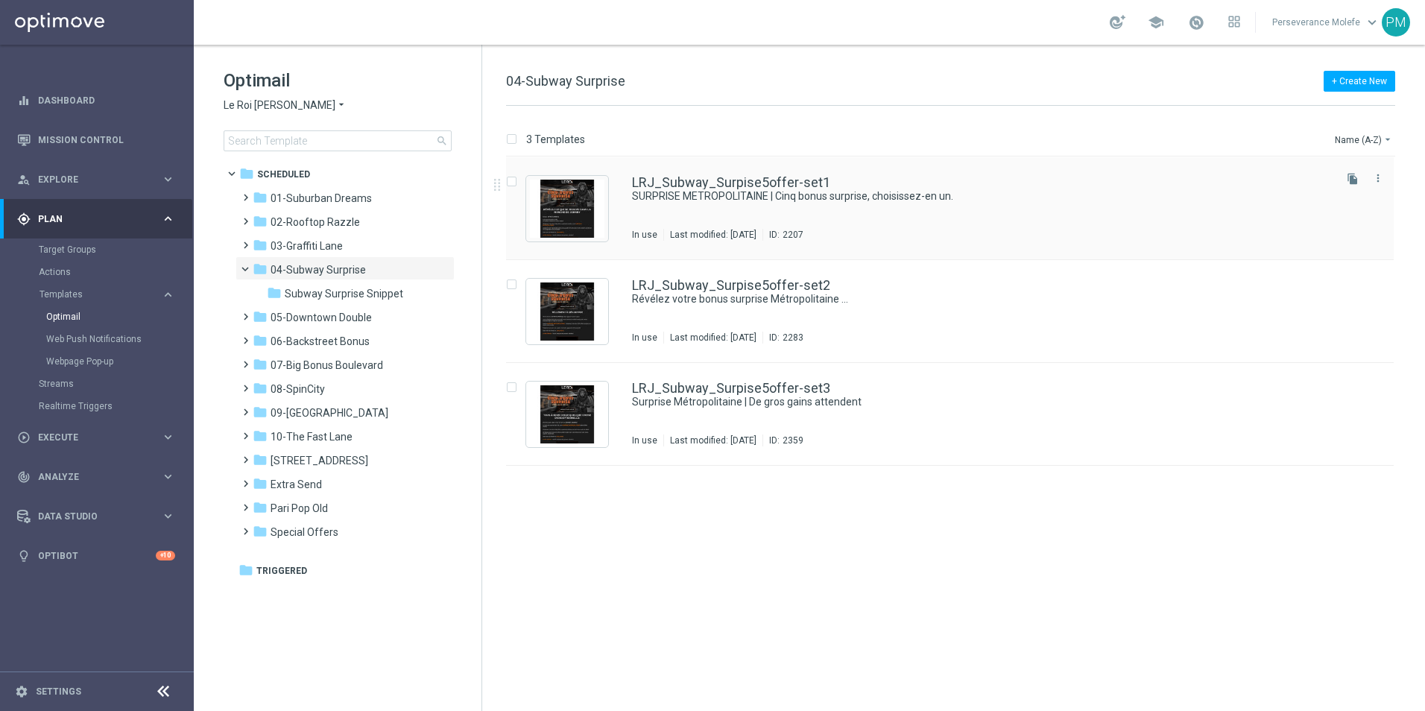
click at [685, 175] on div "LRJ_Subway_Surpise5offer-set1 SURPRISE METROPOLITAINE | Cinq bonus surprise, ch…" at bounding box center [950, 208] width 888 height 103
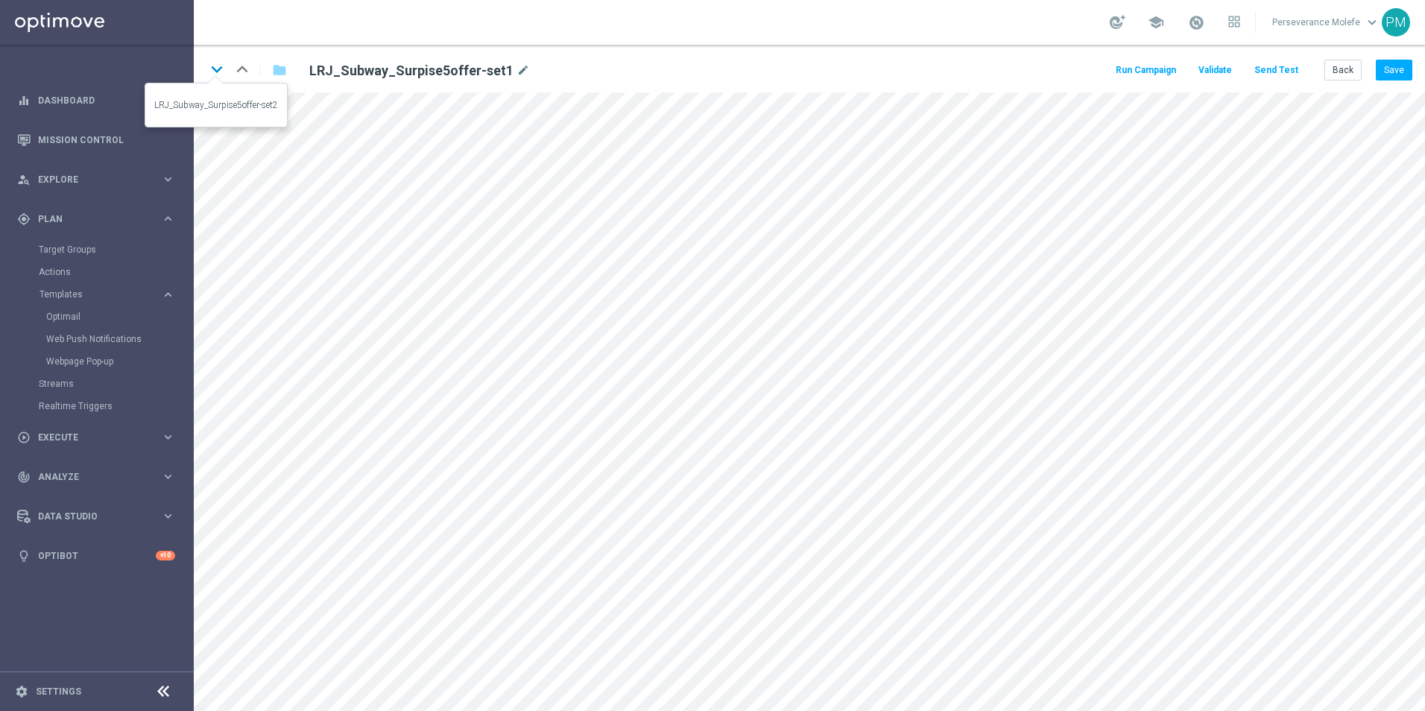
click at [220, 69] on icon "keyboard_arrow_down" at bounding box center [217, 69] width 22 height 22
click at [244, 69] on icon "keyboard_arrow_up" at bounding box center [242, 69] width 22 height 22
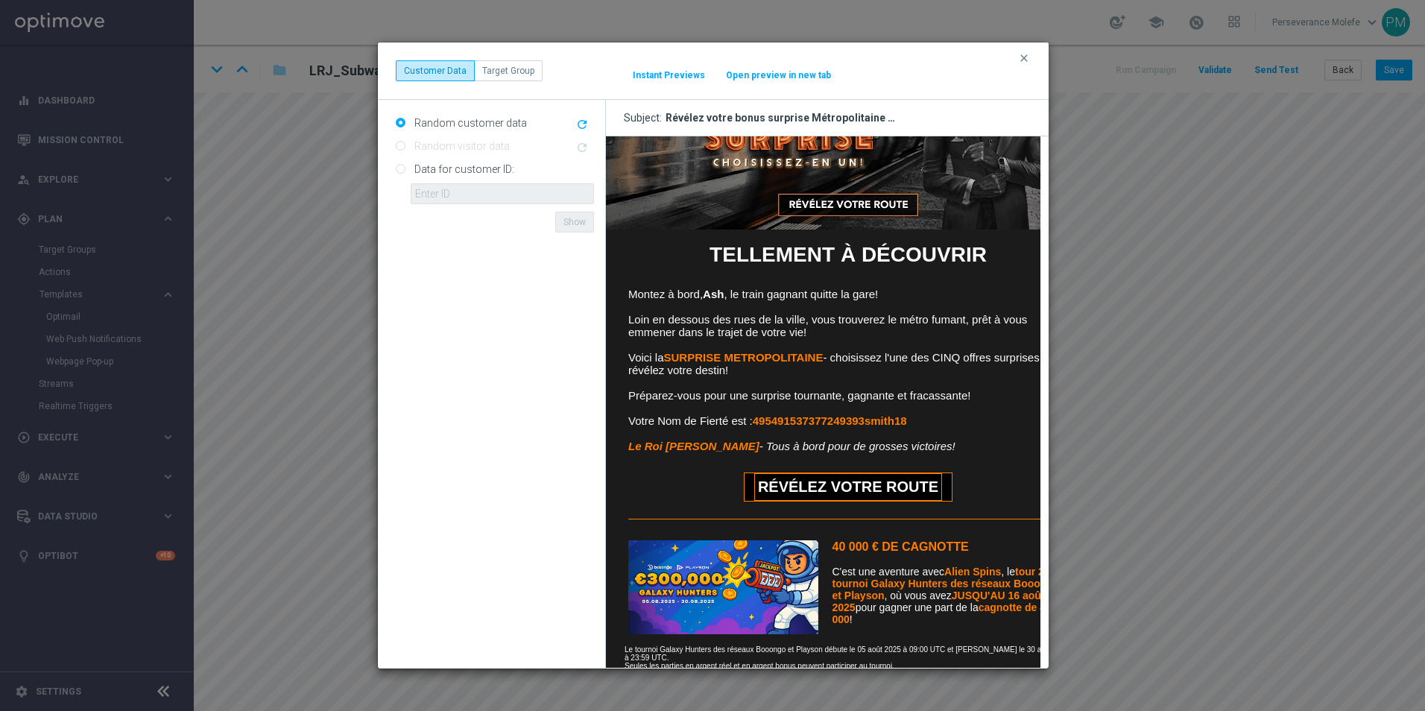
scroll to position [224, 0]
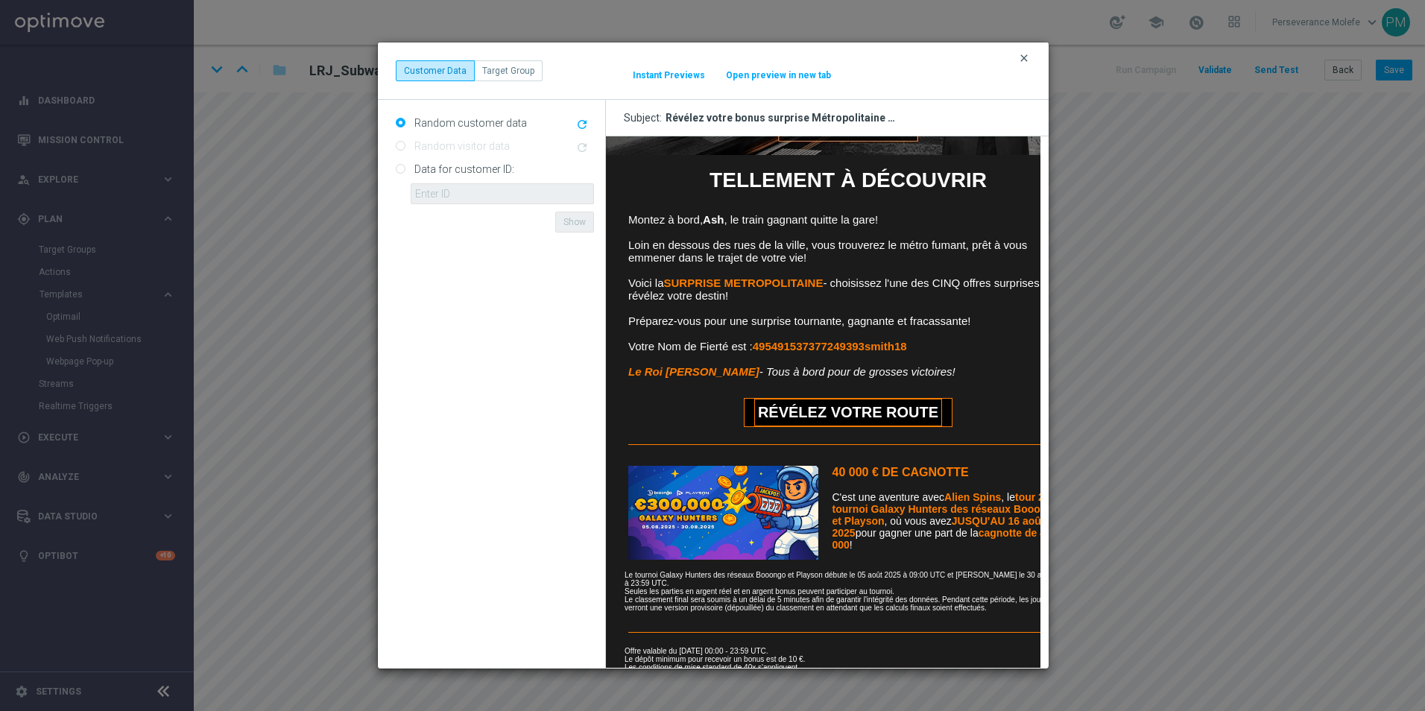
click at [1022, 59] on icon "clear" at bounding box center [1024, 58] width 12 height 12
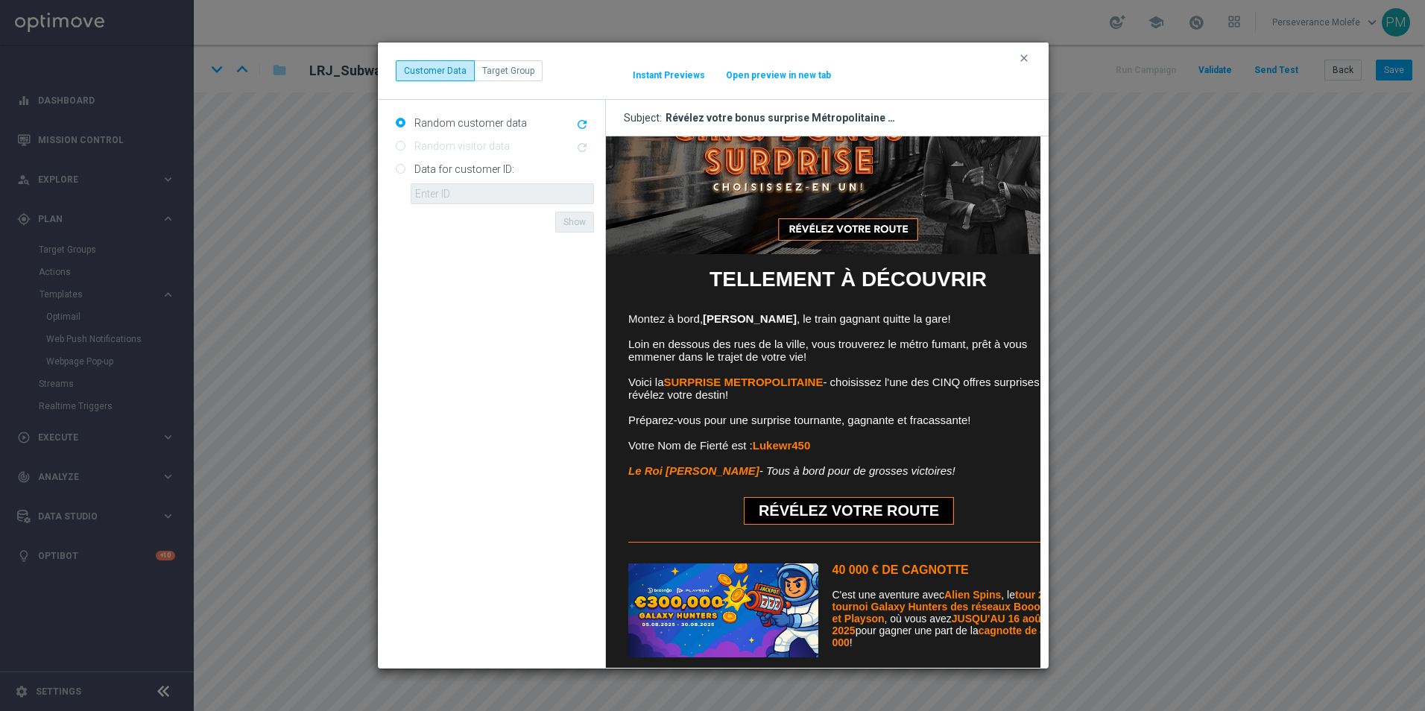
scroll to position [149, 0]
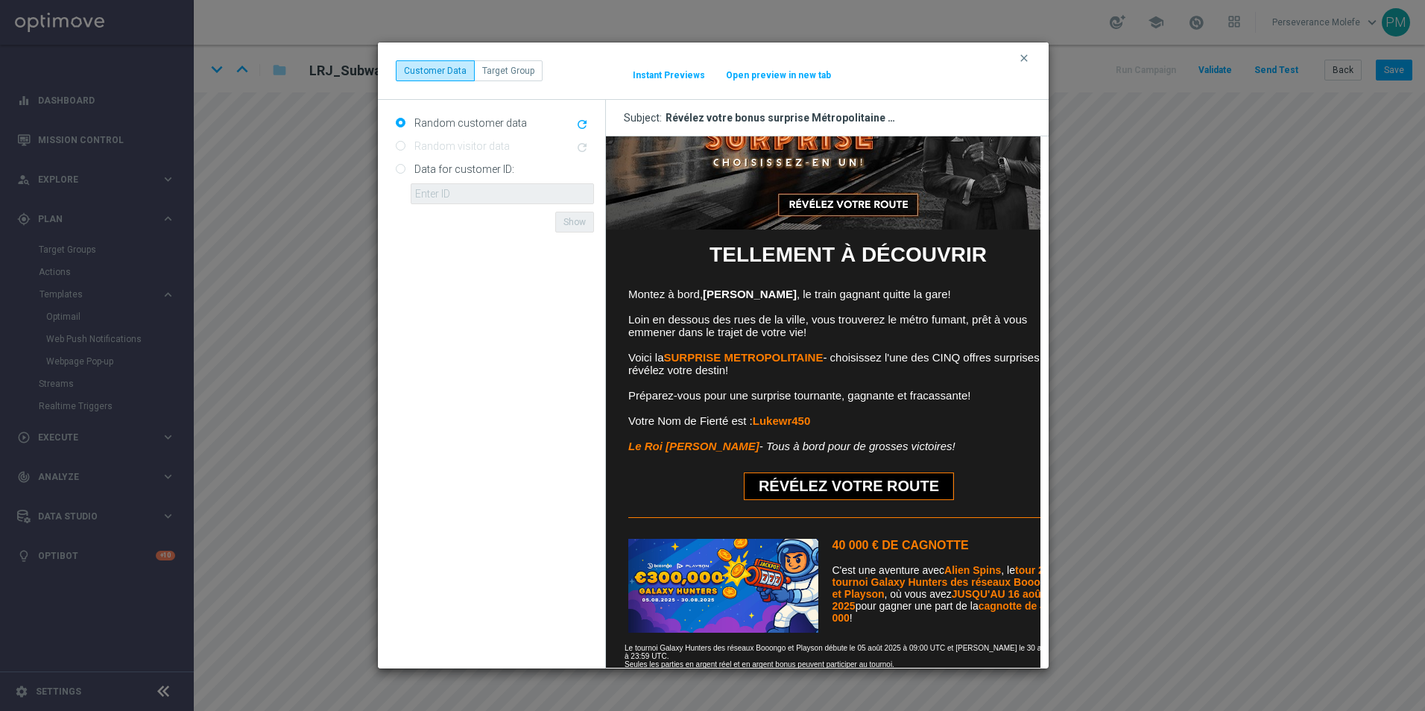
click at [779, 75] on button "Open preview in new tab" at bounding box center [778, 75] width 107 height 12
drag, startPoint x: 1019, startPoint y: 57, endPoint x: 1076, endPoint y: 66, distance: 58.1
click at [1020, 57] on icon "clear" at bounding box center [1024, 58] width 12 height 12
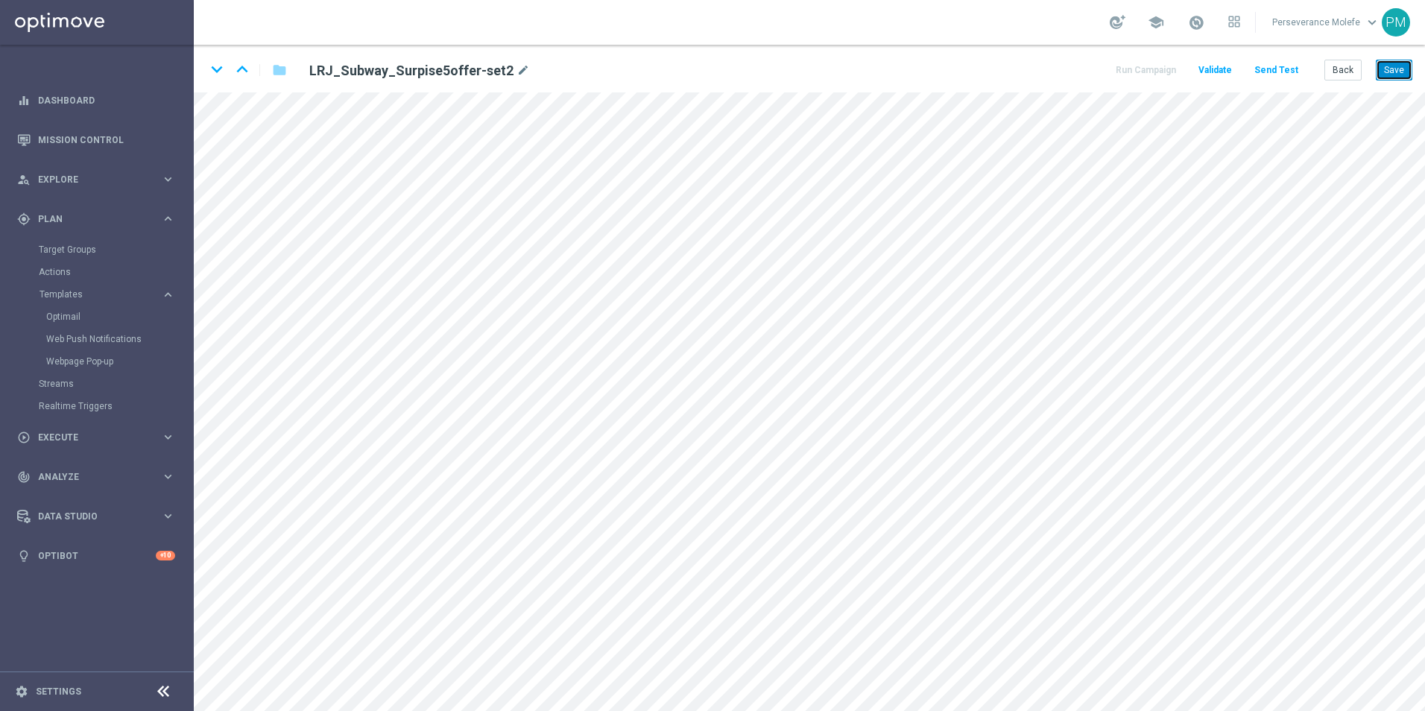
click at [1382, 75] on button "Save" at bounding box center [1394, 70] width 37 height 21
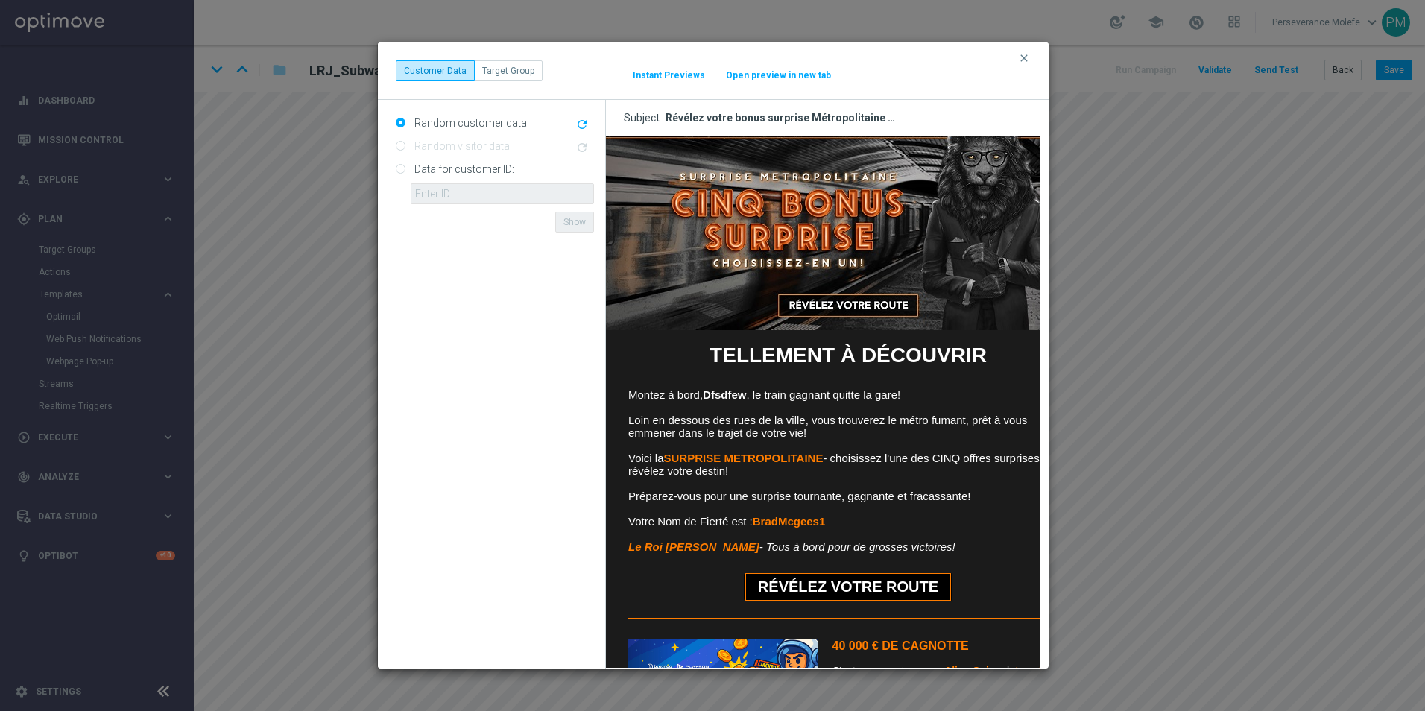
scroll to position [75, 0]
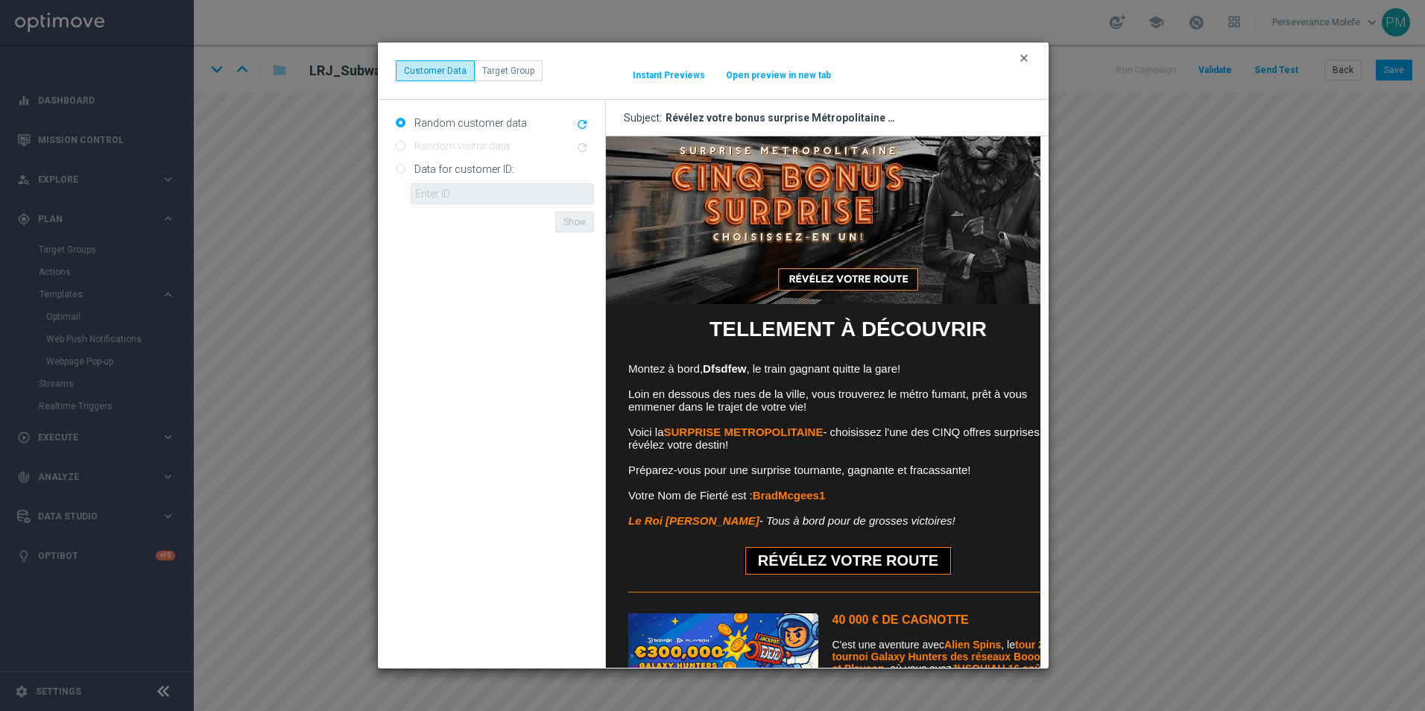
click at [1022, 58] on icon "clear" at bounding box center [1024, 58] width 12 height 12
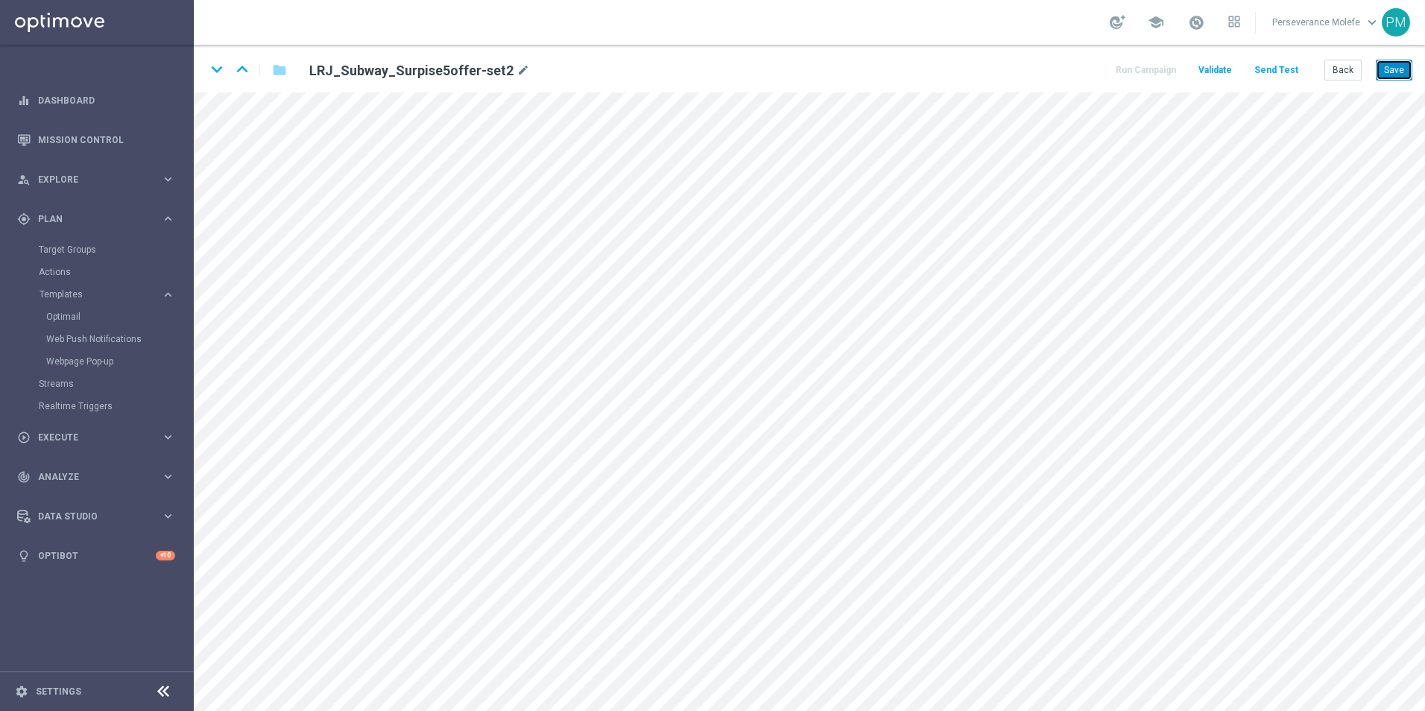
click at [1394, 67] on button "Save" at bounding box center [1394, 70] width 37 height 21
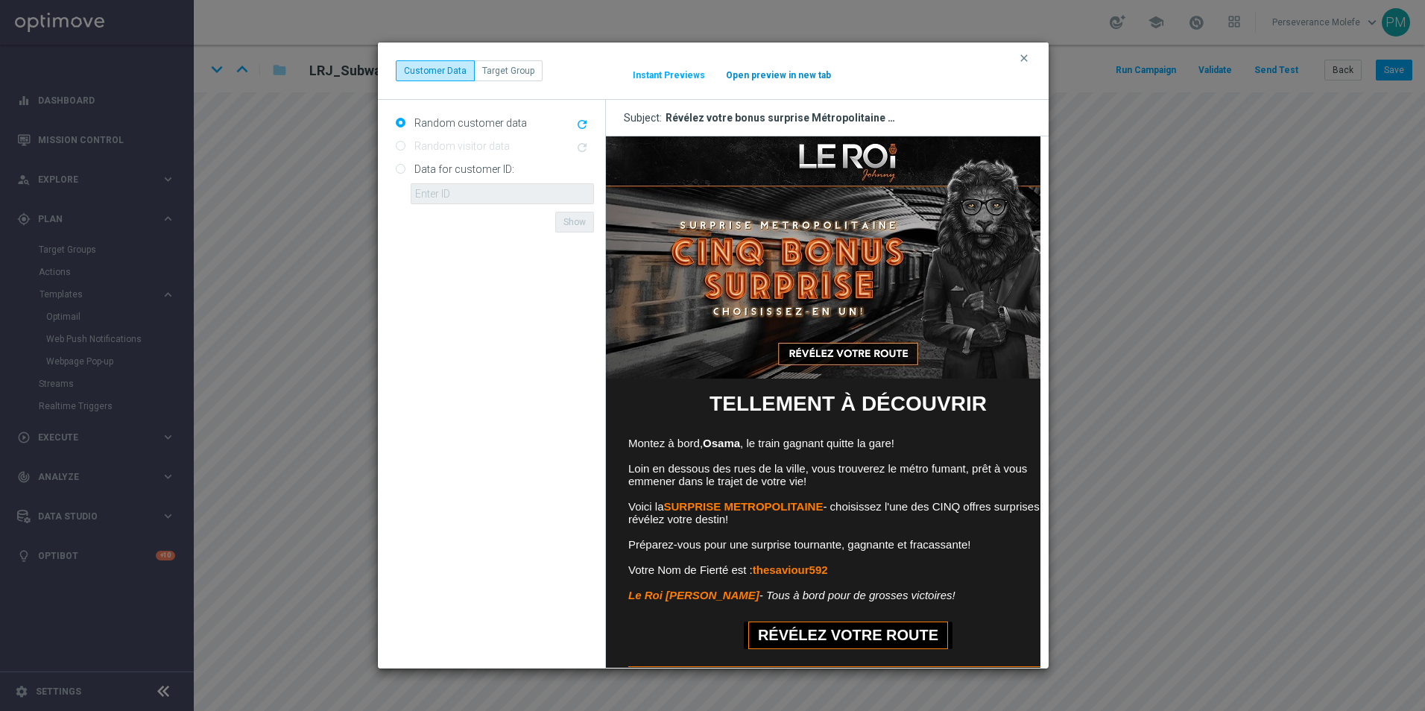
scroll to position [0, 0]
click at [800, 78] on button "Open preview in new tab" at bounding box center [778, 75] width 107 height 12
click at [1018, 61] on icon "clear" at bounding box center [1024, 58] width 12 height 12
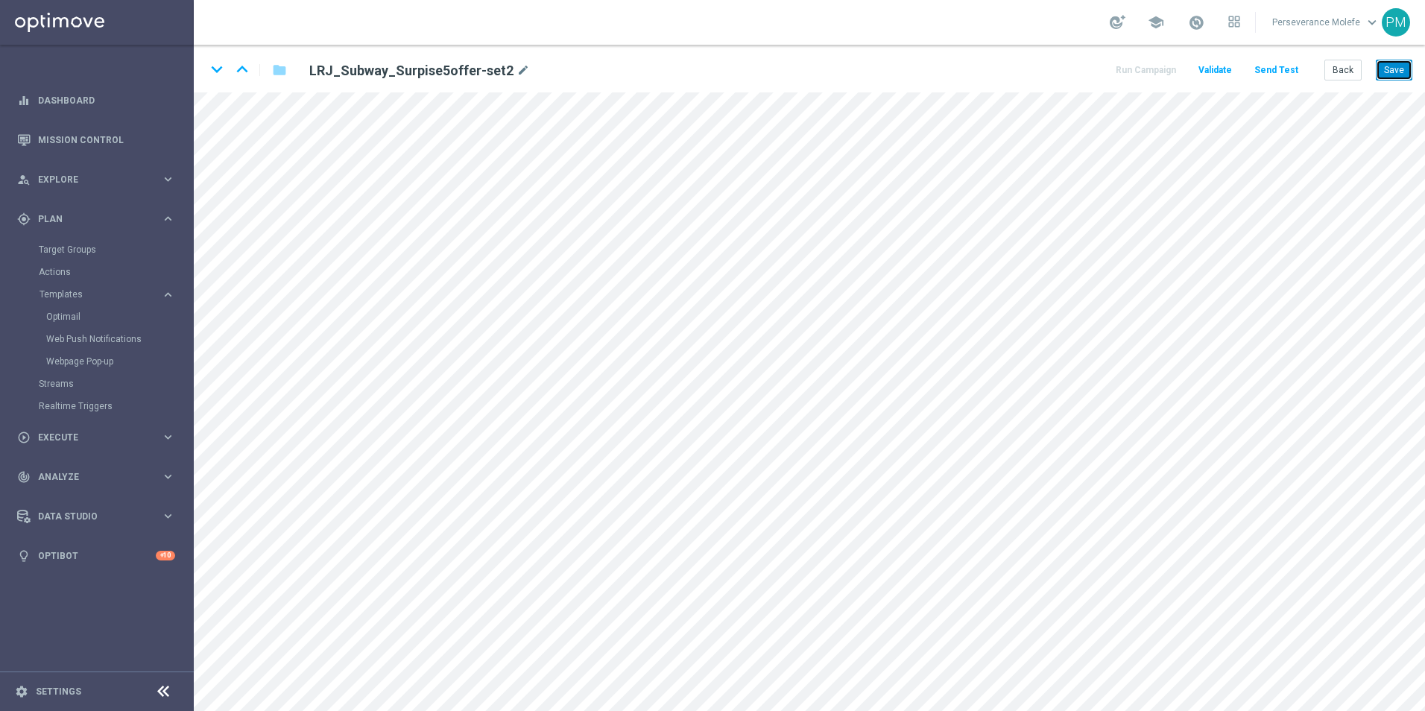
click at [1387, 65] on button "Save" at bounding box center [1394, 70] width 37 height 21
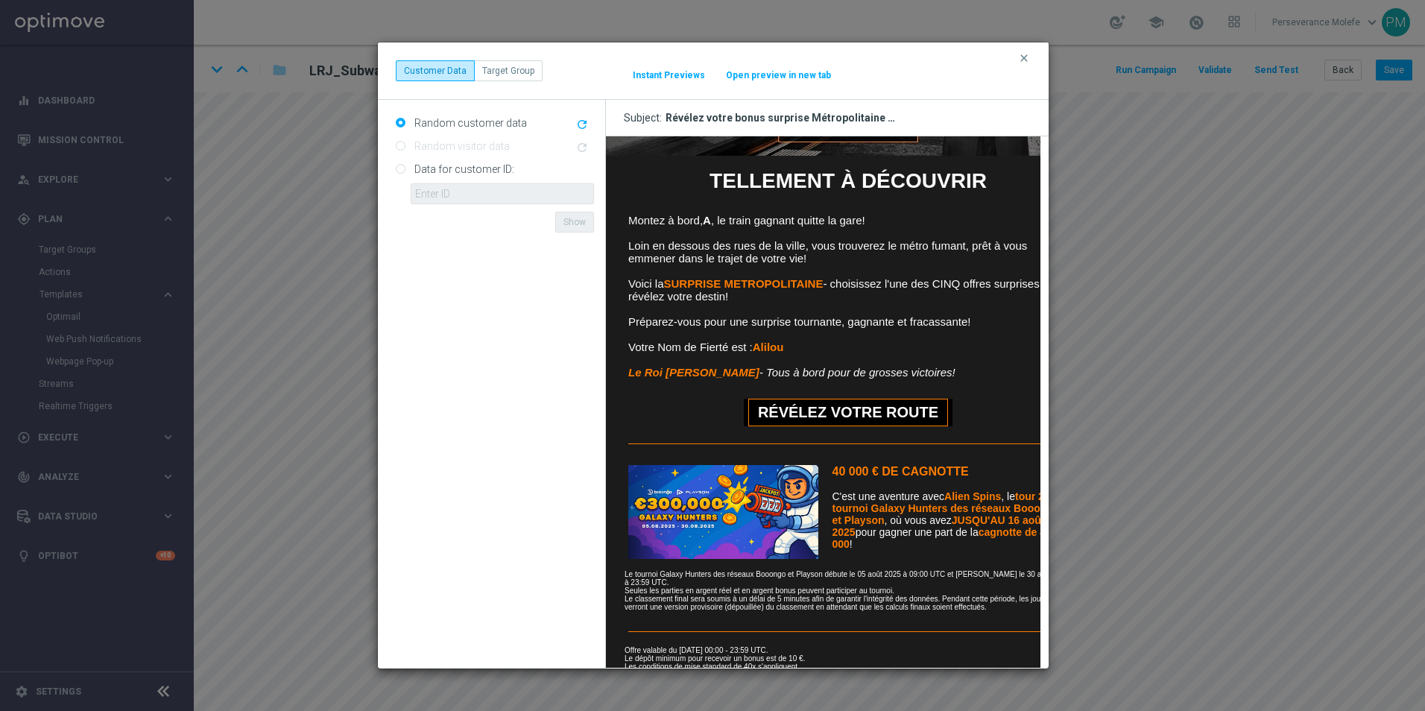
scroll to position [224, 0]
click at [1031, 56] on button "clear" at bounding box center [1025, 57] width 17 height 13
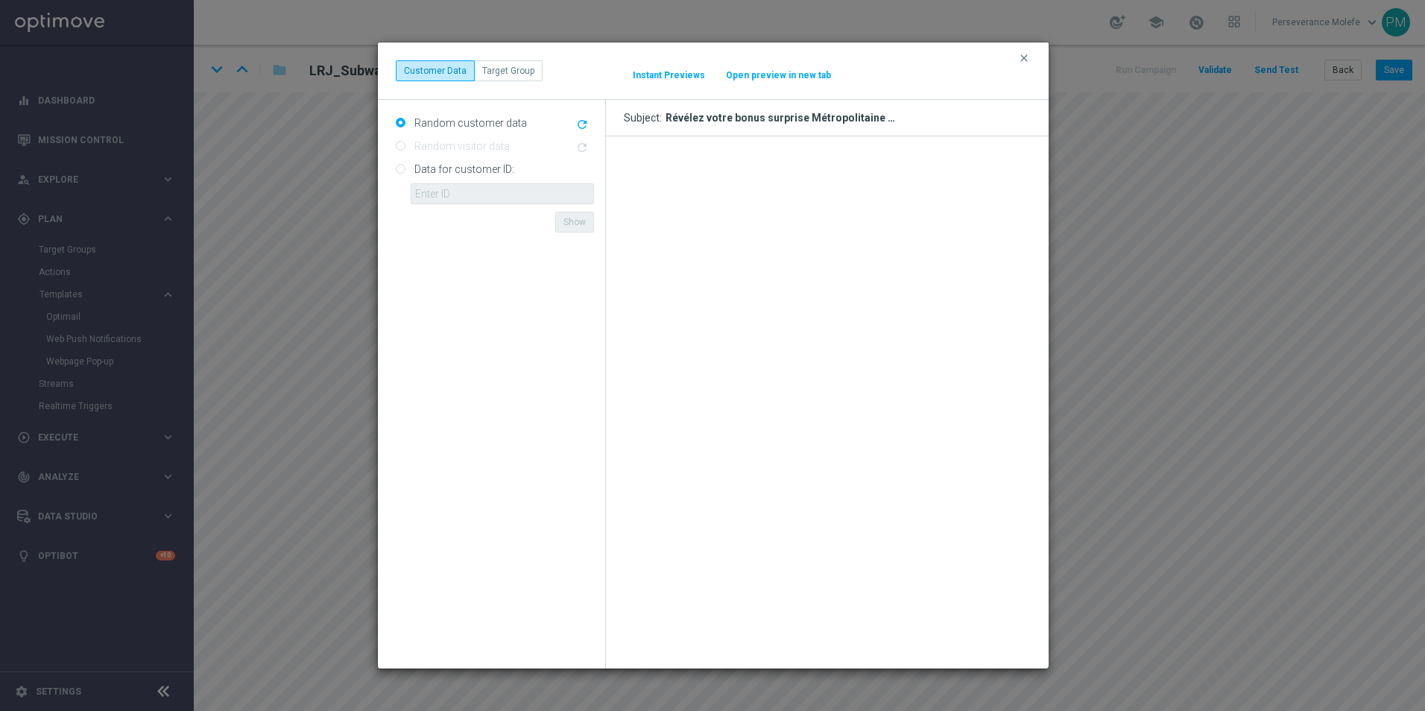
click at [764, 77] on button "Open preview in new tab" at bounding box center [778, 75] width 107 height 12
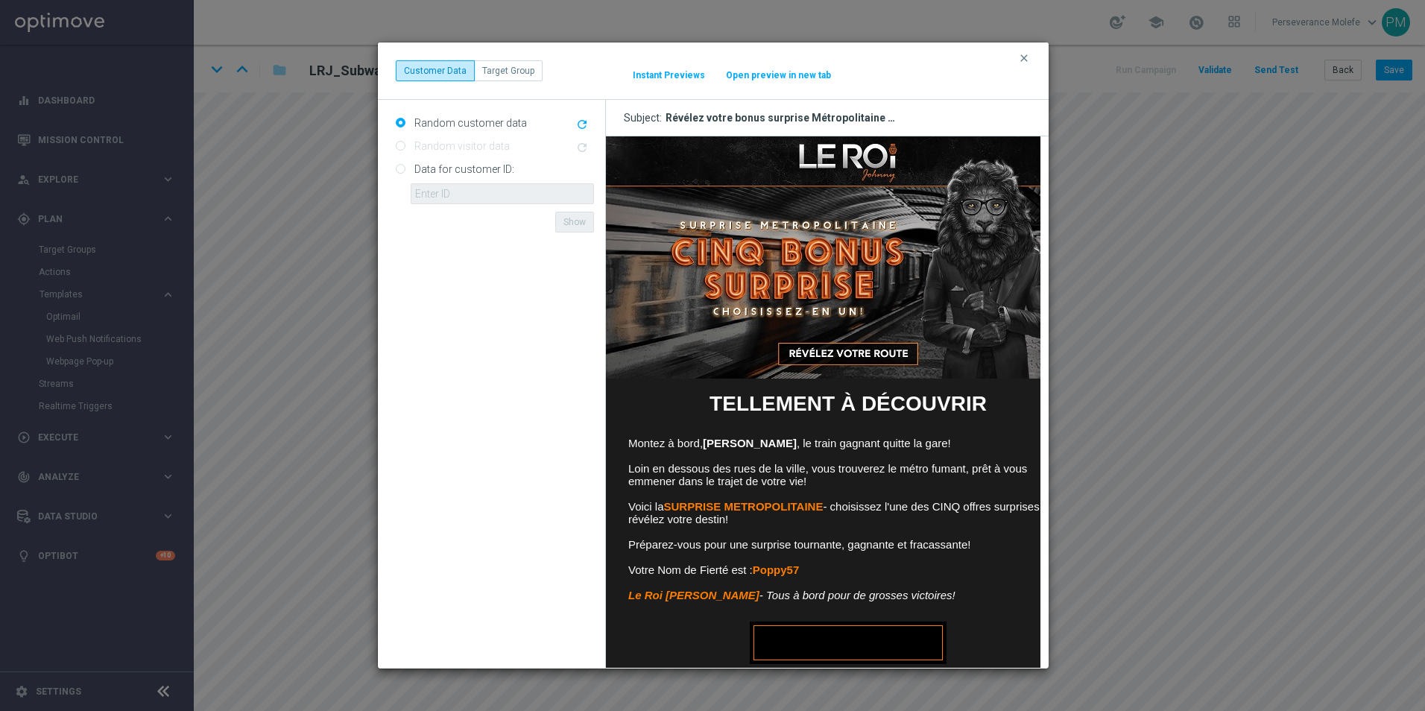
scroll to position [0, 0]
click at [1023, 61] on icon "clear" at bounding box center [1024, 58] width 12 height 12
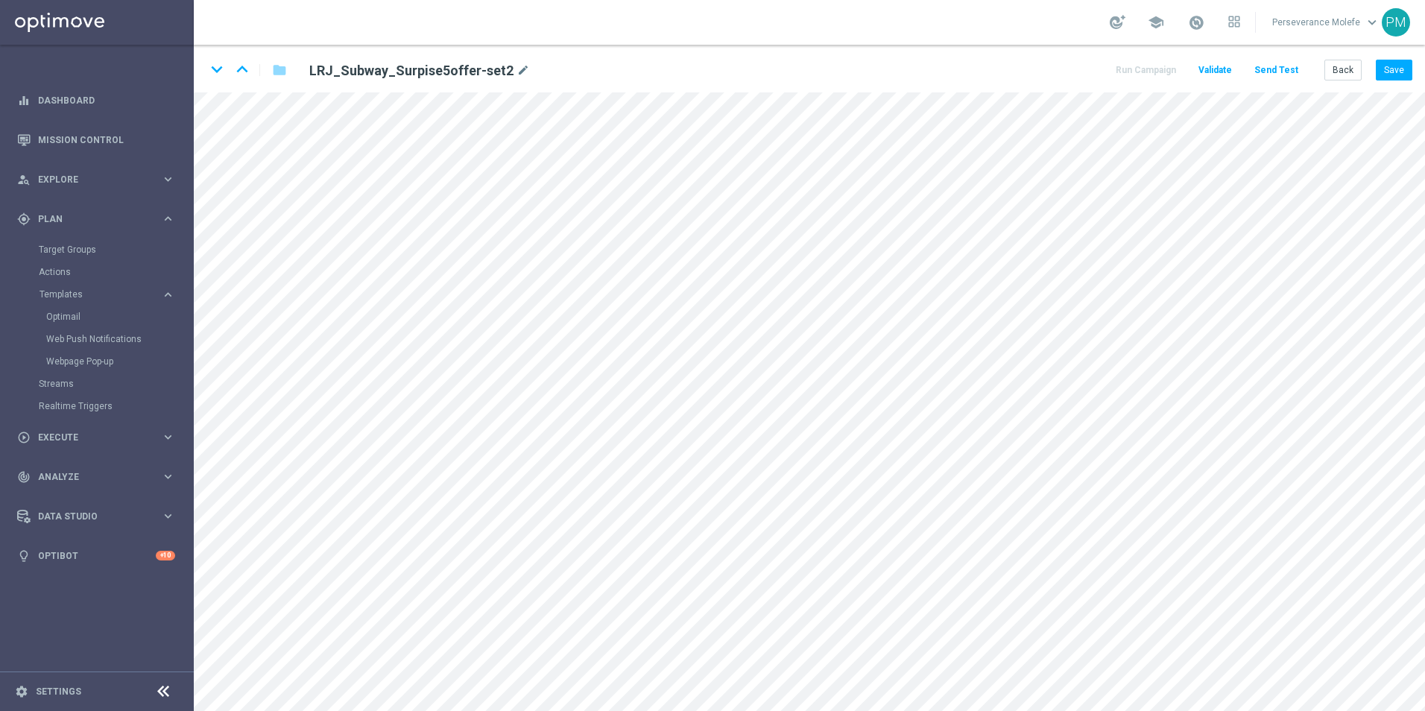
click at [1376, 72] on div "Back Save" at bounding box center [1368, 70] width 88 height 21
click at [1382, 72] on button "Save" at bounding box center [1394, 70] width 37 height 21
click at [1266, 66] on button "Send Test" at bounding box center [1276, 70] width 48 height 20
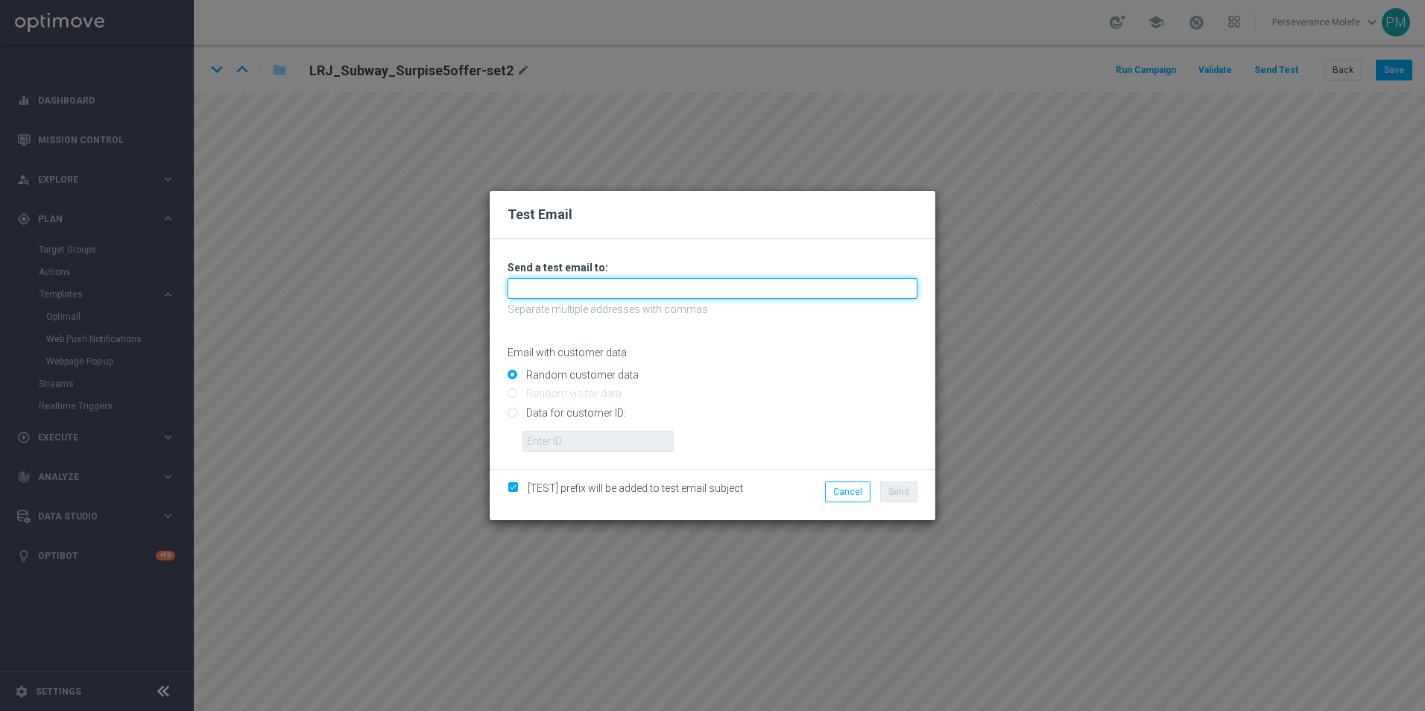
click at [645, 282] on input "text" at bounding box center [713, 288] width 410 height 21
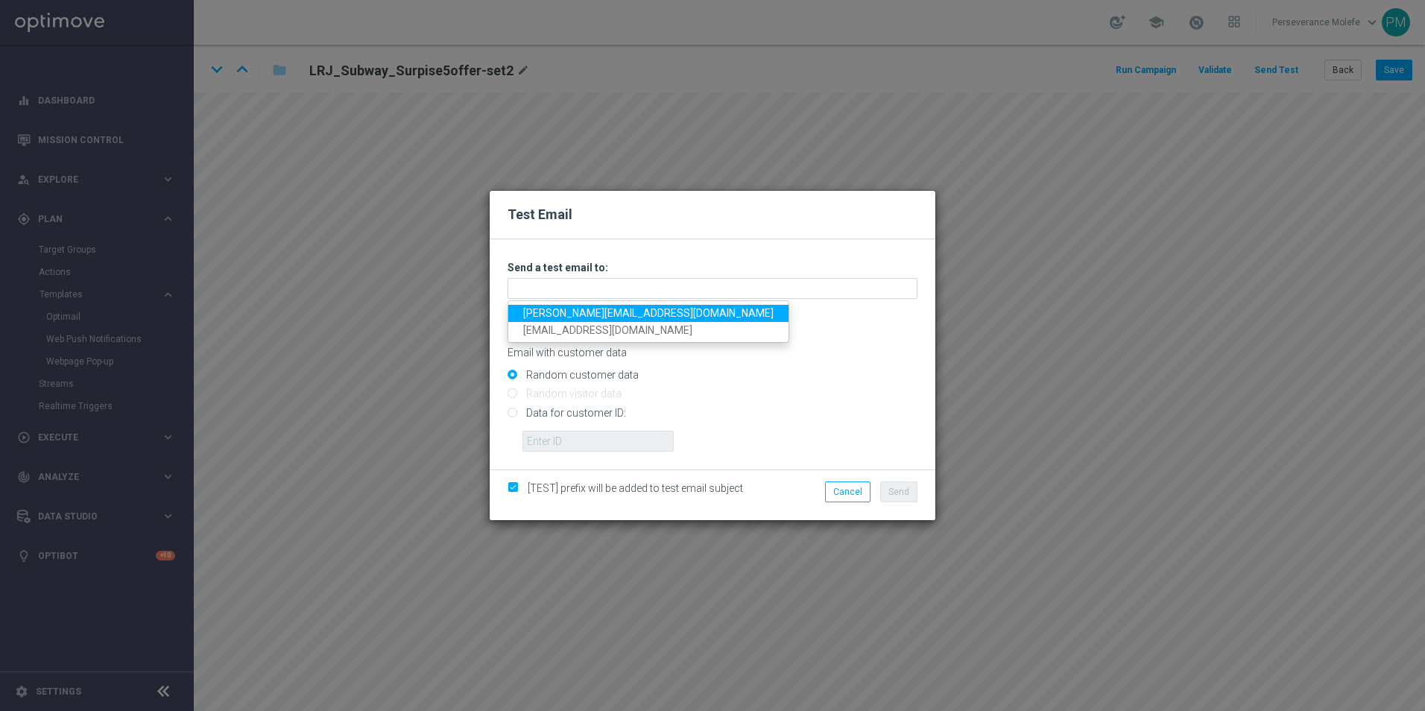
click at [613, 310] on link "Madeleine@viva-vision.net" at bounding box center [648, 313] width 280 height 17
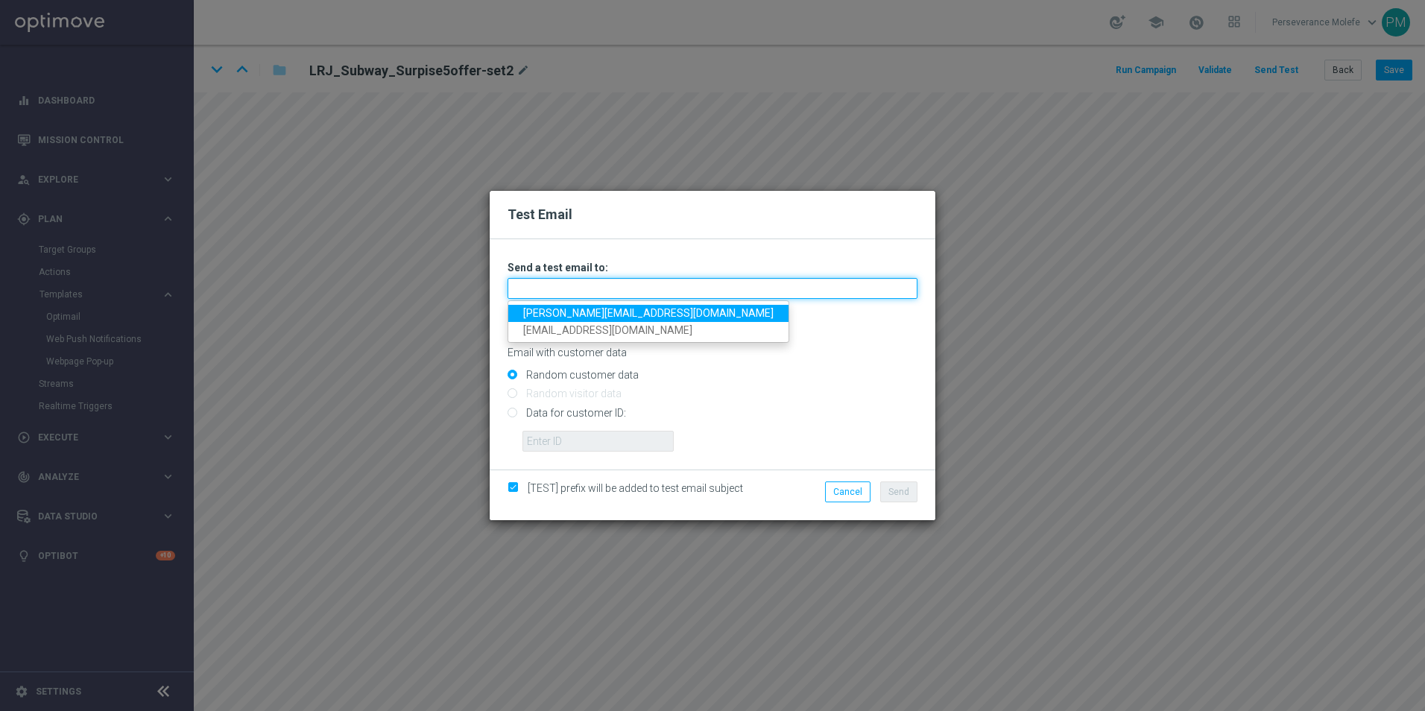
type input "Madeleine@viva-vision.net"
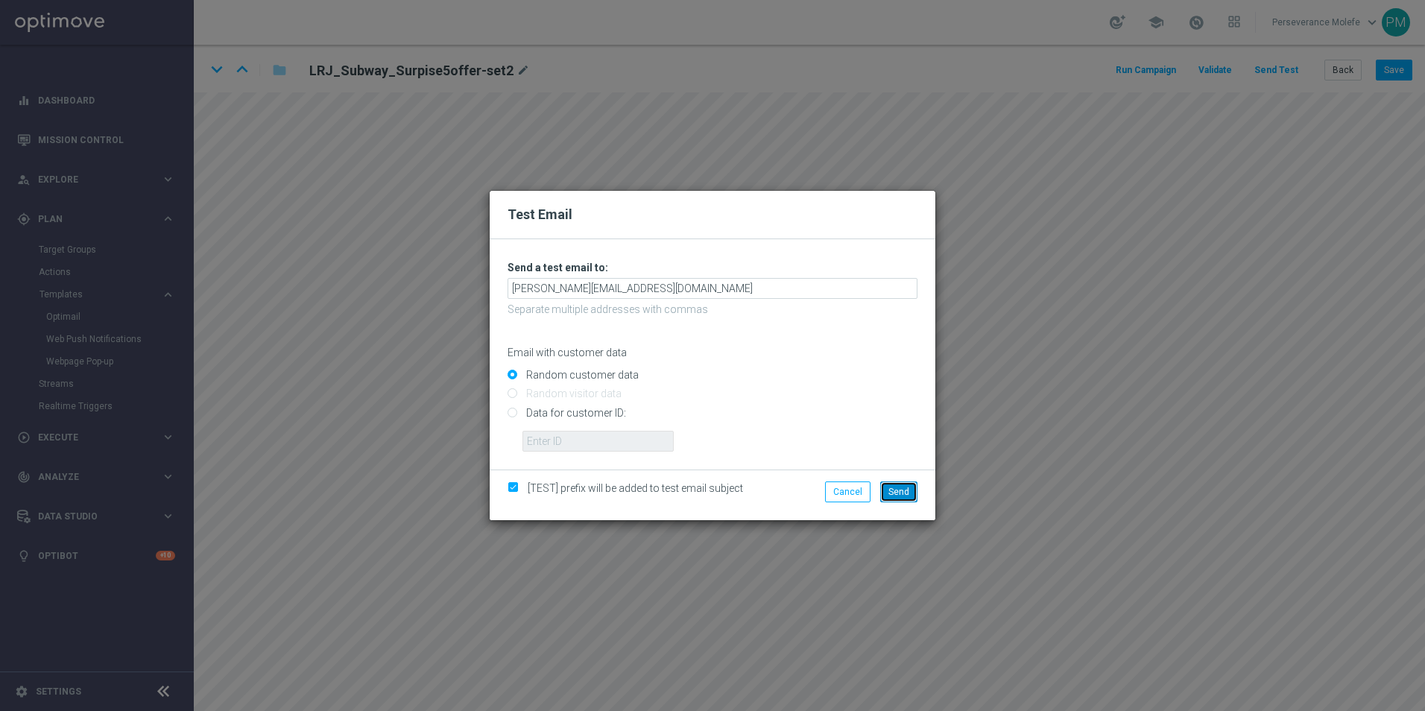
click at [908, 490] on span "Send" at bounding box center [898, 492] width 21 height 10
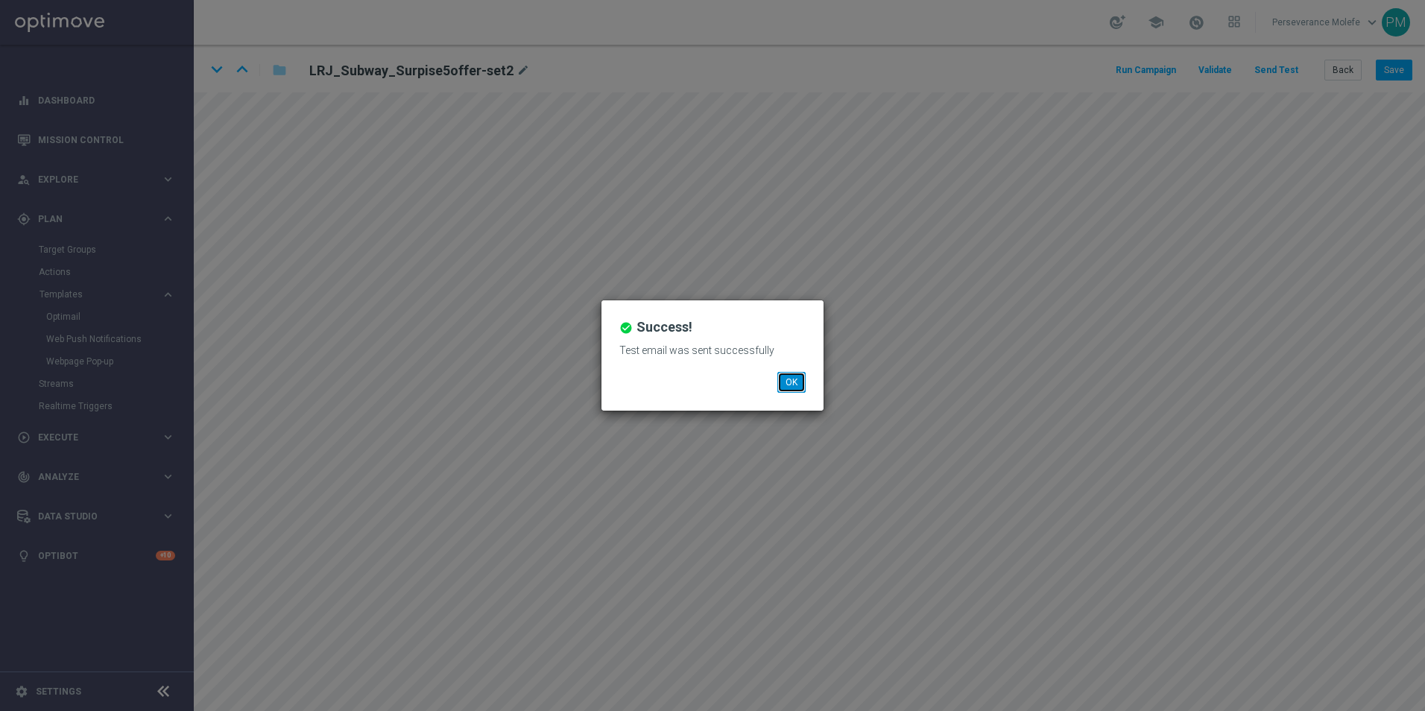
click at [796, 382] on button "OK" at bounding box center [791, 382] width 28 height 21
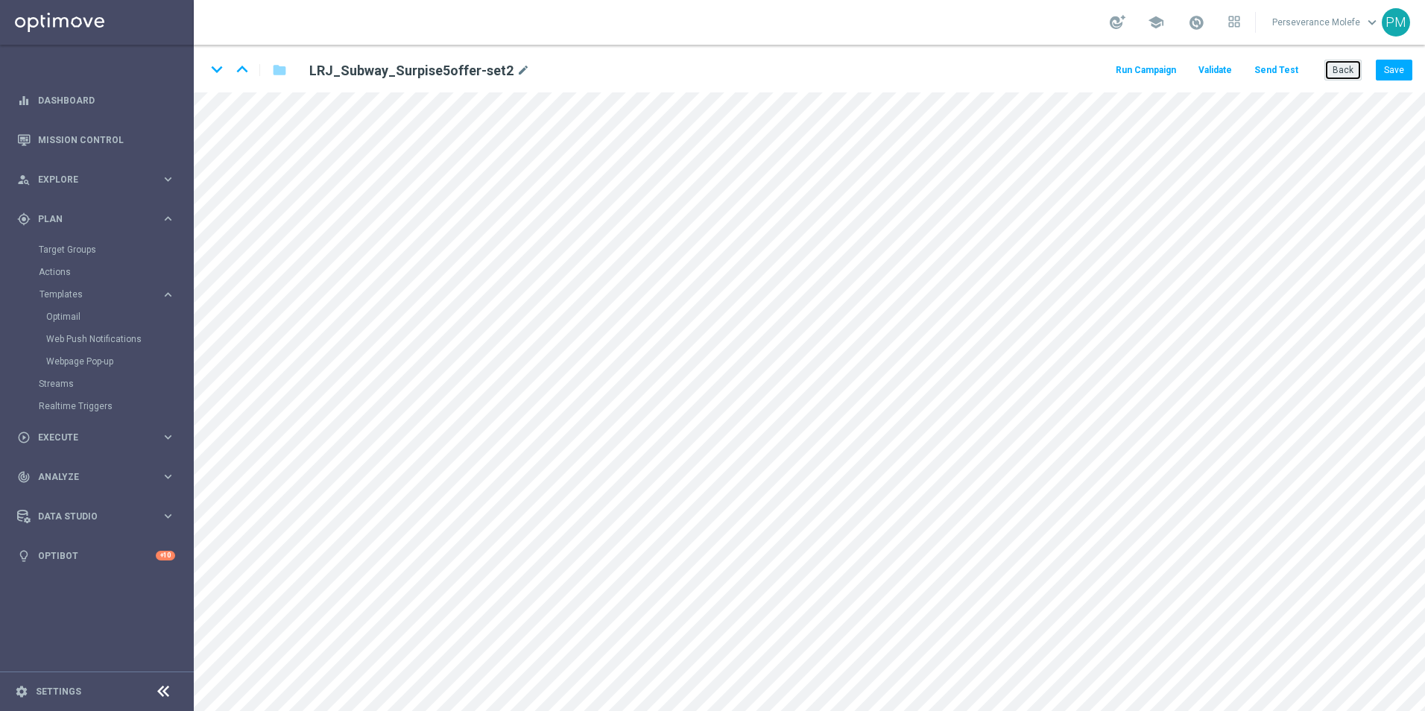
click at [1336, 74] on button "Back" at bounding box center [1342, 70] width 37 height 21
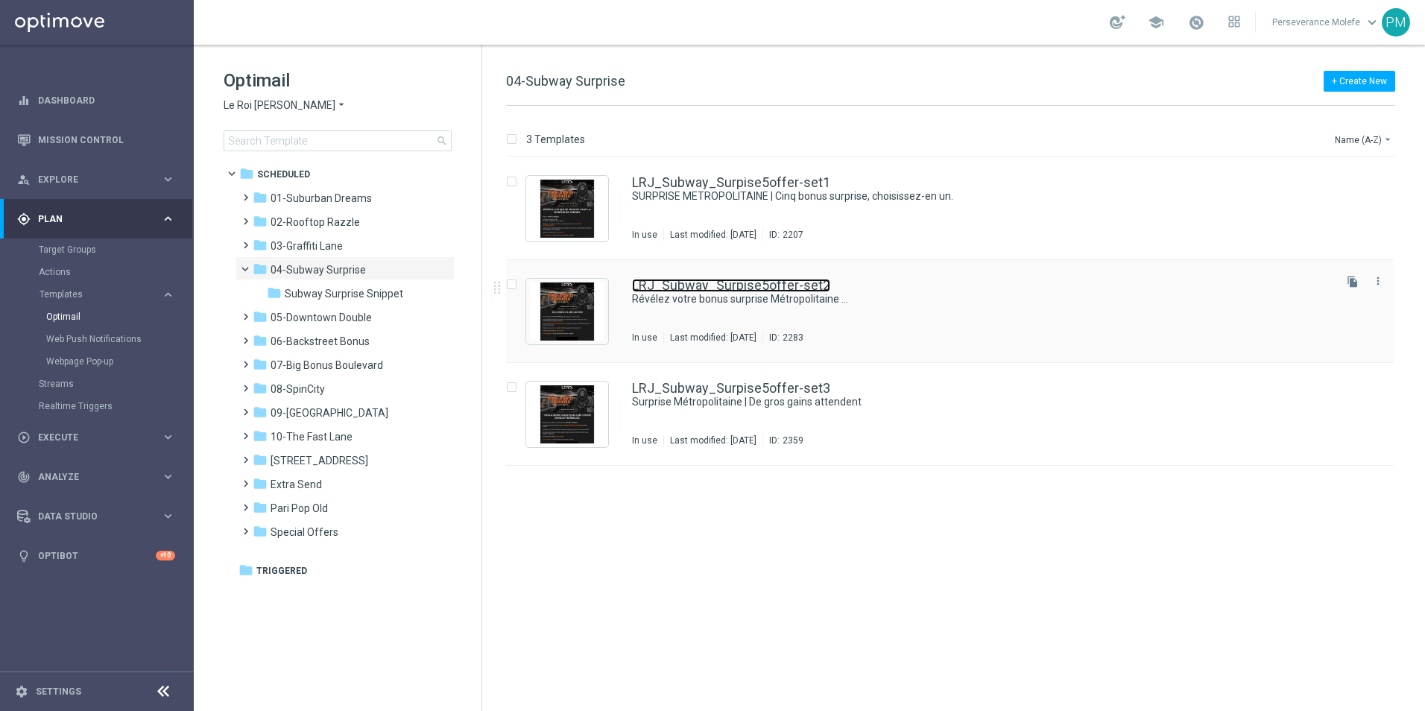
click at [683, 282] on link "LRJ_Subway_Surpise5offer-set2" at bounding box center [731, 285] width 198 height 13
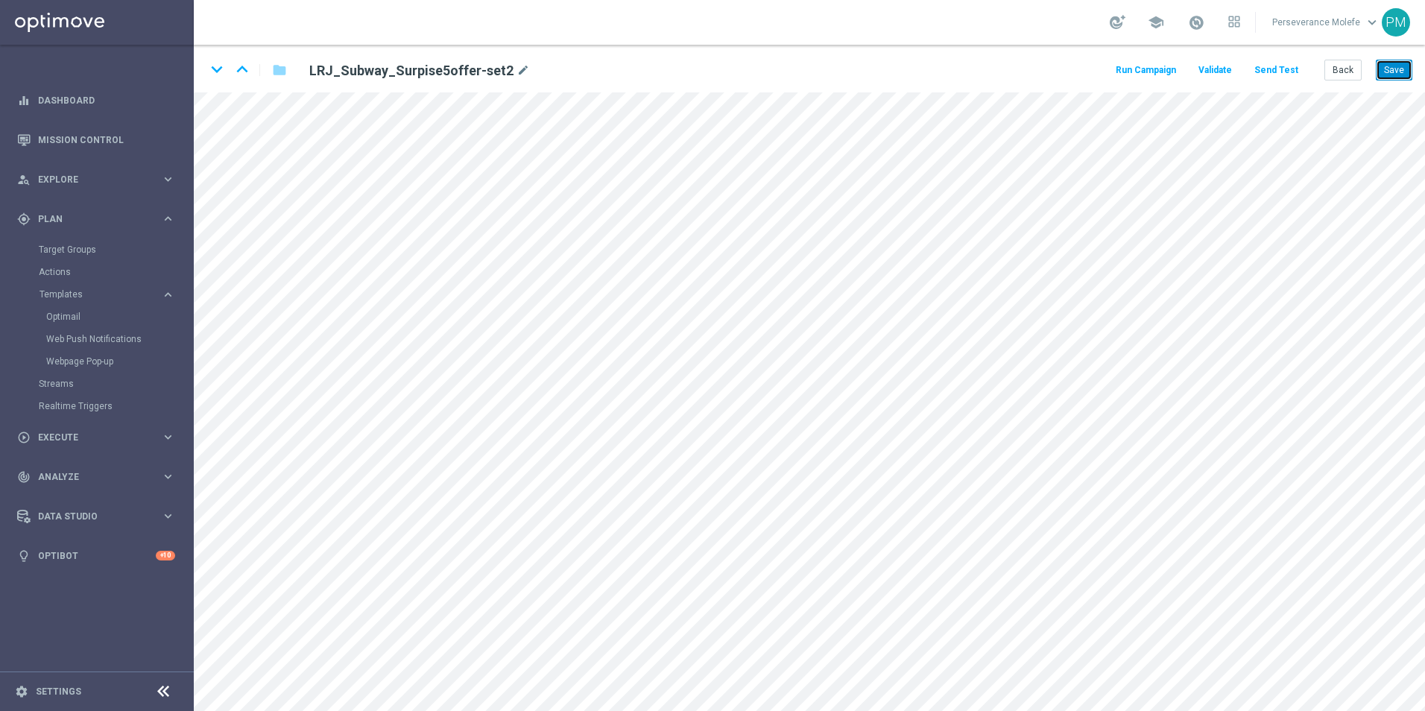
click at [1396, 80] on button "Save" at bounding box center [1394, 70] width 37 height 21
click at [1391, 80] on button "Save" at bounding box center [1394, 70] width 37 height 21
click at [1406, 77] on button "Save" at bounding box center [1394, 70] width 37 height 21
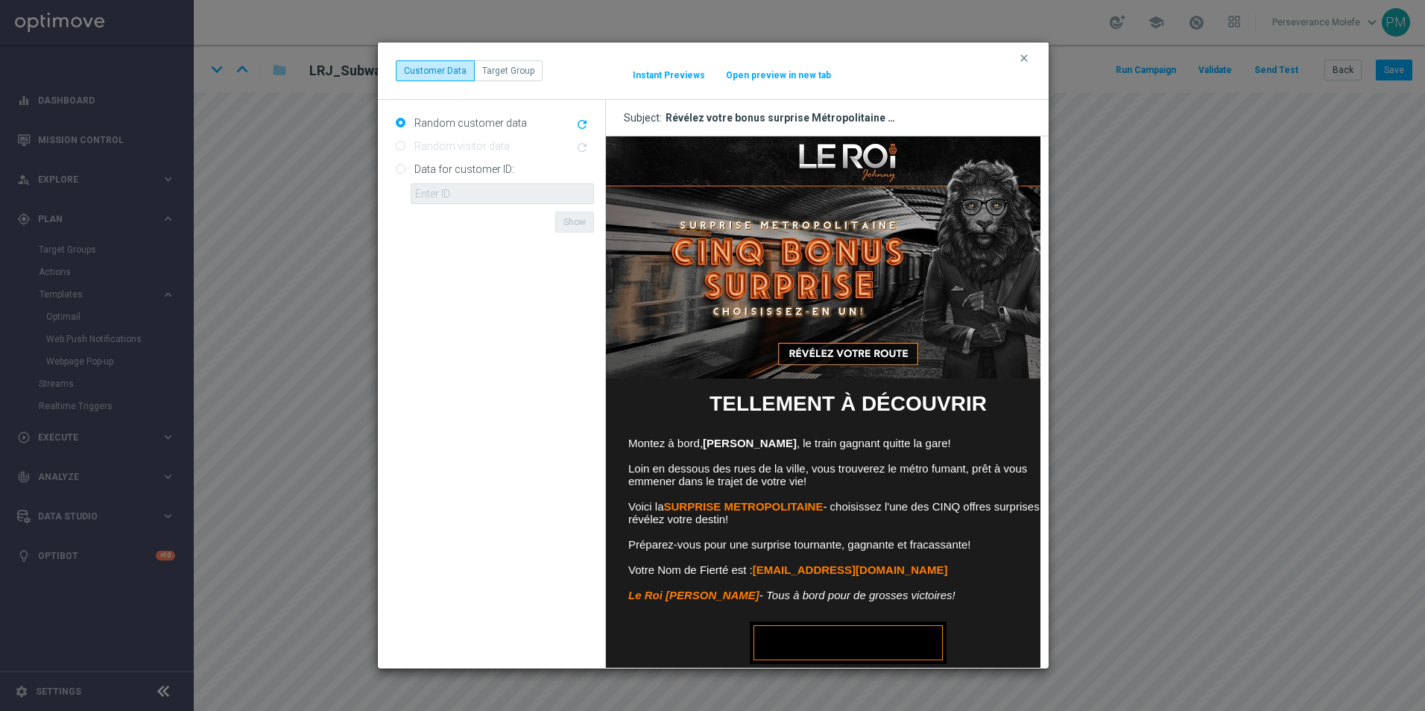
click at [784, 70] on button "Open preview in new tab" at bounding box center [778, 75] width 107 height 12
click at [1021, 58] on icon "clear" at bounding box center [1024, 58] width 12 height 12
click at [768, 73] on button "Open preview in new tab" at bounding box center [778, 75] width 107 height 12
drag, startPoint x: 929, startPoint y: 302, endPoint x: 917, endPoint y: 351, distance: 50.6
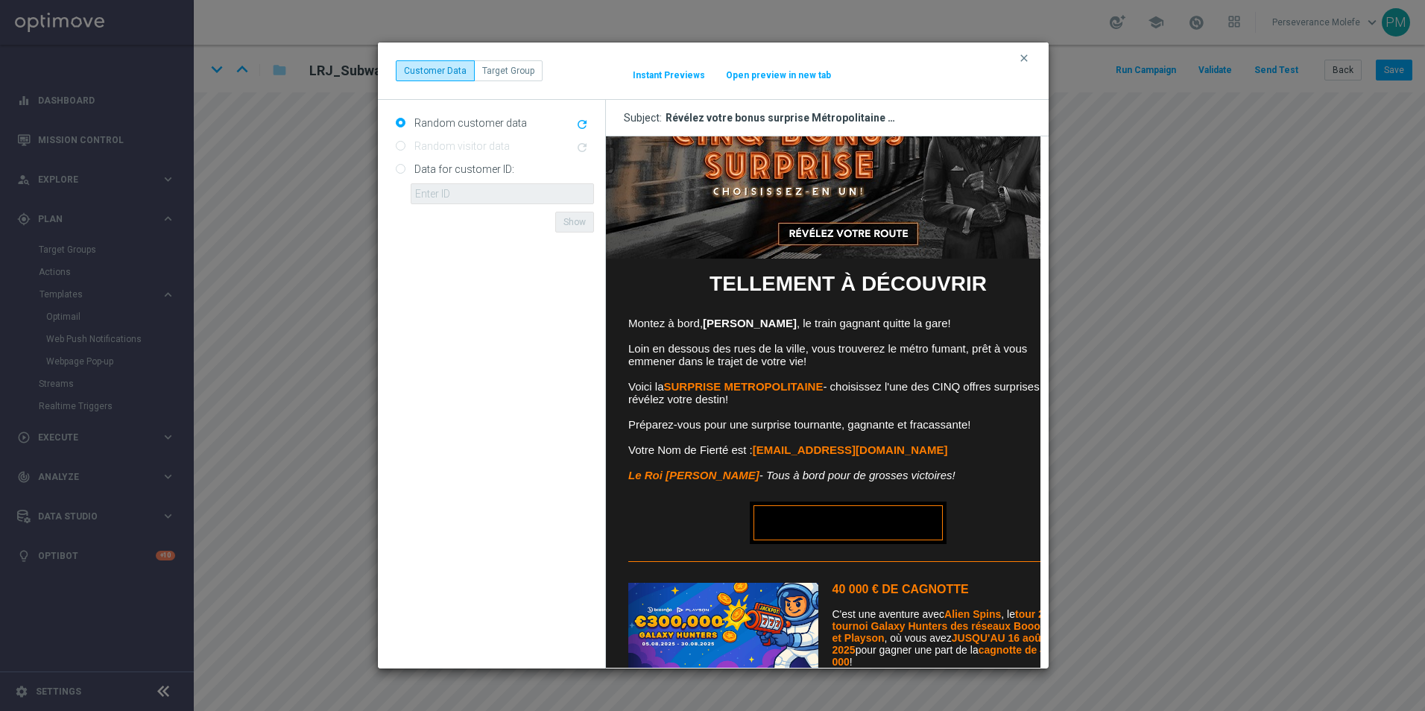
scroll to position [300, 0]
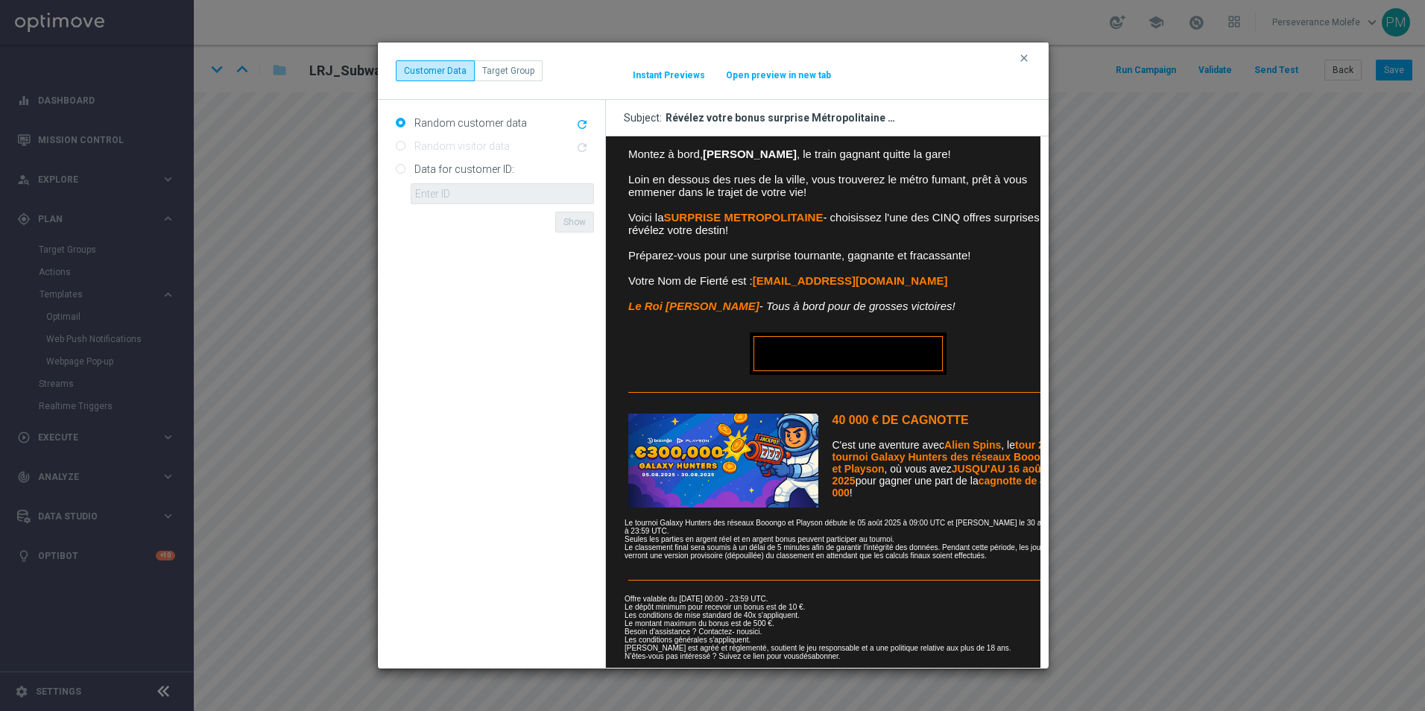
drag, startPoint x: 917, startPoint y: 351, endPoint x: 809, endPoint y: 300, distance: 119.7
click at [809, 300] on em "Le Roi Johnny - Tous à bord pour de grosses victoires!" at bounding box center [791, 306] width 327 height 13
click at [1023, 55] on icon "clear" at bounding box center [1024, 58] width 12 height 12
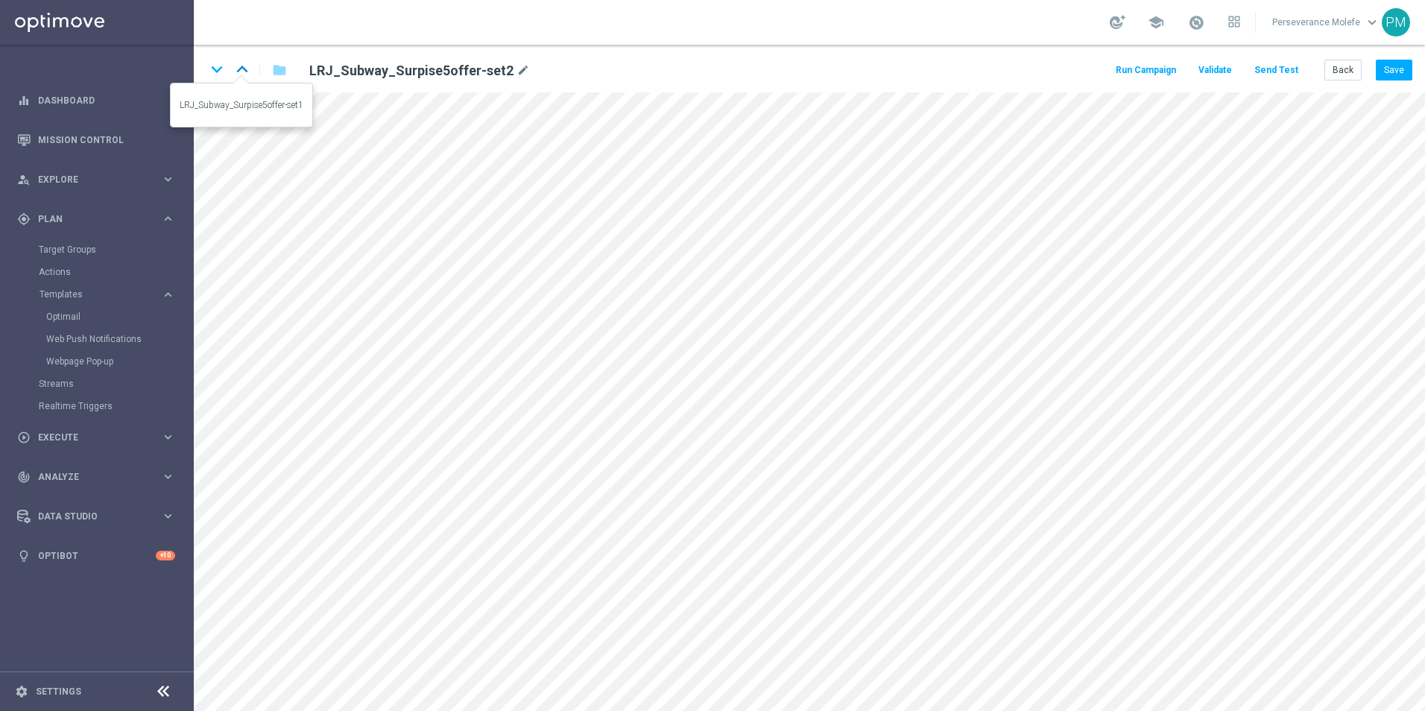
click at [234, 72] on icon "keyboard_arrow_up" at bounding box center [242, 69] width 22 height 22
click at [221, 73] on icon "keyboard_arrow_down" at bounding box center [217, 69] width 22 height 22
click at [215, 78] on icon "keyboard_arrow_down" at bounding box center [217, 69] width 22 height 22
click at [233, 73] on icon "keyboard_arrow_up" at bounding box center [242, 69] width 22 height 22
click at [1347, 76] on button "Back" at bounding box center [1342, 70] width 37 height 21
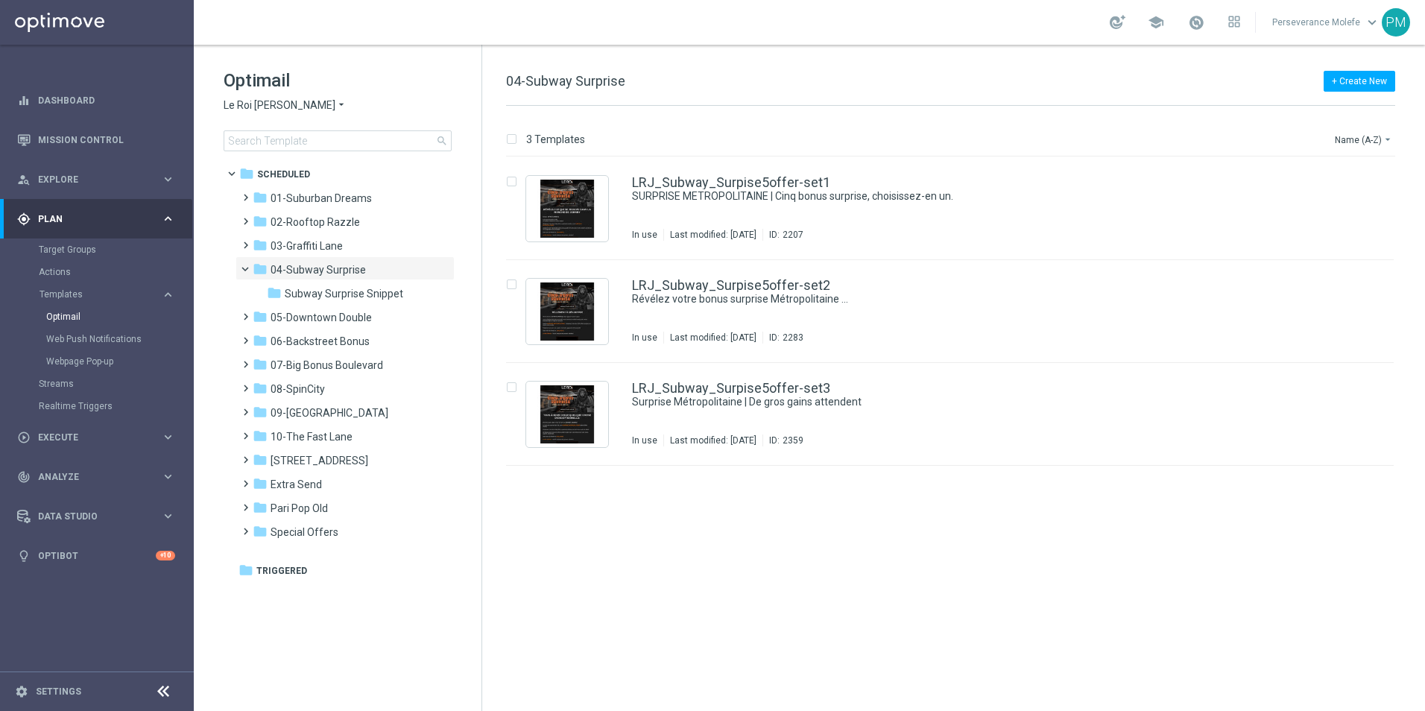
click at [271, 97] on div "Optimail Le Roi Johnny arrow_drop_down × Le Roi Johnny search" at bounding box center [353, 110] width 258 height 83
click at [268, 104] on span "Le Roi Johnny" at bounding box center [280, 105] width 112 height 14
click at [0, 0] on span "Casino Joka" at bounding box center [0, 0] width 0 height 0
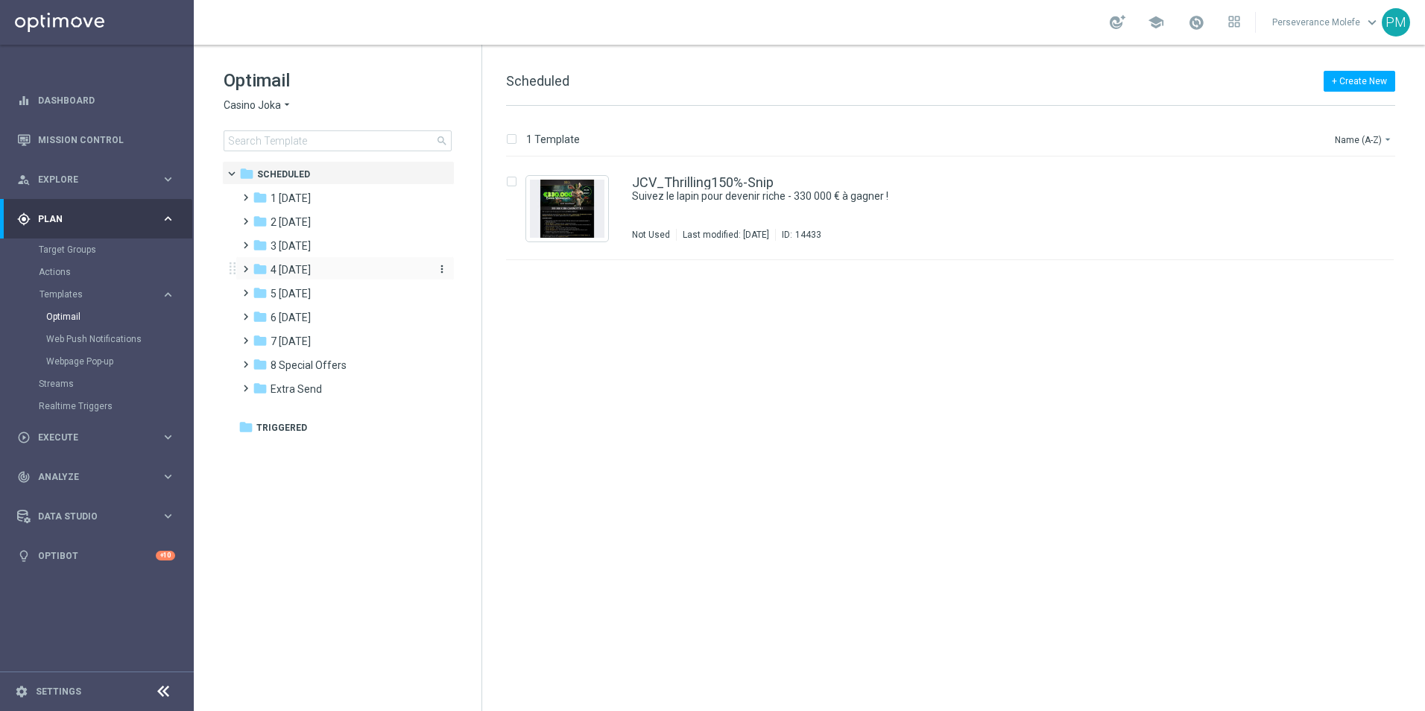
click at [312, 266] on div "folder 4 Friday" at bounding box center [338, 270] width 171 height 17
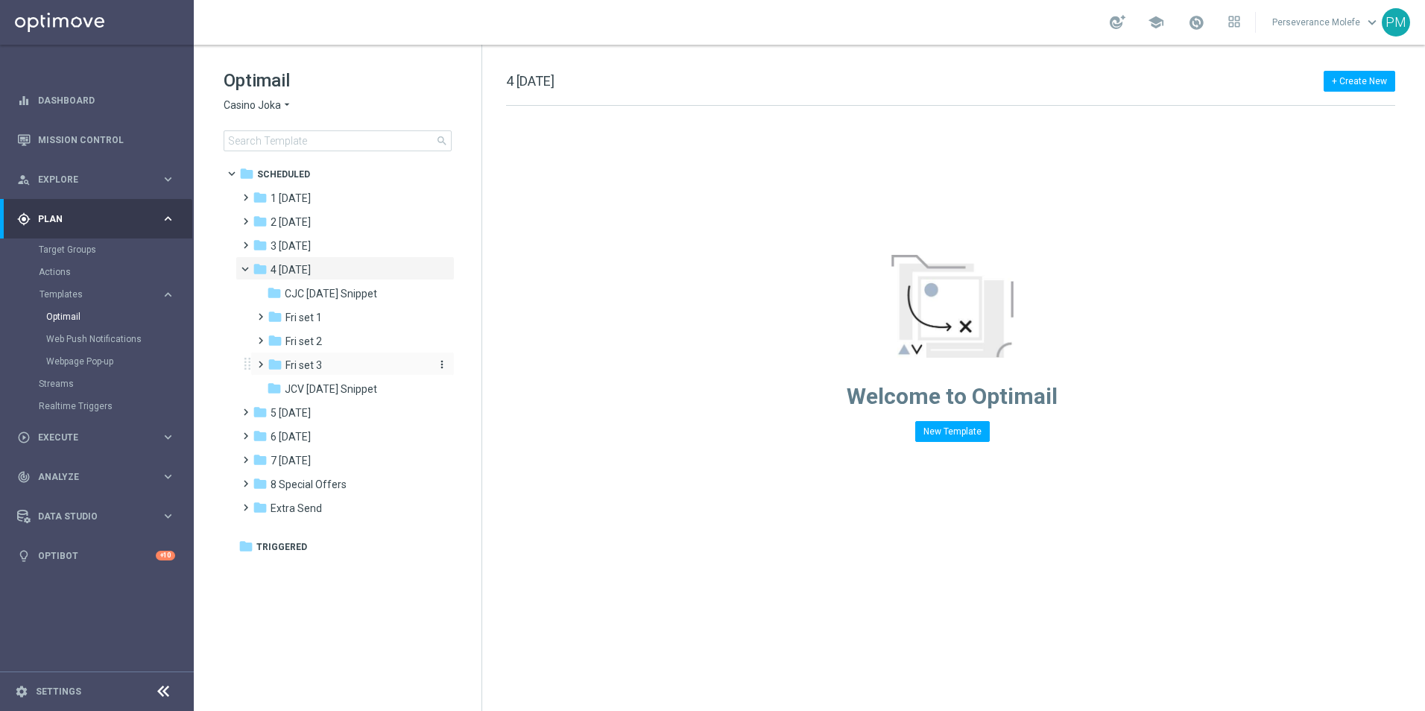
click at [341, 357] on div "folder Fri set 3" at bounding box center [347, 365] width 159 height 17
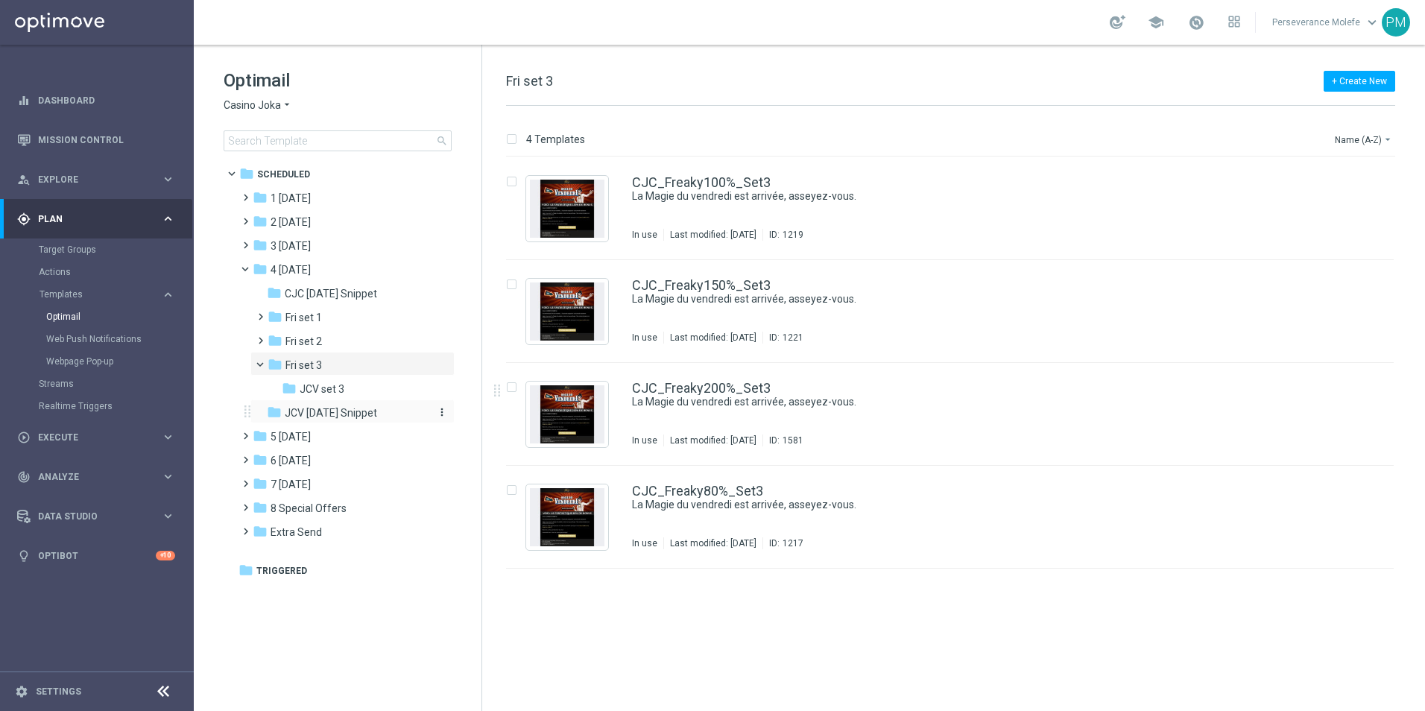
click at [377, 411] on div "folder JCV [DATE] Snippet" at bounding box center [346, 413] width 159 height 17
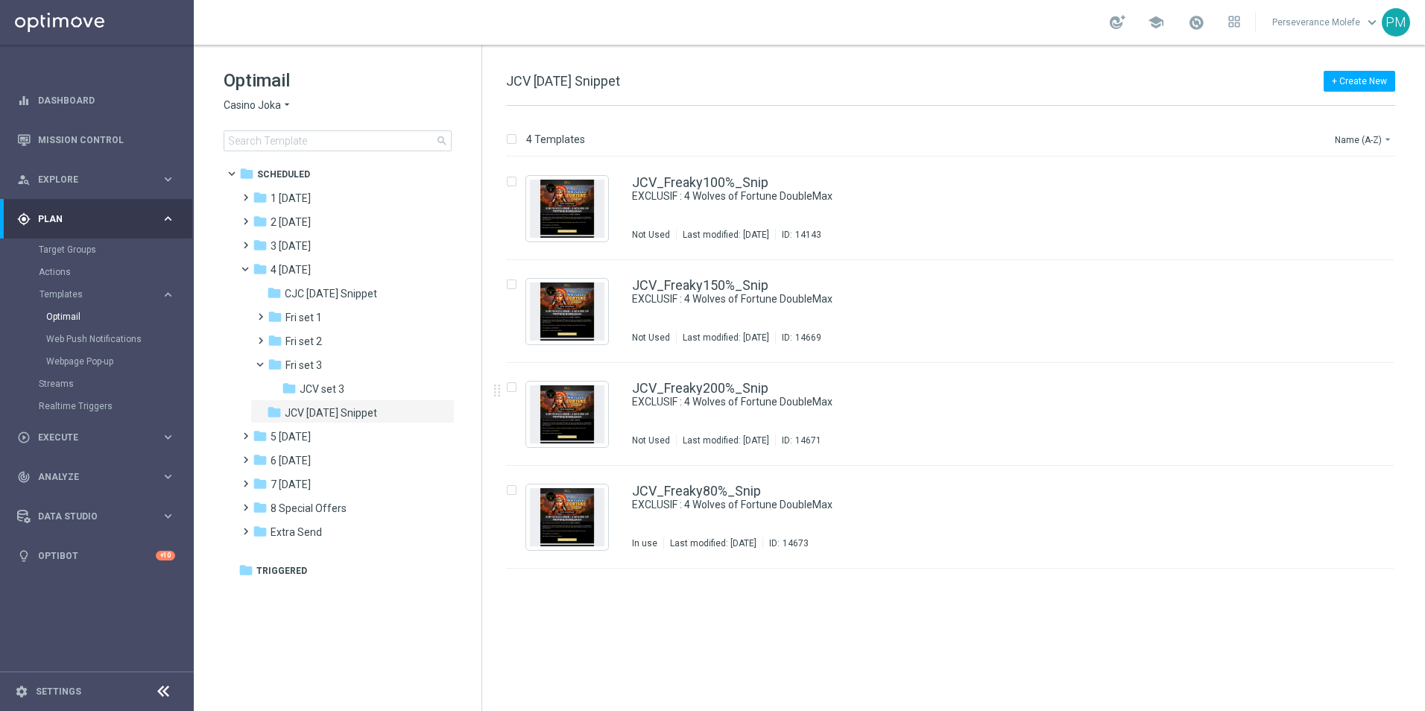
click at [273, 120] on div "Optimail Casino Joka arrow_drop_down × Casino Joka search" at bounding box center [353, 110] width 258 height 83
click at [268, 103] on span "Casino Joka" at bounding box center [252, 105] width 57 height 14
click at [303, 226] on div "Le Roi Johnny" at bounding box center [280, 230] width 112 height 18
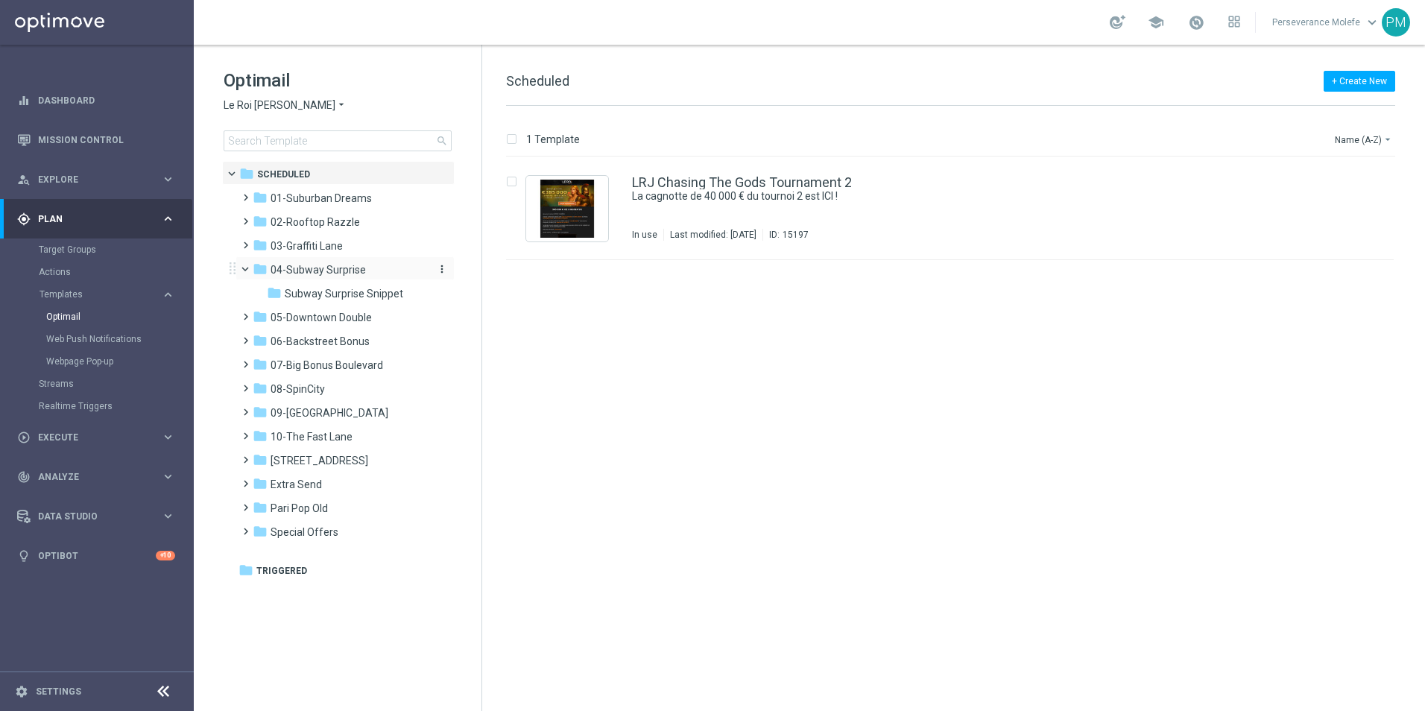
click at [368, 275] on div "folder 04-Subway Surprise" at bounding box center [338, 270] width 171 height 17
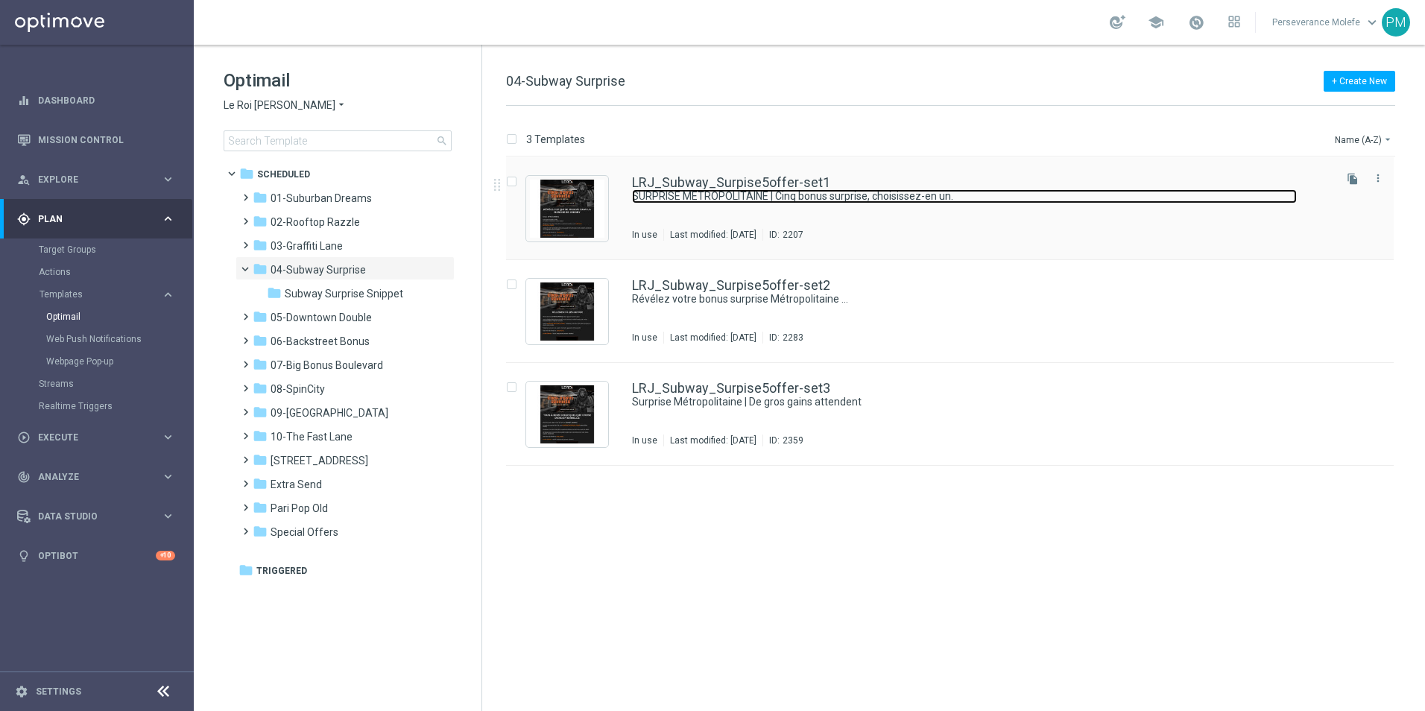
click at [791, 190] on link "SURPRISE METROPOLITAINE | Cinq bonus surprise, choisissez-en un." at bounding box center [964, 196] width 665 height 14
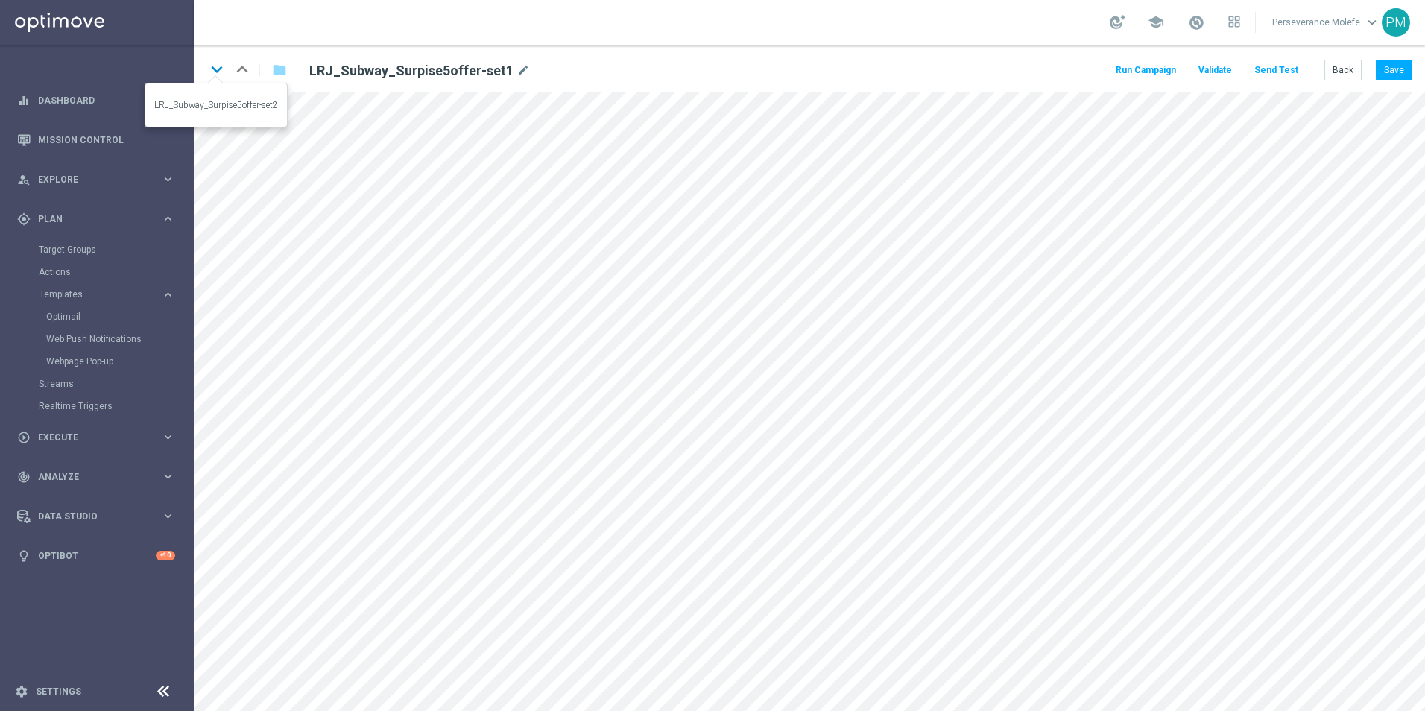
click at [219, 72] on icon "keyboard_arrow_down" at bounding box center [217, 69] width 22 height 22
click at [1343, 72] on button "Back" at bounding box center [1342, 70] width 37 height 21
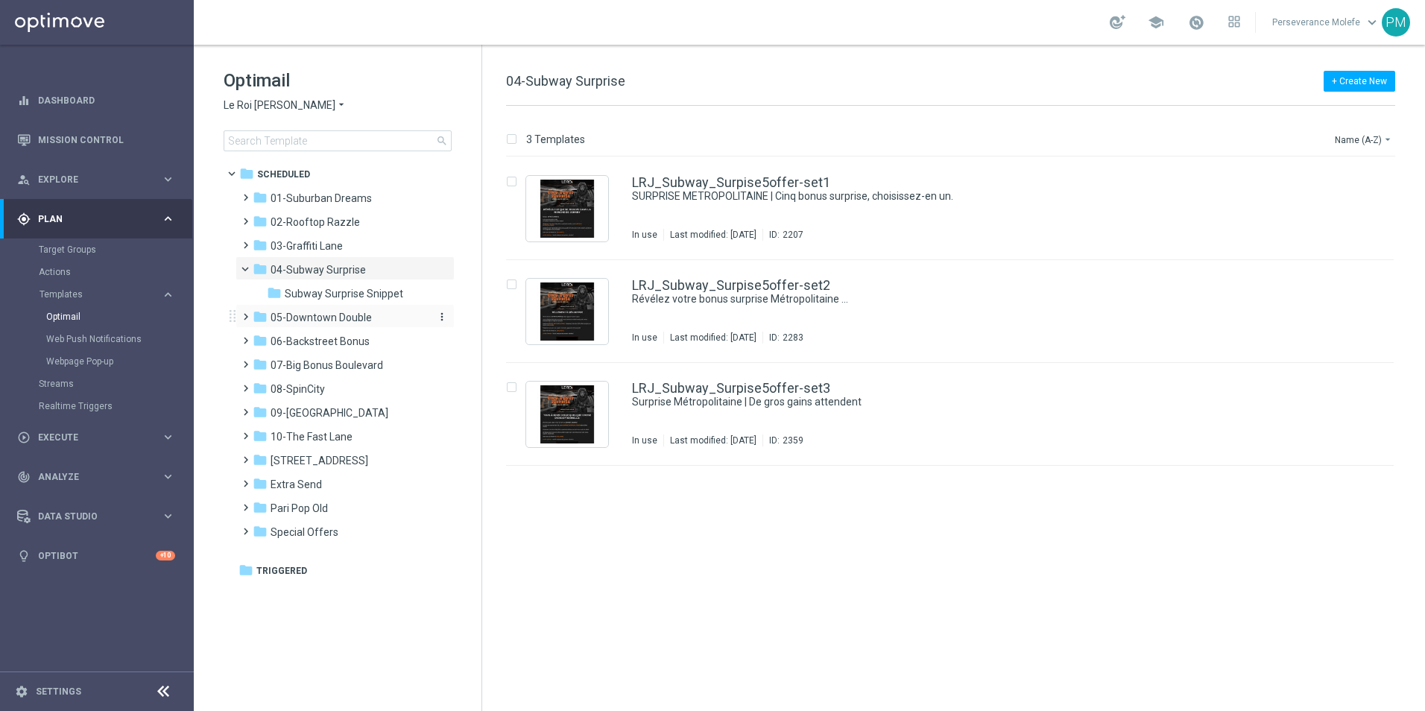
click at [355, 315] on span "05-Downtown Double" at bounding box center [321, 317] width 101 height 13
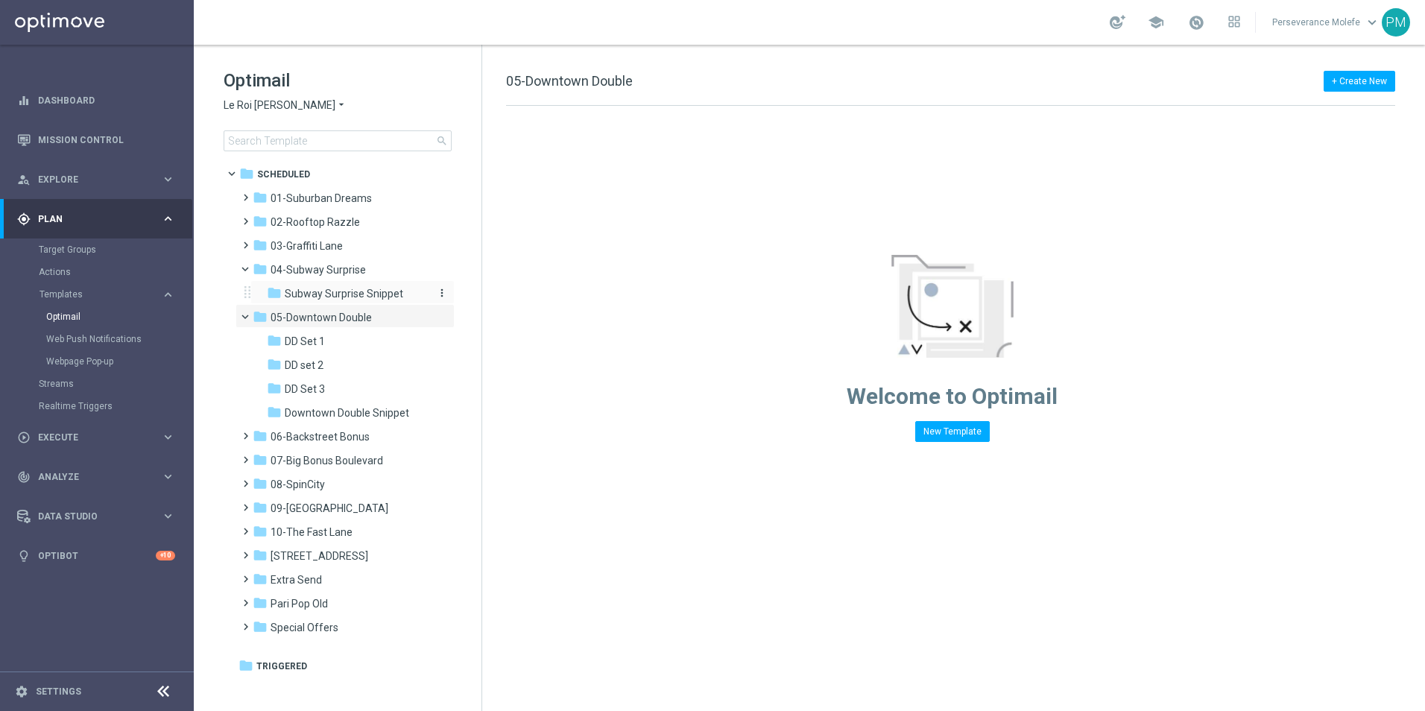
click at [364, 298] on span "Subway Surprise Snippet" at bounding box center [344, 293] width 118 height 13
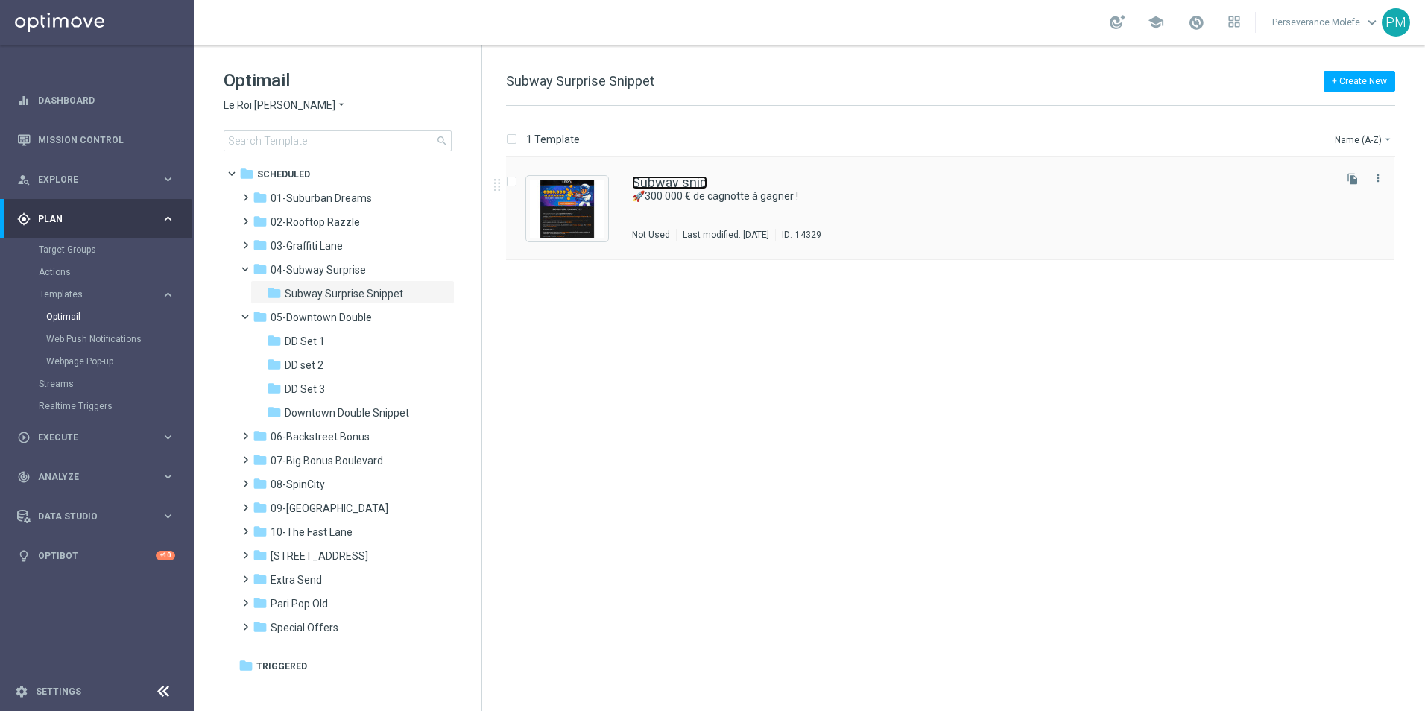
click at [698, 183] on link "Subway snip" at bounding box center [669, 182] width 75 height 13
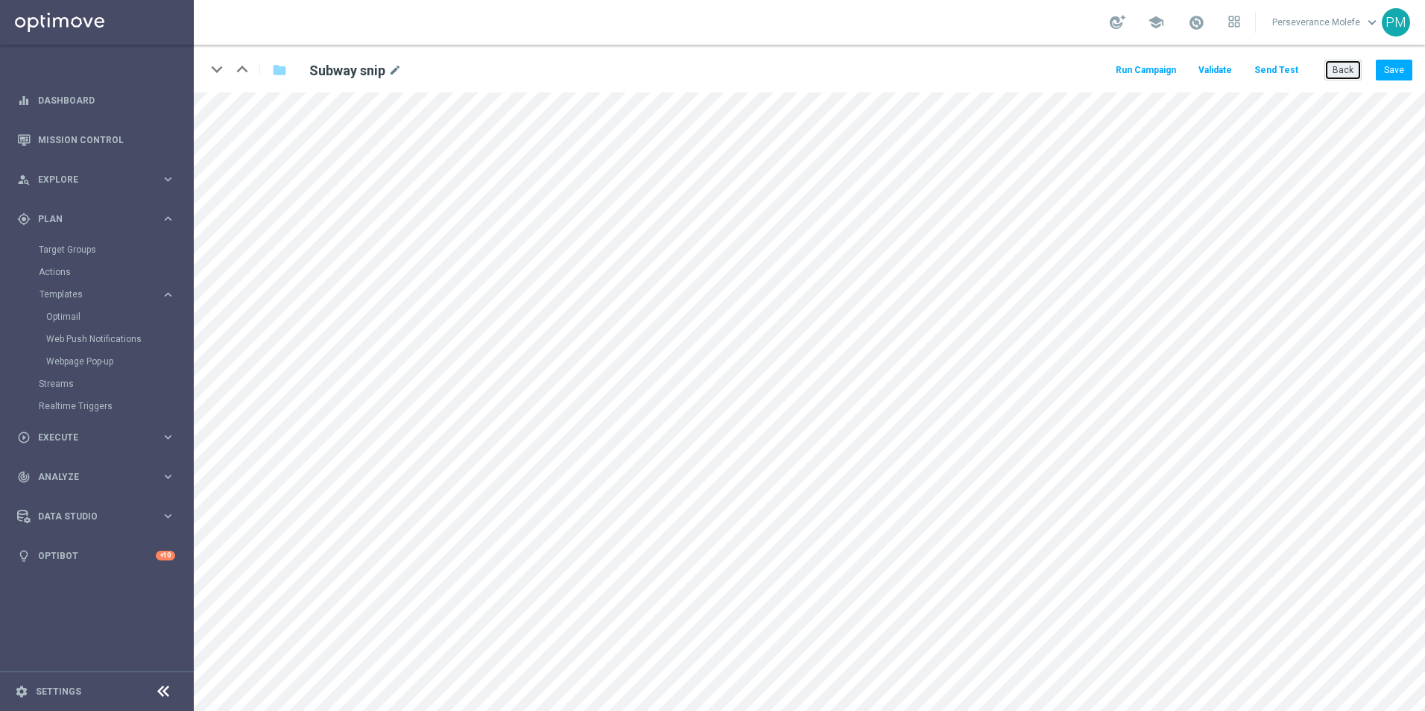
click at [1330, 72] on button "Back" at bounding box center [1342, 70] width 37 height 21
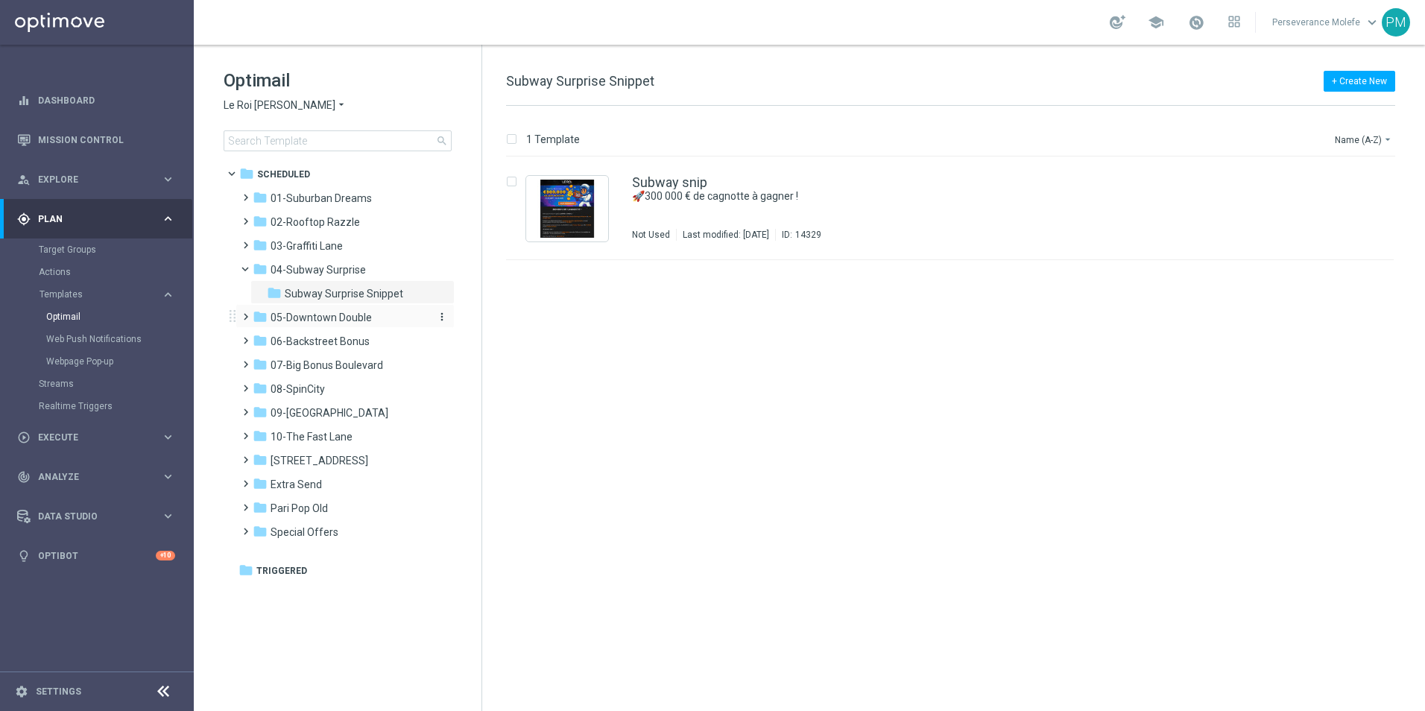
click at [374, 323] on div "folder 05-Downtown Double" at bounding box center [338, 317] width 171 height 17
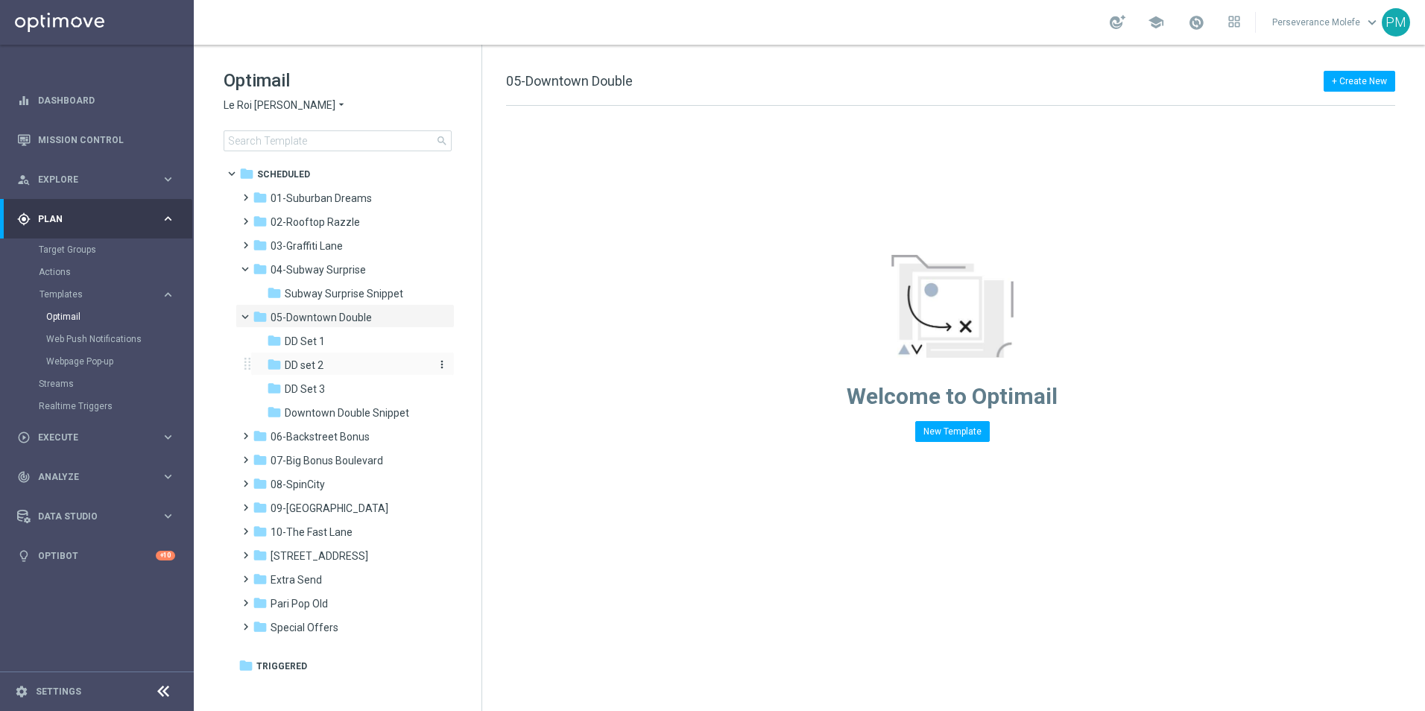
click at [333, 359] on div "folder DD set 2" at bounding box center [346, 365] width 159 height 17
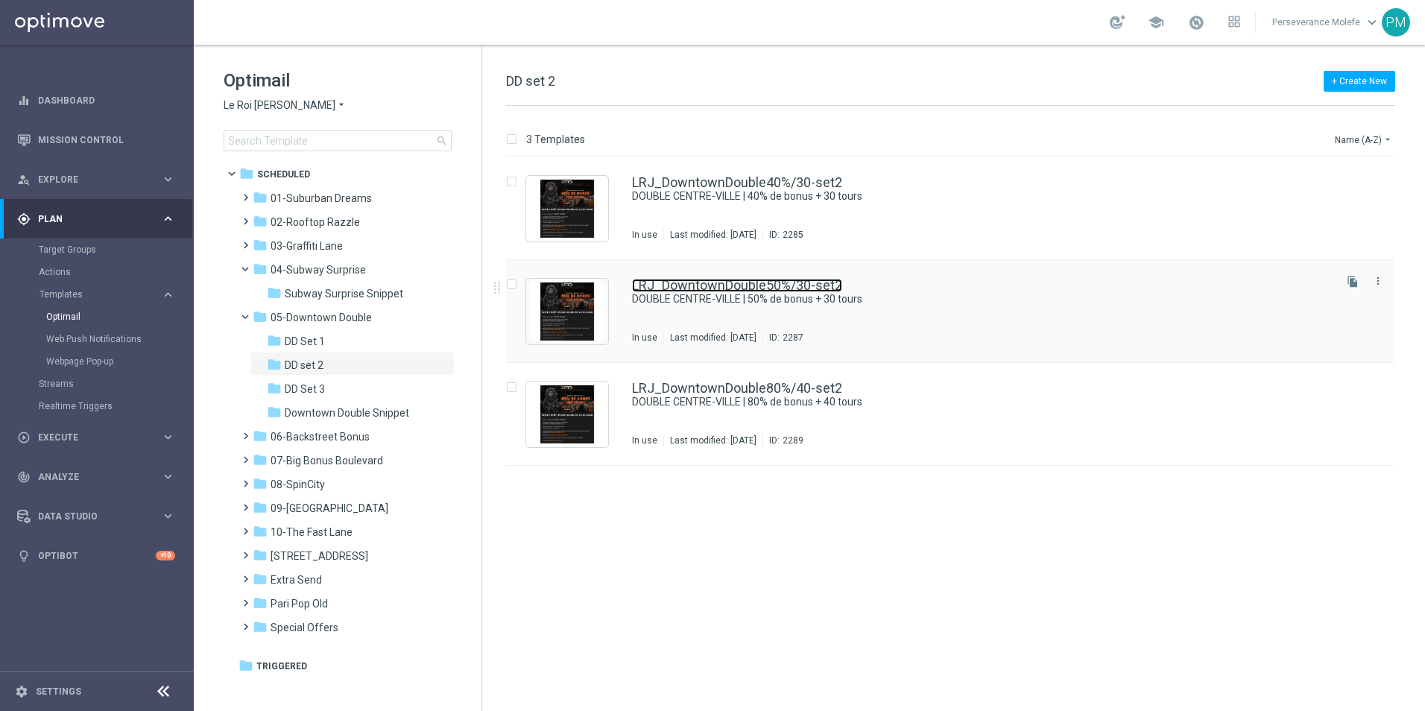
click at [763, 284] on link "LRJ_DowntownDouble50%/30-set2" at bounding box center [737, 285] width 210 height 13
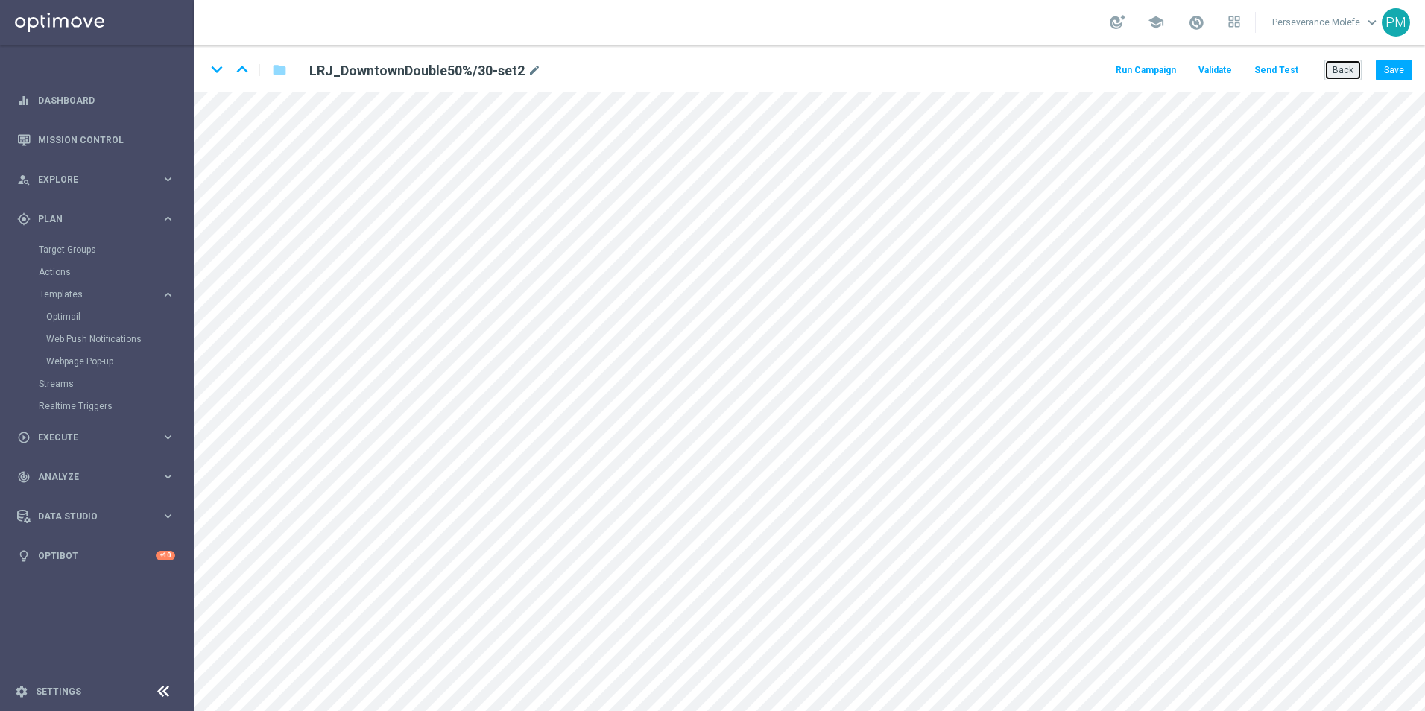
click at [1356, 72] on button "Back" at bounding box center [1342, 70] width 37 height 21
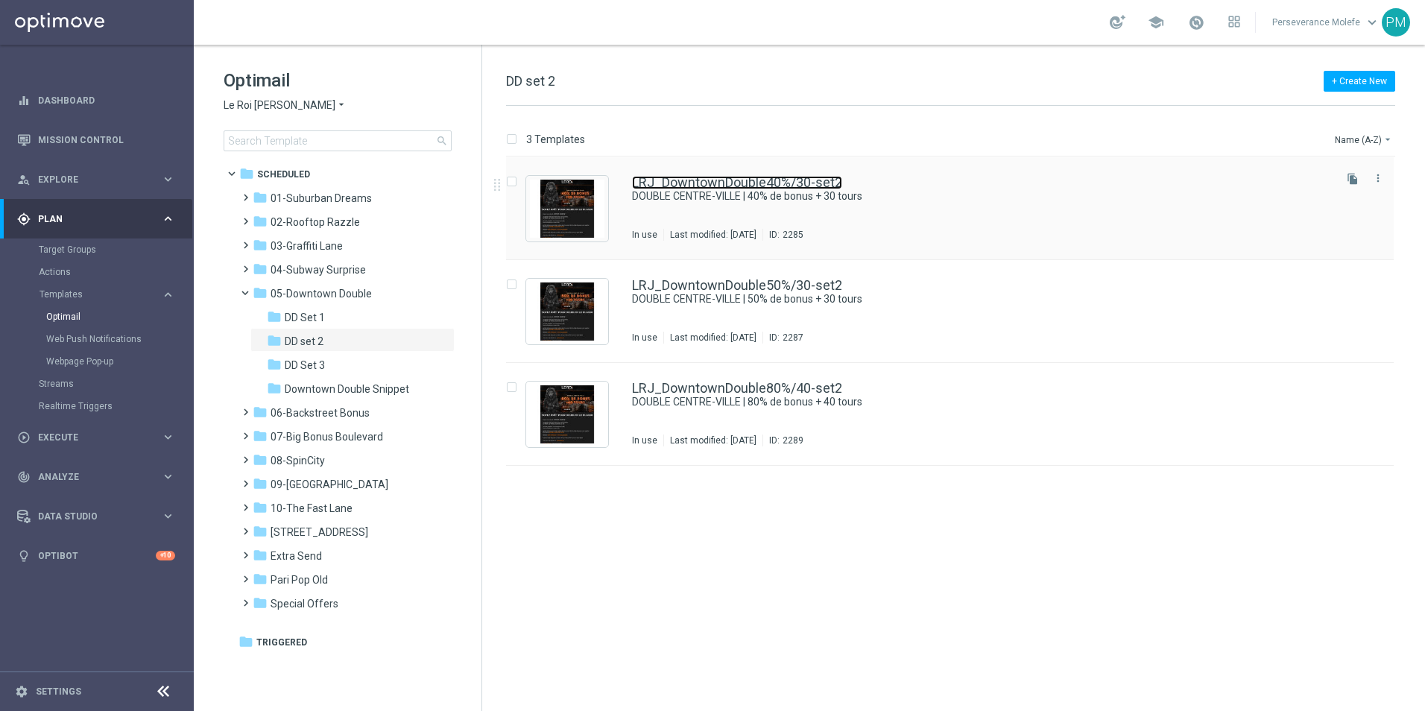
click at [692, 186] on link "LRJ_DowntownDouble40%/30-set2" at bounding box center [737, 182] width 210 height 13
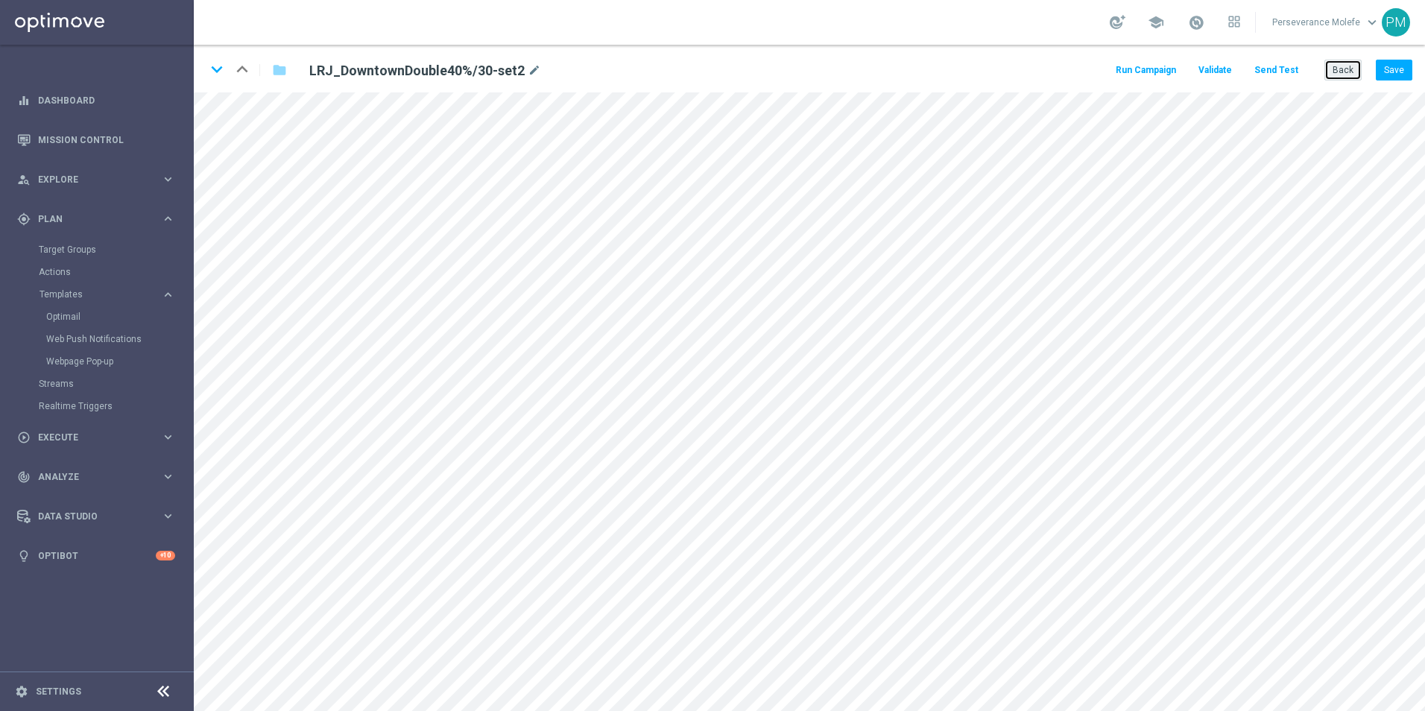
click at [1356, 69] on button "Back" at bounding box center [1342, 70] width 37 height 21
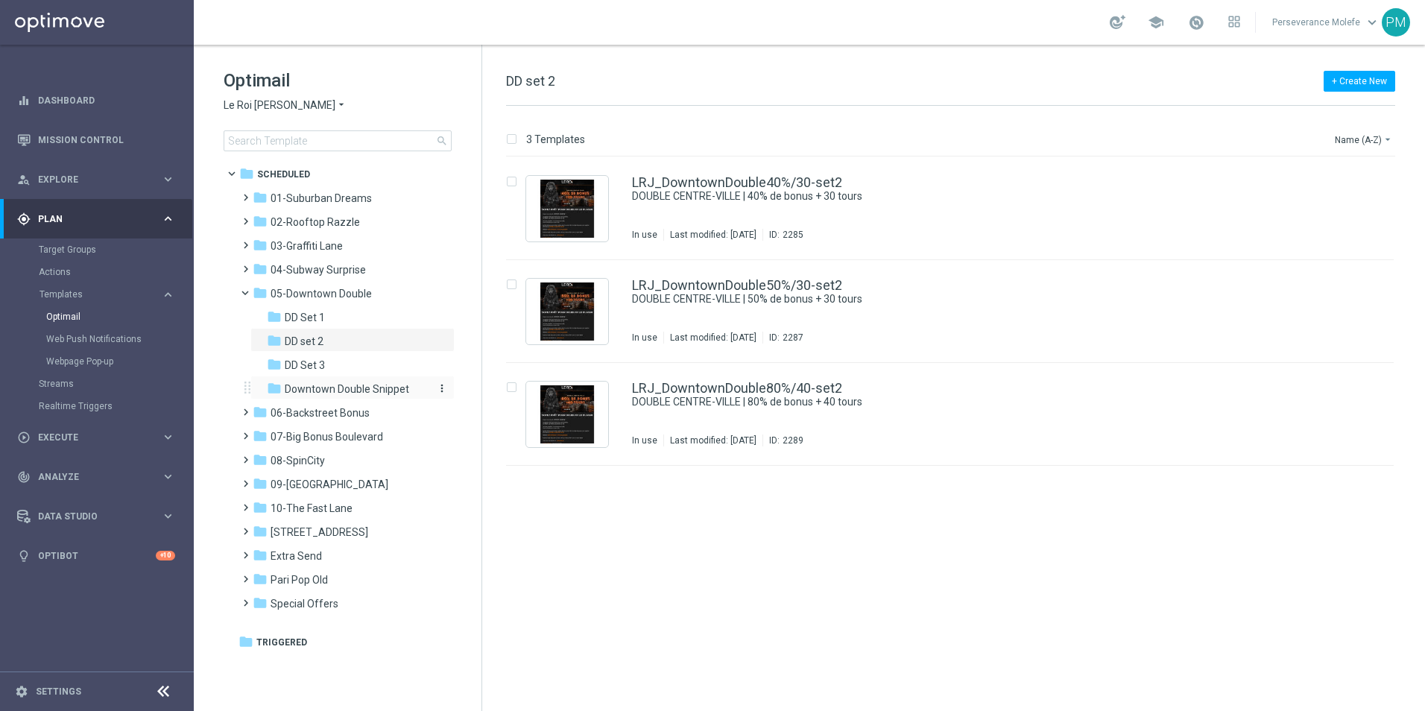
click at [343, 390] on span "Downtown Double Snippet" at bounding box center [347, 388] width 124 height 13
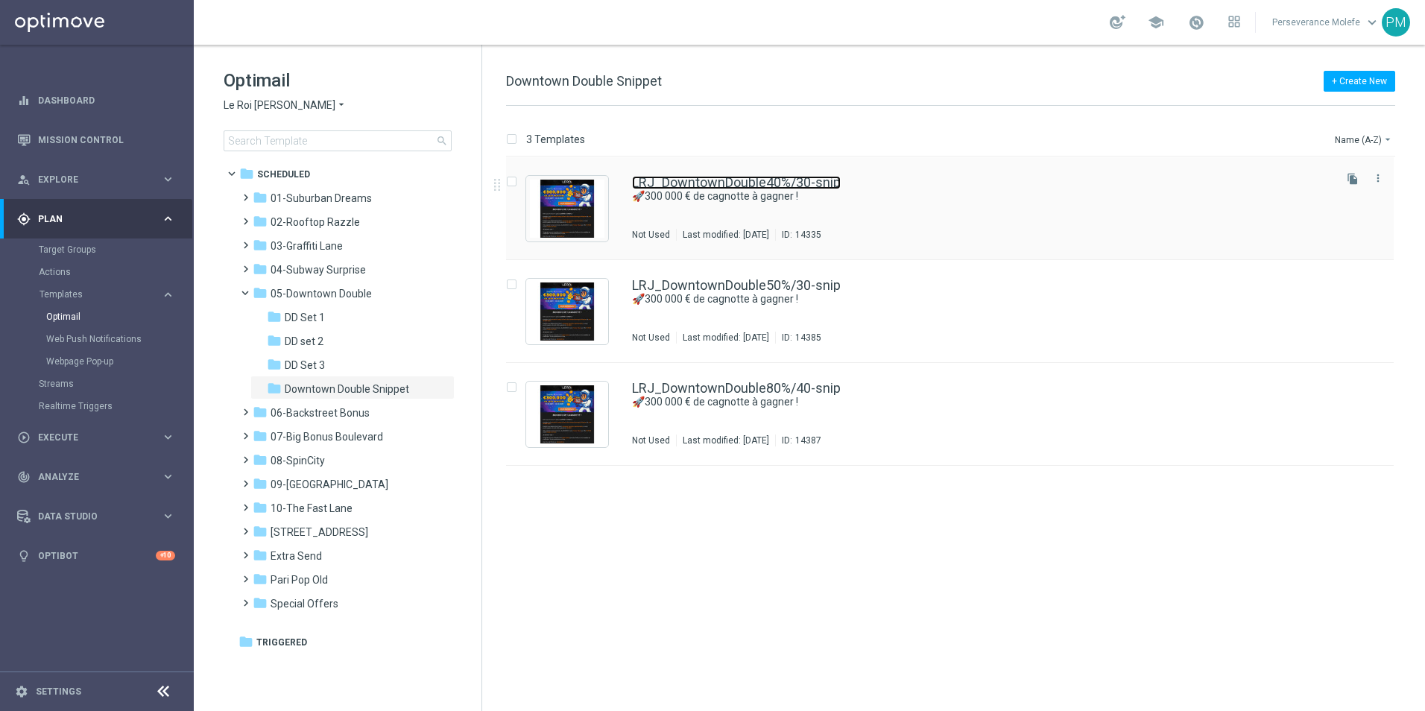
click at [717, 185] on link "LRJ_DowntownDouble40%/30-snip" at bounding box center [736, 182] width 209 height 13
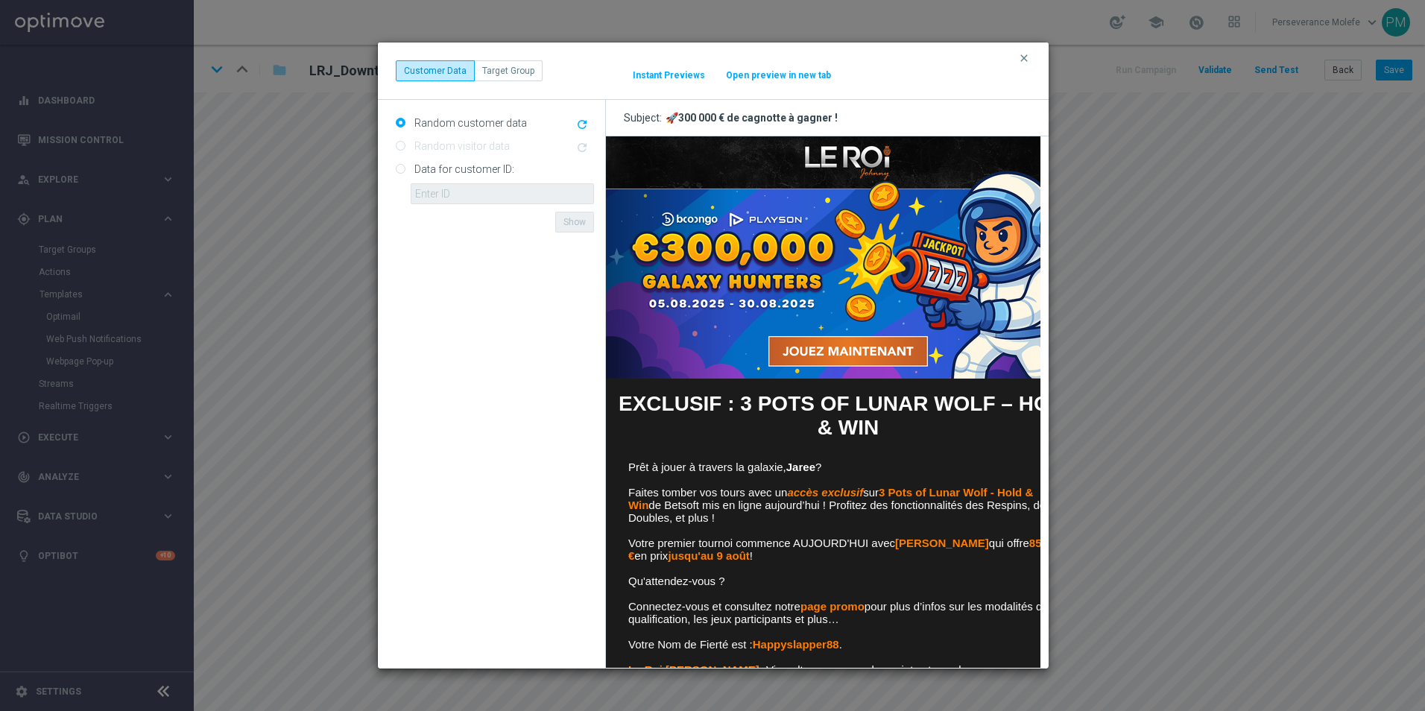
click at [772, 77] on button "Open preview in new tab" at bounding box center [778, 75] width 107 height 12
click at [1022, 57] on icon "clear" at bounding box center [1024, 58] width 12 height 12
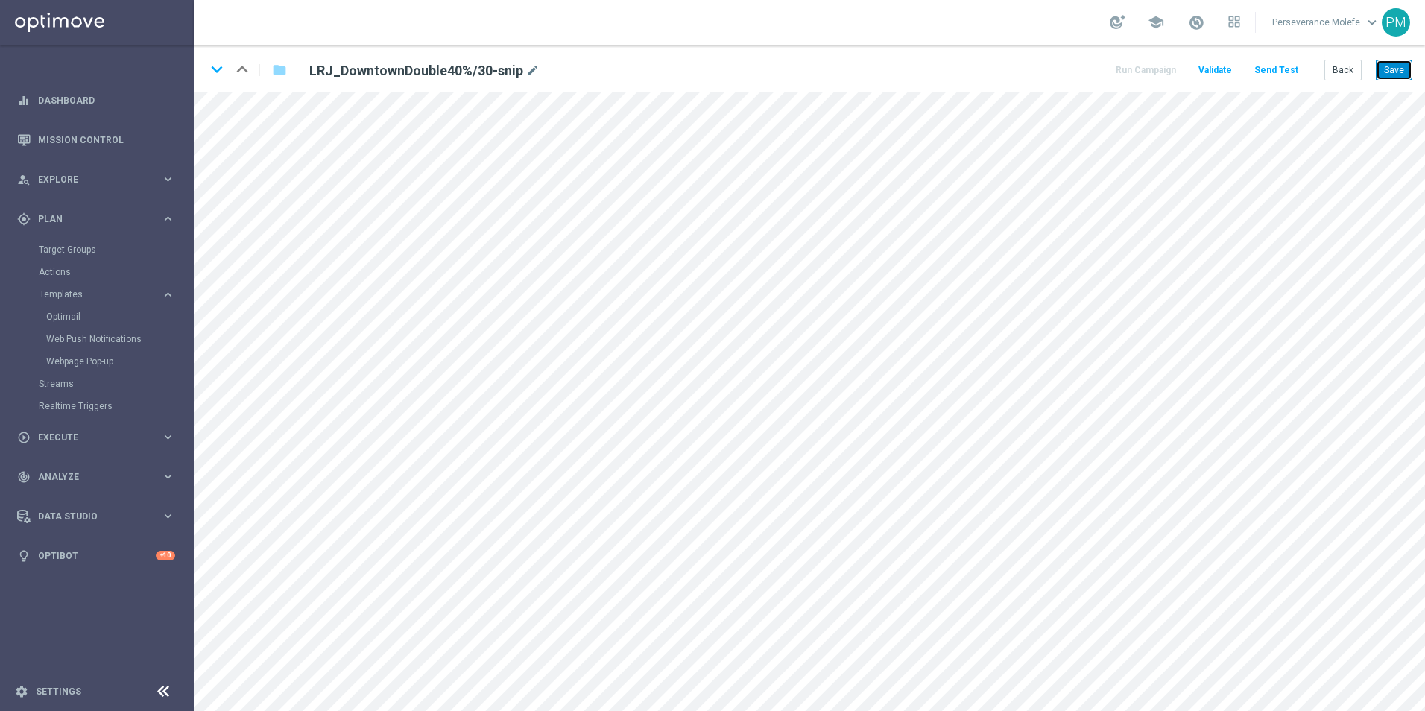
click at [1404, 67] on button "Save" at bounding box center [1394, 70] width 37 height 21
click at [1381, 73] on button "Save" at bounding box center [1394, 70] width 37 height 21
click at [1388, 72] on button "Save" at bounding box center [1394, 70] width 37 height 21
click at [1345, 64] on button "Back" at bounding box center [1342, 70] width 37 height 21
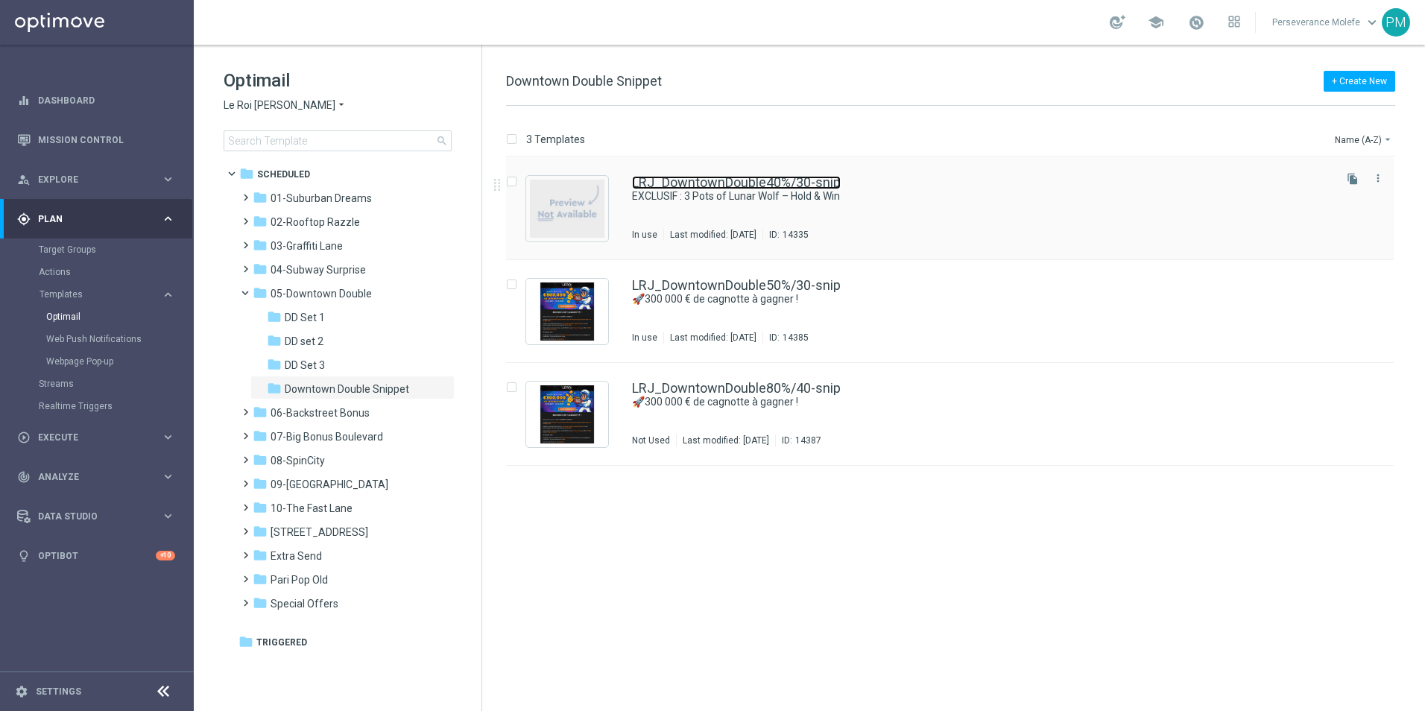
click at [737, 177] on link "LRJ_DowntownDouble40%/30-snip" at bounding box center [736, 182] width 209 height 13
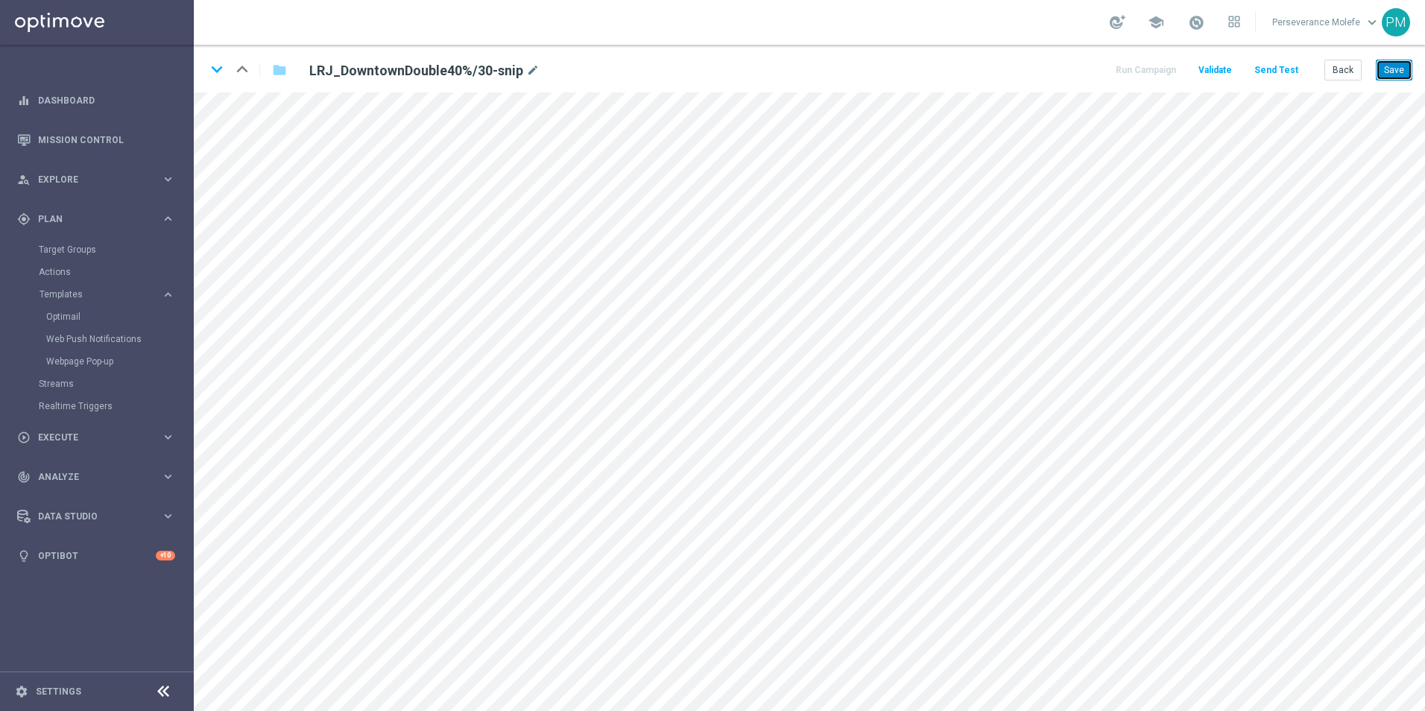
click at [1382, 80] on button "Save" at bounding box center [1394, 70] width 37 height 21
click at [1394, 79] on button "Save" at bounding box center [1394, 70] width 37 height 21
click at [1347, 77] on button "Back" at bounding box center [1342, 70] width 37 height 21
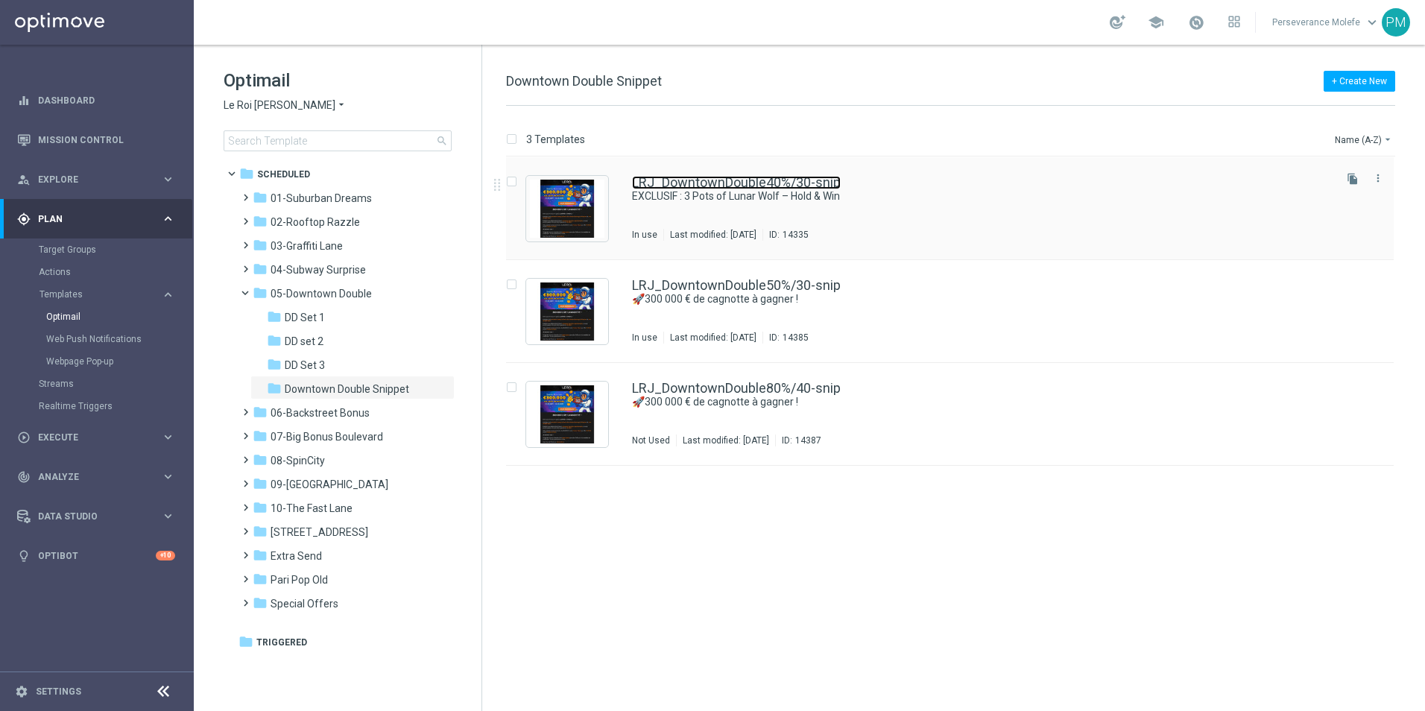
click at [743, 180] on link "LRJ_DowntownDouble40%/30-snip" at bounding box center [736, 182] width 209 height 13
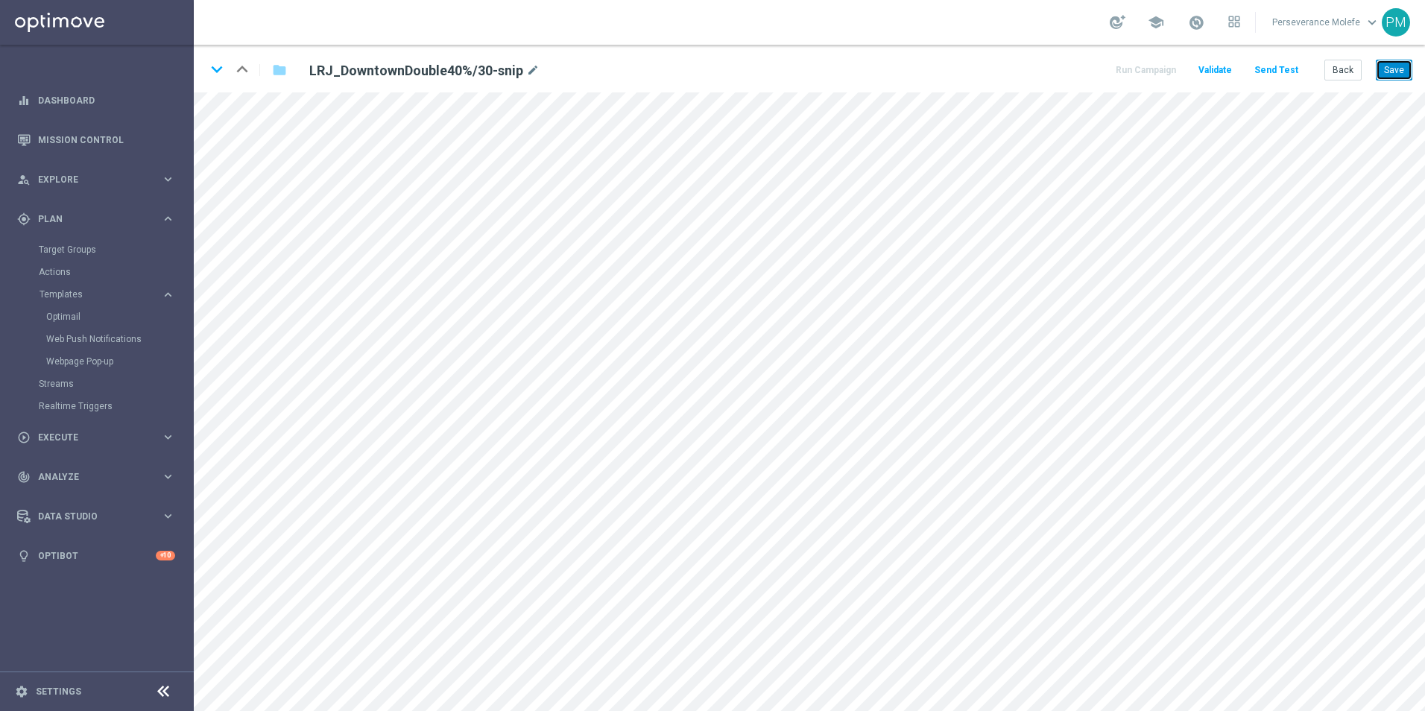
click at [1393, 75] on button "Save" at bounding box center [1394, 70] width 37 height 21
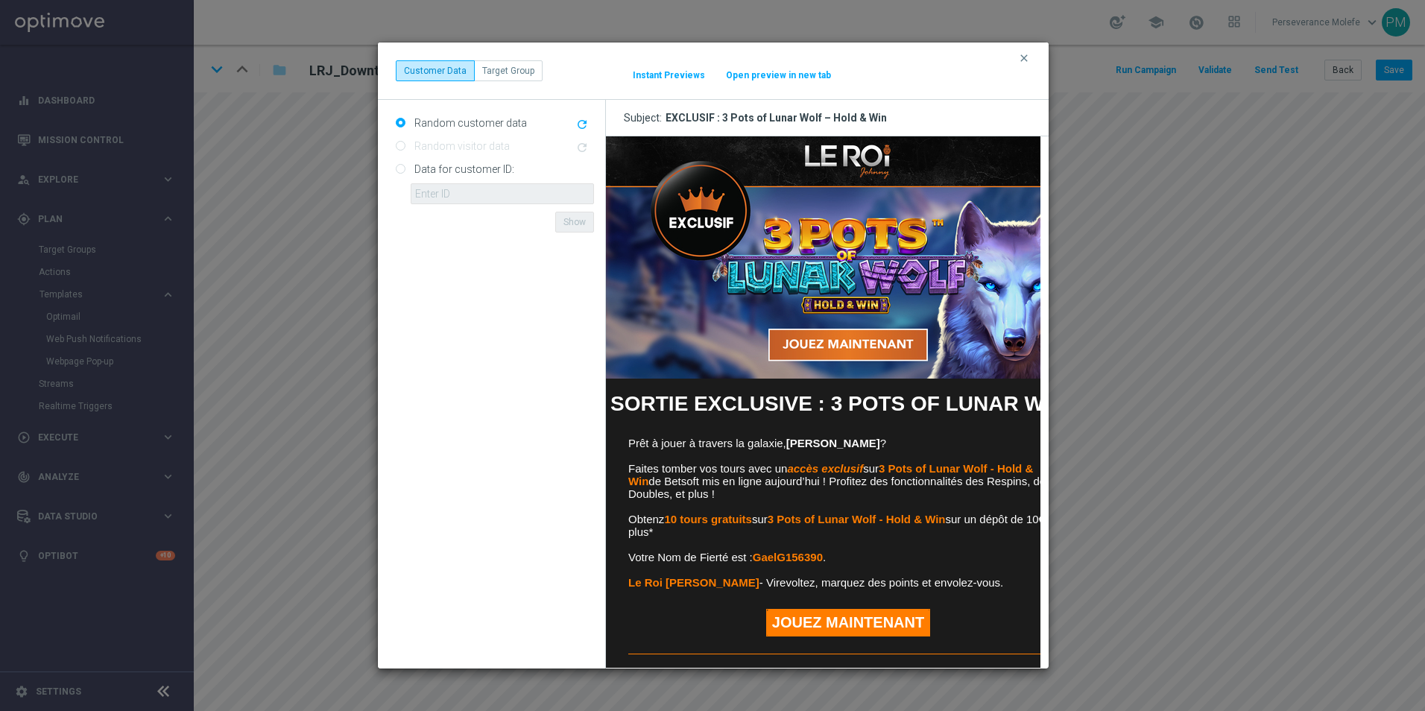
click at [800, 72] on button "Open preview in new tab" at bounding box center [778, 75] width 107 height 12
click at [1023, 57] on icon "clear" at bounding box center [1024, 58] width 12 height 12
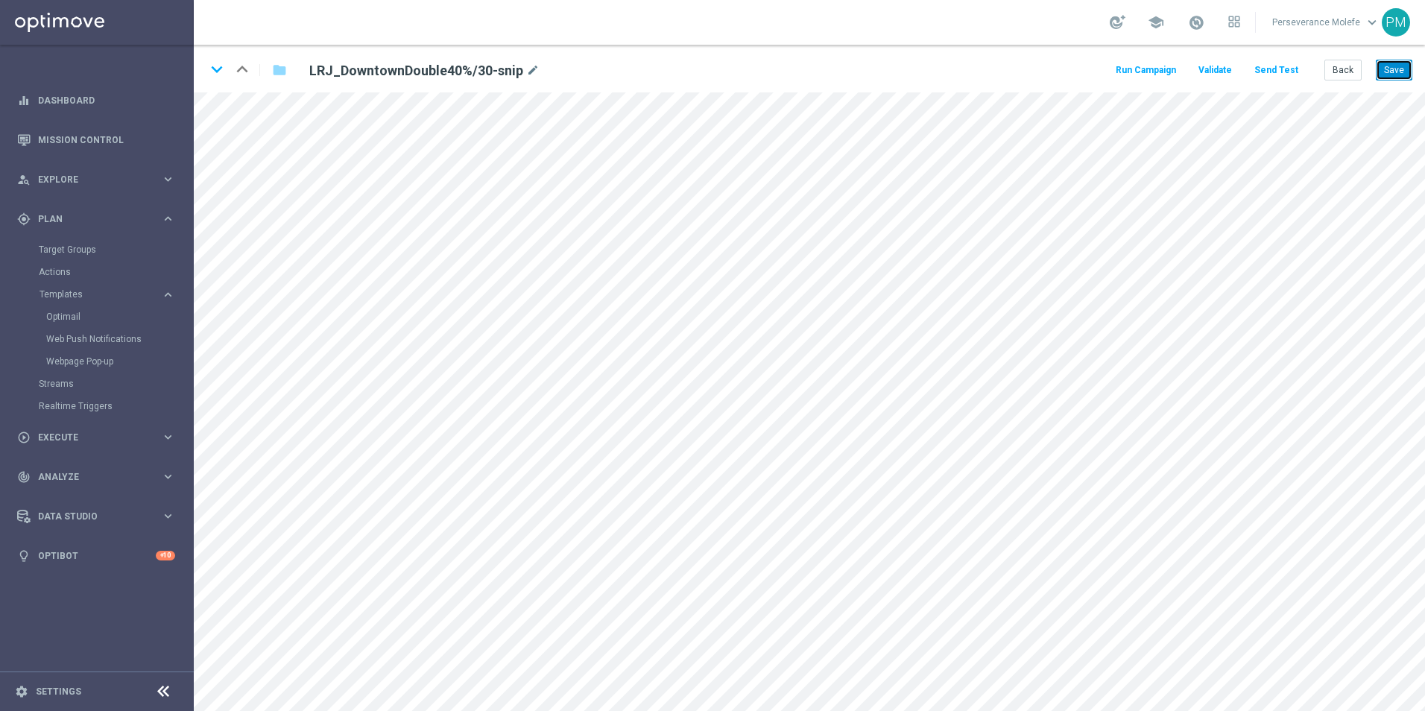
click at [1393, 75] on button "Save" at bounding box center [1394, 70] width 37 height 21
click at [1399, 72] on button "Save" at bounding box center [1394, 70] width 37 height 21
click at [1396, 71] on button "Save" at bounding box center [1394, 70] width 37 height 21
click at [1397, 71] on button "Save" at bounding box center [1394, 70] width 37 height 21
click at [1336, 75] on button "Back" at bounding box center [1342, 70] width 37 height 21
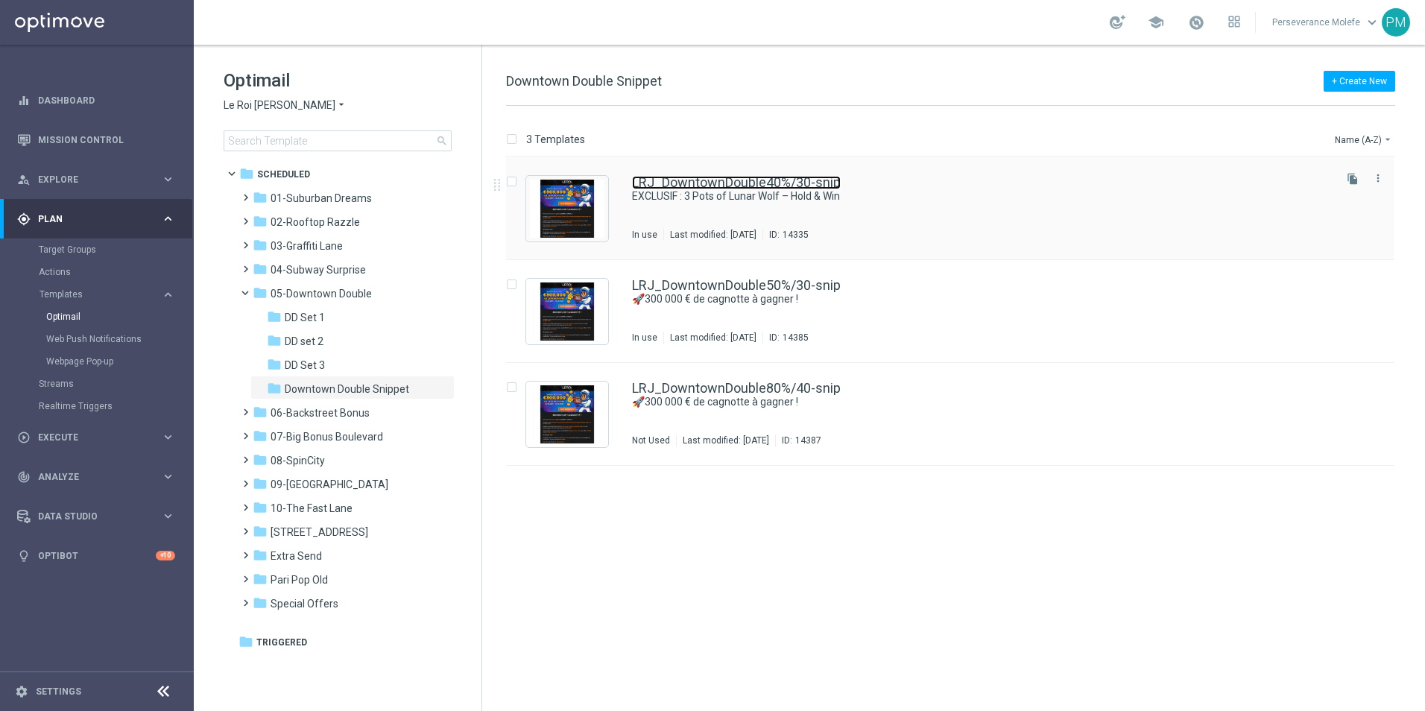
click at [661, 183] on link "LRJ_DowntownDouble40%/30-snip" at bounding box center [736, 182] width 209 height 13
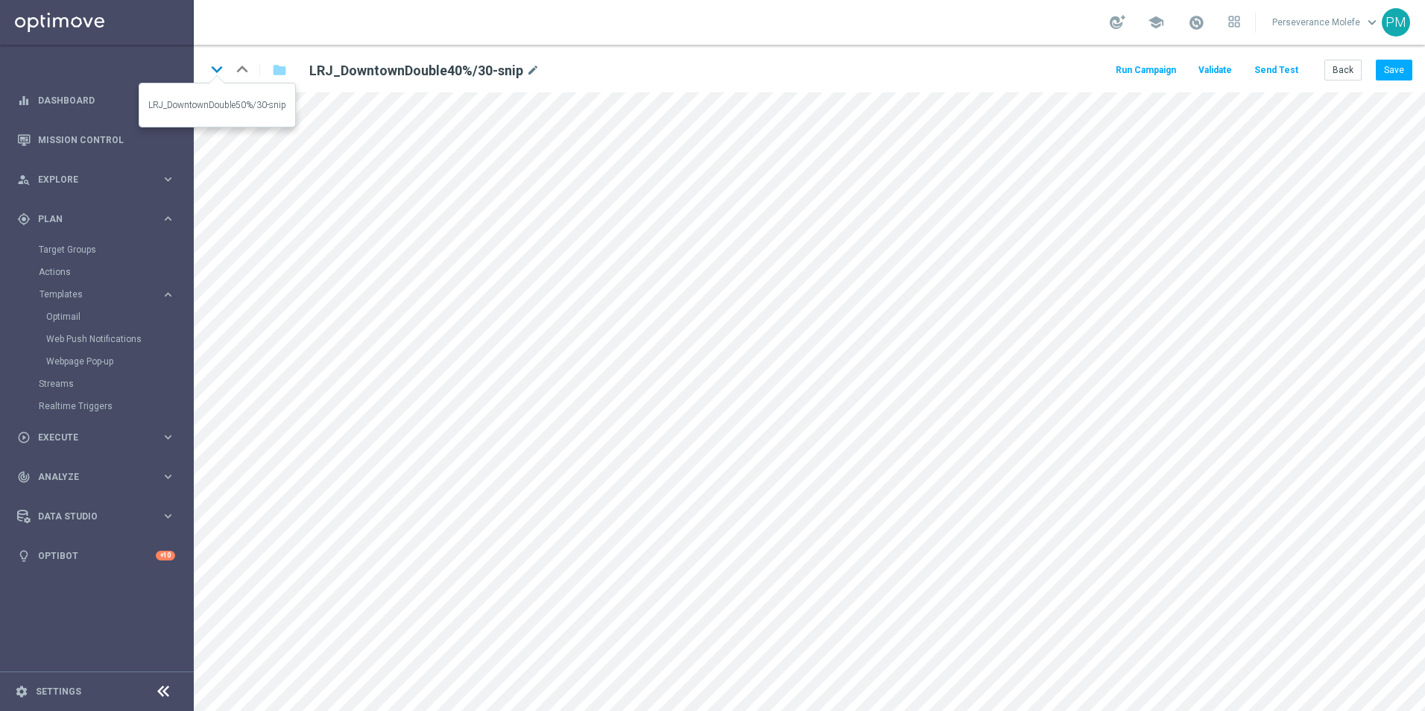
click at [217, 70] on icon "keyboard_arrow_down" at bounding box center [217, 69] width 22 height 22
click at [243, 70] on icon "keyboard_arrow_up" at bounding box center [242, 69] width 22 height 22
click at [222, 66] on icon "keyboard_arrow_down" at bounding box center [217, 69] width 22 height 22
click at [1382, 63] on button "Save" at bounding box center [1394, 70] width 37 height 21
click at [213, 69] on icon "keyboard_arrow_down" at bounding box center [217, 69] width 22 height 22
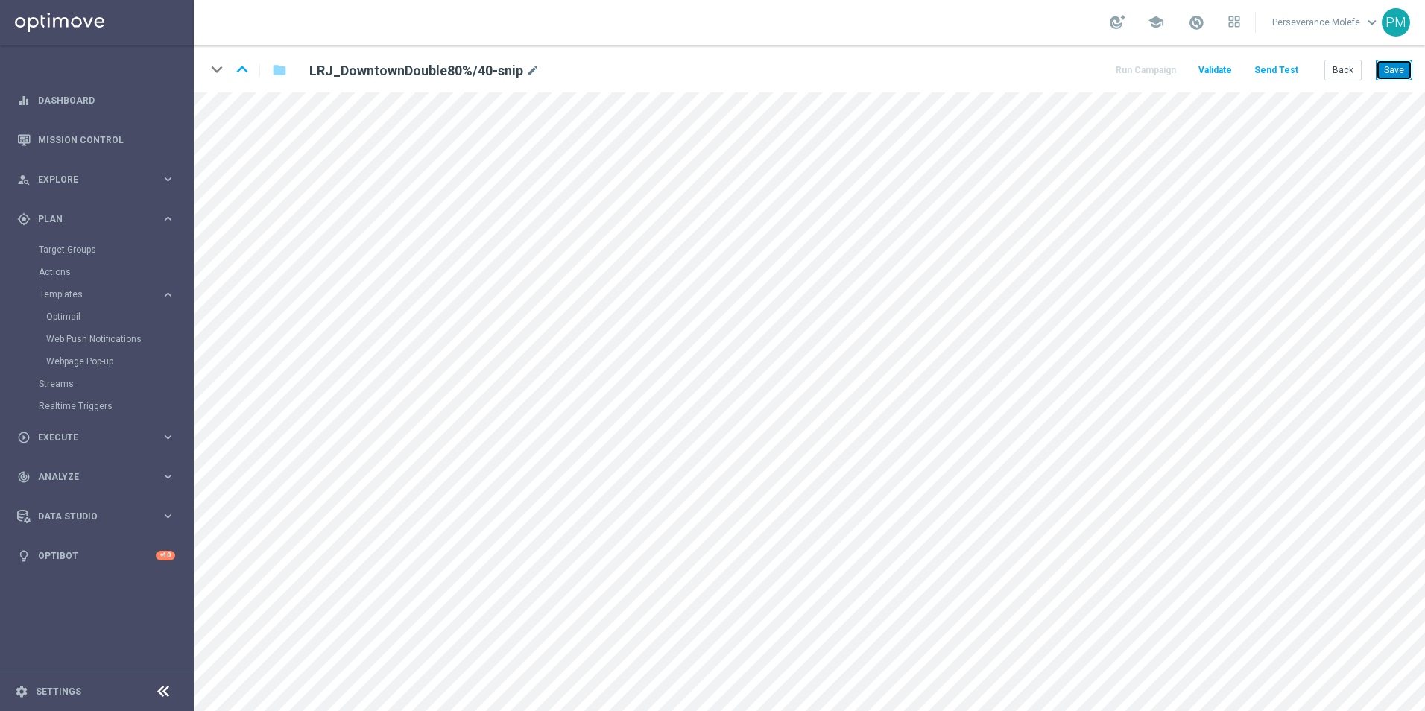
click at [1381, 69] on button "Save" at bounding box center [1394, 70] width 37 height 21
click at [1353, 67] on button "Back" at bounding box center [1342, 70] width 37 height 21
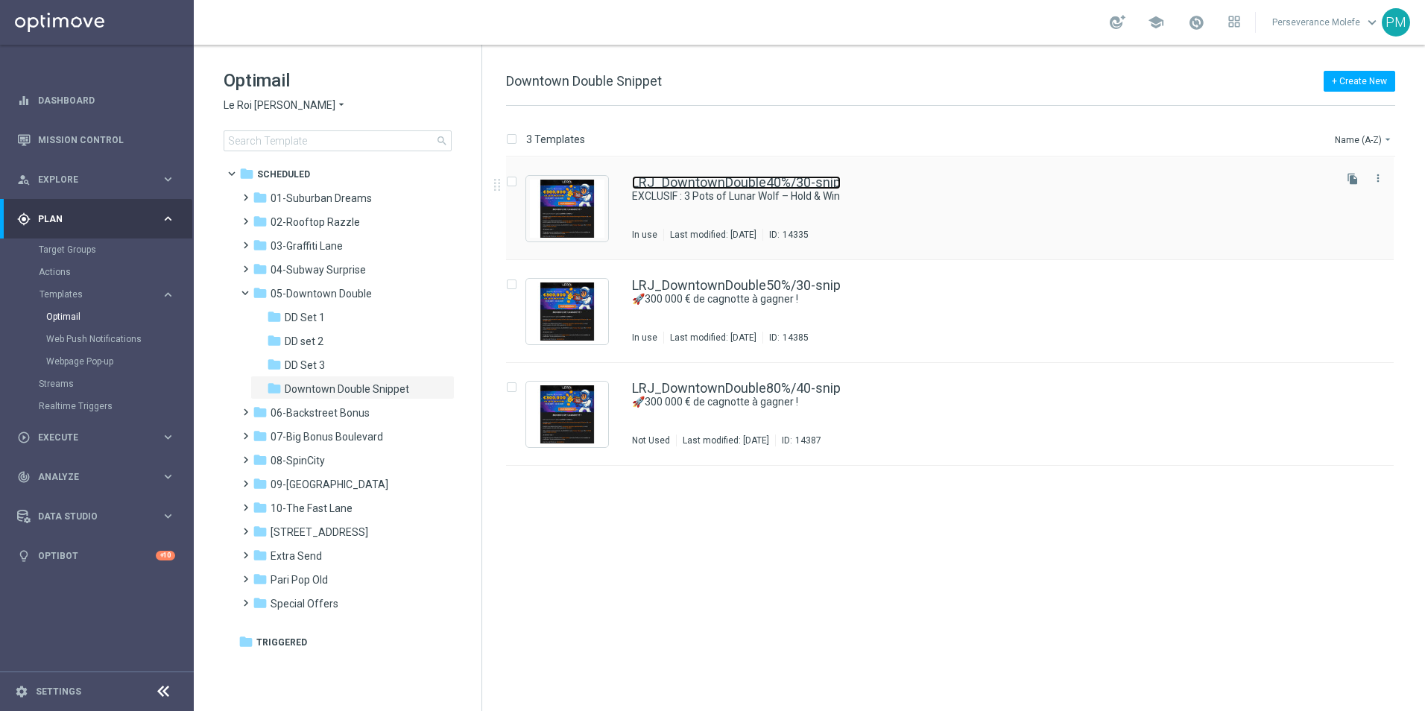
click at [691, 183] on link "LRJ_DowntownDouble40%/30-snip" at bounding box center [736, 182] width 209 height 13
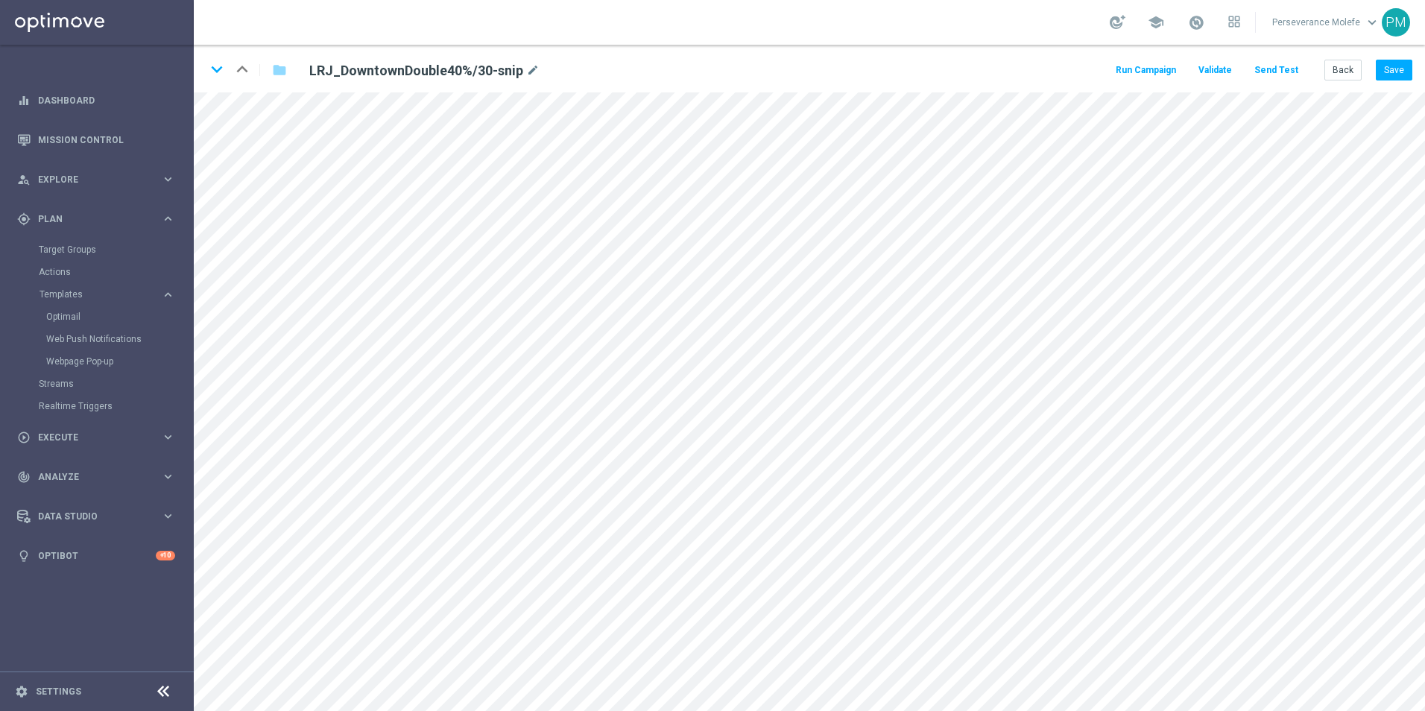
click at [1287, 62] on button "Send Test" at bounding box center [1276, 70] width 48 height 20
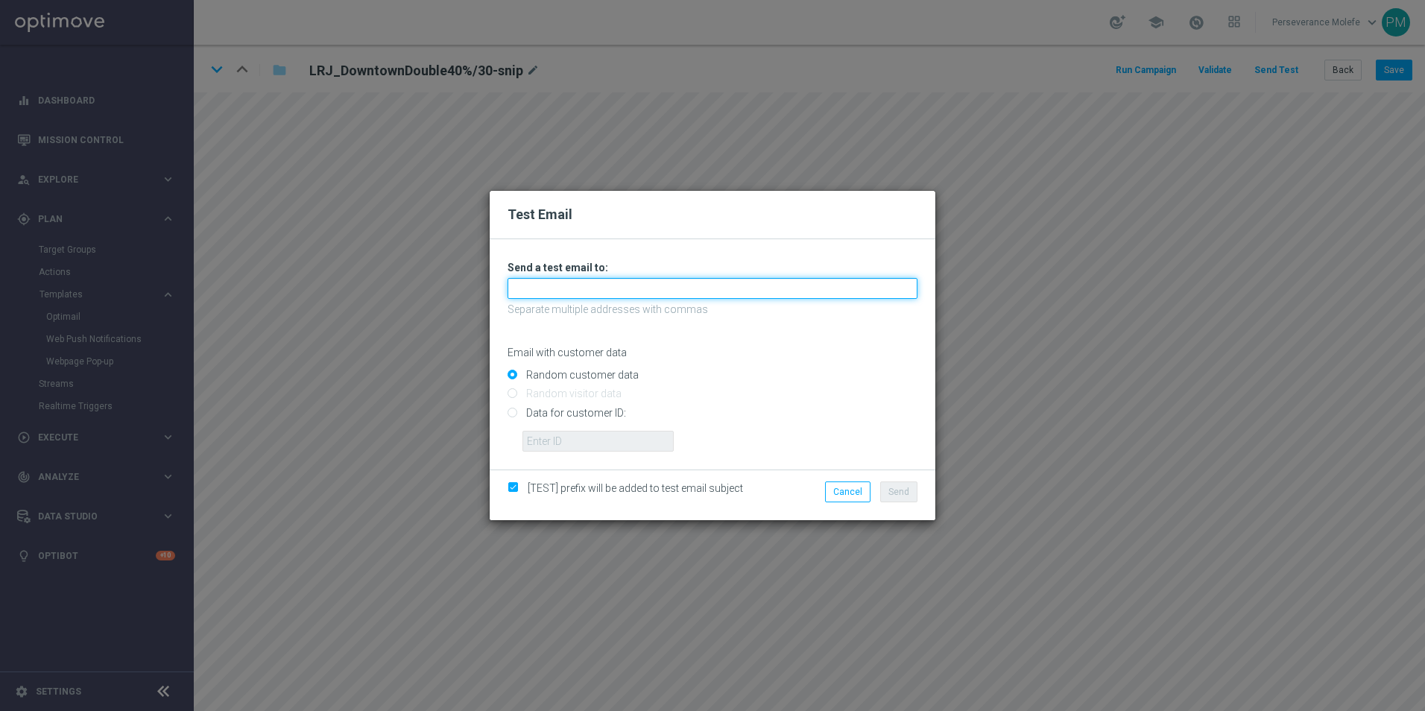
click at [616, 281] on input "text" at bounding box center [713, 288] width 410 height 21
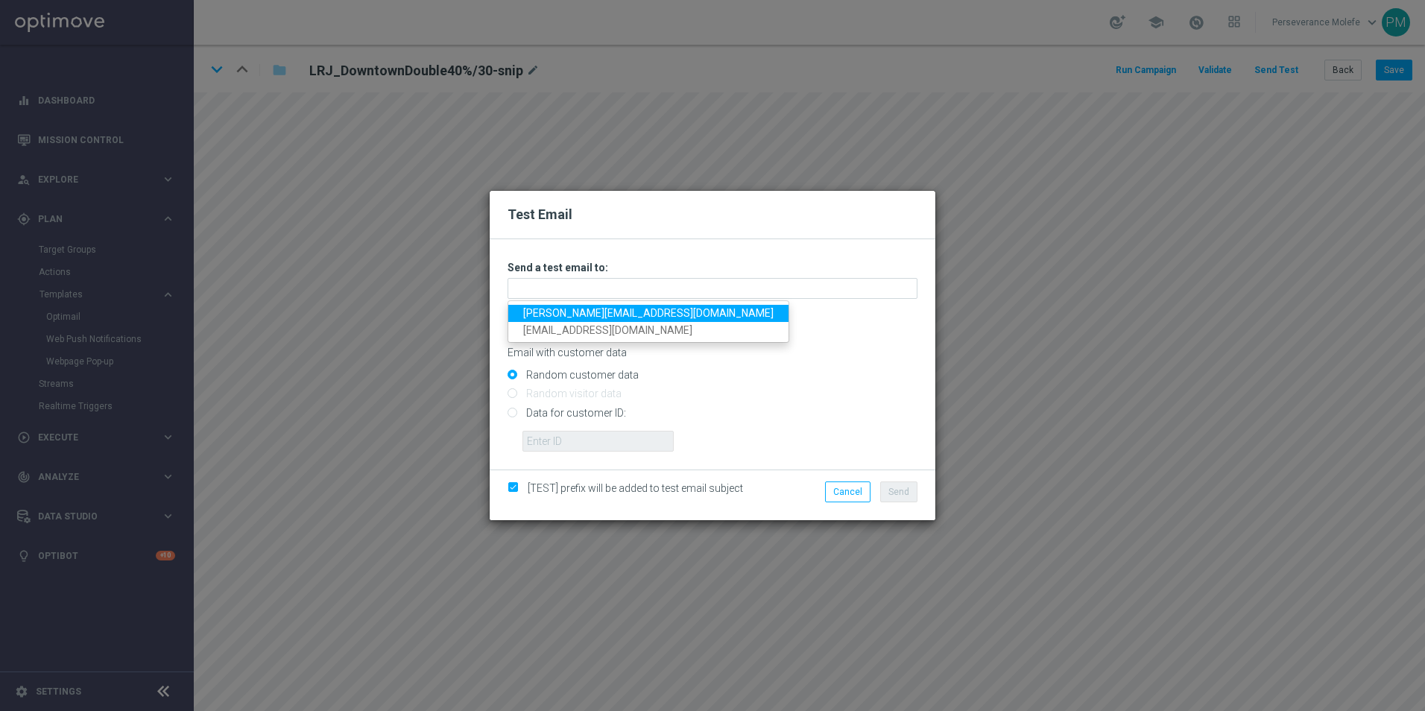
click at [602, 310] on link "Madeleine@viva-vision.net" at bounding box center [648, 313] width 280 height 17
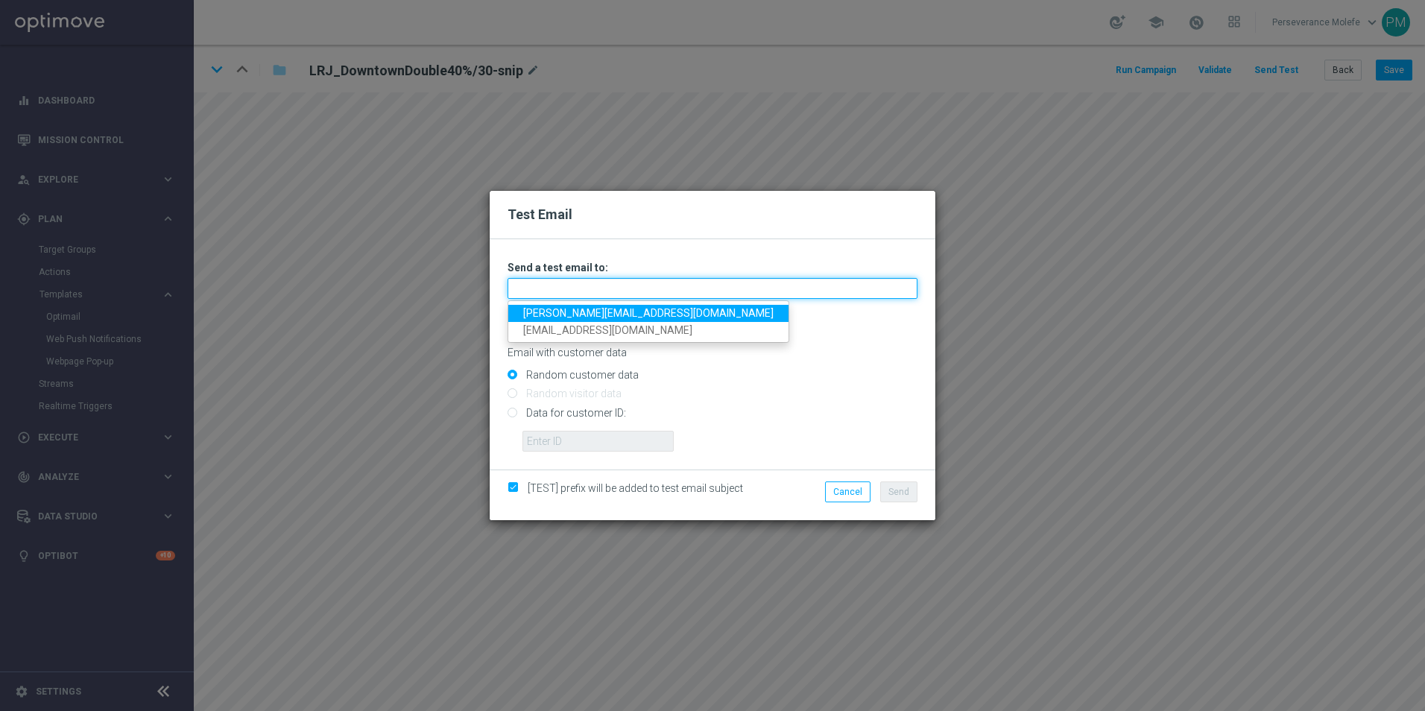
type input "Madeleine@viva-vision.net"
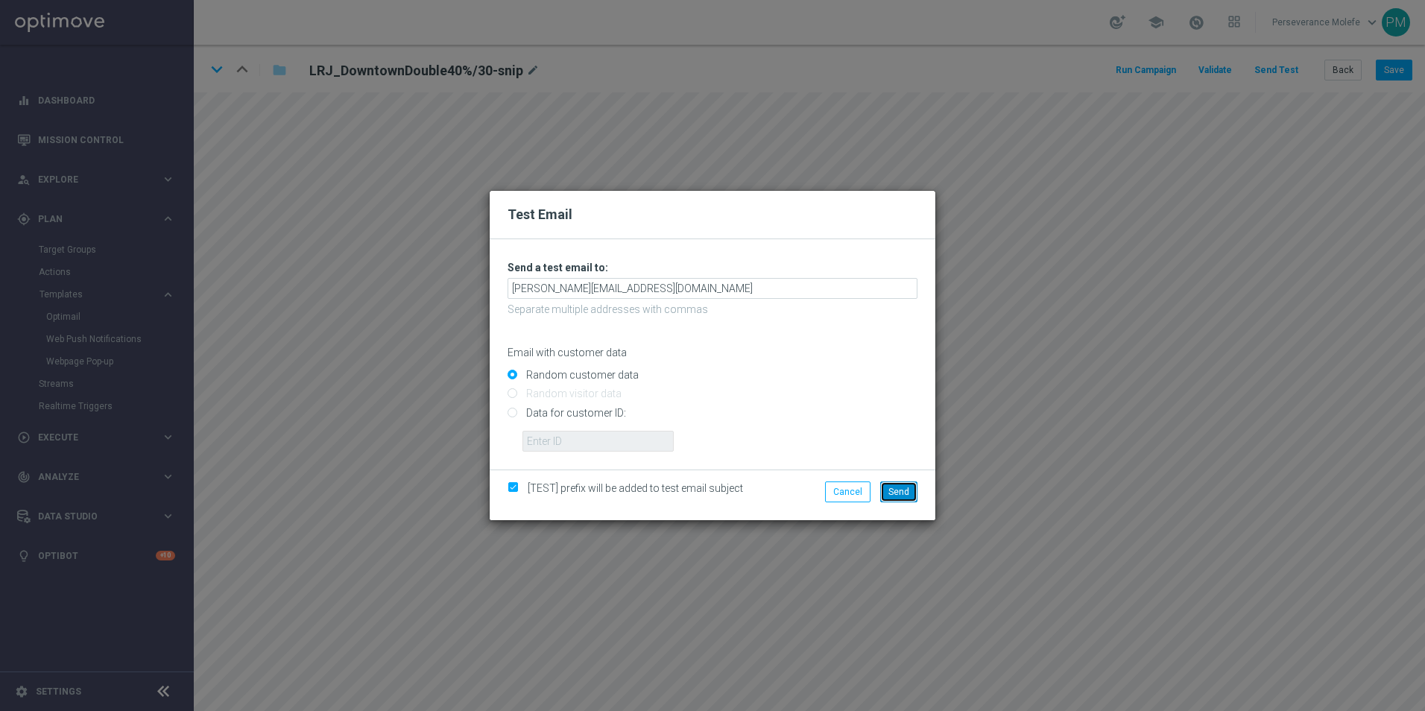
click at [893, 481] on button "Send" at bounding box center [898, 491] width 37 height 21
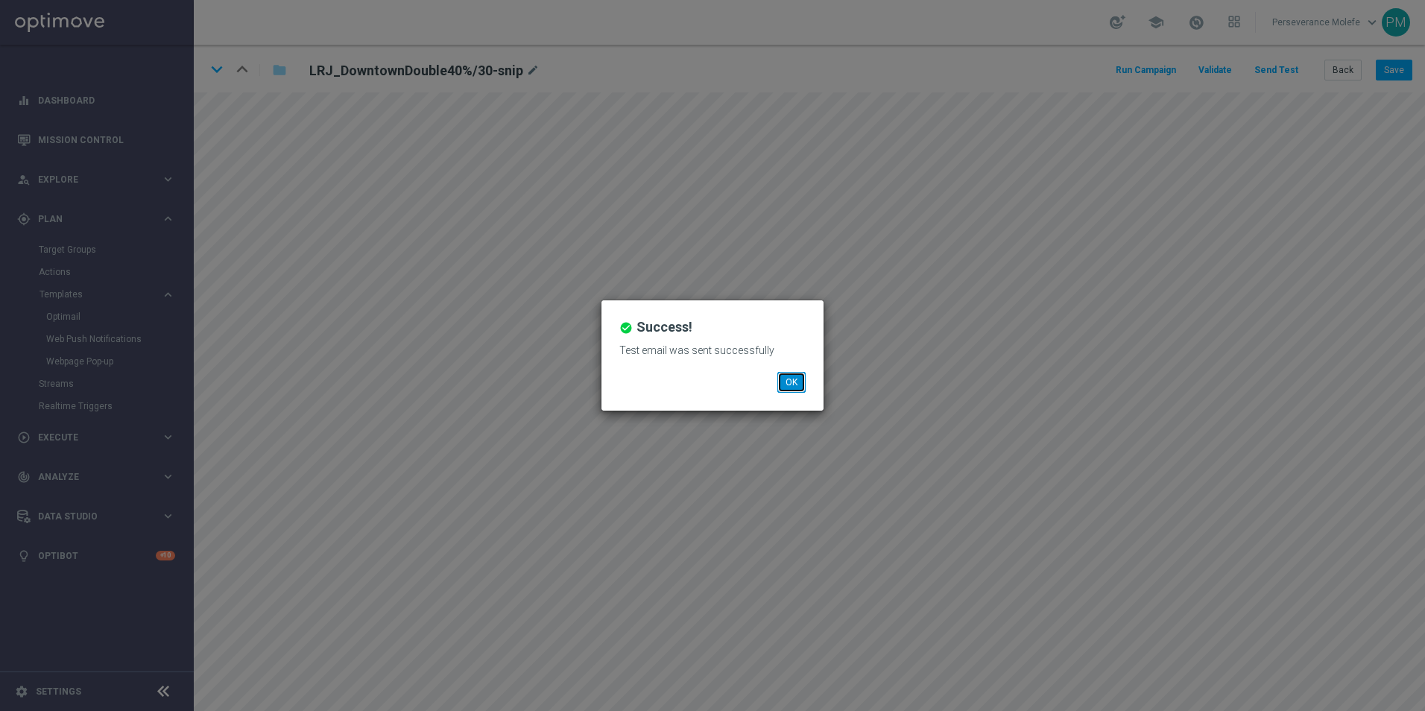
click at [783, 376] on button "OK" at bounding box center [791, 382] width 28 height 21
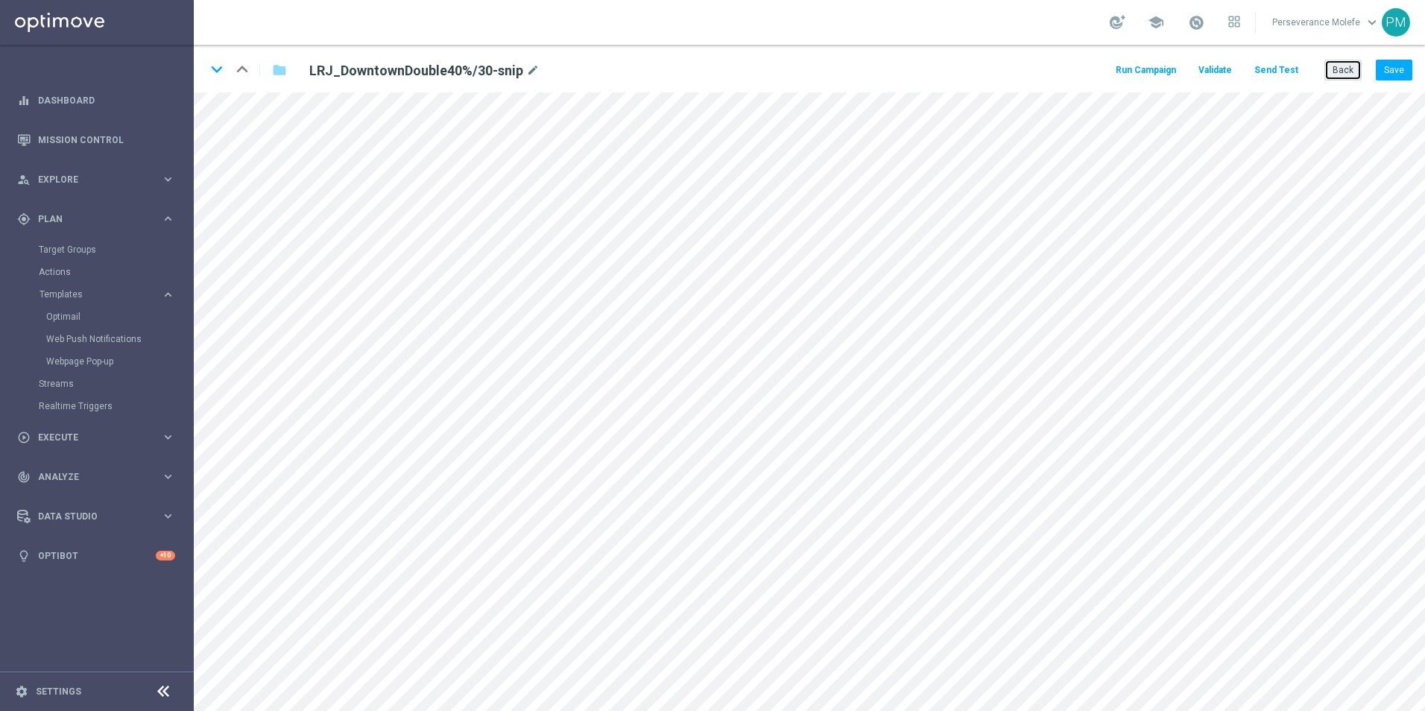
click at [1330, 67] on button "Back" at bounding box center [1342, 70] width 37 height 21
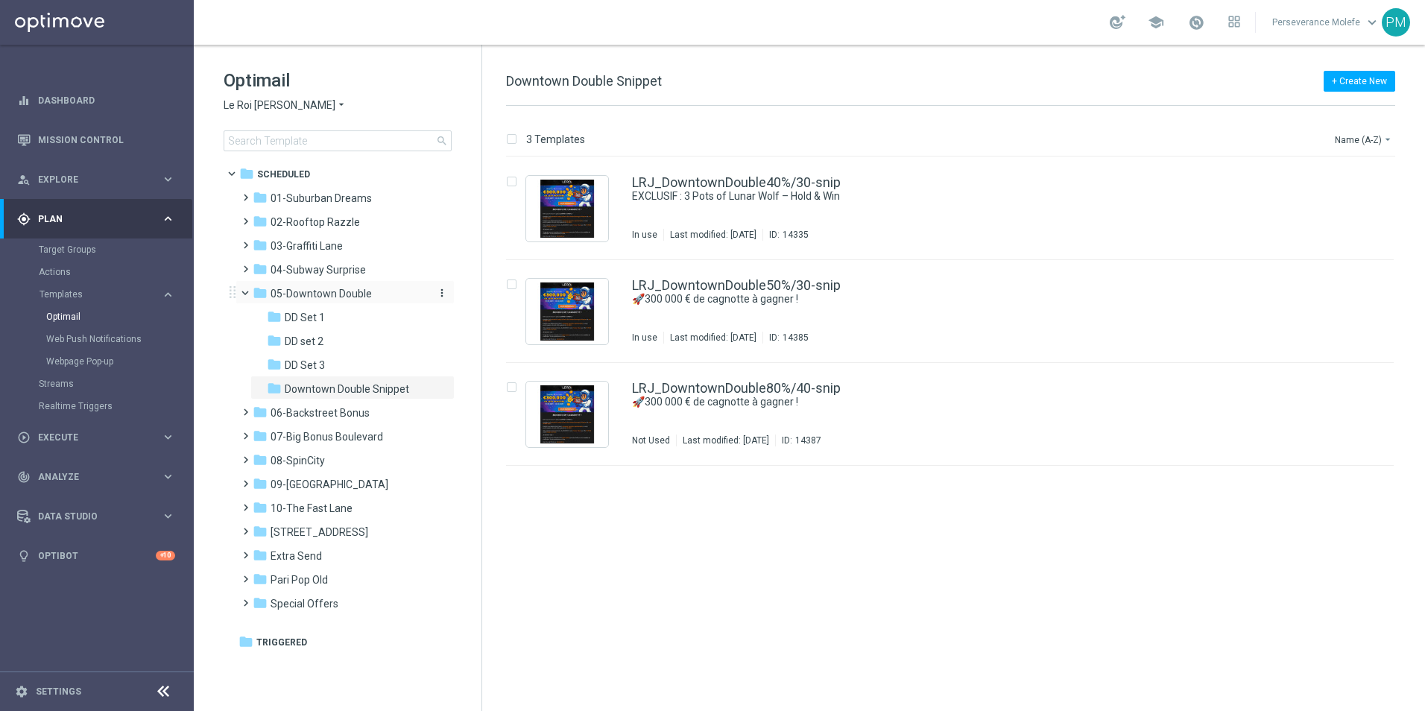
click at [336, 286] on div "folder 05-Downtown Double" at bounding box center [338, 293] width 171 height 17
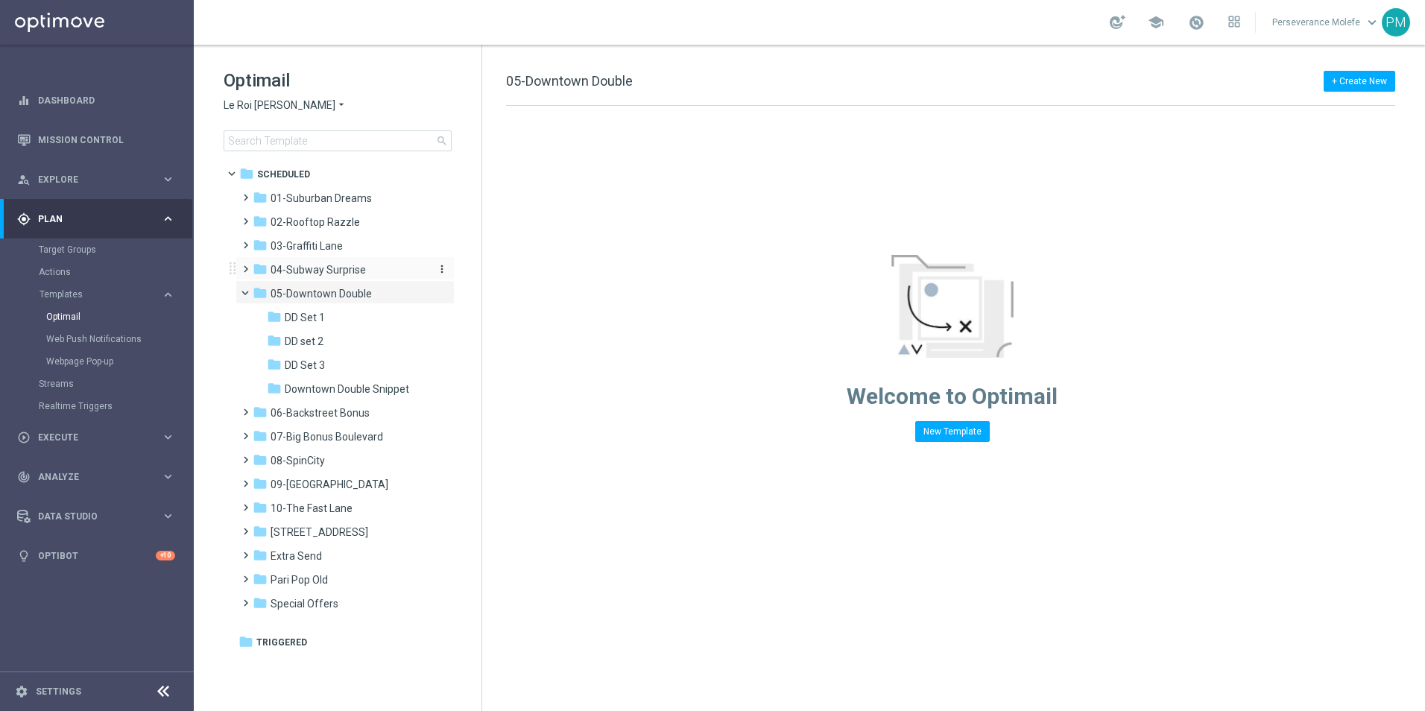
click at [342, 274] on span "04-Subway Surprise" at bounding box center [318, 269] width 95 height 13
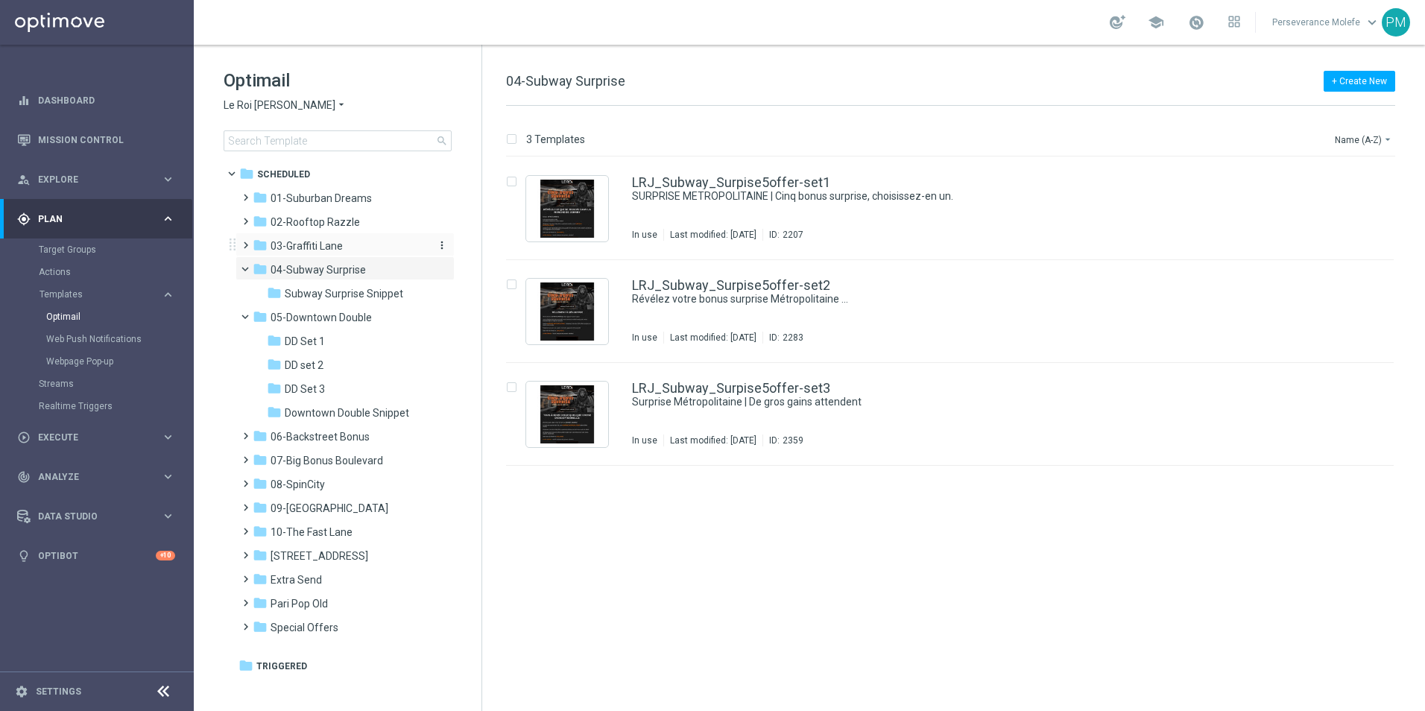
click at [342, 242] on div "folder 03-Graffiti Lane" at bounding box center [338, 246] width 171 height 17
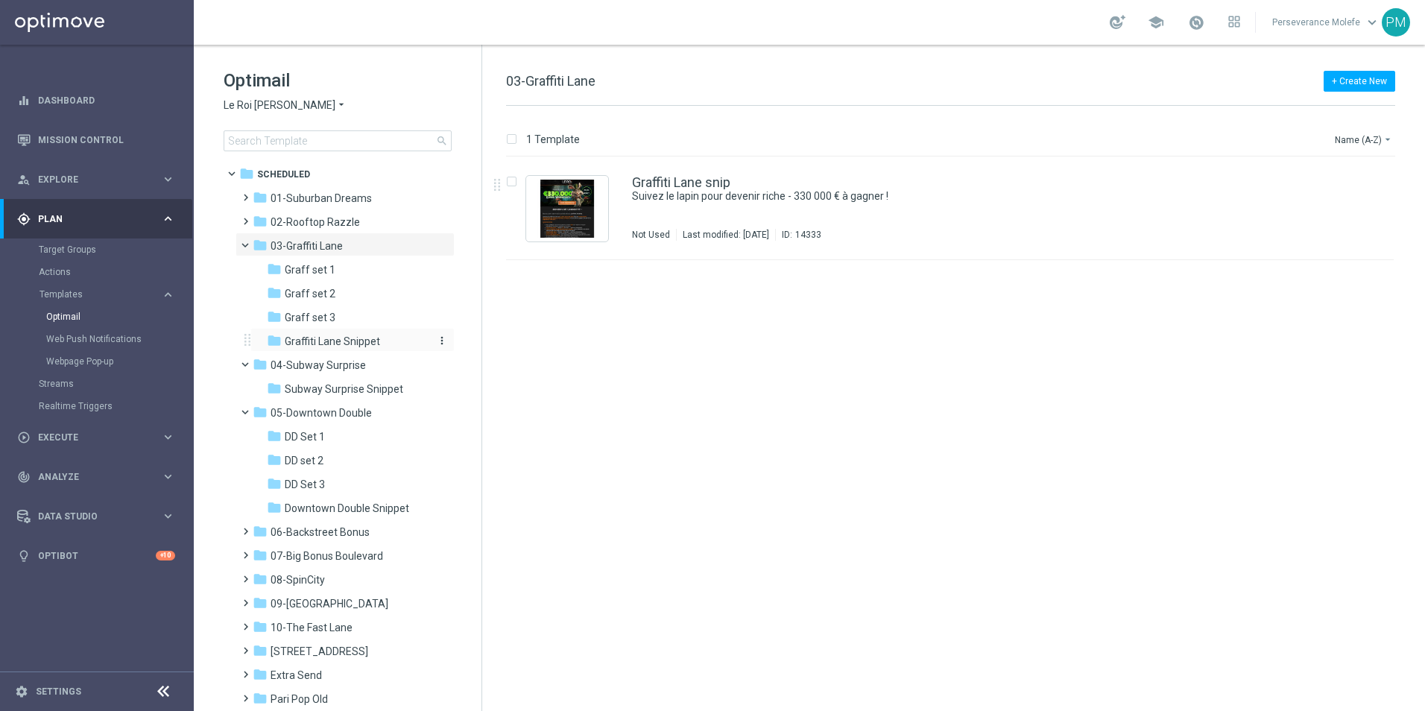
click at [353, 344] on span "Graffiti Lane Snippet" at bounding box center [332, 341] width 95 height 13
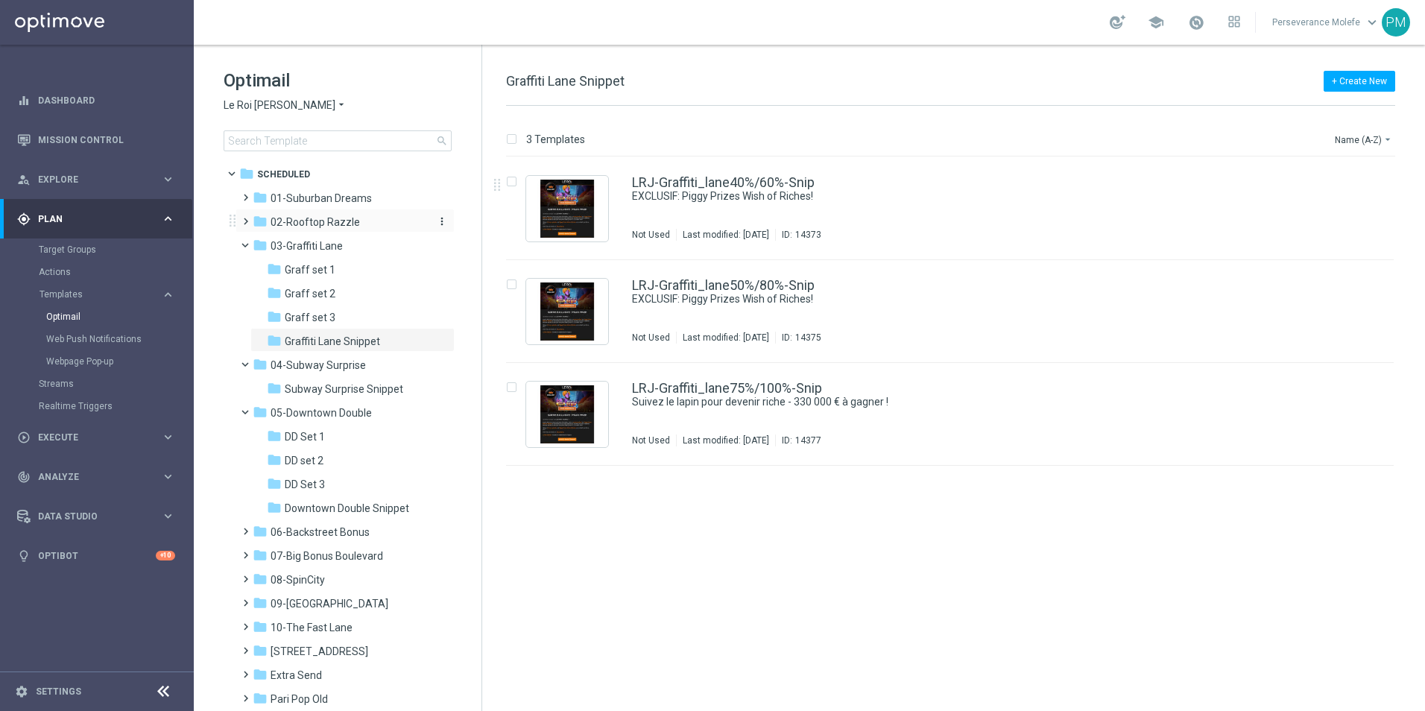
click at [326, 225] on span "02-Rooftop Razzle" at bounding box center [315, 221] width 89 height 13
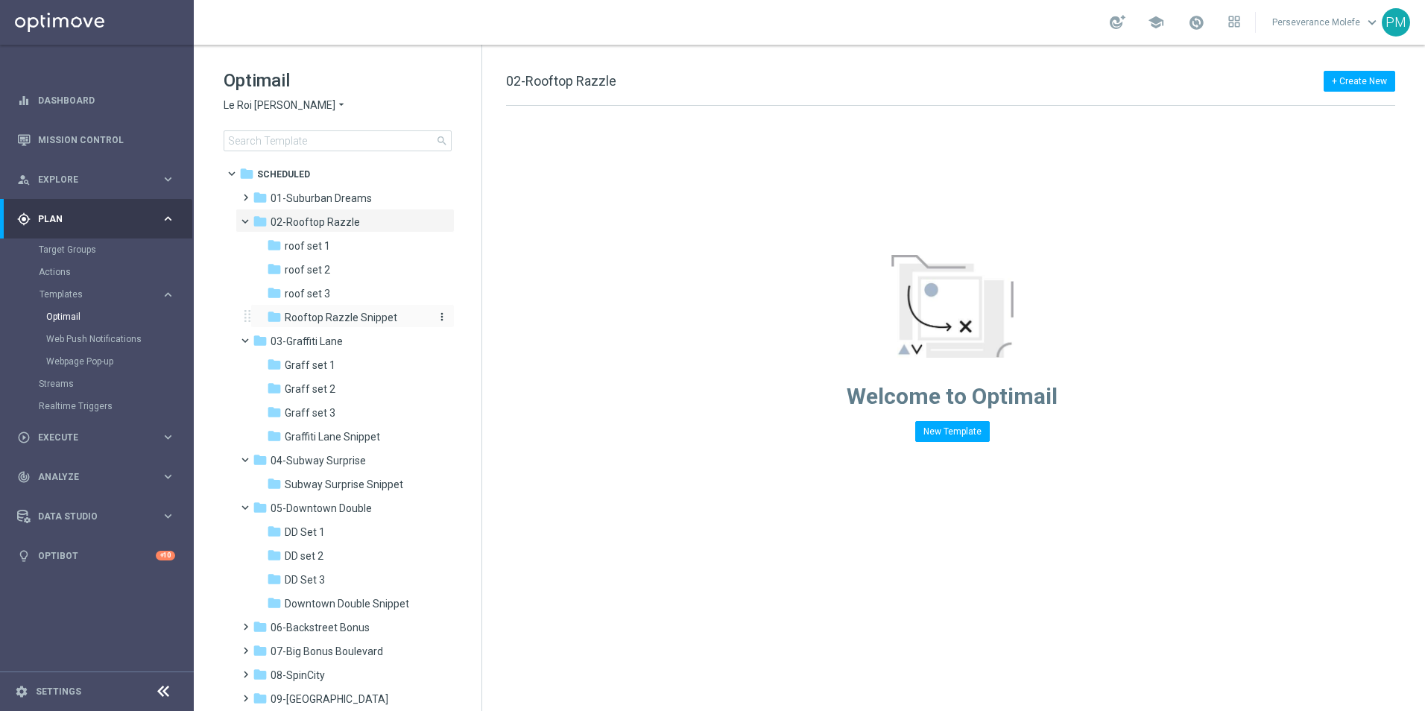
click at [359, 315] on span "Rooftop Razzle Snippet" at bounding box center [341, 317] width 113 height 13
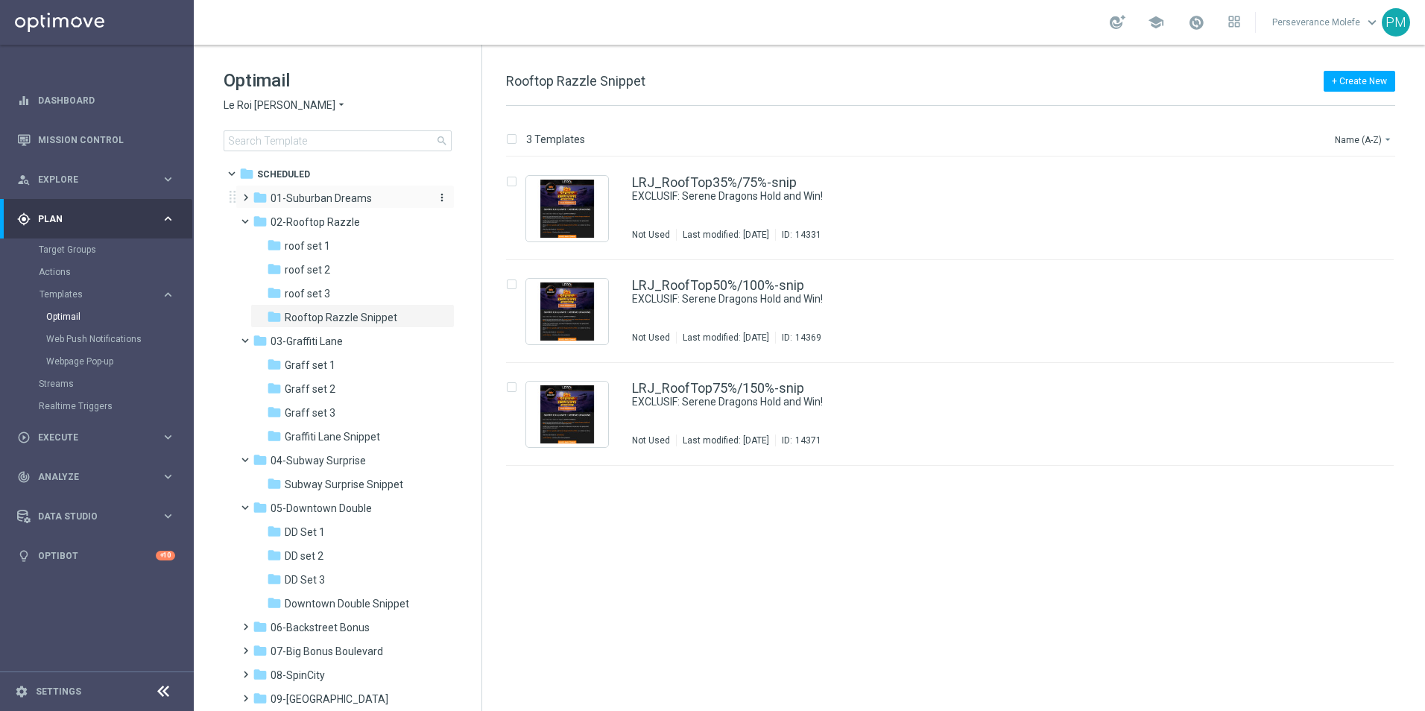
click at [338, 197] on span "01-Suburban Dreams" at bounding box center [321, 198] width 101 height 13
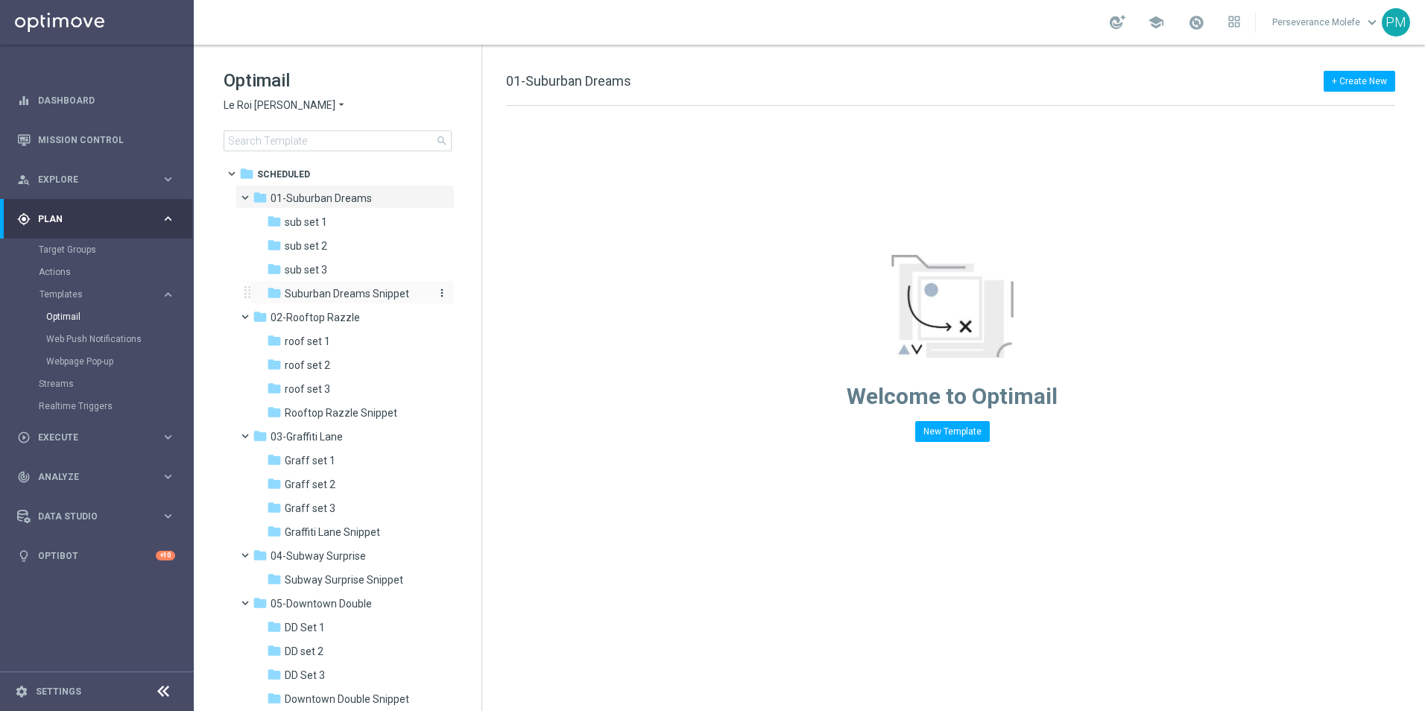
click at [337, 287] on span "Suburban Dreams Snippet" at bounding box center [347, 293] width 124 height 13
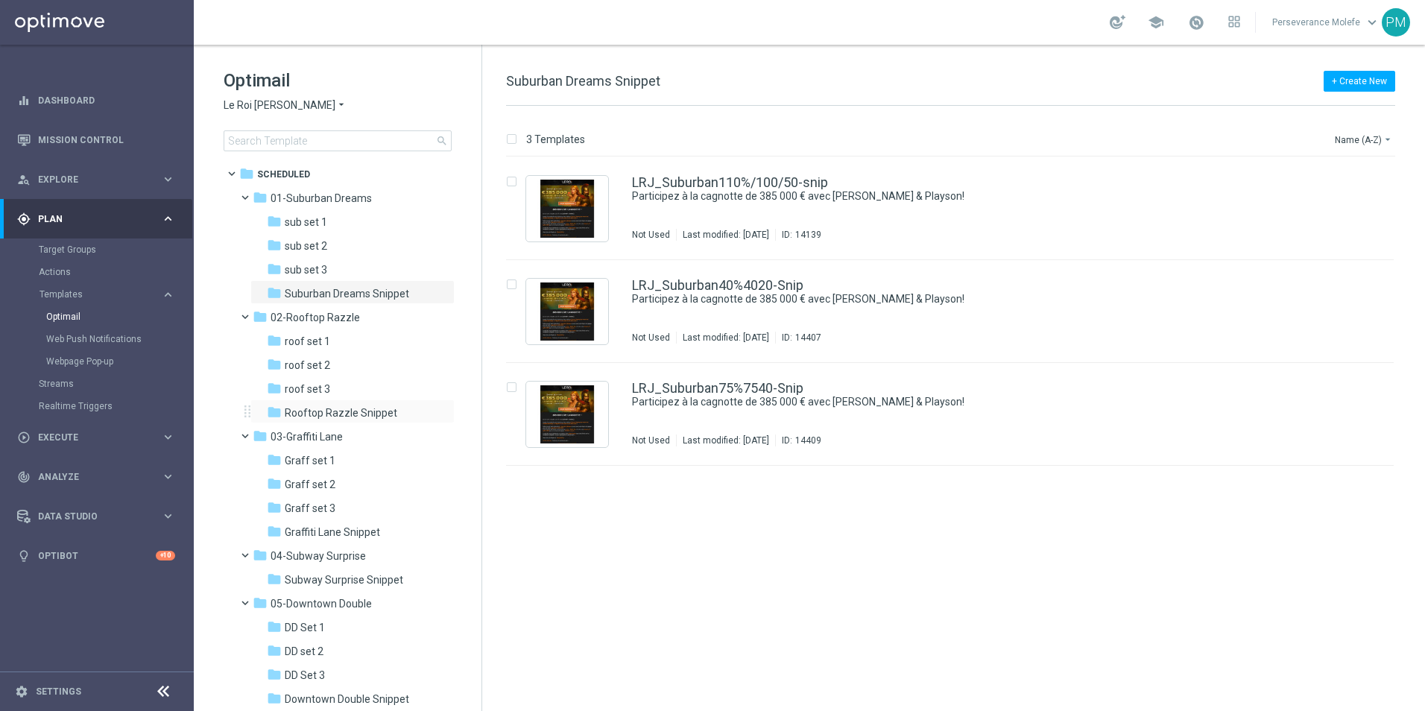
scroll to position [255, 0]
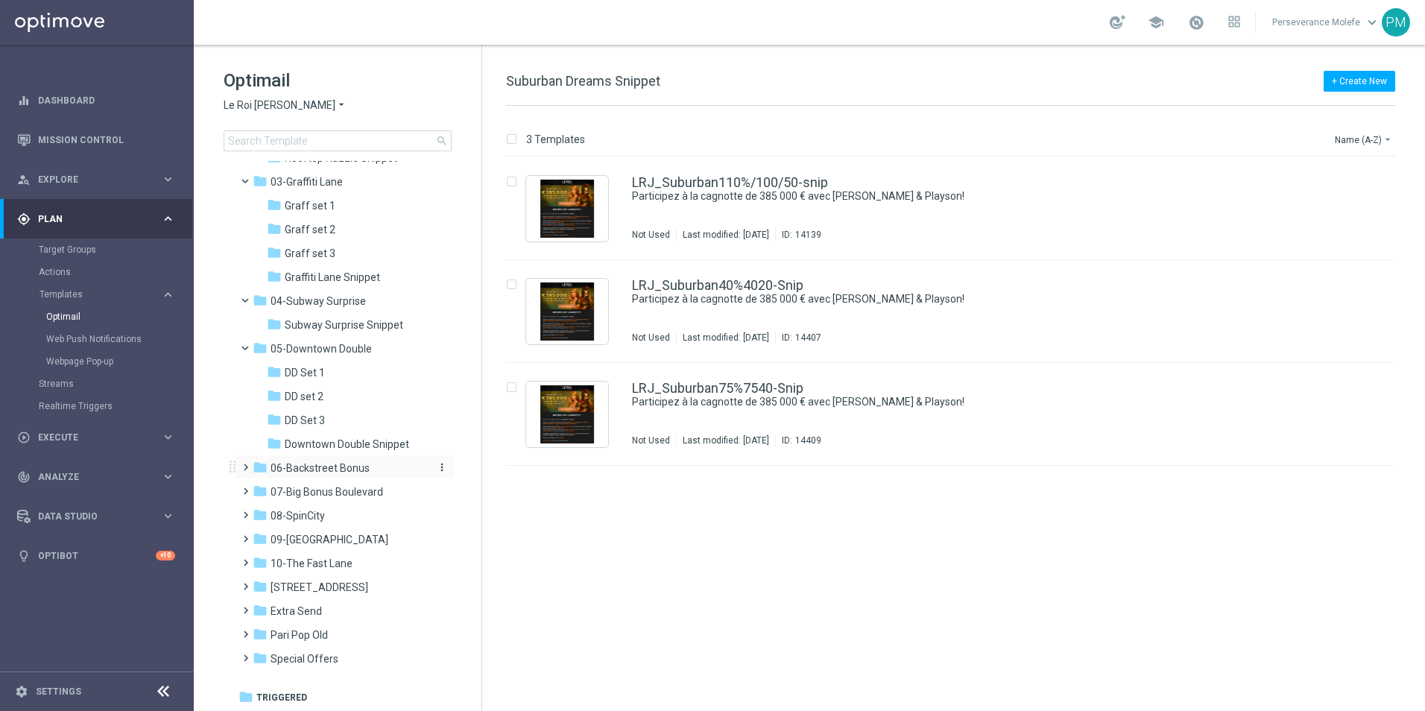
click at [328, 468] on span "06-Backstreet Bonus" at bounding box center [320, 467] width 99 height 13
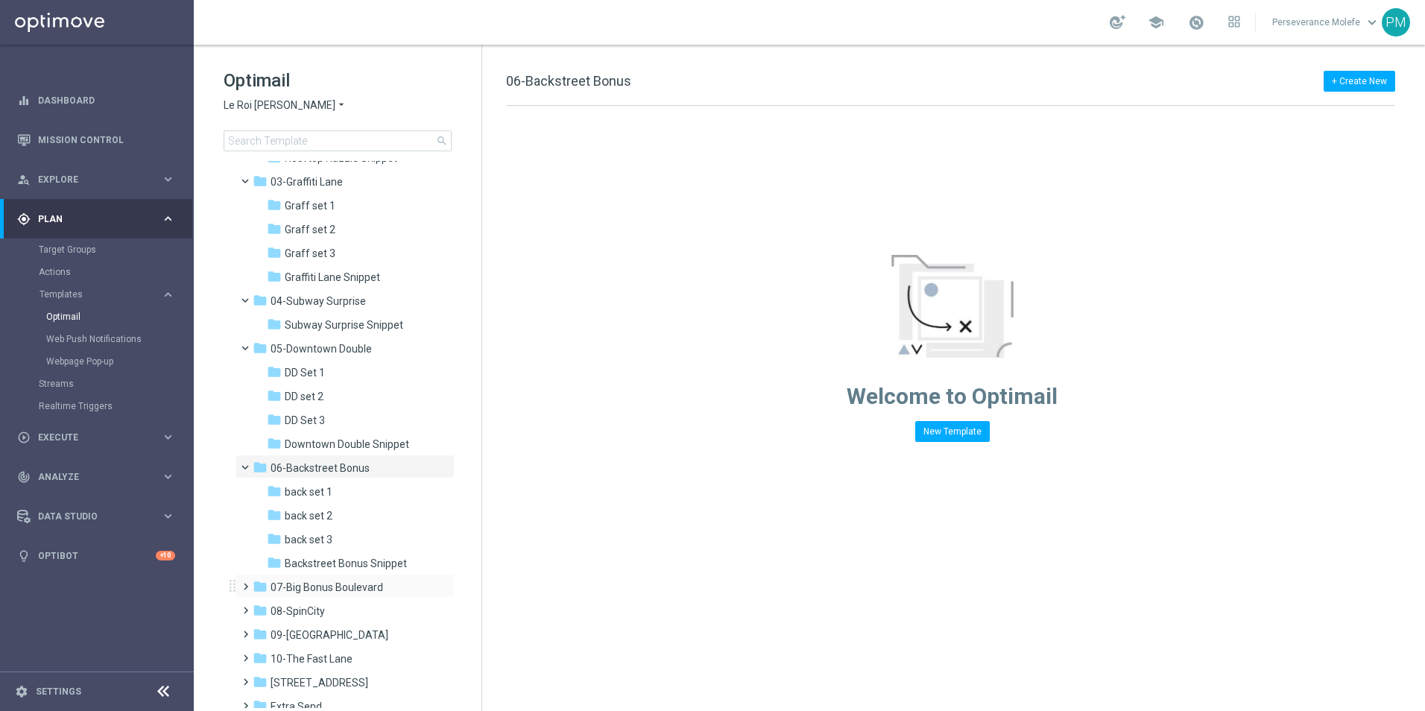
click at [367, 574] on div "folder 07-Big Bonus Boulevard more_vert" at bounding box center [345, 586] width 219 height 24
click at [372, 563] on span "Backstreet Bonus Snippet" at bounding box center [346, 563] width 122 height 13
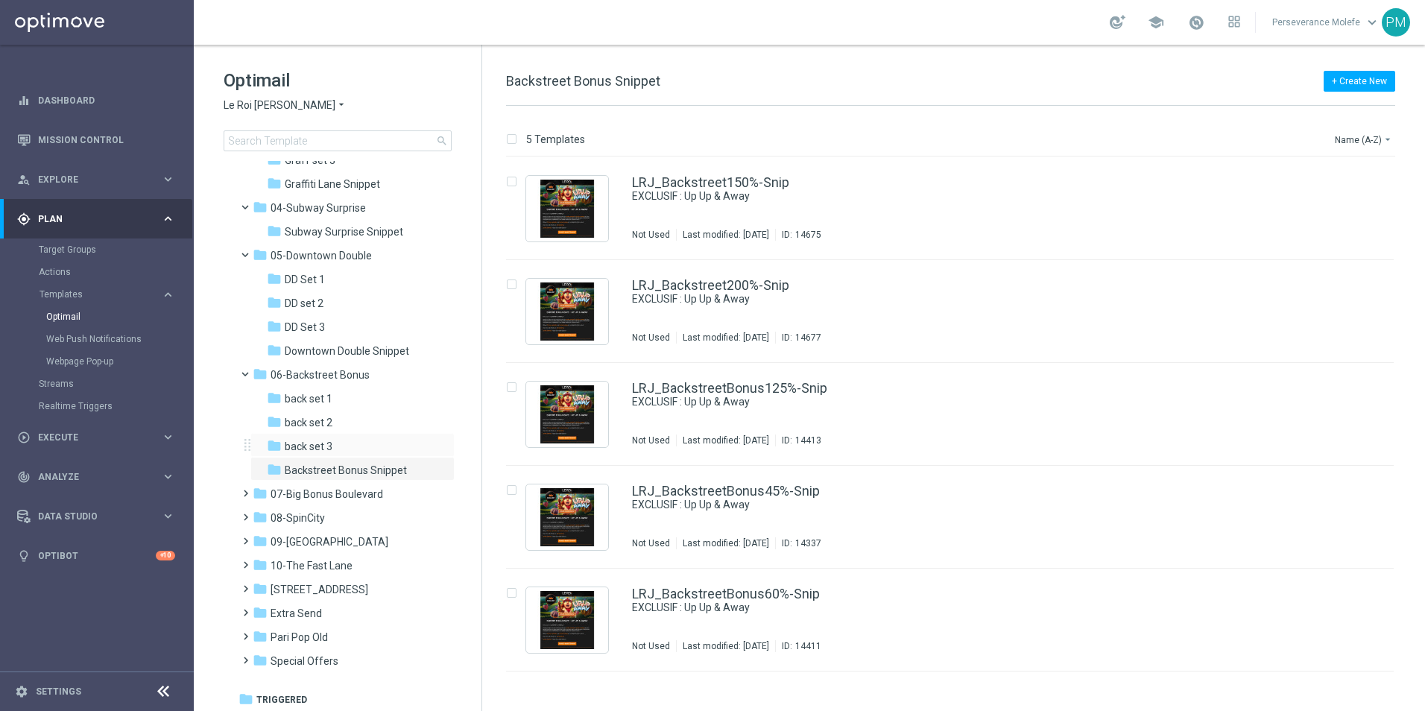
scroll to position [350, 0]
click at [350, 495] on span "07-Big Bonus Boulevard" at bounding box center [327, 491] width 113 height 13
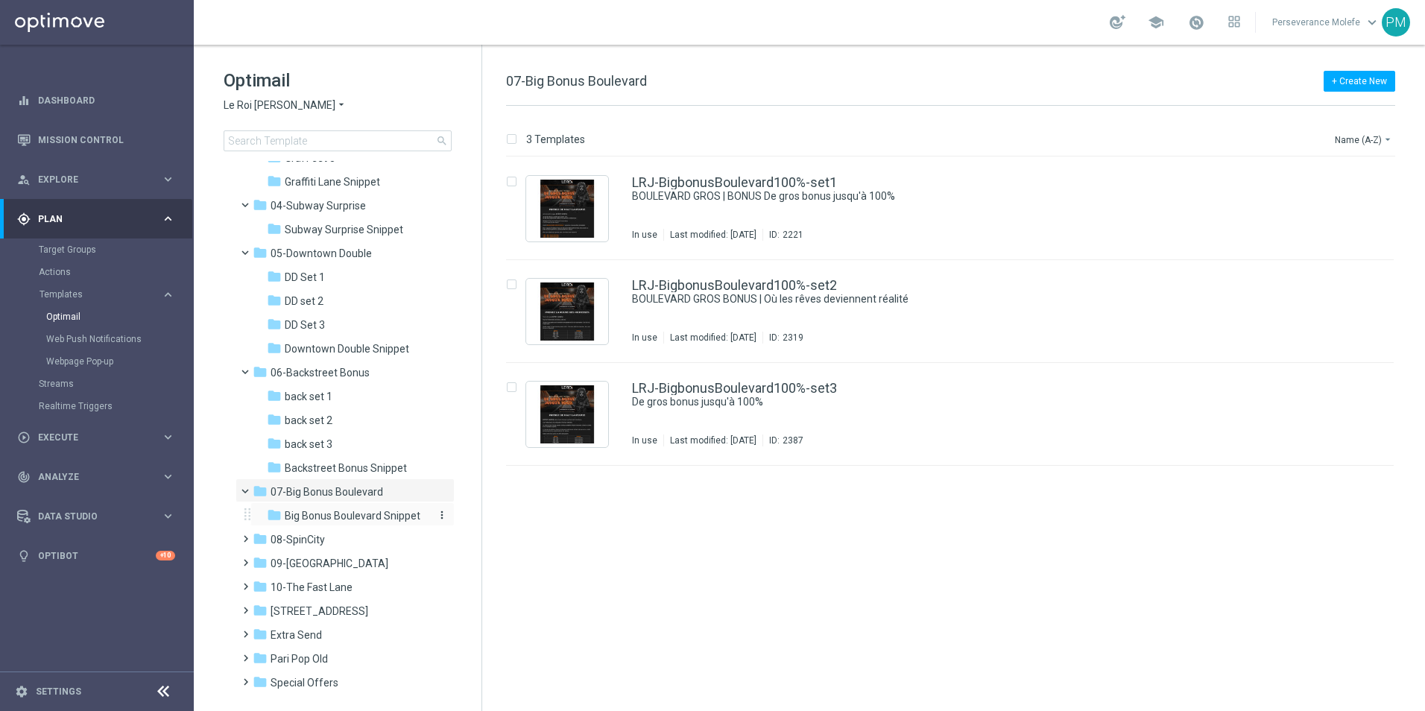
click at [349, 519] on span "Big Bonus Boulevard Snippet" at bounding box center [353, 515] width 136 height 13
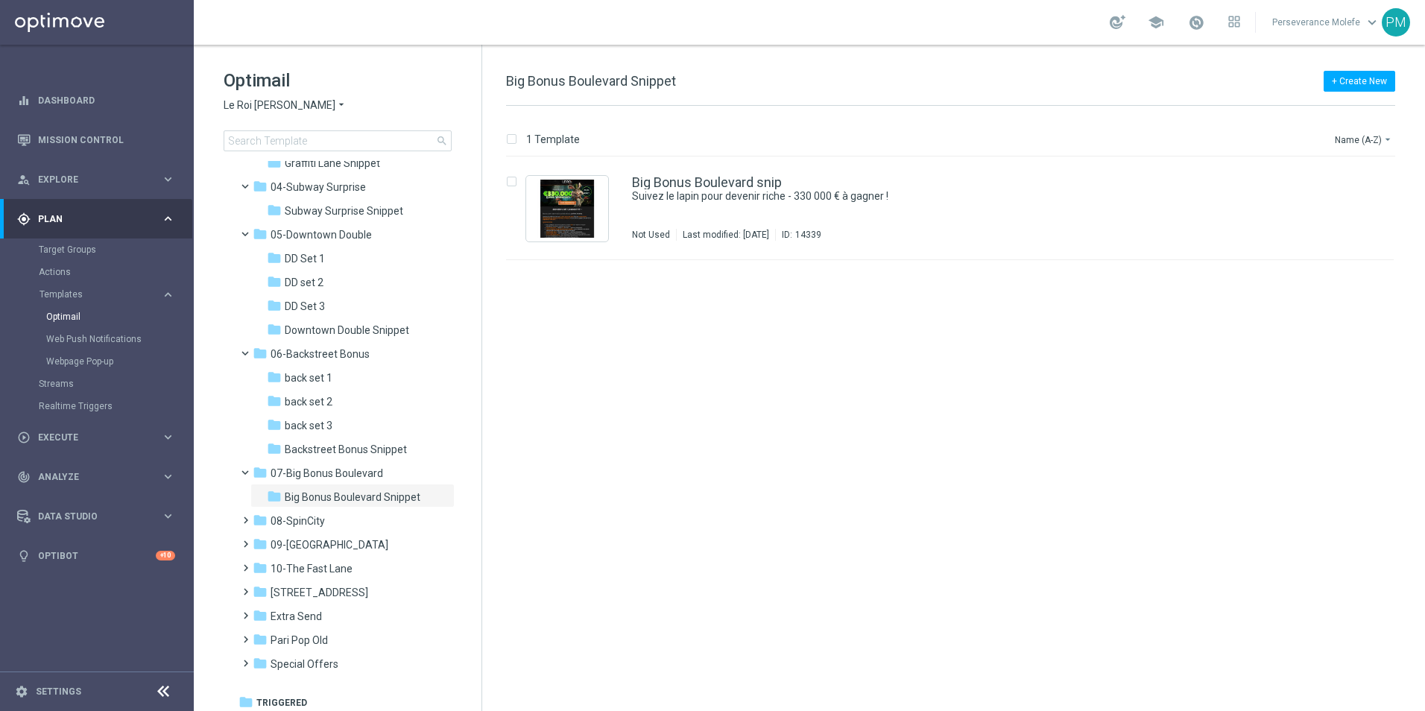
scroll to position [374, 0]
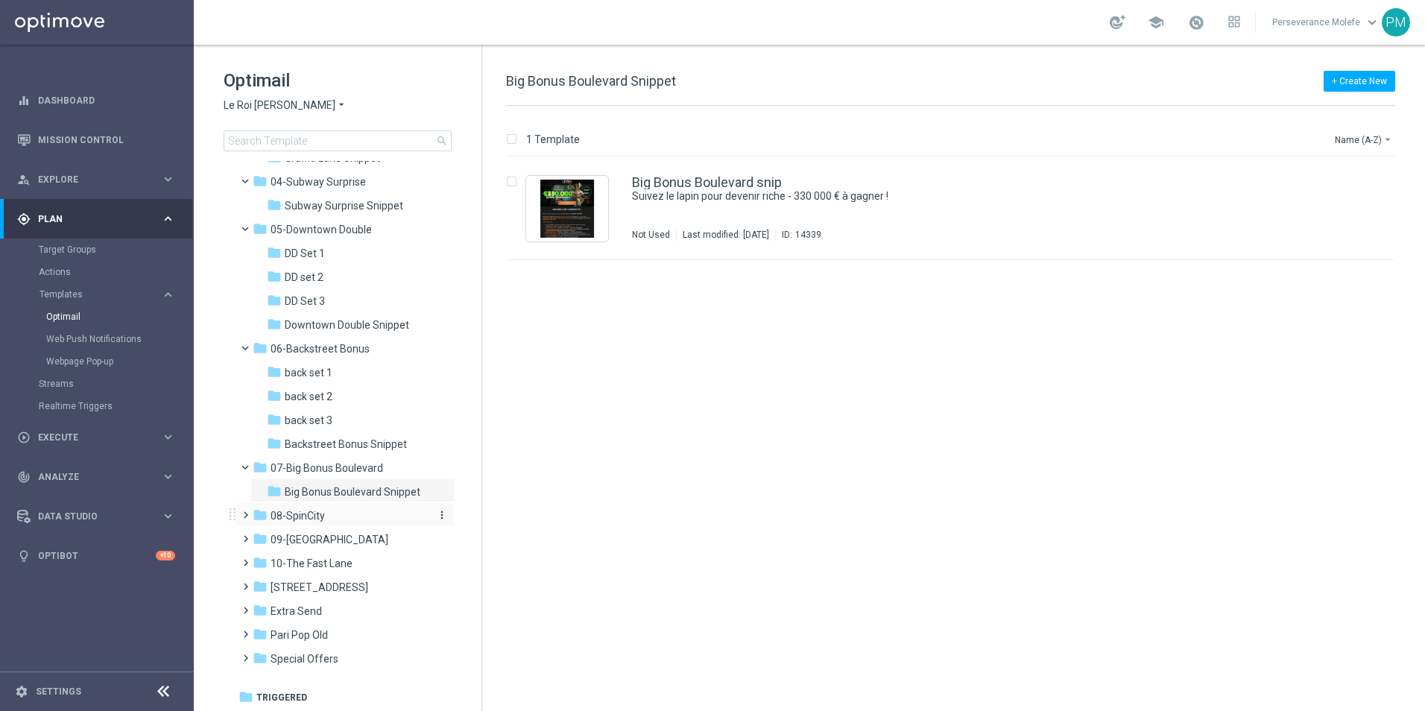
click at [344, 521] on div "folder 08-SpinCity" at bounding box center [338, 516] width 171 height 17
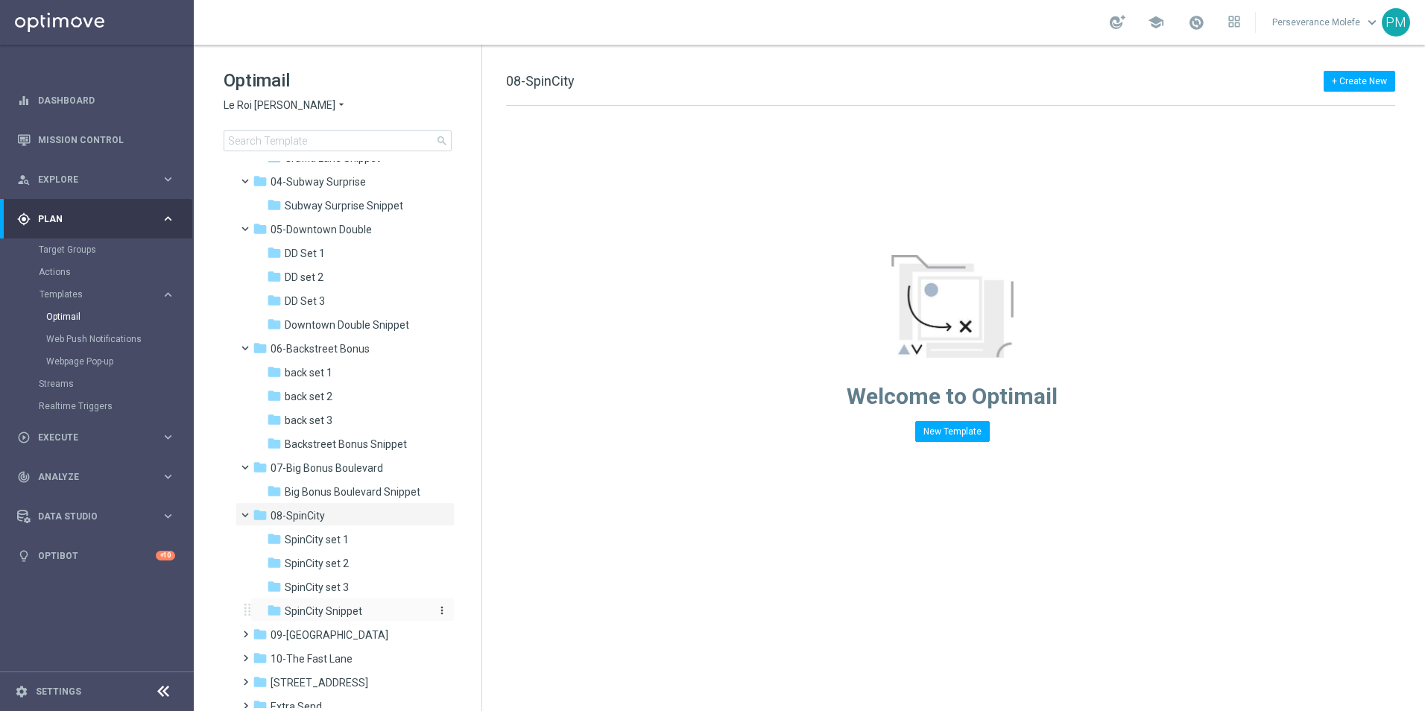
click at [343, 610] on span "SpinCity Snippet" at bounding box center [324, 610] width 78 height 13
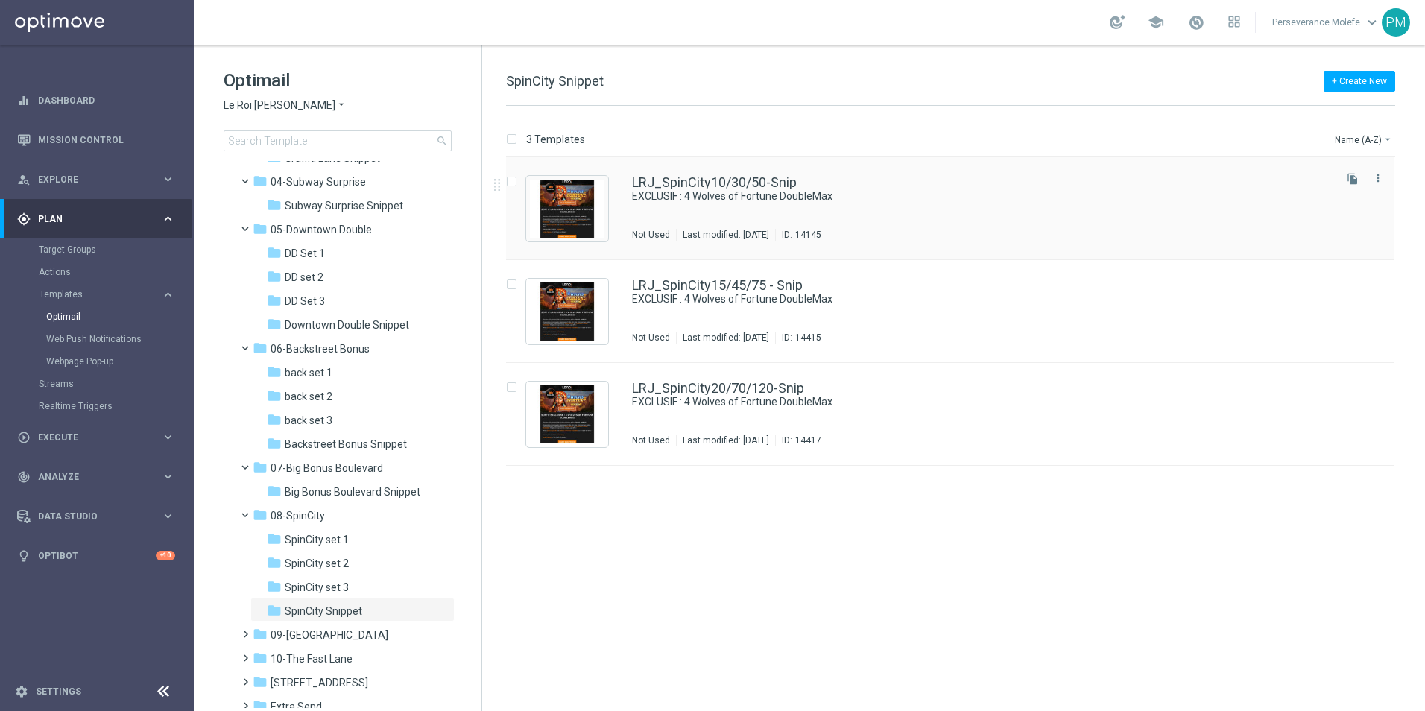
click at [630, 174] on div "LRJ_SpinCity10/30/50-Snip EXCLUSIF : 4 Wolves of Fortune DoubleMax Not Used Las…" at bounding box center [950, 208] width 888 height 103
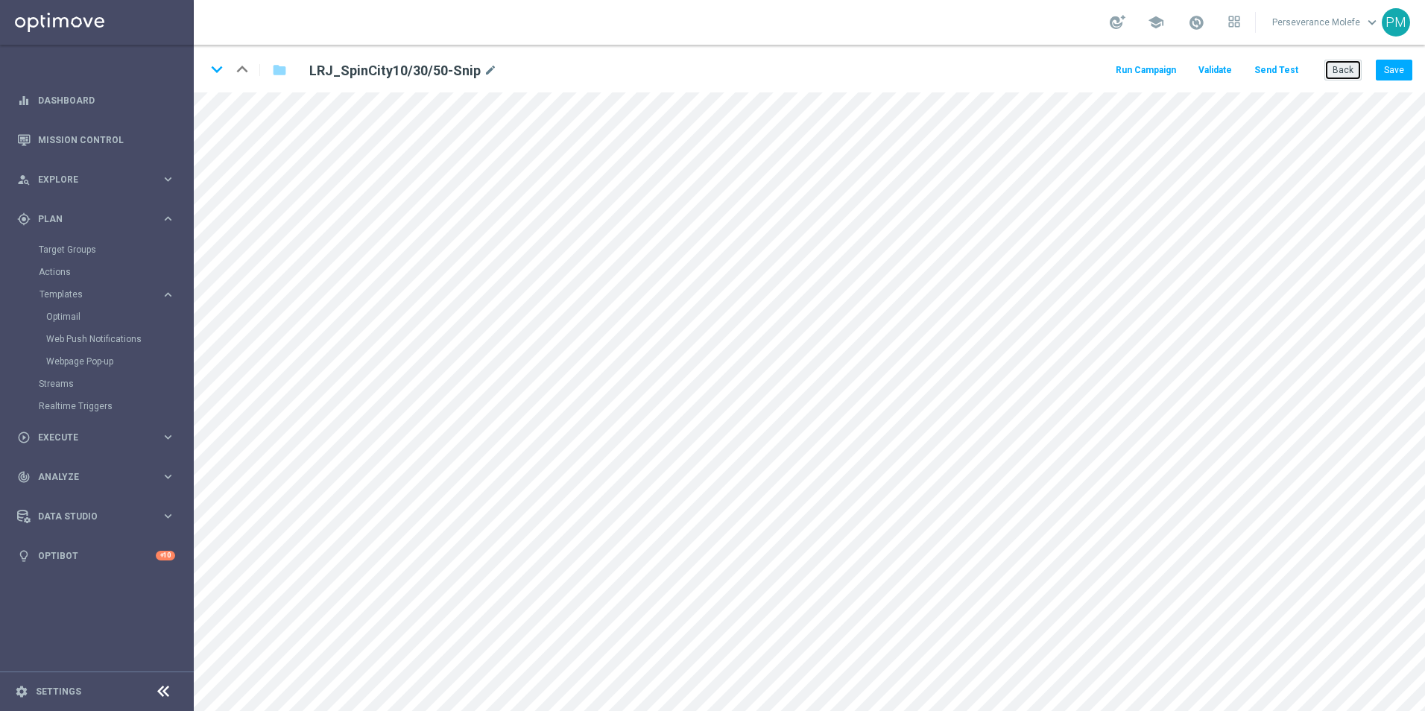
click at [1349, 78] on button "Back" at bounding box center [1342, 70] width 37 height 21
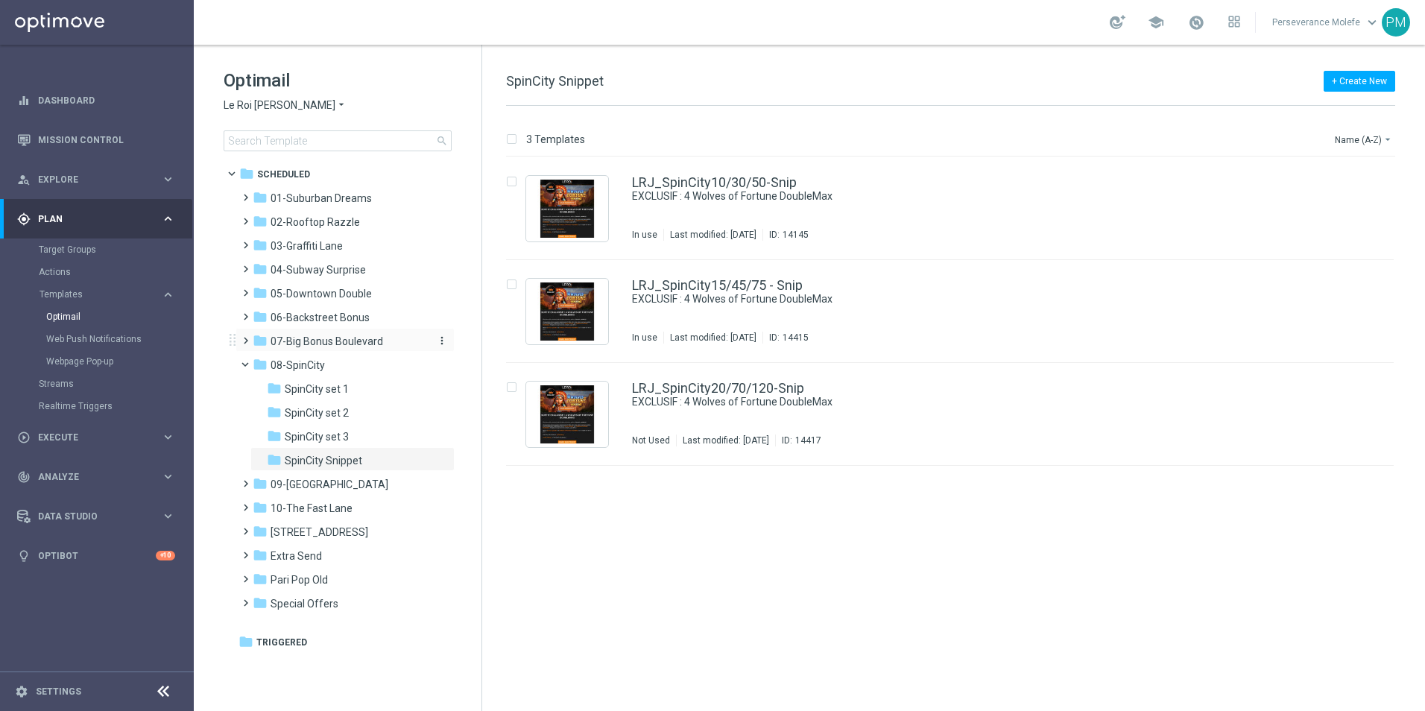
click at [365, 340] on span "07-Big Bonus Boulevard" at bounding box center [327, 341] width 113 height 13
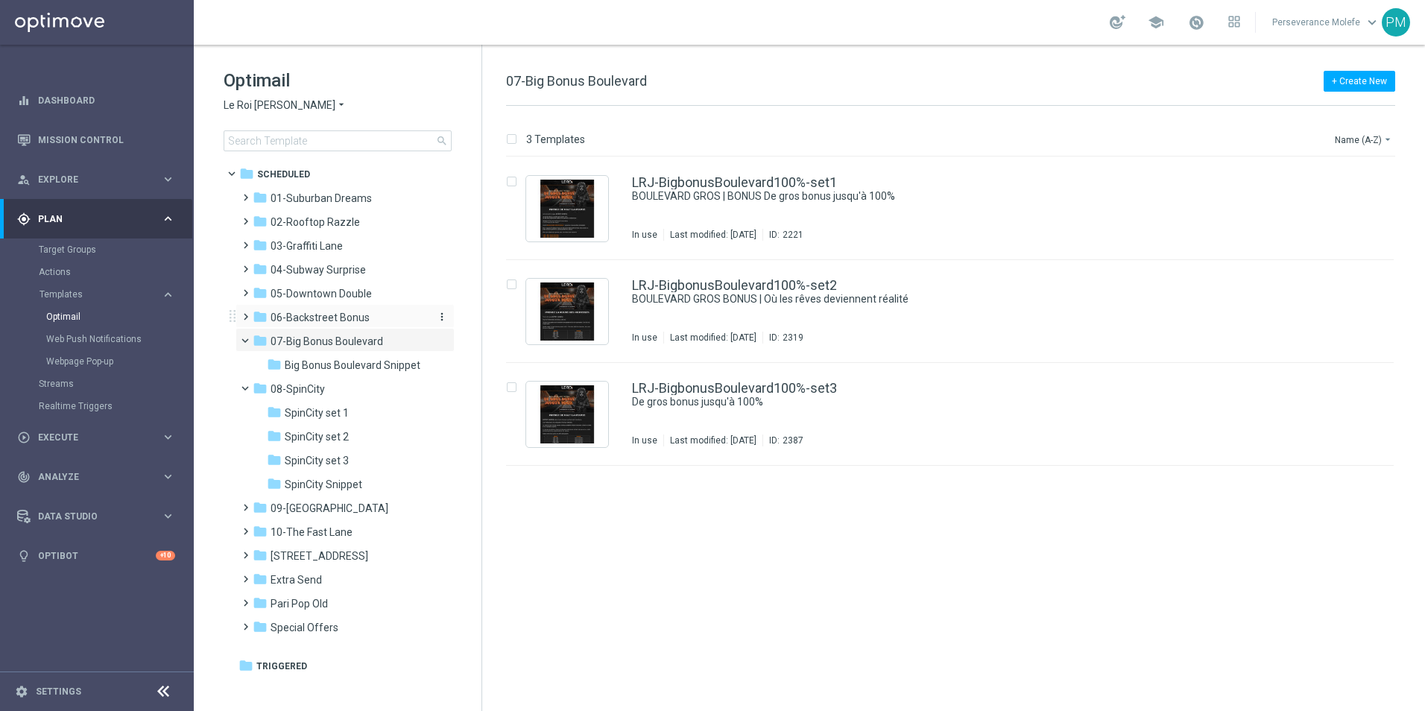
click at [367, 312] on span "06-Backstreet Bonus" at bounding box center [320, 317] width 99 height 13
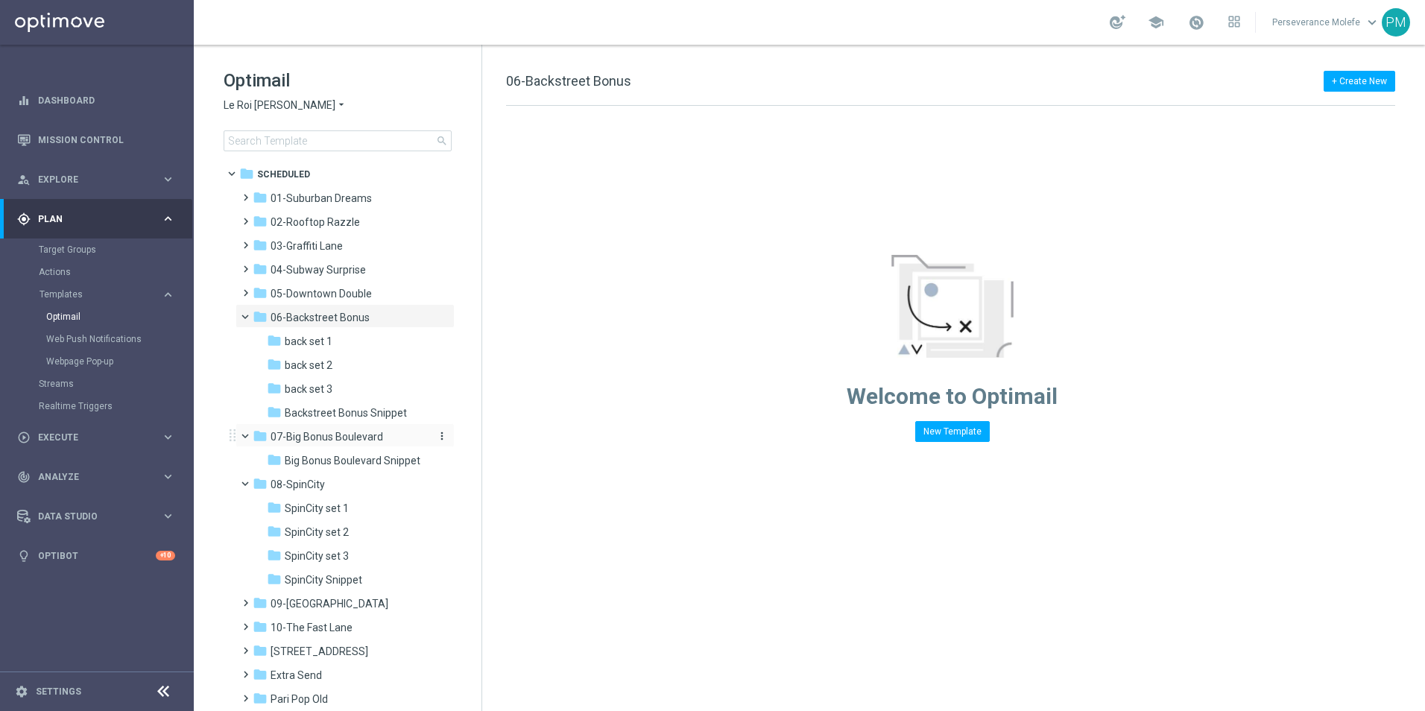
click at [370, 437] on span "07-Big Bonus Boulevard" at bounding box center [327, 436] width 113 height 13
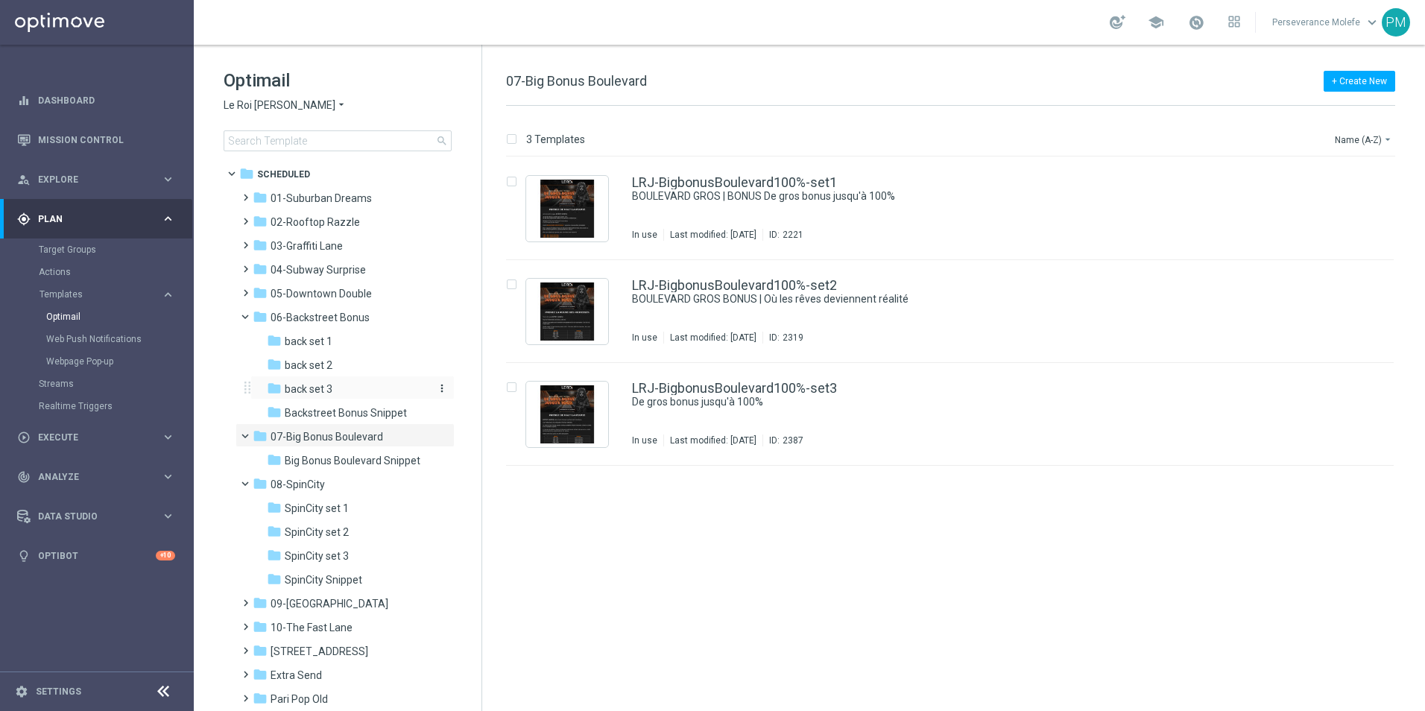
click at [358, 396] on div "folder back set 3" at bounding box center [346, 389] width 159 height 17
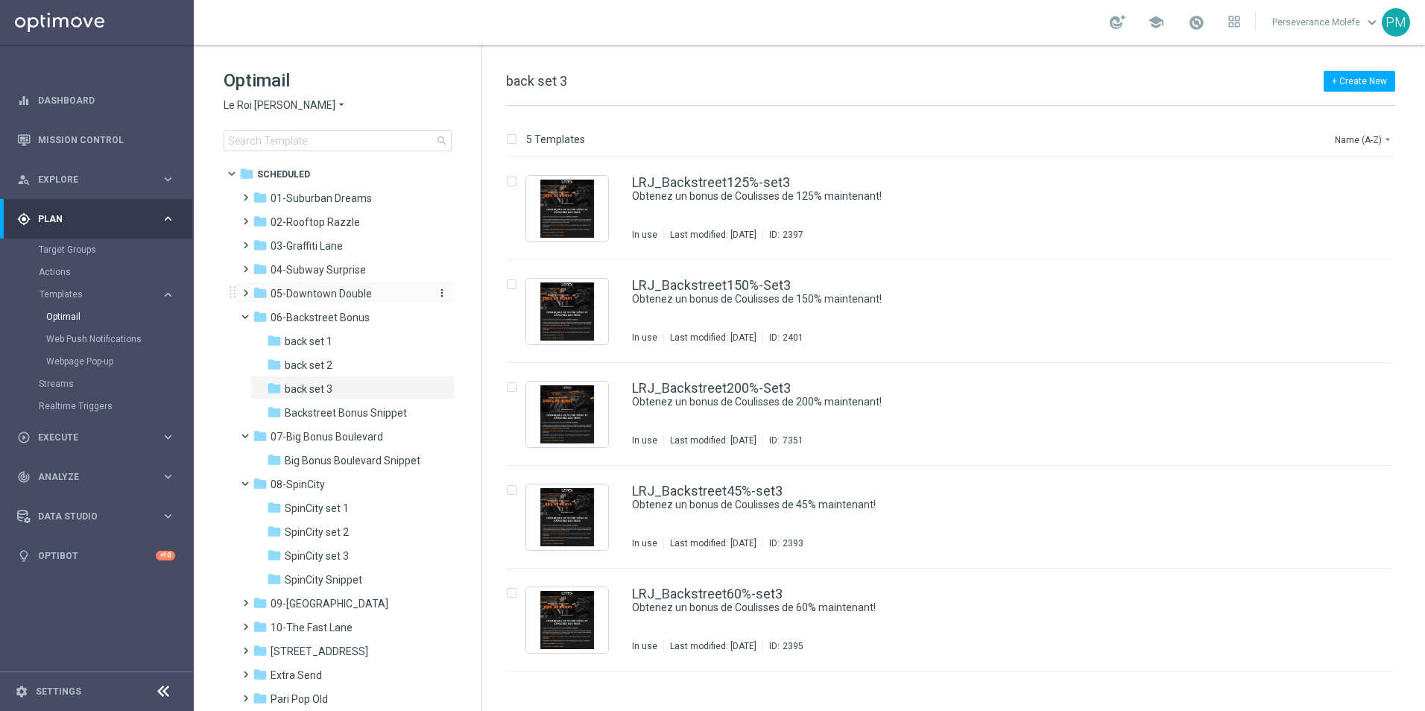
click at [349, 292] on span "05-Downtown Double" at bounding box center [321, 293] width 101 height 13
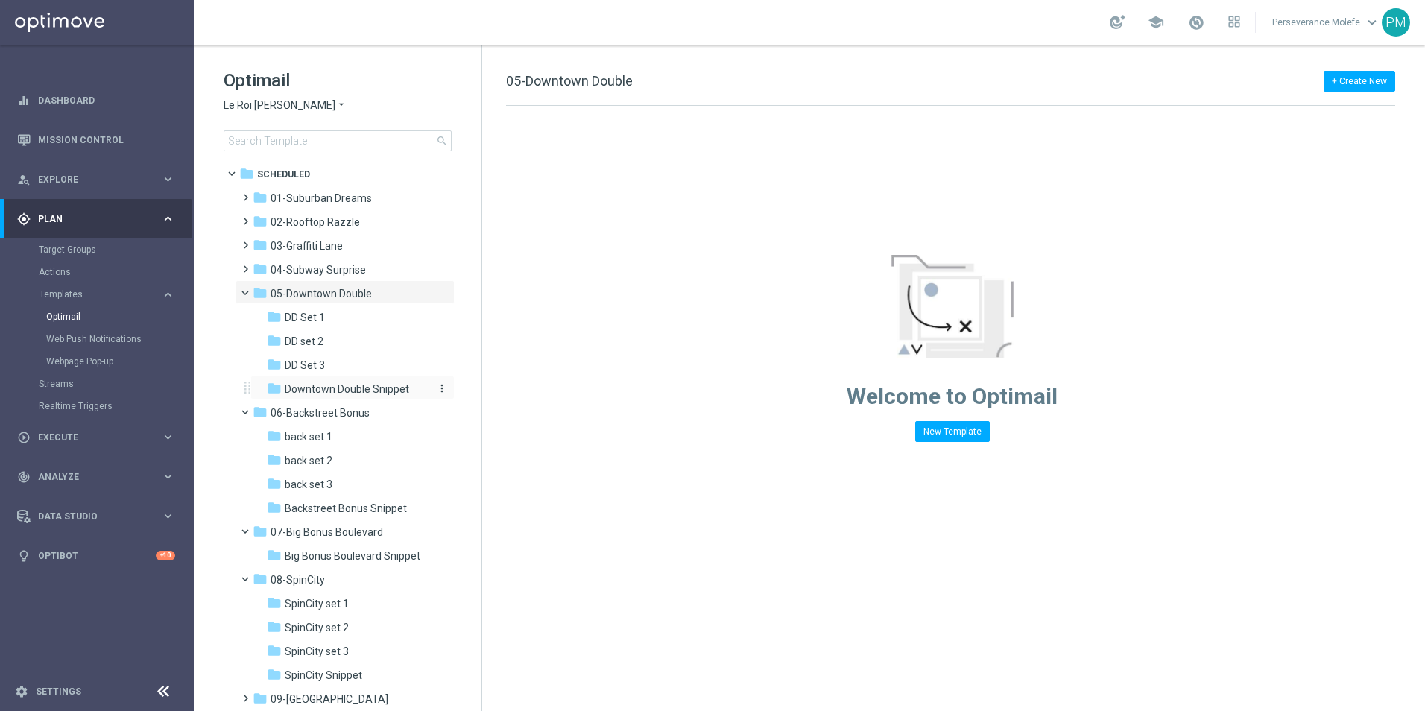
click at [358, 391] on span "Downtown Double Snippet" at bounding box center [347, 388] width 124 height 13
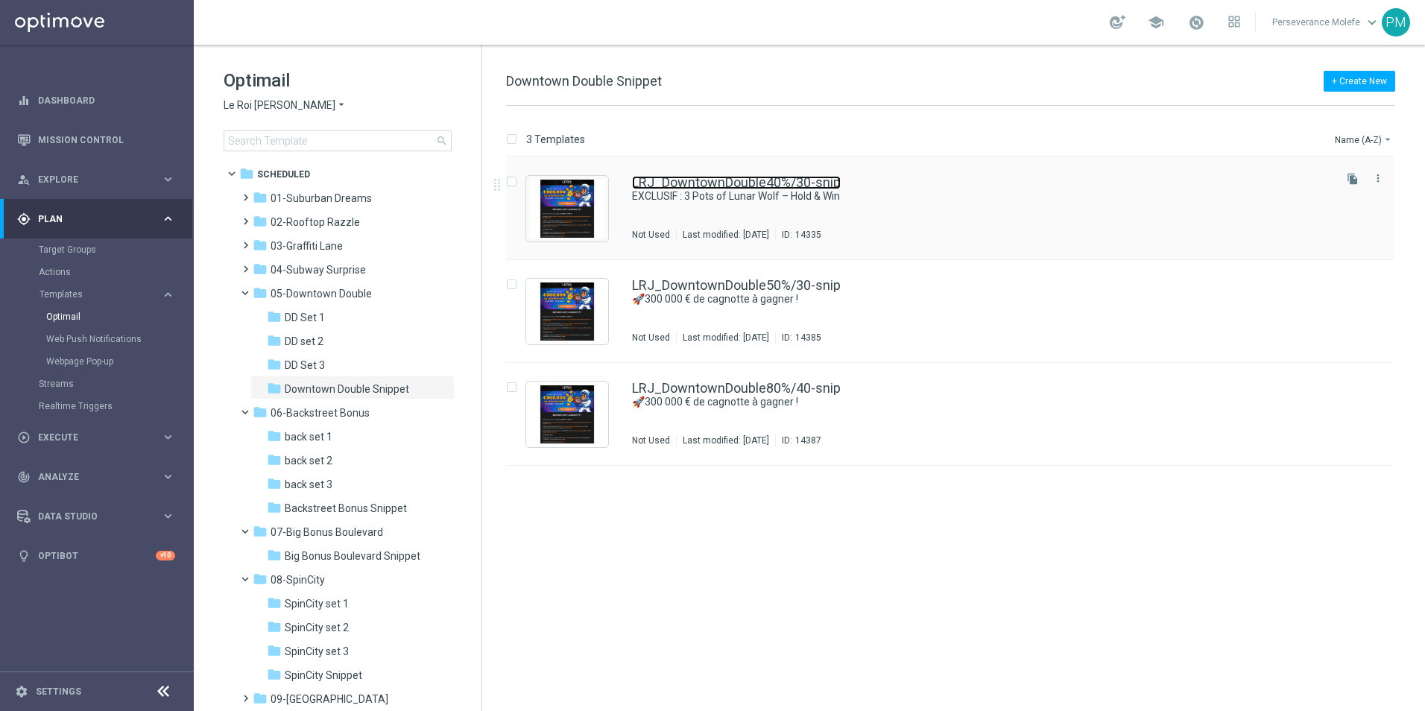
click at [686, 185] on link "LRJ_DowntownDouble40%/30-snip" at bounding box center [736, 182] width 209 height 13
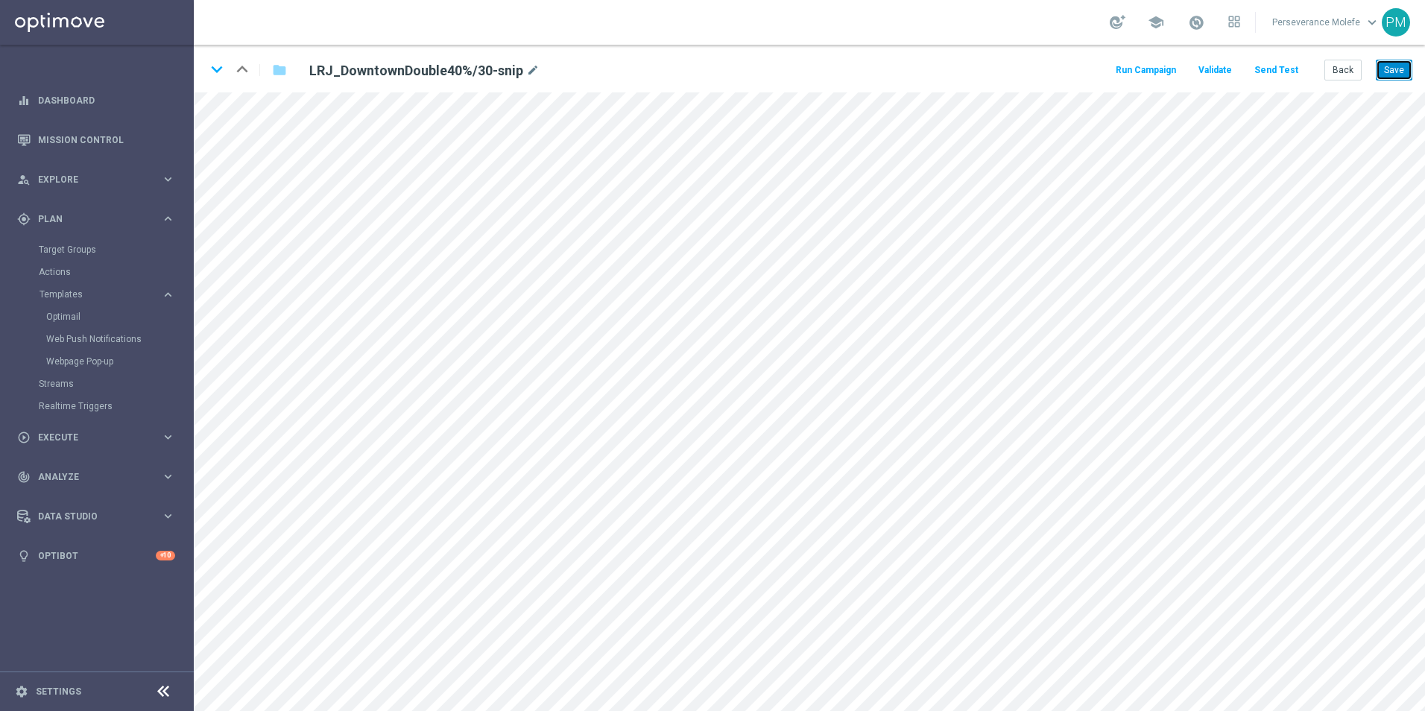
click at [1392, 67] on button "Save" at bounding box center [1394, 70] width 37 height 21
click at [1394, 67] on button "Save" at bounding box center [1394, 70] width 37 height 21
click at [112, 131] on main "equalizer Dashboard Mission Control" at bounding box center [712, 355] width 1425 height 711
click at [218, 67] on icon "keyboard_arrow_down" at bounding box center [217, 69] width 22 height 22
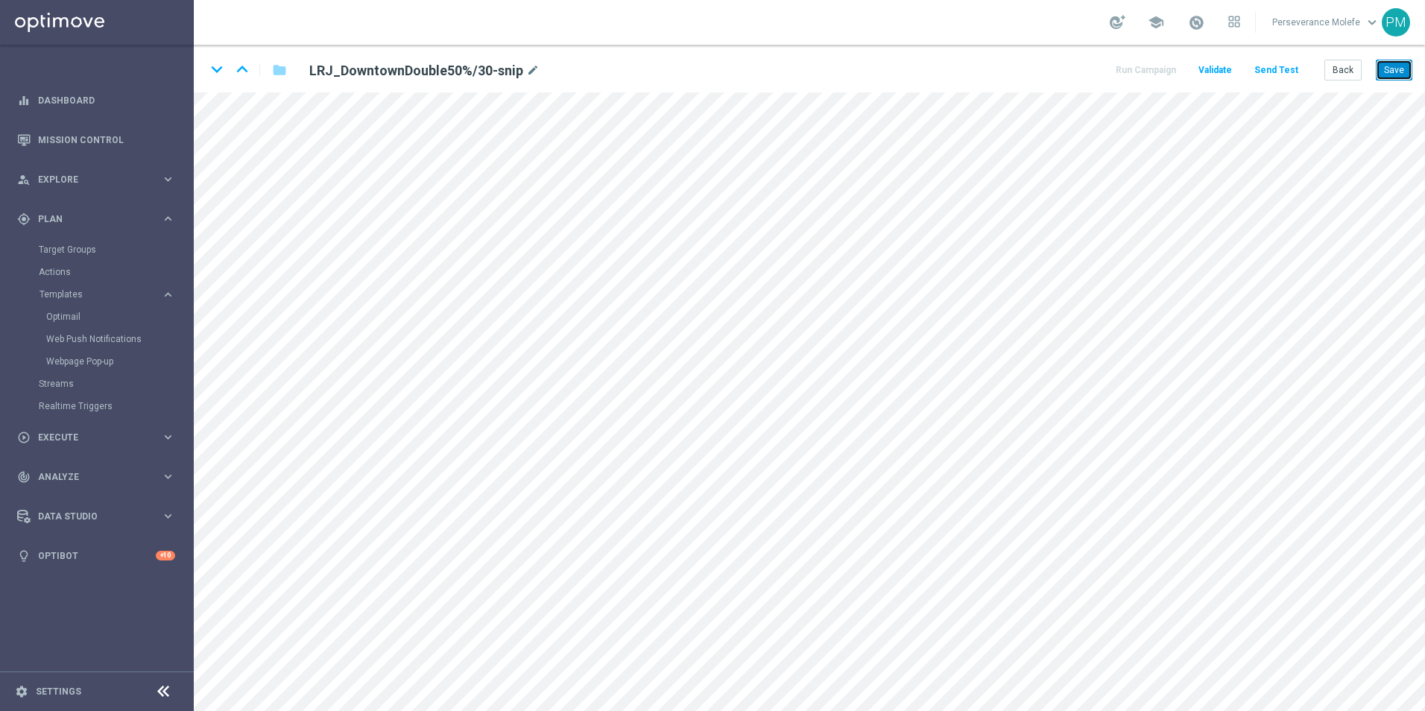
click at [1404, 68] on button "Save" at bounding box center [1394, 70] width 37 height 21
click at [1401, 76] on button "Save" at bounding box center [1394, 70] width 37 height 21
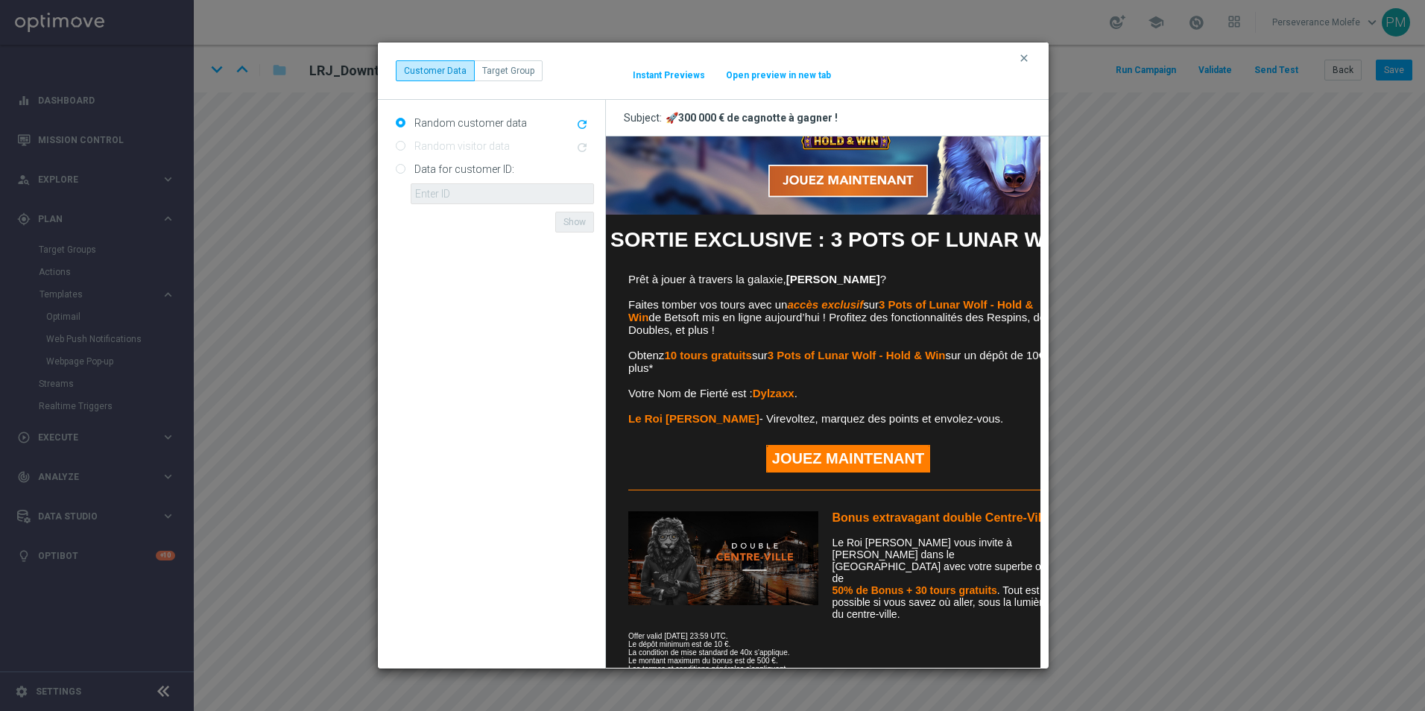
scroll to position [294, 0]
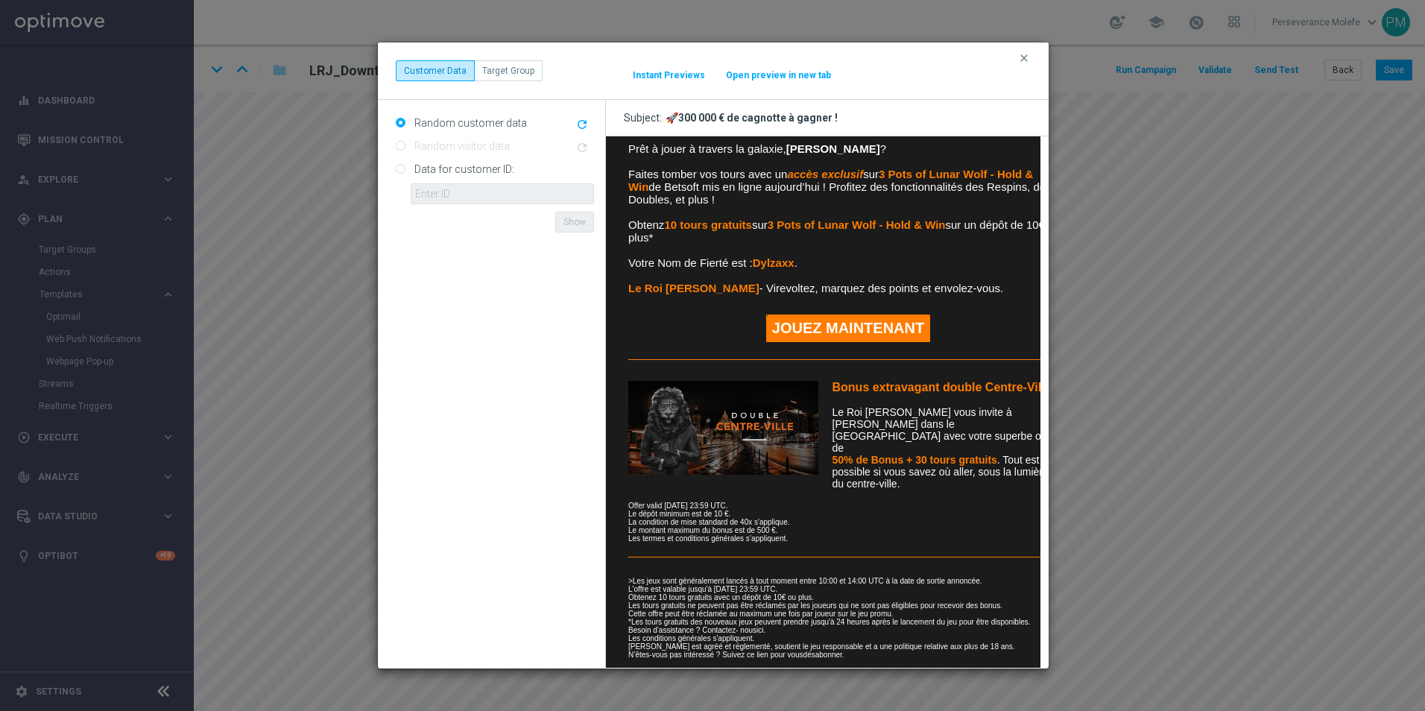
click at [777, 72] on button "Open preview in new tab" at bounding box center [778, 75] width 107 height 12
click at [1017, 57] on button "clear" at bounding box center [1025, 57] width 17 height 13
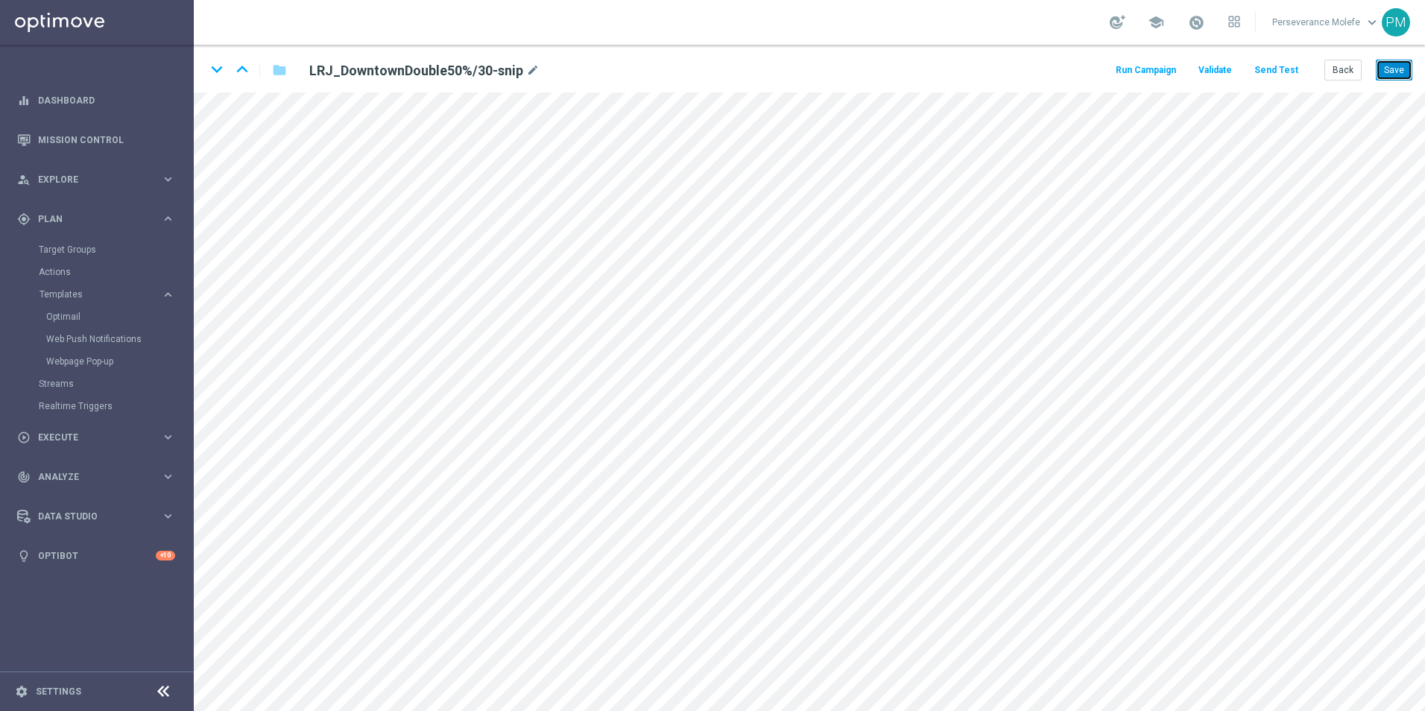
click at [1384, 73] on button "Save" at bounding box center [1394, 70] width 37 height 21
click at [211, 78] on icon "keyboard_arrow_down" at bounding box center [217, 69] width 22 height 22
click at [1397, 75] on button "Save" at bounding box center [1394, 70] width 37 height 21
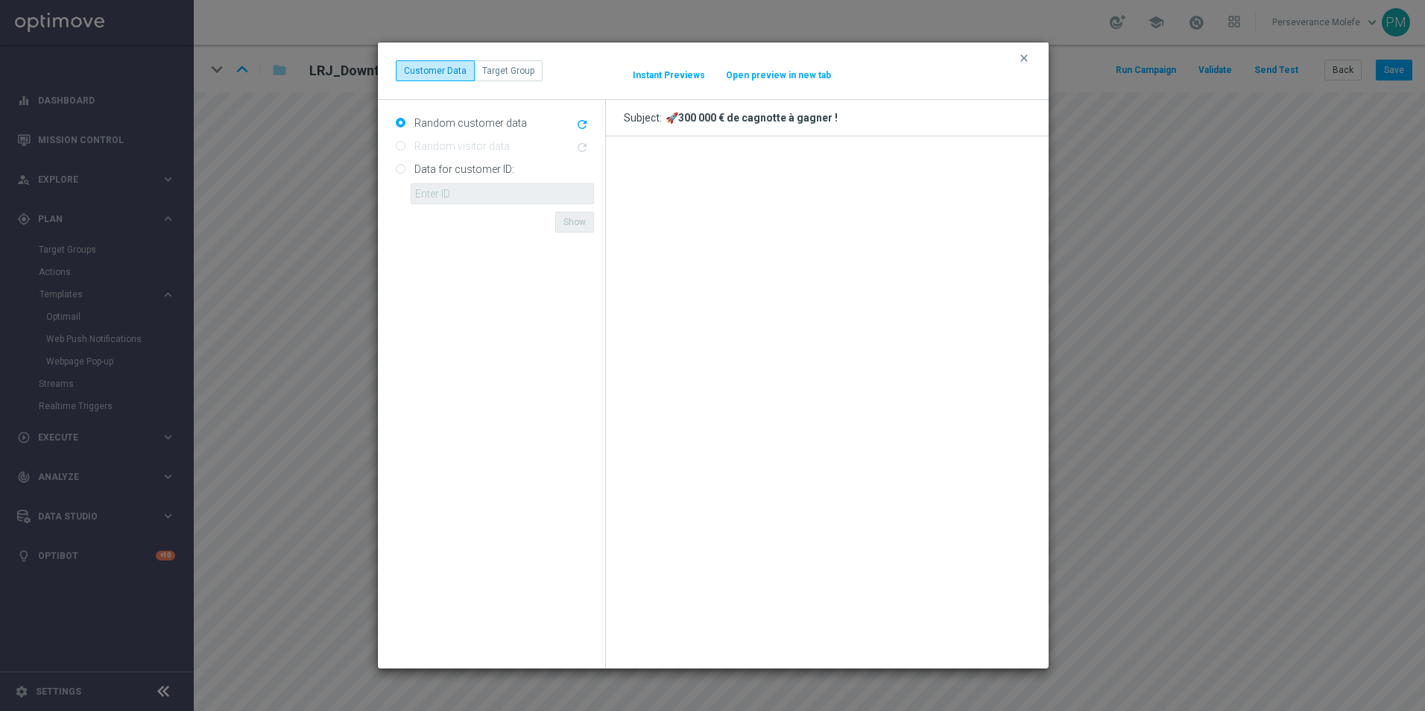
click at [796, 78] on button "Open preview in new tab" at bounding box center [778, 75] width 107 height 12
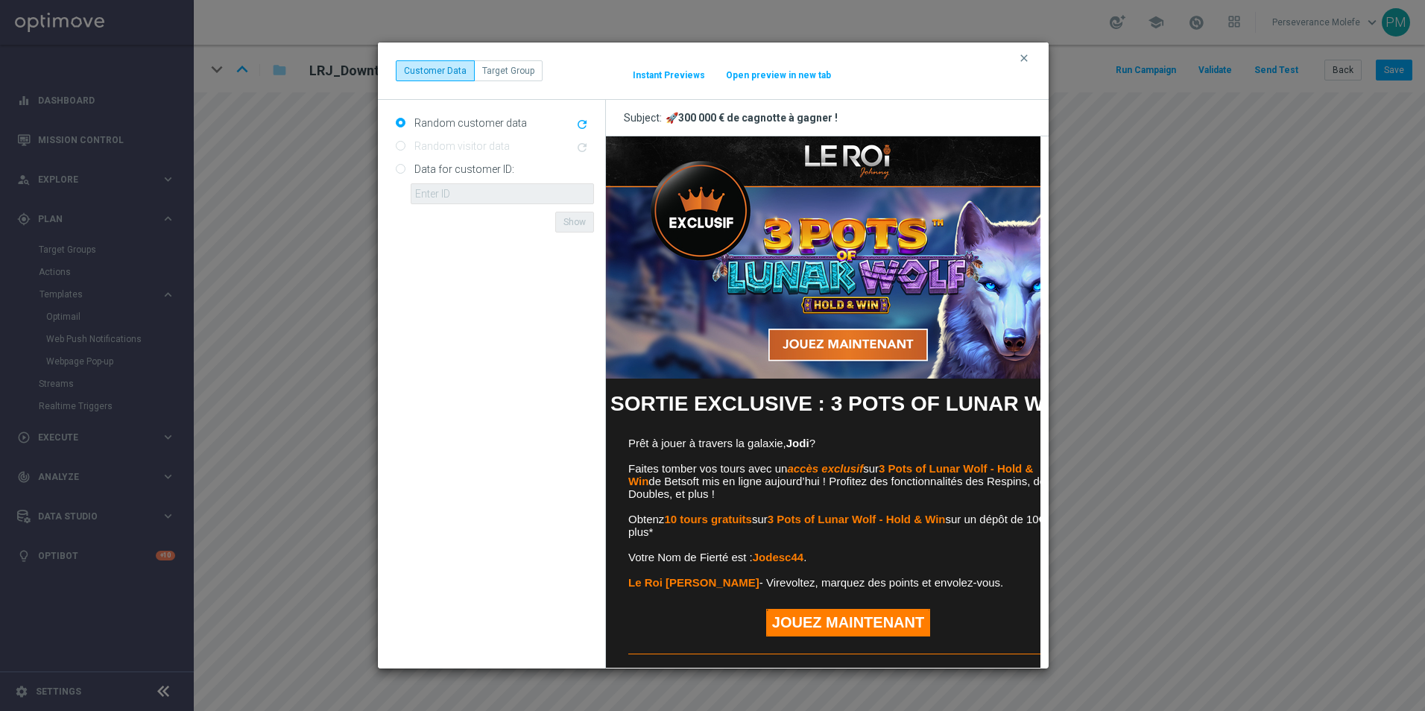
click at [1017, 54] on button "clear" at bounding box center [1025, 57] width 17 height 13
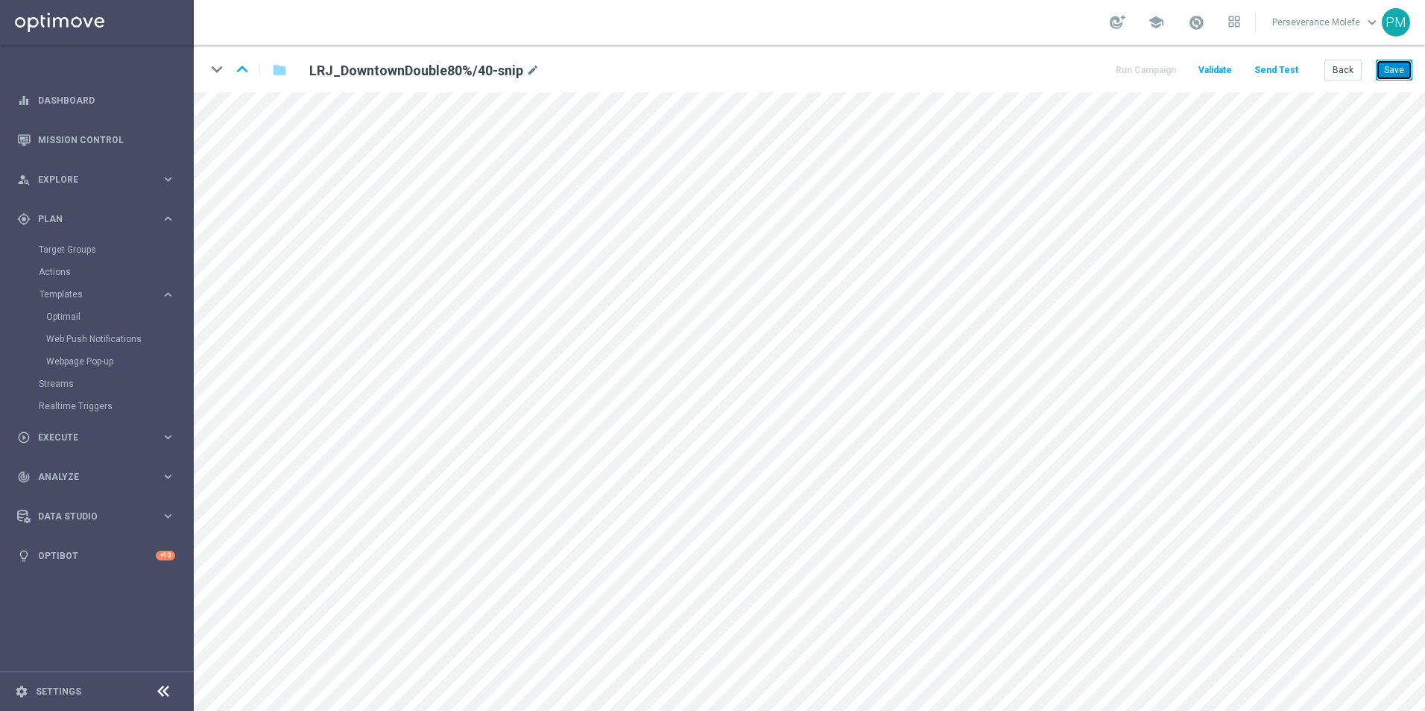
click at [1407, 68] on button "Save" at bounding box center [1394, 70] width 37 height 21
click at [240, 69] on icon "keyboard_arrow_up" at bounding box center [242, 69] width 22 height 22
click at [1394, 75] on button "Save" at bounding box center [1394, 70] width 37 height 21
click at [1402, 73] on button "Save" at bounding box center [1394, 70] width 37 height 21
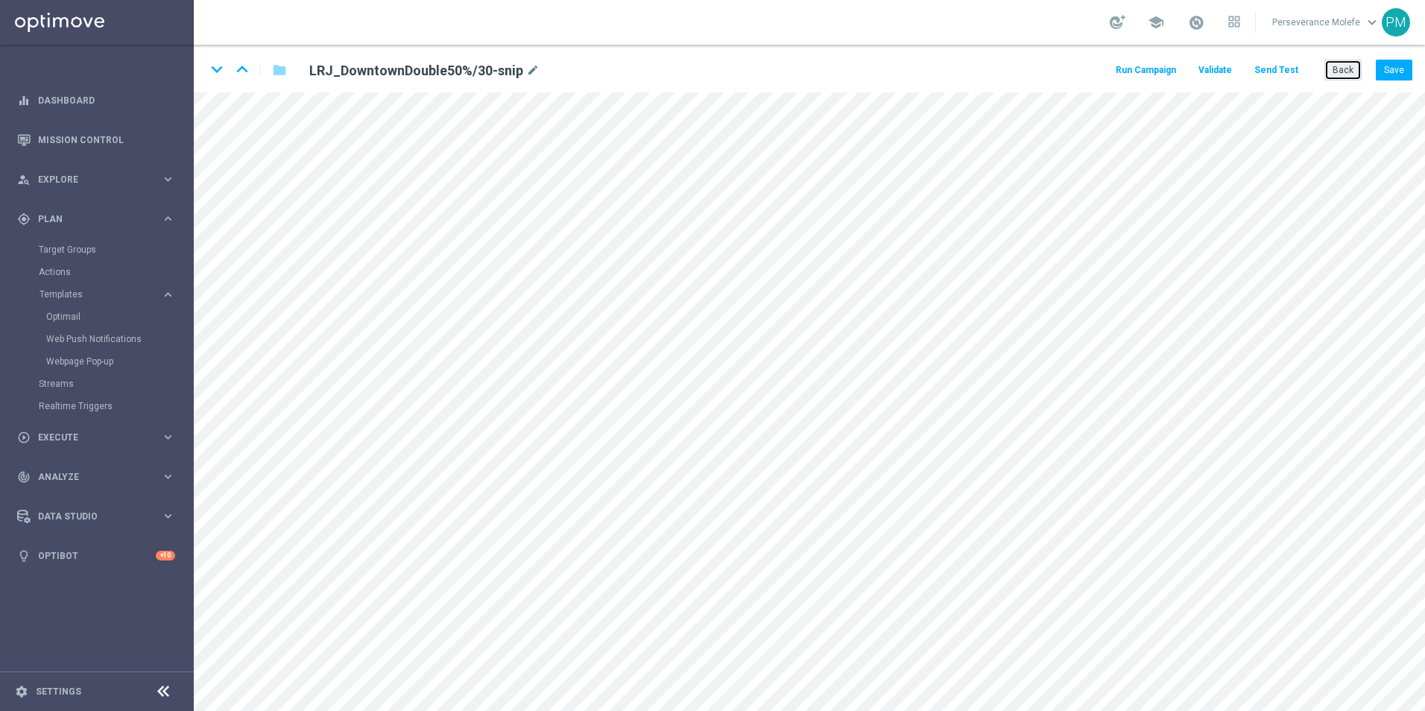
click at [1353, 72] on button "Back" at bounding box center [1342, 70] width 37 height 21
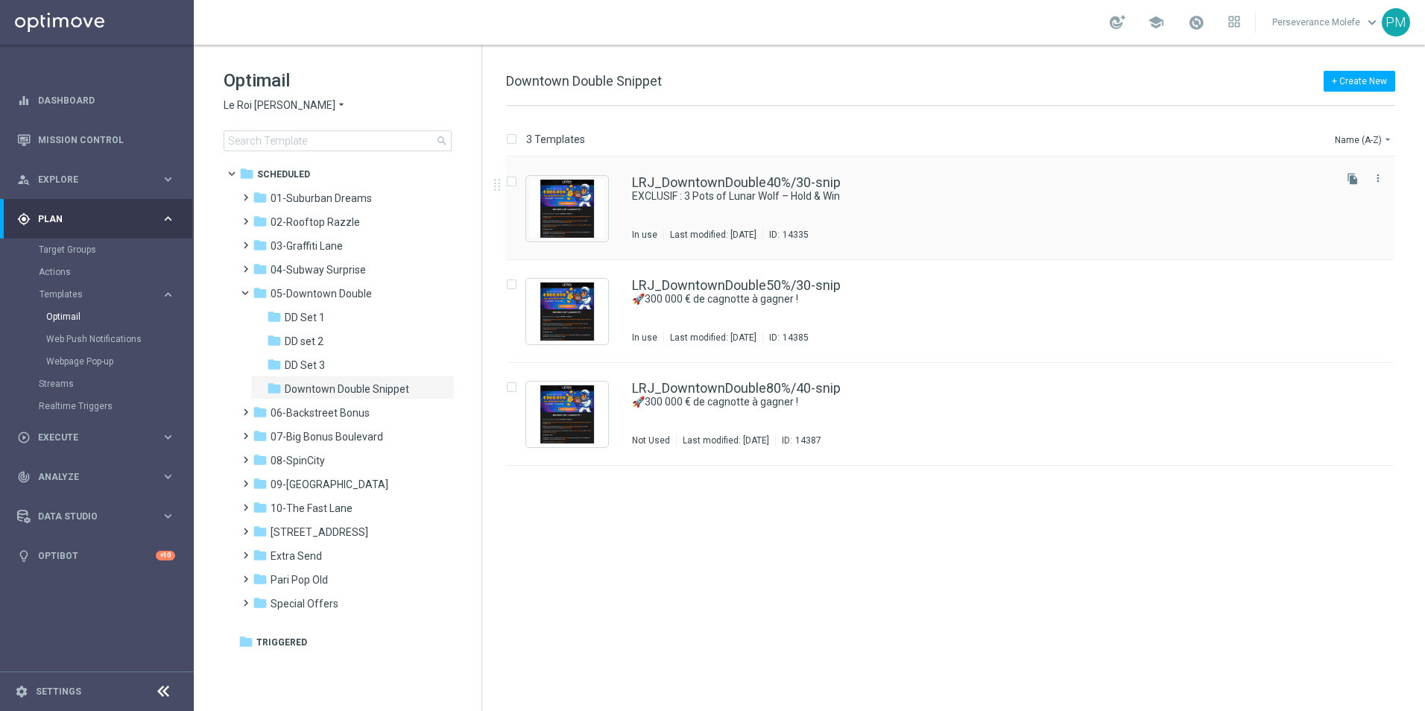
click at [758, 174] on div "LRJ_DowntownDouble40%/30-snip EXCLUSIF : 3 Pots of Lunar Wolf – Hold & Win In u…" at bounding box center [950, 208] width 888 height 103
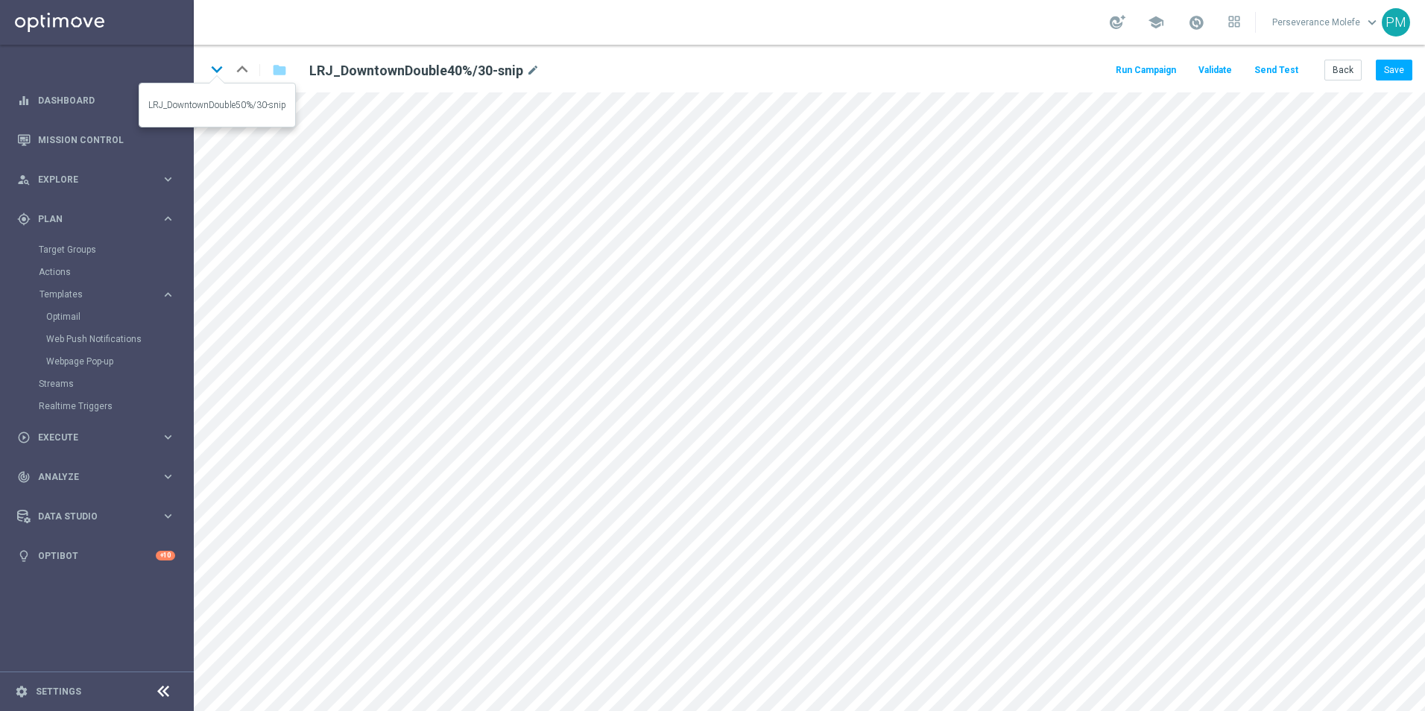
click at [221, 68] on icon "keyboard_arrow_down" at bounding box center [217, 69] width 22 height 22
click at [213, 71] on icon "keyboard_arrow_down" at bounding box center [217, 69] width 22 height 22
click at [1283, 73] on button "Send Test" at bounding box center [1276, 70] width 48 height 20
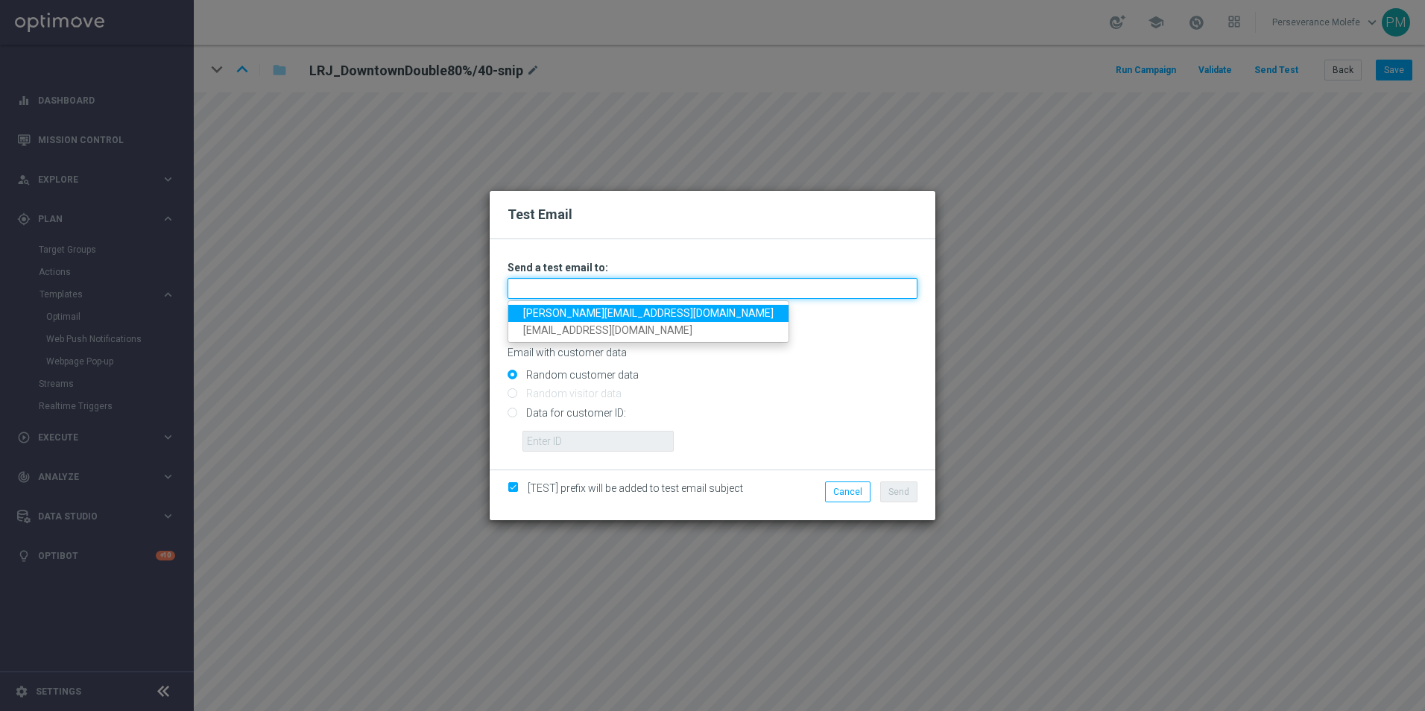
click at [620, 283] on input "text" at bounding box center [713, 288] width 410 height 21
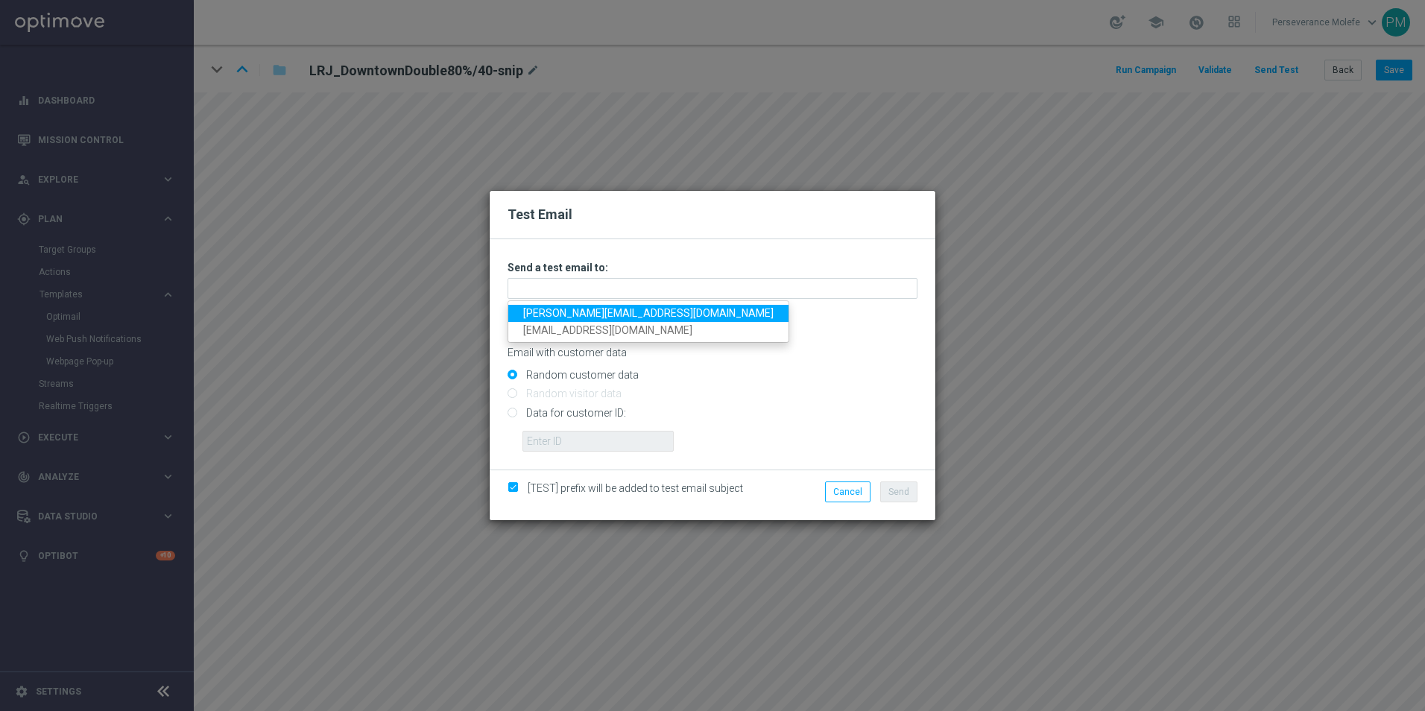
click at [396, 314] on div "Test Email Unable to send test email. If this problem persists, contact your CS…" at bounding box center [712, 355] width 1425 height 711
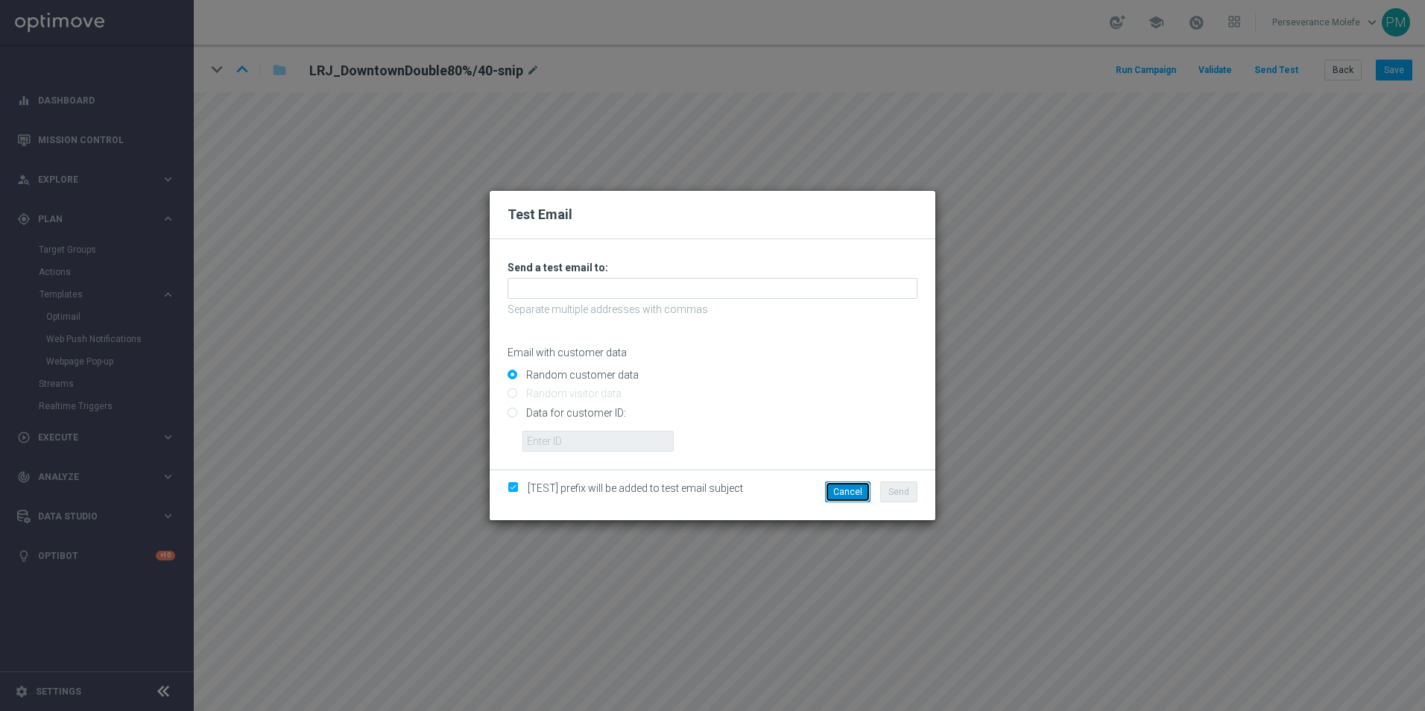
click at [834, 498] on button "Cancel" at bounding box center [847, 491] width 45 height 21
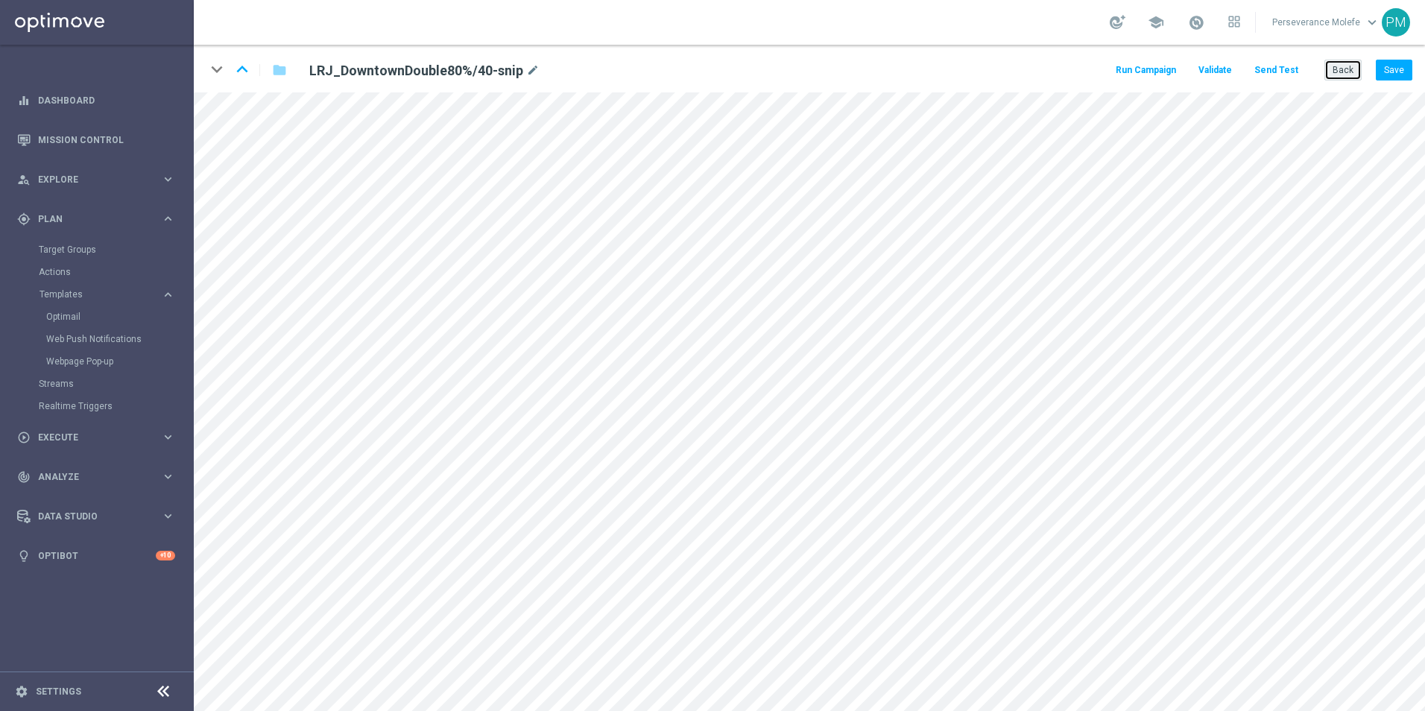
click at [1336, 63] on button "Back" at bounding box center [1342, 70] width 37 height 21
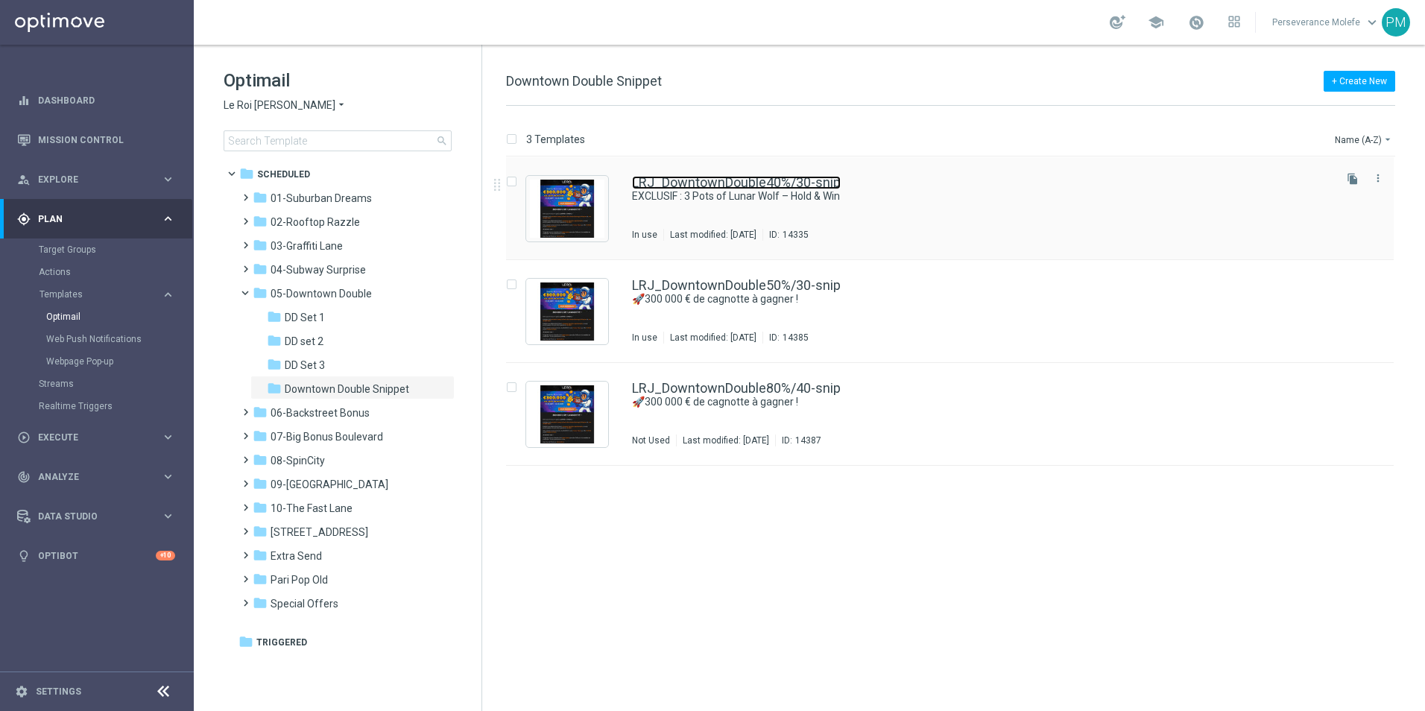
click at [706, 189] on link "LRJ_DowntownDouble40%/30-snip" at bounding box center [736, 182] width 209 height 13
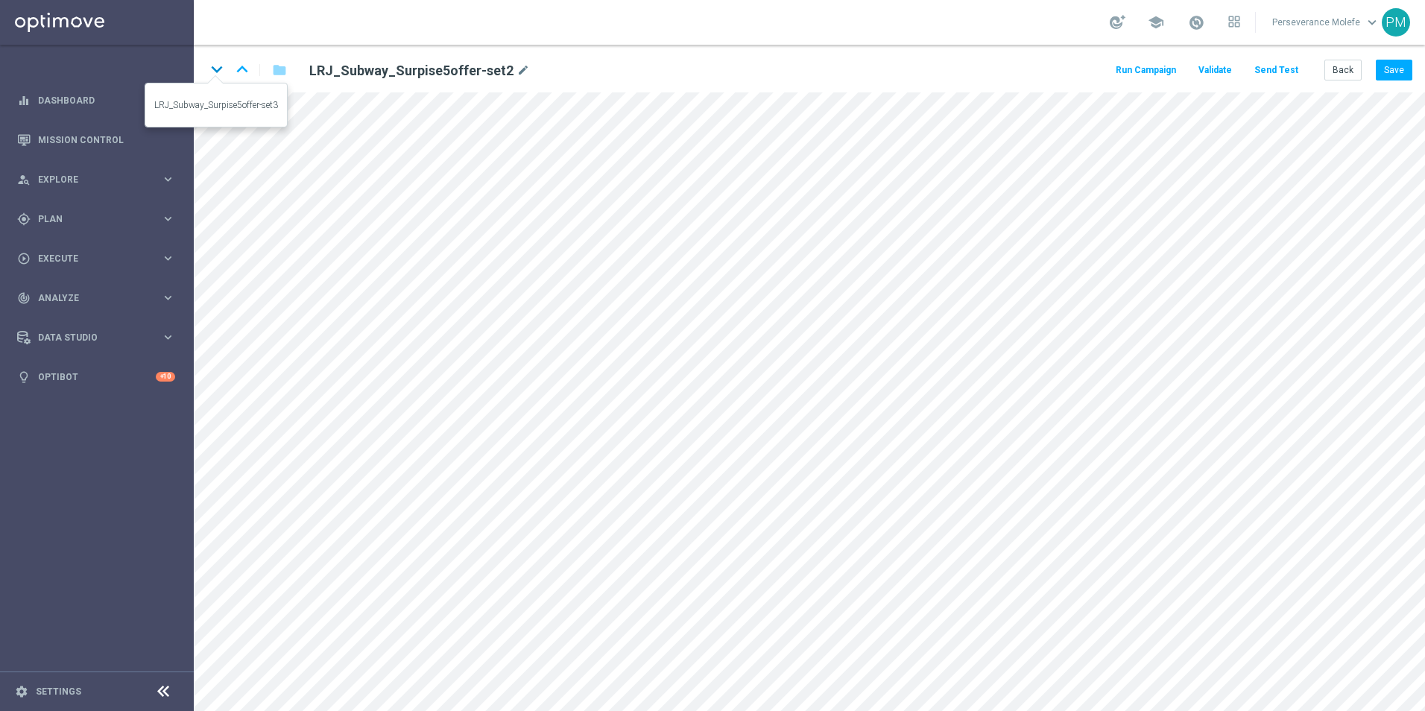
click at [223, 69] on icon "keyboard_arrow_down" at bounding box center [217, 69] width 22 height 22
click at [1347, 63] on button "Back" at bounding box center [1342, 70] width 37 height 21
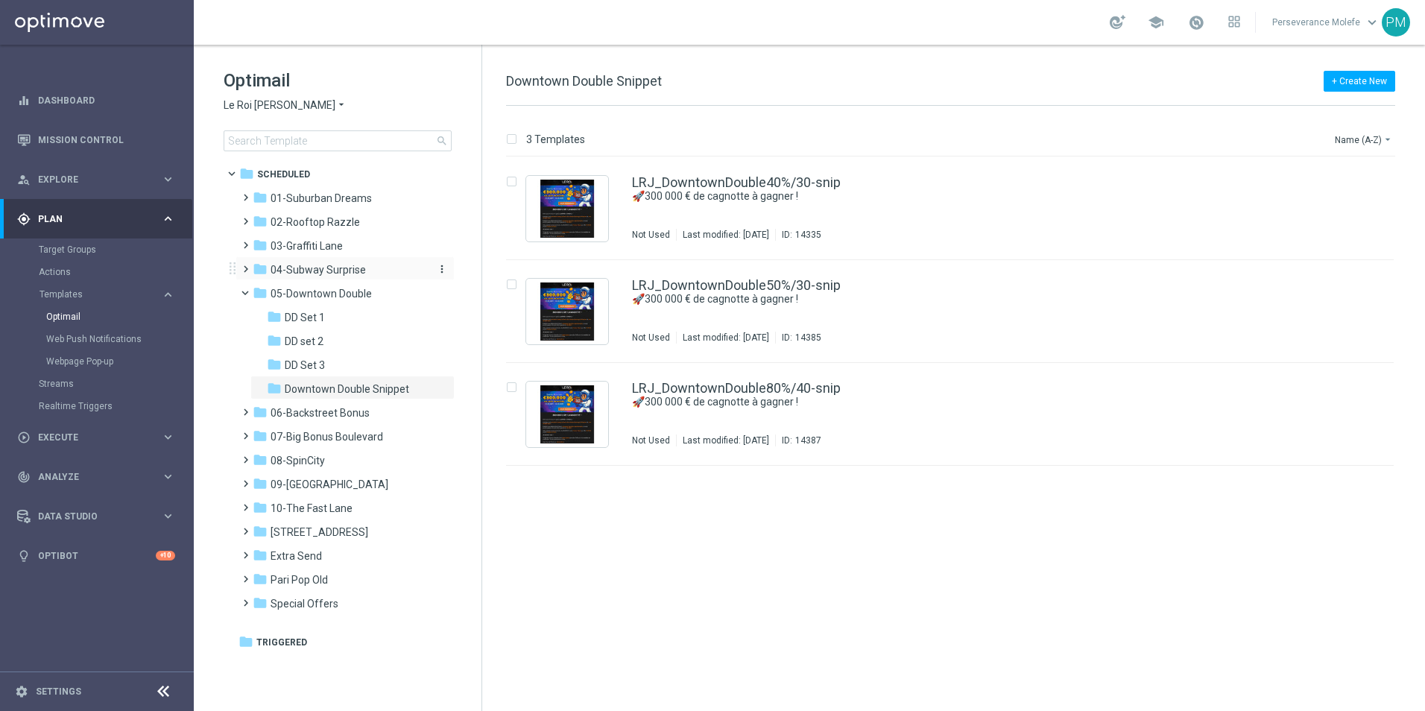
click at [355, 264] on span "04-Subway Surprise" at bounding box center [318, 269] width 95 height 13
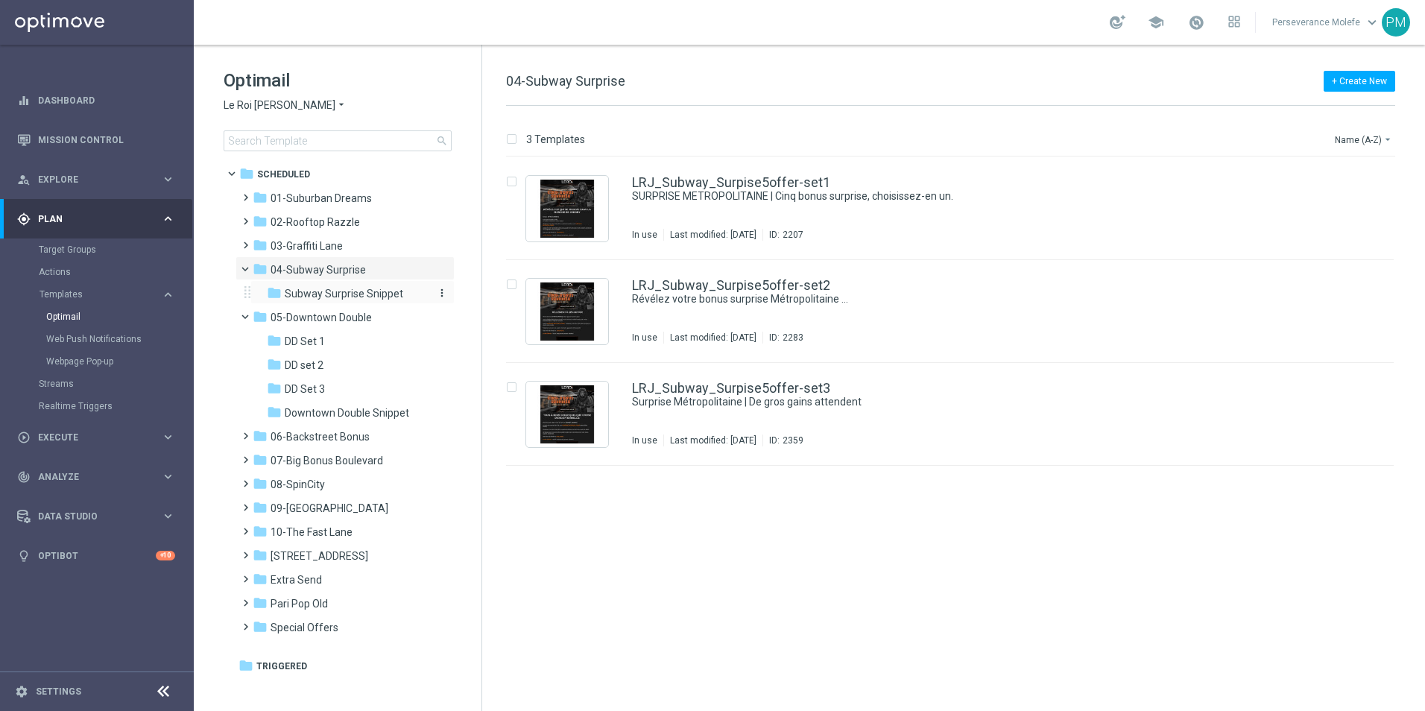
click at [361, 294] on span "Subway Surprise Snippet" at bounding box center [344, 293] width 118 height 13
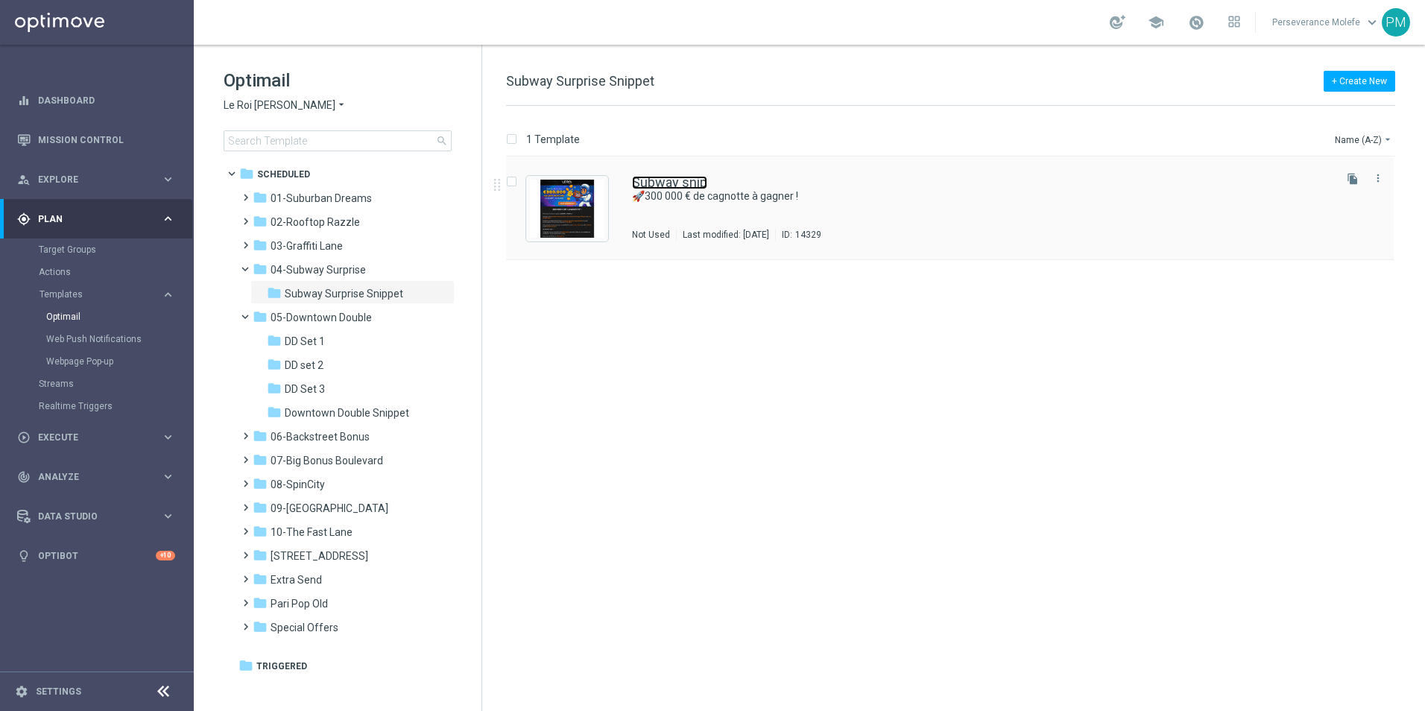
click at [664, 184] on link "Subway snip" at bounding box center [669, 182] width 75 height 13
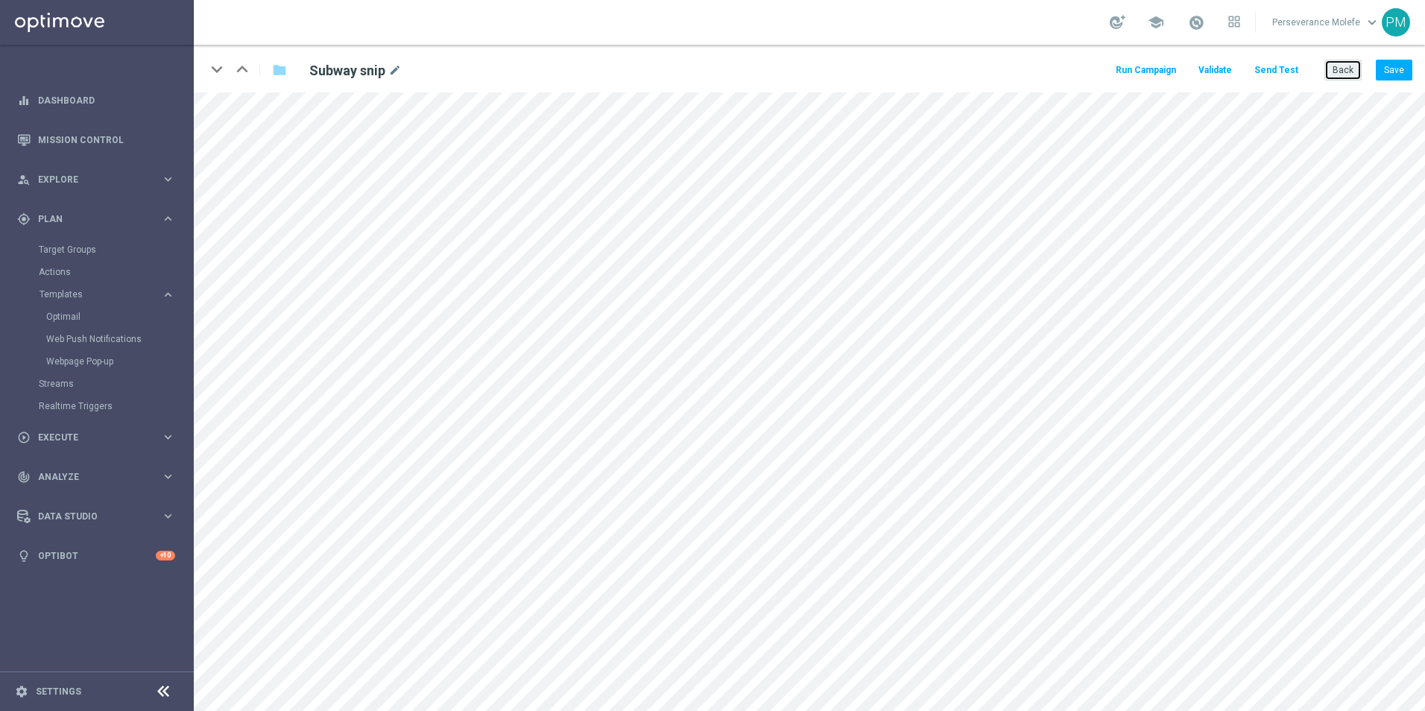
click at [1340, 68] on button "Back" at bounding box center [1342, 70] width 37 height 21
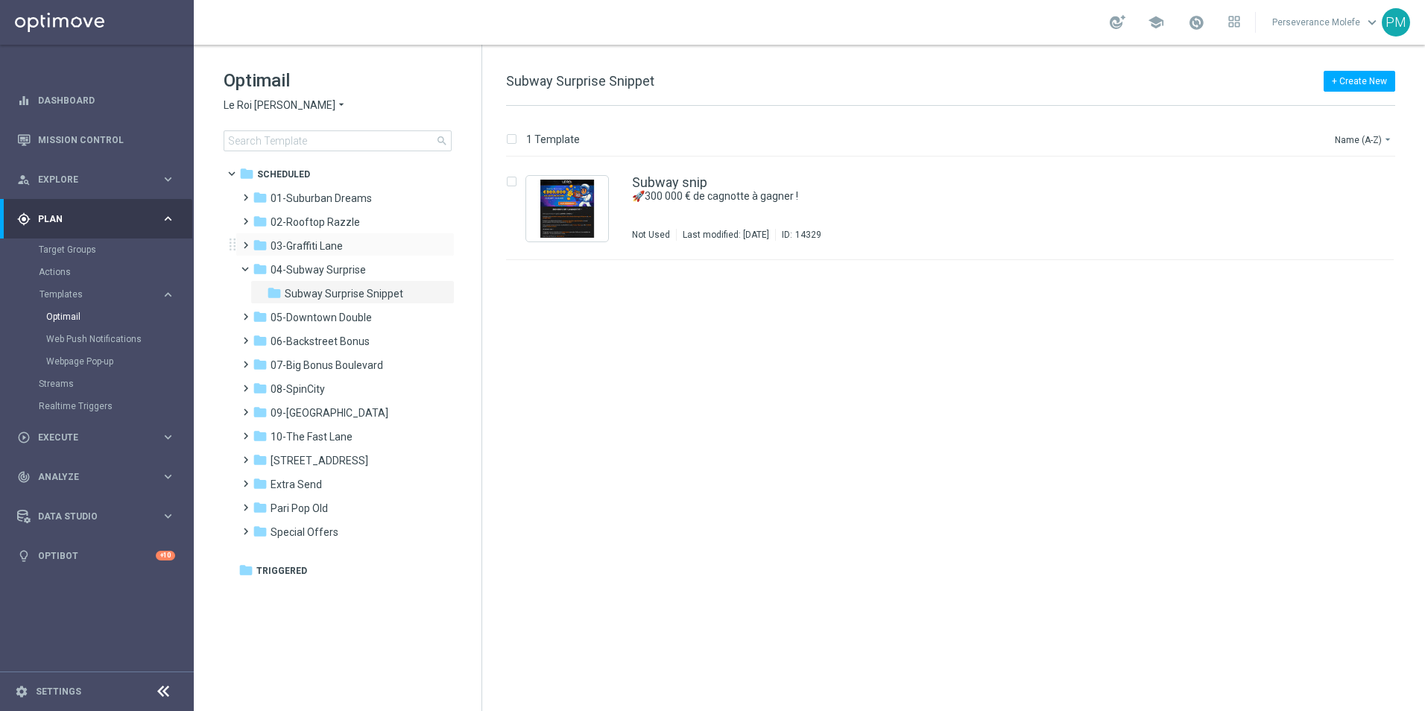
click at [314, 235] on div "folder 03-[GEOGRAPHIC_DATA] more_vert" at bounding box center [345, 245] width 219 height 24
click at [318, 250] on span "03-Graffiti Lane" at bounding box center [307, 245] width 72 height 13
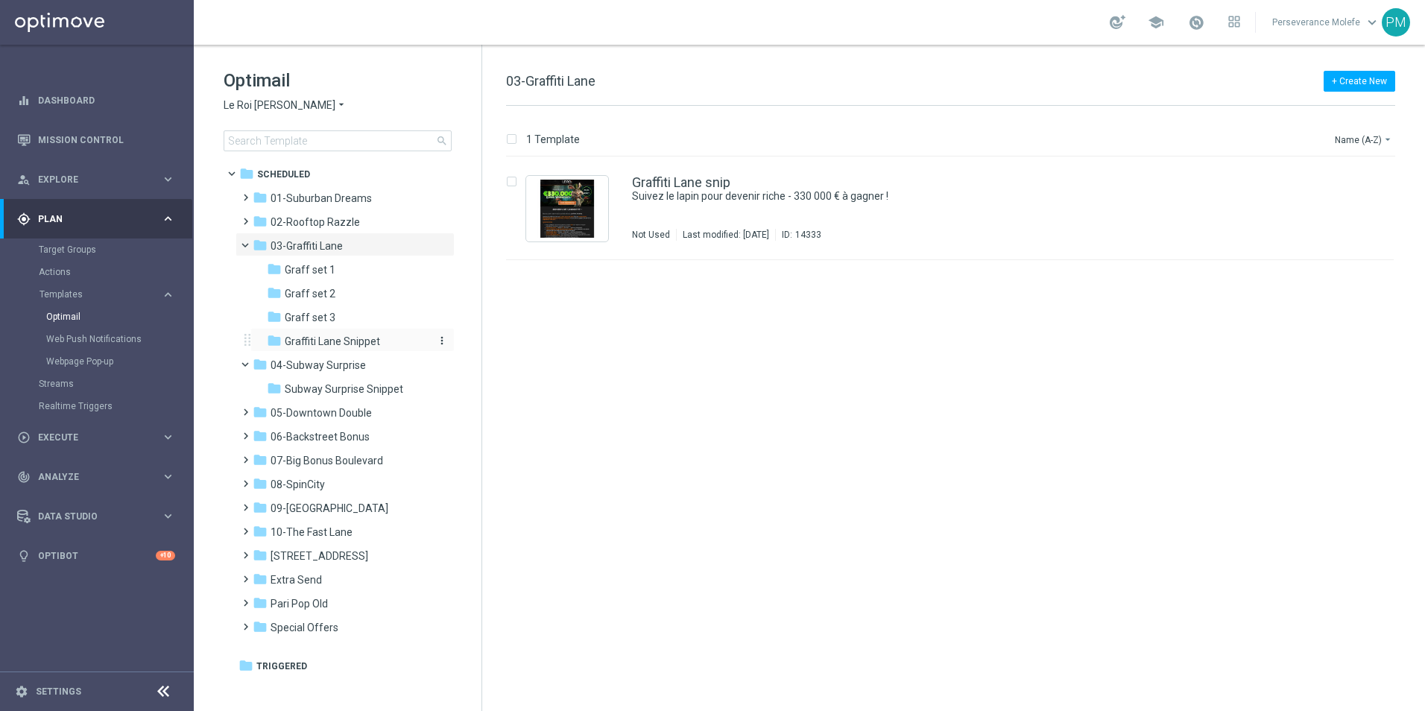
click at [361, 344] on span "Graffiti Lane Snippet" at bounding box center [332, 341] width 95 height 13
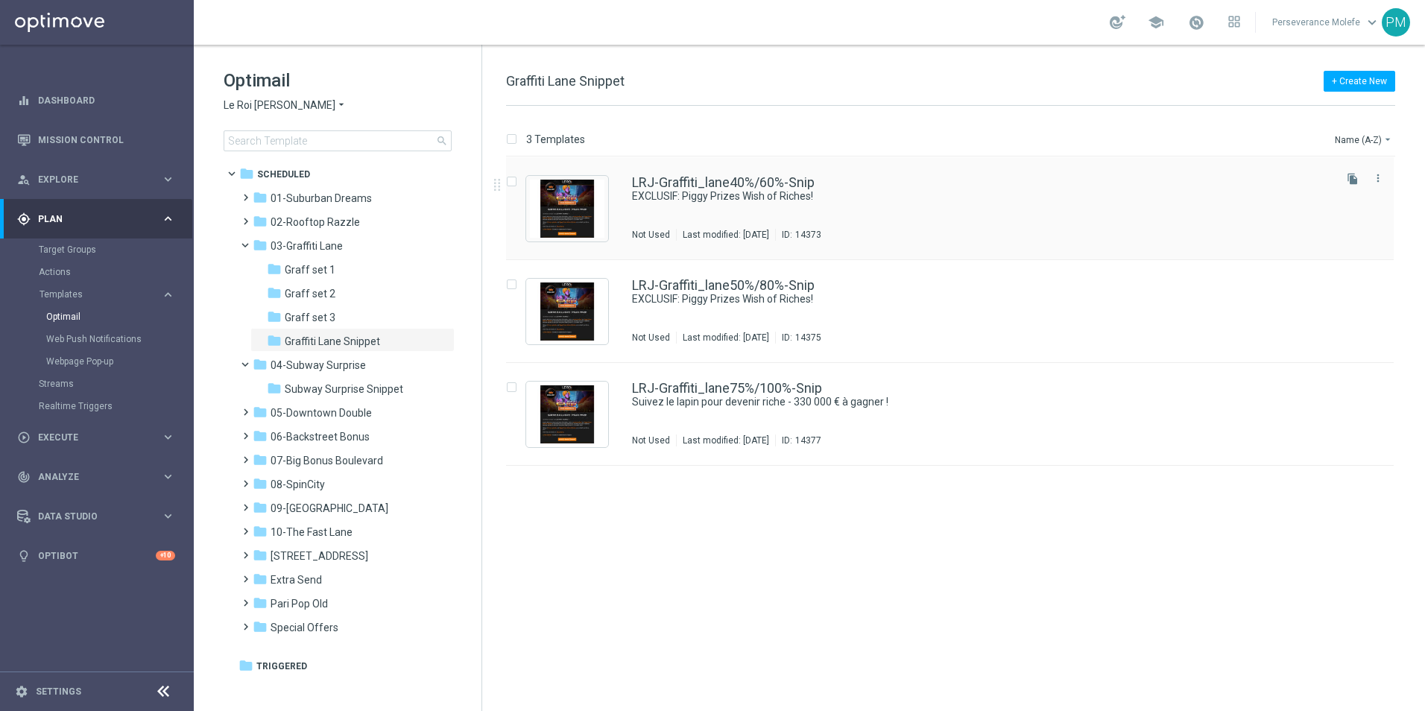
click at [750, 174] on div "LRJ-Graffiti_lane40%/60%-Snip EXCLUSIF: Piggy Prizes Wish of Riches! Not Used L…" at bounding box center [950, 208] width 888 height 103
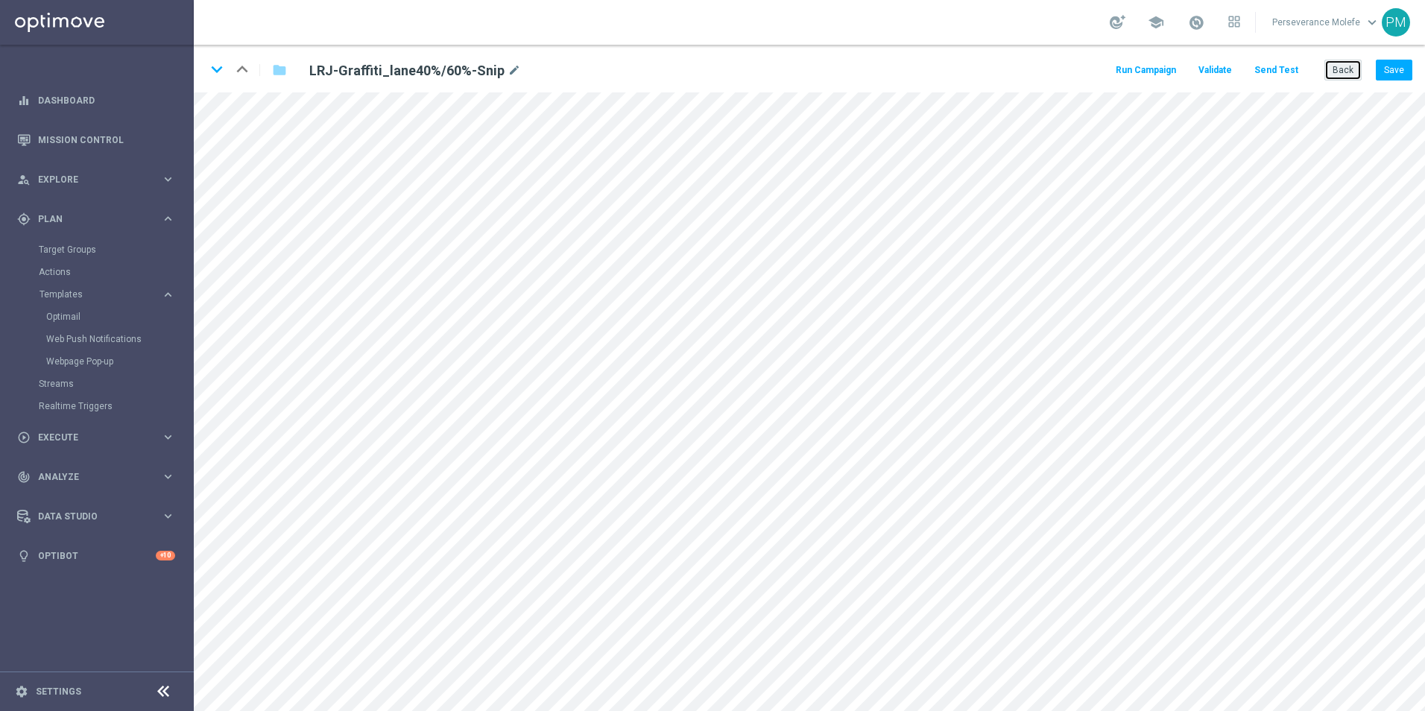
click at [1344, 77] on button "Back" at bounding box center [1342, 70] width 37 height 21
click at [1328, 73] on button "Back" at bounding box center [1342, 70] width 37 height 21
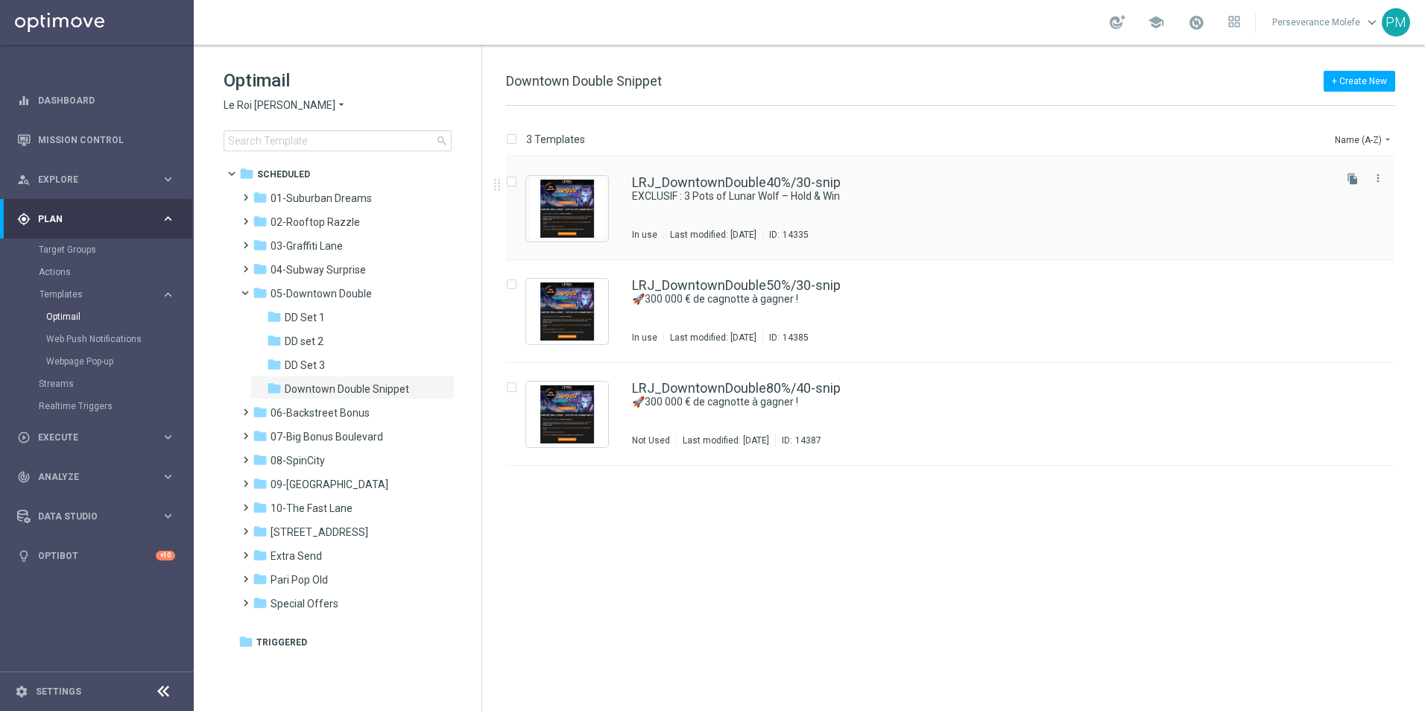
click at [712, 171] on div "LRJ_DowntownDouble40%/30-snip EXCLUSIF : 3 Pots of Lunar Wolf – Hold & Win In u…" at bounding box center [950, 208] width 888 height 103
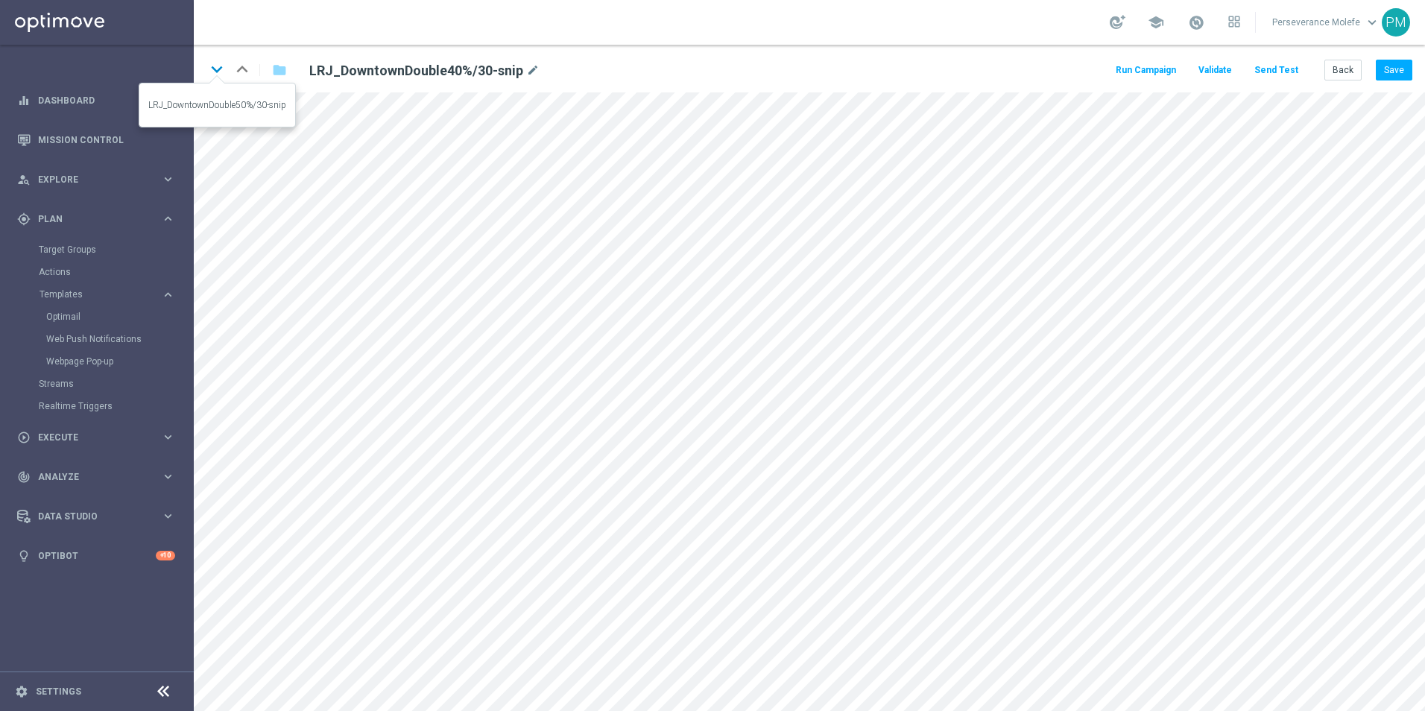
click at [216, 75] on icon "keyboard_arrow_down" at bounding box center [217, 69] width 22 height 22
click at [1382, 63] on button "Save" at bounding box center [1394, 70] width 37 height 21
click at [221, 66] on icon "keyboard_arrow_down" at bounding box center [217, 69] width 22 height 22
click at [1396, 69] on button "Save" at bounding box center [1394, 70] width 37 height 21
click at [1409, 75] on button "Save" at bounding box center [1394, 70] width 37 height 21
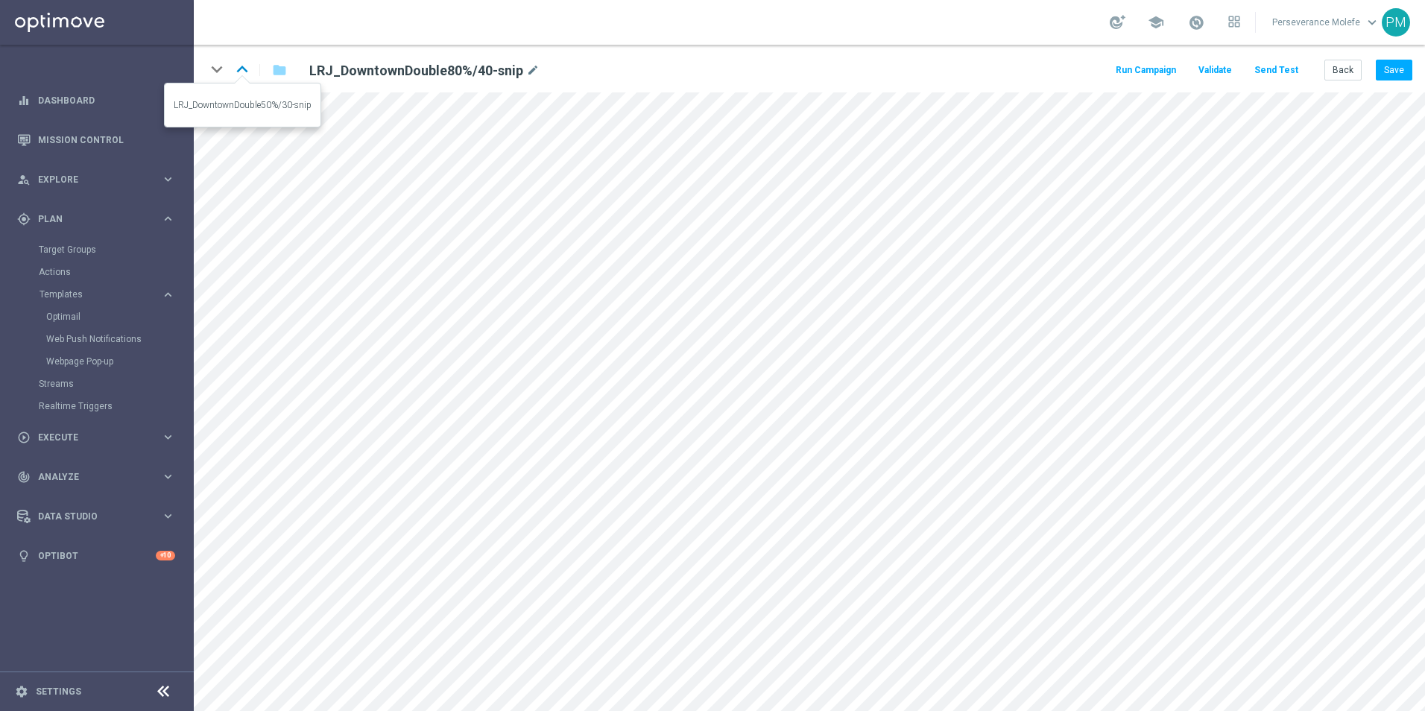
click at [244, 72] on icon "keyboard_arrow_up" at bounding box center [242, 69] width 22 height 22
click at [243, 71] on icon "keyboard_arrow_up" at bounding box center [242, 69] width 22 height 22
click at [1356, 76] on button "Back" at bounding box center [1342, 70] width 37 height 21
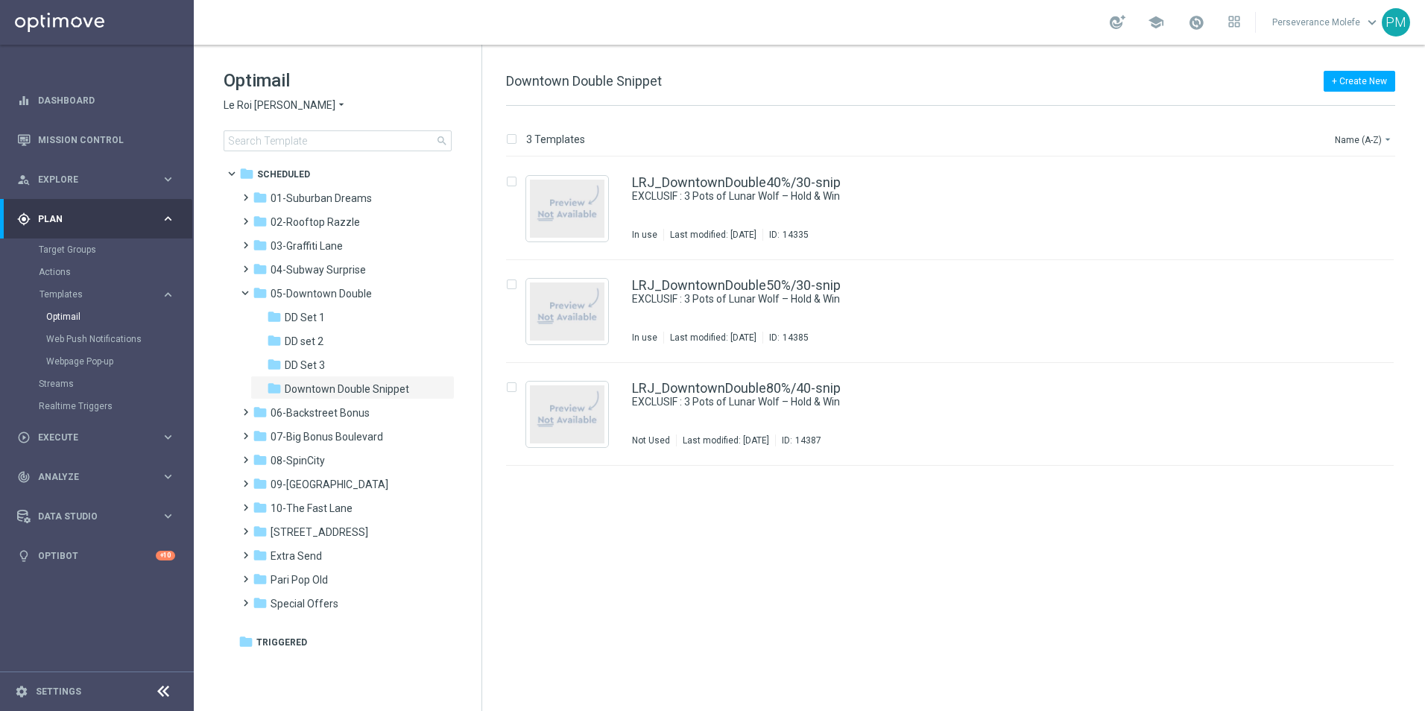
click at [262, 113] on div "Optimail Le Roi [PERSON_NAME] × Le Roi [PERSON_NAME] search" at bounding box center [353, 110] width 258 height 83
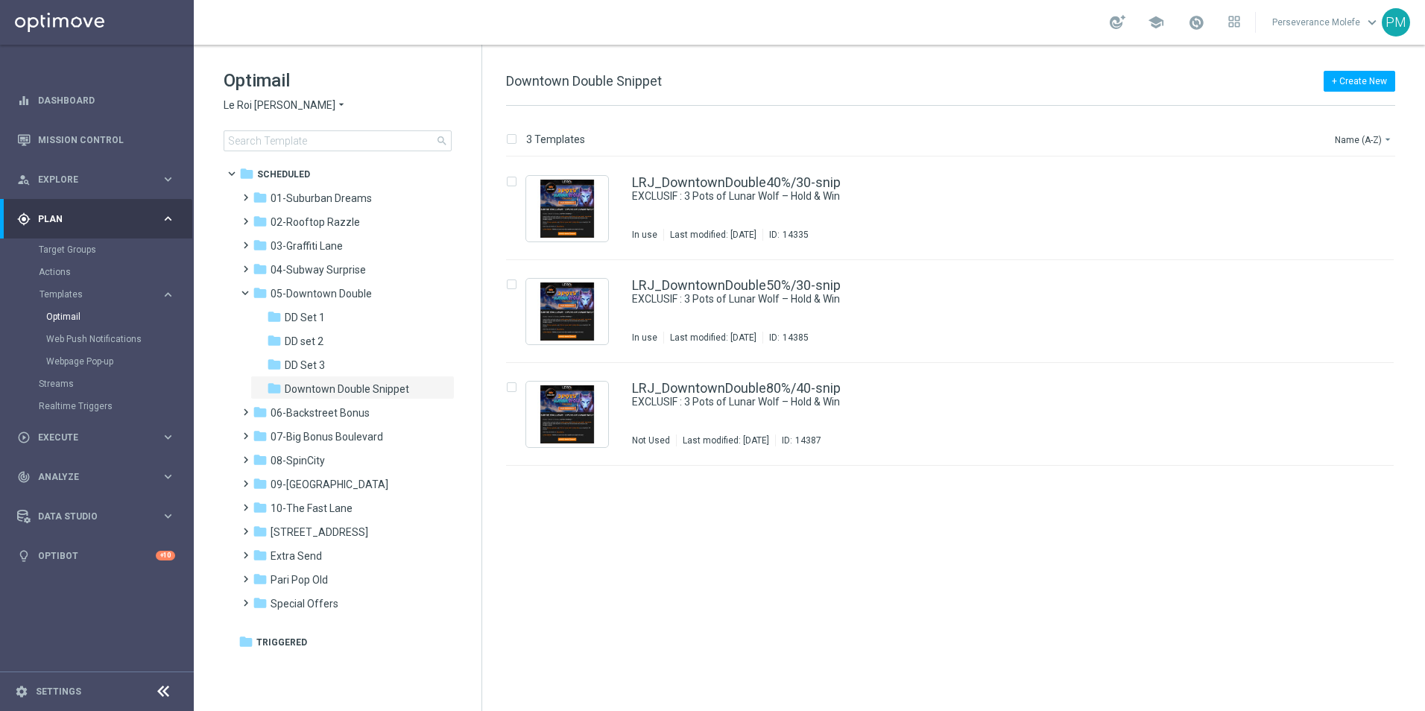
click at [266, 105] on span "Le Roi [PERSON_NAME]" at bounding box center [280, 105] width 112 height 14
click at [0, 0] on span "Casino Joka" at bounding box center [0, 0] width 0 height 0
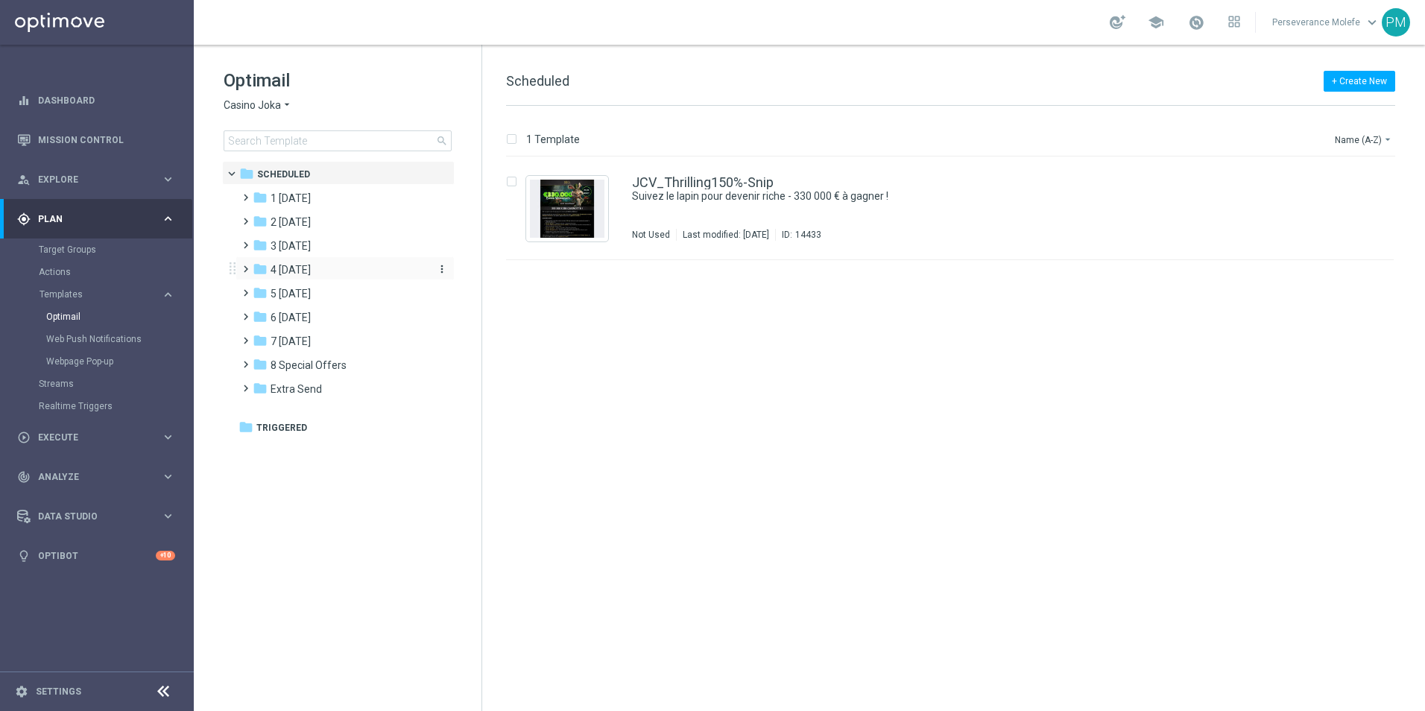
click at [321, 268] on div "folder 4 Friday" at bounding box center [338, 270] width 171 height 17
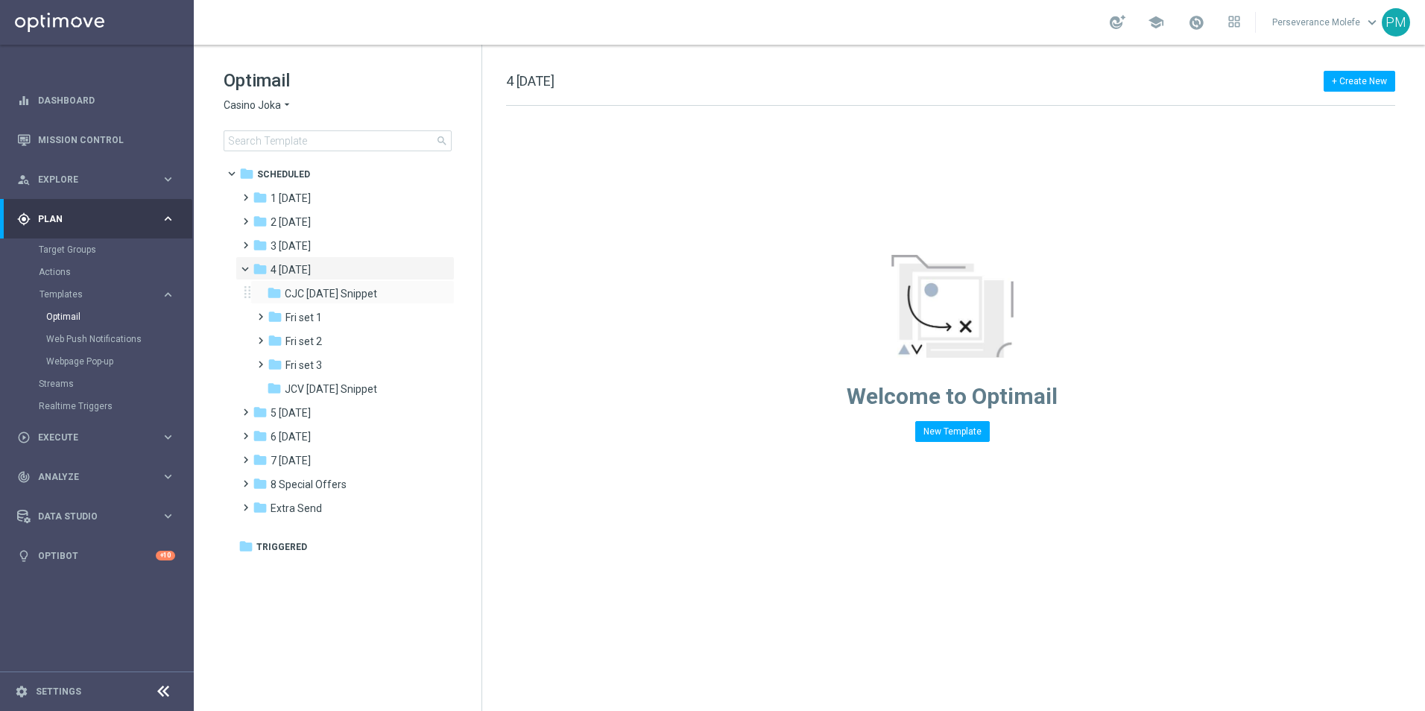
click at [344, 303] on div "folder CJC Friday Snippet more_vert" at bounding box center [352, 292] width 204 height 24
click at [344, 301] on div "folder CJC Friday Snippet" at bounding box center [346, 293] width 159 height 17
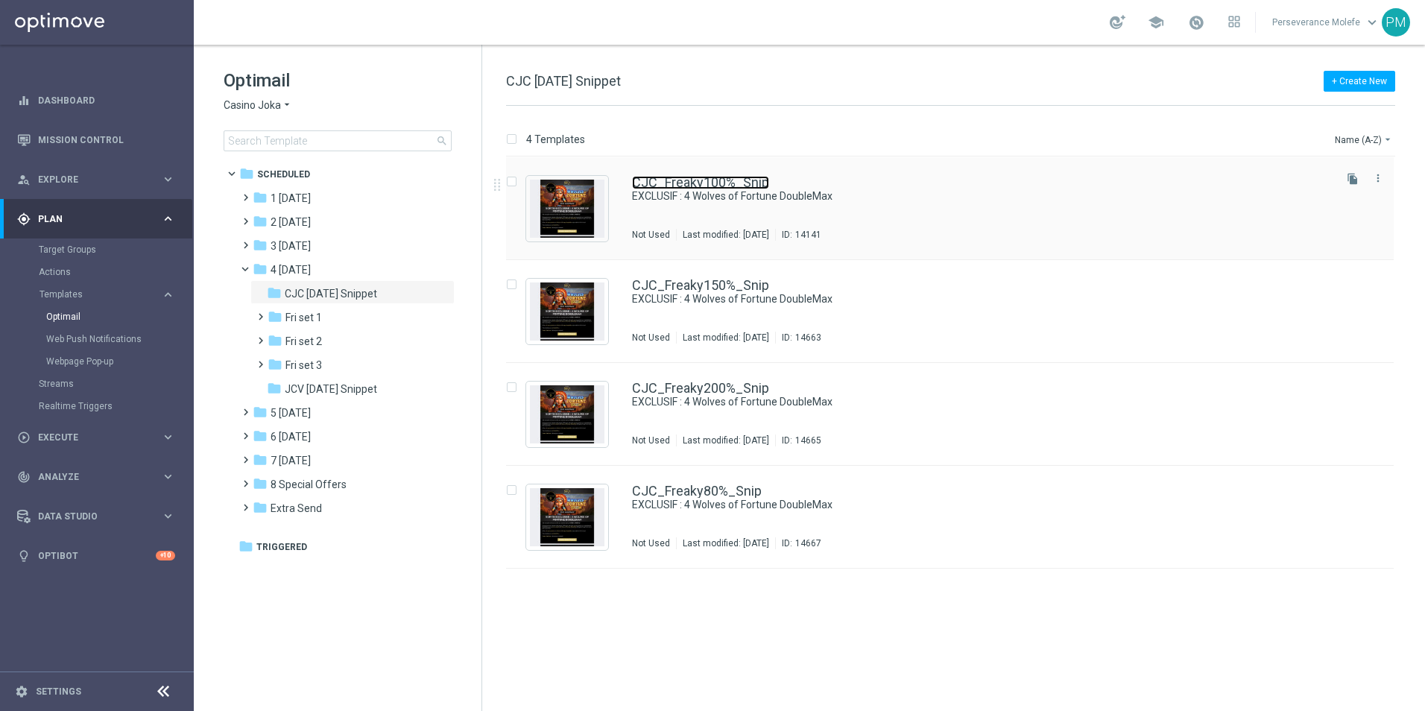
click at [736, 183] on link "CJC_Freaky100%_Snip" at bounding box center [700, 182] width 137 height 13
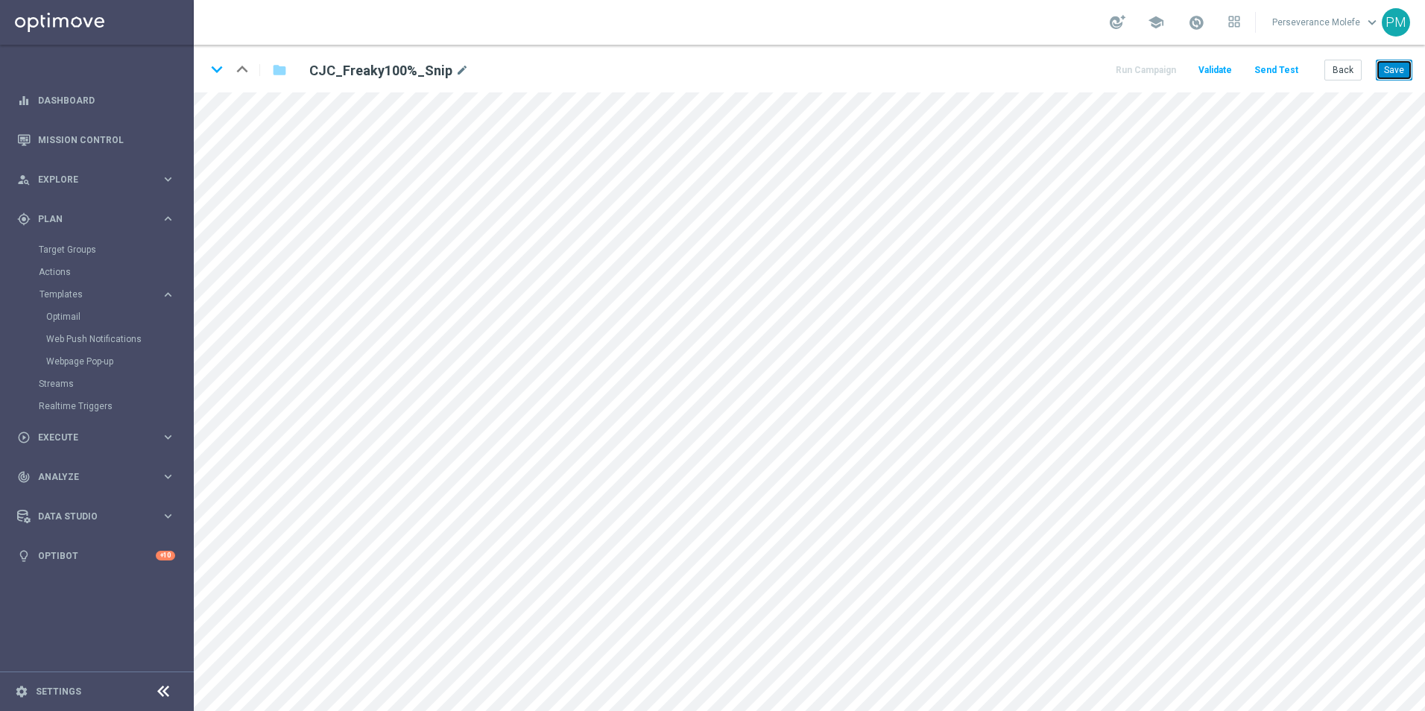
click at [1395, 63] on button "Save" at bounding box center [1394, 70] width 37 height 21
click at [1401, 56] on div "keyboard_arrow_down keyboard_arrow_up folder CJC_Freaky100%_Snip mode_edit Run …" at bounding box center [809, 69] width 1231 height 48
click at [1402, 63] on button "Save" at bounding box center [1394, 70] width 37 height 21
click at [1338, 66] on button "Back" at bounding box center [1342, 70] width 37 height 21
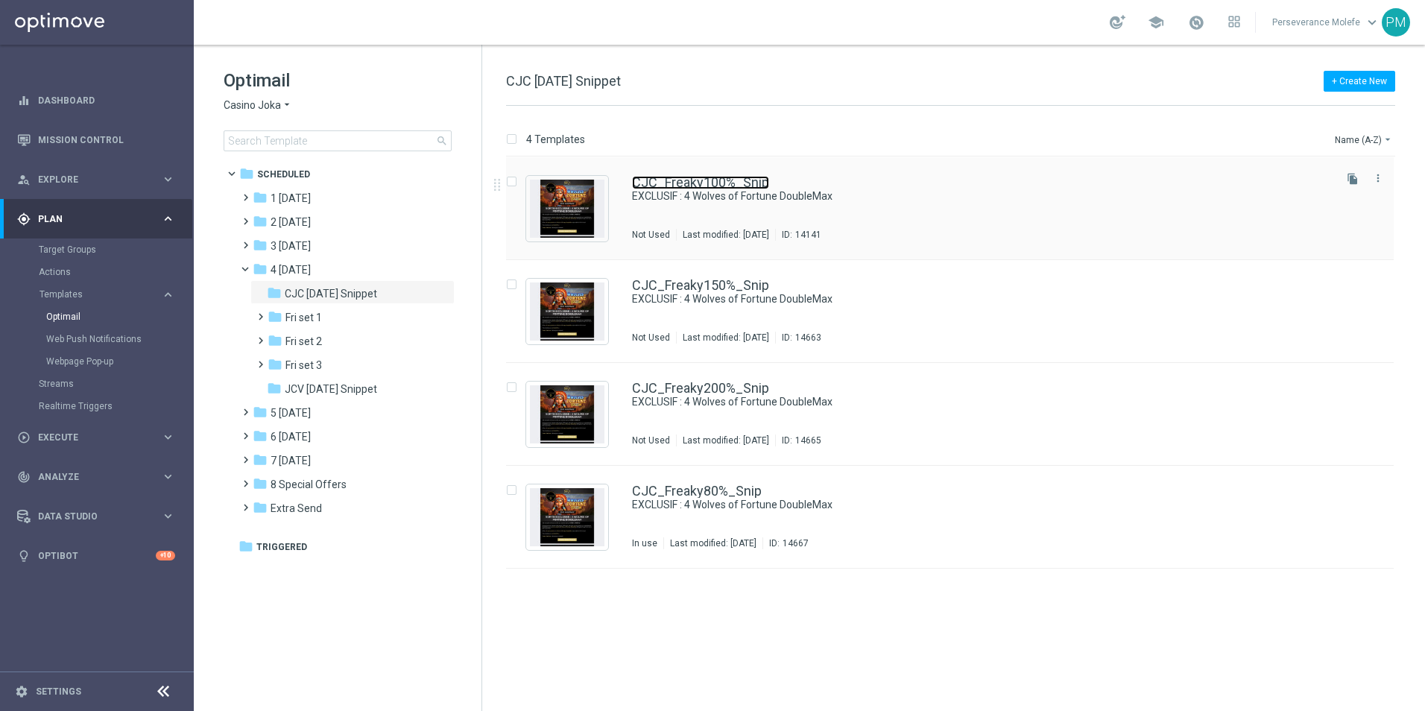
click at [716, 176] on link "CJC_Freaky100%_Snip" at bounding box center [700, 182] width 137 height 13
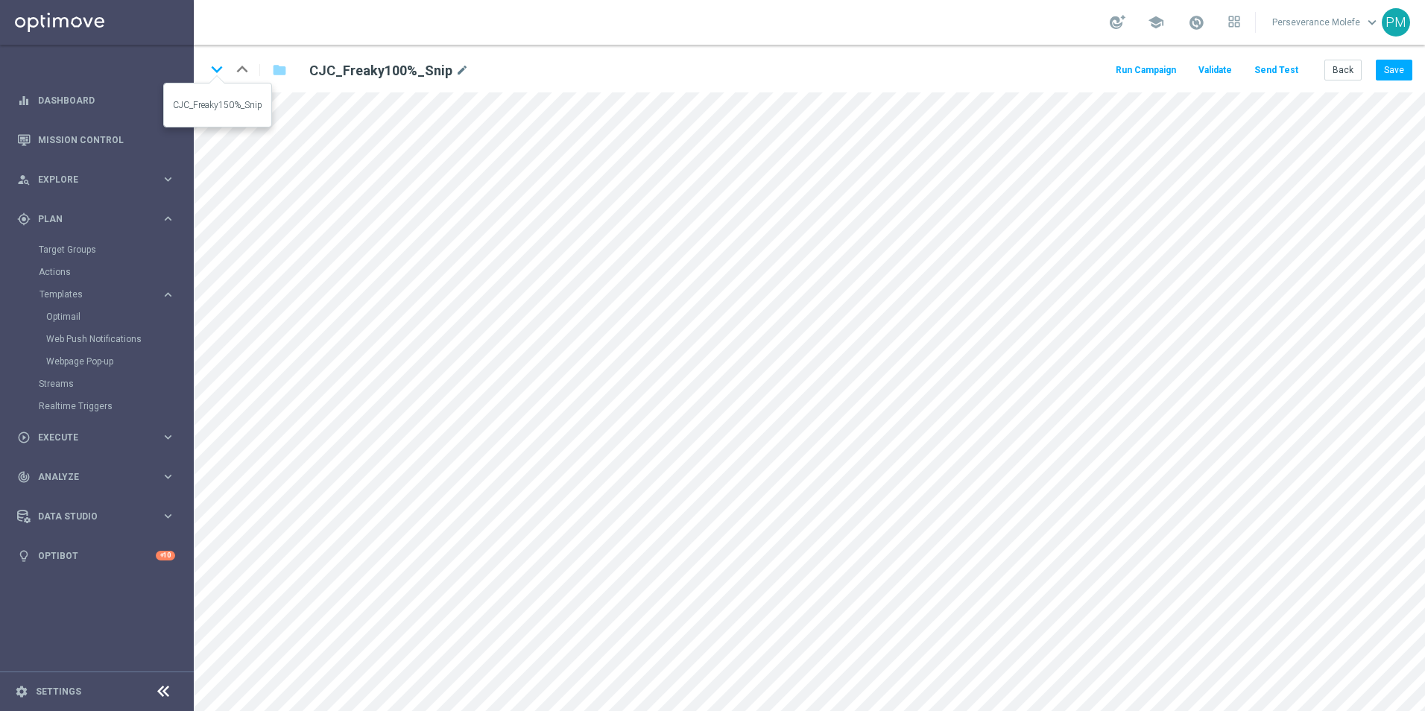
click at [212, 72] on icon "keyboard_arrow_down" at bounding box center [217, 69] width 22 height 22
click at [1406, 69] on button "Save" at bounding box center [1394, 70] width 37 height 21
click at [217, 72] on icon "keyboard_arrow_down" at bounding box center [217, 69] width 22 height 22
click at [1397, 75] on button "Save" at bounding box center [1394, 70] width 37 height 21
click at [218, 79] on icon "keyboard_arrow_down" at bounding box center [217, 69] width 22 height 22
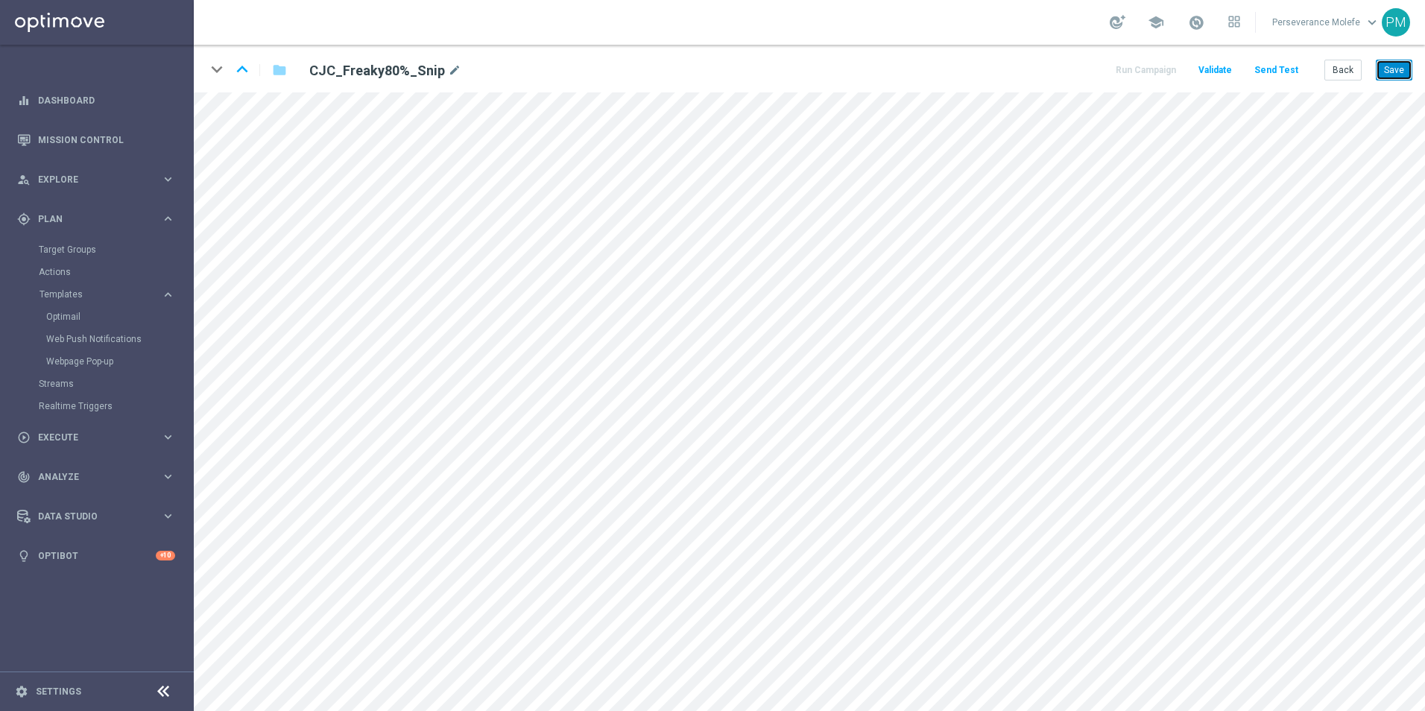
click at [1401, 73] on button "Save" at bounding box center [1394, 70] width 37 height 21
click at [1344, 70] on button "Back" at bounding box center [1342, 70] width 37 height 21
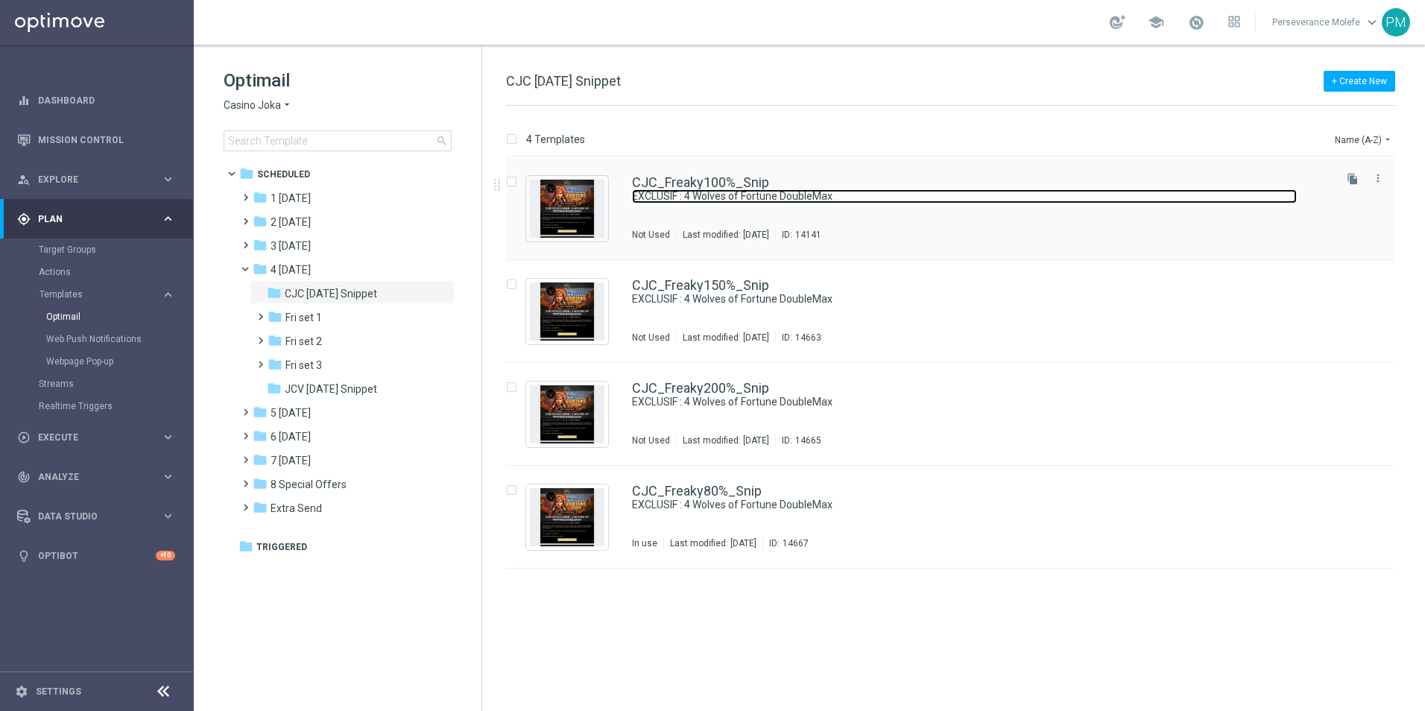
click at [736, 196] on link "EXCLUSIF : 4 Wolves of Fortune DoubleMax" at bounding box center [964, 196] width 665 height 14
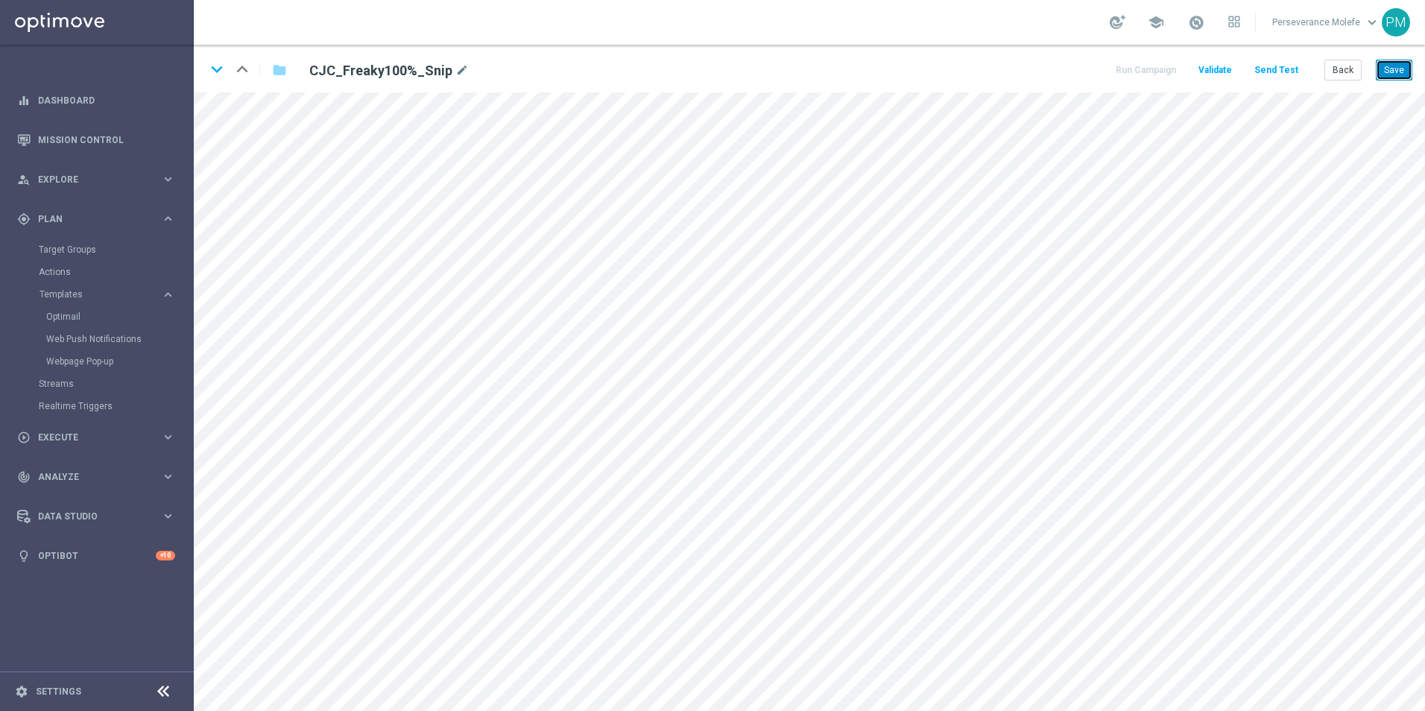
click at [1400, 73] on button "Save" at bounding box center [1394, 70] width 37 height 21
click at [218, 67] on icon "keyboard_arrow_down" at bounding box center [217, 69] width 22 height 22
click at [1391, 75] on button "Save" at bounding box center [1394, 70] width 37 height 21
click at [218, 72] on icon "keyboard_arrow_down" at bounding box center [217, 69] width 22 height 22
click at [1394, 63] on button "Save" at bounding box center [1394, 70] width 37 height 21
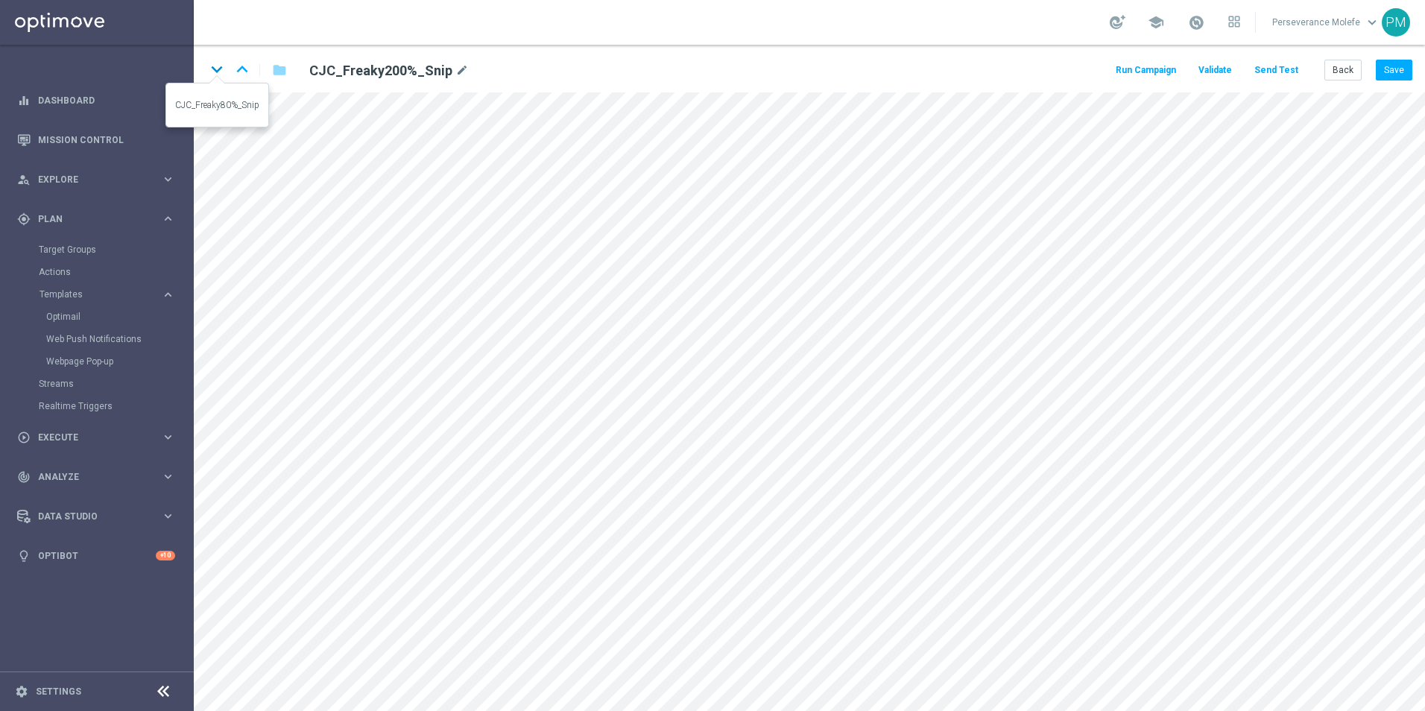
click at [218, 67] on icon "keyboard_arrow_down" at bounding box center [217, 69] width 22 height 22
click at [1387, 70] on button "Save" at bounding box center [1394, 70] width 37 height 21
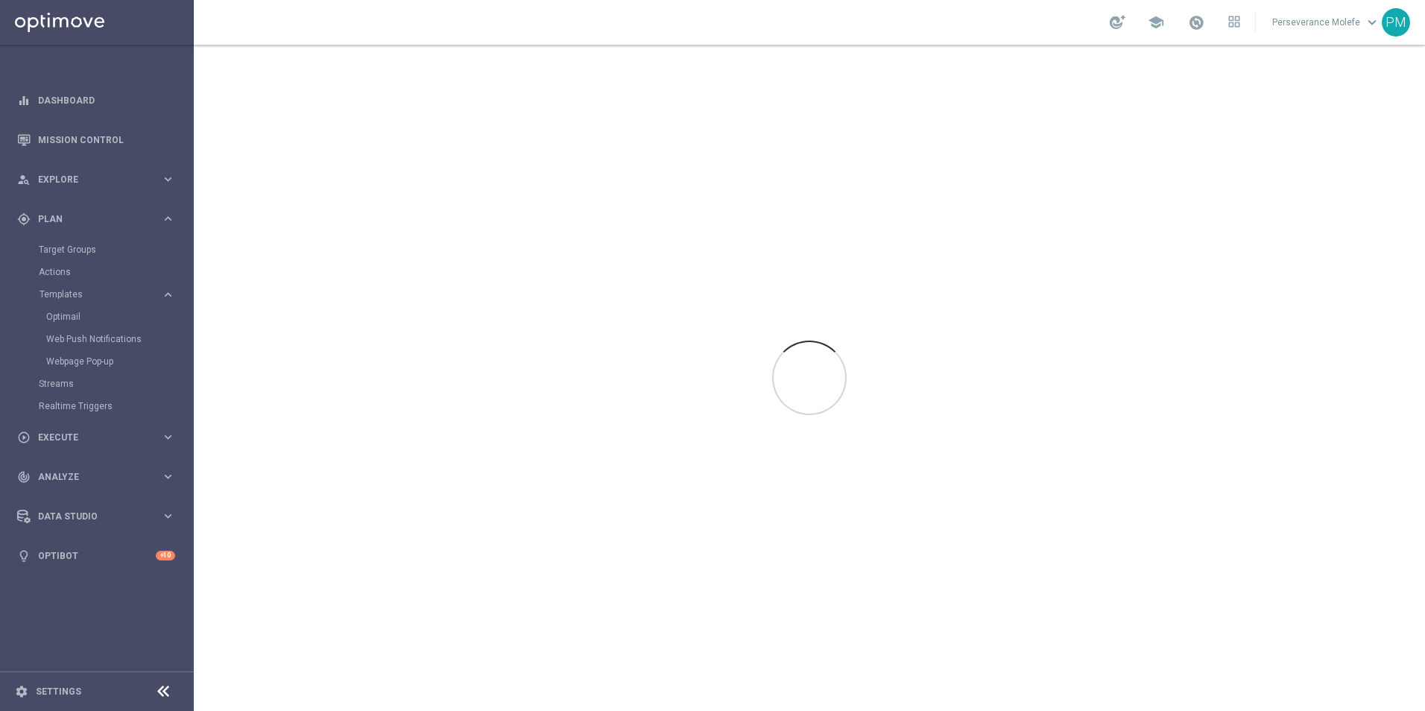
click at [1388, 71] on div at bounding box center [809, 378] width 1231 height 666
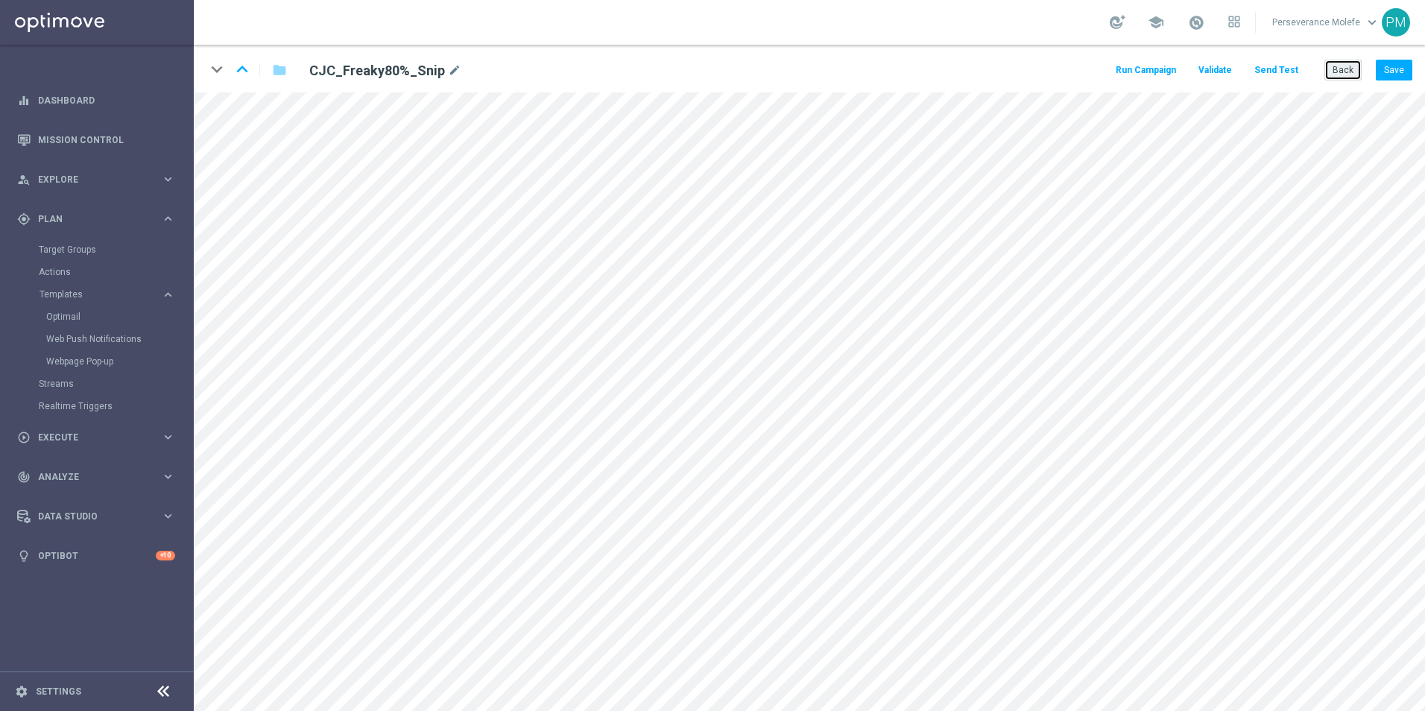
click at [1347, 76] on button "Back" at bounding box center [1342, 70] width 37 height 21
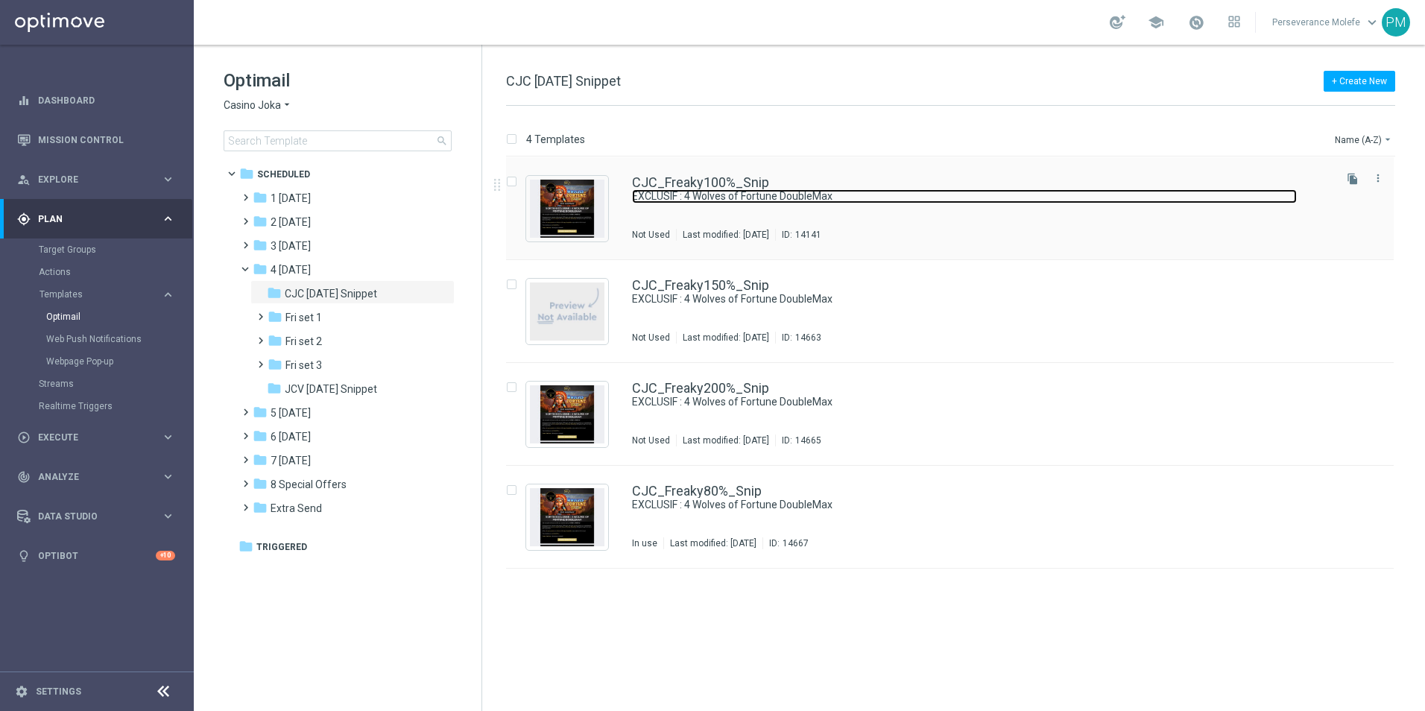
click at [662, 189] on link "EXCLUSIF : 4 Wolves of Fortune DoubleMax" at bounding box center [964, 196] width 665 height 14
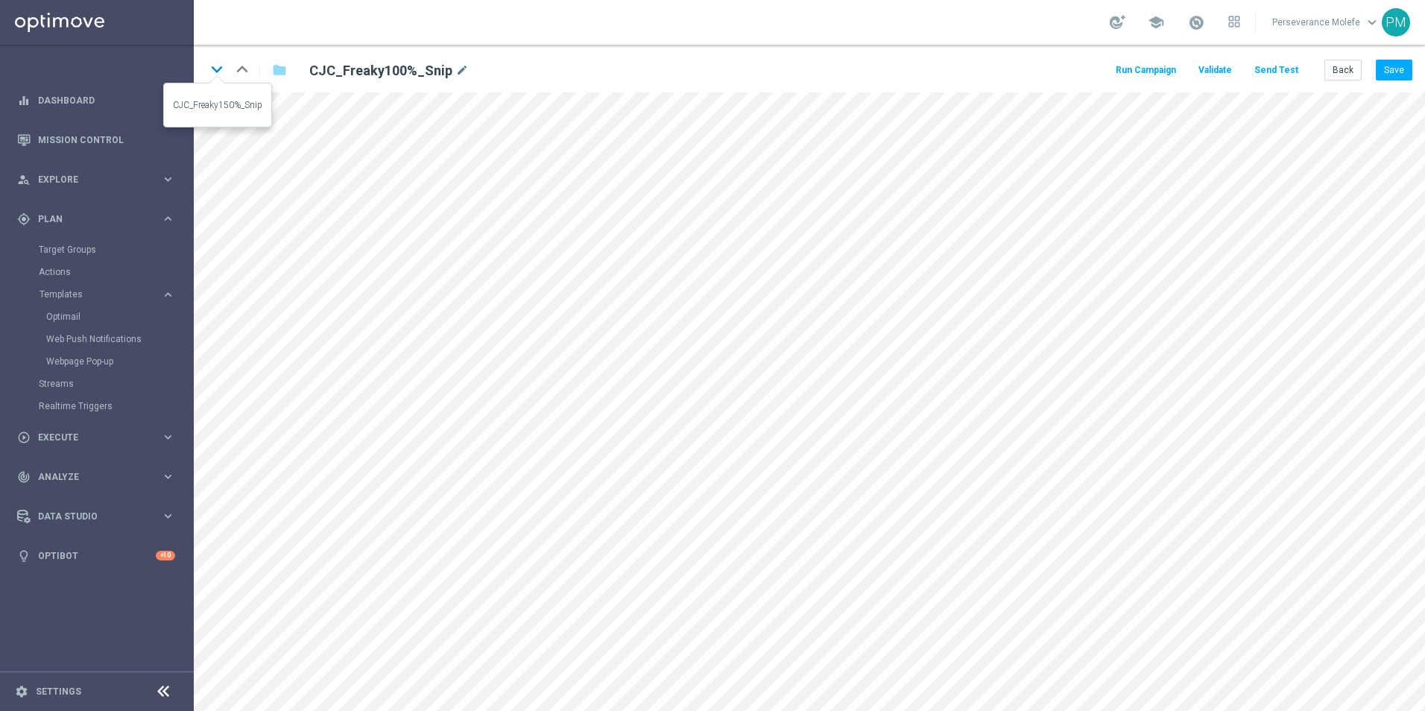
click at [219, 63] on icon "keyboard_arrow_down" at bounding box center [217, 69] width 22 height 22
click at [218, 74] on icon "keyboard_arrow_down" at bounding box center [217, 69] width 22 height 22
click at [213, 73] on icon "keyboard_arrow_down" at bounding box center [217, 69] width 22 height 22
click at [1391, 76] on button "Save" at bounding box center [1394, 70] width 37 height 21
click at [239, 67] on icon "keyboard_arrow_up" at bounding box center [242, 69] width 22 height 22
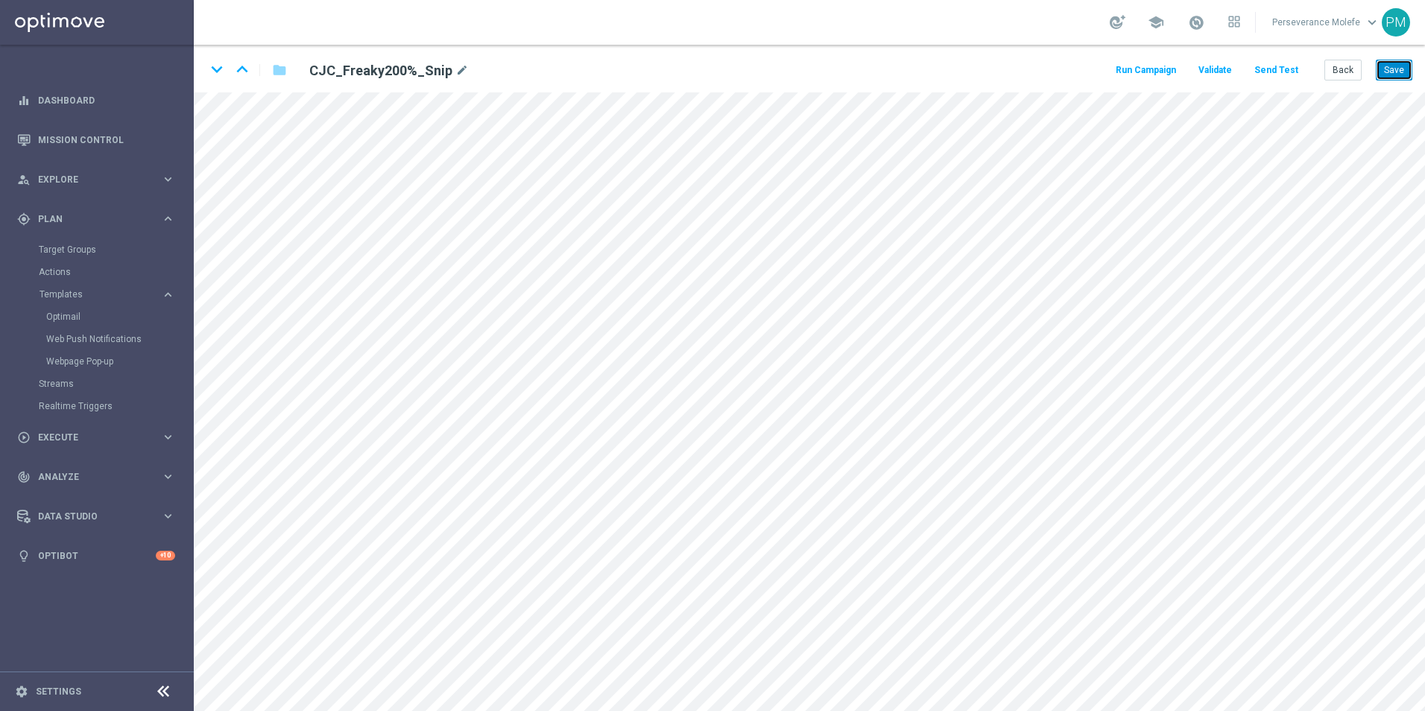
click at [1390, 69] on button "Save" at bounding box center [1394, 70] width 37 height 21
click at [244, 72] on icon "keyboard_arrow_up" at bounding box center [242, 69] width 22 height 22
click at [1380, 72] on button "Save" at bounding box center [1394, 70] width 37 height 21
click at [214, 69] on icon "keyboard_arrow_down" at bounding box center [217, 69] width 22 height 22
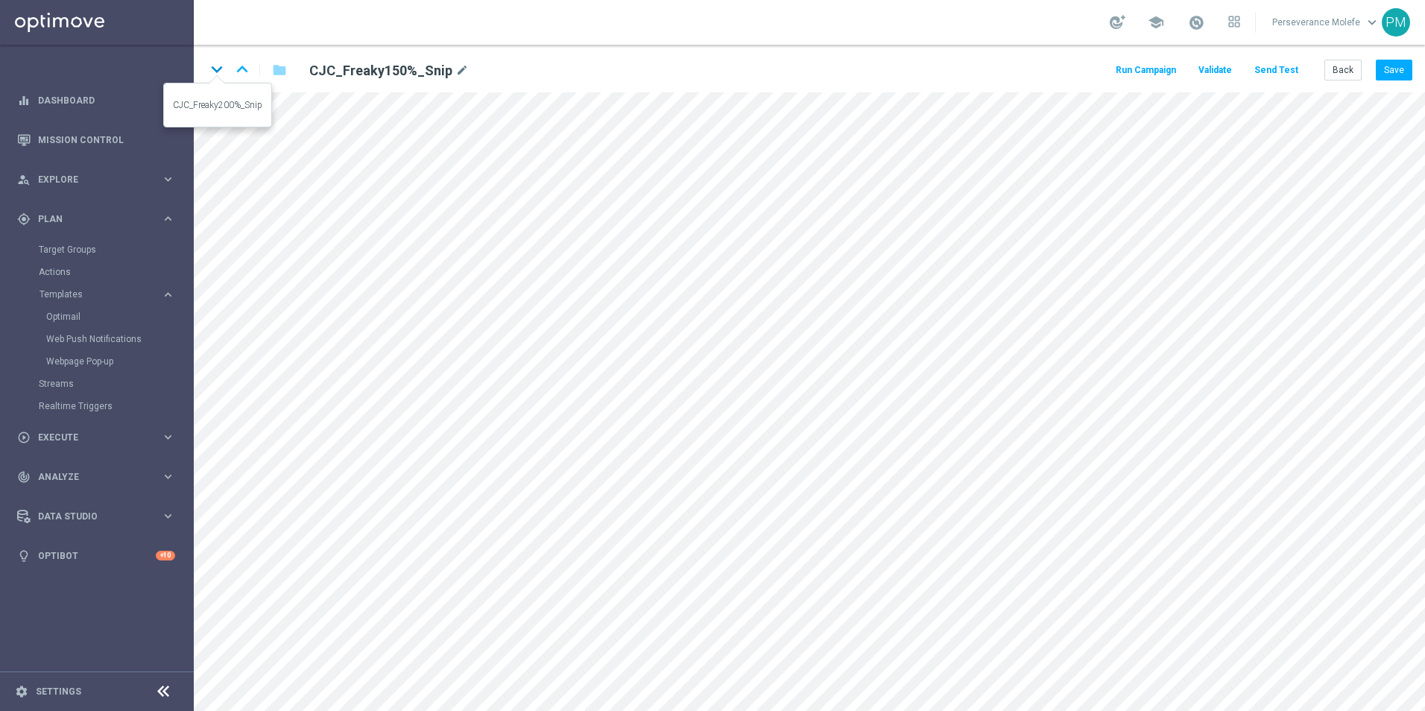
click at [214, 74] on icon "keyboard_arrow_down" at bounding box center [217, 69] width 22 height 22
click at [218, 71] on icon "keyboard_arrow_down" at bounding box center [217, 69] width 22 height 22
click at [66, 315] on link "Optimail" at bounding box center [100, 317] width 109 height 12
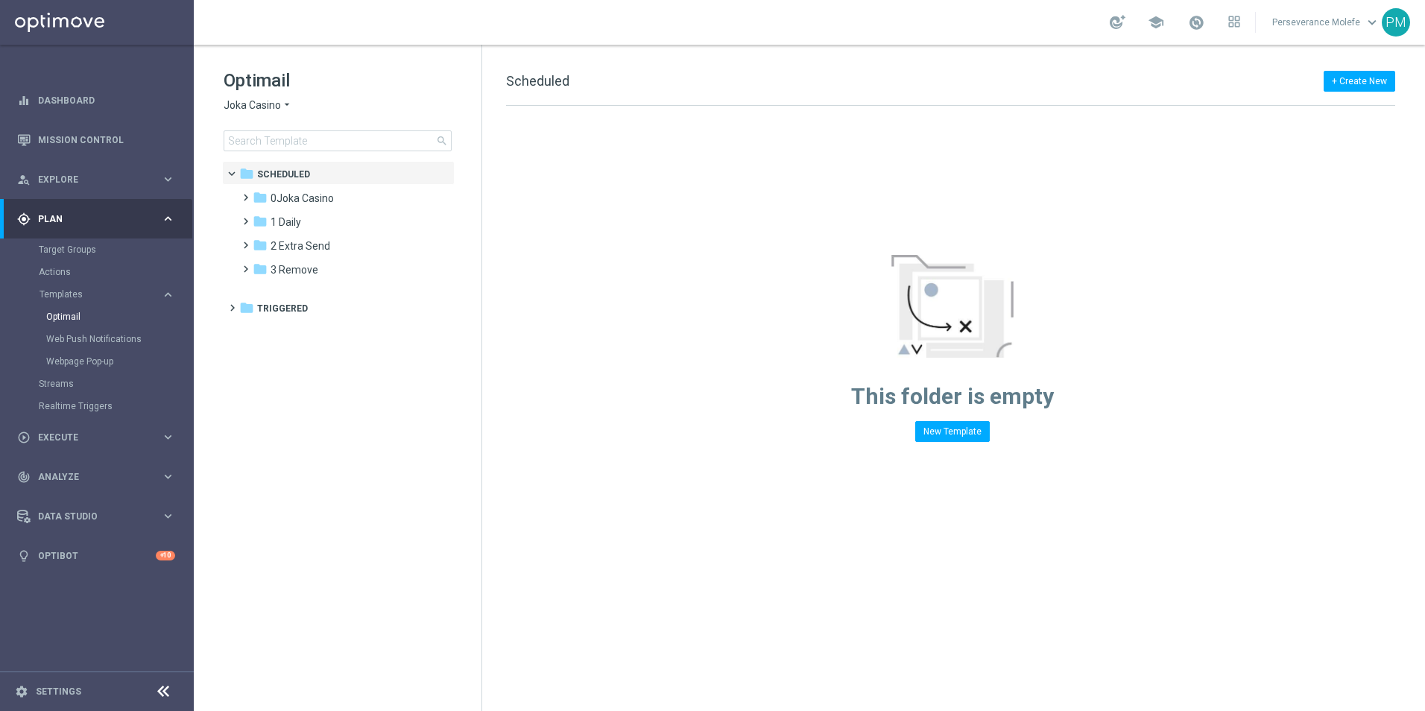
click at [258, 105] on span "Joka Casino" at bounding box center [252, 105] width 57 height 14
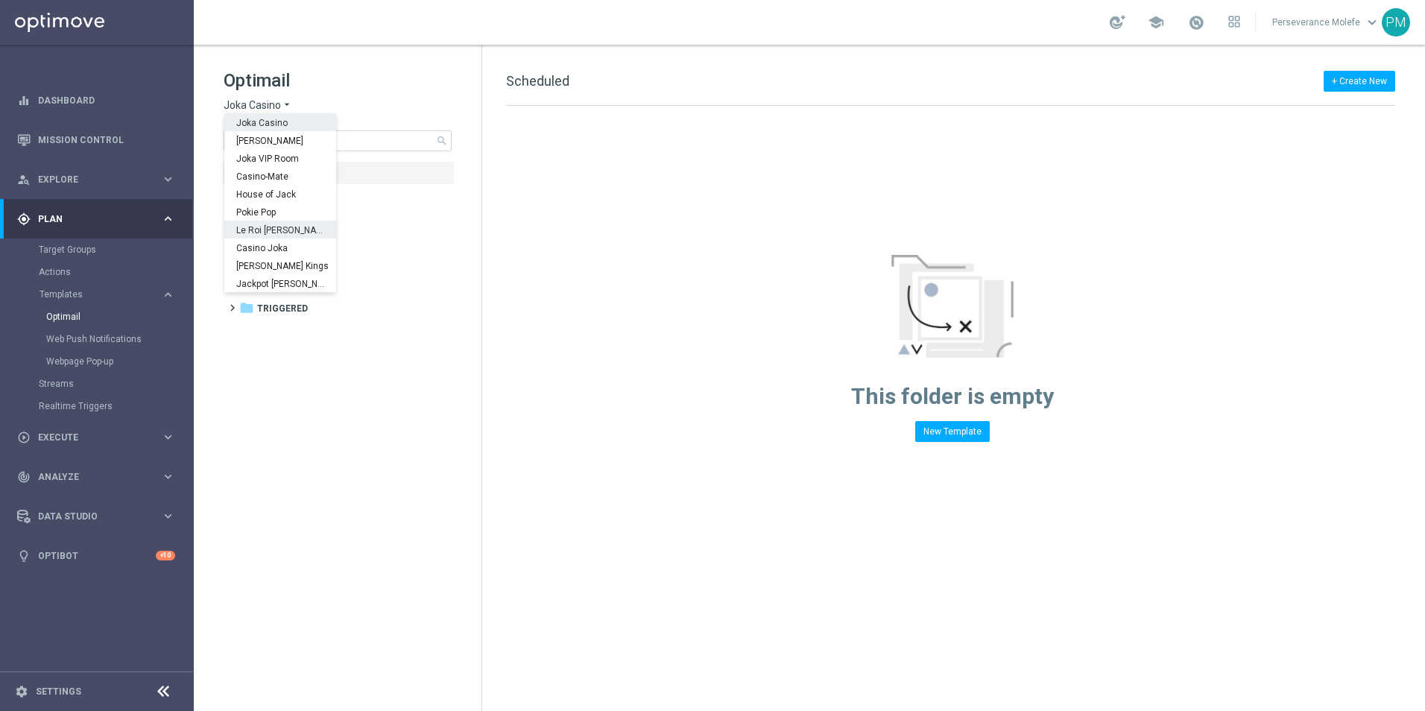
click at [0, 0] on span "Le Roi Johnny" at bounding box center [0, 0] width 0 height 0
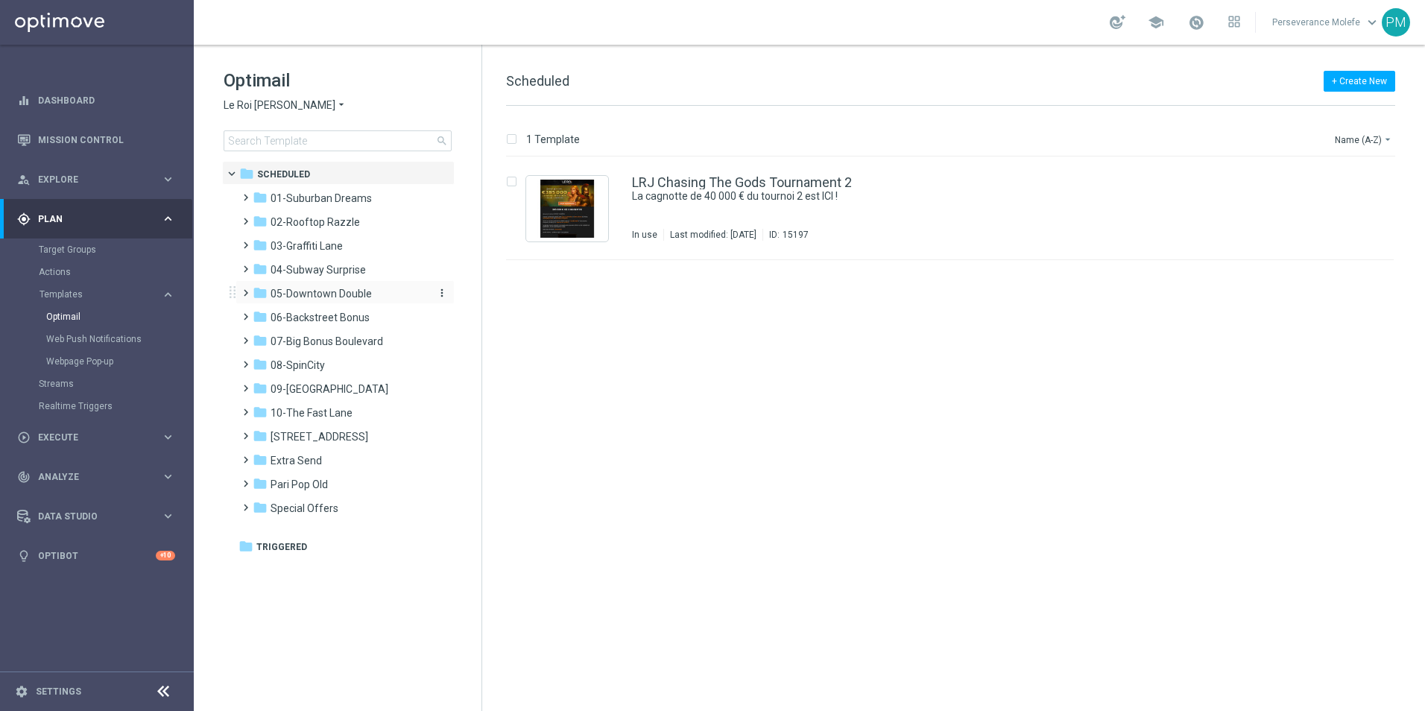
click at [338, 294] on span "05-Downtown Double" at bounding box center [321, 293] width 101 height 13
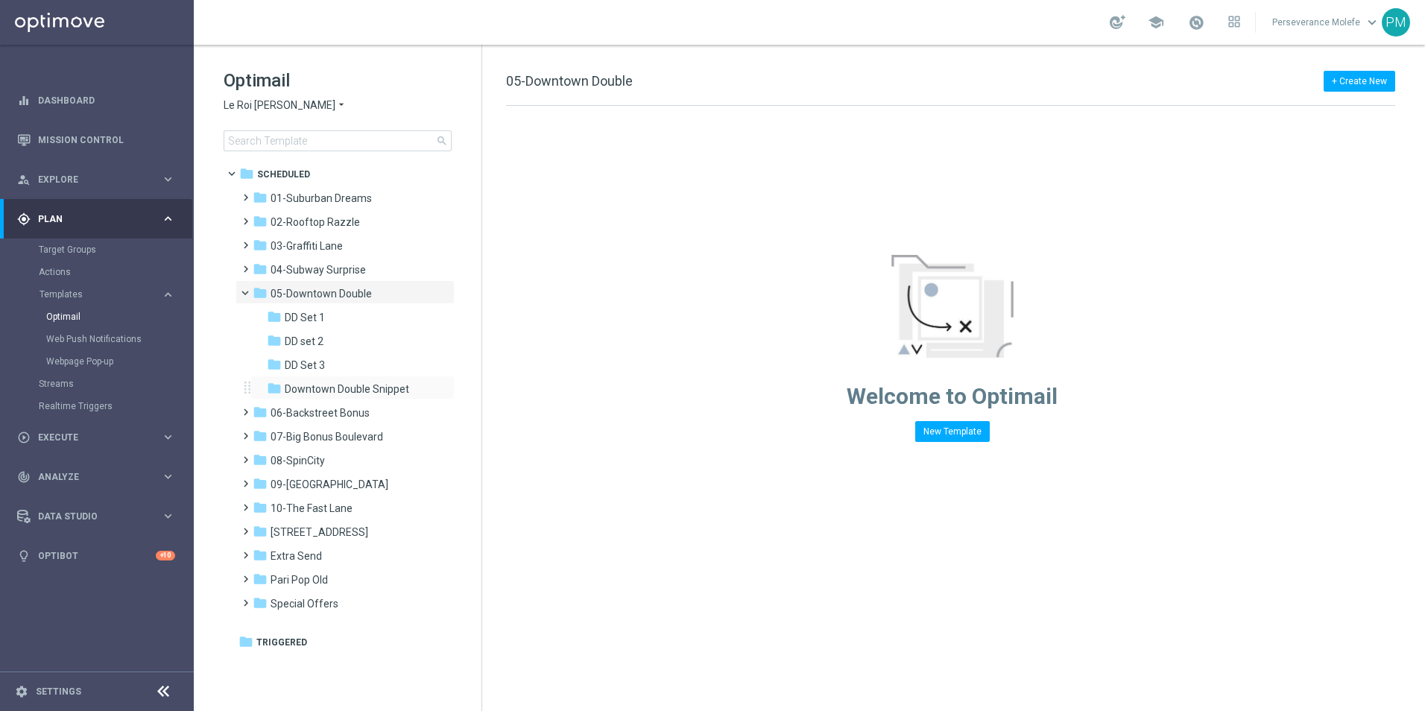
click at [373, 377] on div "folder Downtown Double Snippet more_vert" at bounding box center [352, 388] width 204 height 24
click at [376, 379] on div "folder Downtown Double Snippet more_vert" at bounding box center [352, 388] width 204 height 24
click at [376, 383] on div "folder Downtown Double Snippet" at bounding box center [346, 389] width 159 height 17
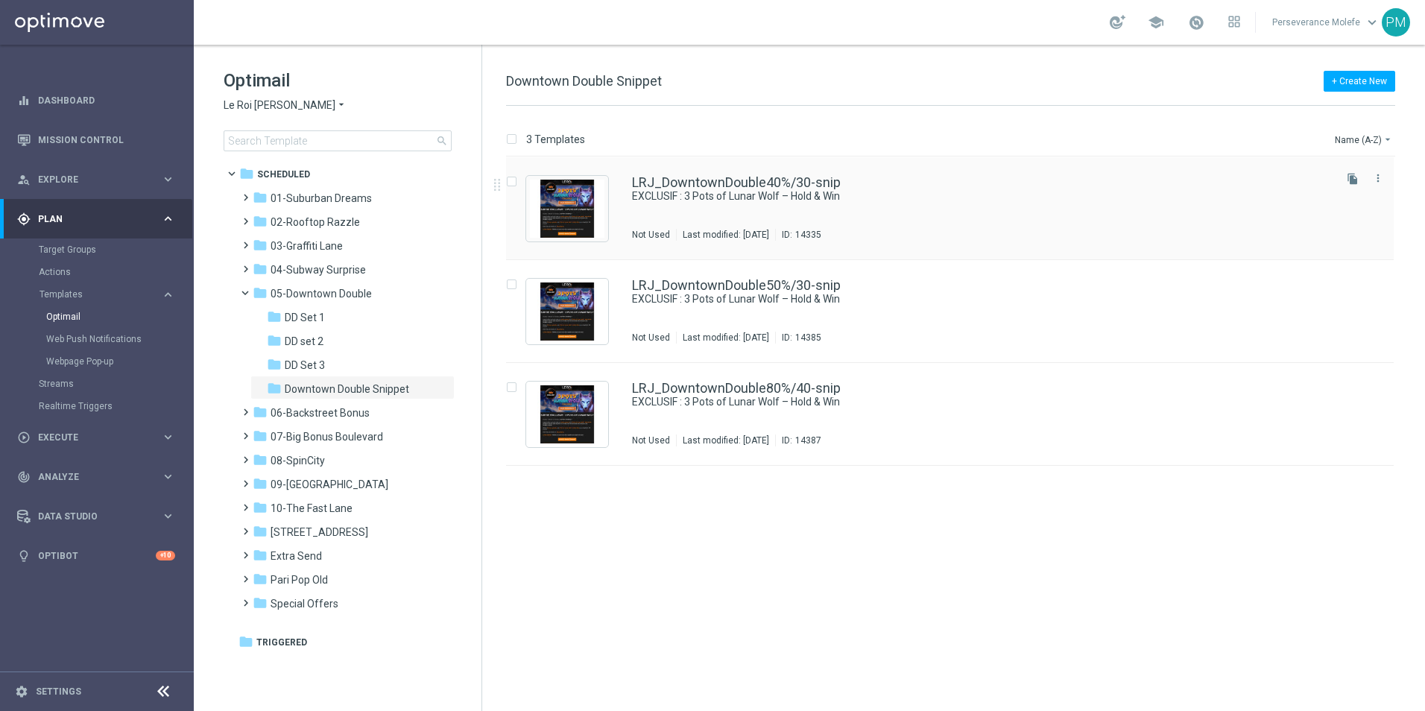
click at [648, 171] on div "LRJ_DowntownDouble40%/30-snip EXCLUSIF : 3 Pots of Lunar Wolf – Hold & Win Not …" at bounding box center [950, 208] width 888 height 103
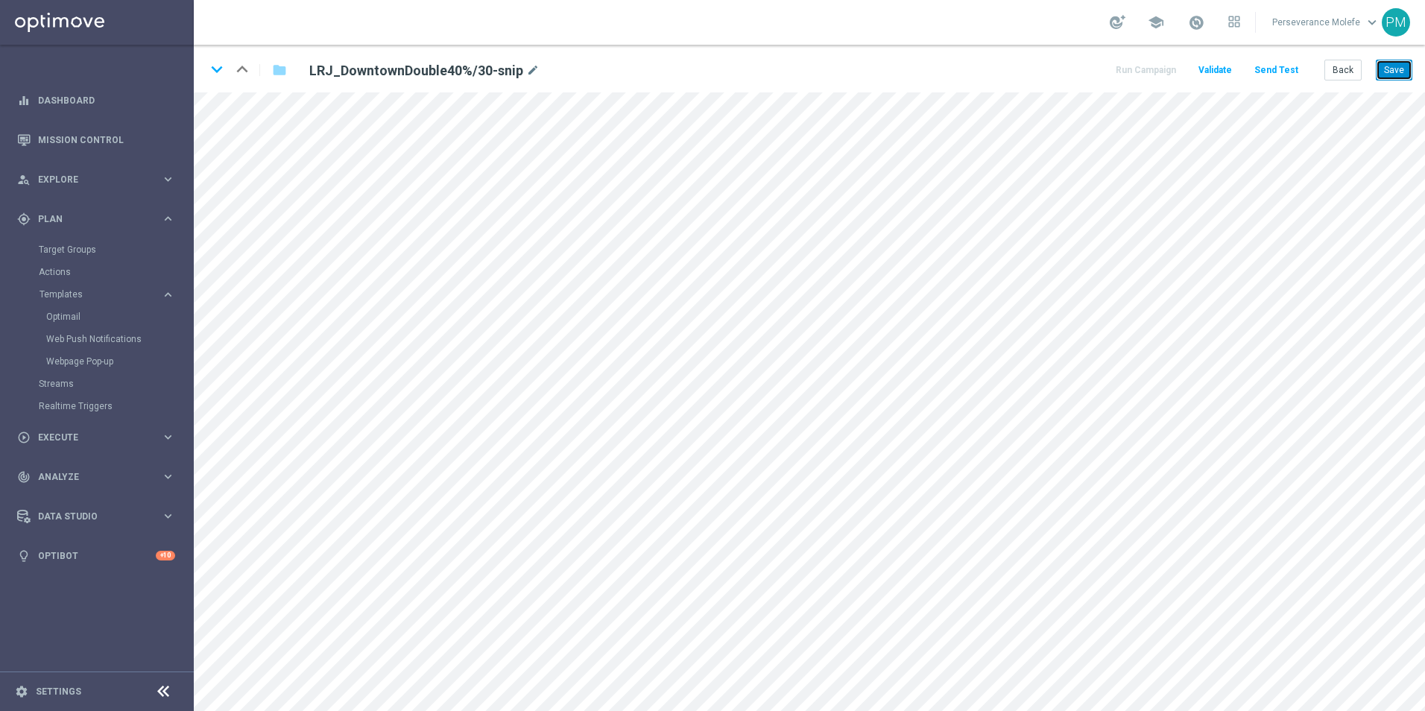
click at [1385, 64] on button "Save" at bounding box center [1394, 70] width 37 height 21
click at [217, 66] on icon "keyboard_arrow_down" at bounding box center [217, 69] width 22 height 22
click at [1383, 78] on button "Save" at bounding box center [1394, 70] width 37 height 21
click at [212, 77] on icon "keyboard_arrow_down" at bounding box center [217, 69] width 22 height 22
click at [1403, 75] on button "Save" at bounding box center [1394, 70] width 37 height 21
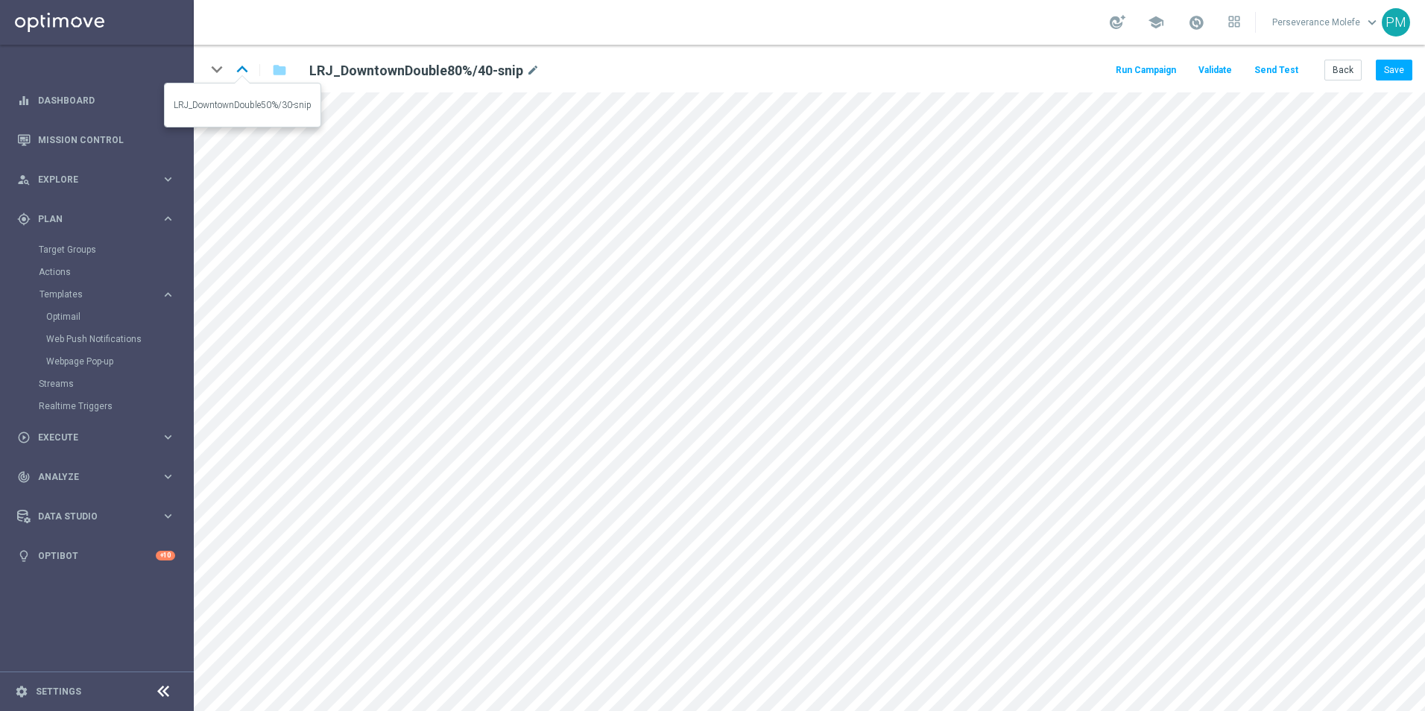
click at [245, 69] on icon "keyboard_arrow_up" at bounding box center [242, 69] width 22 height 22
click at [219, 70] on icon "keyboard_arrow_down" at bounding box center [217, 69] width 22 height 22
click at [226, 69] on icon "keyboard_arrow_down" at bounding box center [217, 69] width 22 height 22
click at [1345, 76] on button "Back" at bounding box center [1342, 70] width 37 height 21
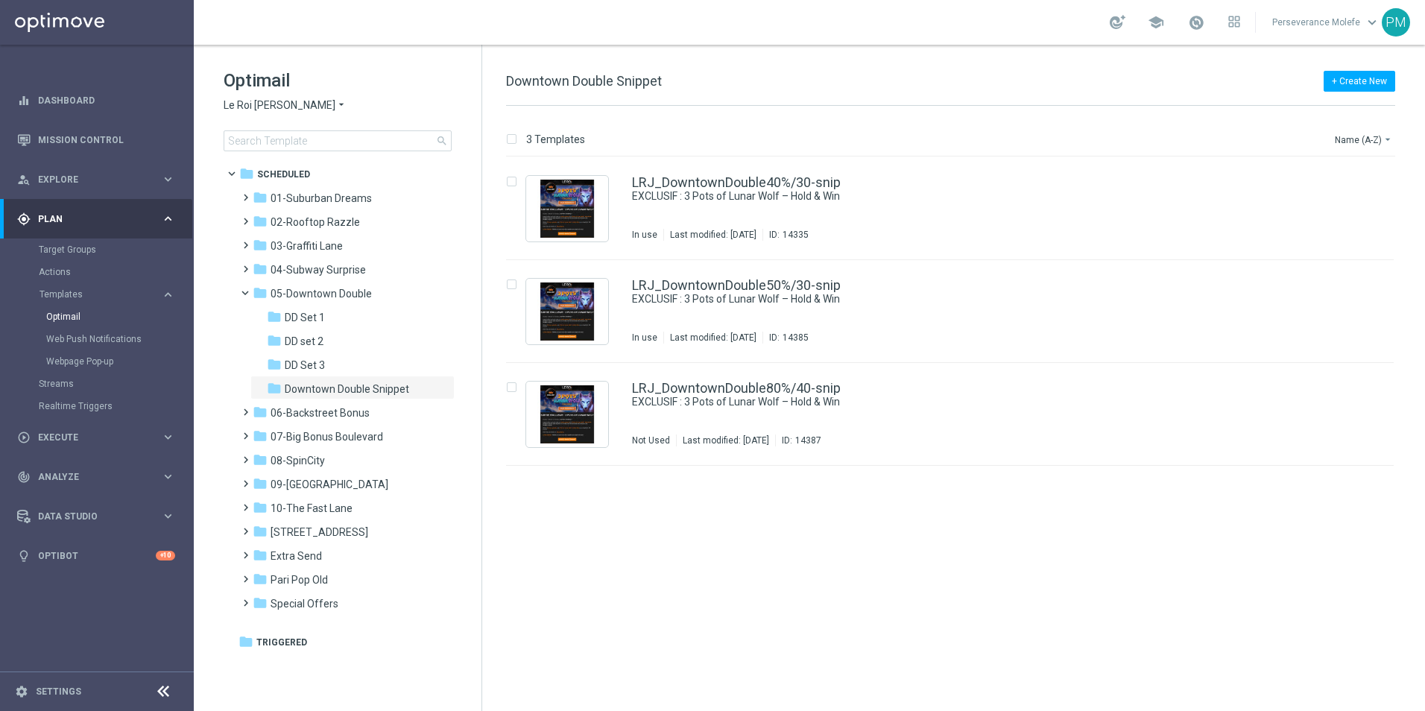
click at [278, 101] on span "Le Roi Johnny" at bounding box center [280, 105] width 112 height 14
click at [0, 0] on span "Casino Joka" at bounding box center [0, 0] width 0 height 0
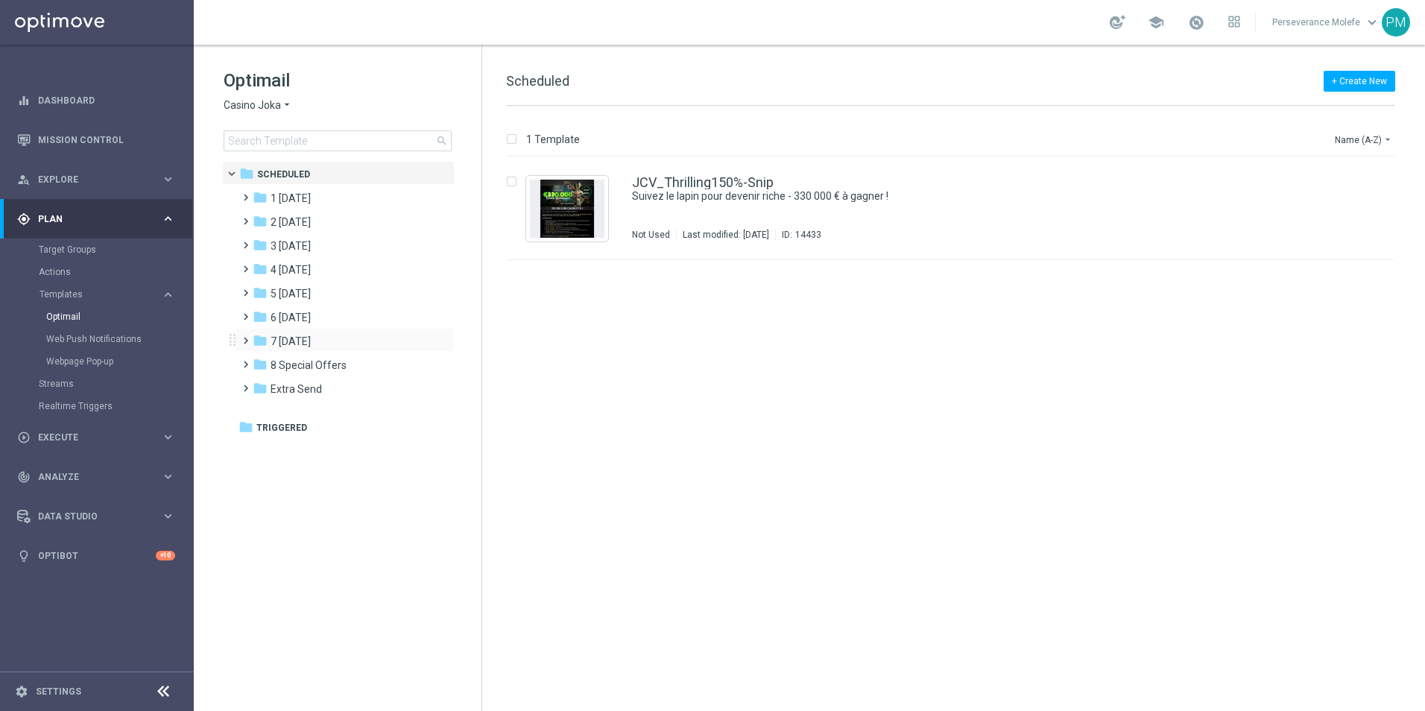
click at [309, 332] on div "folder 7 Monday more_vert" at bounding box center [345, 340] width 219 height 24
click at [328, 247] on div "folder 3 Thursday" at bounding box center [338, 246] width 171 height 17
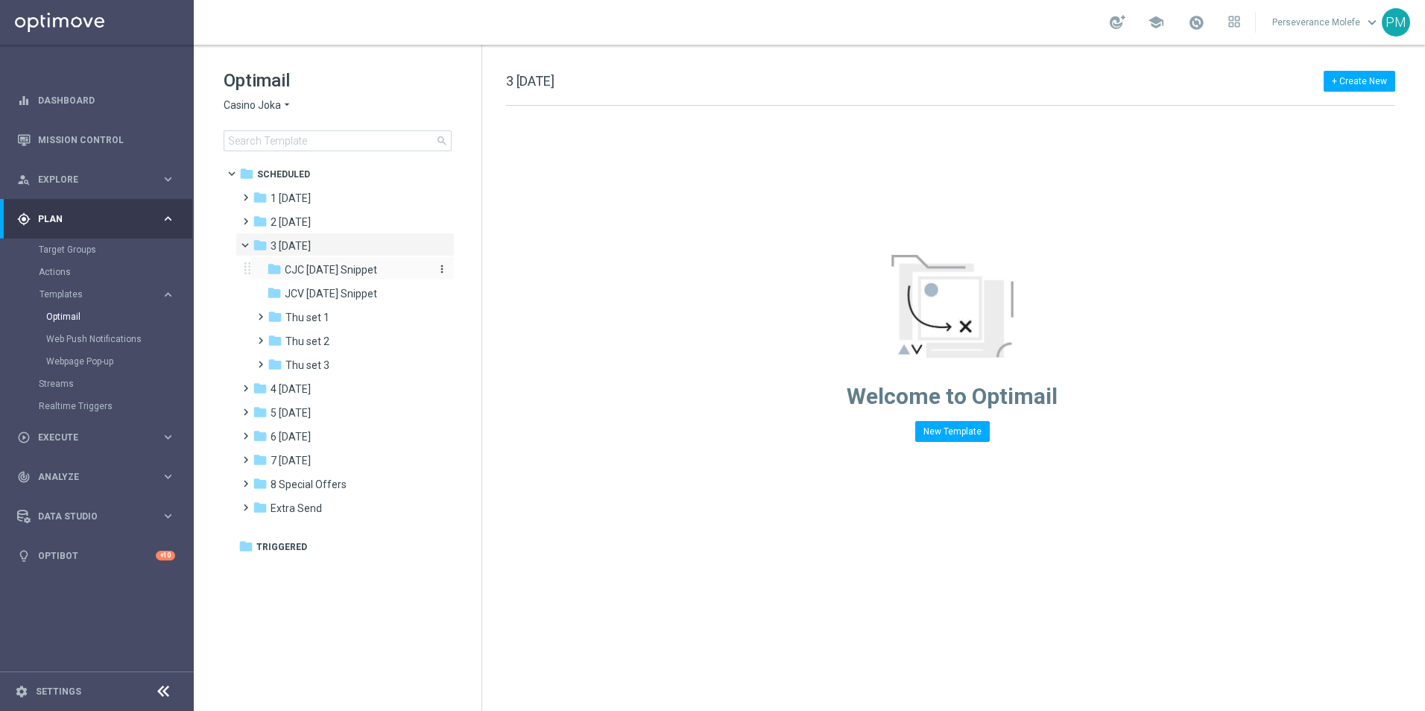
click at [344, 275] on span "CJC Thursday Snippet" at bounding box center [331, 269] width 92 height 13
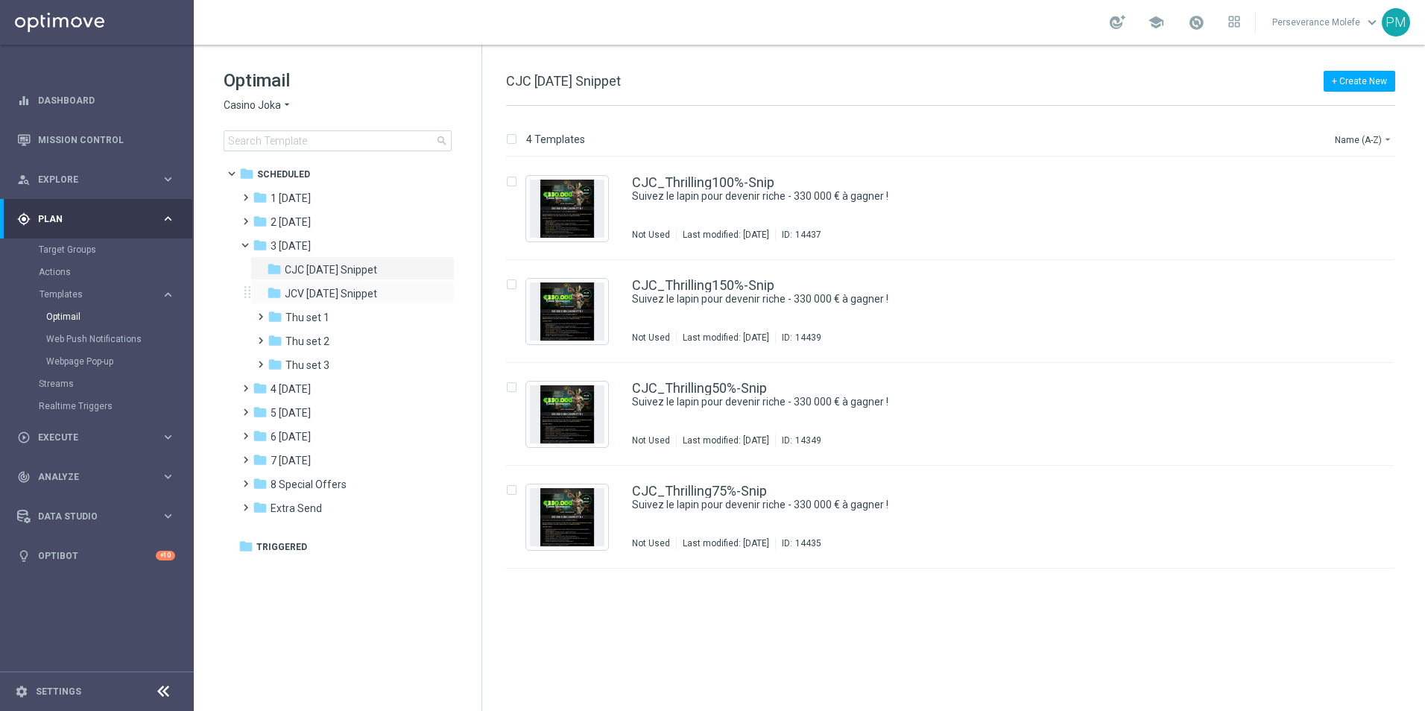
click at [357, 284] on div "folder JCV Thursday Snippet more_vert" at bounding box center [352, 292] width 204 height 24
click at [363, 292] on span "JCV Thursday Snippet" at bounding box center [331, 293] width 92 height 13
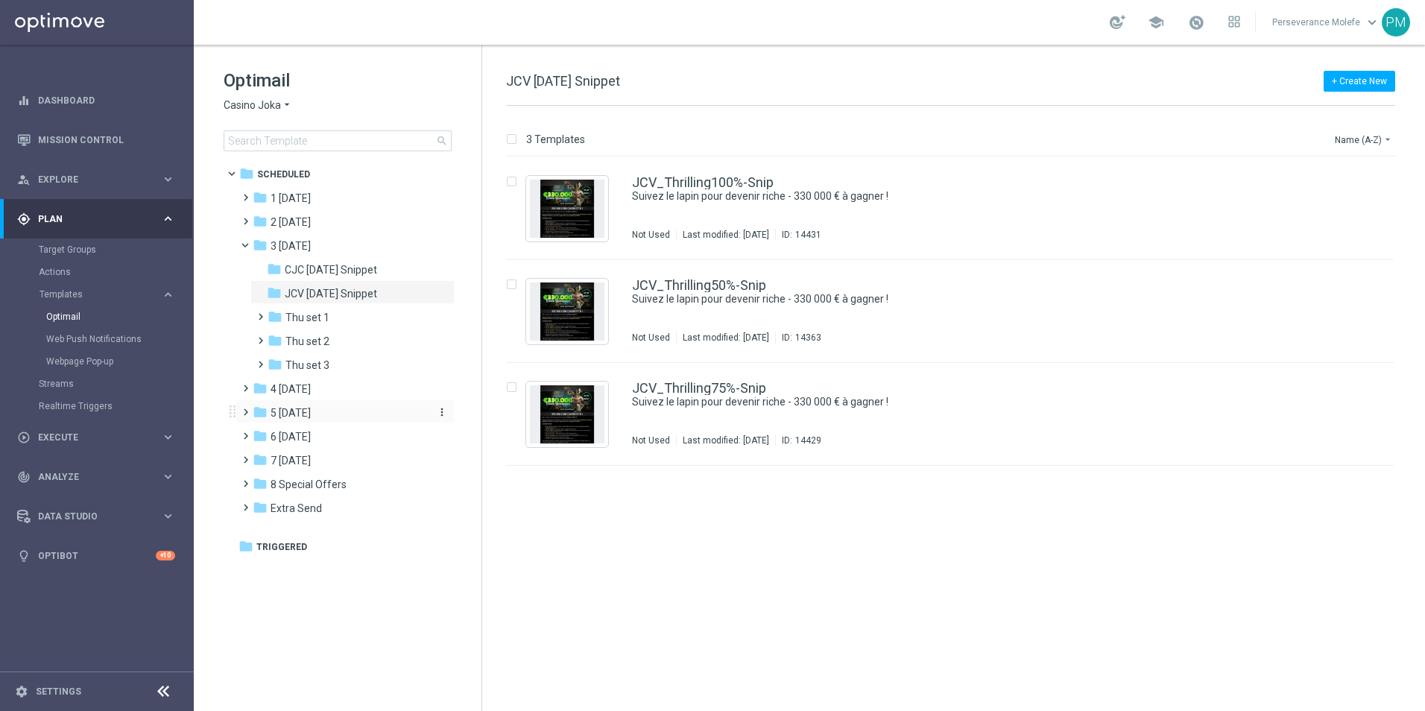
click at [332, 417] on div "folder 5 Saturday" at bounding box center [338, 413] width 171 height 17
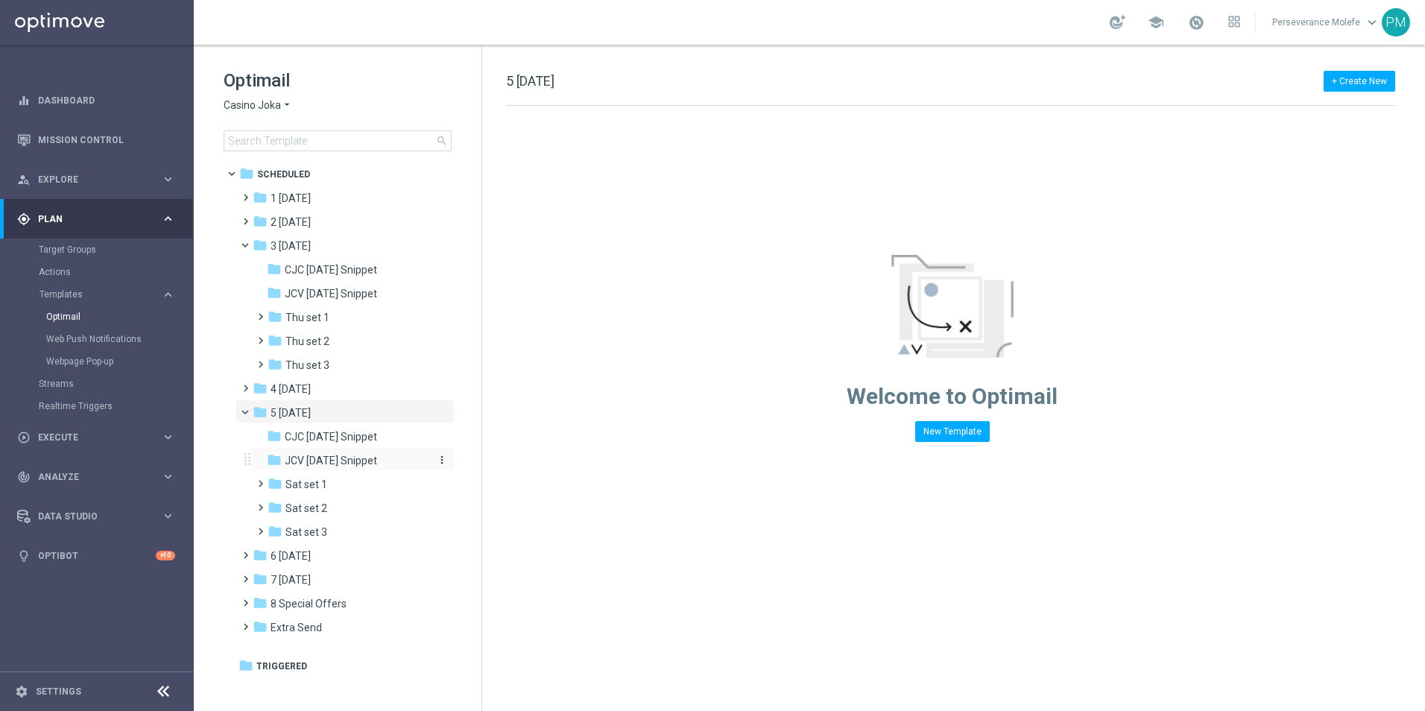
click at [337, 458] on span "JCV [DATE] Snippet" at bounding box center [331, 460] width 92 height 13
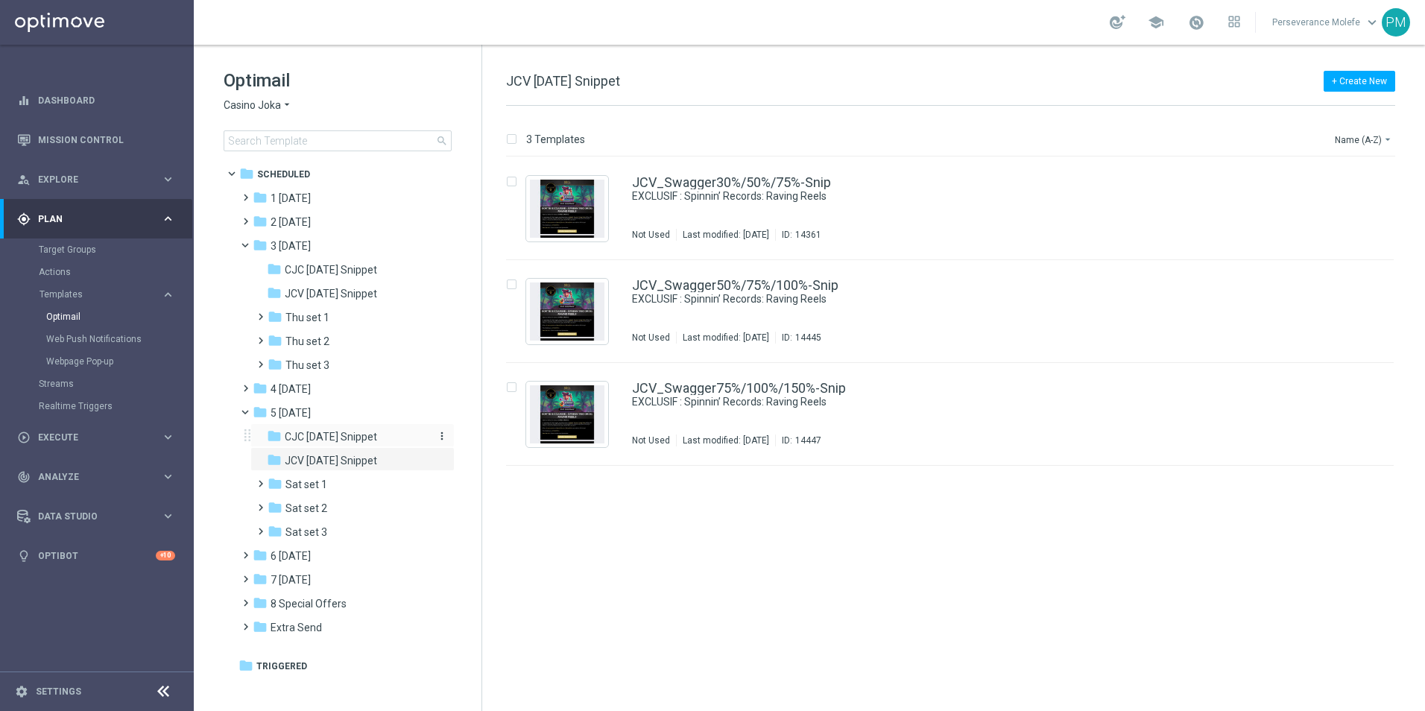
click at [353, 442] on span "CJC [DATE] Snippet" at bounding box center [331, 436] width 92 height 13
click at [320, 391] on div "folder 4 Friday" at bounding box center [338, 389] width 171 height 17
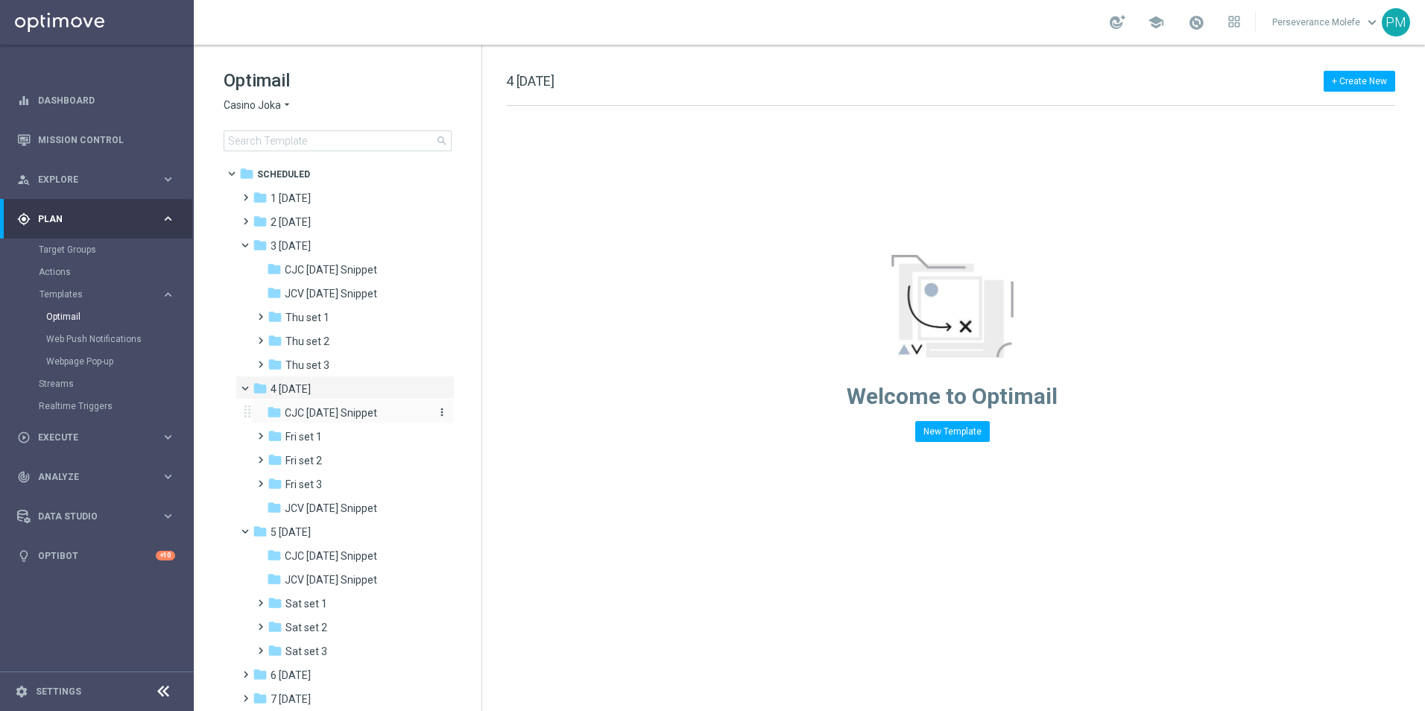
click at [342, 413] on span "CJC [DATE] Snippet" at bounding box center [331, 412] width 92 height 13
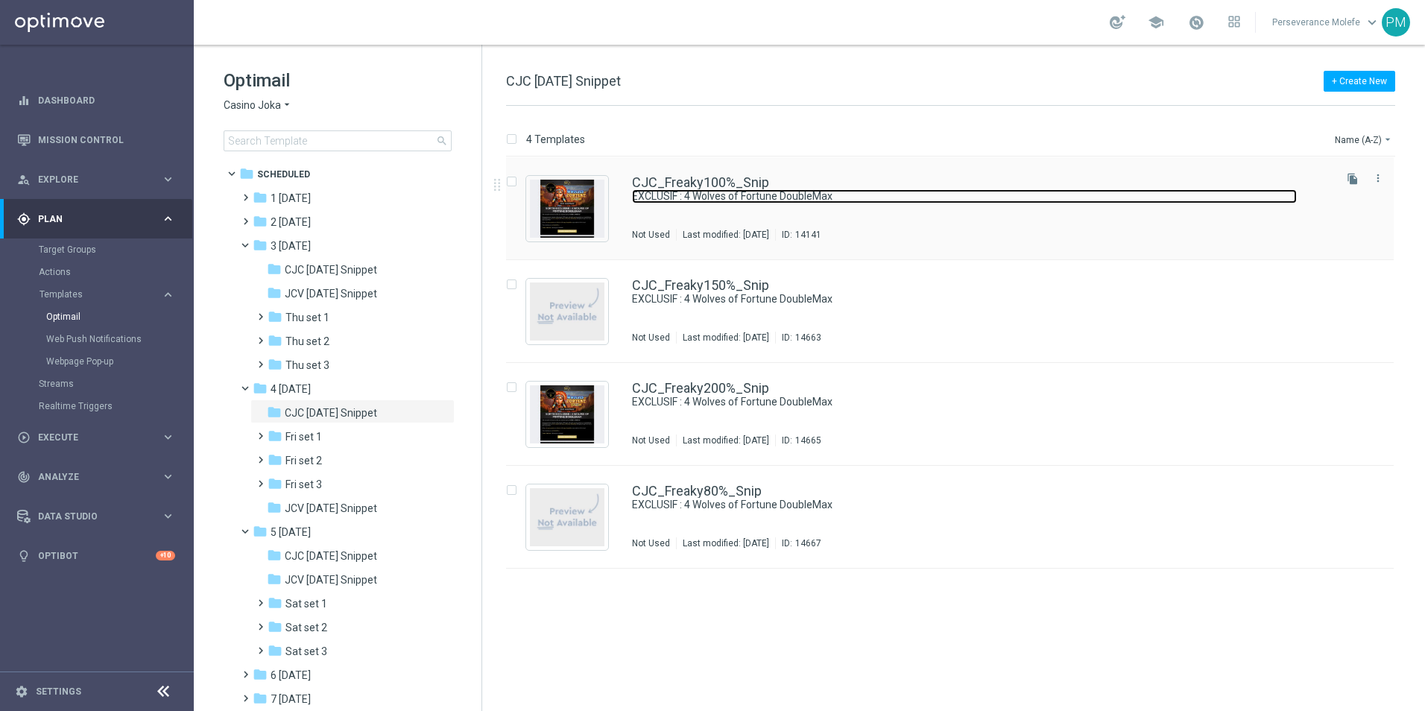
click at [683, 191] on link "EXCLUSIF : 4 Wolves of Fortune DoubleMax" at bounding box center [964, 196] width 665 height 14
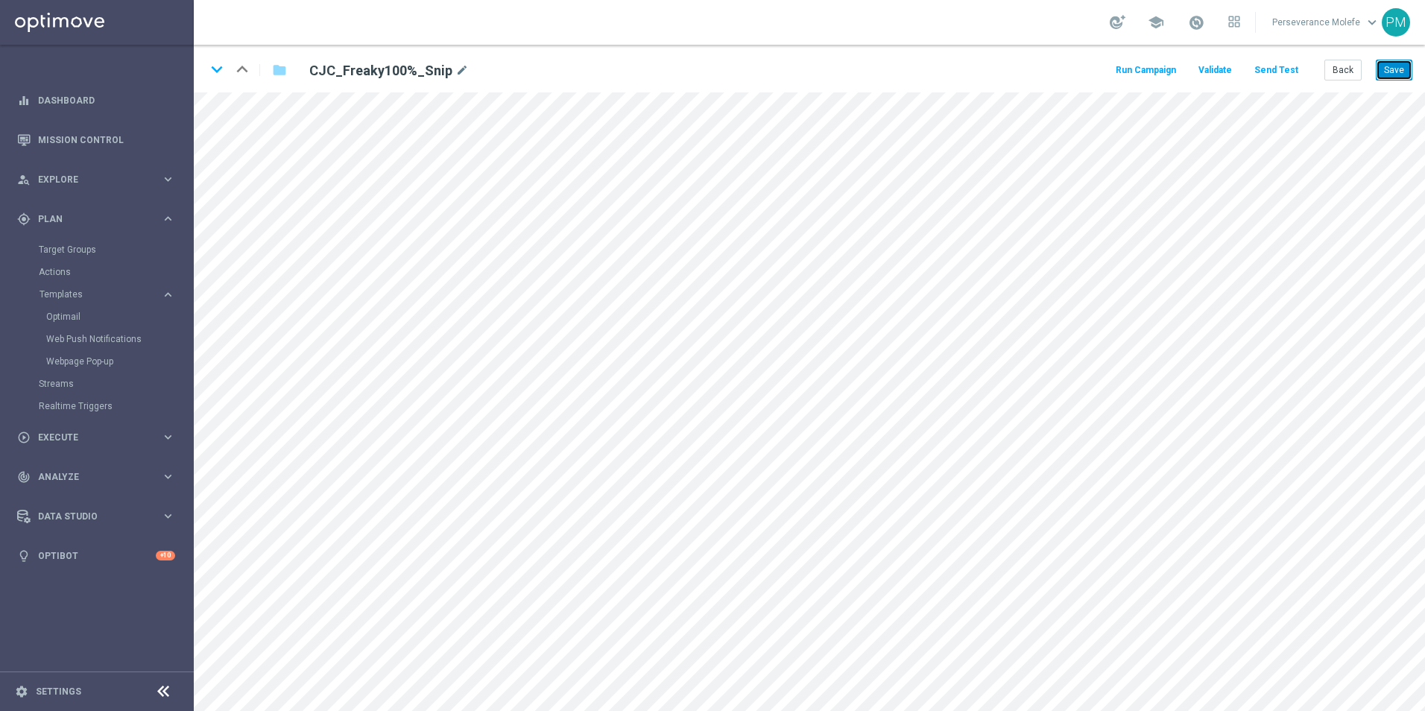
click at [1405, 66] on button "Save" at bounding box center [1394, 70] width 37 height 21
click at [214, 77] on icon "keyboard_arrow_down" at bounding box center [217, 69] width 22 height 22
click at [1410, 74] on button "Save" at bounding box center [1394, 70] width 37 height 21
click at [1394, 62] on button "Save" at bounding box center [1394, 70] width 37 height 21
click at [218, 75] on icon "keyboard_arrow_down" at bounding box center [217, 69] width 22 height 22
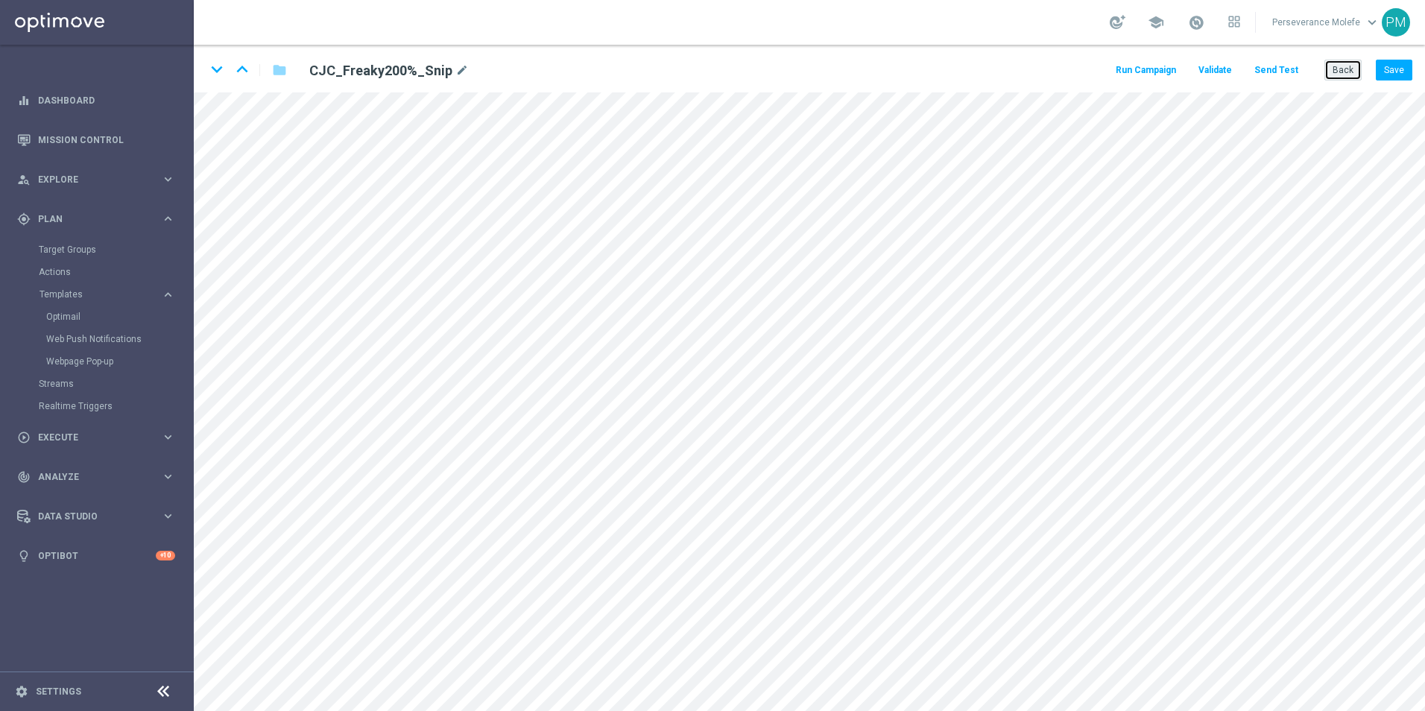
click at [1359, 73] on button "Back" at bounding box center [1342, 70] width 37 height 21
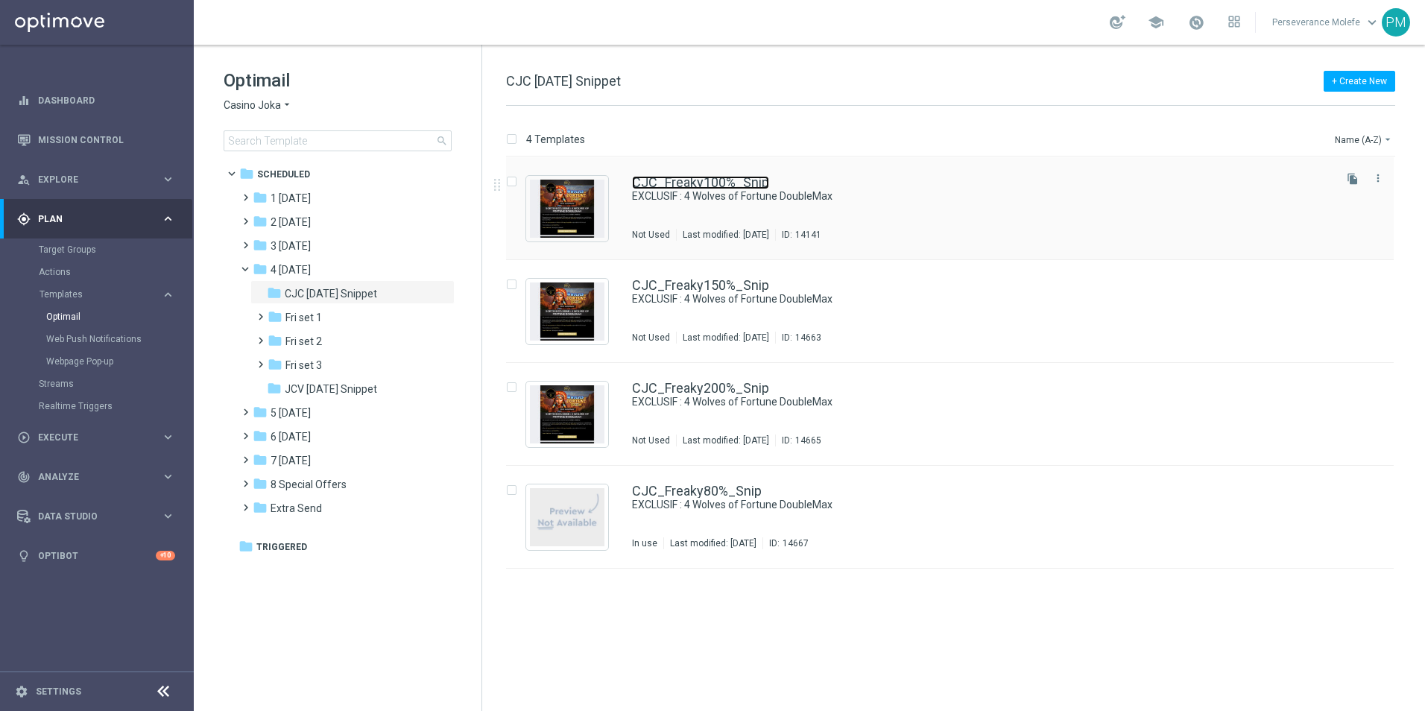
click at [674, 182] on link "CJC_Freaky100%_Snip" at bounding box center [700, 182] width 137 height 13
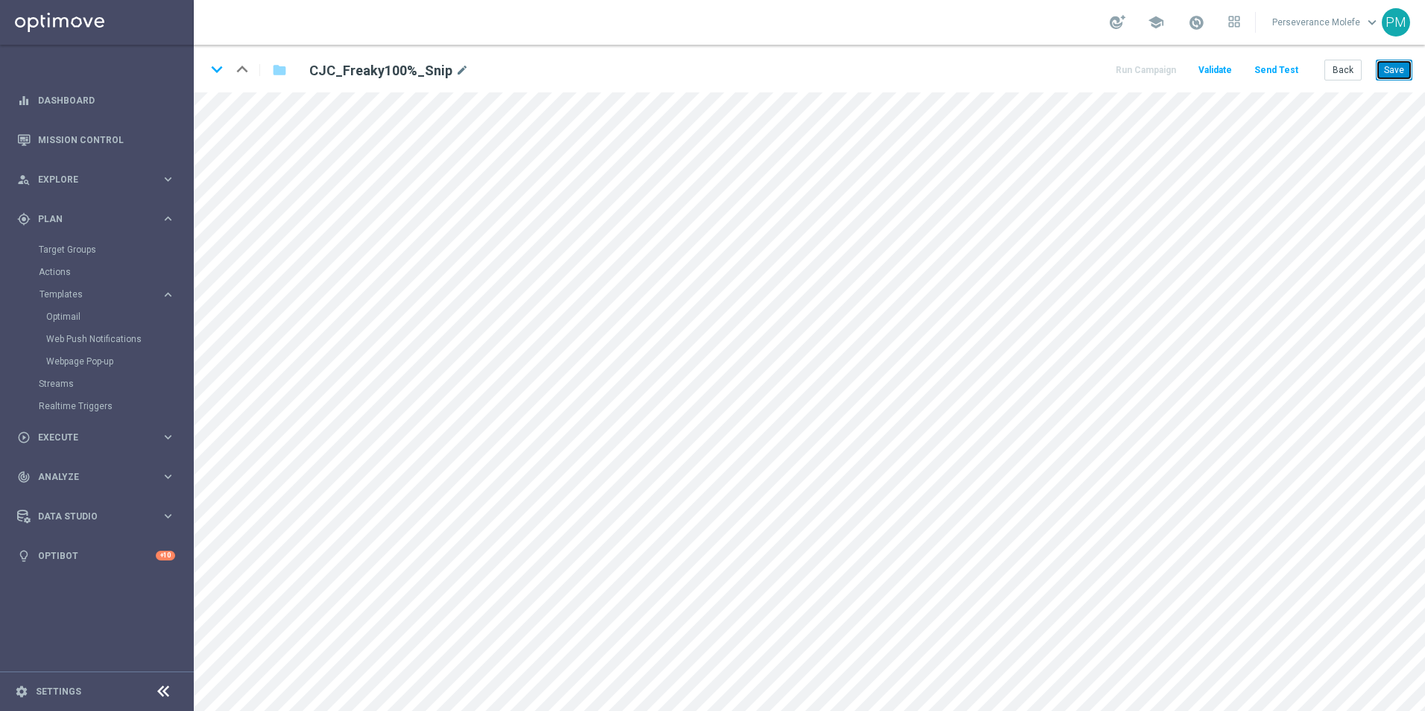
click at [1386, 71] on button "Save" at bounding box center [1394, 70] width 37 height 21
click at [1389, 66] on button "Save" at bounding box center [1394, 70] width 37 height 21
click at [1357, 77] on button "Back" at bounding box center [1342, 70] width 37 height 21
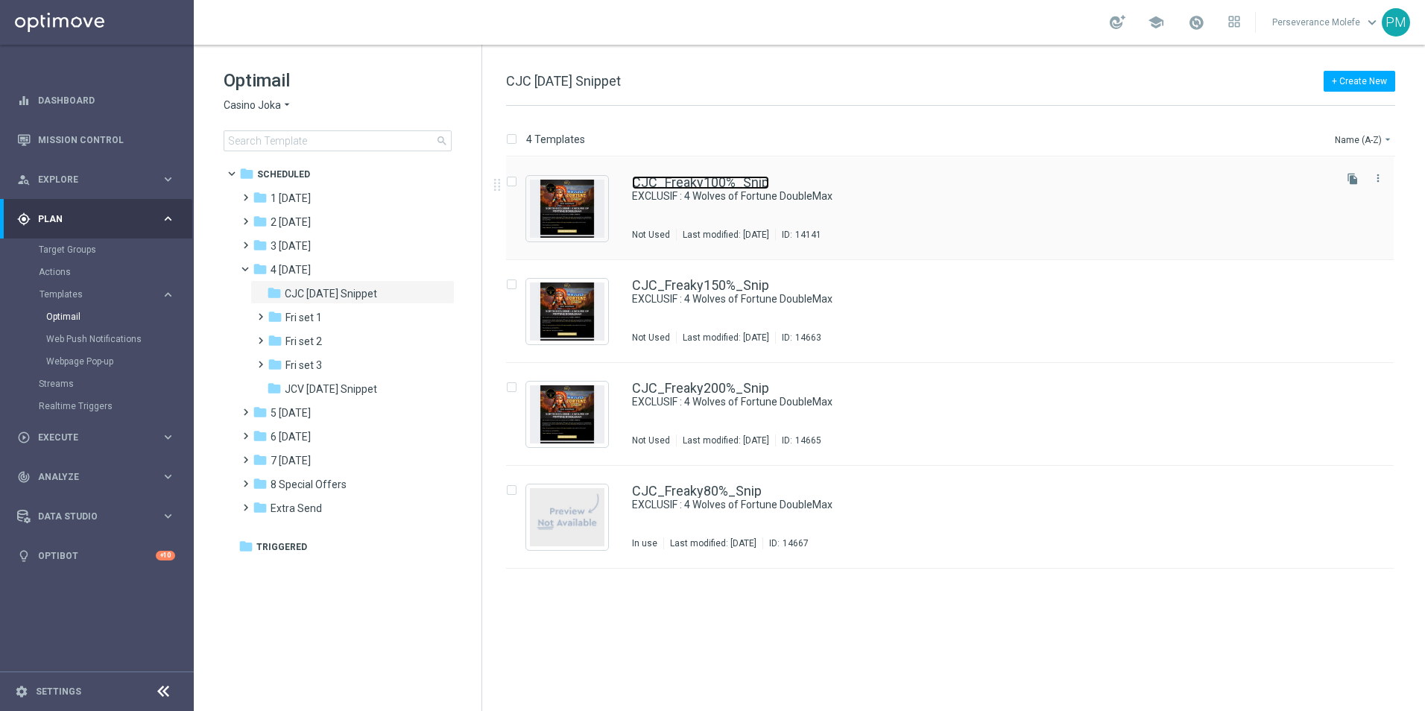
click at [677, 181] on link "CJC_Freaky100%_Snip" at bounding box center [700, 182] width 137 height 13
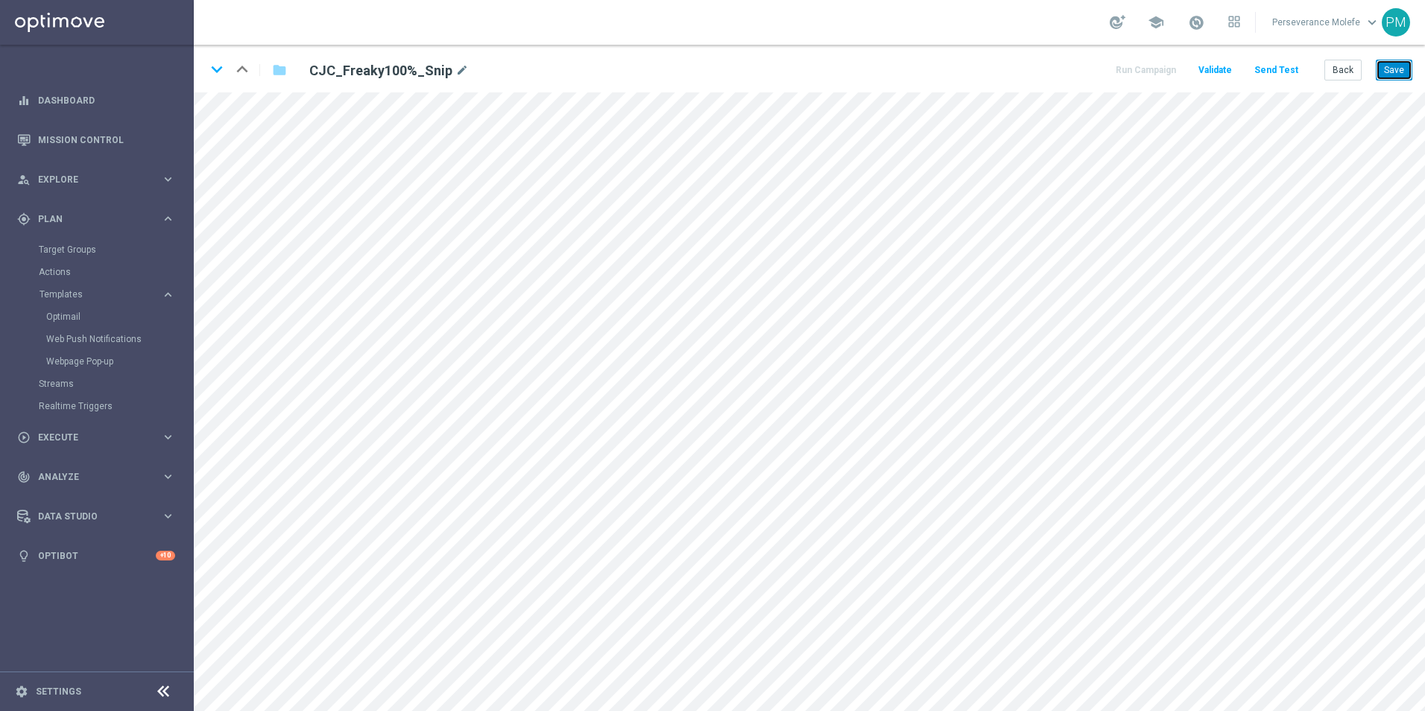
click at [1401, 69] on button "Save" at bounding box center [1394, 70] width 37 height 21
click at [1341, 63] on button "Back" at bounding box center [1342, 70] width 37 height 21
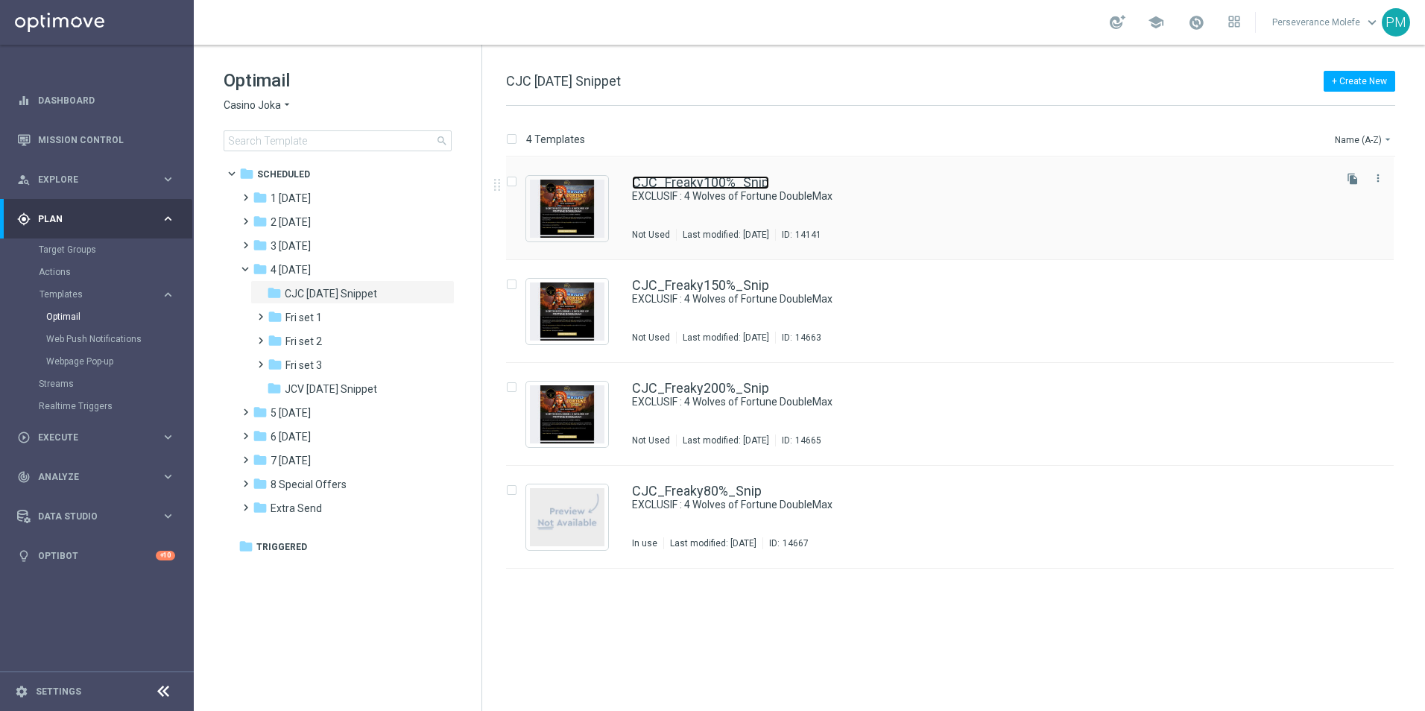
click at [715, 189] on link "CJC_Freaky100%_Snip" at bounding box center [700, 182] width 137 height 13
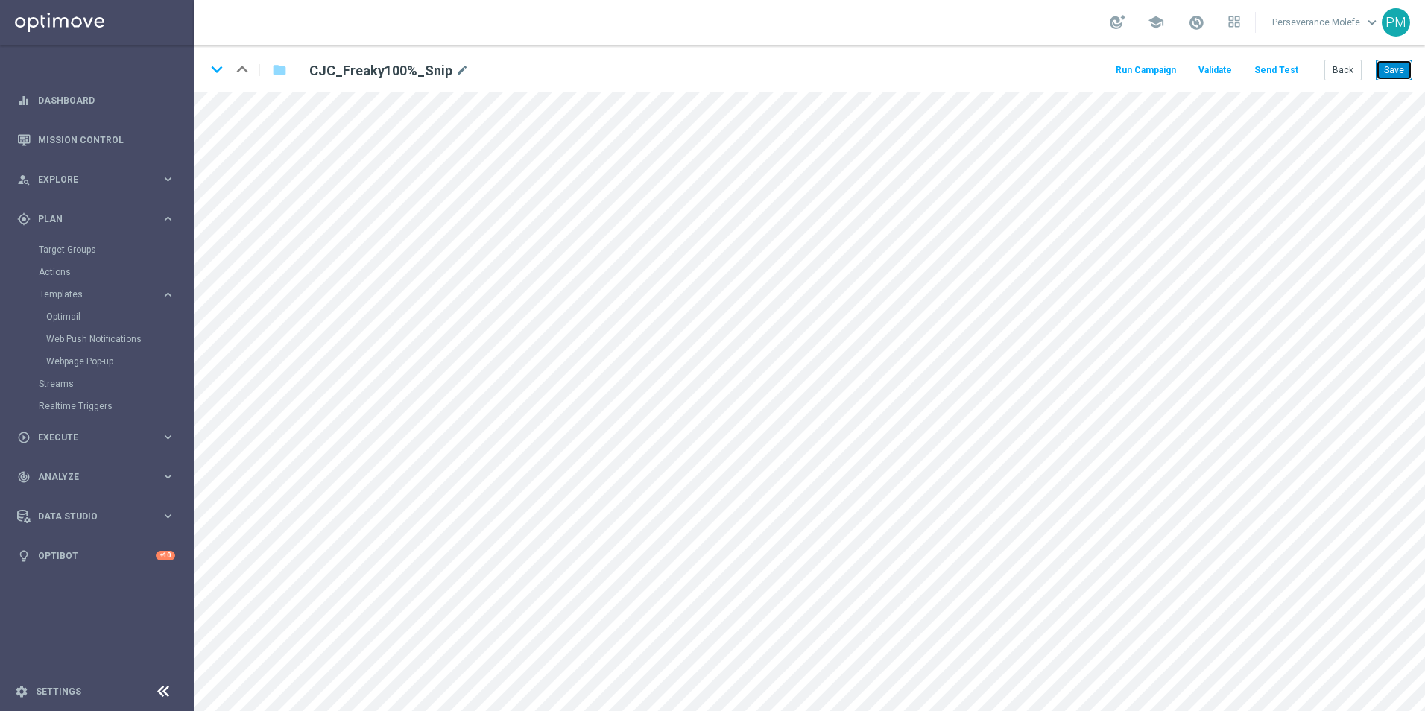
click at [1379, 66] on button "Save" at bounding box center [1394, 70] width 37 height 21
click at [1378, 66] on button "Save" at bounding box center [1394, 70] width 37 height 21
click at [1337, 78] on button "Back" at bounding box center [1342, 70] width 37 height 21
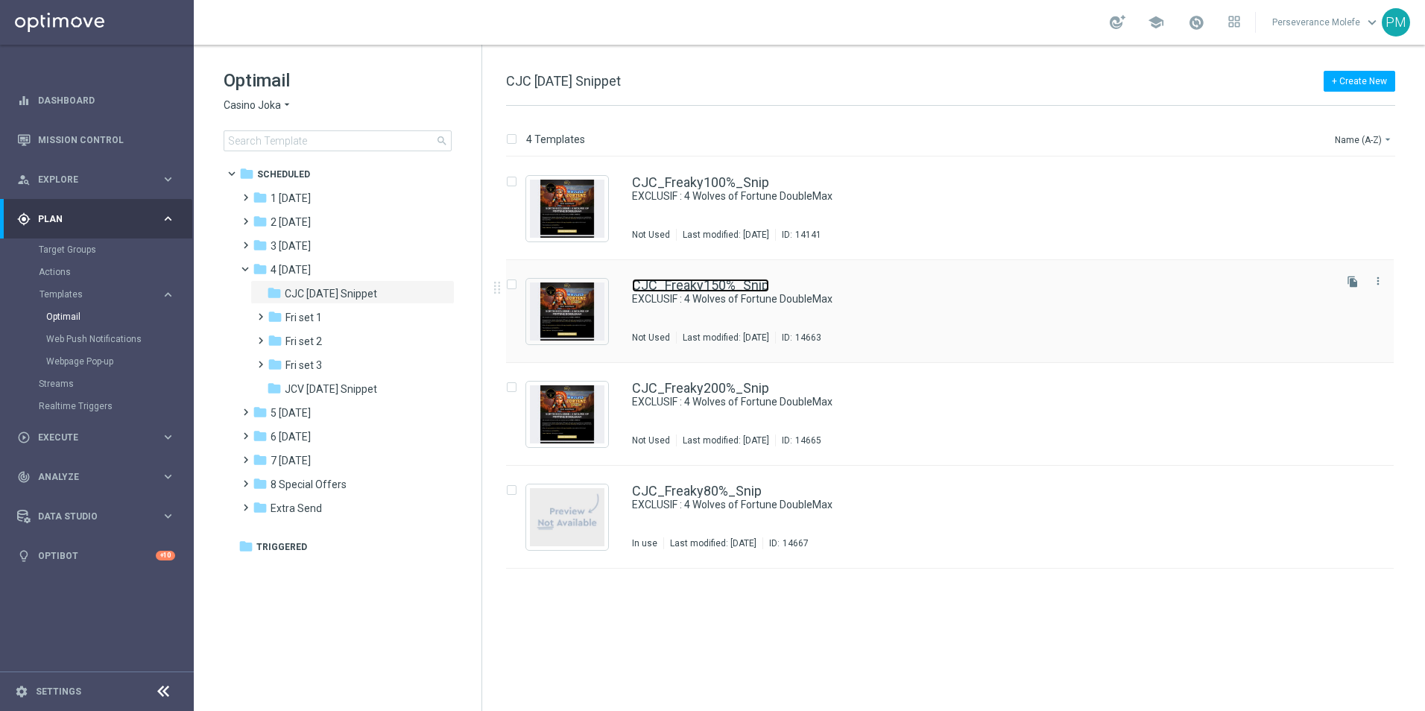
click at [676, 281] on link "CJC_Freaky150%_Snip" at bounding box center [700, 285] width 137 height 13
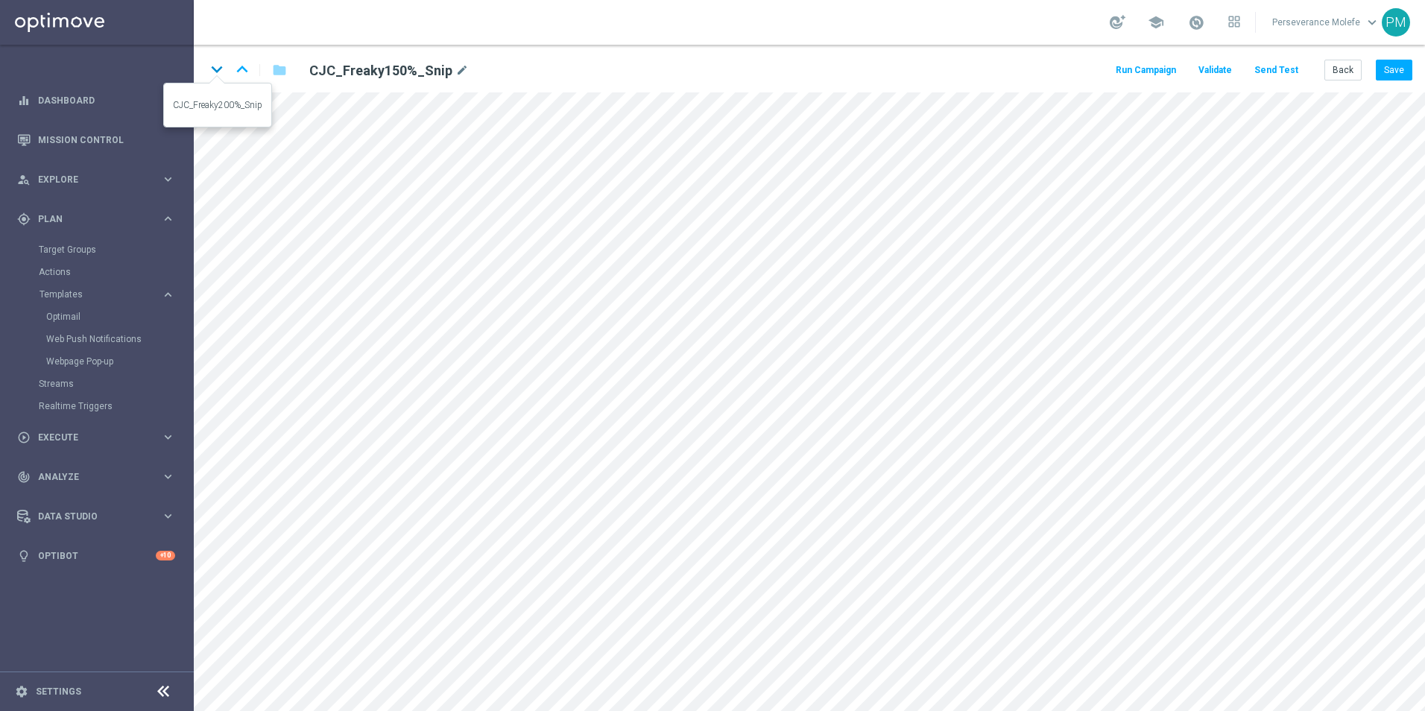
click at [219, 71] on icon "keyboard_arrow_down" at bounding box center [217, 69] width 22 height 22
click at [1398, 76] on button "Save" at bounding box center [1394, 70] width 37 height 21
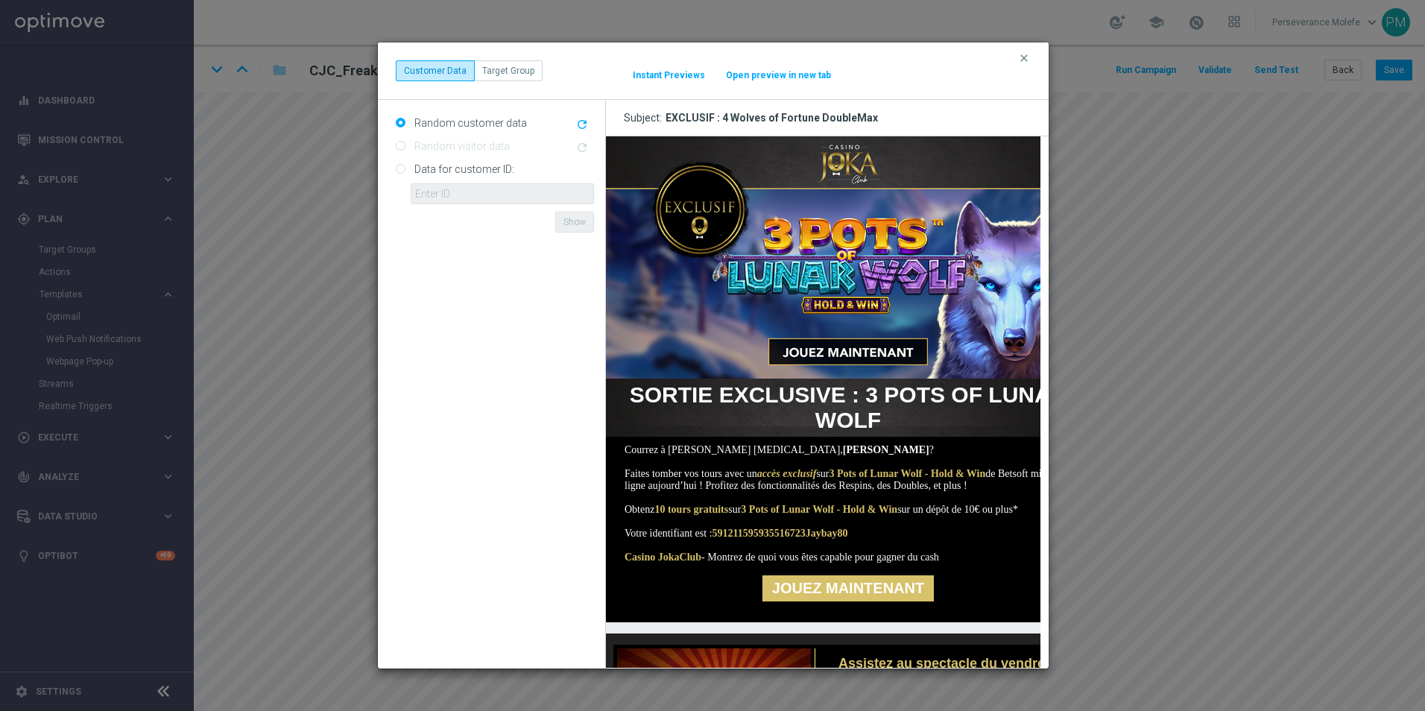
click at [790, 69] on button "Open preview in new tab" at bounding box center [778, 75] width 107 height 12
click at [1020, 50] on div "clear Customer Data Target Group It might take a while... Instant Previews Open…" at bounding box center [713, 70] width 671 height 57
click at [1022, 59] on icon "clear" at bounding box center [1024, 58] width 12 height 12
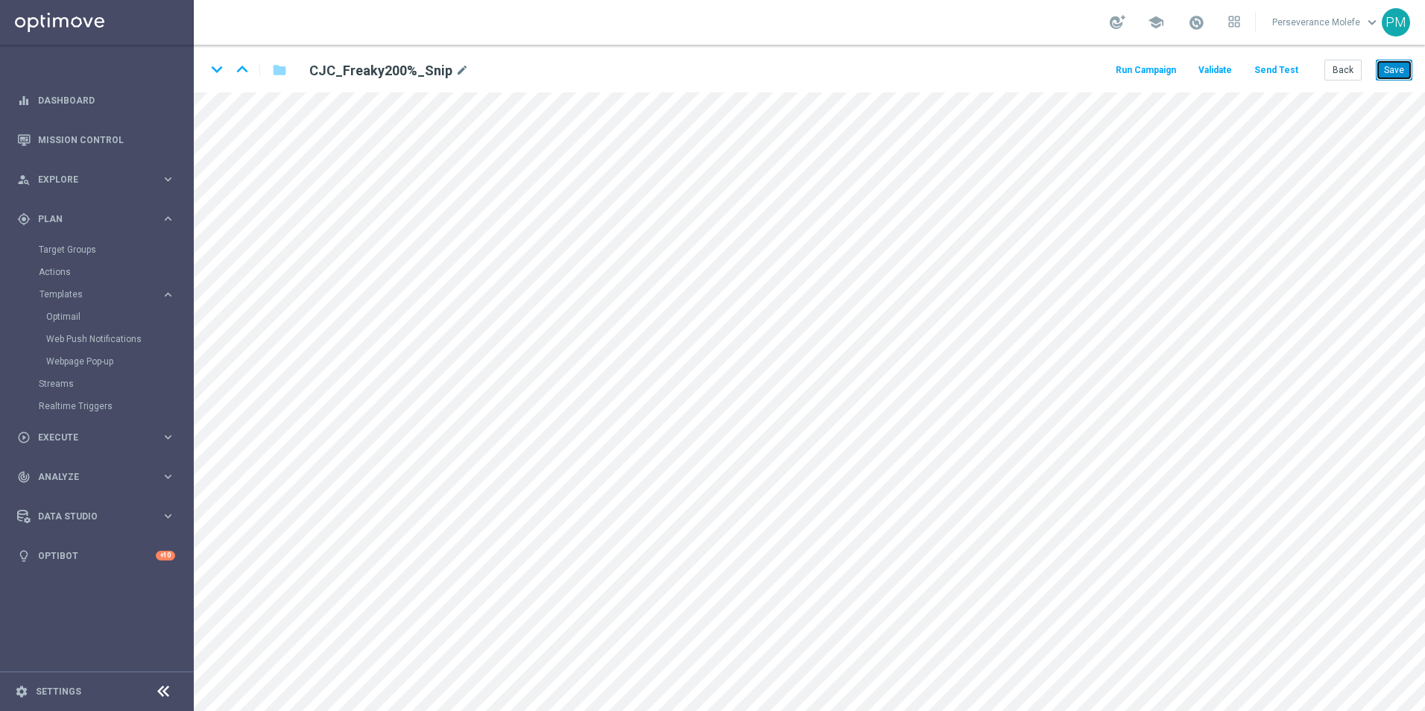
click at [1383, 63] on button "Save" at bounding box center [1394, 70] width 37 height 21
click at [221, 61] on icon "keyboard_arrow_down" at bounding box center [217, 69] width 22 height 22
click at [1388, 75] on button "Save" at bounding box center [1394, 70] width 37 height 21
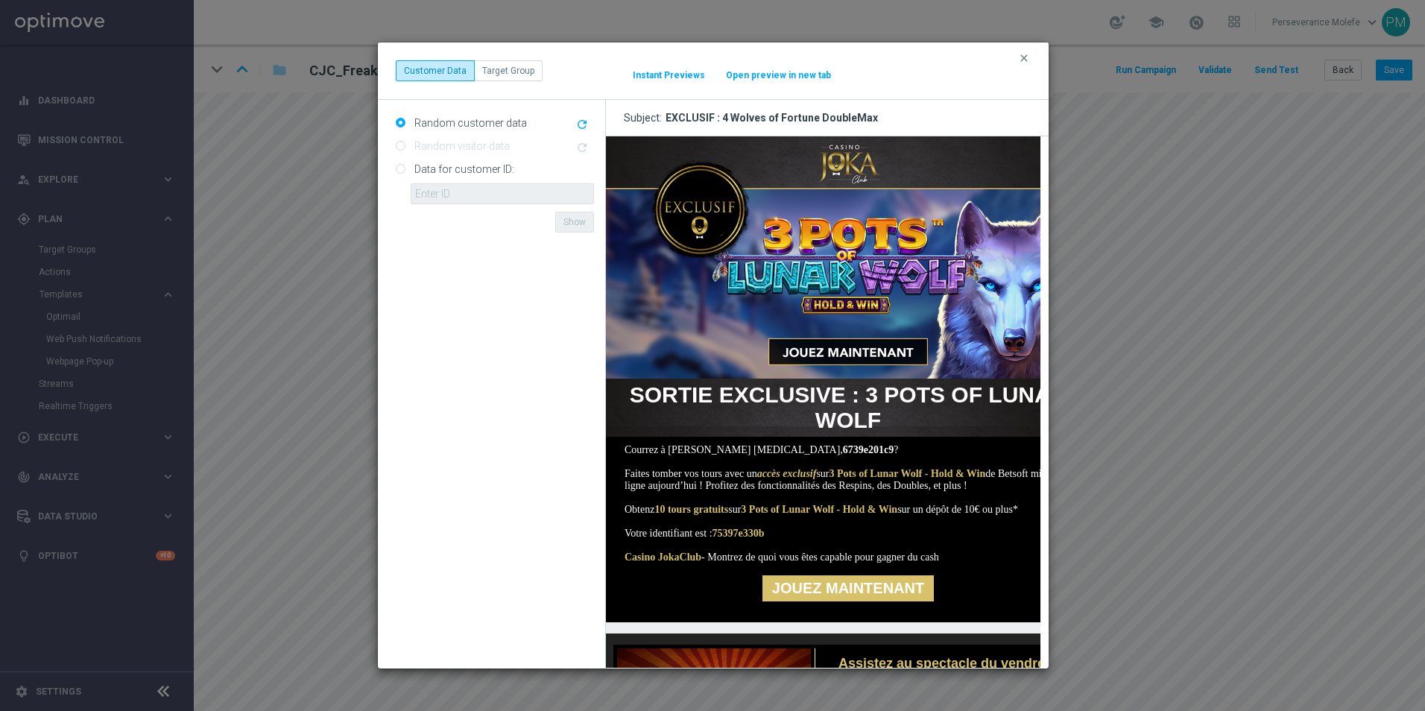
click at [797, 80] on button "Open preview in new tab" at bounding box center [778, 75] width 107 height 12
click at [1025, 57] on icon "clear" at bounding box center [1024, 58] width 12 height 12
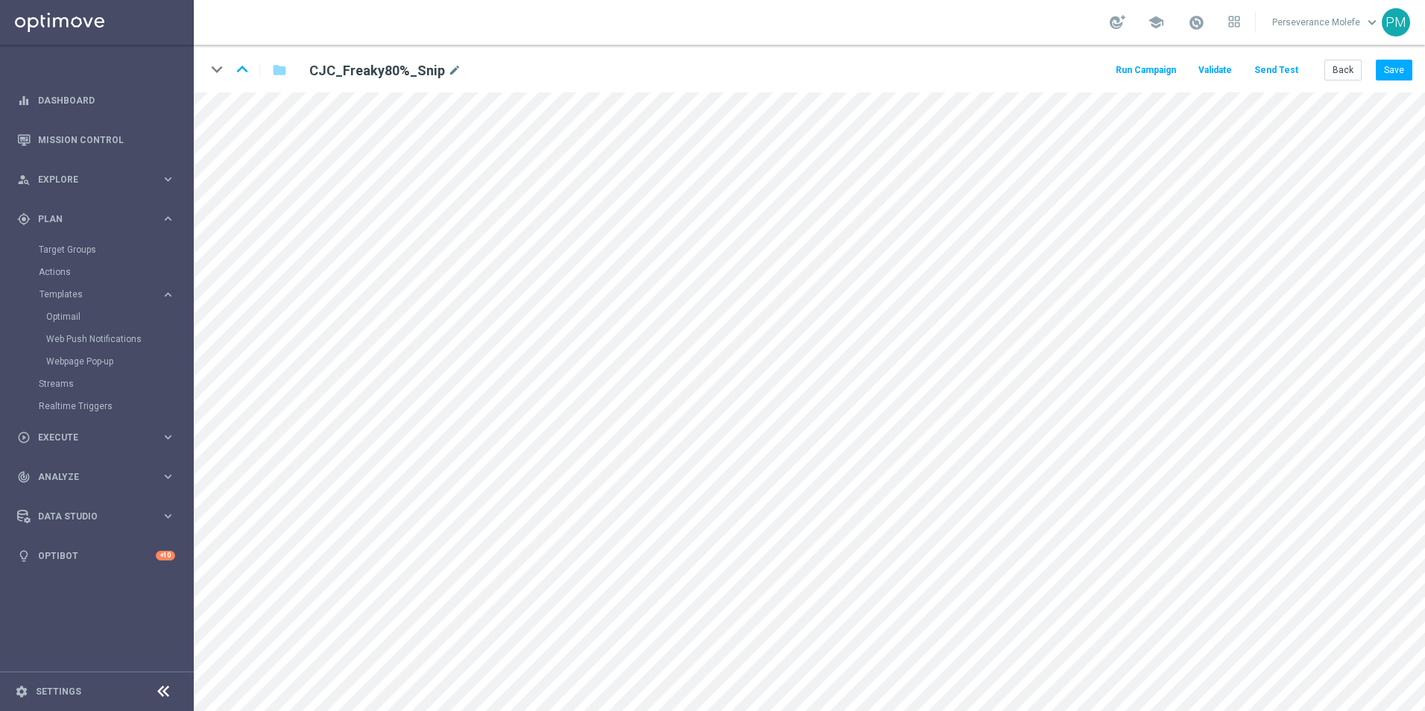
click at [1417, 72] on div "keyboard_arrow_down keyboard_arrow_up folder CJC_Freaky80%_Snip mode_edit Run C…" at bounding box center [809, 69] width 1231 height 48
click at [1415, 72] on div "keyboard_arrow_down keyboard_arrow_up folder CJC_Freaky80%_Snip mode_edit Run C…" at bounding box center [809, 69] width 1231 height 48
click at [1409, 71] on button "Save" at bounding box center [1394, 70] width 37 height 21
click at [1381, 72] on button "Save" at bounding box center [1394, 70] width 37 height 21
click at [1336, 69] on button "Back" at bounding box center [1342, 70] width 37 height 21
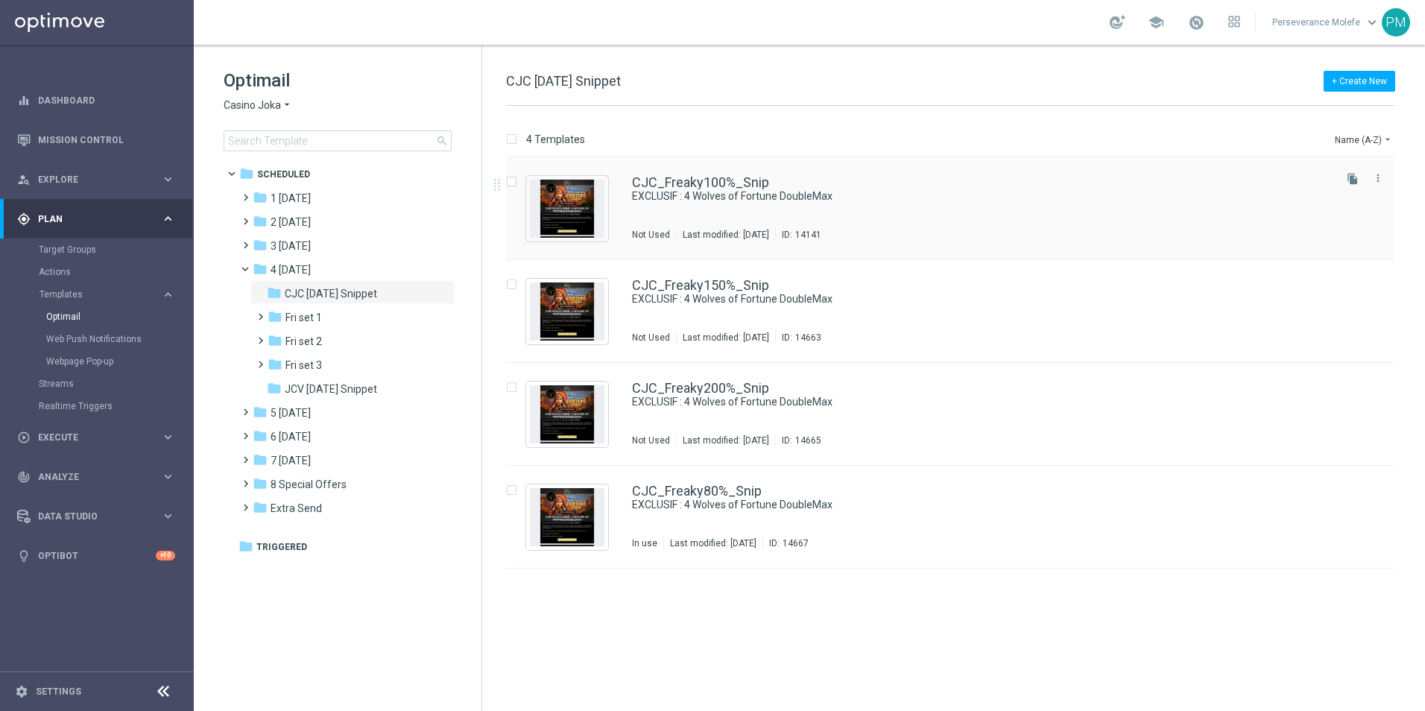
click at [699, 165] on div "CJC_Freaky100%_Snip EXCLUSIF : 4 Wolves of Fortune DoubleMax Not Used Last modi…" at bounding box center [950, 208] width 888 height 103
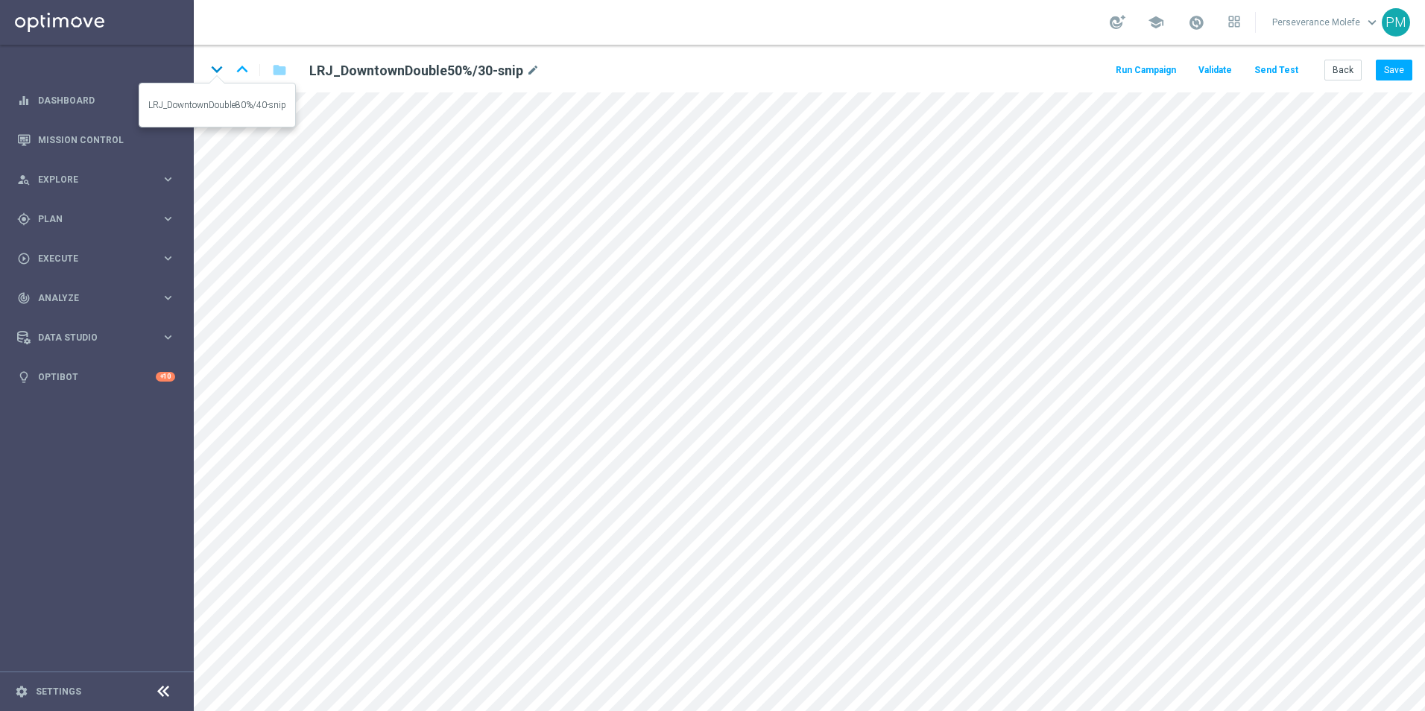
click at [221, 63] on icon "keyboard_arrow_down" at bounding box center [217, 69] width 22 height 22
click at [242, 68] on icon "keyboard_arrow_up" at bounding box center [242, 69] width 22 height 22
click at [244, 68] on icon "keyboard_arrow_up" at bounding box center [242, 69] width 22 height 22
click at [1392, 73] on button "Save" at bounding box center [1394, 70] width 37 height 21
click at [215, 70] on icon "keyboard_arrow_down" at bounding box center [217, 69] width 22 height 22
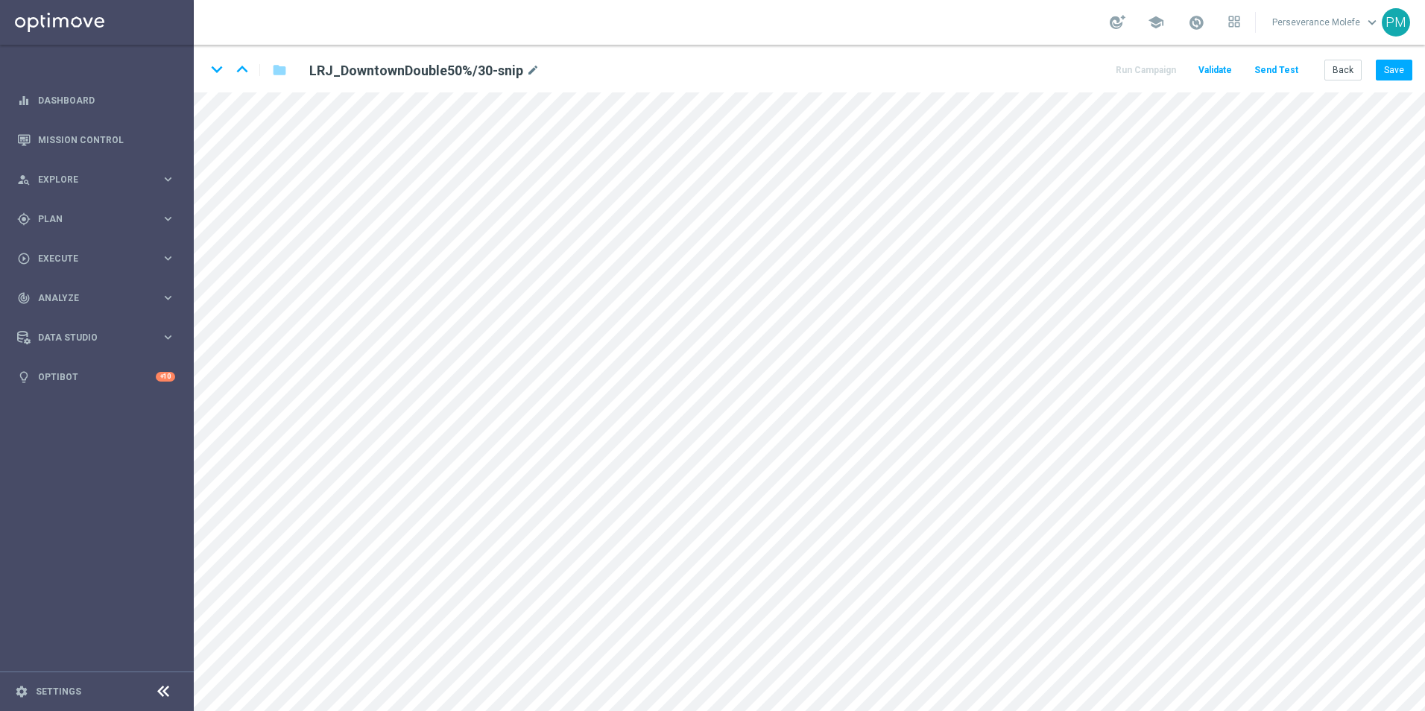
click at [1401, 82] on div "keyboard_arrow_down keyboard_arrow_up folder LRJ_DowntownDouble50%/30-snip mode…" at bounding box center [809, 69] width 1231 height 48
click at [1400, 75] on button "Save" at bounding box center [1394, 70] width 37 height 21
click at [219, 73] on icon "keyboard_arrow_down" at bounding box center [217, 69] width 22 height 22
click at [1399, 62] on button "Save" at bounding box center [1394, 70] width 37 height 21
click at [1388, 61] on button "Save" at bounding box center [1394, 70] width 37 height 21
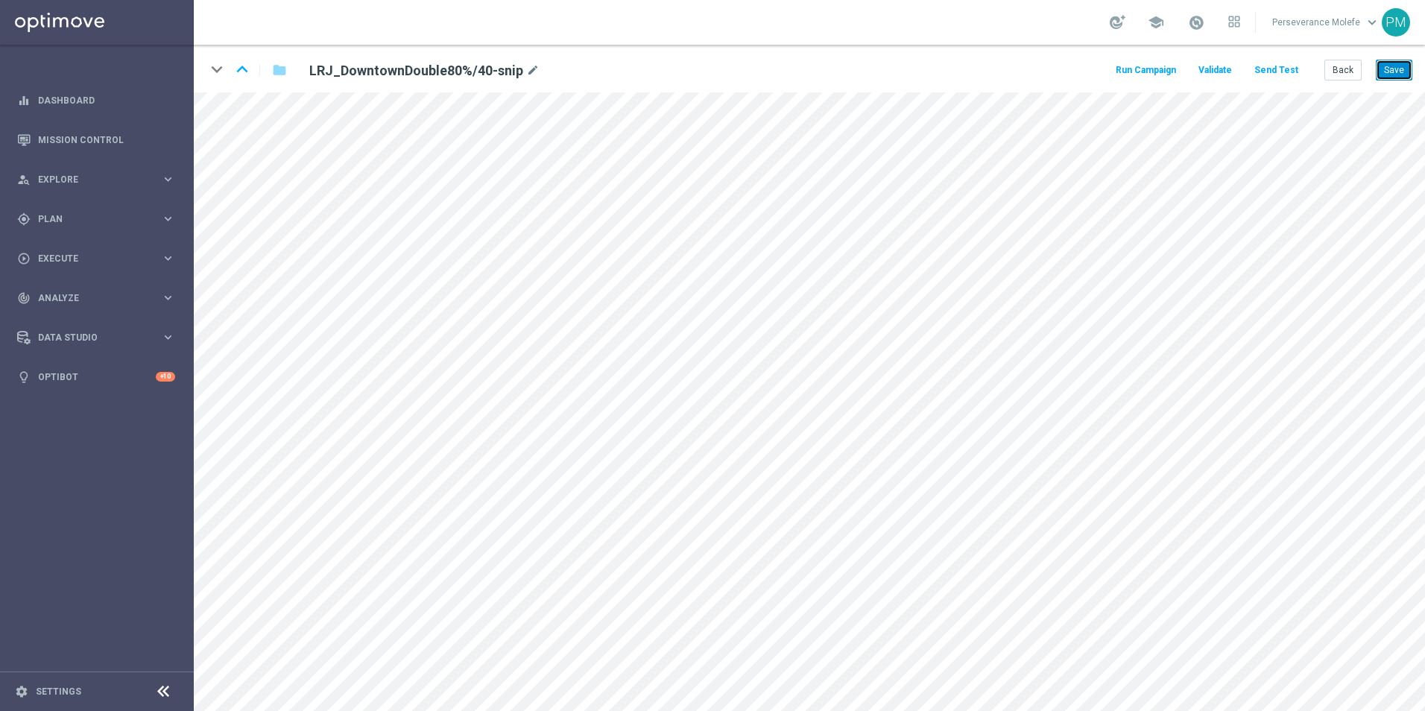
click at [1392, 69] on button "Save" at bounding box center [1394, 70] width 37 height 21
click at [1367, 70] on div "Back Save" at bounding box center [1368, 70] width 88 height 21
click at [1356, 70] on button "Back" at bounding box center [1342, 70] width 37 height 21
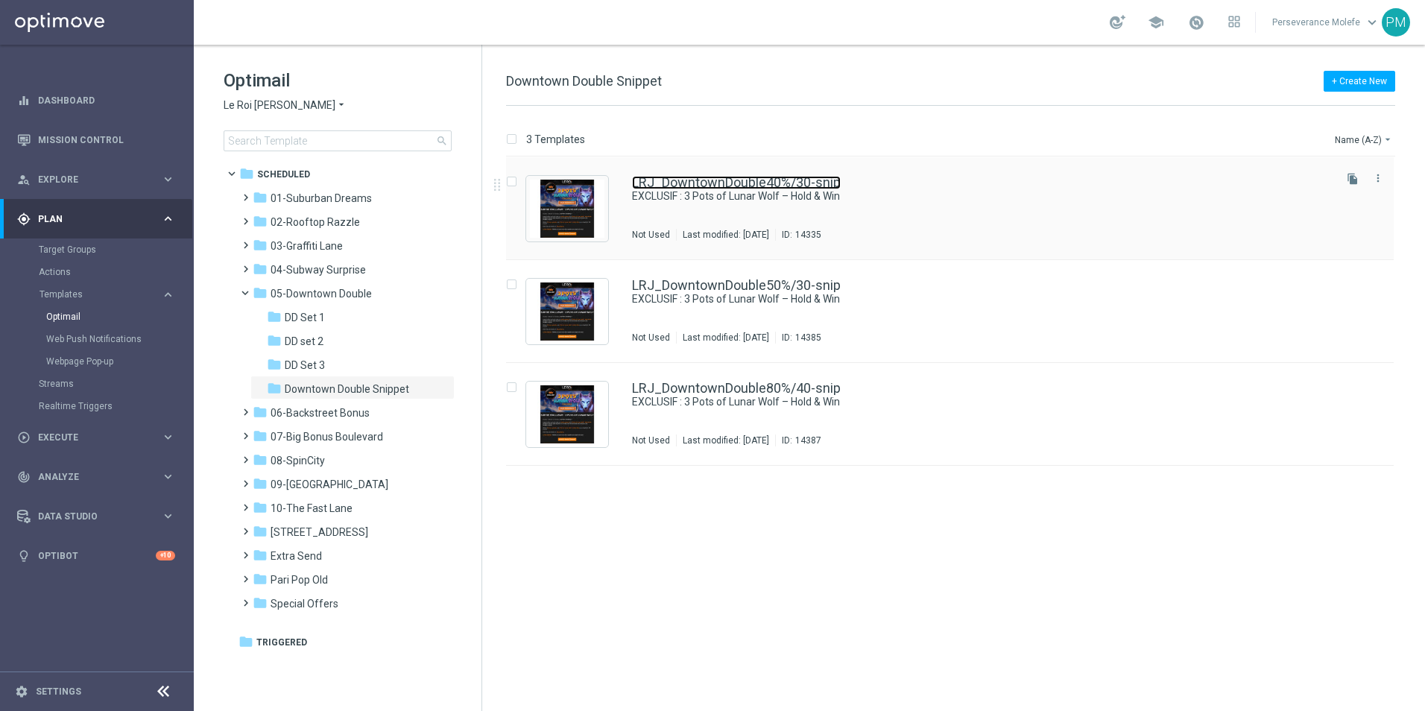
click at [692, 183] on link "LRJ_DowntownDouble40%/30-snip" at bounding box center [736, 182] width 209 height 13
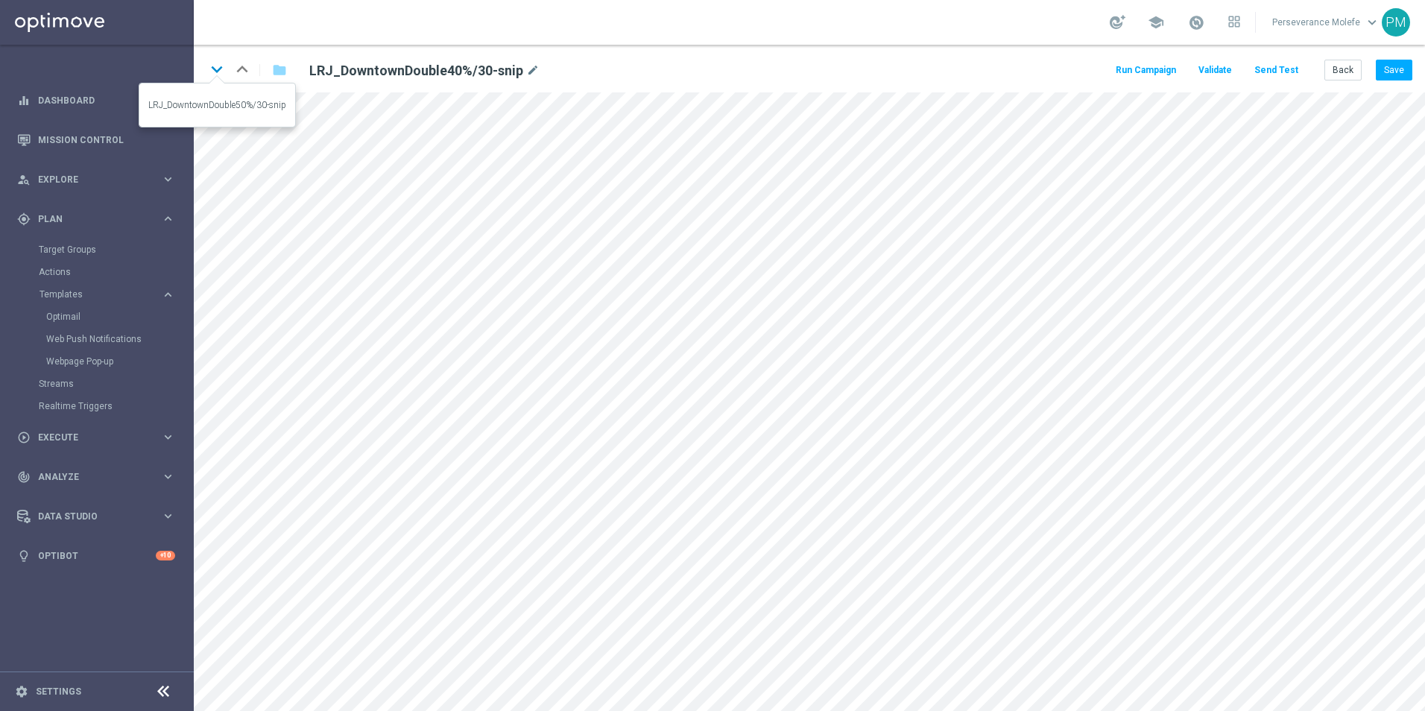
click at [214, 74] on icon "keyboard_arrow_down" at bounding box center [217, 69] width 22 height 22
click at [209, 70] on icon "keyboard_arrow_down" at bounding box center [217, 69] width 22 height 22
click at [1327, 63] on button "Back" at bounding box center [1342, 70] width 37 height 21
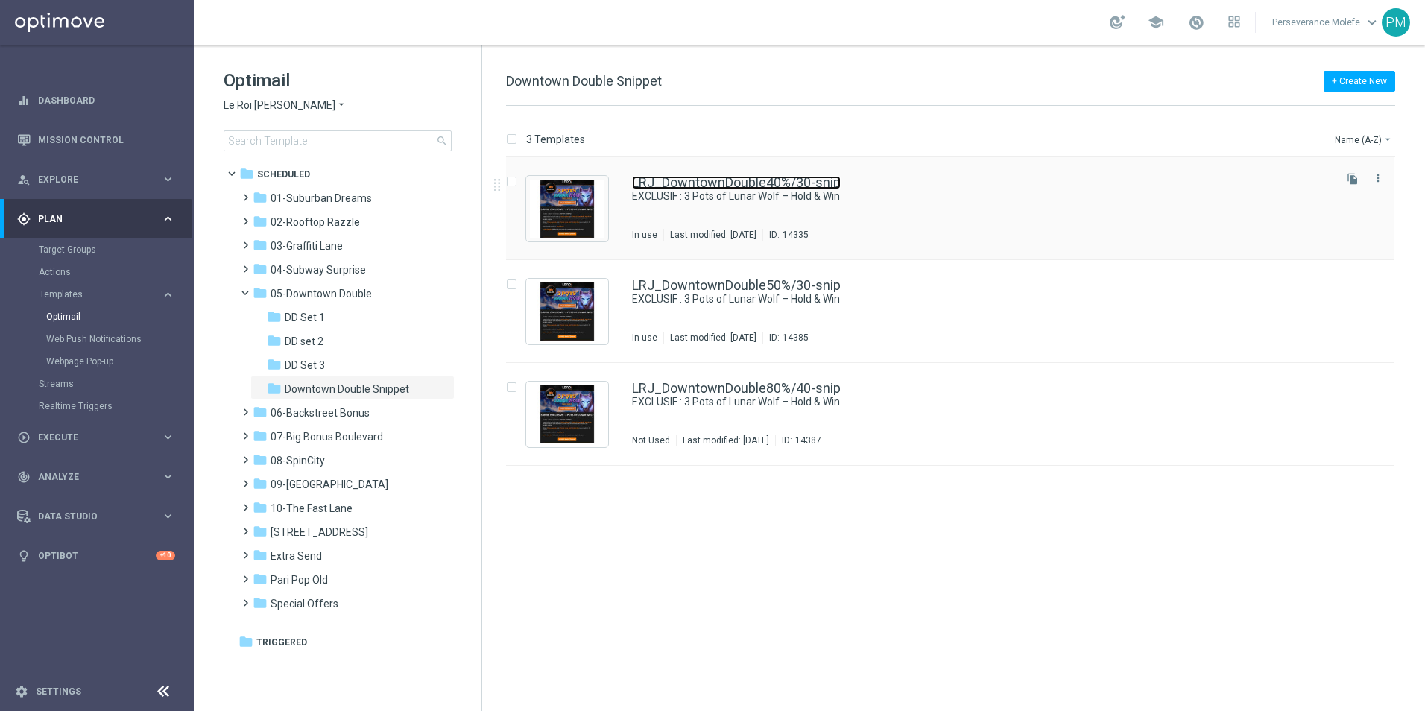
click at [673, 183] on link "LRJ_DowntownDouble40%/30-snip" at bounding box center [736, 182] width 209 height 13
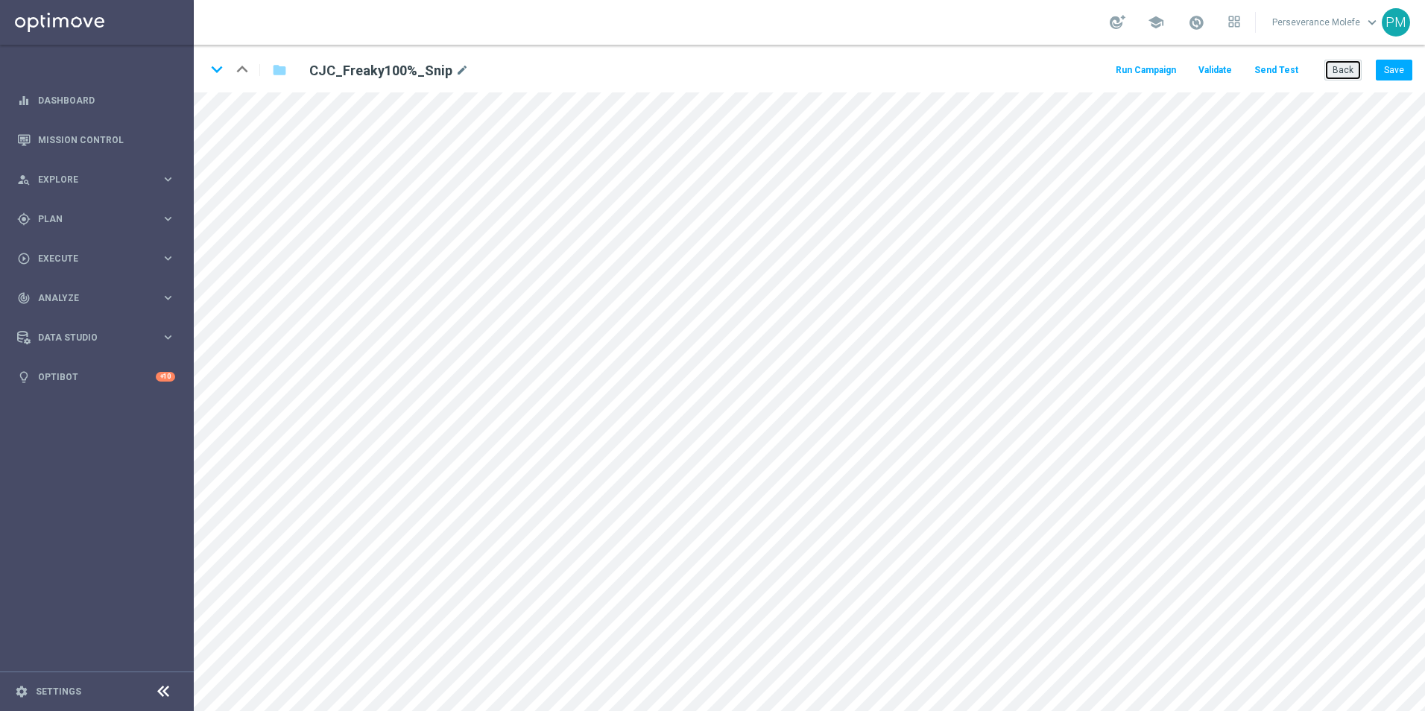
click at [1358, 64] on button "Back" at bounding box center [1342, 70] width 37 height 21
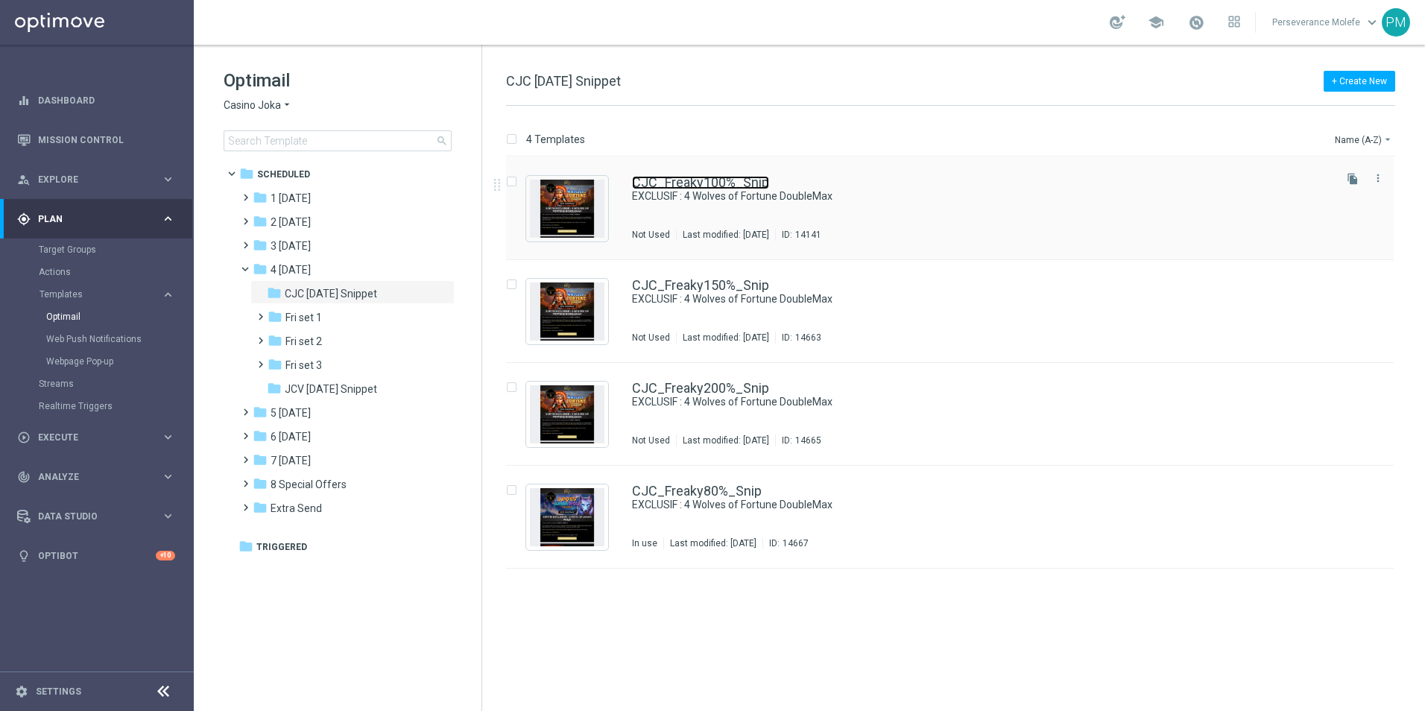
click at [689, 177] on link "CJC_Freaky100%_Snip" at bounding box center [700, 182] width 137 height 13
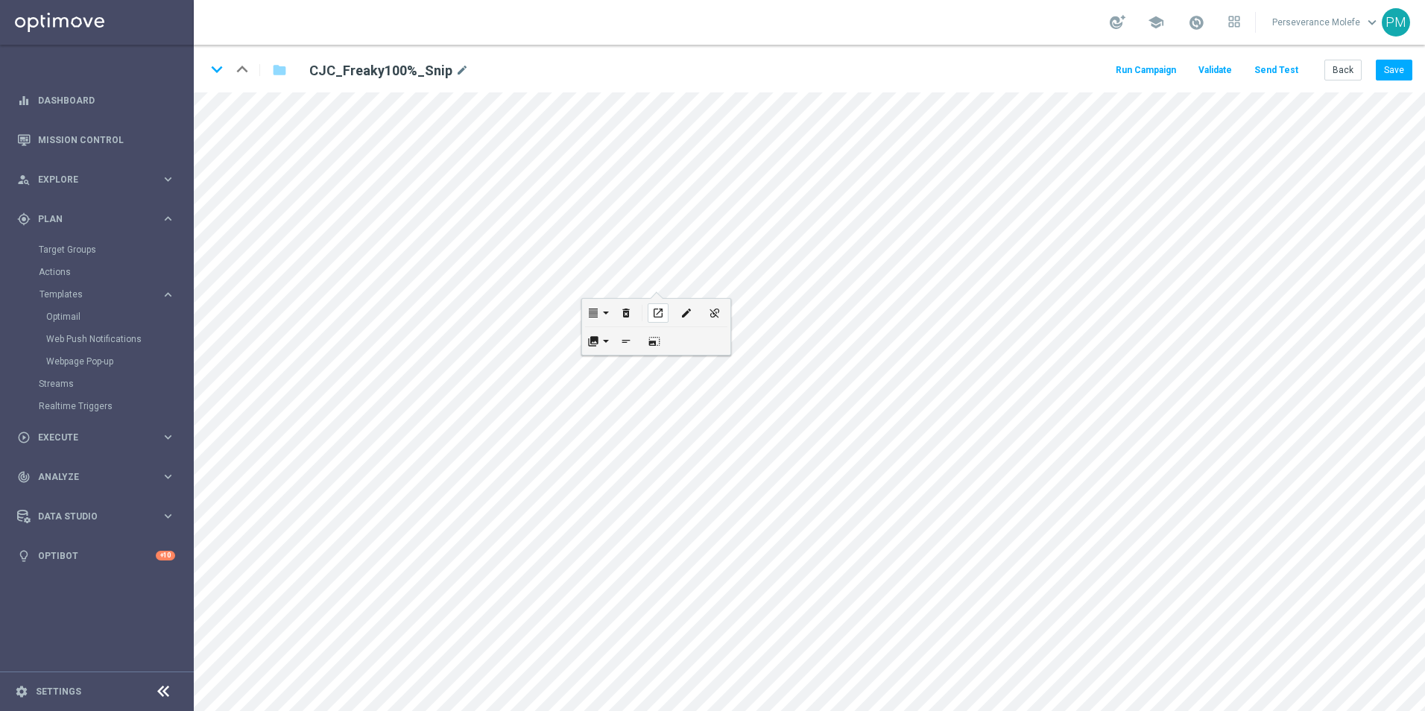
click at [660, 310] on icon "open_in_new" at bounding box center [657, 313] width 11 height 12
click at [627, 681] on icon "open_in_new" at bounding box center [621, 680] width 11 height 12
click at [539, 492] on div "open_in_new" at bounding box center [532, 496] width 21 height 19
click at [1345, 64] on button "Back" at bounding box center [1342, 70] width 37 height 21
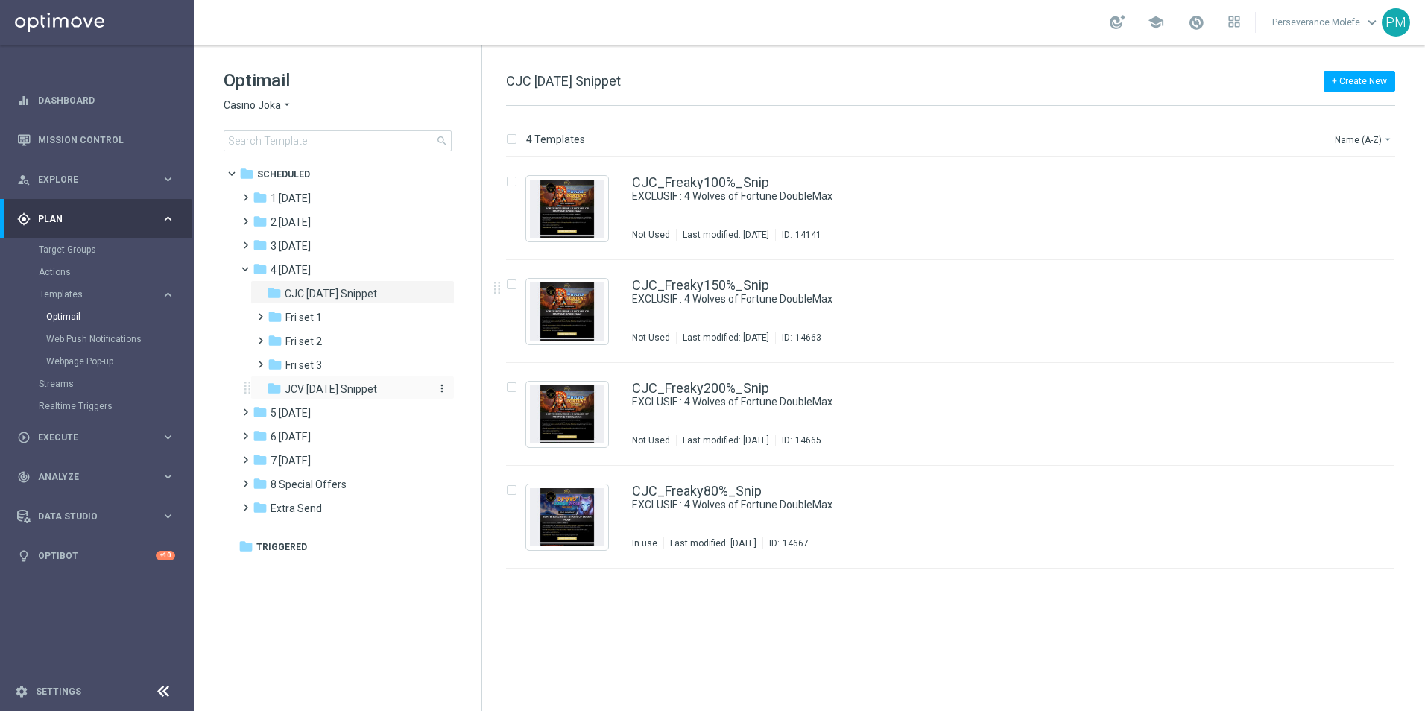
click at [378, 384] on div "folder JCV [DATE] Snippet" at bounding box center [346, 389] width 159 height 17
click at [721, 174] on div "JCV_Freaky100%_Snip EXCLUSIF : 4 Wolves of Fortune DoubleMax Not Used Last modi…" at bounding box center [950, 208] width 888 height 103
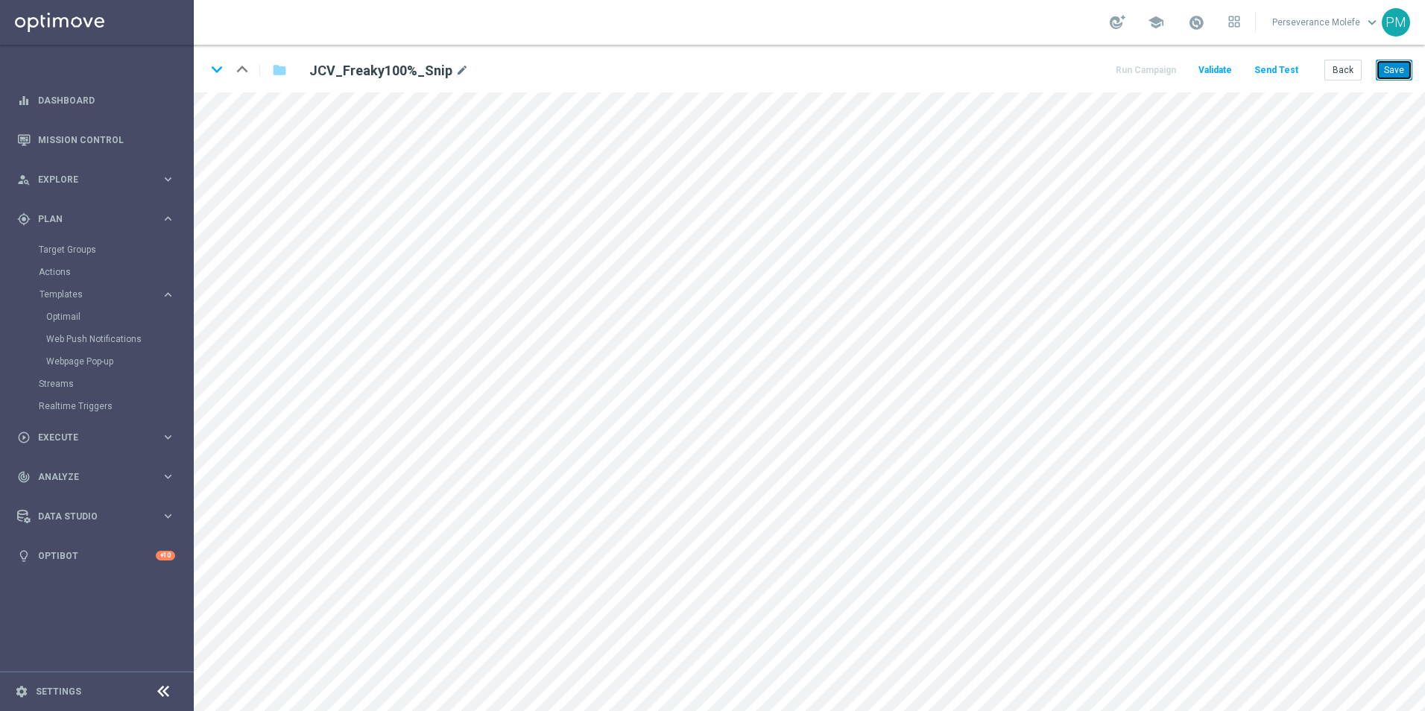
click at [1405, 68] on button "Save" at bounding box center [1394, 70] width 37 height 21
click at [1356, 64] on button "Back" at bounding box center [1342, 70] width 37 height 21
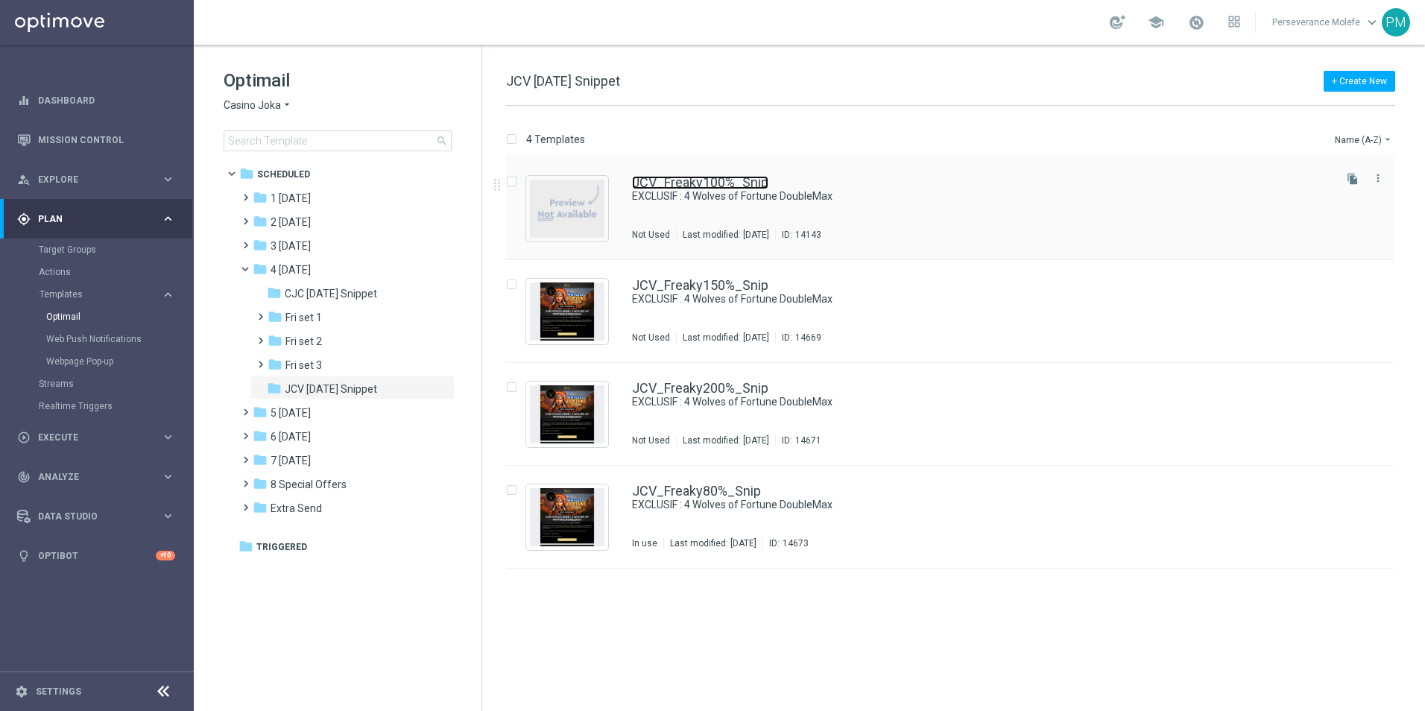
click at [692, 185] on link "JCV_Freaky100%_Snip" at bounding box center [700, 182] width 136 height 13
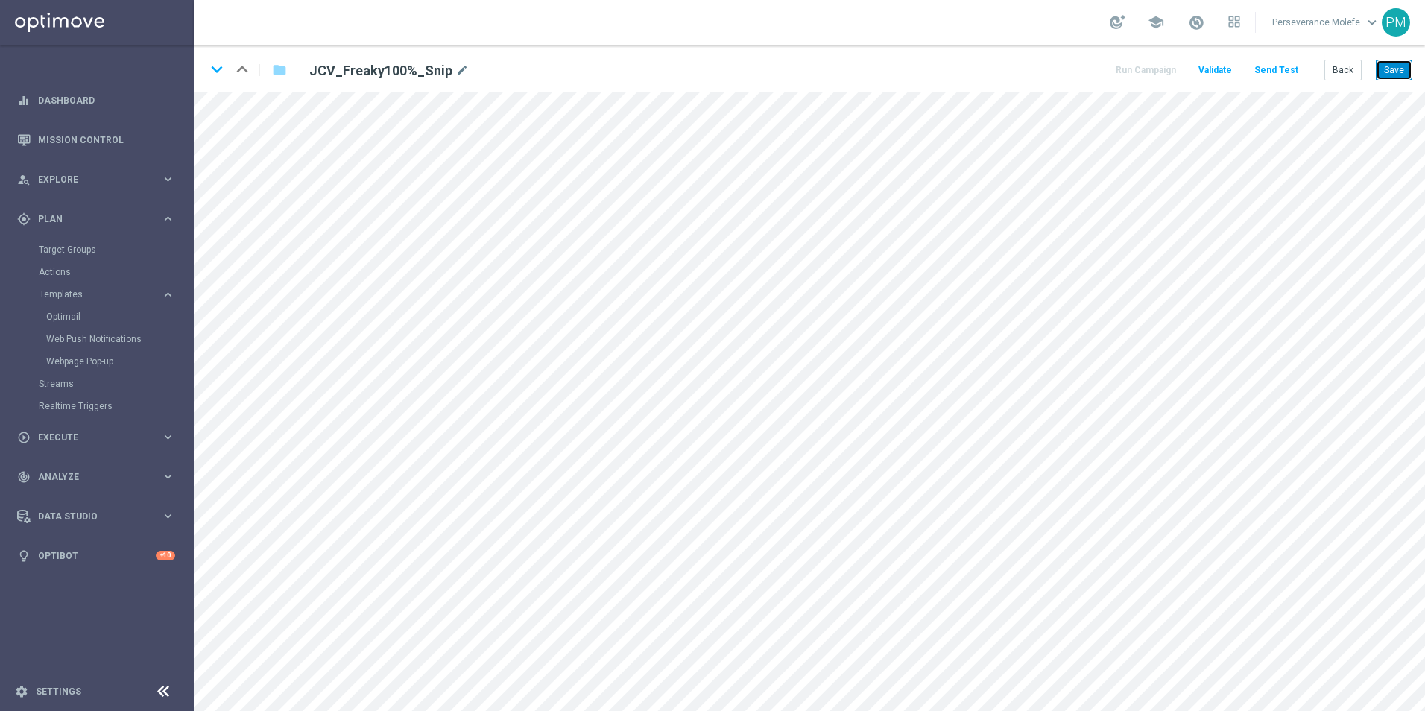
click at [1394, 75] on button "Save" at bounding box center [1394, 70] width 37 height 21
click at [1399, 73] on button "Save" at bounding box center [1394, 70] width 37 height 21
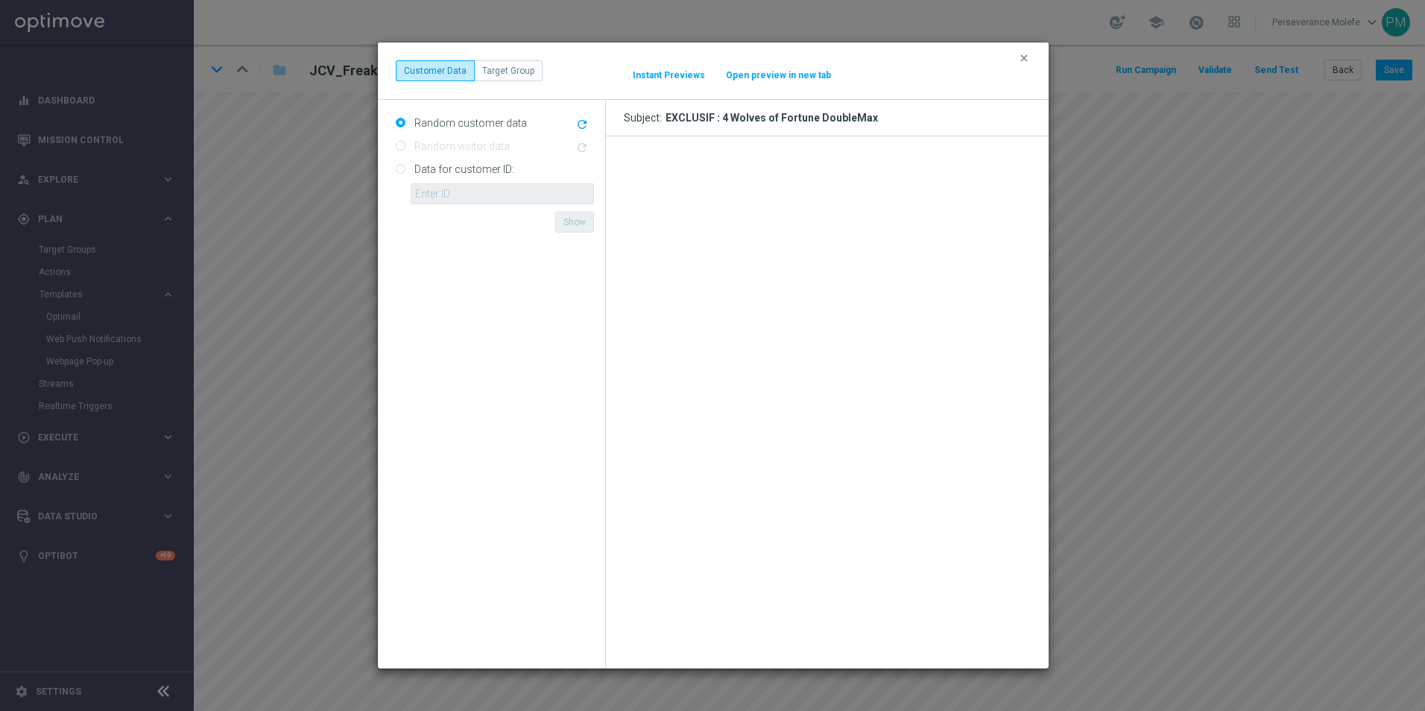
click at [800, 75] on button "Open preview in new tab" at bounding box center [778, 75] width 107 height 12
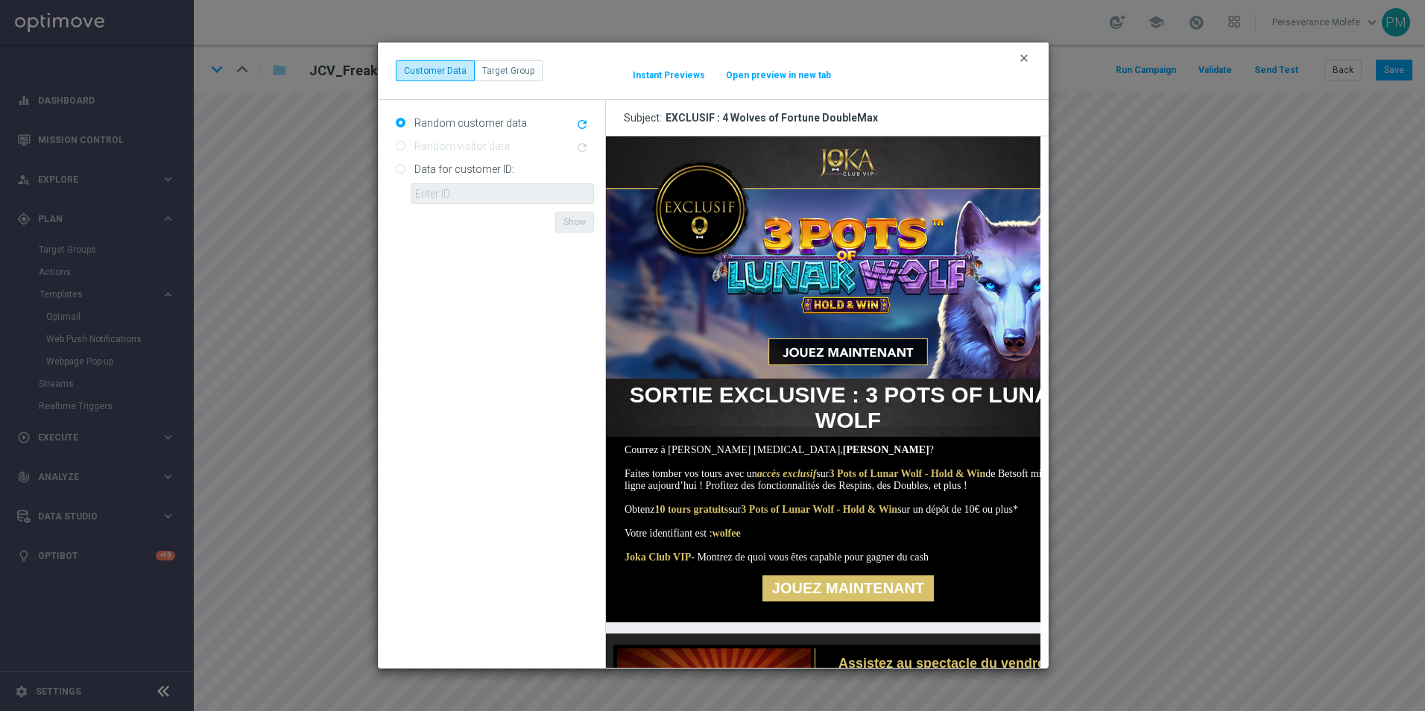
click at [1028, 53] on icon "clear" at bounding box center [1024, 58] width 12 height 12
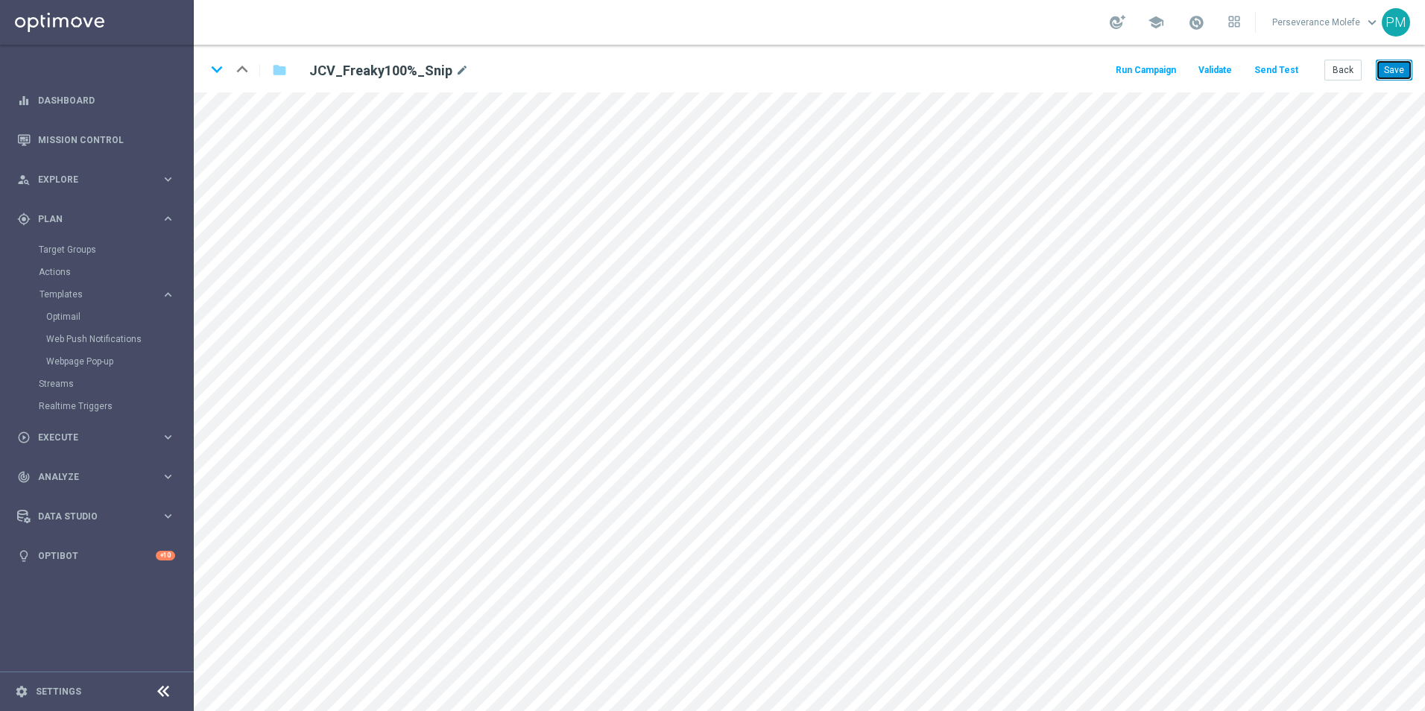
click at [1380, 72] on button "Save" at bounding box center [1394, 70] width 37 height 21
click at [1348, 73] on button "Back" at bounding box center [1342, 70] width 37 height 21
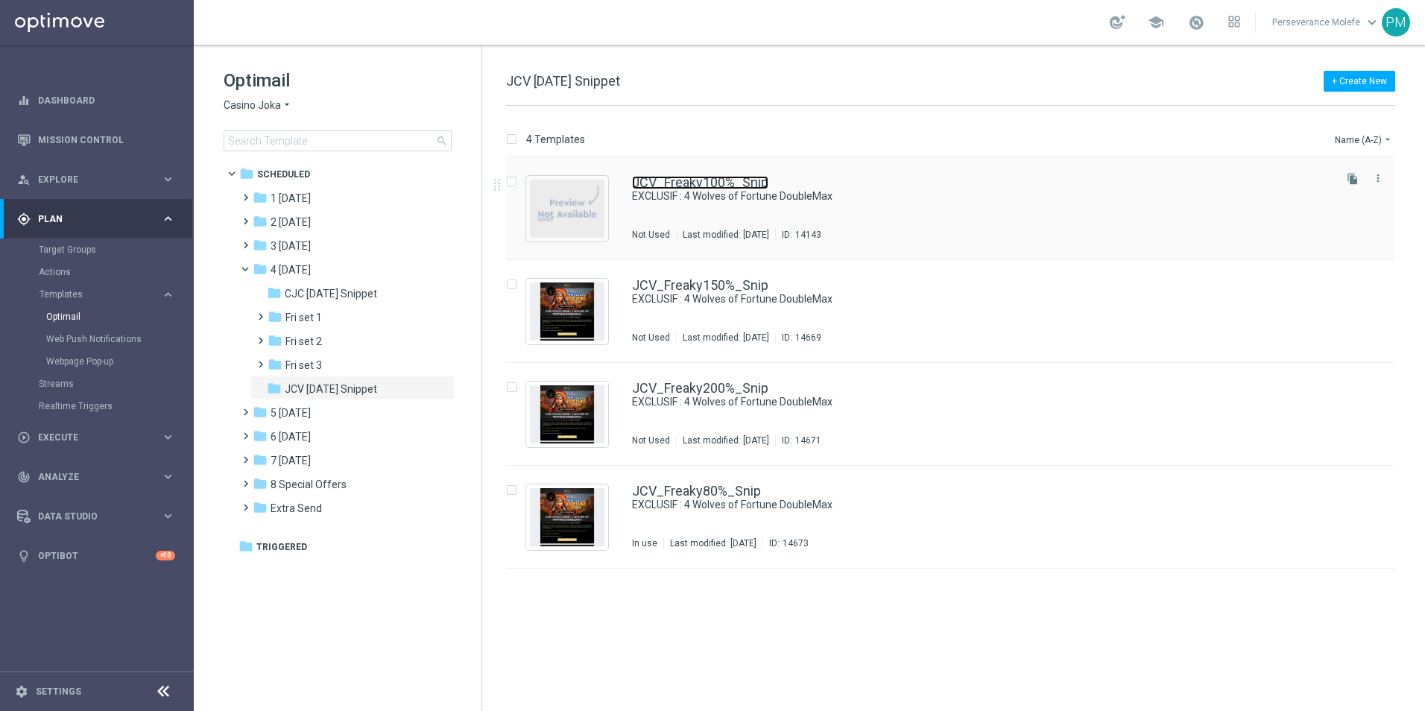
click at [671, 182] on link "JCV_Freaky100%_Snip" at bounding box center [700, 182] width 136 height 13
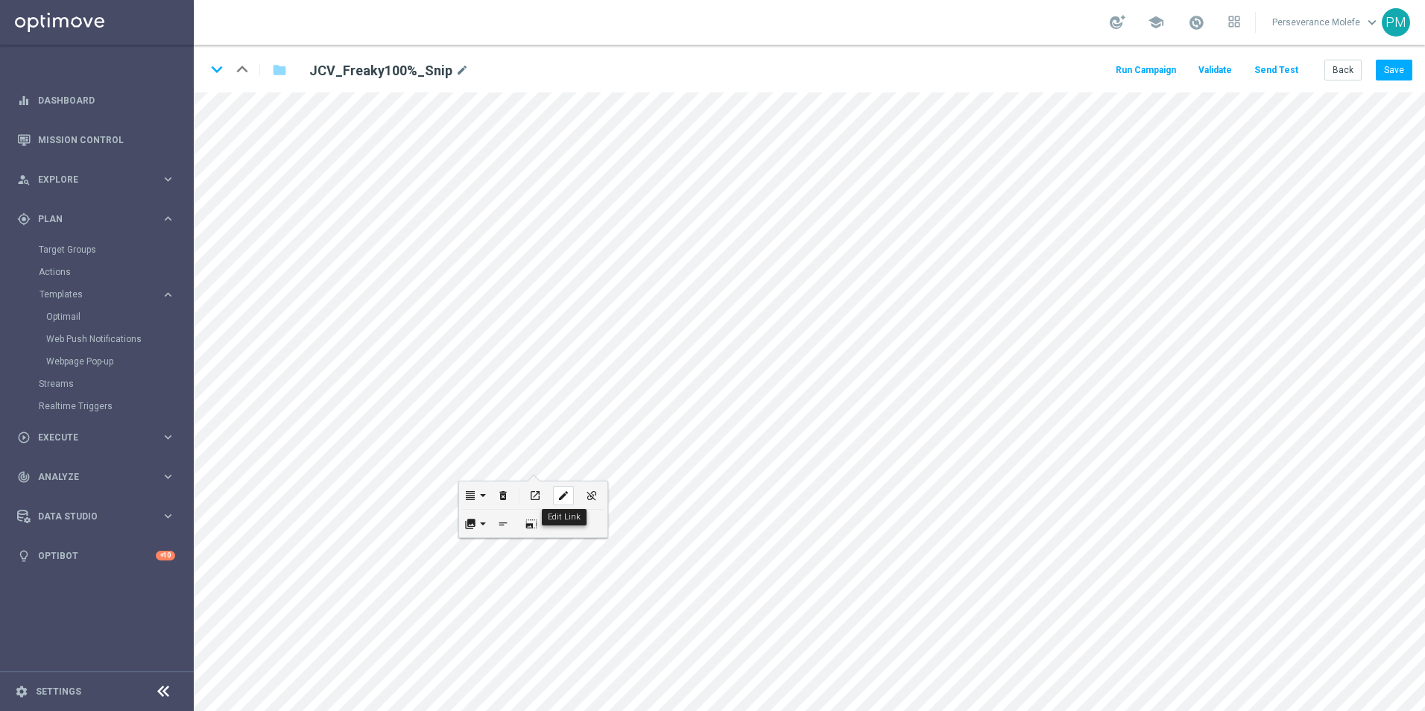
click at [560, 491] on icon "edit" at bounding box center [562, 496] width 11 height 12
checkbox input "true"
click at [643, 356] on icon "edit" at bounding box center [645, 353] width 11 height 12
type input "[URL][DOMAIN_NAME]"
checkbox input "true"
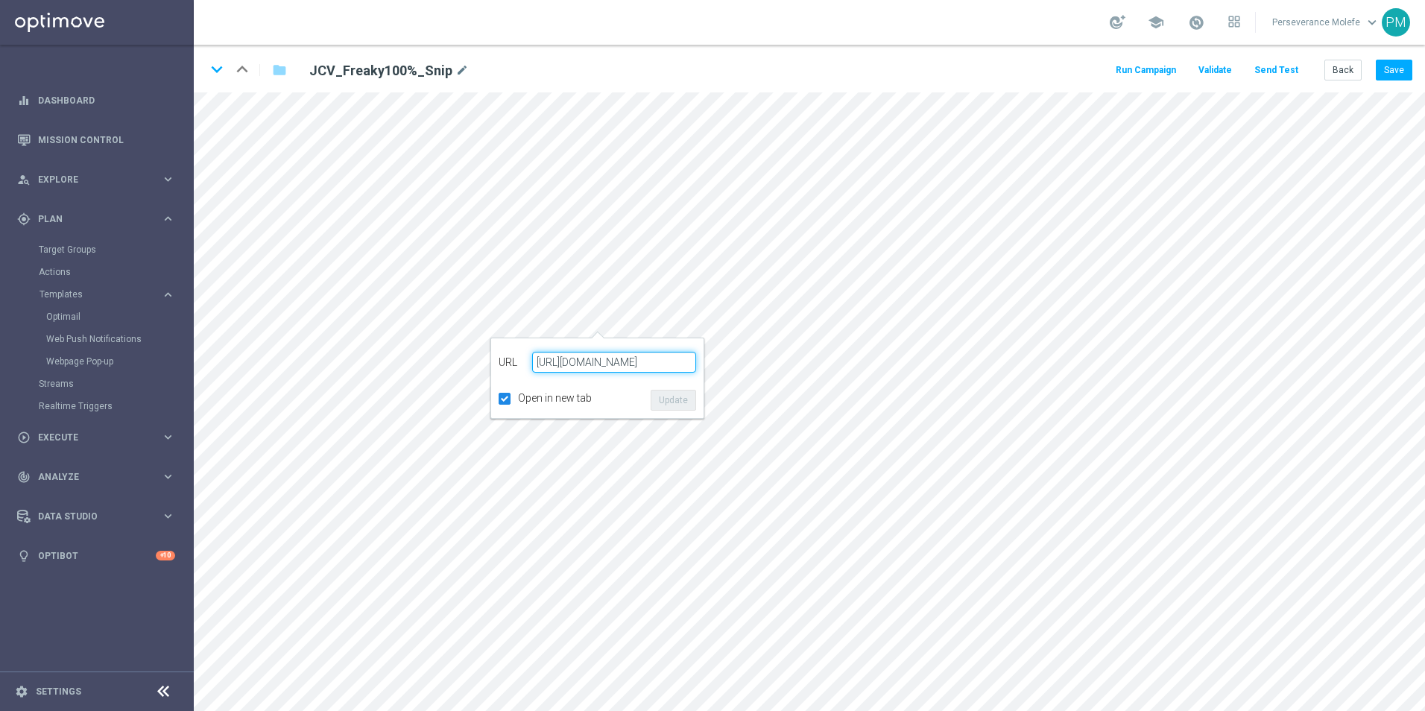
paste input "[DOMAIN_NAME][URL]"
click at [686, 347] on button "edit" at bounding box center [697, 354] width 28 height 28
type input "[URL][DOMAIN_NAME]"
checkbox input "true"
paste input "[DOMAIN_NAME][URL]"
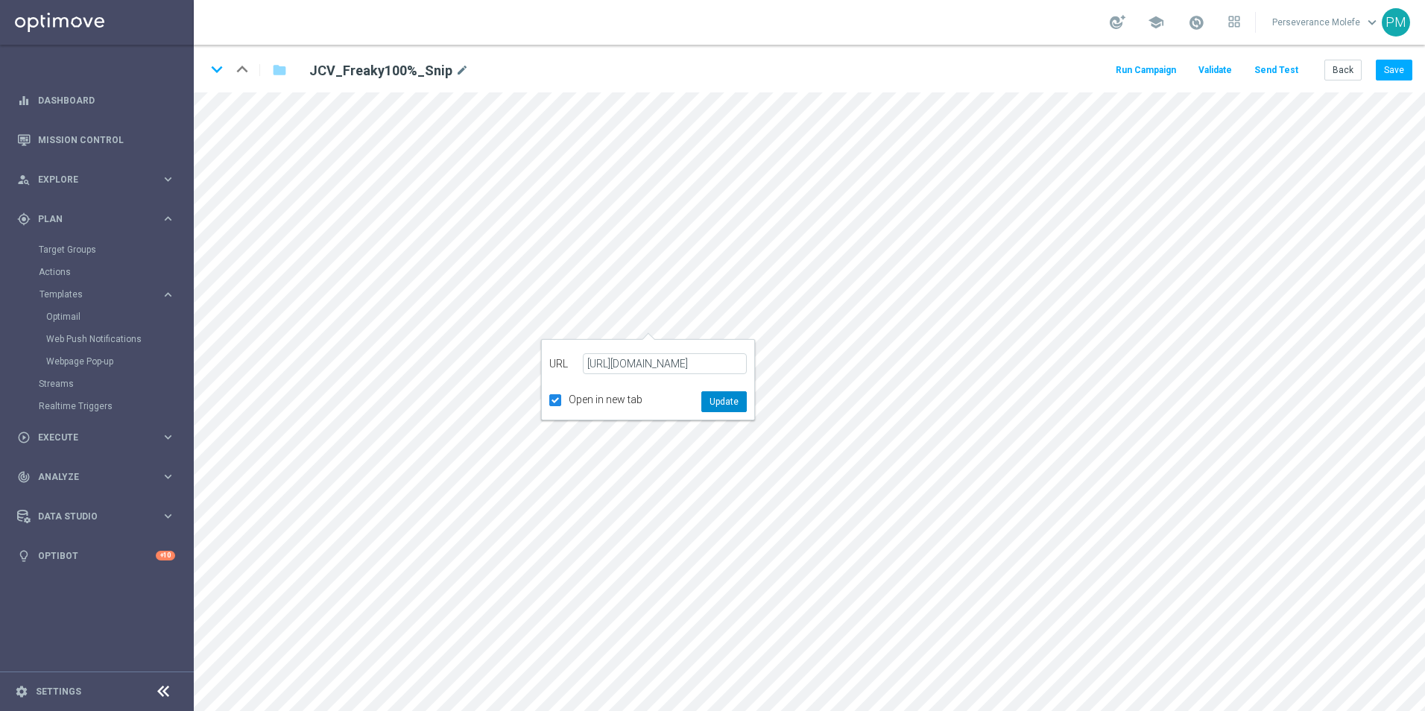
click at [729, 403] on button "Update" at bounding box center [723, 401] width 45 height 21
click at [651, 533] on icon "edit" at bounding box center [650, 531] width 11 height 12
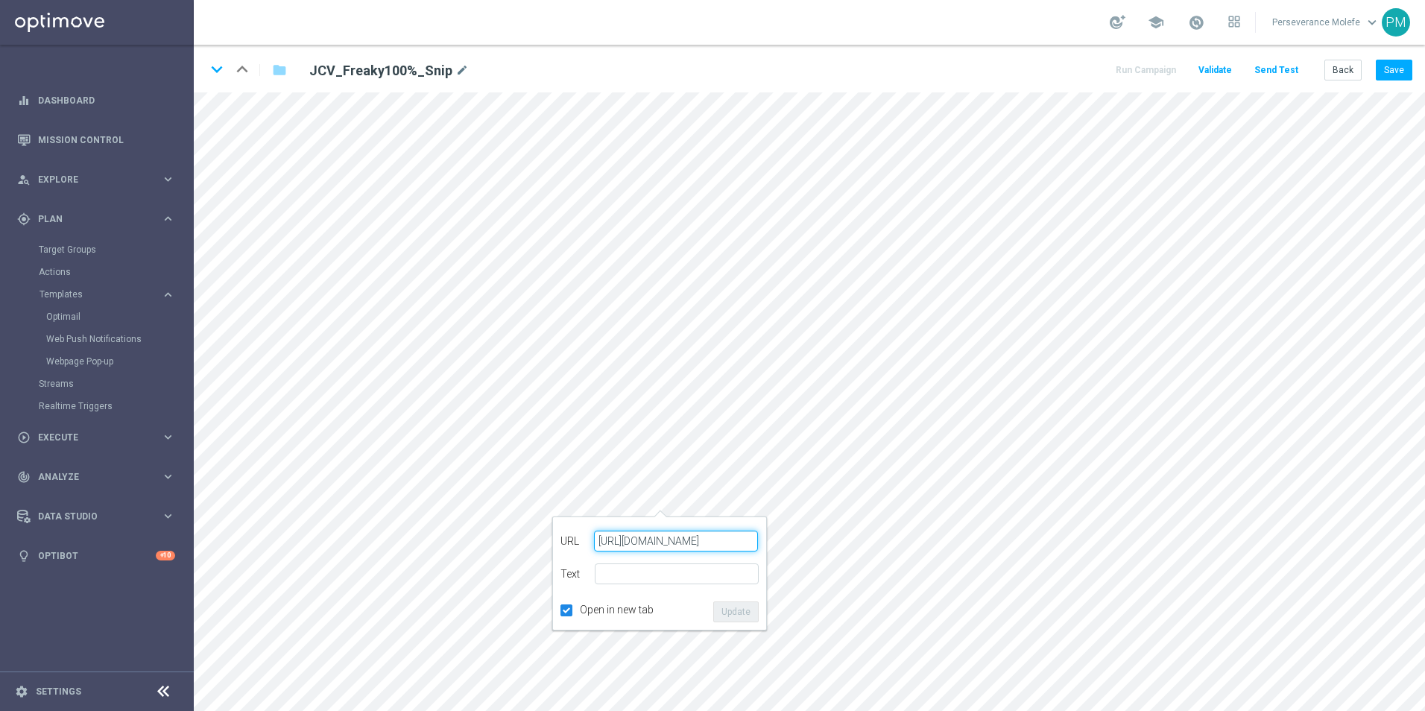
type input "[URL][DOMAIN_NAME]"
type input "JOUEZ MAINTENANT"
checkbox input "true"
paste input "[DOMAIN_NAME][URL]"
type input "[URL][DOMAIN_NAME]"
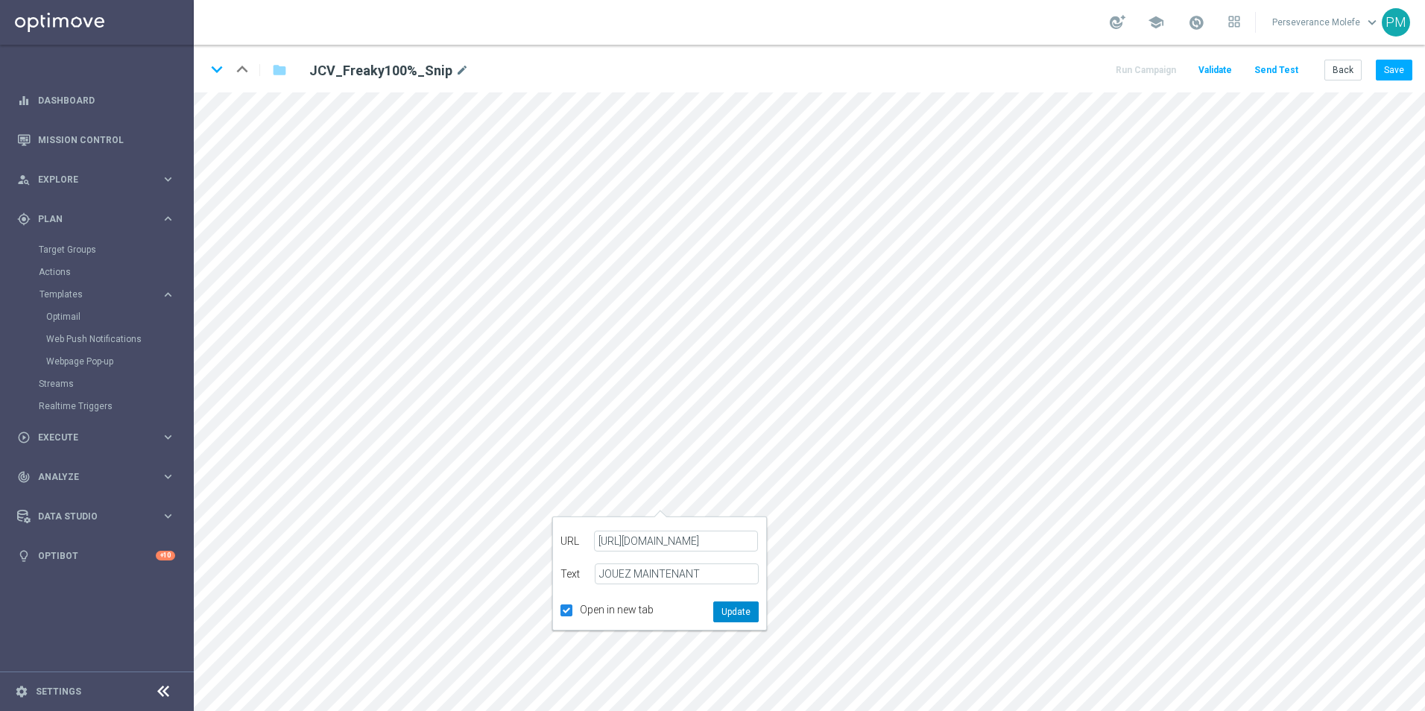
click at [724, 613] on button "Update" at bounding box center [735, 611] width 45 height 21
click at [622, 231] on icon "open_in_new" at bounding box center [617, 231] width 11 height 12
click at [625, 528] on icon "open_in_new" at bounding box center [621, 531] width 11 height 12
click at [221, 72] on icon "keyboard_arrow_down" at bounding box center [217, 69] width 22 height 22
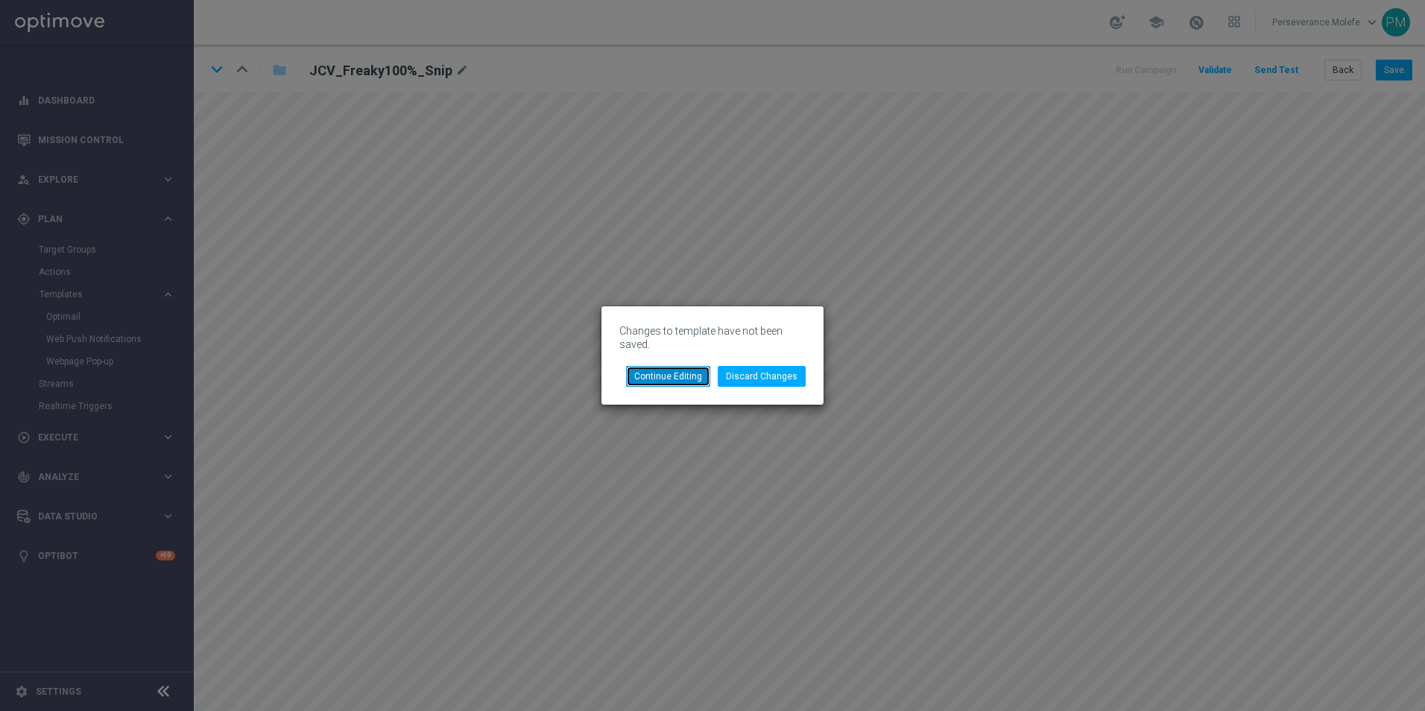
click at [697, 372] on button "Continue Editing" at bounding box center [668, 376] width 84 height 21
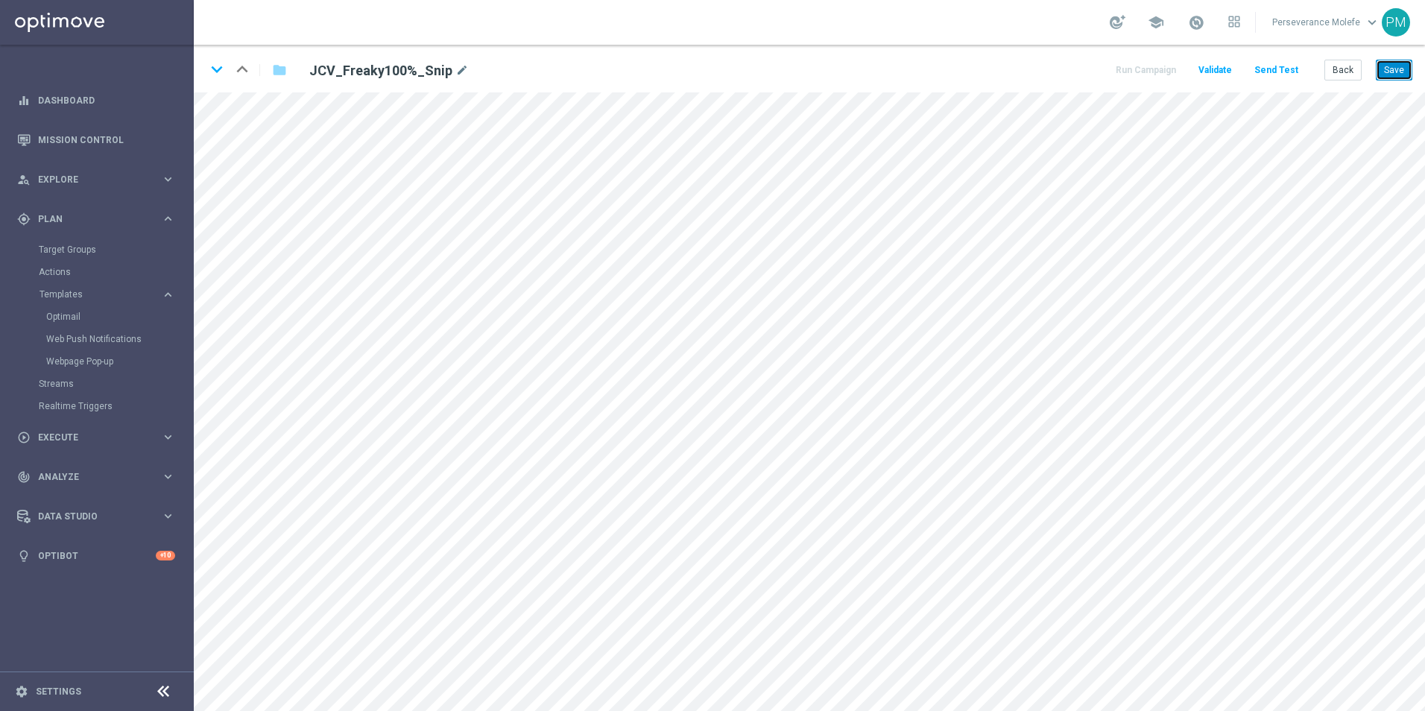
click at [1411, 72] on button "Save" at bounding box center [1394, 70] width 37 height 21
click at [1359, 74] on button "Back" at bounding box center [1342, 70] width 37 height 21
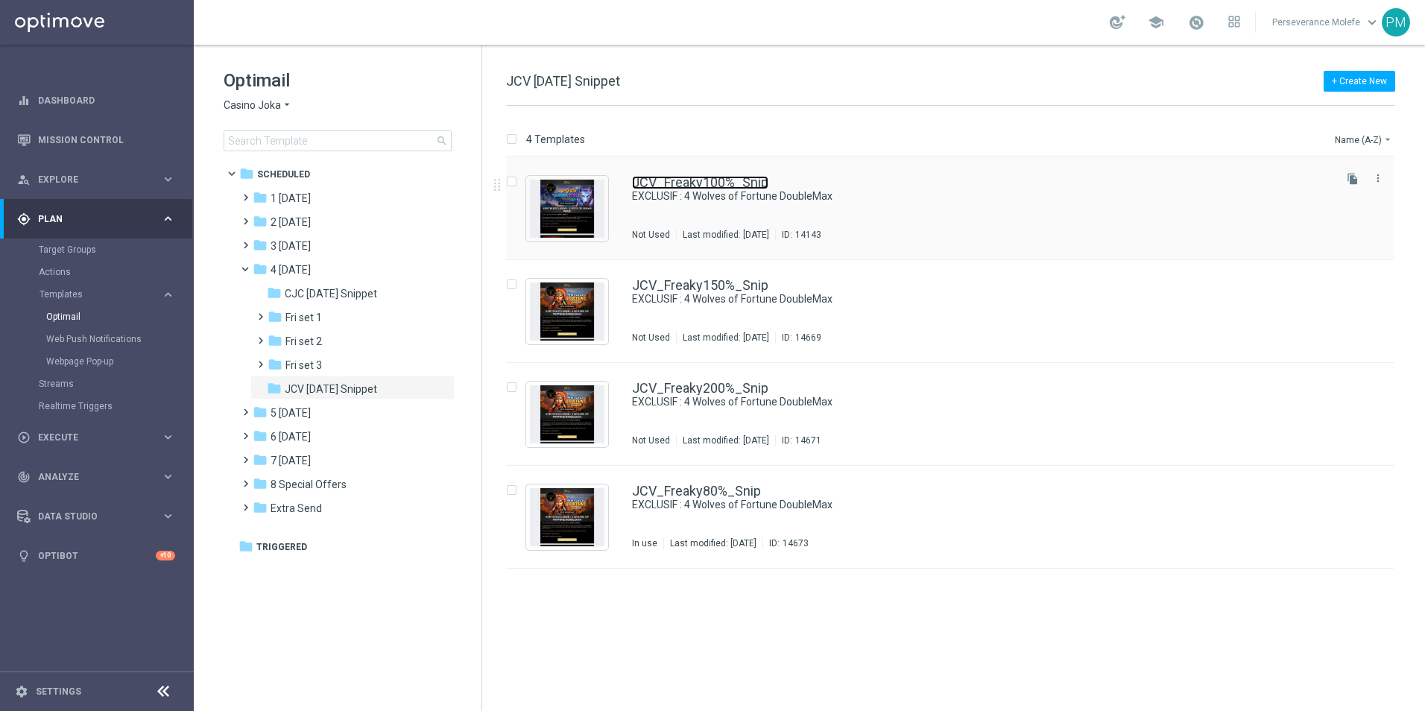
click at [730, 184] on link "JCV_Freaky100%_Snip" at bounding box center [700, 182] width 136 height 13
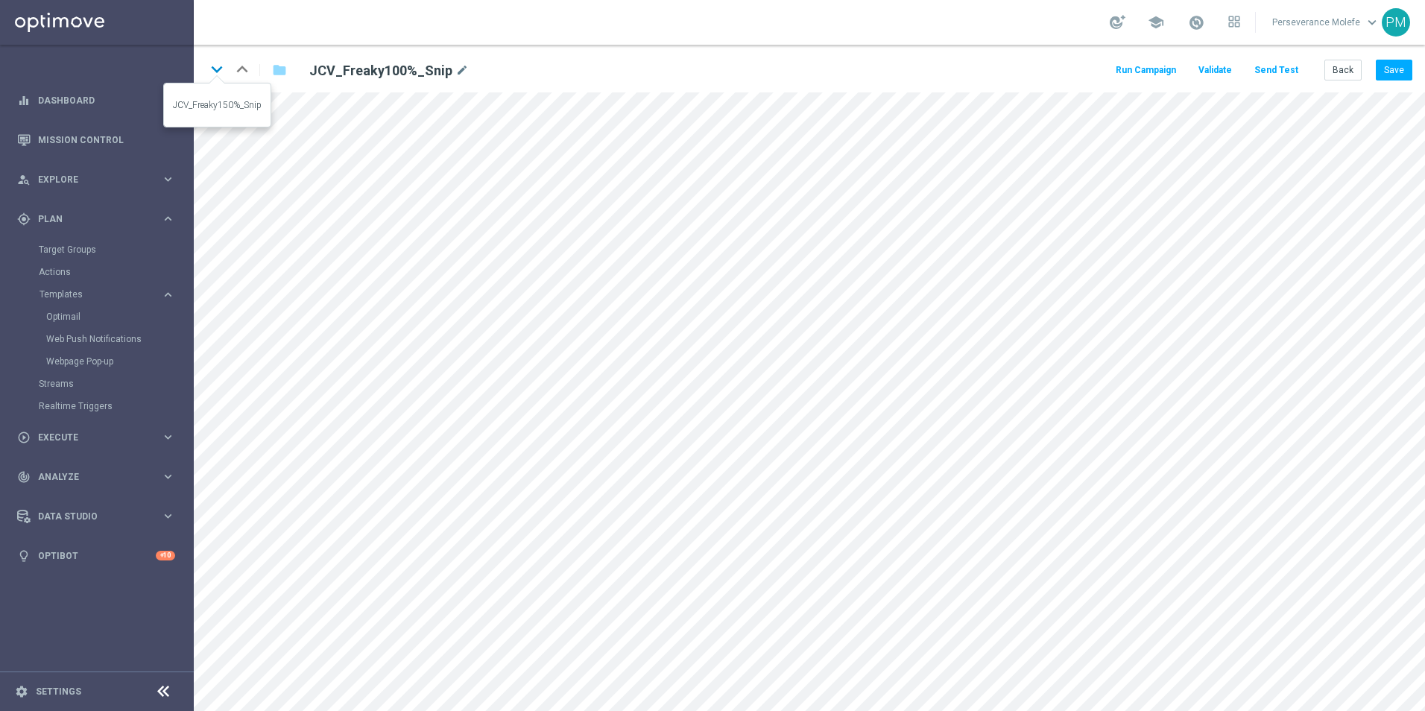
click at [221, 73] on icon "keyboard_arrow_down" at bounding box center [217, 69] width 22 height 22
click at [1379, 67] on button "Save" at bounding box center [1394, 70] width 37 height 21
click at [1379, 74] on button "Save" at bounding box center [1394, 70] width 37 height 21
click at [1356, 72] on button "Back" at bounding box center [1342, 70] width 37 height 21
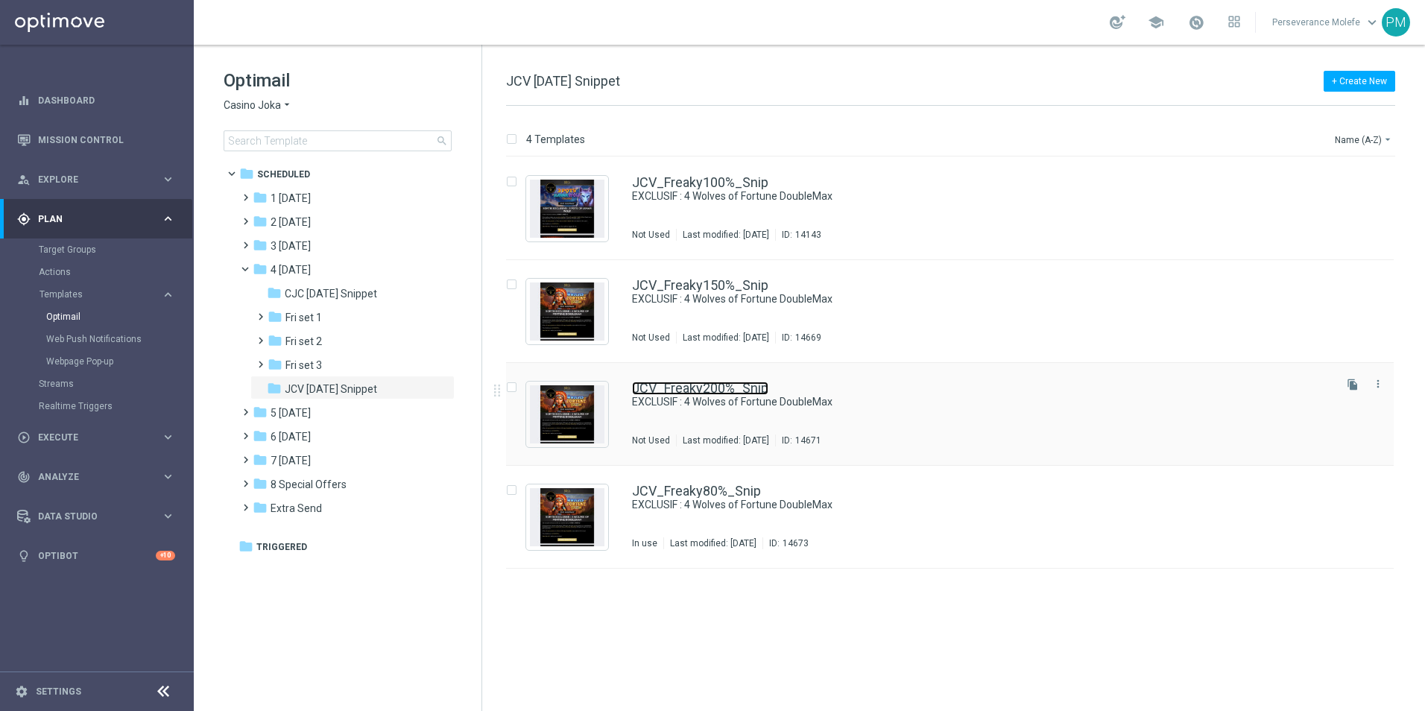
click at [712, 388] on link "JCV_Freaky200%_Snip" at bounding box center [700, 388] width 136 height 13
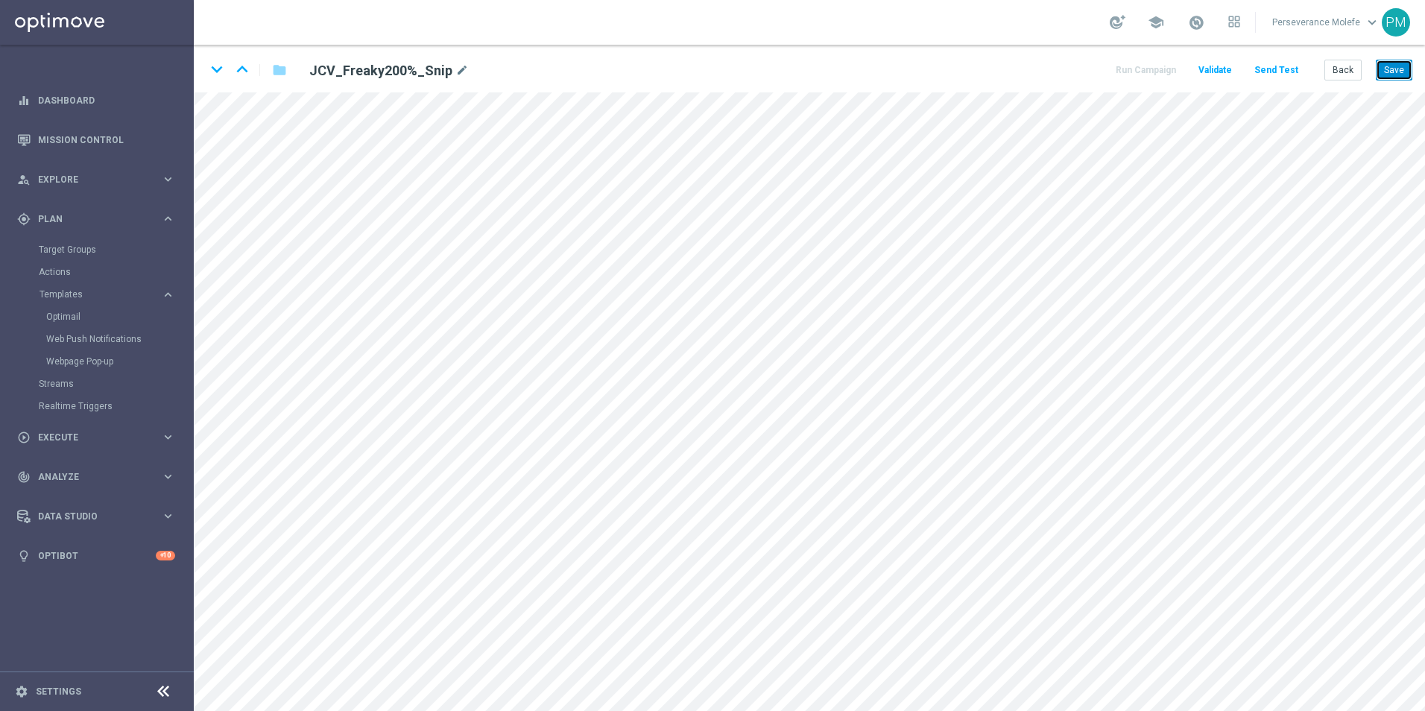
click at [1390, 72] on button "Save" at bounding box center [1394, 70] width 37 height 21
click at [1339, 63] on button "Back" at bounding box center [1342, 70] width 37 height 21
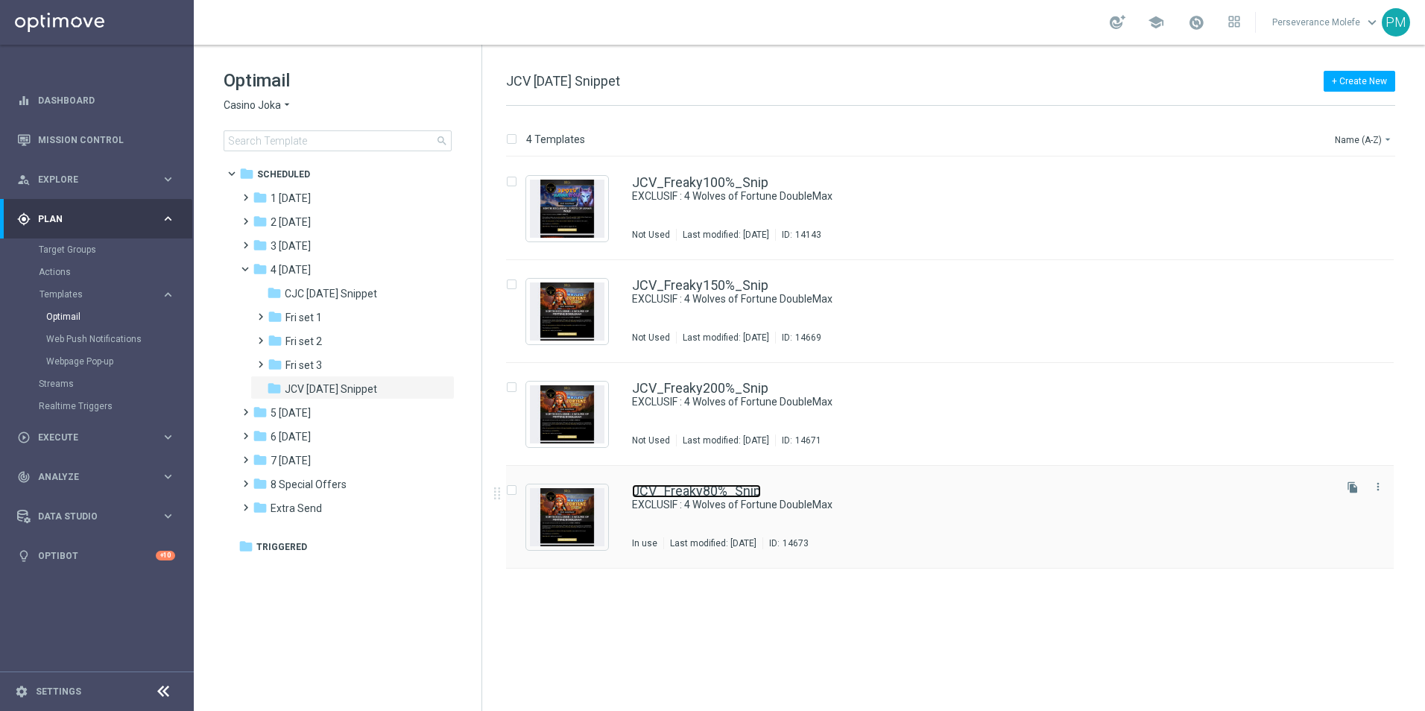
click at [707, 488] on link "JCV_Freaky80%_Snip" at bounding box center [696, 490] width 129 height 13
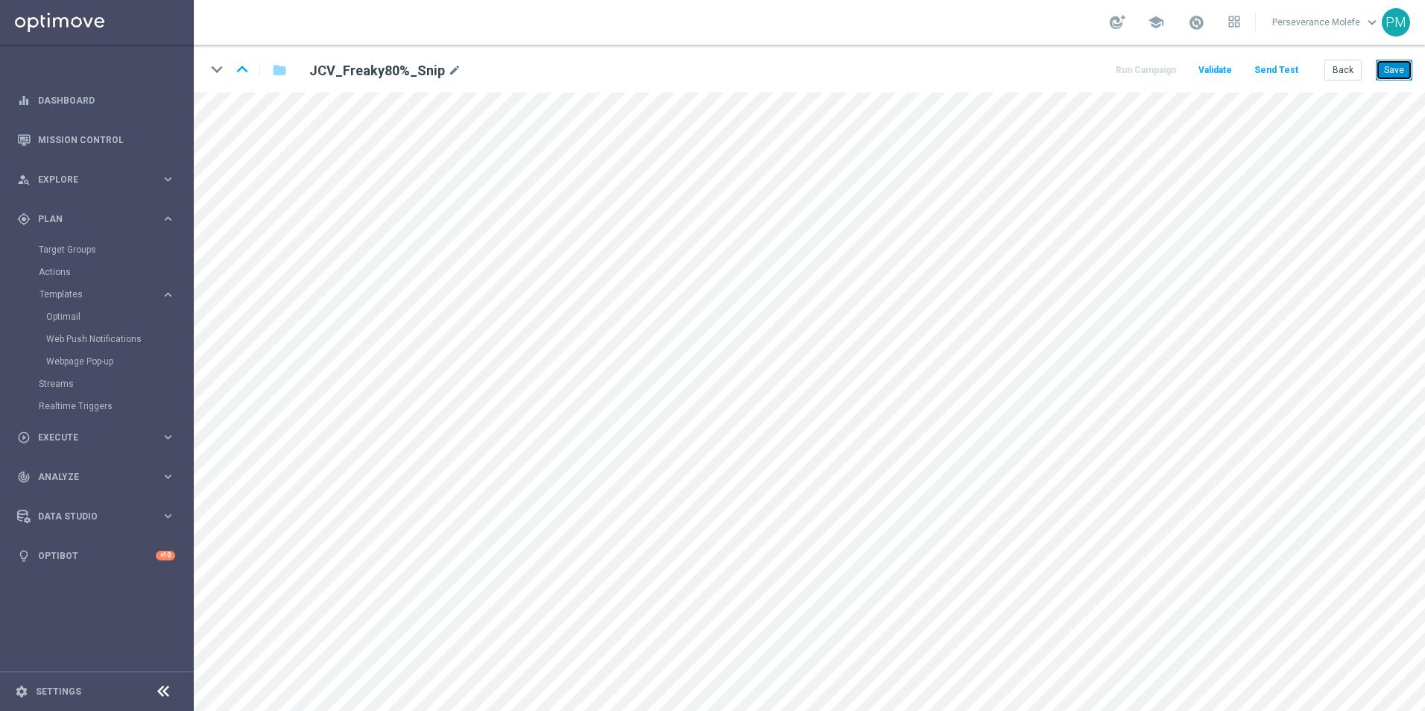
click at [1380, 71] on button "Save" at bounding box center [1394, 70] width 37 height 21
click at [1386, 78] on button "Save" at bounding box center [1394, 70] width 37 height 21
click at [1356, 75] on button "Back" at bounding box center [1342, 70] width 37 height 21
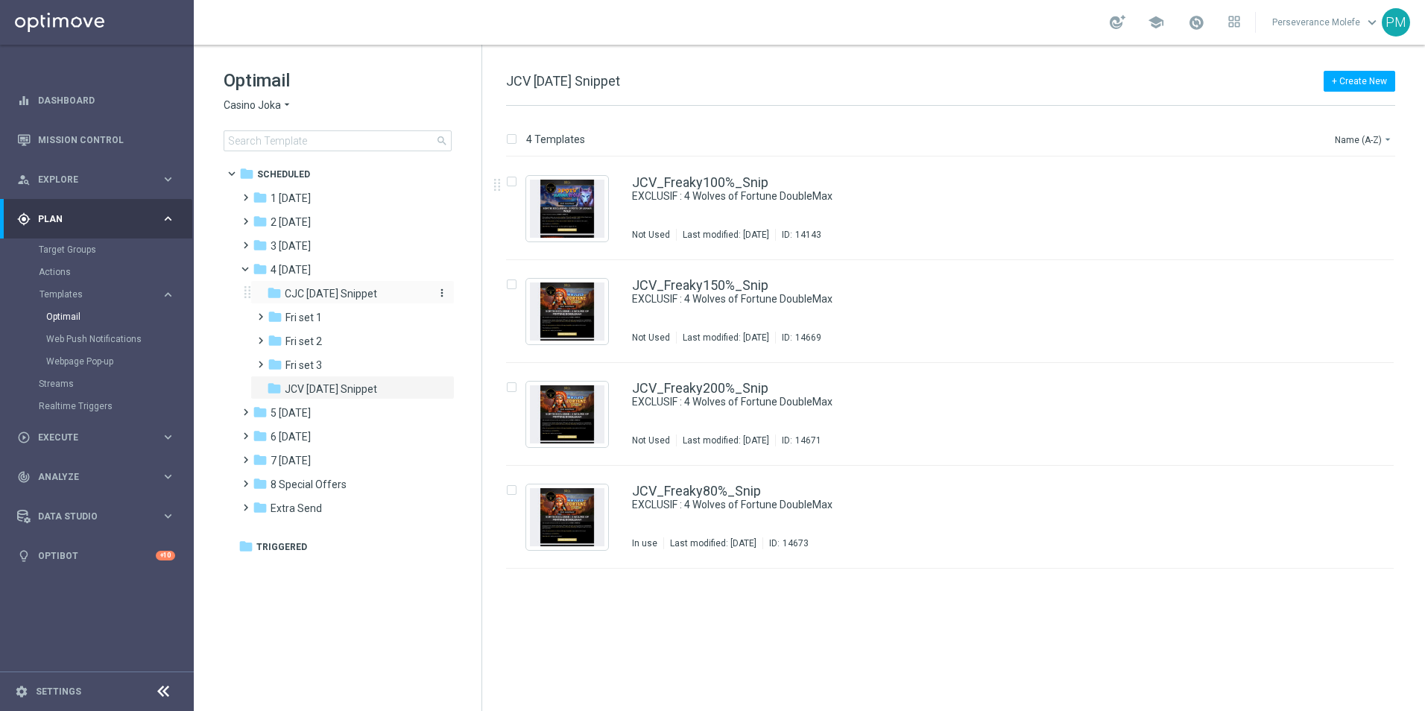
click at [336, 302] on div "folder CJC [DATE] Snippet" at bounding box center [346, 293] width 159 height 17
click at [368, 389] on span "JCV [DATE] Snippet" at bounding box center [331, 388] width 92 height 13
click at [386, 297] on div "folder CJC [DATE] Snippet" at bounding box center [346, 293] width 159 height 17
click at [712, 184] on link "CJC_Freaky100%_Snip" at bounding box center [700, 182] width 137 height 13
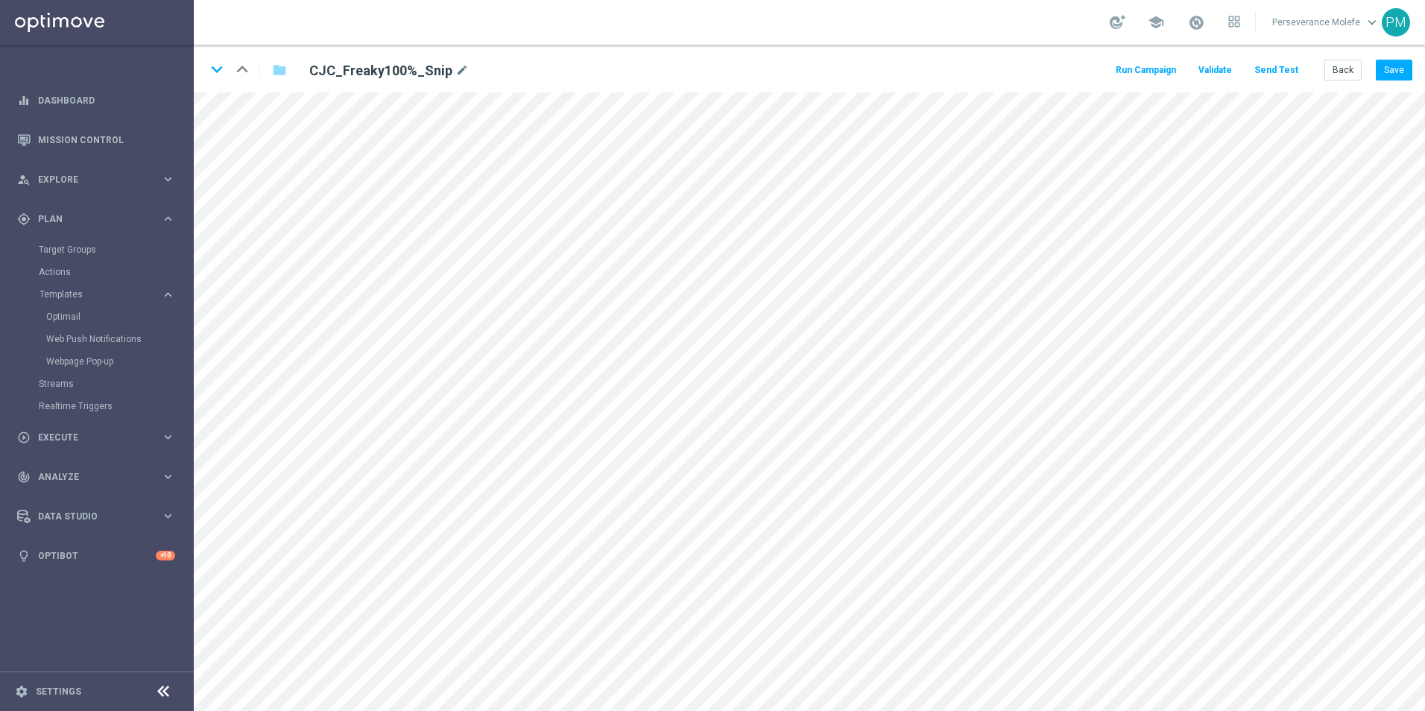
click at [1291, 69] on button "Send Test" at bounding box center [1276, 70] width 48 height 20
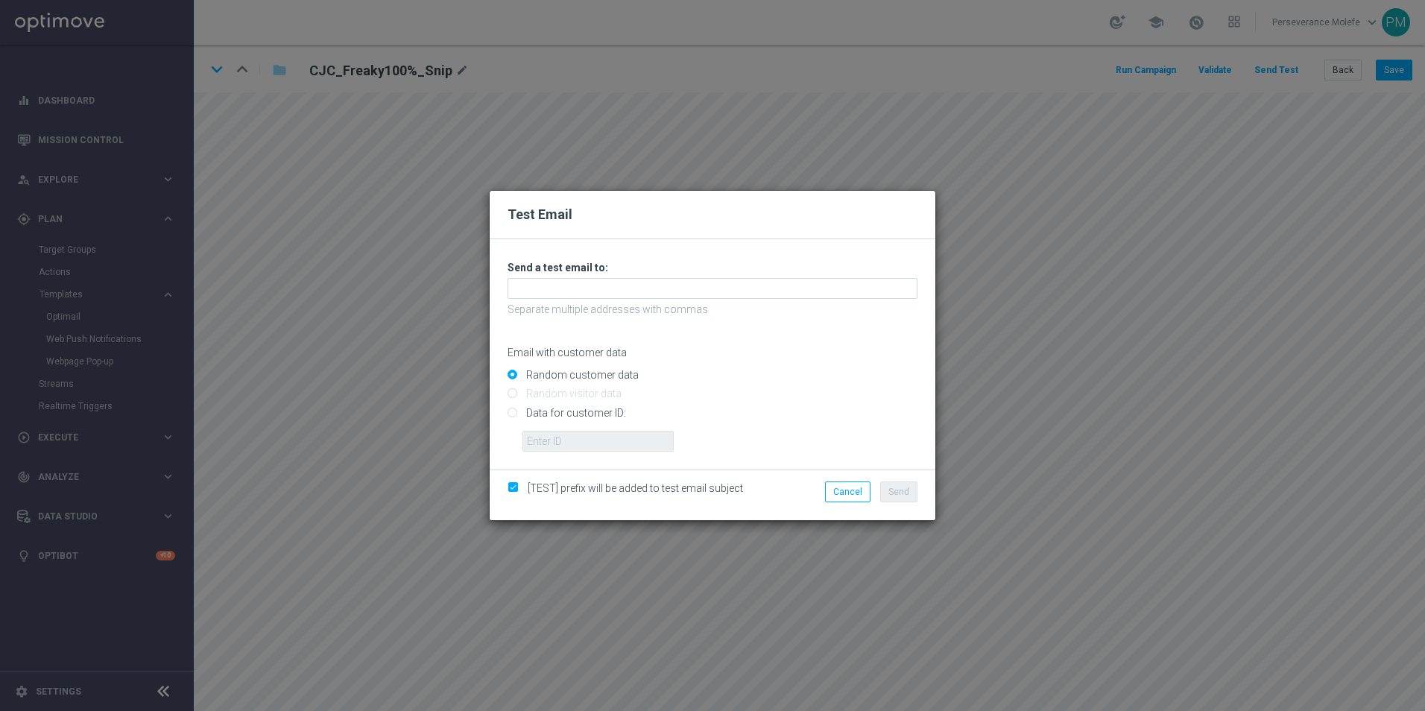
click at [1071, 163] on div "Test Email Unable to send test email. If this problem persists, contact your CS…" at bounding box center [712, 355] width 1425 height 711
click at [850, 508] on div "Cancel Send" at bounding box center [857, 495] width 144 height 28
click at [848, 489] on button "Cancel" at bounding box center [847, 491] width 45 height 21
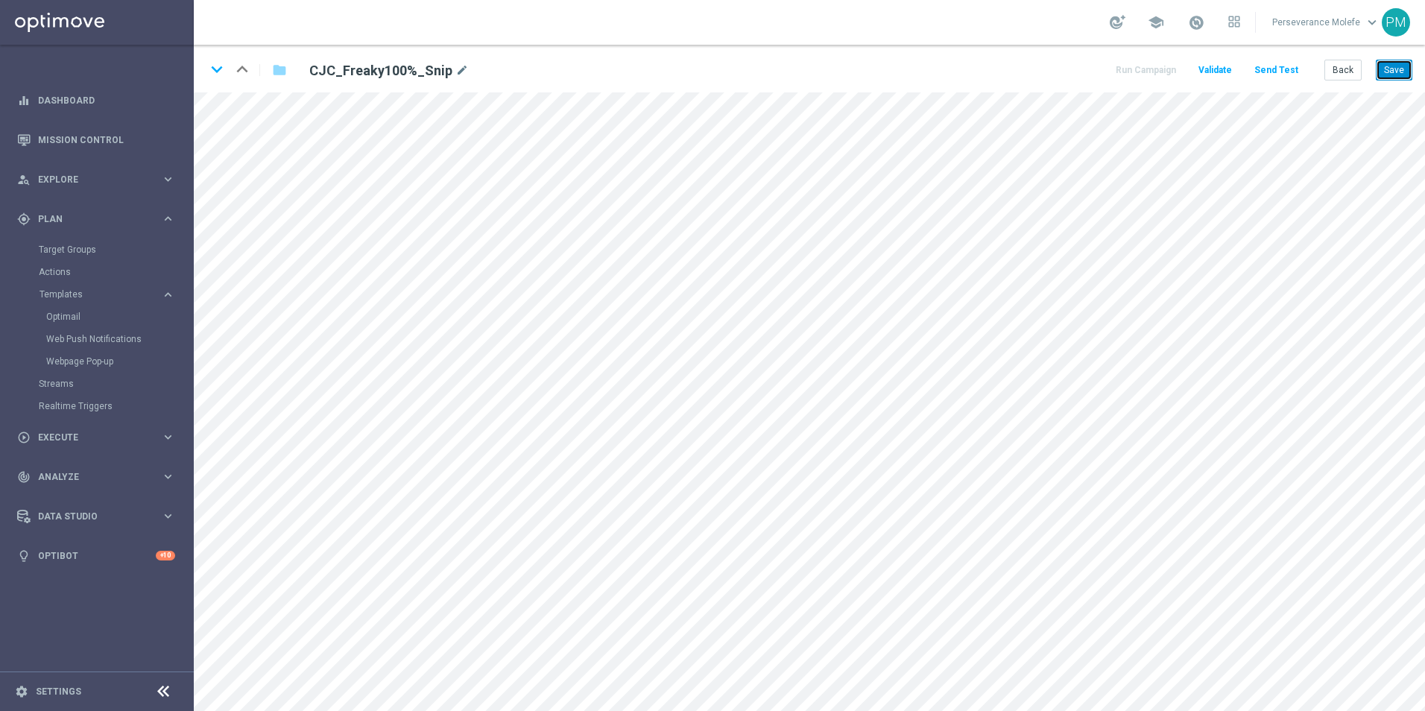
click at [1391, 74] on button "Save" at bounding box center [1394, 70] width 37 height 21
click at [220, 72] on icon "keyboard_arrow_down" at bounding box center [217, 69] width 22 height 22
click at [1396, 63] on button "Save" at bounding box center [1394, 70] width 37 height 21
click at [217, 69] on icon "keyboard_arrow_down" at bounding box center [217, 69] width 22 height 22
click at [1400, 72] on button "Save" at bounding box center [1394, 70] width 37 height 21
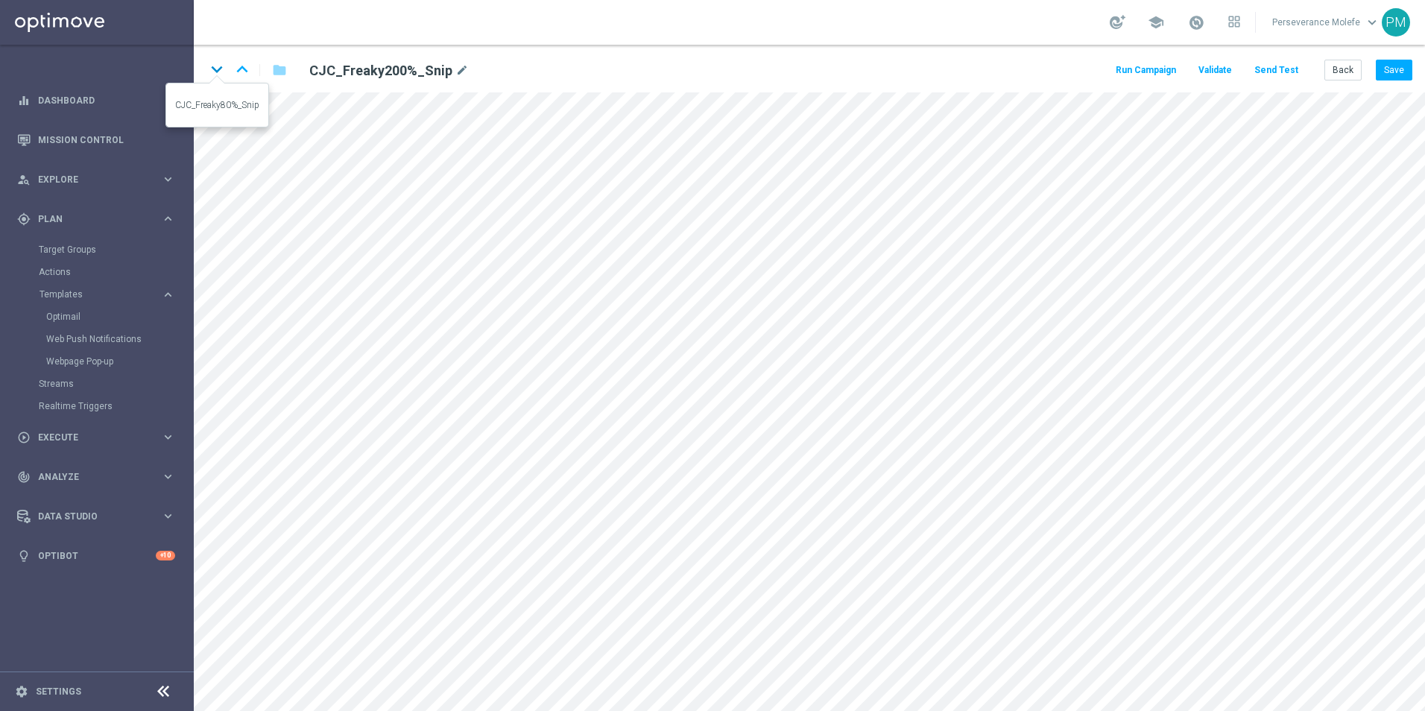
click at [222, 75] on icon "keyboard_arrow_down" at bounding box center [217, 69] width 22 height 22
click at [1399, 71] on button "Save" at bounding box center [1394, 70] width 37 height 21
click at [1327, 78] on button "Back" at bounding box center [1342, 70] width 37 height 21
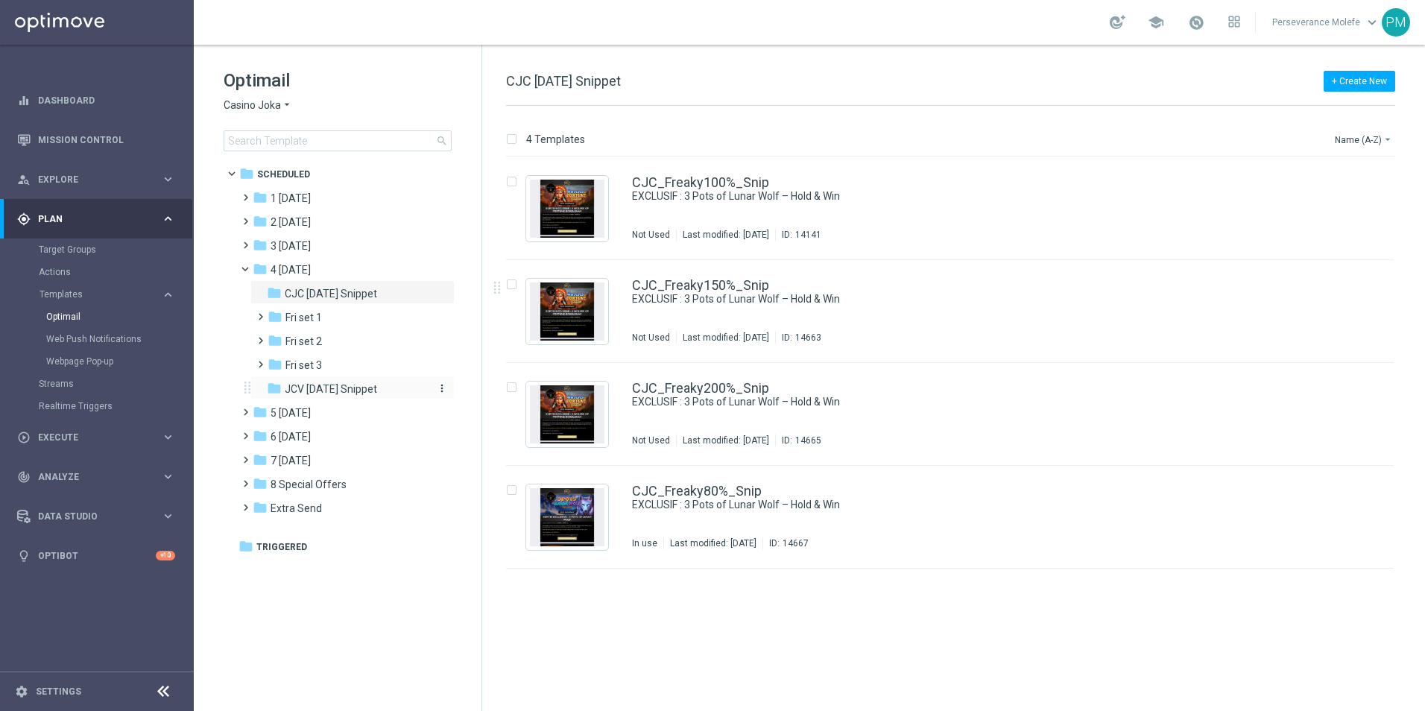
click at [341, 391] on span "JCV [DATE] Snippet" at bounding box center [331, 388] width 92 height 13
click at [664, 172] on div "JCV_Freaky100%_Snip EXCLUSIF : 4 Wolves of Fortune DoubleMax Not Used Last modi…" at bounding box center [950, 208] width 888 height 103
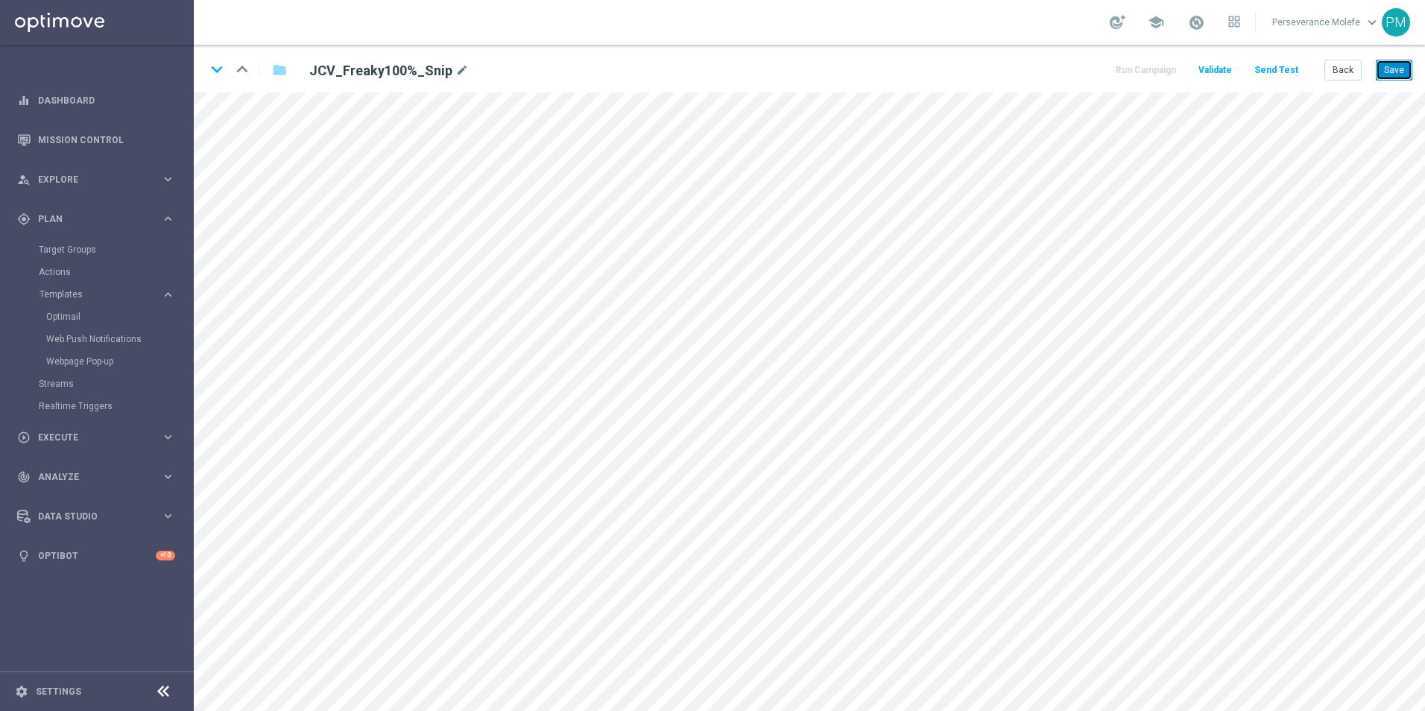
click at [1400, 74] on button "Save" at bounding box center [1394, 70] width 37 height 21
click at [215, 77] on icon "keyboard_arrow_down" at bounding box center [217, 69] width 22 height 22
click at [1400, 75] on button "Save" at bounding box center [1394, 70] width 37 height 21
click at [223, 66] on icon "keyboard_arrow_down" at bounding box center [217, 69] width 22 height 22
click at [1398, 69] on button "Save" at bounding box center [1394, 70] width 37 height 21
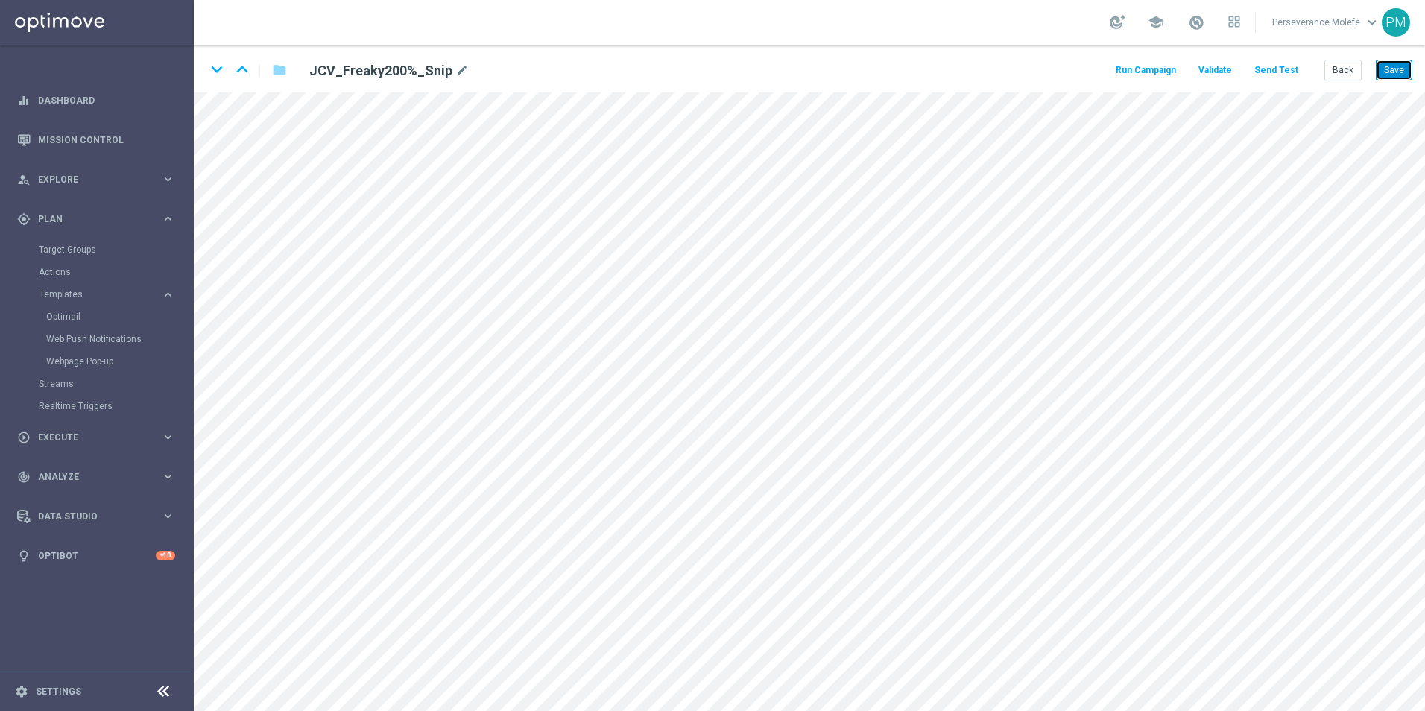
click at [1409, 72] on button "Save" at bounding box center [1394, 70] width 37 height 21
click at [219, 72] on icon "keyboard_arrow_down" at bounding box center [217, 69] width 22 height 22
click at [1409, 66] on button "Save" at bounding box center [1394, 70] width 37 height 21
click at [245, 69] on icon "keyboard_arrow_up" at bounding box center [242, 69] width 22 height 22
click at [248, 68] on icon "keyboard_arrow_up" at bounding box center [242, 69] width 22 height 22
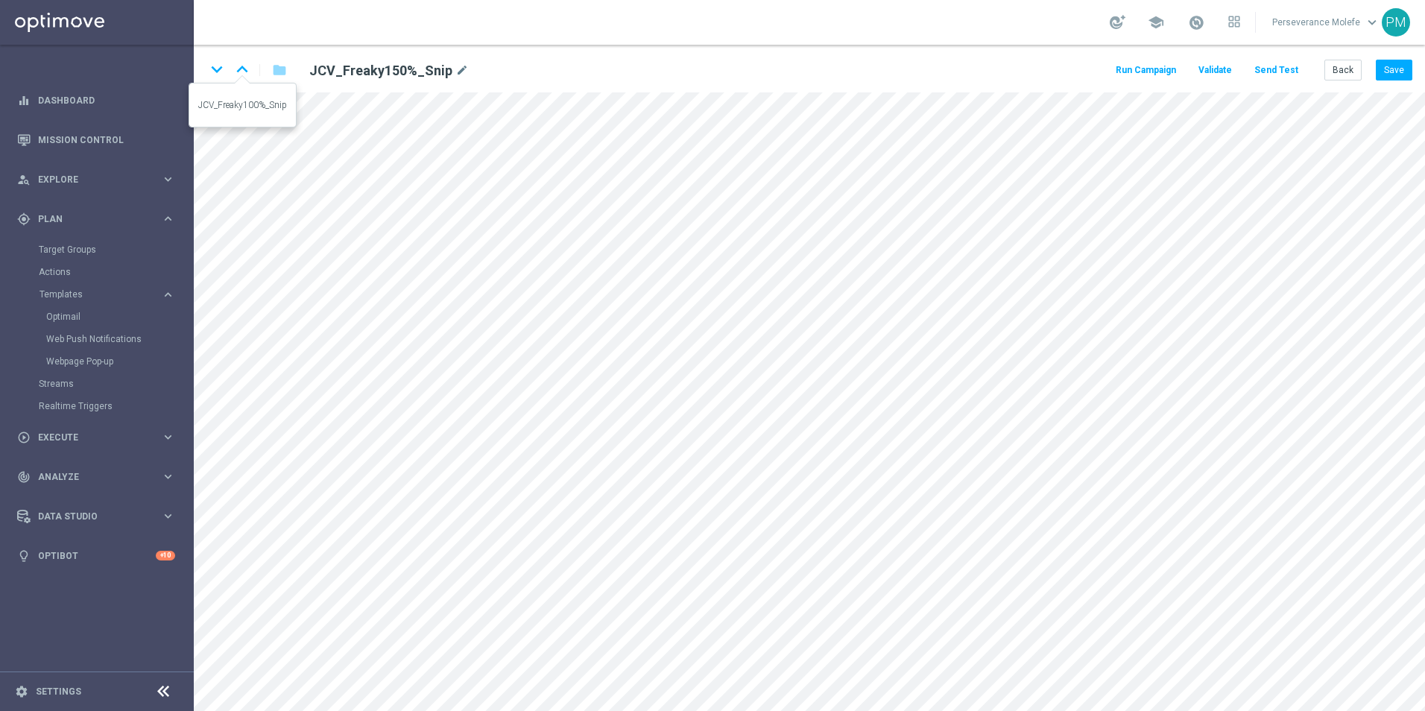
click at [248, 68] on icon "keyboard_arrow_up" at bounding box center [242, 69] width 22 height 22
click at [1394, 66] on button "Save" at bounding box center [1394, 70] width 37 height 21
click at [1394, 69] on button "Save" at bounding box center [1394, 70] width 37 height 21
click at [1410, 61] on button "Save" at bounding box center [1394, 70] width 37 height 21
click at [1350, 60] on button "Back" at bounding box center [1342, 70] width 37 height 21
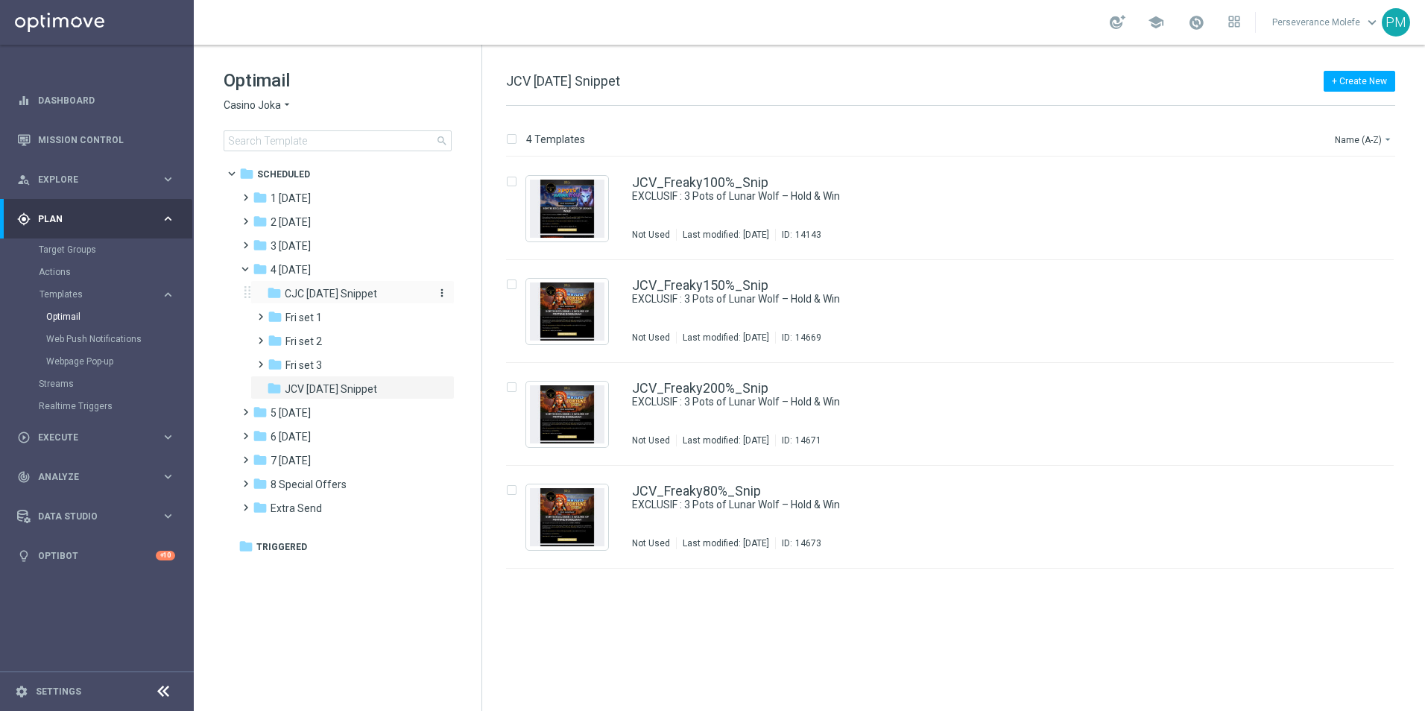
click at [343, 301] on div "folder CJC [DATE] Snippet" at bounding box center [346, 293] width 159 height 17
click at [348, 382] on span "JCV [DATE] Snippet" at bounding box center [331, 388] width 92 height 13
click at [333, 403] on div "folder 5 [DATE] more_vert" at bounding box center [345, 411] width 219 height 24
click at [311, 412] on span "5 [DATE]" at bounding box center [291, 412] width 40 height 13
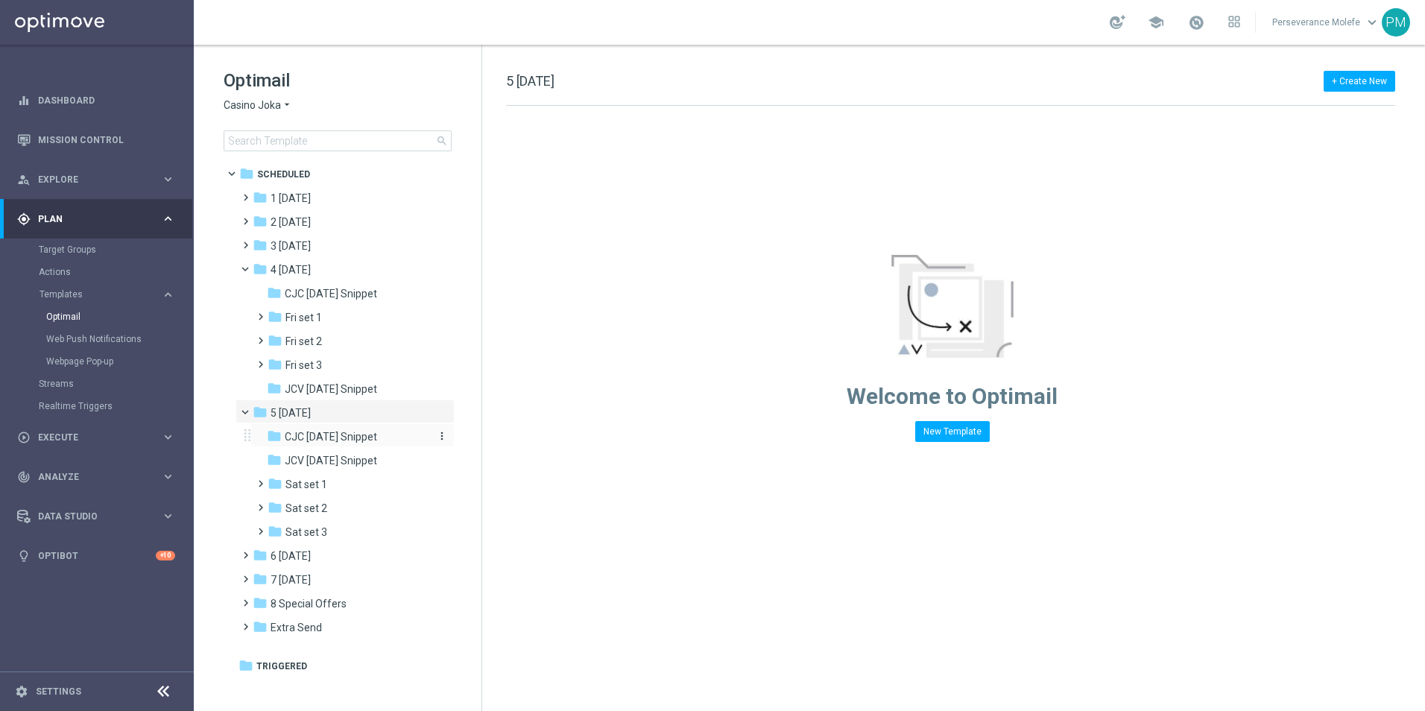
click at [324, 441] on span "CJC [DATE] Snippet" at bounding box center [331, 436] width 92 height 13
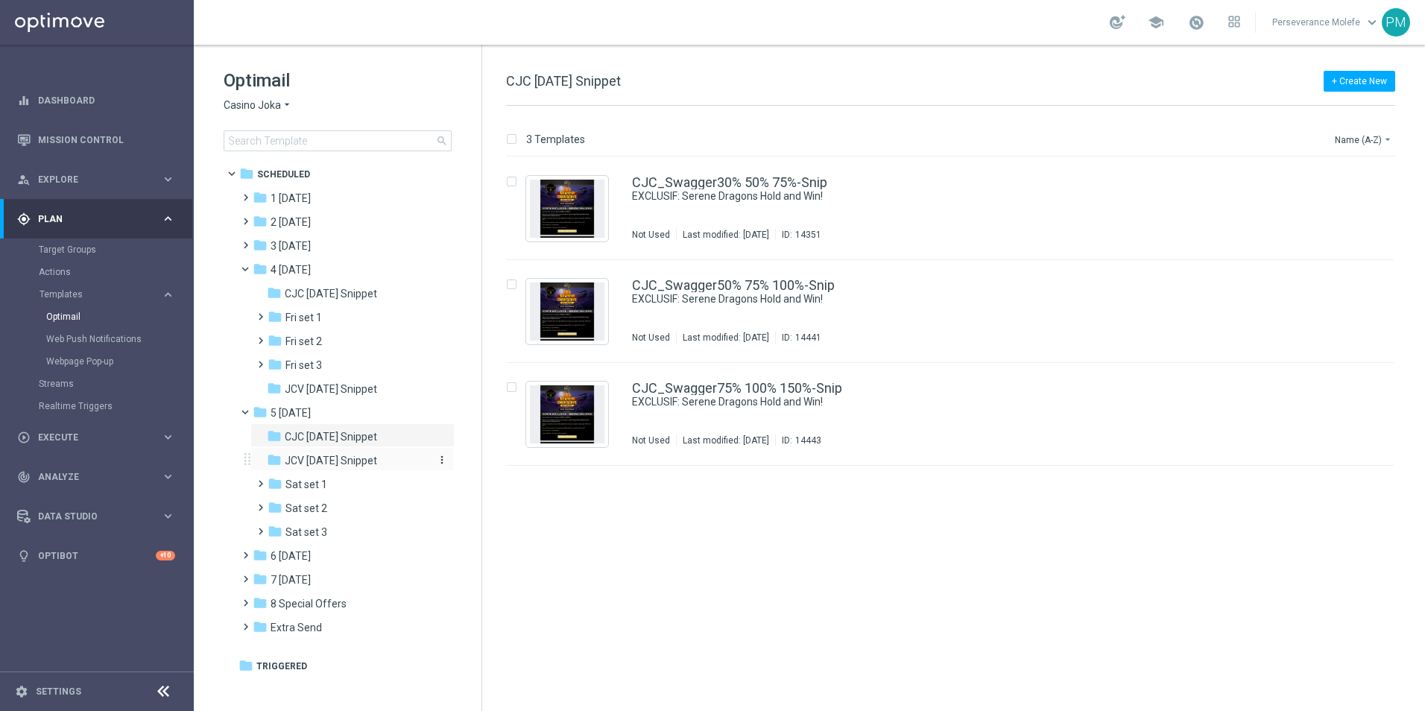
click at [345, 461] on span "JCV [DATE] Snippet" at bounding box center [331, 460] width 92 height 13
click at [338, 423] on div "folder 5 [DATE] more_vert" at bounding box center [345, 411] width 219 height 24
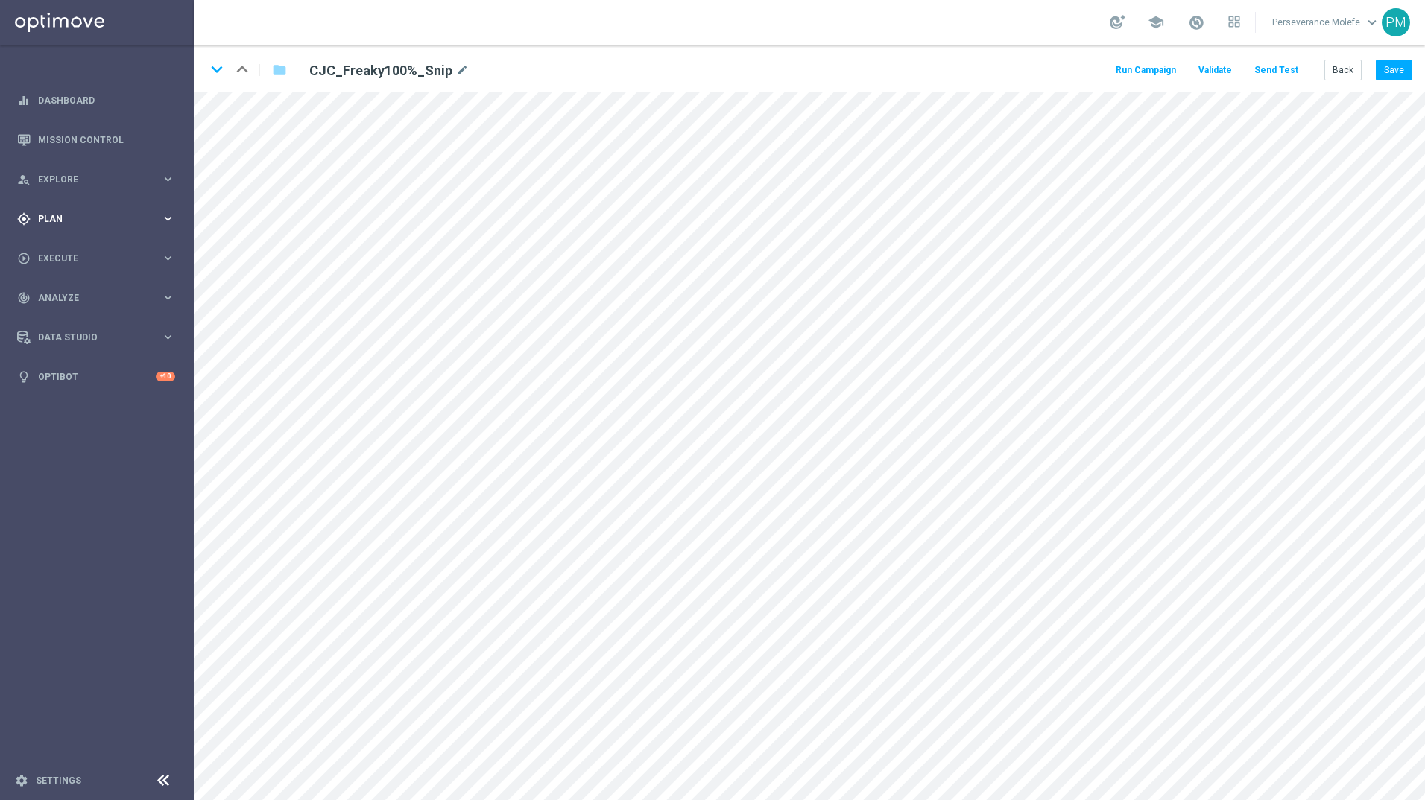
click at [90, 232] on div "gps_fixed Plan keyboard_arrow_right" at bounding box center [96, 218] width 192 height 39
click at [66, 300] on accordion "Templates keyboard_arrow_right Optimail Web Push Notifications Webpage Pop-up" at bounding box center [116, 294] width 154 height 22
click at [66, 296] on span "Templates" at bounding box center [92, 294] width 107 height 9
click at [82, 311] on link "Optimail" at bounding box center [100, 317] width 109 height 12
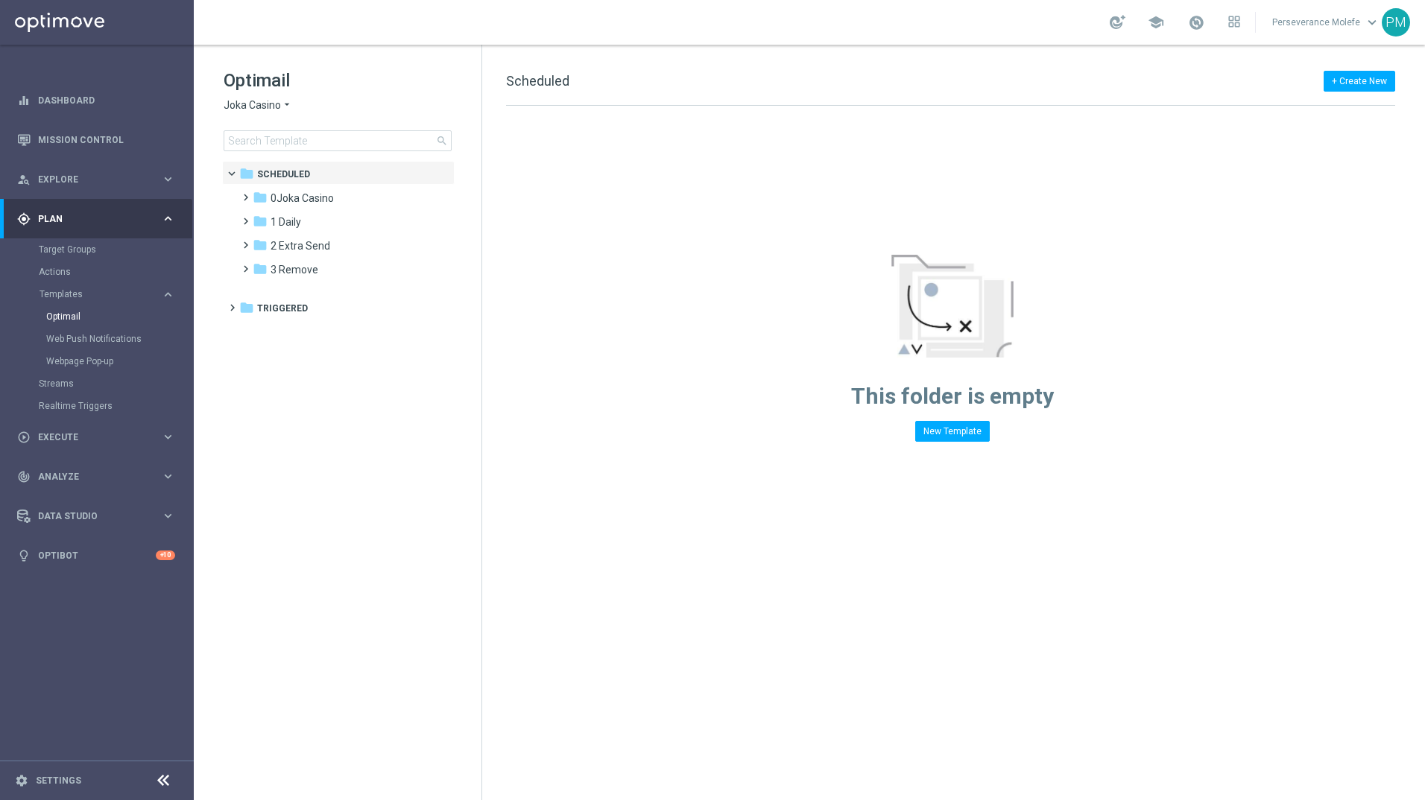
click at [230, 108] on span "Joka Casino" at bounding box center [252, 105] width 57 height 14
click at [0, 0] on span "Le Roi [PERSON_NAME]" at bounding box center [0, 0] width 0 height 0
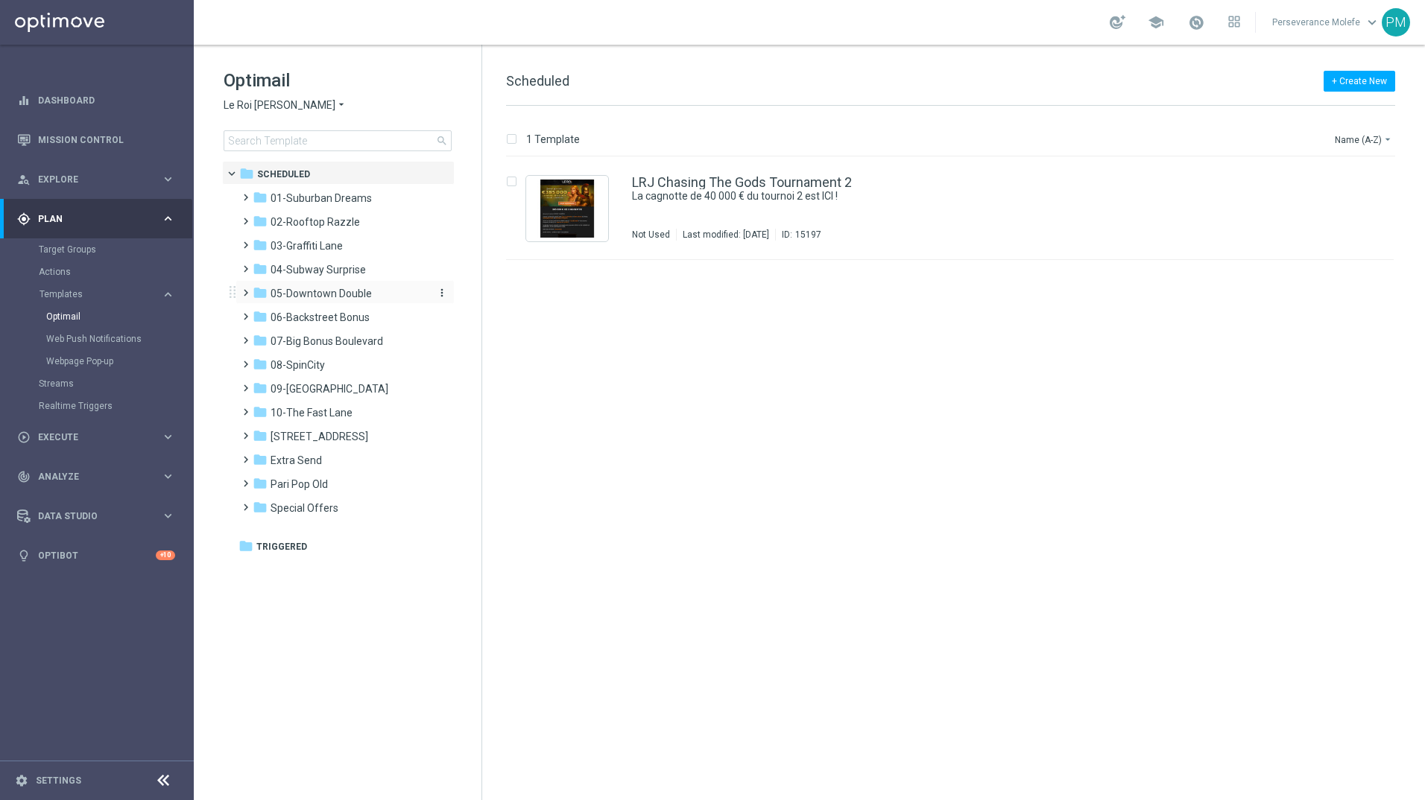
click at [344, 295] on span "05-Downtown Double" at bounding box center [321, 293] width 101 height 13
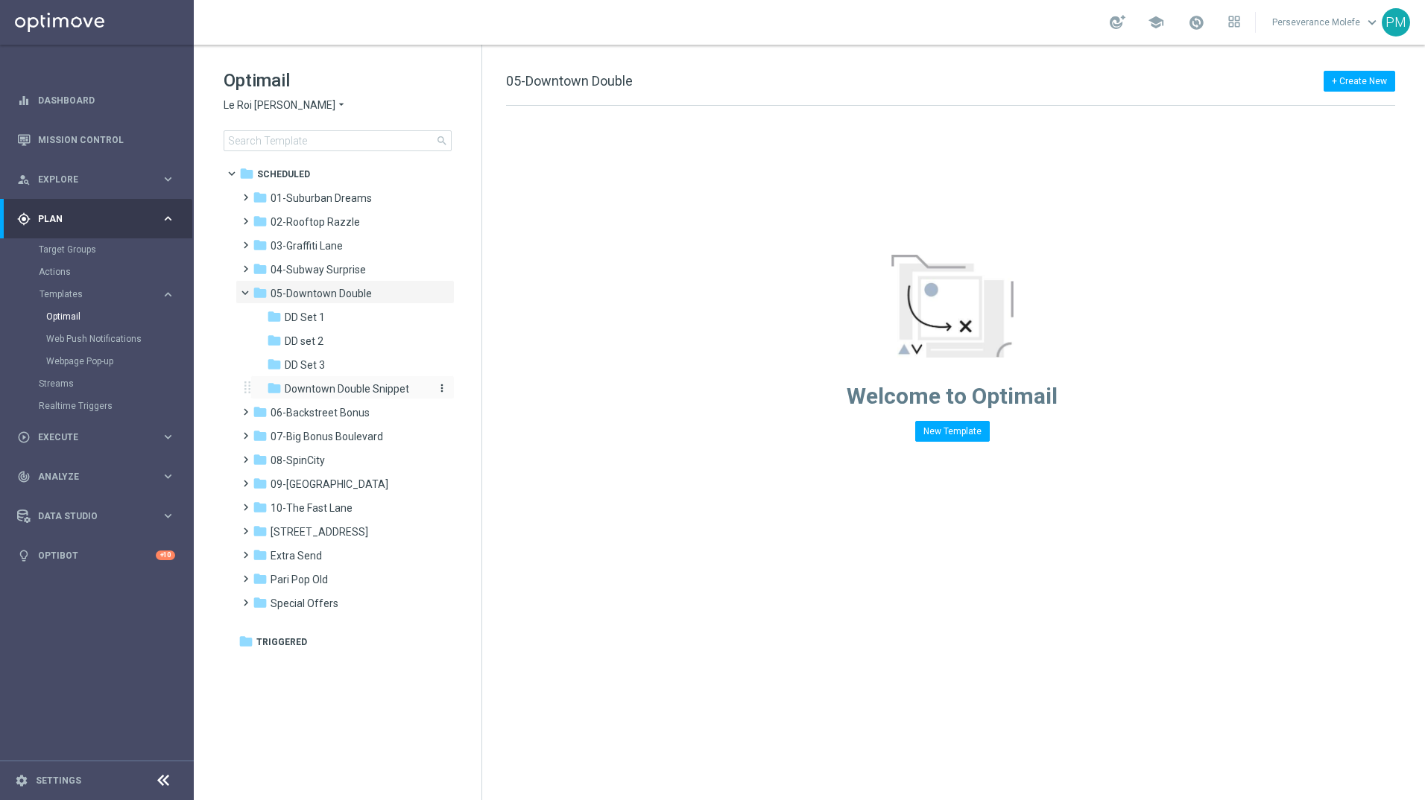
click at [344, 392] on span "Downtown Double Snippet" at bounding box center [347, 388] width 124 height 13
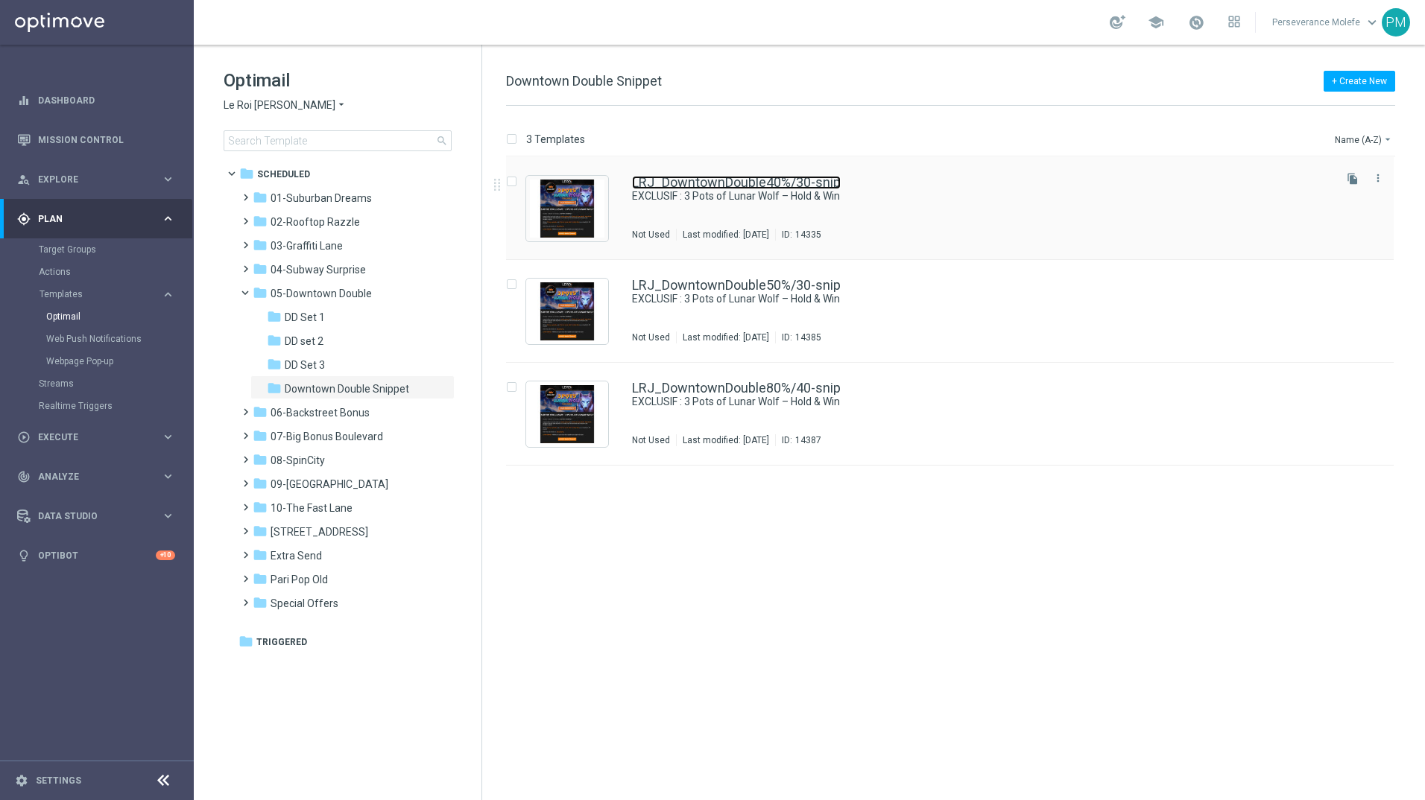
click at [690, 183] on link "LRJ_DowntownDouble40%/30-snip" at bounding box center [736, 182] width 209 height 13
